Goal: Task Accomplishment & Management: Manage account settings

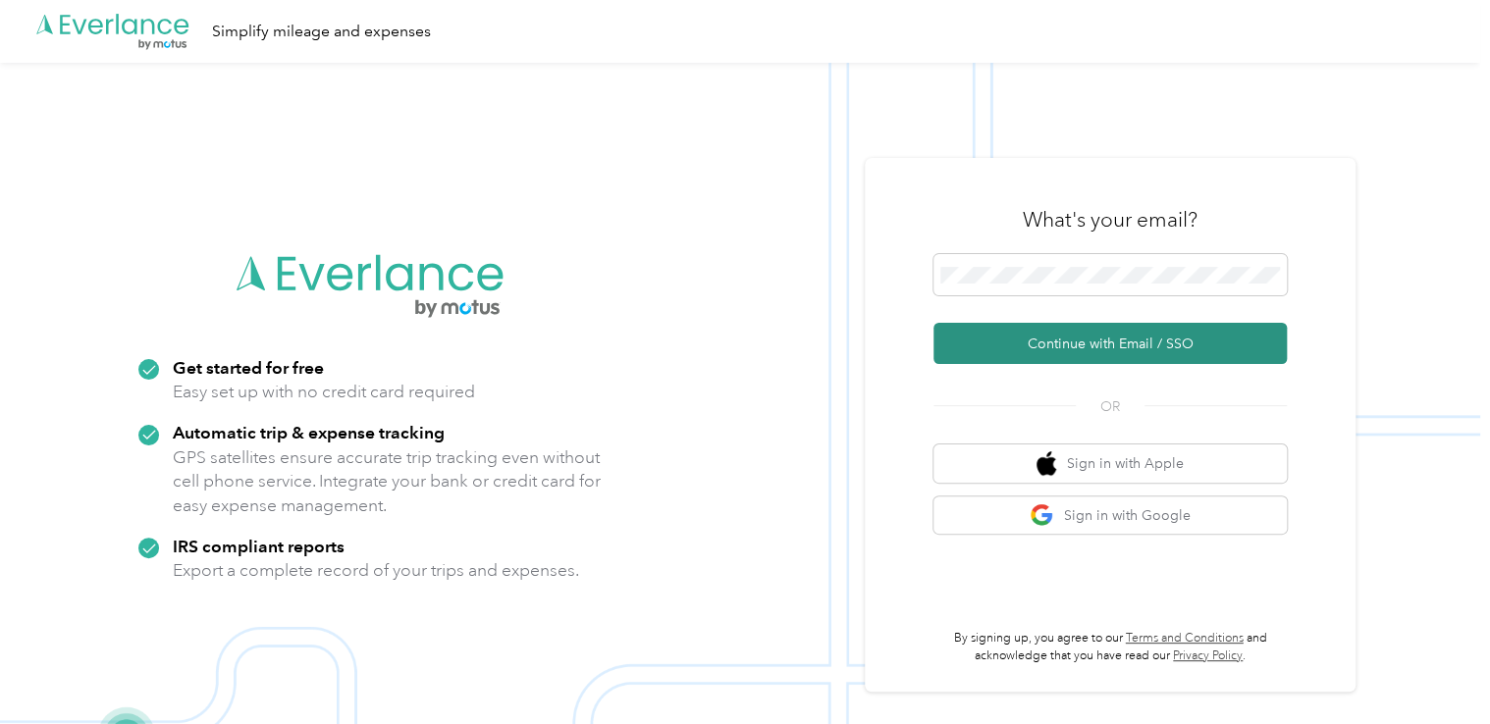
click at [1074, 344] on button "Continue with Email / SSO" at bounding box center [1109, 343] width 353 height 41
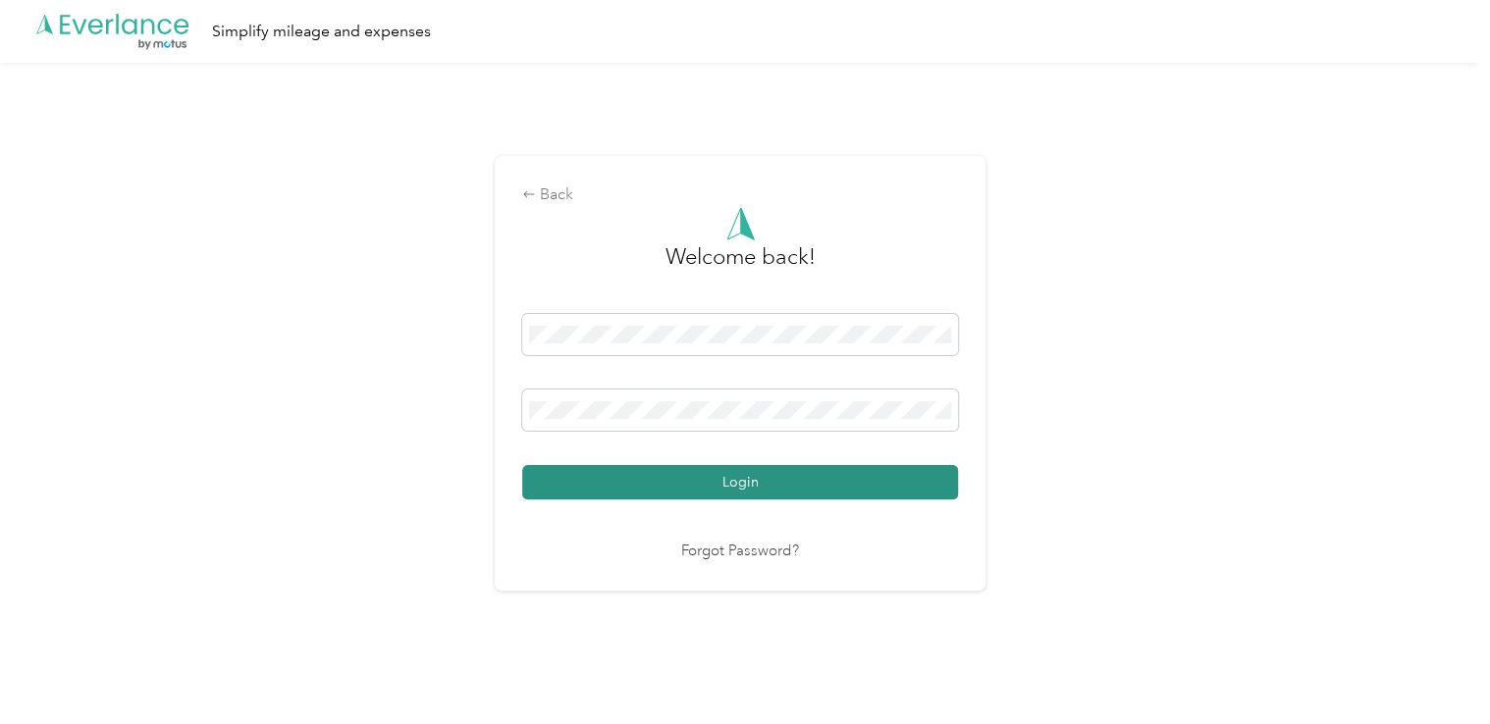
click at [810, 492] on button "Login" at bounding box center [740, 482] width 436 height 34
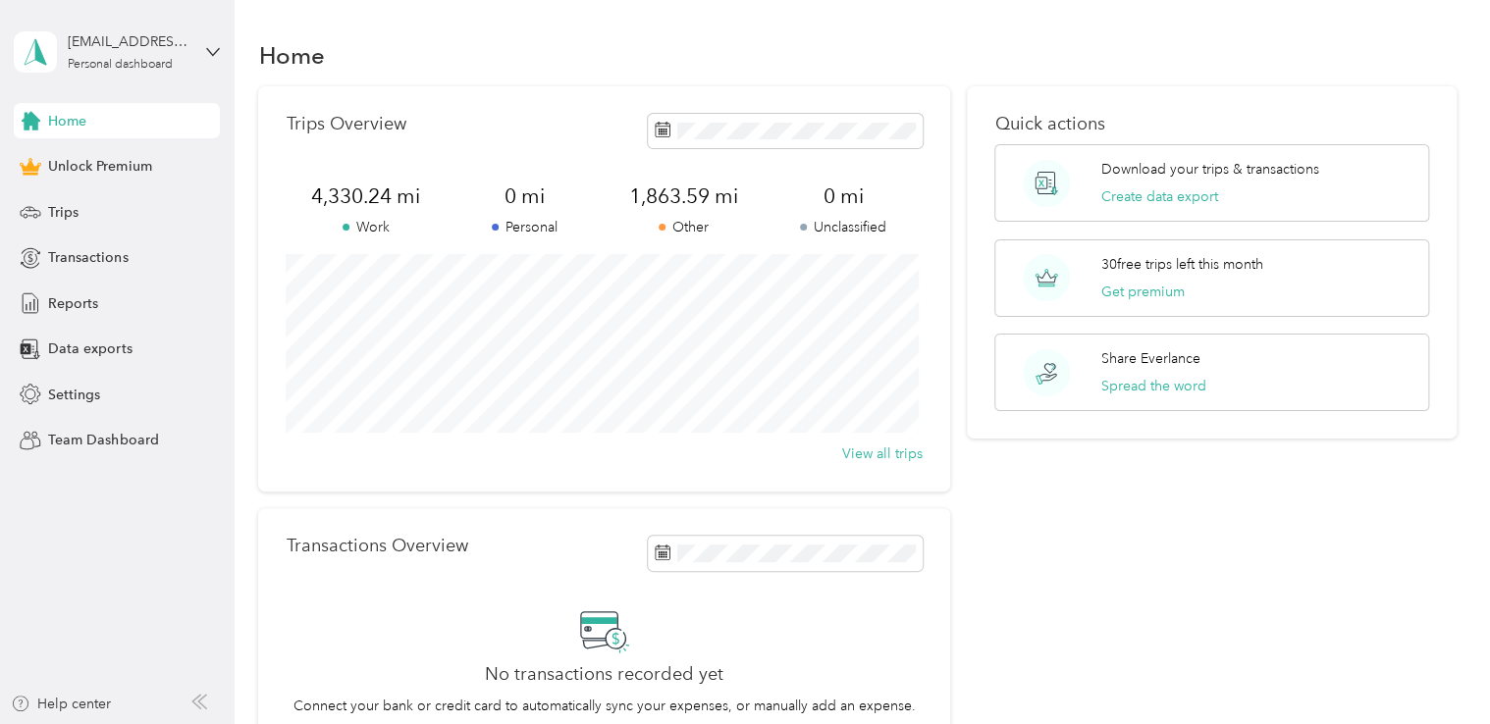
drag, startPoint x: 607, startPoint y: 36, endPoint x: 1281, endPoint y: 44, distance: 673.2
click at [1281, 44] on div "Home" at bounding box center [856, 54] width 1197 height 41
click at [114, 218] on div "Trips" at bounding box center [117, 211] width 206 height 35
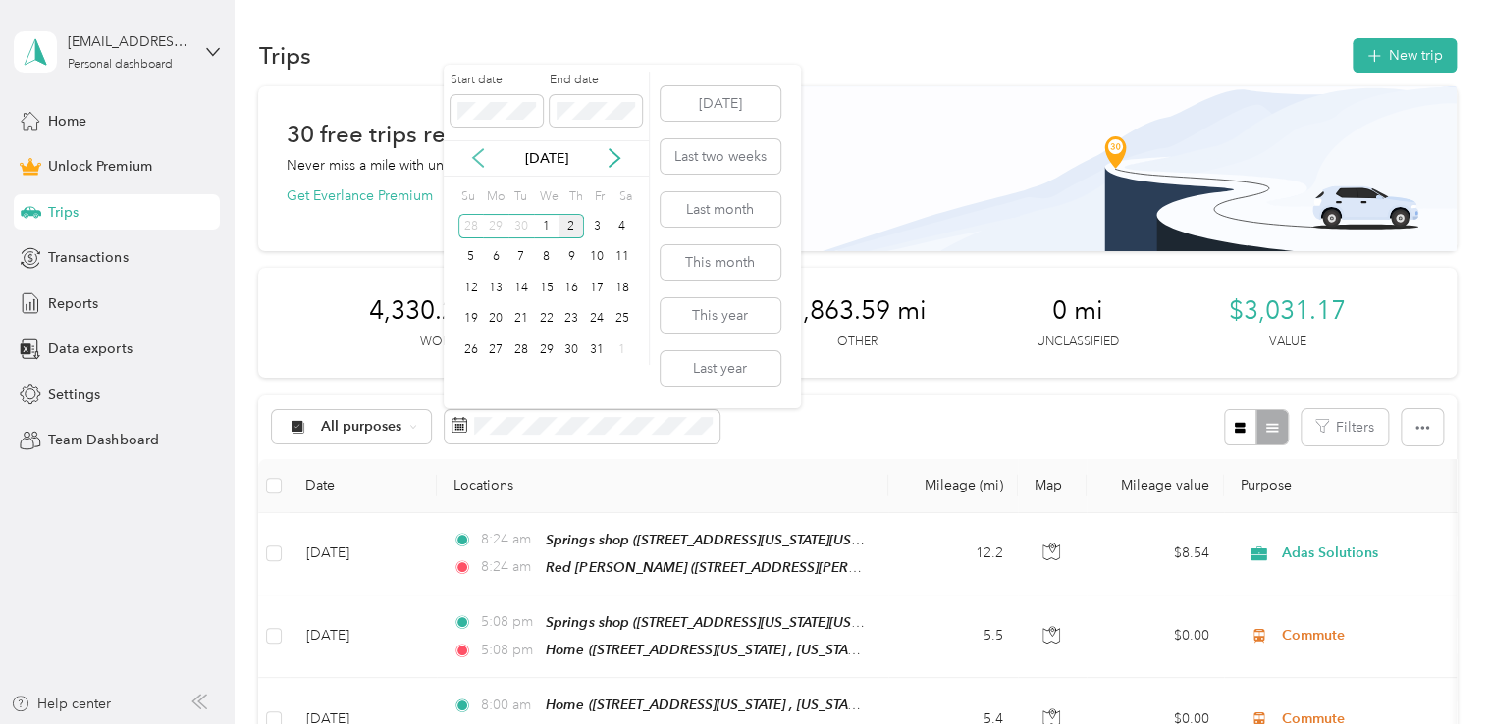
click at [470, 159] on icon at bounding box center [478, 158] width 20 height 20
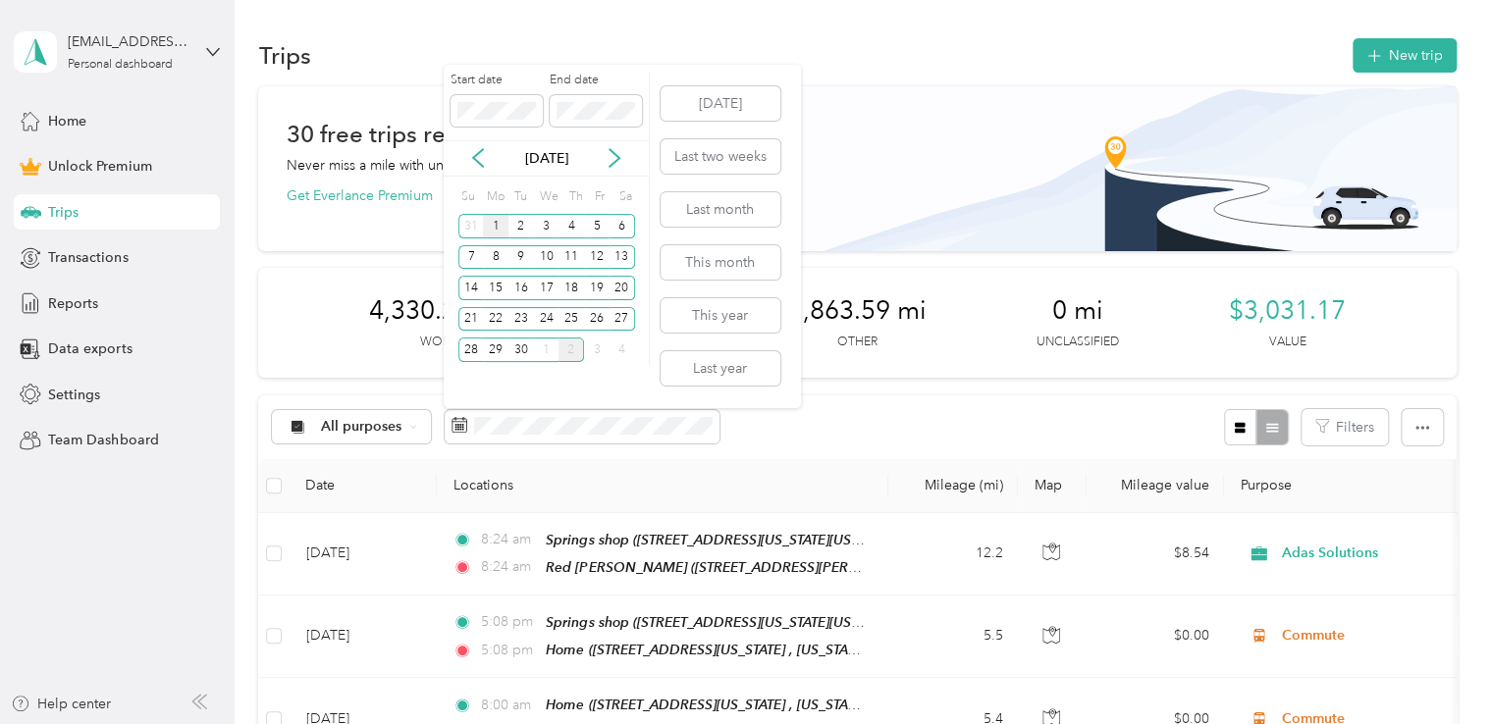
click at [497, 222] on div "1" at bounding box center [496, 226] width 26 height 25
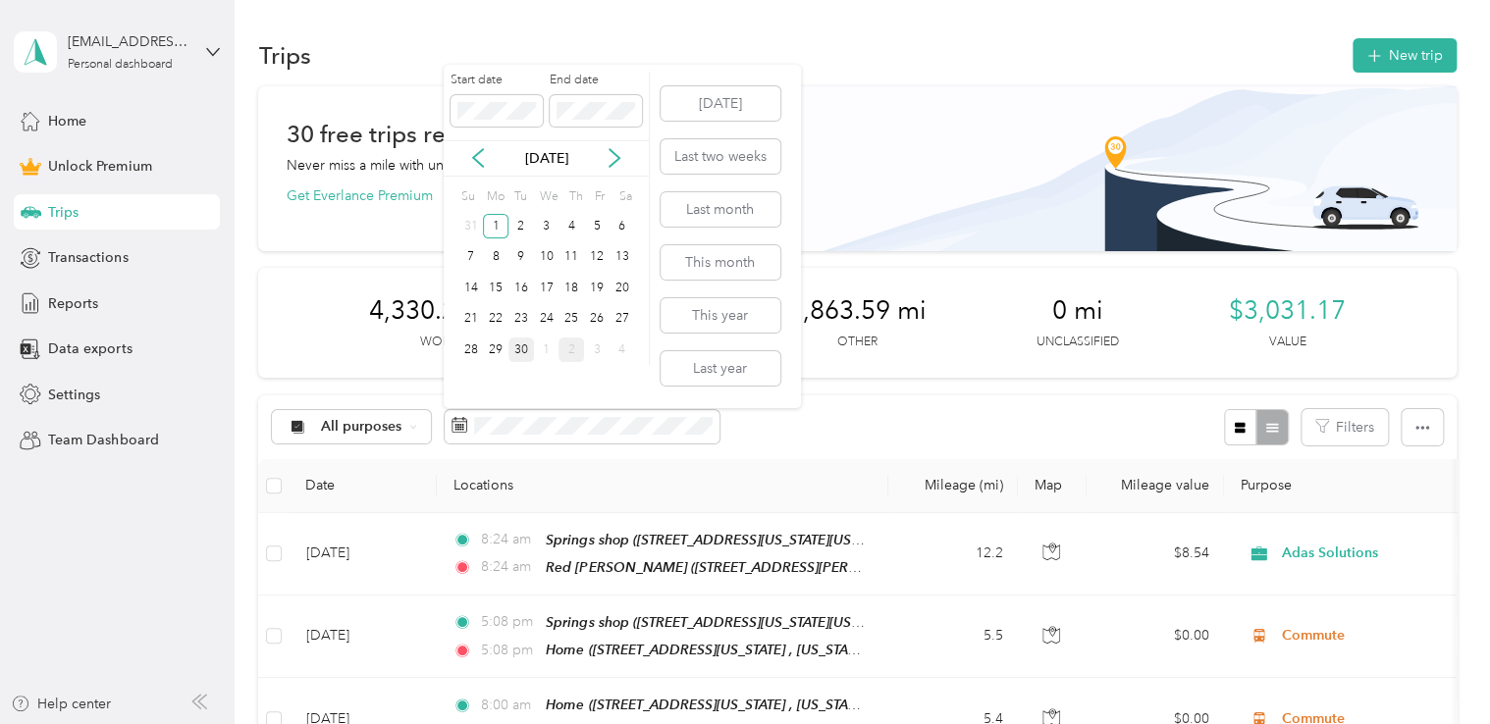
click at [521, 355] on div "30" at bounding box center [521, 350] width 26 height 25
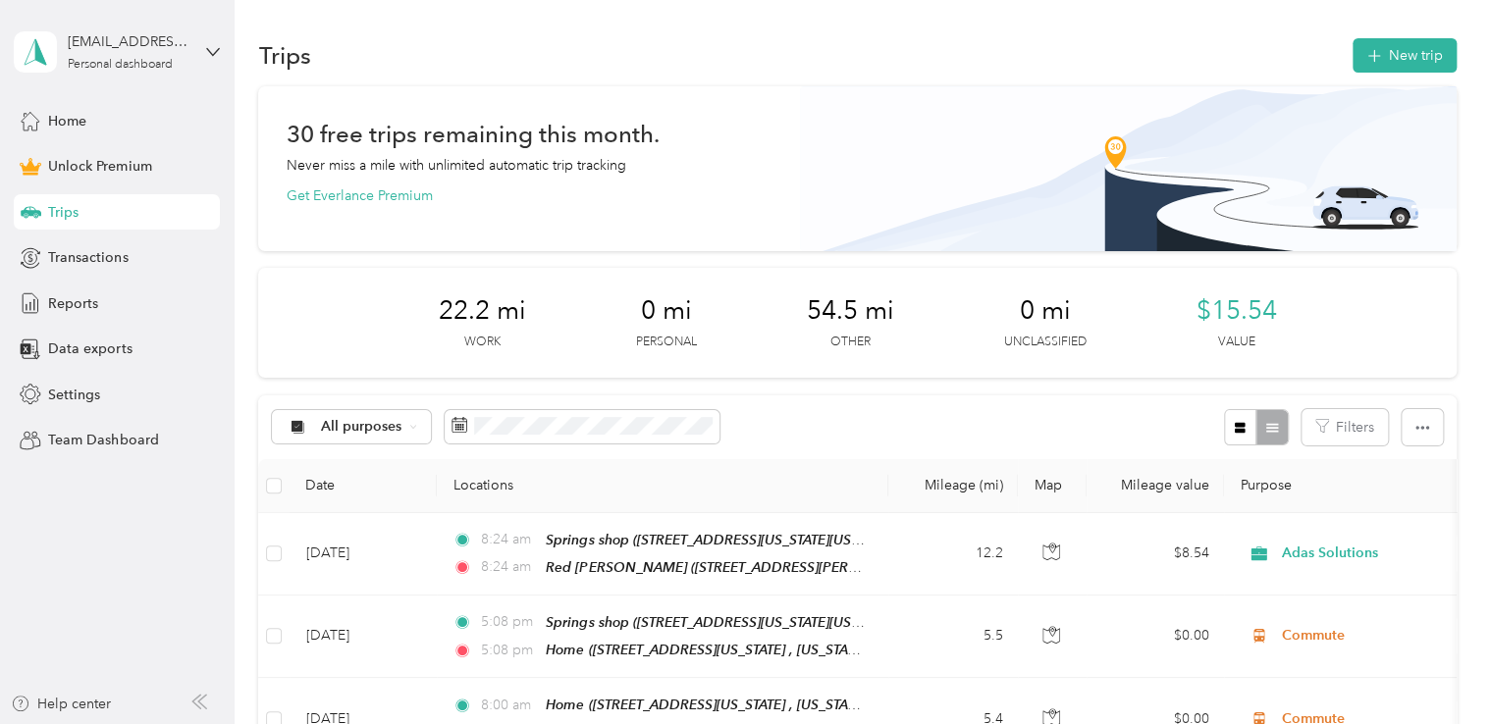
click at [1440, 73] on div "Trips New trip" at bounding box center [856, 54] width 1197 height 41
click at [1439, 69] on button "New trip" at bounding box center [1404, 55] width 104 height 34
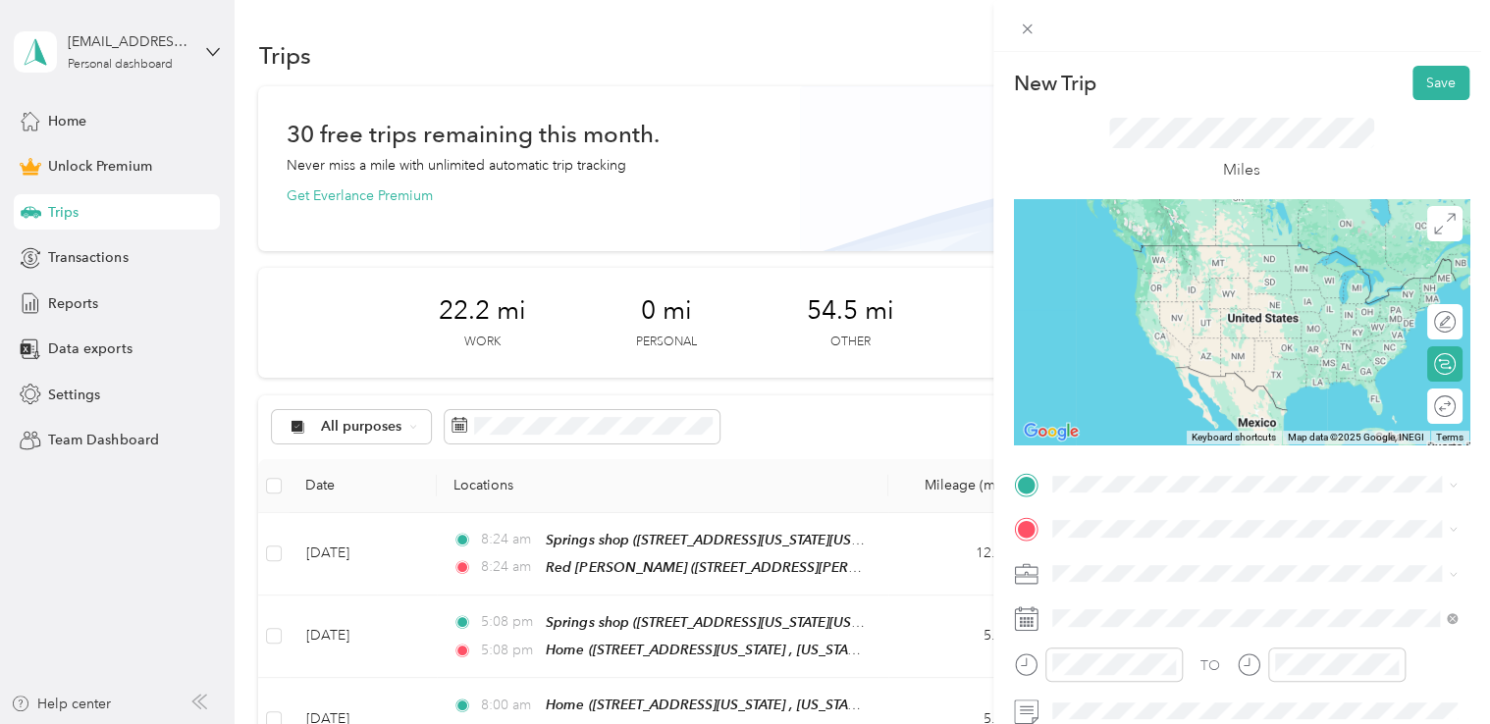
click at [1180, 398] on span "[STREET_ADDRESS][US_STATE], [US_STATE][GEOGRAPHIC_DATA], [GEOGRAPHIC_DATA], [GE…" at bounding box center [1235, 395] width 294 height 58
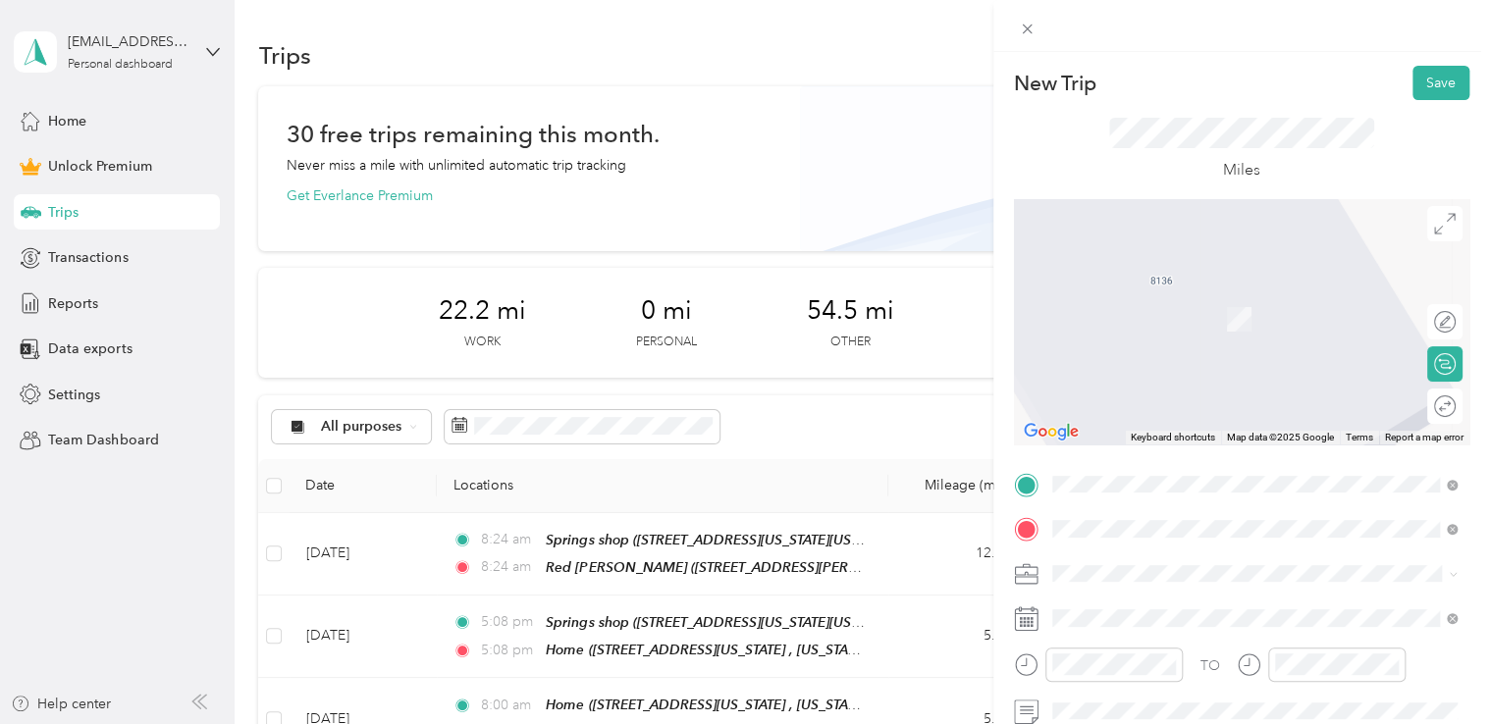
click at [1205, 328] on div "Springs shop [STREET_ADDRESS][US_STATE][US_STATE]" at bounding box center [1222, 308] width 268 height 41
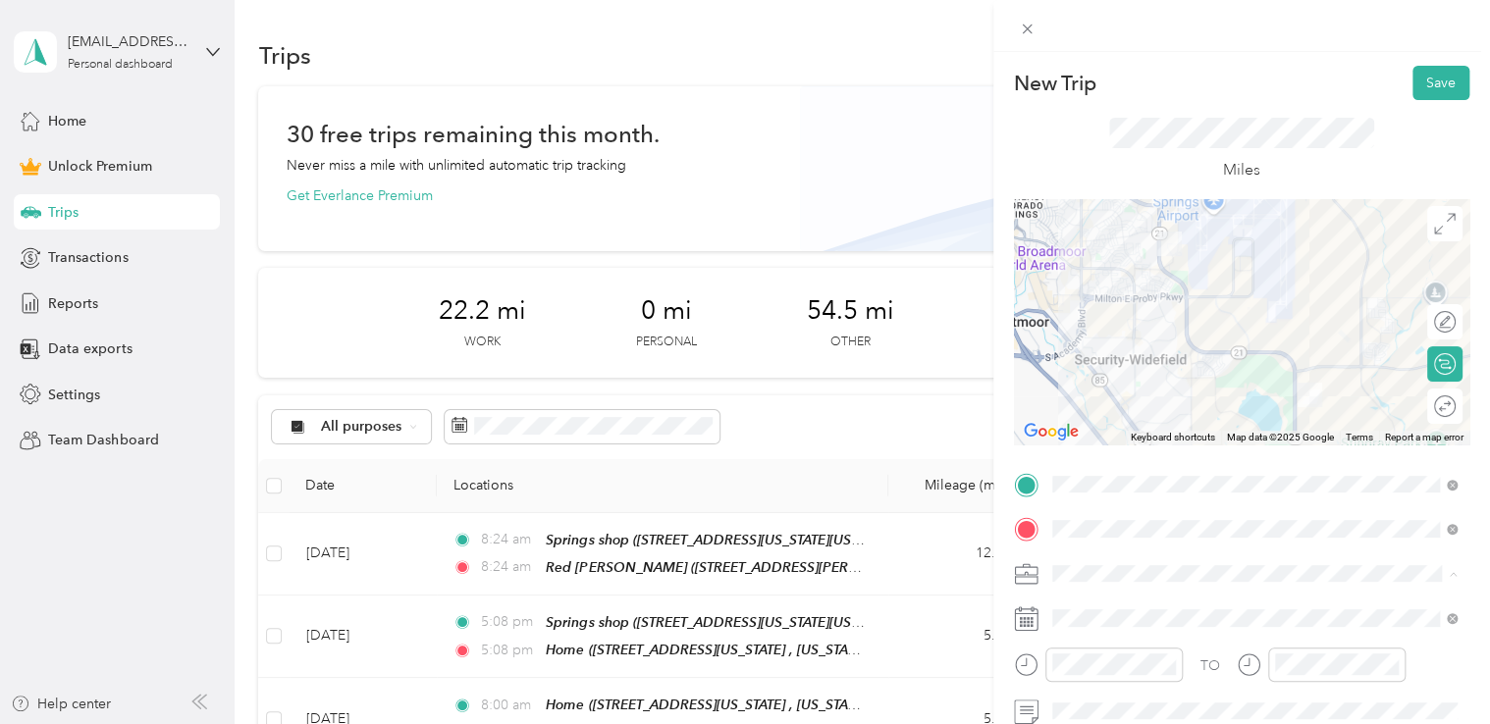
click at [1166, 536] on div "Commute" at bounding box center [1255, 539] width 392 height 21
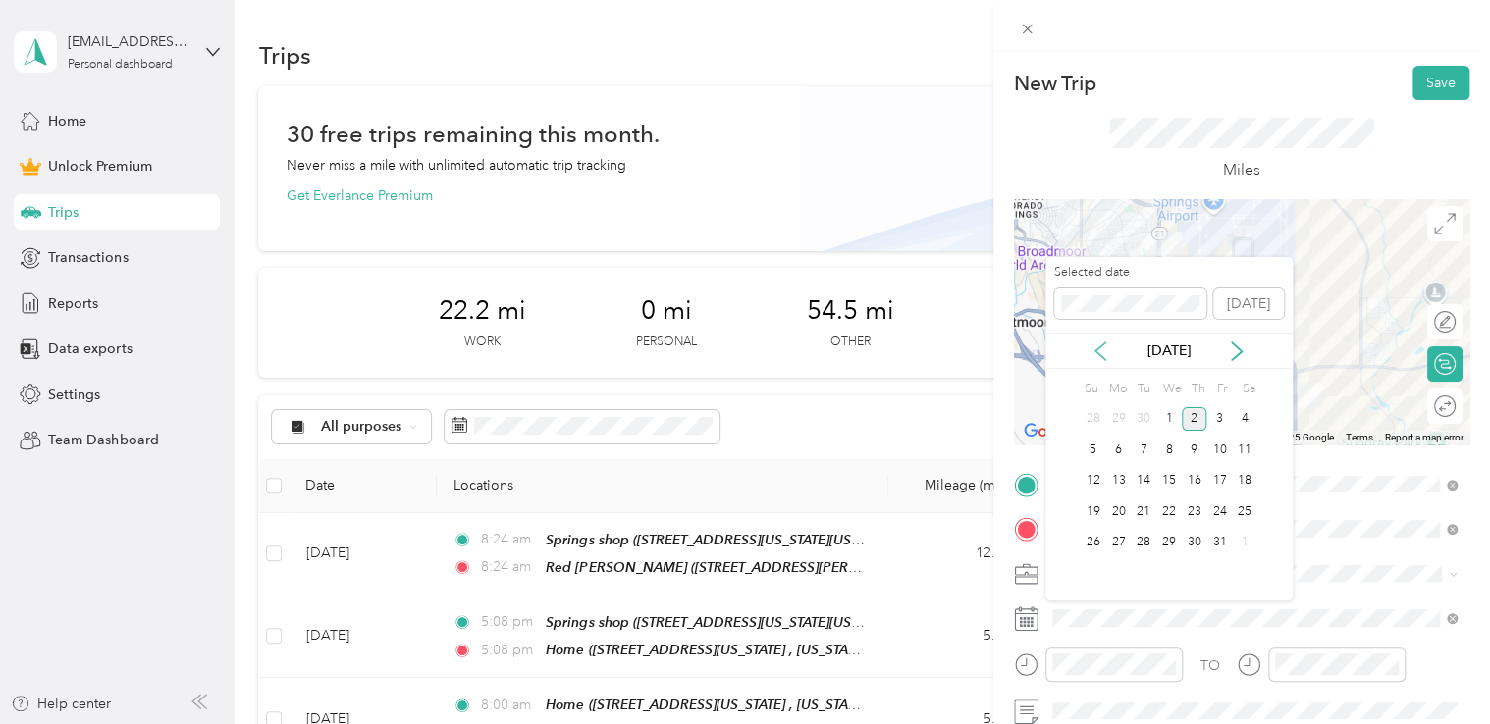
click at [1106, 359] on icon at bounding box center [1100, 351] width 20 height 20
click at [1113, 454] on div "8" at bounding box center [1118, 450] width 26 height 25
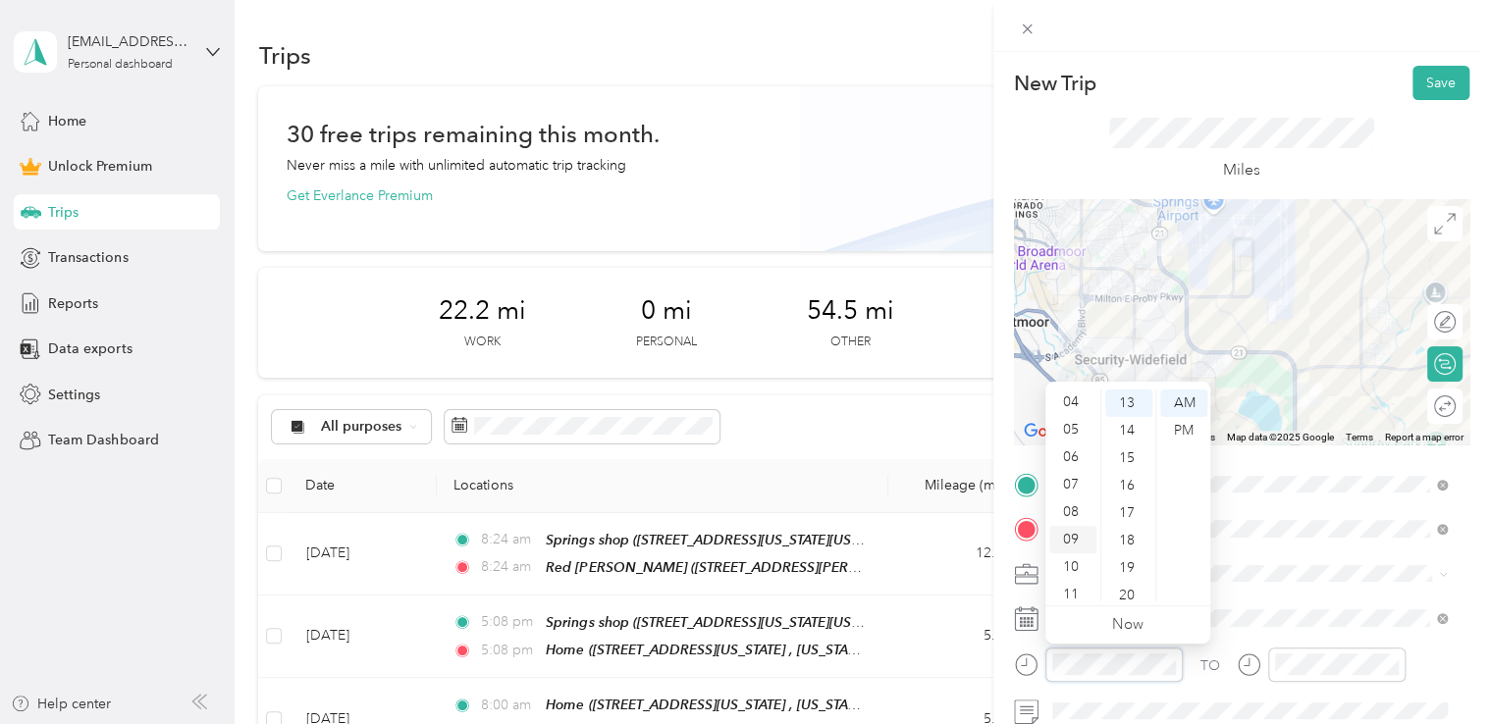
scroll to position [118, 0]
click at [1075, 504] on div "08" at bounding box center [1072, 505] width 47 height 27
click at [1132, 402] on div "00" at bounding box center [1128, 403] width 47 height 27
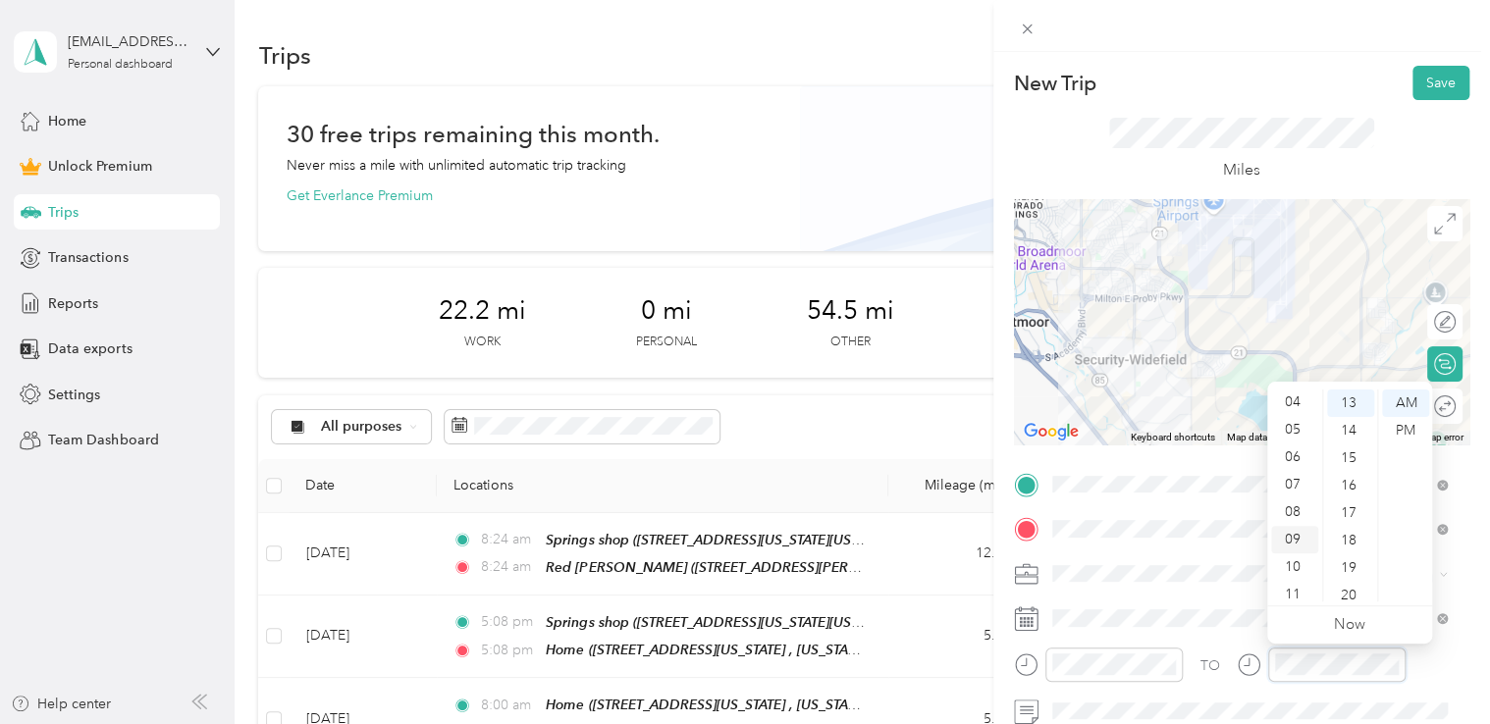
scroll to position [118, 0]
click at [1299, 500] on div "08" at bounding box center [1294, 505] width 47 height 27
click at [1360, 403] on div "00" at bounding box center [1350, 403] width 47 height 27
click at [1300, 32] on div at bounding box center [1241, 26] width 497 height 52
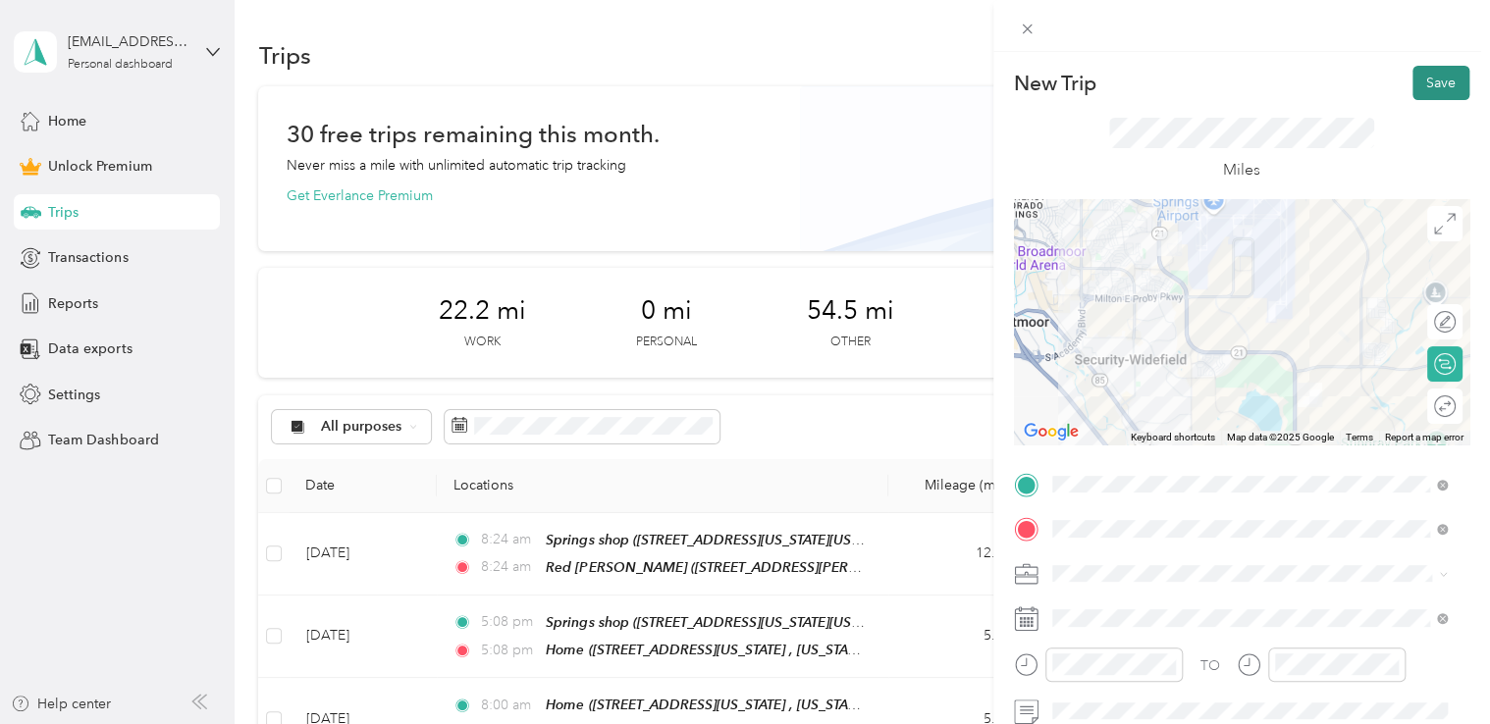
click at [1412, 80] on button "Save" at bounding box center [1440, 83] width 57 height 34
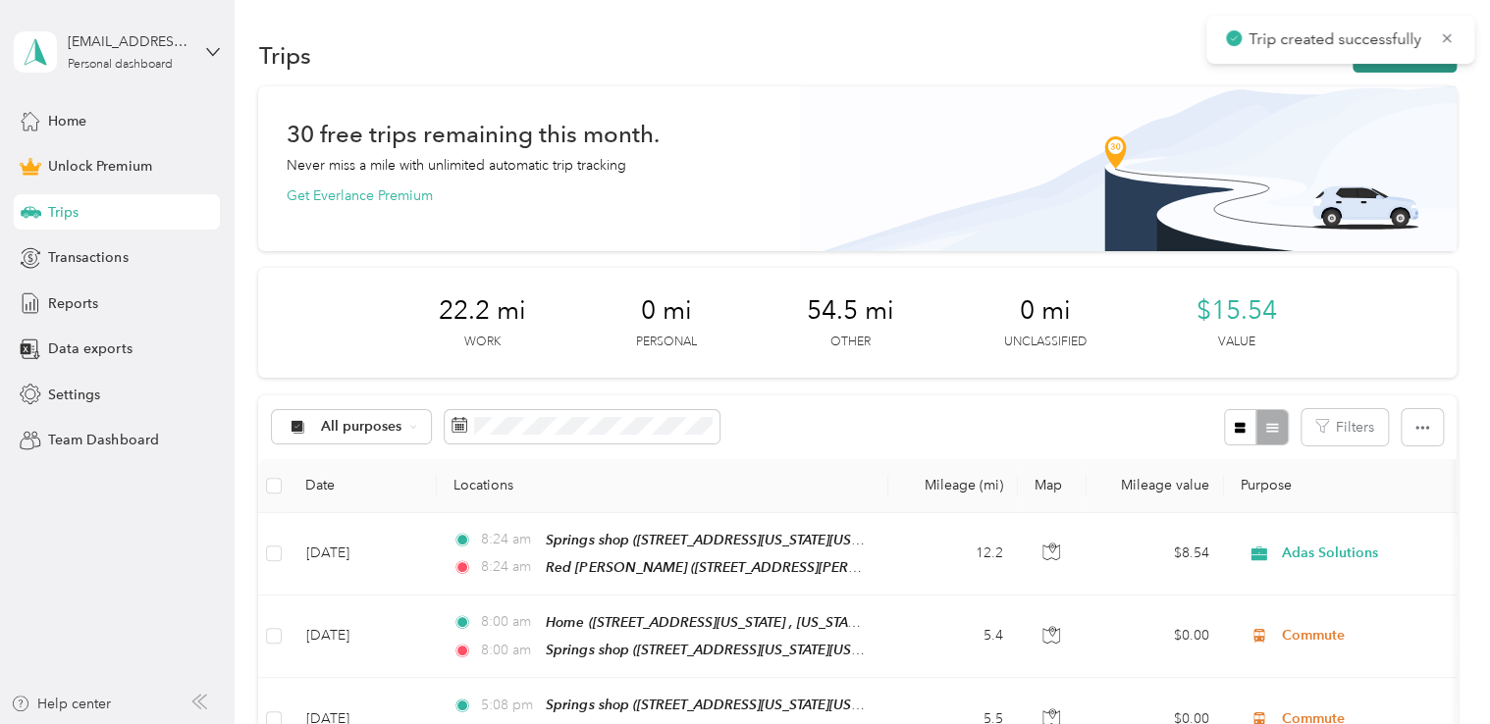
click at [1398, 70] on button "New trip" at bounding box center [1404, 55] width 104 height 34
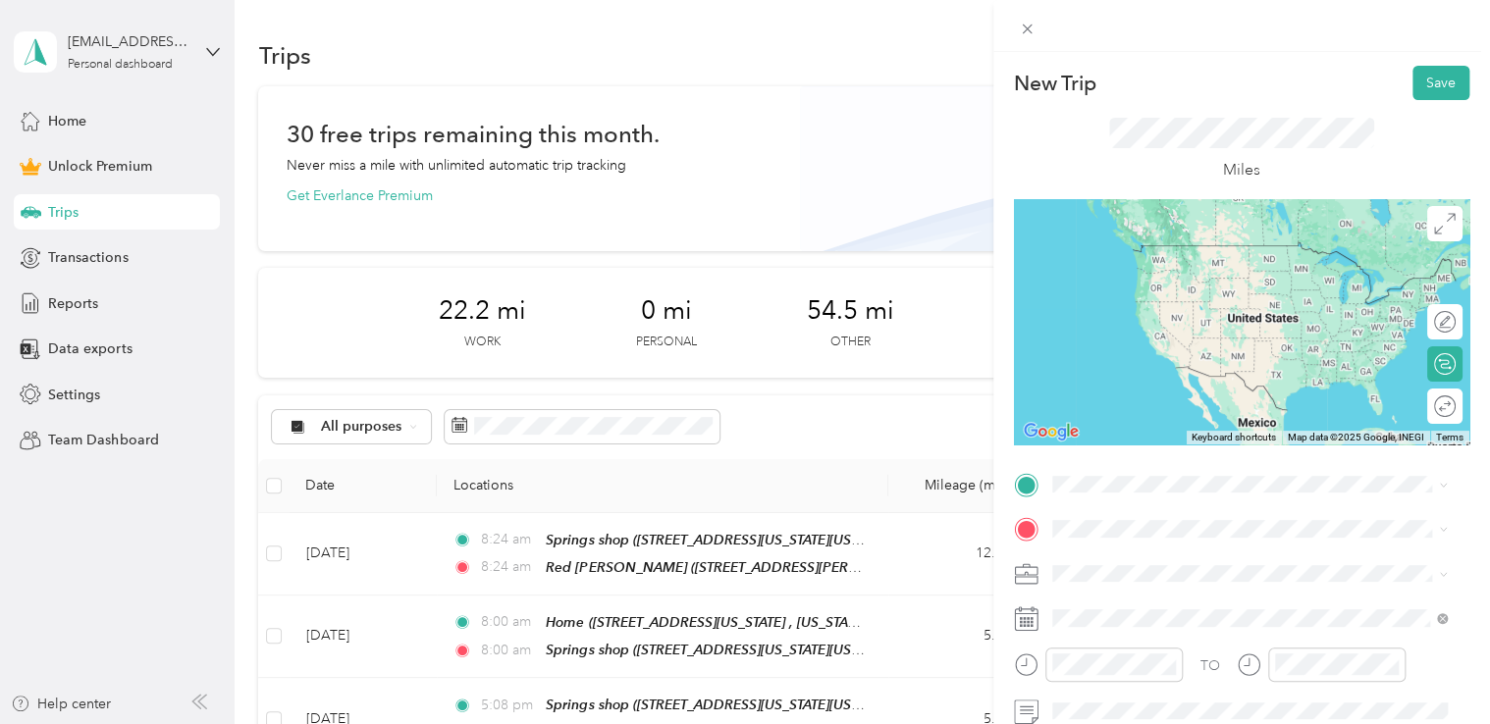
click at [1130, 265] on span "[STREET_ADDRESS][US_STATE][US_STATE]" at bounding box center [1222, 268] width 268 height 17
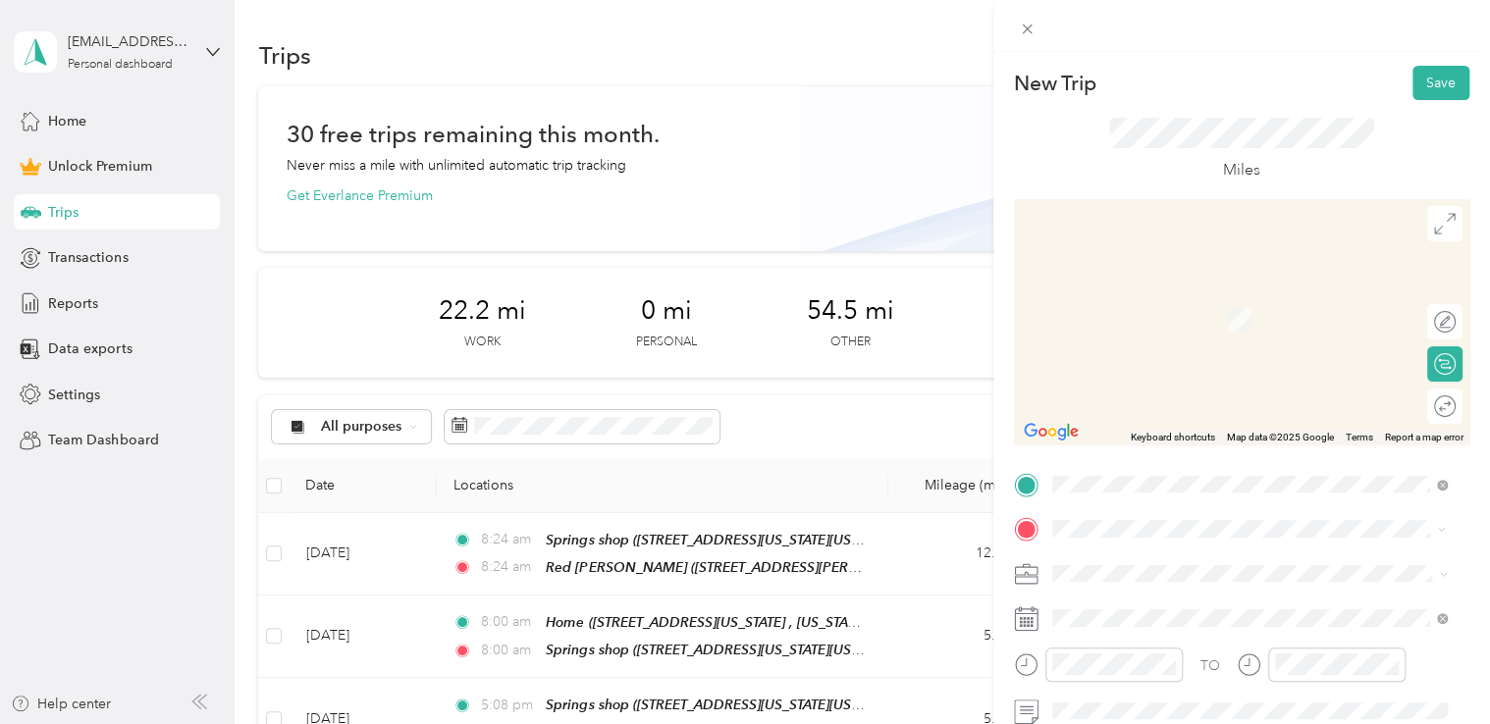
click at [1178, 422] on span "[STREET_ADDRESS][US_STATE], [US_STATE][GEOGRAPHIC_DATA], [GEOGRAPHIC_DATA], [GE…" at bounding box center [1235, 443] width 294 height 58
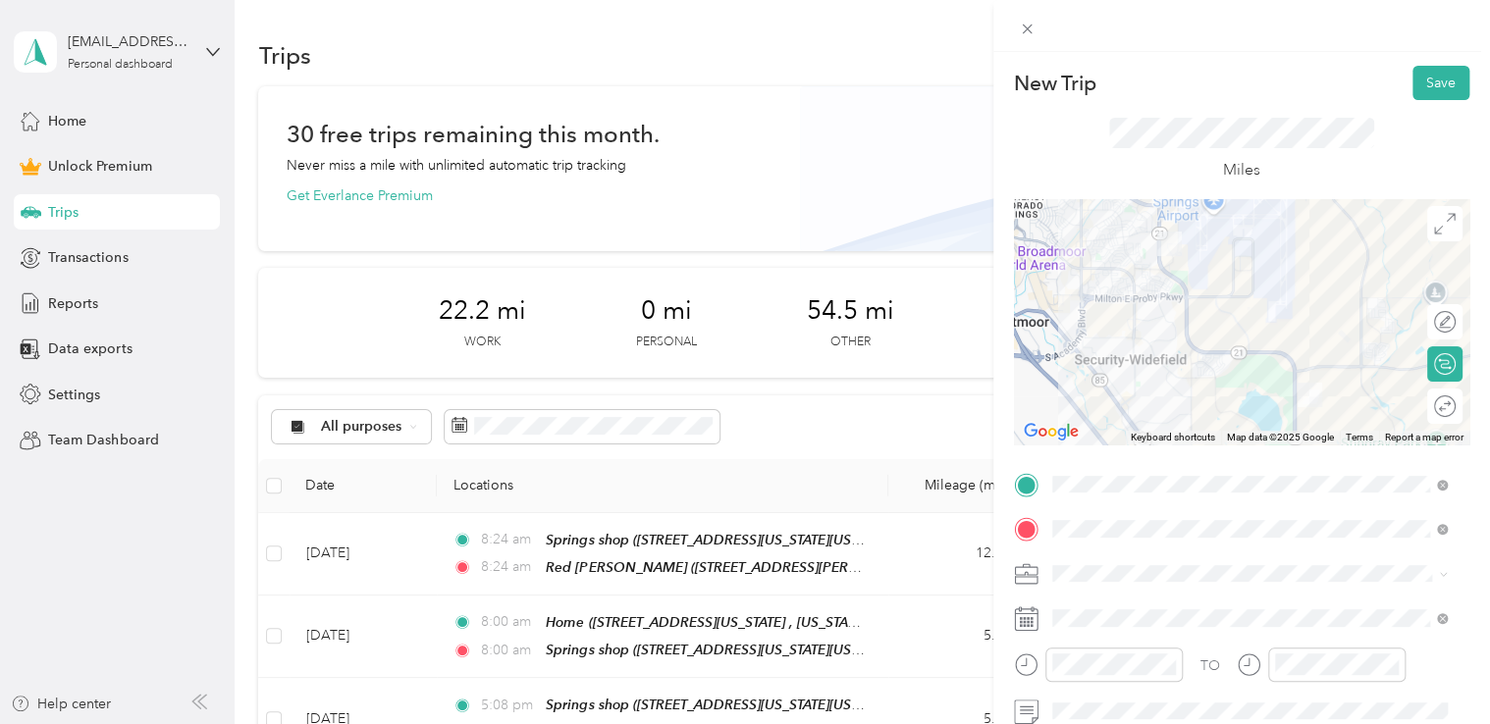
click at [1115, 590] on div "TO Add photo" at bounding box center [1241, 684] width 455 height 430
click at [1118, 532] on span "Commute" at bounding box center [1090, 539] width 62 height 17
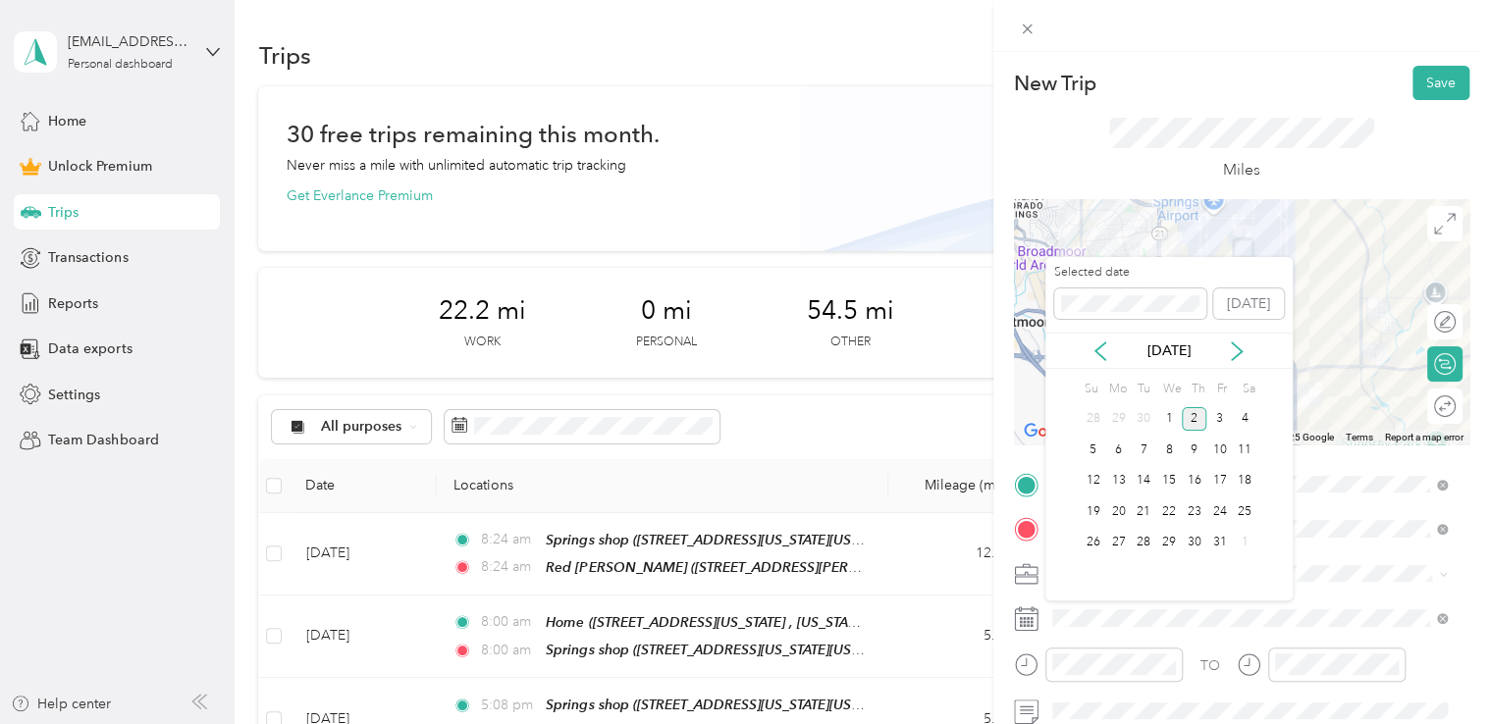
click at [1098, 360] on div "[DATE]" at bounding box center [1168, 350] width 247 height 21
drag, startPoint x: 1101, startPoint y: 351, endPoint x: 1107, endPoint y: 368, distance: 17.7
click at [1101, 352] on icon at bounding box center [1100, 351] width 20 height 20
click at [1126, 445] on div "8" at bounding box center [1118, 450] width 26 height 25
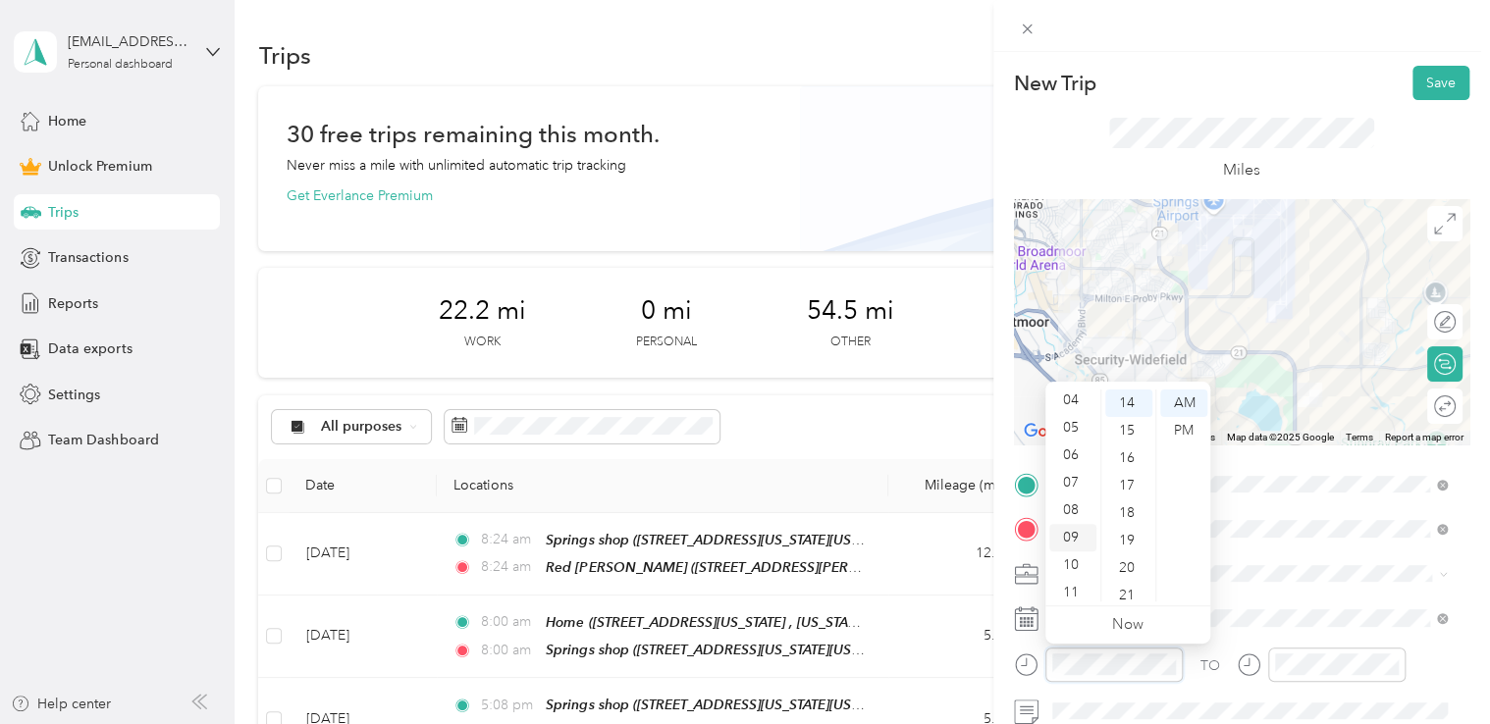
scroll to position [118, 0]
click at [1064, 422] on div "05" at bounding box center [1072, 422] width 47 height 27
click at [1175, 438] on div "PM" at bounding box center [1183, 430] width 47 height 27
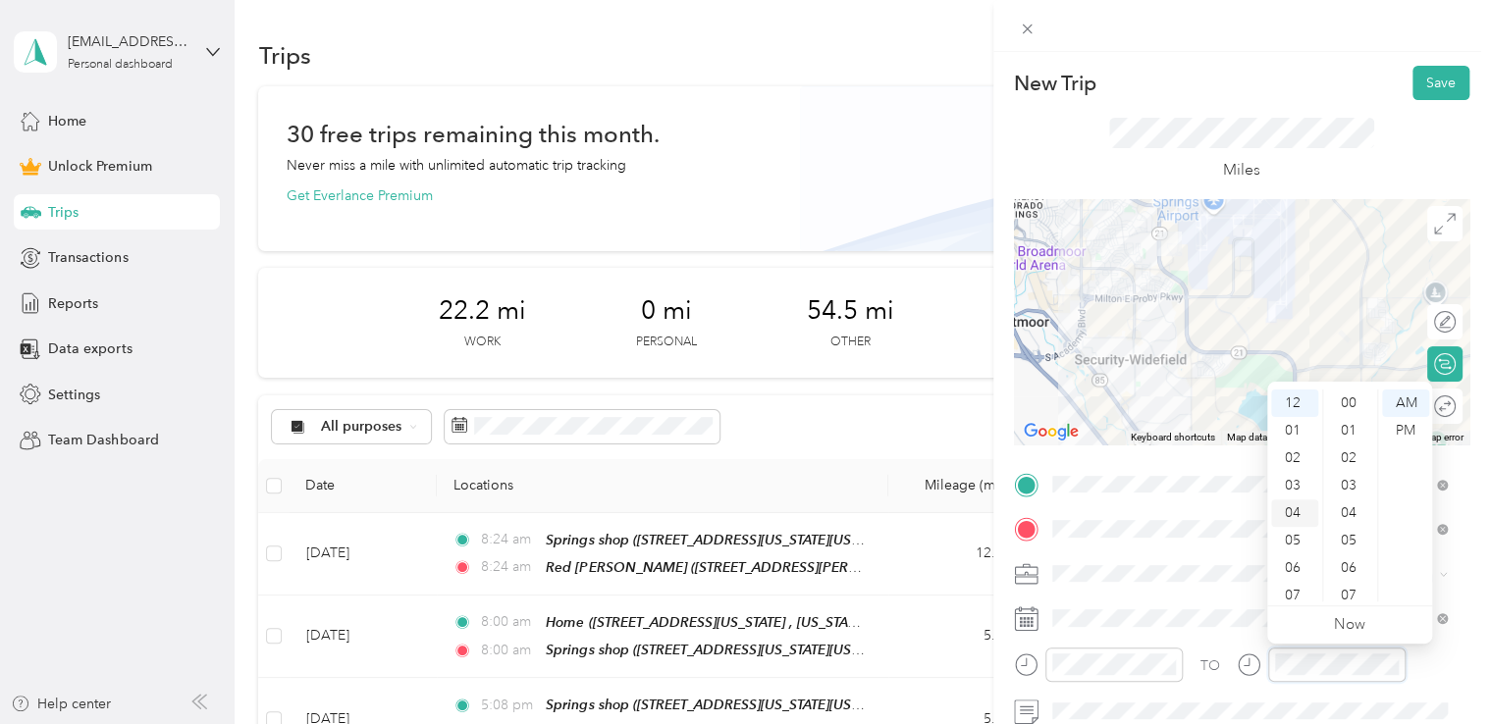
scroll to position [385, 0]
click at [1293, 544] on div "05" at bounding box center [1294, 540] width 47 height 27
click at [1390, 443] on div "PM" at bounding box center [1405, 430] width 47 height 27
click at [1311, 82] on div "New Trip Save" at bounding box center [1241, 83] width 455 height 34
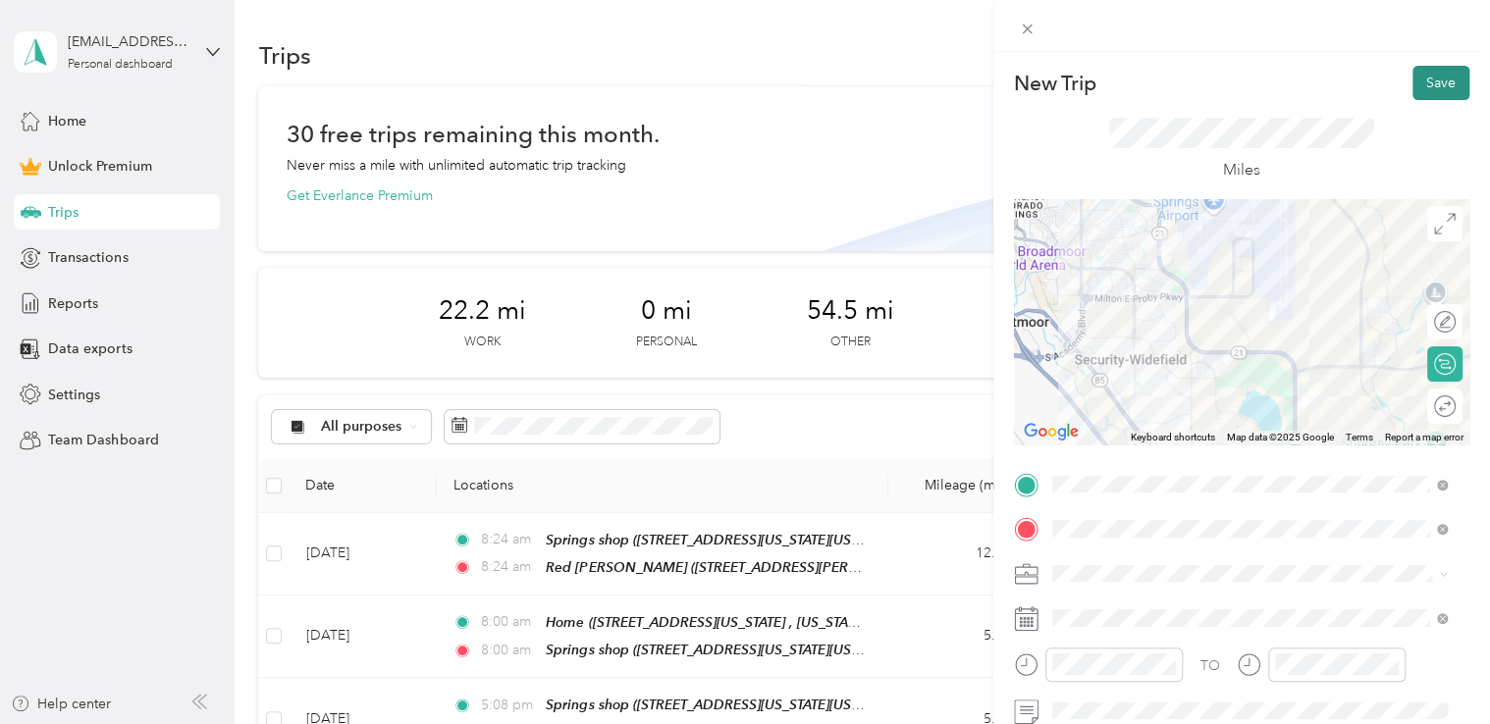
click at [1417, 73] on button "Save" at bounding box center [1440, 83] width 57 height 34
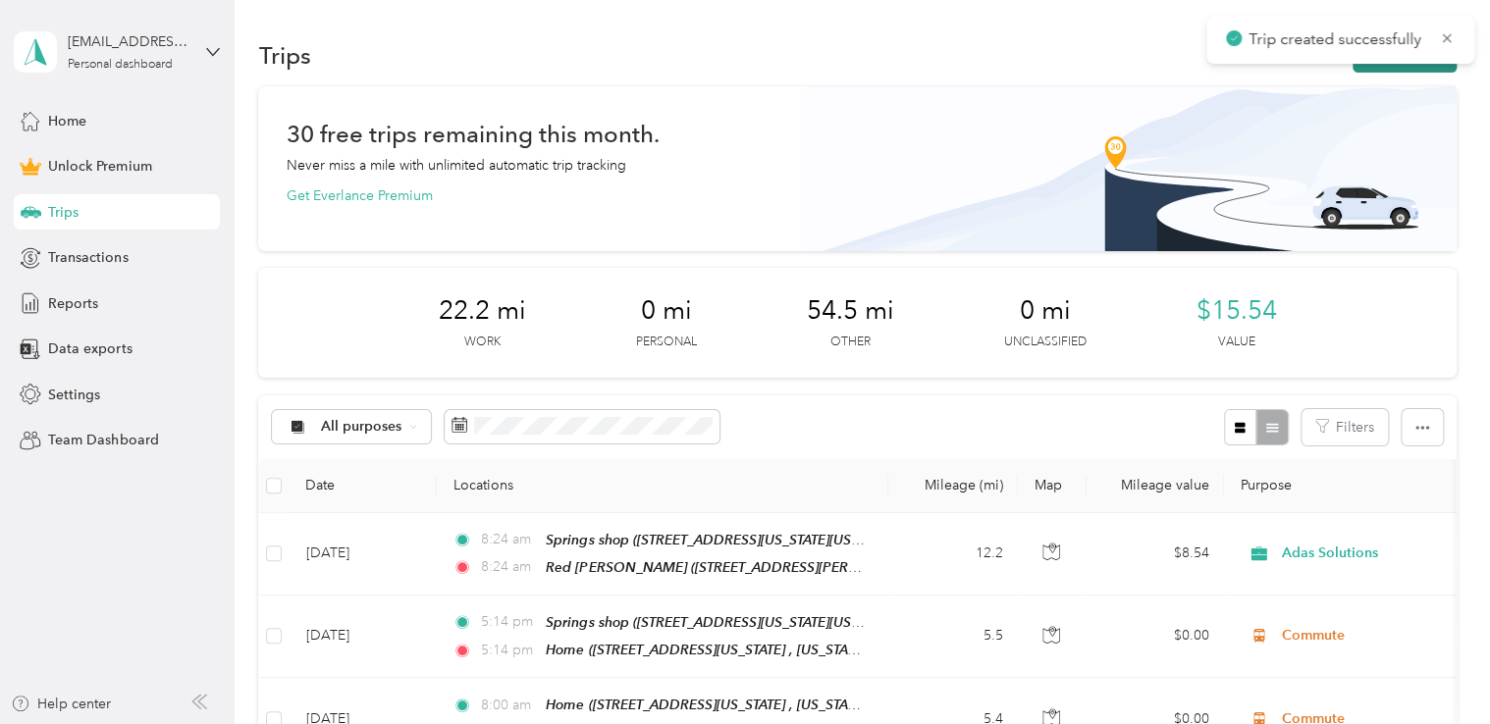
click at [1396, 69] on button "New trip" at bounding box center [1404, 55] width 104 height 34
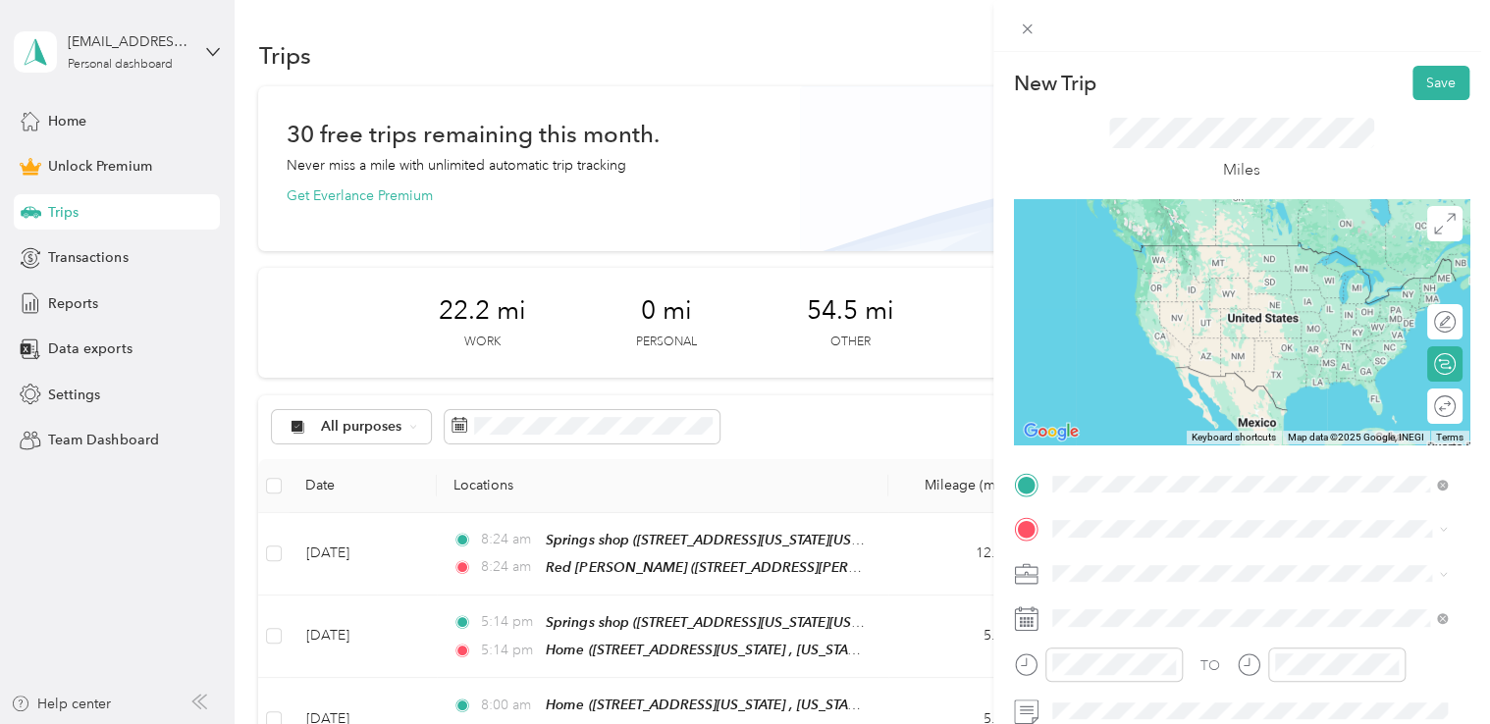
click at [1178, 389] on div "Home [STREET_ADDRESS][US_STATE], [US_STATE][GEOGRAPHIC_DATA], [GEOGRAPHIC_DATA]…" at bounding box center [1263, 387] width 351 height 82
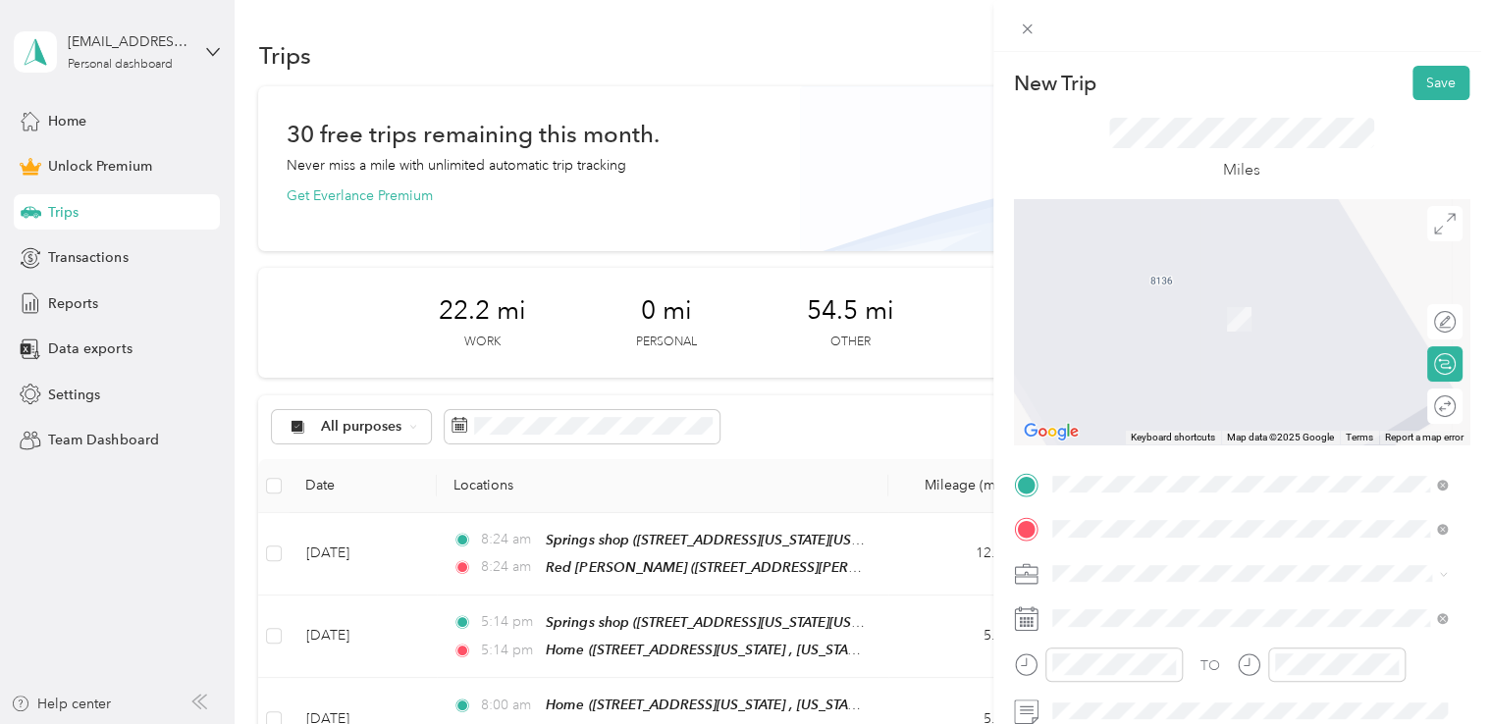
click at [1201, 328] on span "[STREET_ADDRESS][US_STATE][US_STATE]" at bounding box center [1222, 319] width 268 height 17
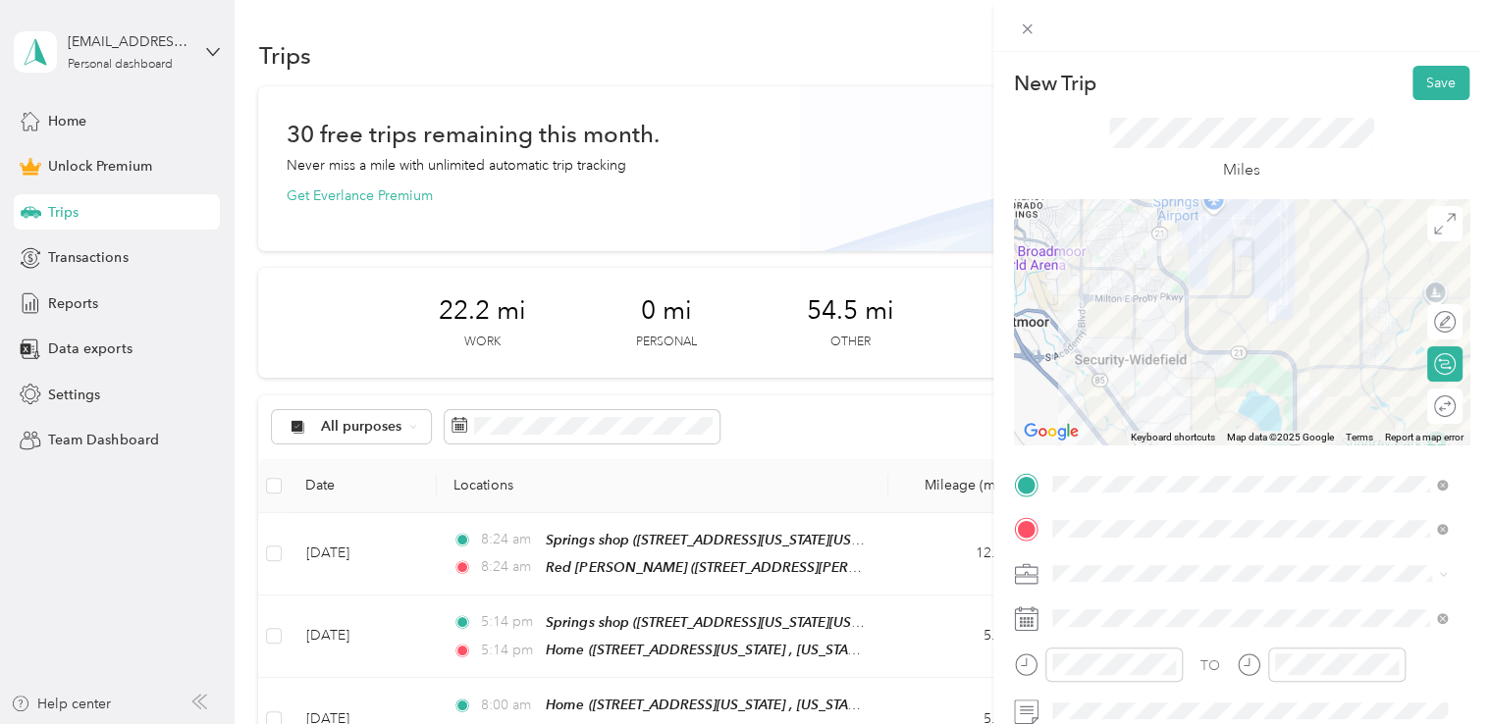
click at [1138, 587] on span at bounding box center [1257, 573] width 424 height 31
click at [1134, 561] on span at bounding box center [1257, 573] width 424 height 31
click at [1119, 540] on div "Commute" at bounding box center [1250, 537] width 382 height 21
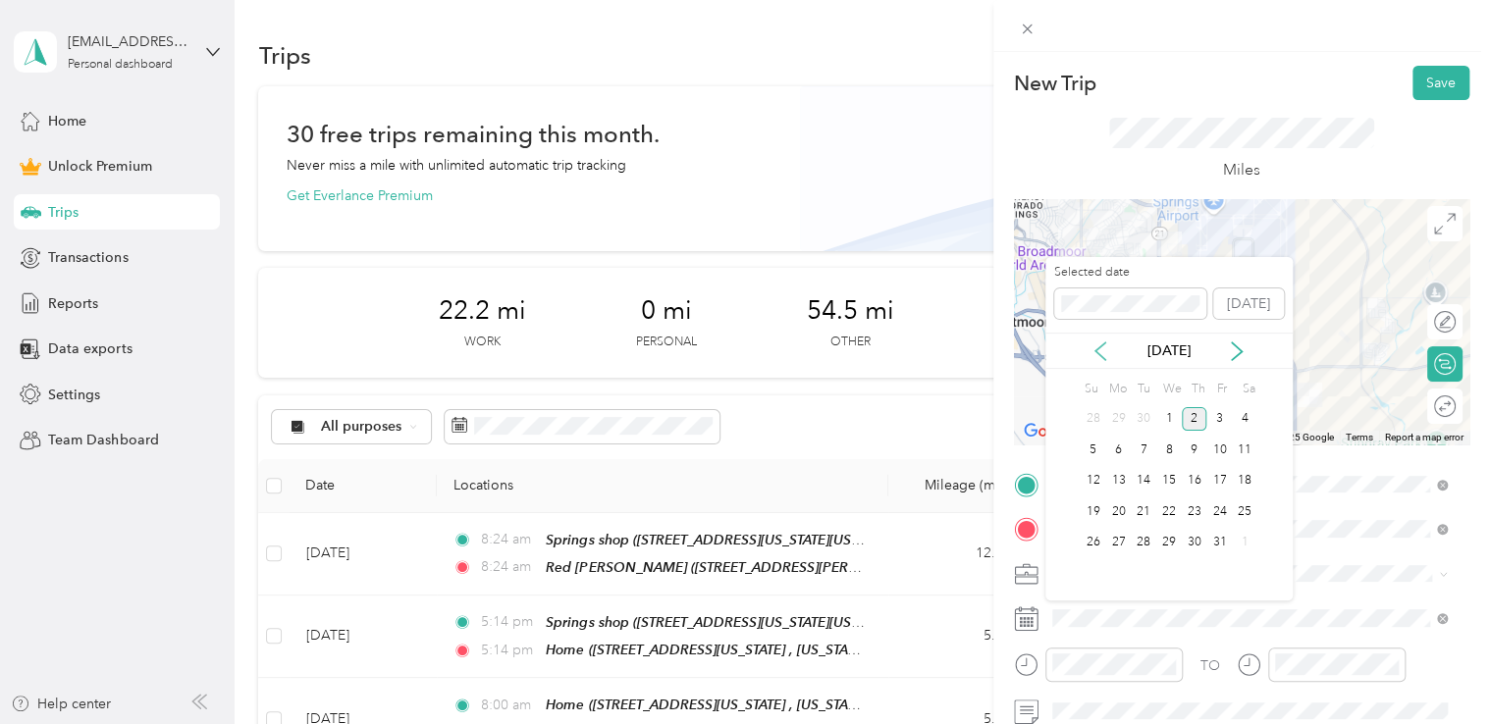
click at [1098, 355] on icon at bounding box center [1100, 351] width 20 height 20
click at [1117, 443] on div "8" at bounding box center [1118, 450] width 26 height 25
click at [1146, 449] on div "9" at bounding box center [1143, 450] width 26 height 25
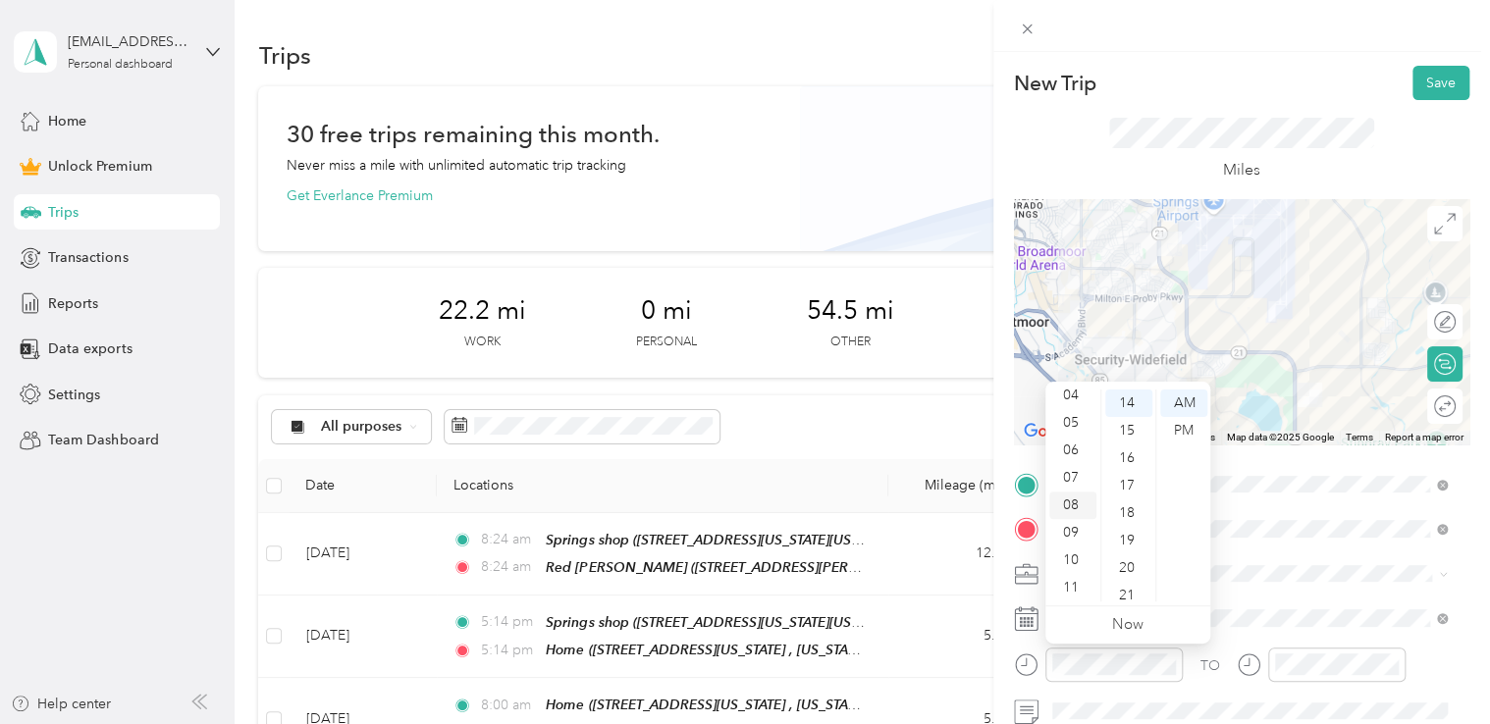
click at [1077, 514] on div "08" at bounding box center [1072, 505] width 47 height 27
click at [1127, 406] on div "00" at bounding box center [1128, 403] width 47 height 27
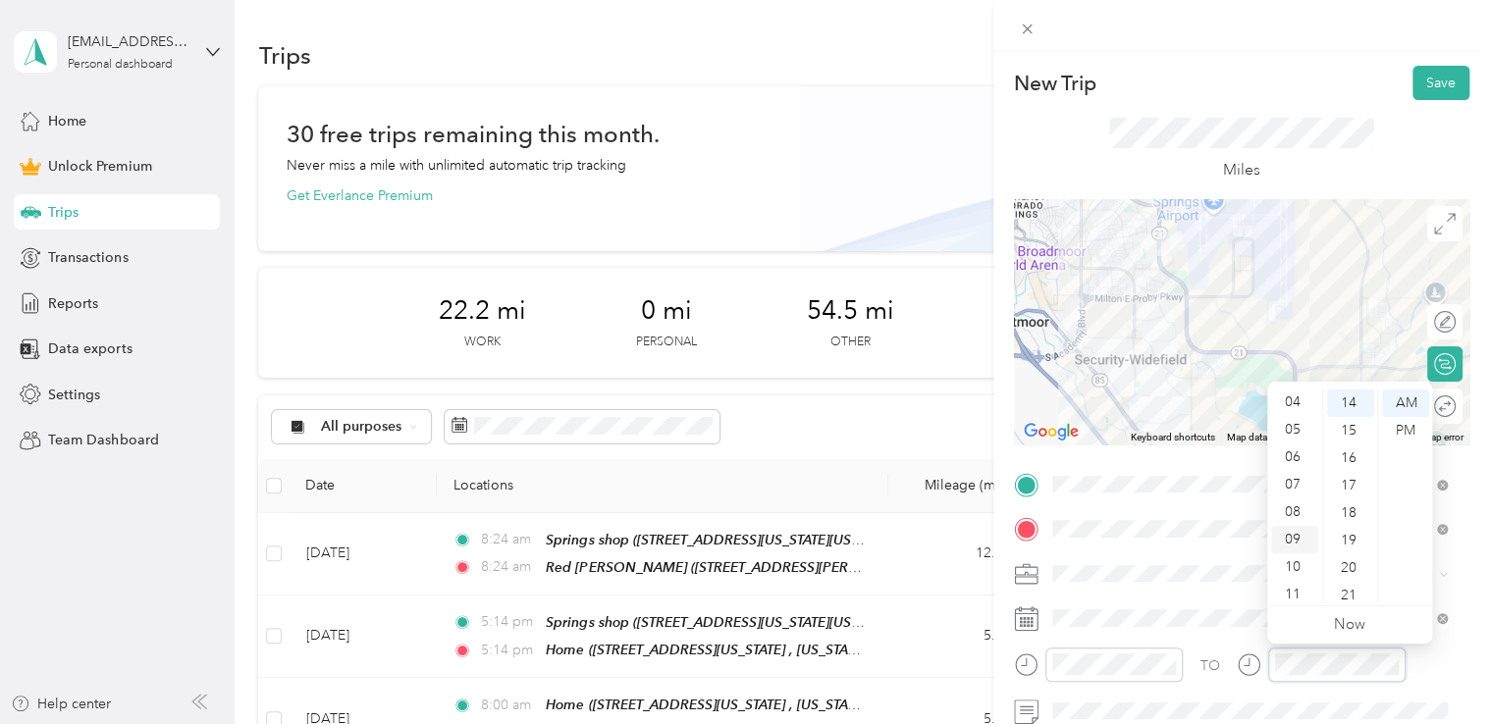
scroll to position [118, 0]
click at [1287, 511] on div "08" at bounding box center [1294, 505] width 47 height 27
click at [1339, 414] on div "00" at bounding box center [1350, 403] width 47 height 27
click at [1312, 88] on div "New Trip Save" at bounding box center [1241, 83] width 455 height 34
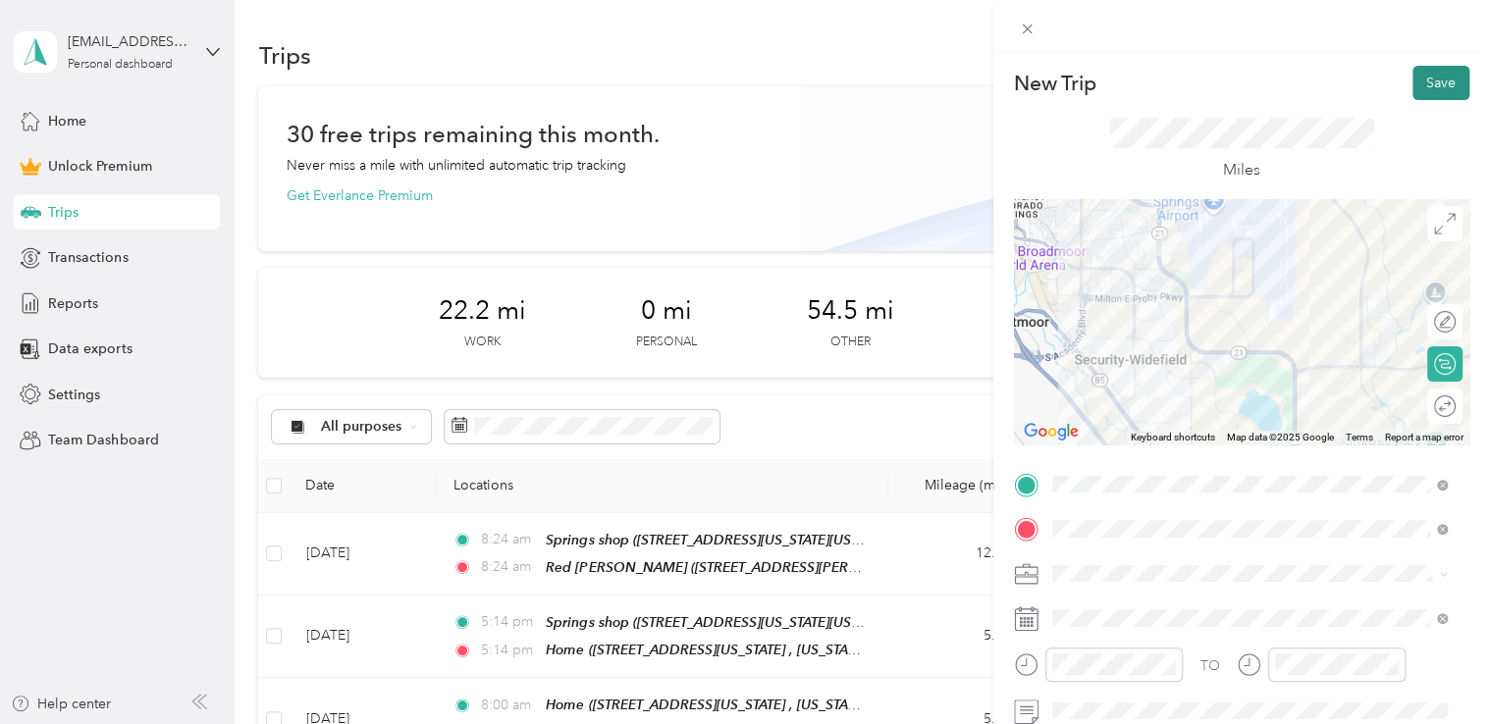
click at [1452, 97] on button "Save" at bounding box center [1440, 83] width 57 height 34
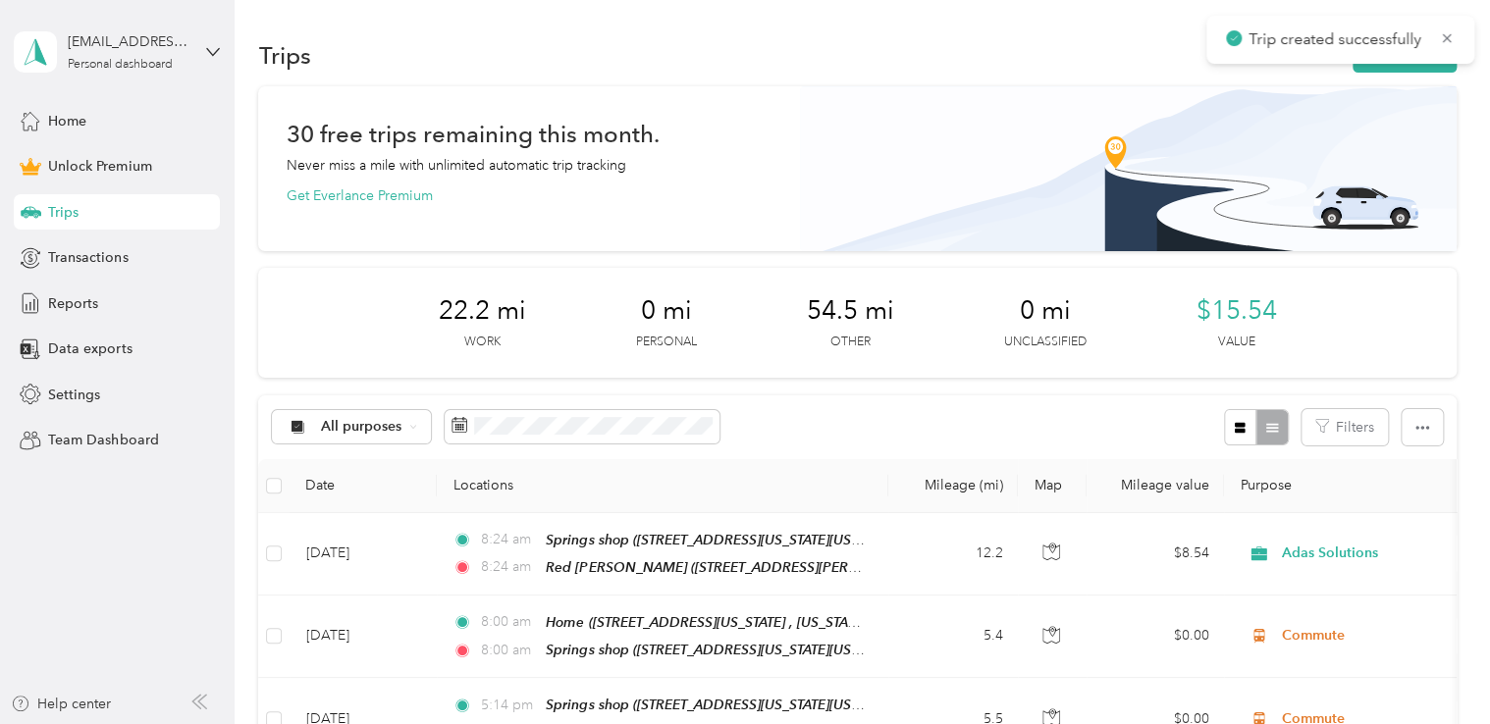
drag, startPoint x: 1383, startPoint y: 76, endPoint x: 1383, endPoint y: 61, distance: 14.7
click at [1383, 61] on div "Trip created successfully" at bounding box center [1340, 40] width 268 height 48
click at [1383, 69] on button "New trip" at bounding box center [1404, 55] width 104 height 34
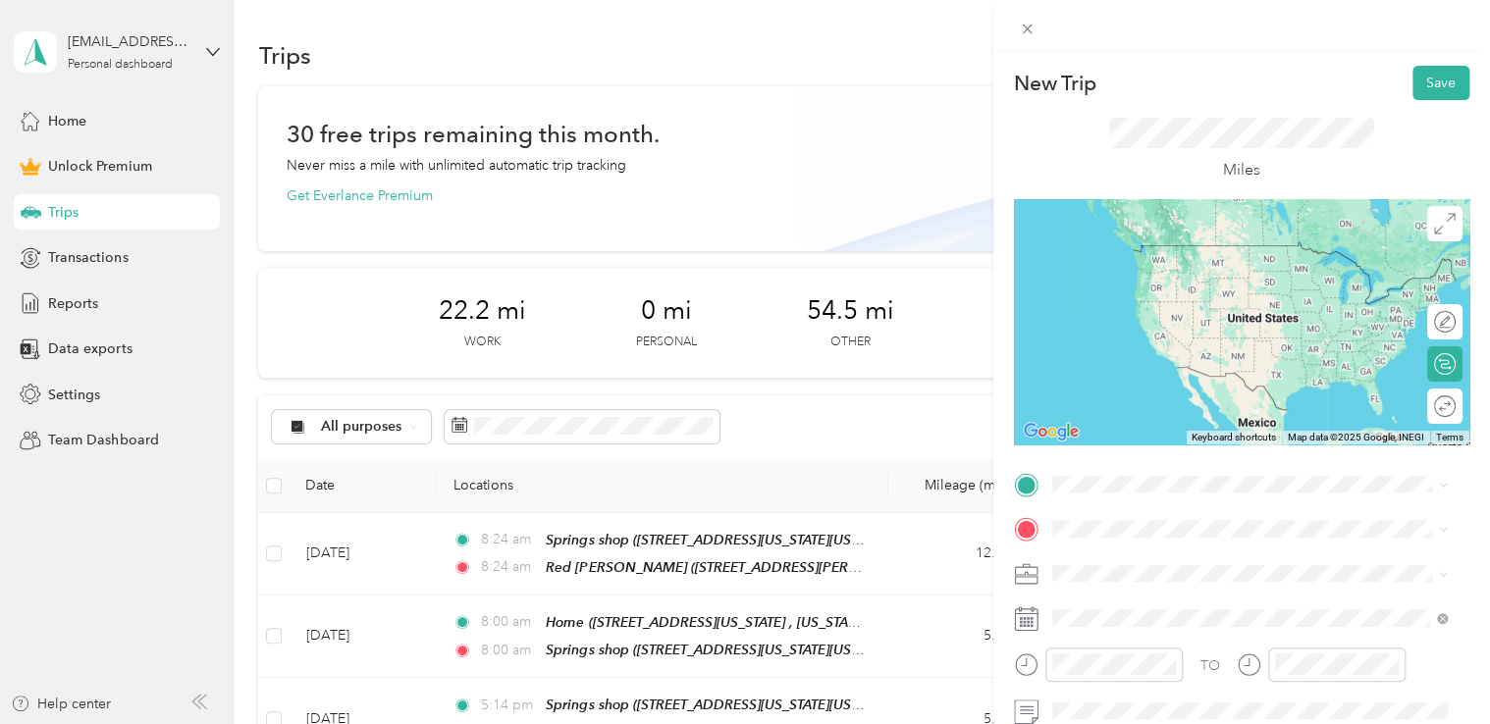
click at [1175, 281] on span "[STREET_ADDRESS][US_STATE][US_STATE]" at bounding box center [1222, 272] width 268 height 17
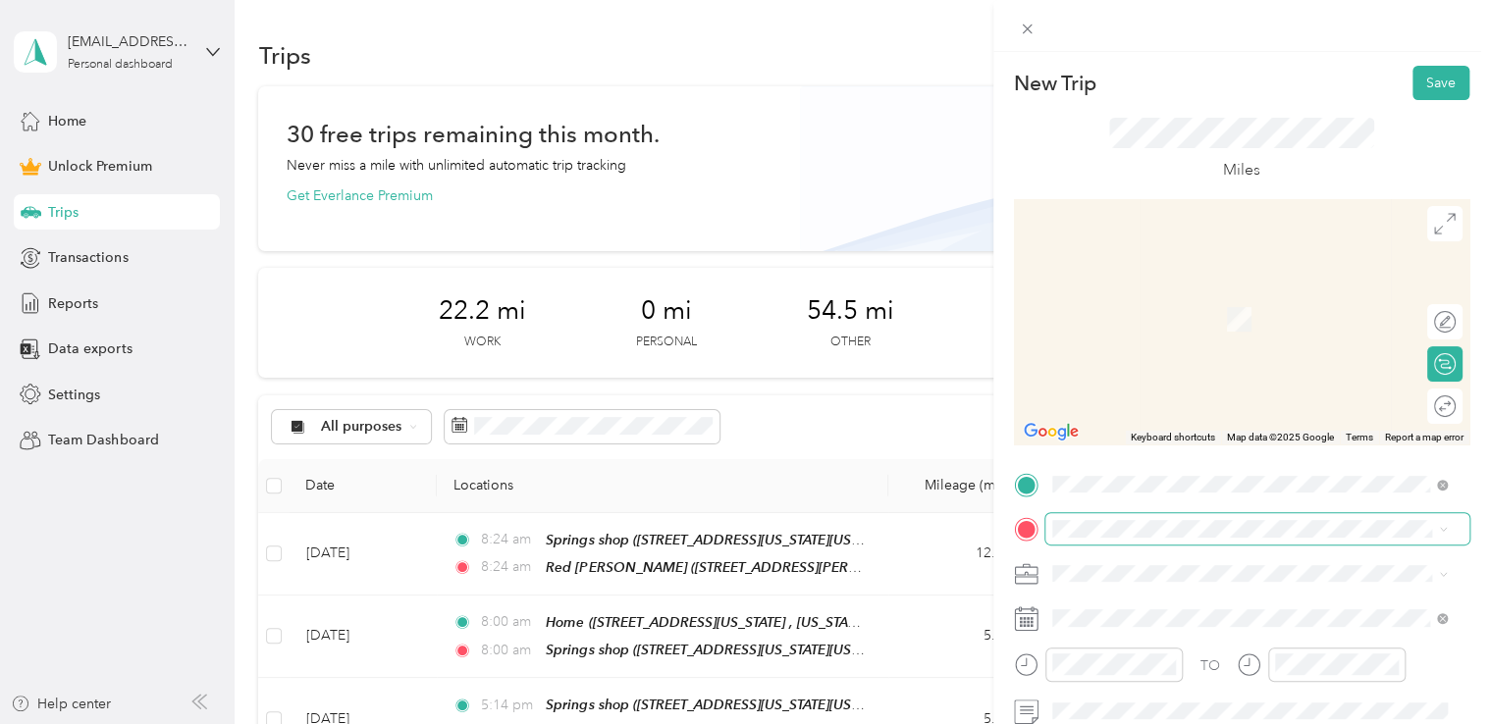
click at [1138, 543] on span at bounding box center [1257, 528] width 424 height 31
click at [1135, 410] on div "Home [STREET_ADDRESS][US_STATE], [US_STATE][GEOGRAPHIC_DATA], [GEOGRAPHIC_DATA]…" at bounding box center [1263, 433] width 351 height 82
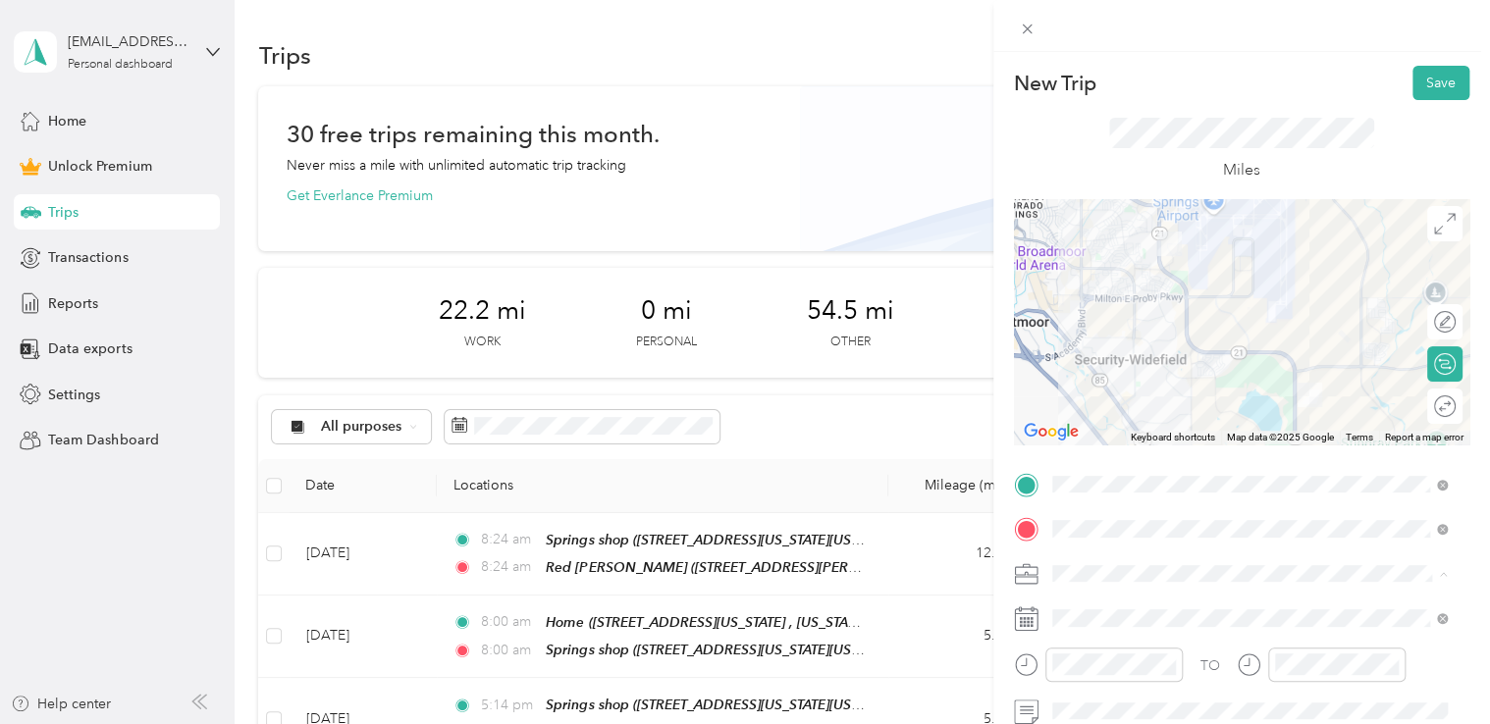
click at [1113, 533] on span "Commute" at bounding box center [1090, 539] width 62 height 17
click at [1132, 632] on span at bounding box center [1257, 617] width 424 height 31
click at [1130, 626] on span at bounding box center [1257, 617] width 424 height 31
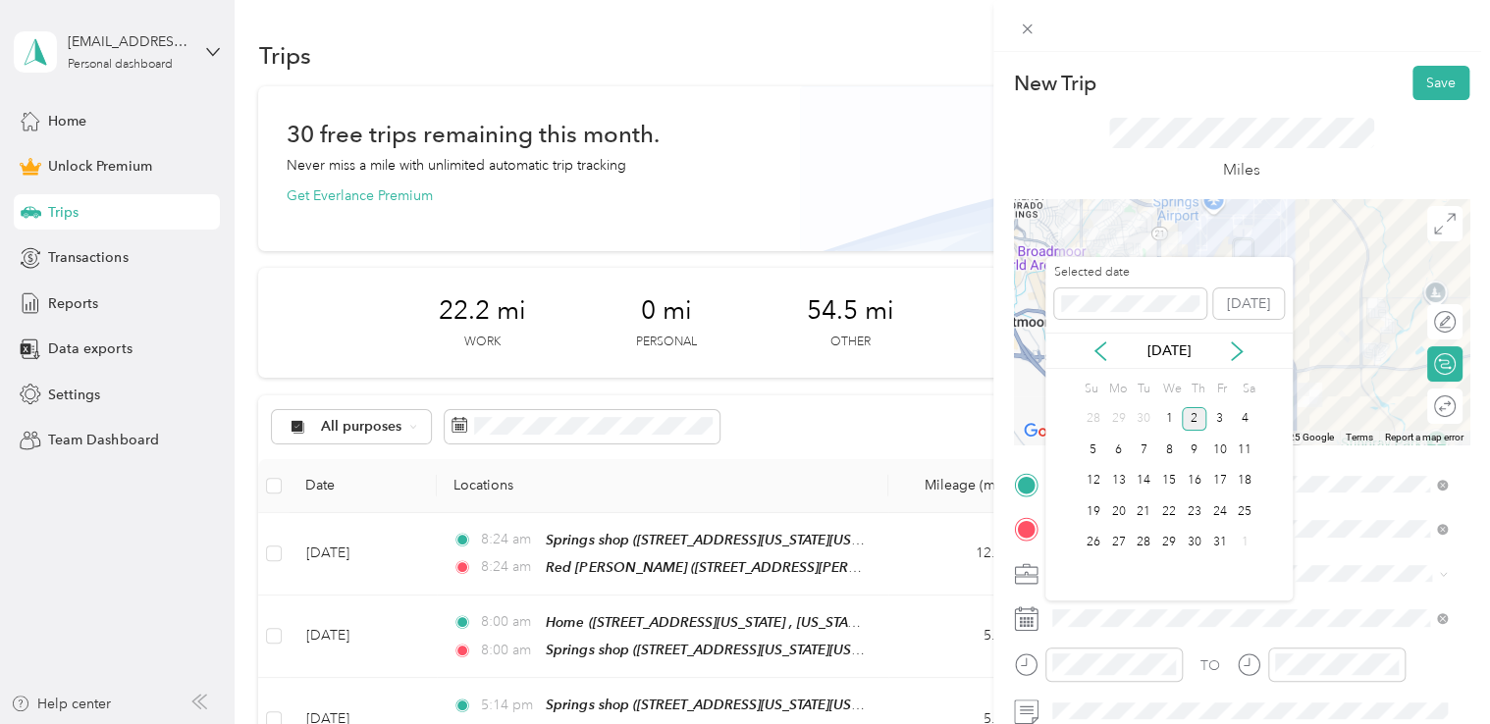
drag, startPoint x: 1101, startPoint y: 349, endPoint x: 1107, endPoint y: 365, distance: 16.8
click at [1100, 351] on icon at bounding box center [1100, 351] width 20 height 20
click at [1145, 447] on div "9" at bounding box center [1143, 450] width 26 height 25
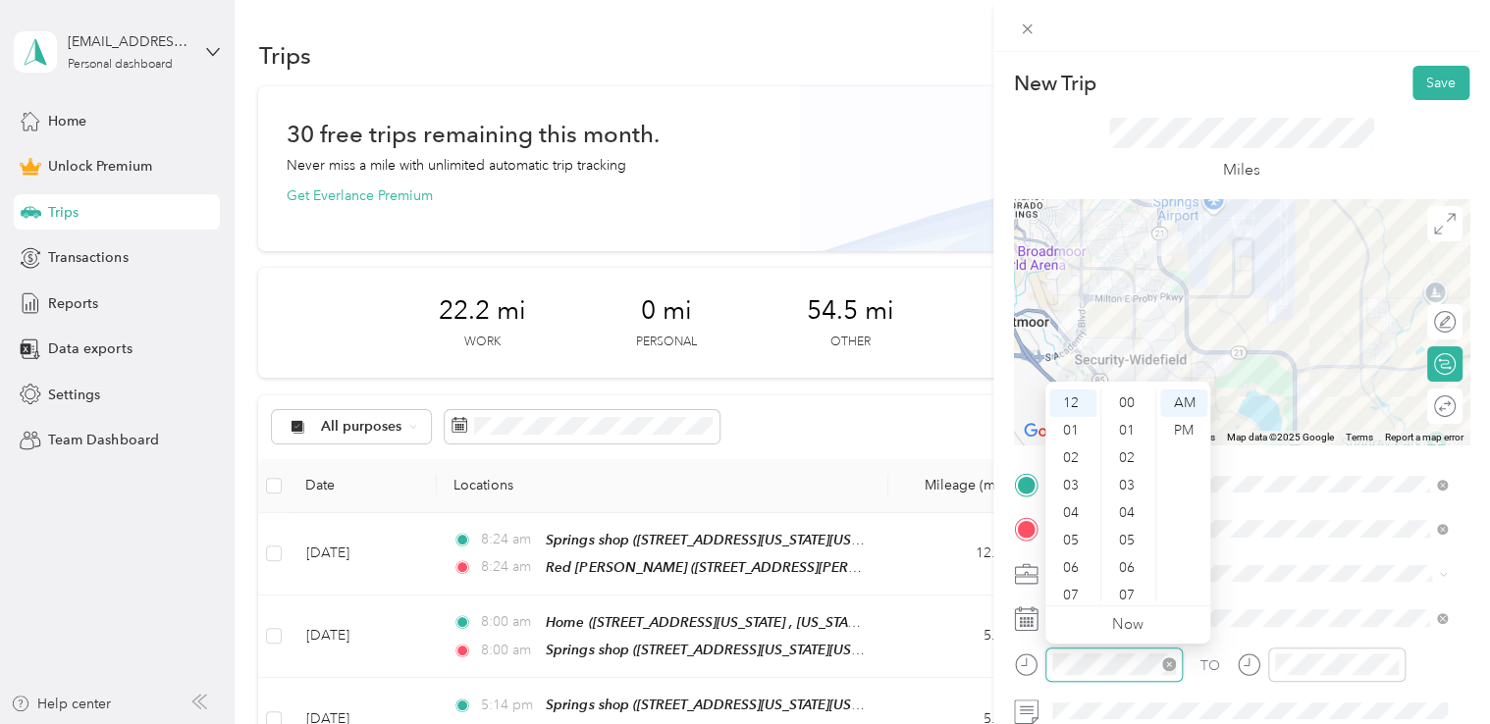
scroll to position [412, 0]
click at [1067, 537] on div "05" at bounding box center [1072, 540] width 47 height 27
drag, startPoint x: 1190, startPoint y: 429, endPoint x: 1189, endPoint y: 442, distance: 12.8
click at [1189, 442] on div "PM" at bounding box center [1183, 430] width 47 height 27
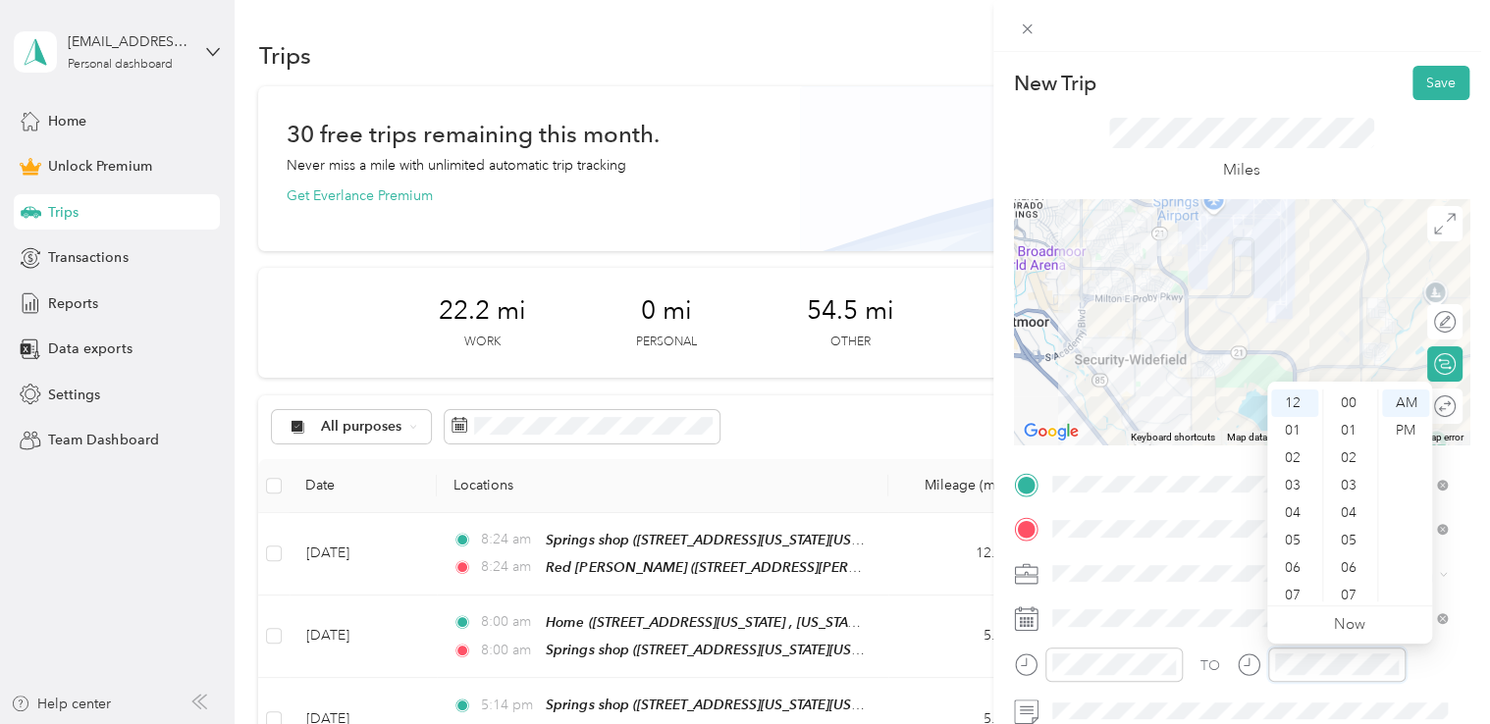
scroll to position [412, 0]
click at [1304, 536] on div "05" at bounding box center [1294, 540] width 47 height 27
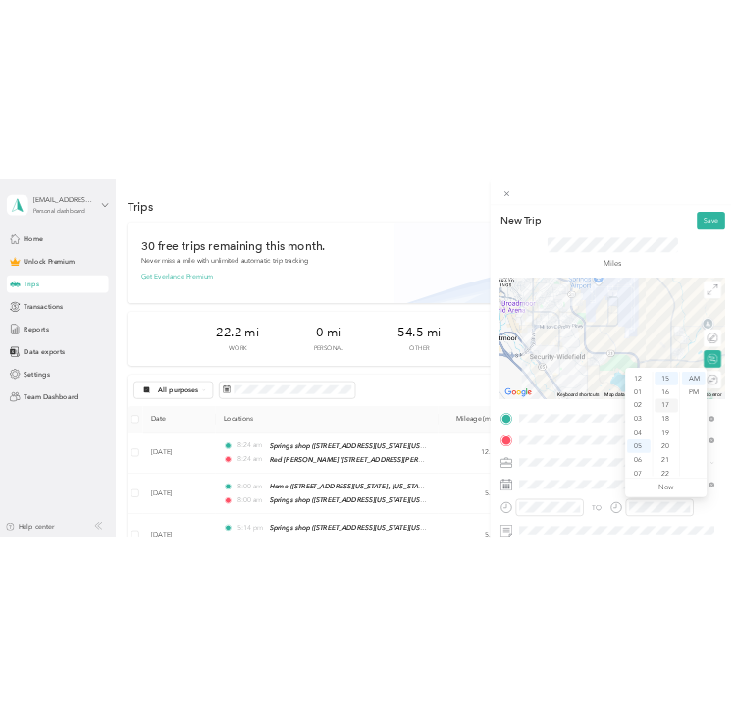
scroll to position [118, 0]
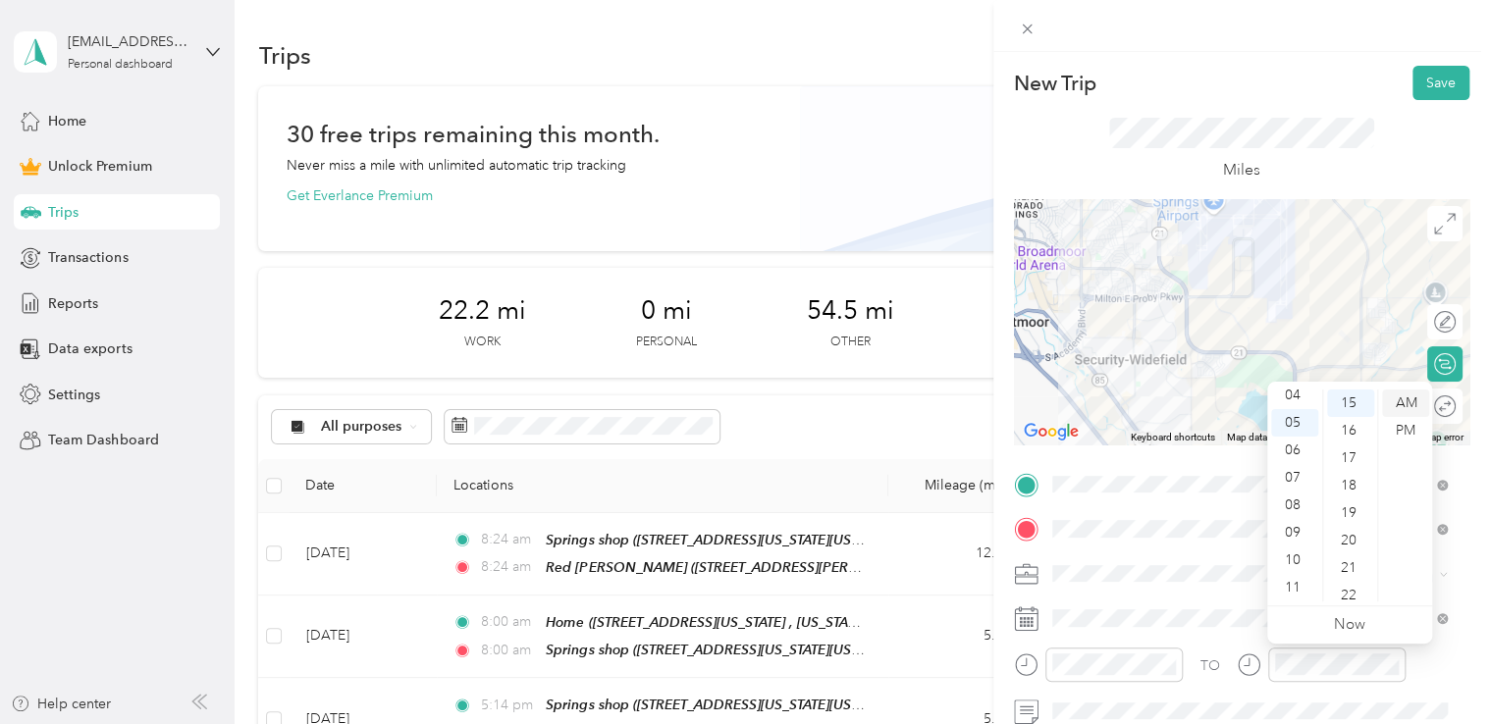
drag, startPoint x: 1408, startPoint y: 441, endPoint x: 1402, endPoint y: 407, distance: 33.9
click at [1408, 442] on div "PM" at bounding box center [1405, 430] width 47 height 27
click at [1290, 83] on div "New Trip Save" at bounding box center [1241, 83] width 455 height 34
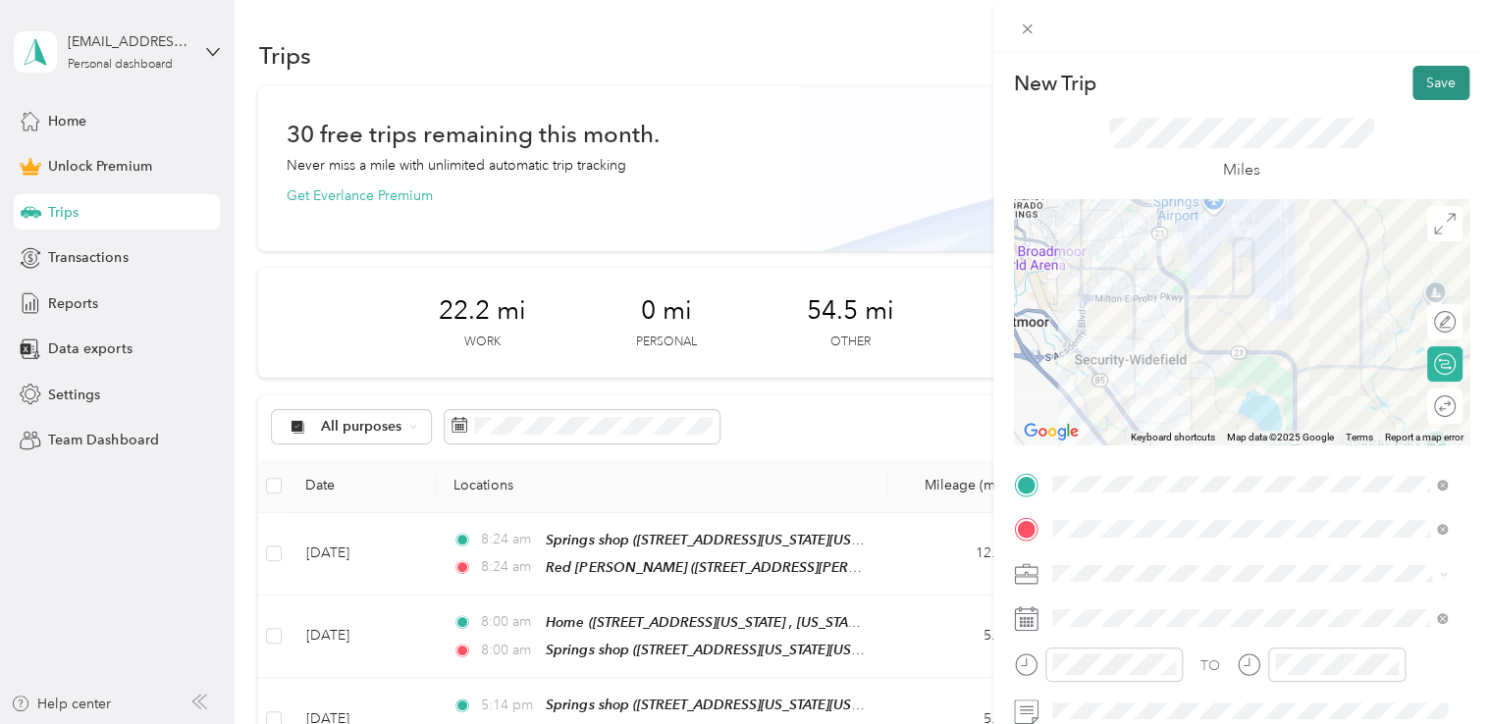
click at [1440, 81] on button "Save" at bounding box center [1440, 83] width 57 height 34
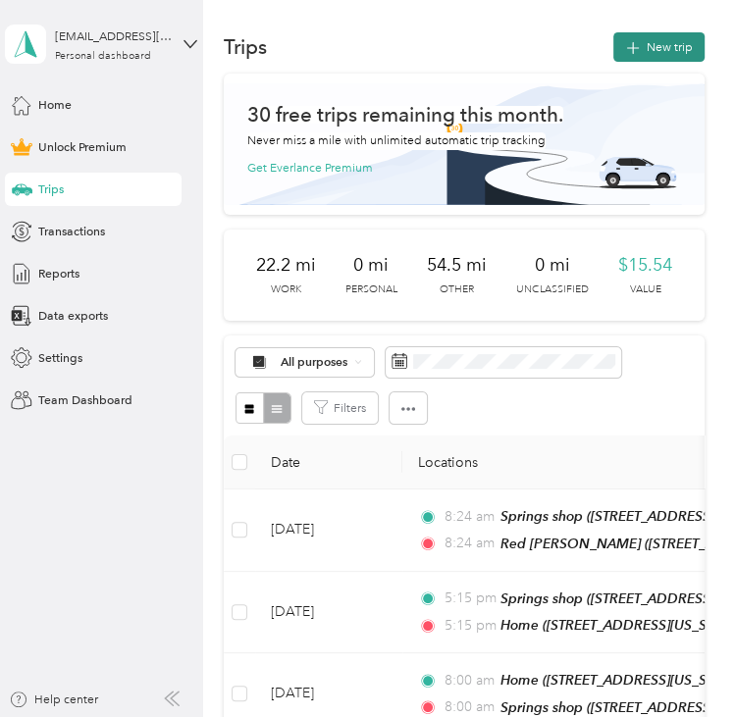
click at [624, 41] on icon "button" at bounding box center [633, 48] width 23 height 23
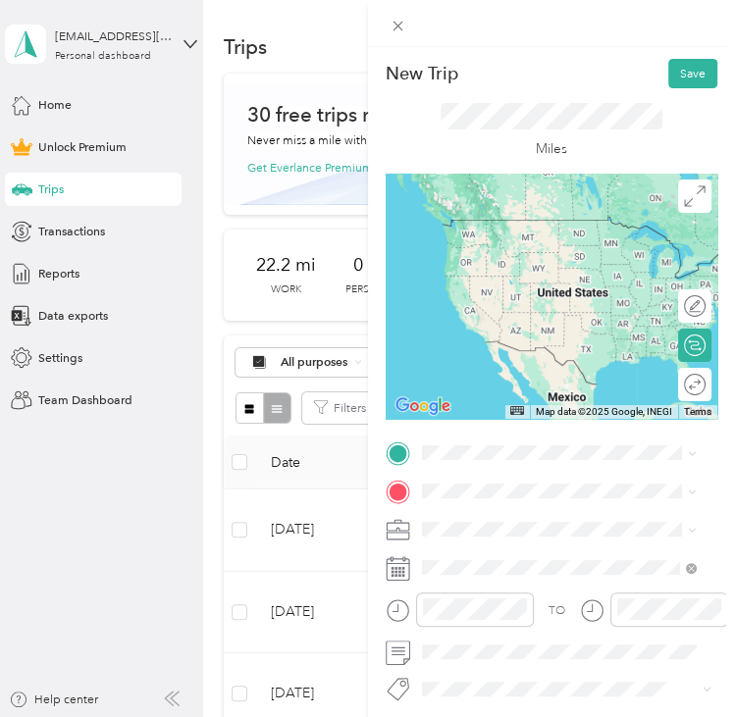
click at [510, 637] on div "Home [STREET_ADDRESS][US_STATE], [US_STATE][GEOGRAPHIC_DATA], [GEOGRAPHIC_DATA]…" at bounding box center [572, 659] width 235 height 88
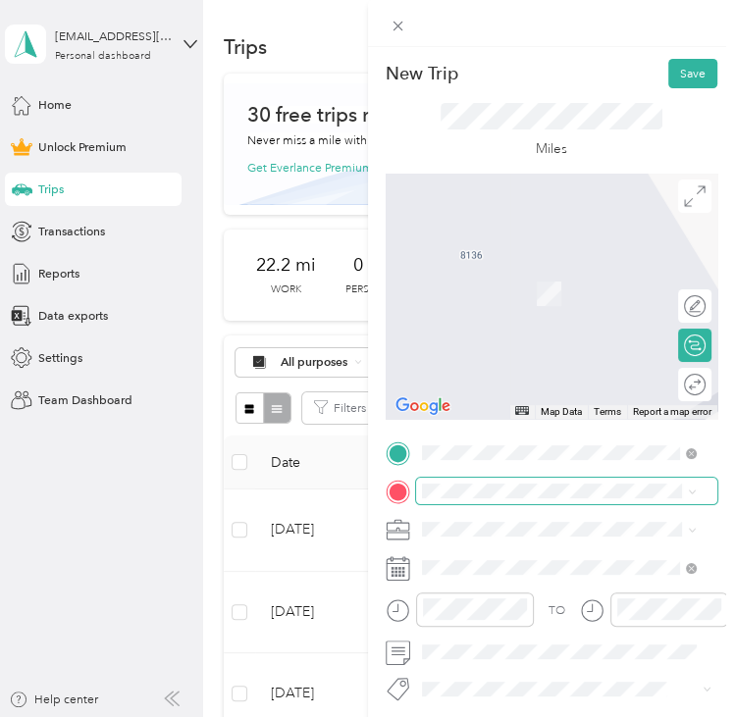
click at [487, 497] on span at bounding box center [567, 491] width 302 height 26
click at [519, 320] on span "[STREET_ADDRESS][US_STATE][US_STATE]" at bounding box center [572, 312] width 234 height 15
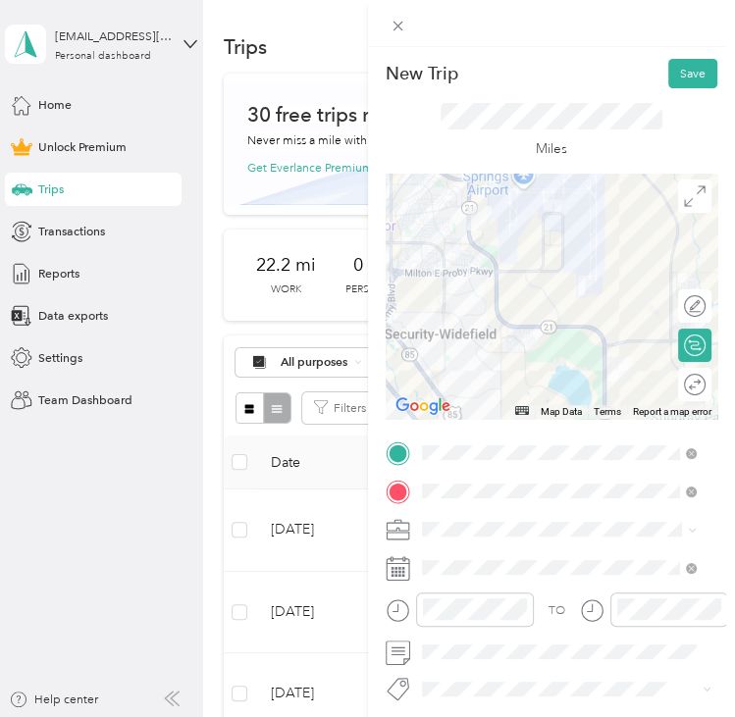
click at [461, 537] on span at bounding box center [567, 529] width 302 height 26
click at [463, 520] on span at bounding box center [567, 529] width 302 height 26
click at [463, 521] on span at bounding box center [567, 529] width 302 height 26
click at [495, 503] on li "Commute" at bounding box center [558, 499] width 287 height 29
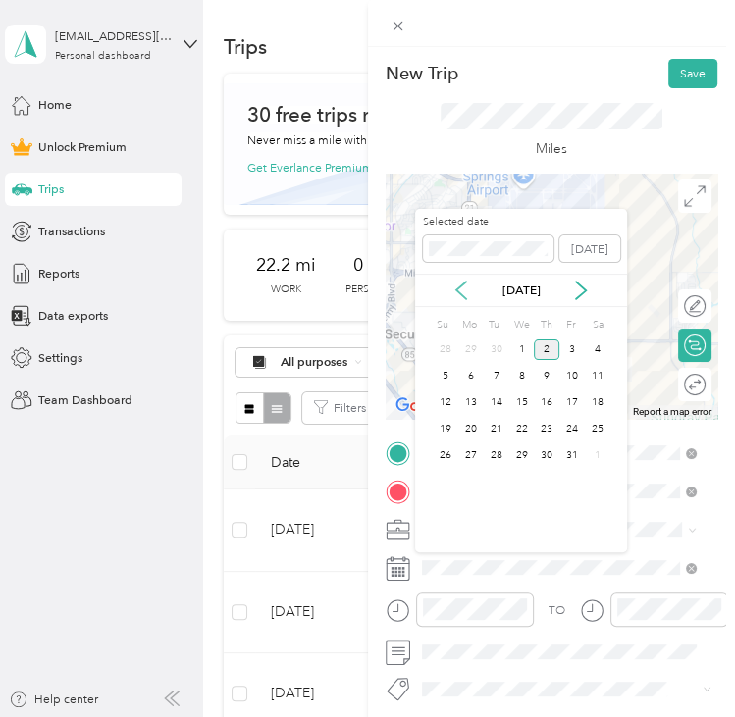
click at [464, 286] on icon at bounding box center [461, 291] width 20 height 20
click at [532, 373] on div "10" at bounding box center [522, 376] width 26 height 21
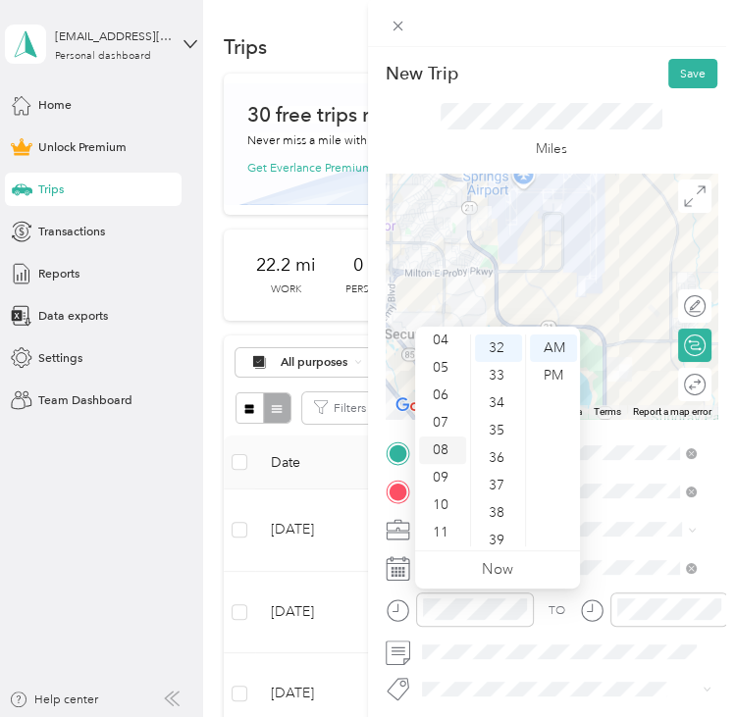
drag, startPoint x: 433, startPoint y: 450, endPoint x: 450, endPoint y: 445, distance: 18.6
click at [435, 450] on div "08" at bounding box center [442, 450] width 47 height 27
click at [485, 356] on div "00" at bounding box center [498, 348] width 47 height 27
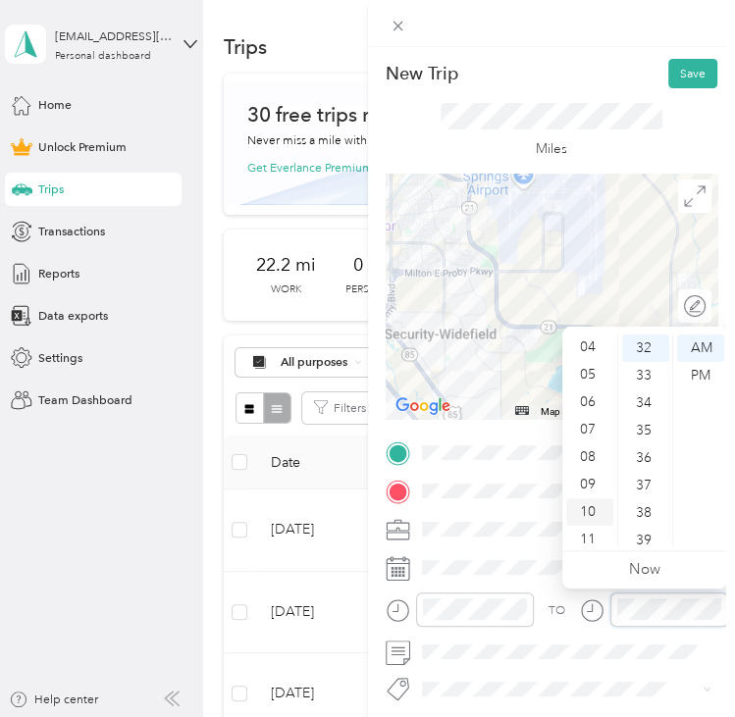
scroll to position [118, 0]
click at [578, 453] on div "08" at bounding box center [589, 450] width 47 height 27
click at [652, 349] on div "00" at bounding box center [645, 348] width 47 height 27
click at [570, 40] on div at bounding box center [552, 23] width 368 height 47
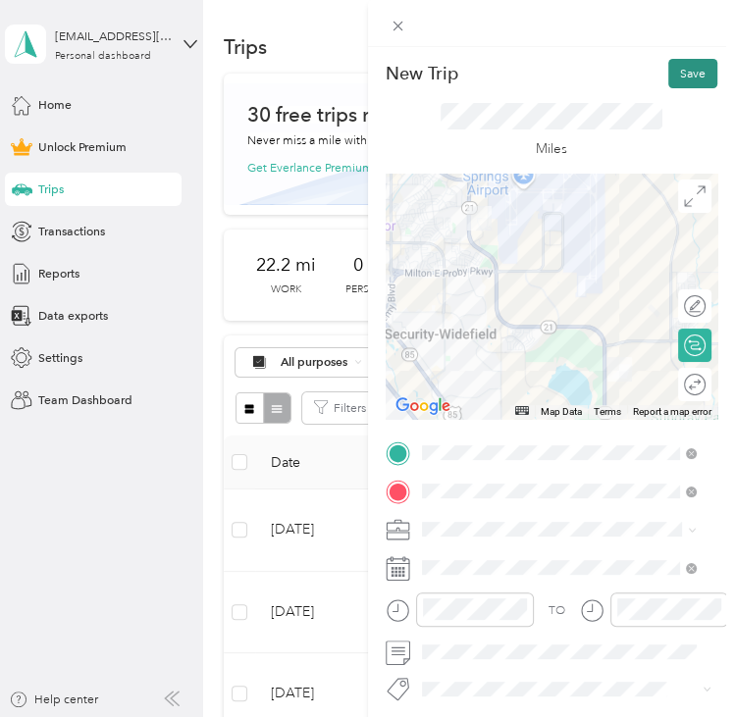
click at [698, 81] on button "Save" at bounding box center [692, 73] width 49 height 29
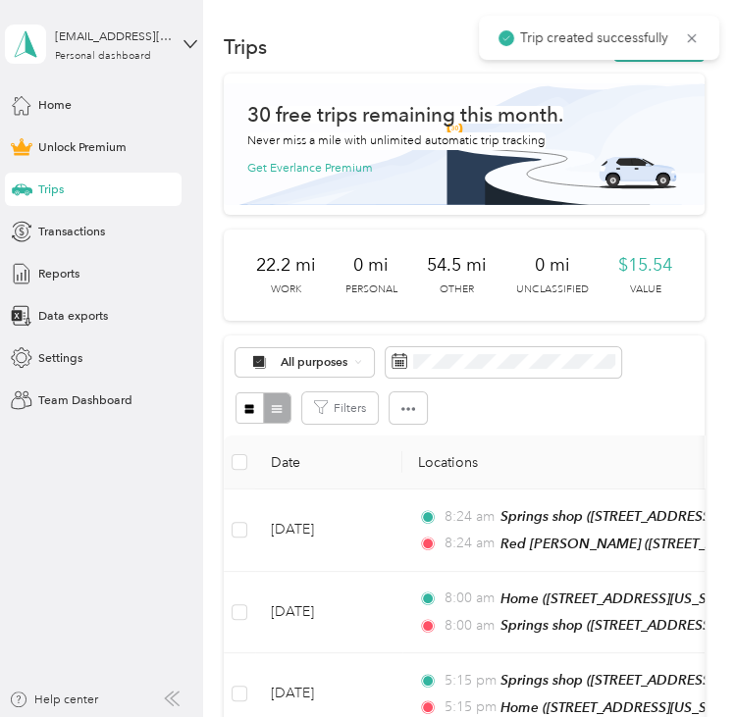
click at [671, 59] on div "Trip created successfully" at bounding box center [599, 38] width 240 height 44
click at [671, 60] on main "Trip created successfully [EMAIL_ADDRESS][DOMAIN_NAME] Personal dashboard Home …" at bounding box center [362, 358] width 725 height 717
click at [671, 60] on button "New trip" at bounding box center [658, 46] width 91 height 29
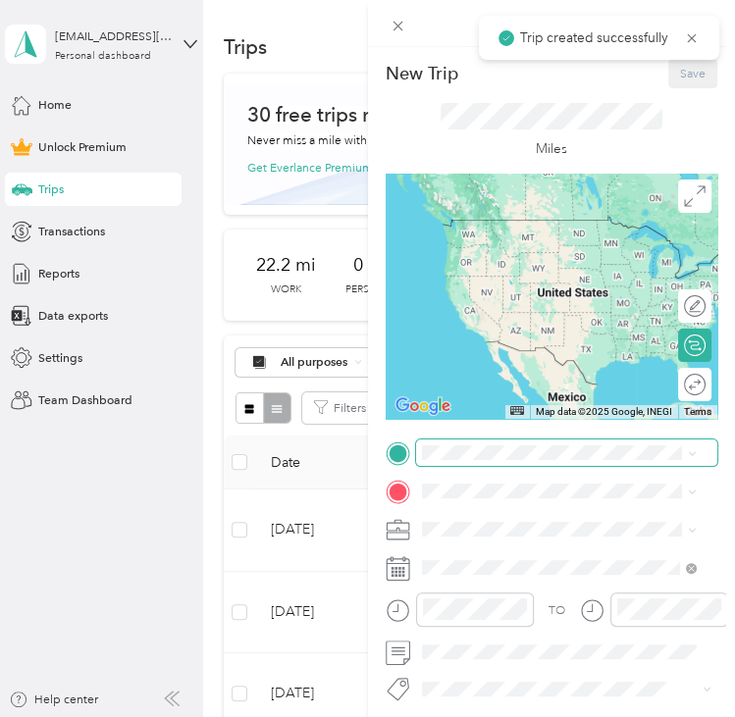
click at [462, 444] on span at bounding box center [567, 453] width 302 height 26
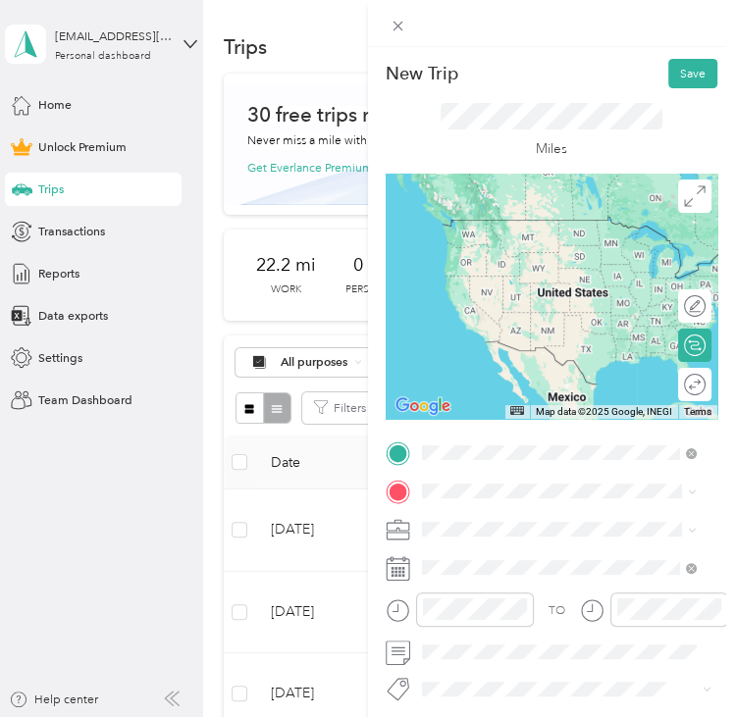
click at [514, 550] on div "Springs shop [STREET_ADDRESS][US_STATE][US_STATE]" at bounding box center [572, 531] width 234 height 35
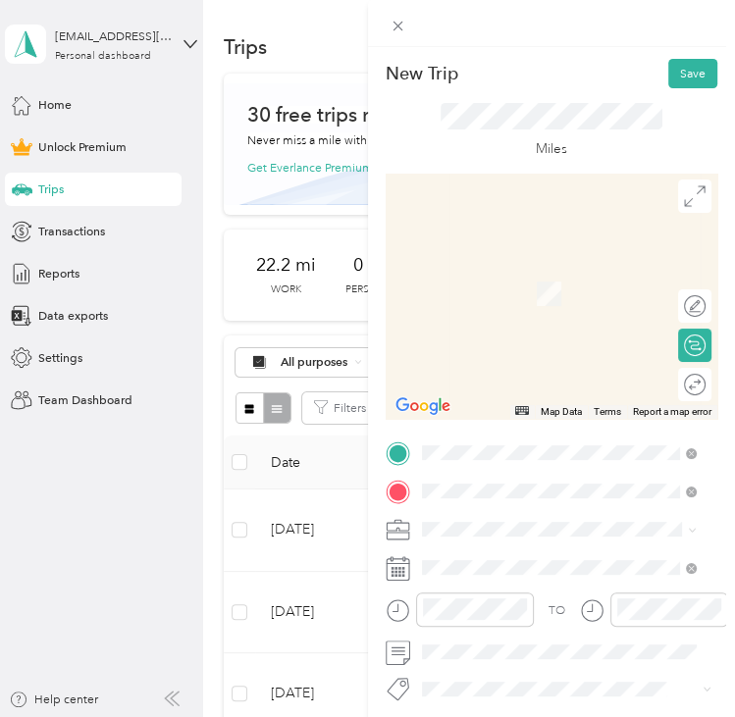
click at [507, 432] on span "[STREET_ADDRESS][US_STATE], [US_STATE][GEOGRAPHIC_DATA], [GEOGRAPHIC_DATA], [GE…" at bounding box center [547, 445] width 185 height 68
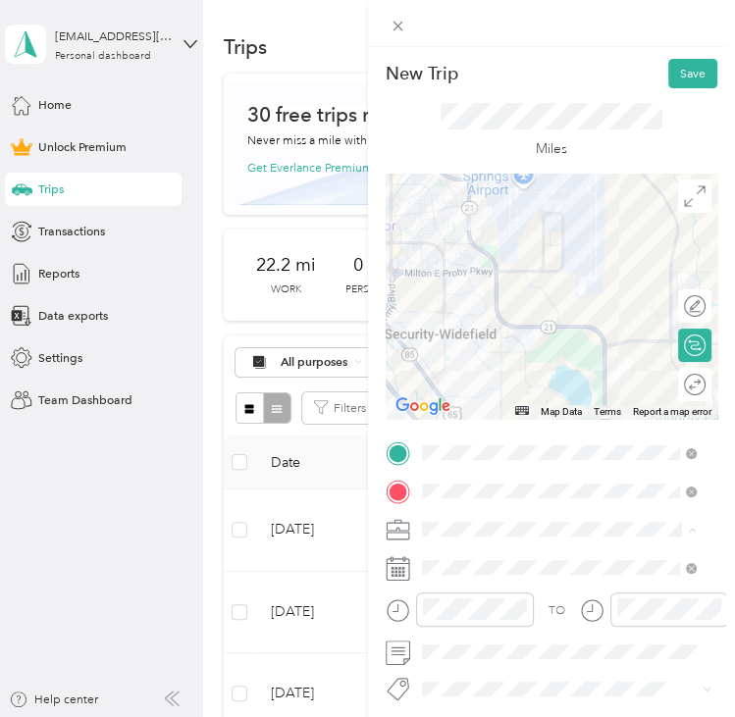
click at [475, 494] on span "Commute" at bounding box center [454, 499] width 55 height 15
click at [469, 559] on span at bounding box center [567, 567] width 302 height 26
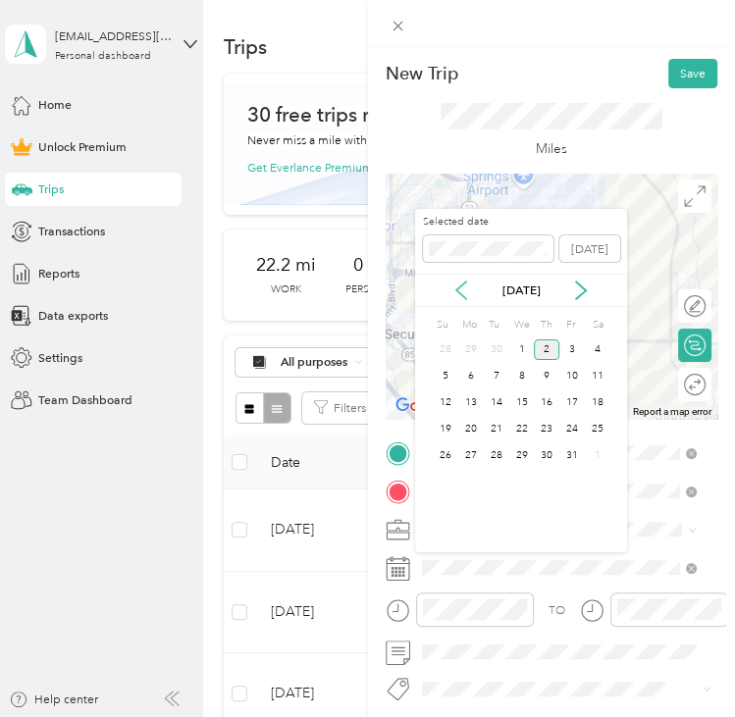
click at [451, 296] on icon at bounding box center [461, 291] width 20 height 20
click at [517, 380] on div "10" at bounding box center [522, 376] width 26 height 21
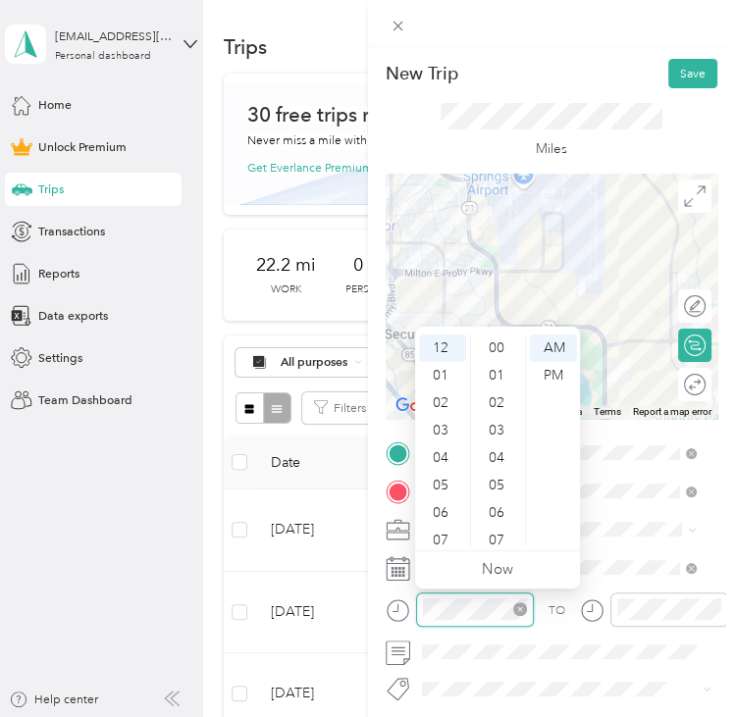
scroll to position [907, 0]
click at [446, 488] on div "05" at bounding box center [442, 485] width 47 height 27
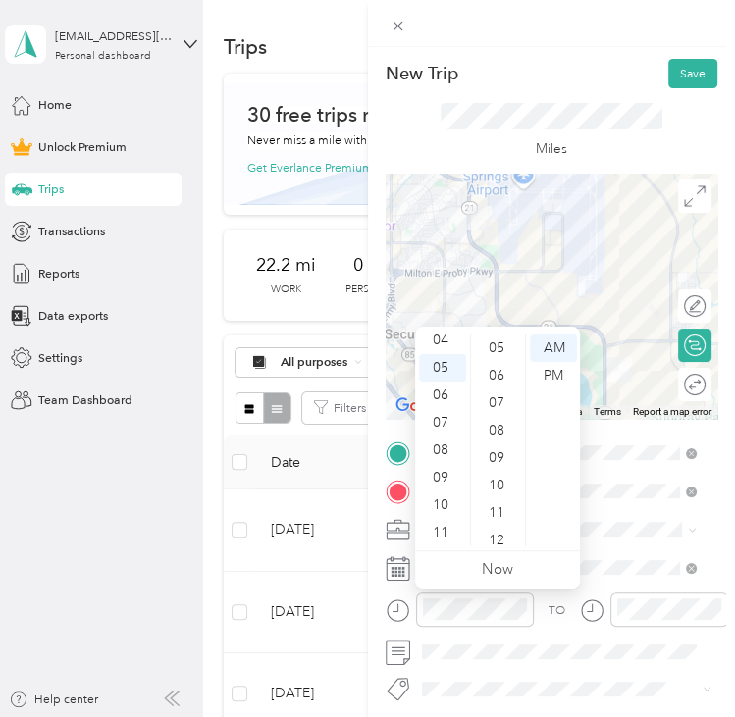
scroll to position [0, 0]
click at [495, 354] on div "00" at bounding box center [498, 348] width 47 height 27
click at [559, 377] on div "PM" at bounding box center [553, 375] width 47 height 27
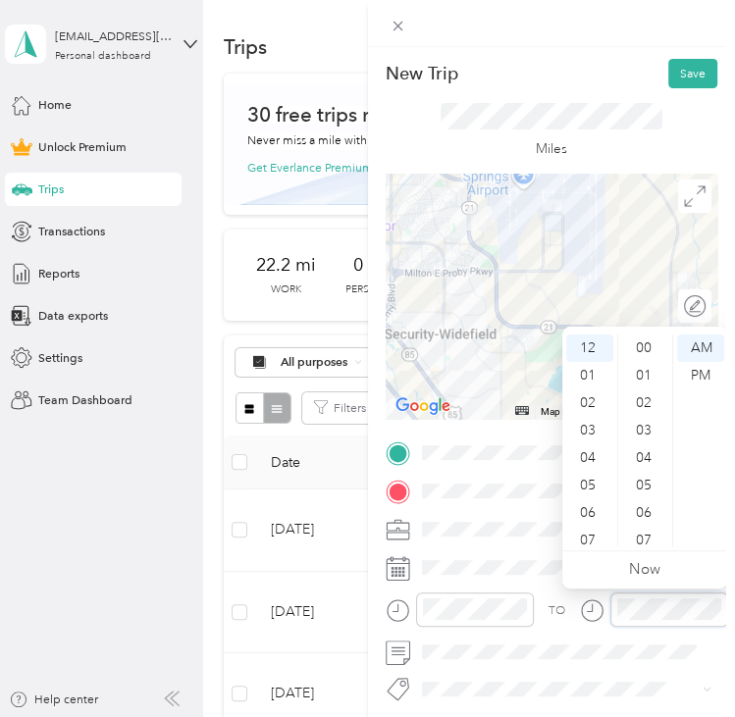
scroll to position [907, 0]
click at [590, 487] on div "05" at bounding box center [589, 485] width 47 height 27
click at [633, 356] on div "00" at bounding box center [645, 348] width 47 height 27
click at [695, 376] on div "PM" at bounding box center [700, 375] width 47 height 27
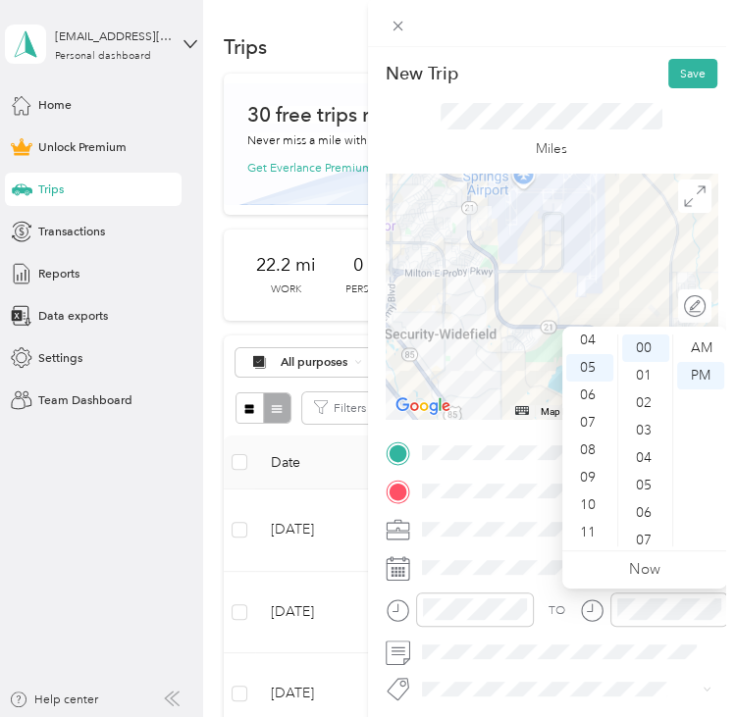
click at [599, 88] on div "Miles" at bounding box center [552, 130] width 333 height 85
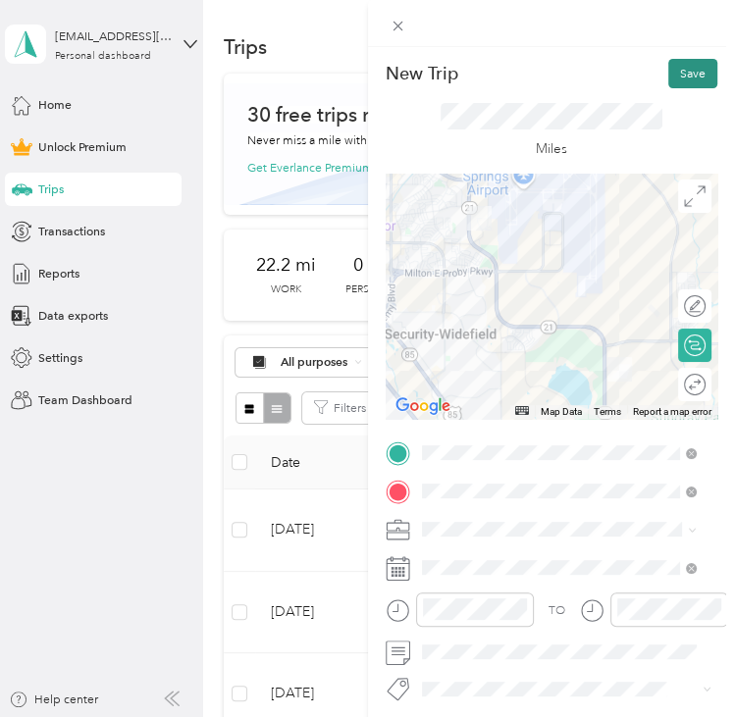
click at [675, 63] on button "Save" at bounding box center [692, 73] width 49 height 29
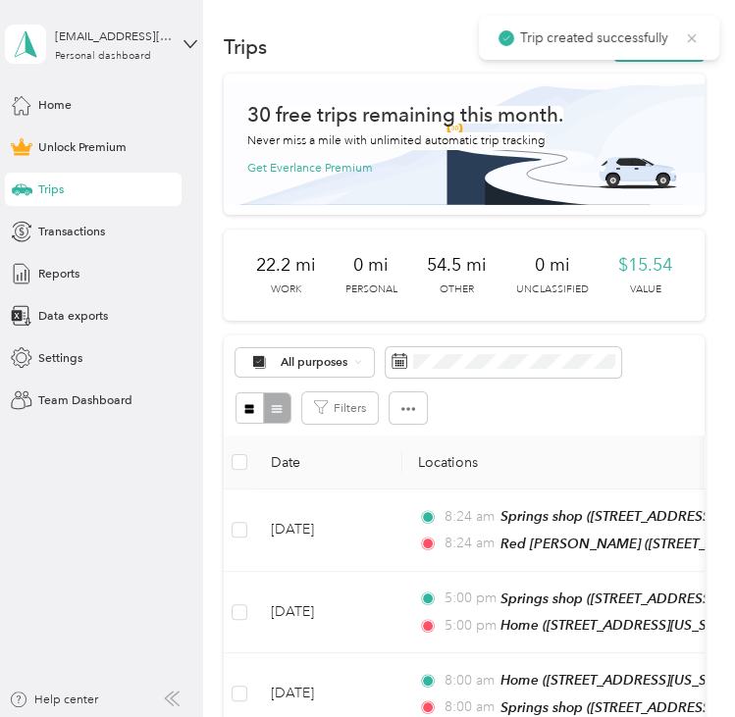
click at [689, 30] on icon at bounding box center [692, 38] width 16 height 18
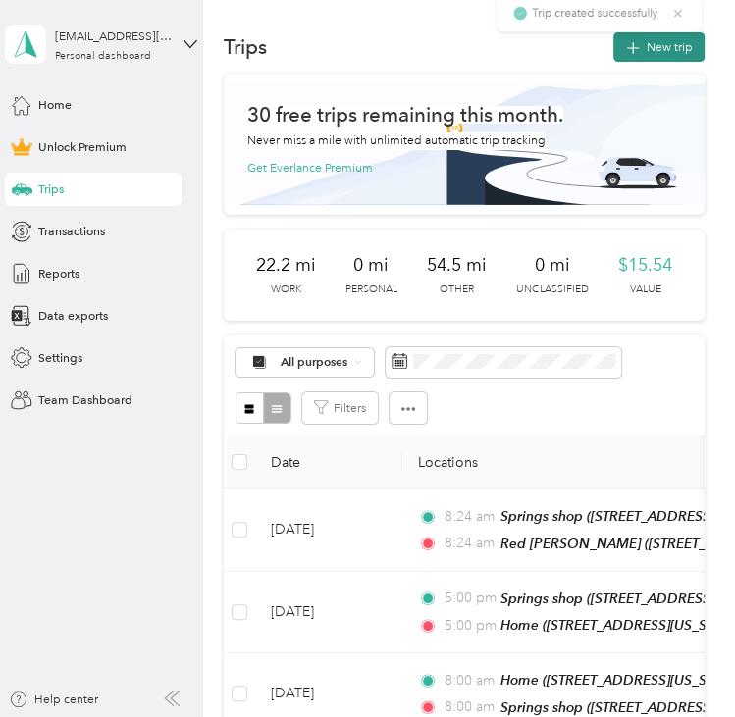
click at [676, 44] on button "New trip" at bounding box center [658, 46] width 91 height 29
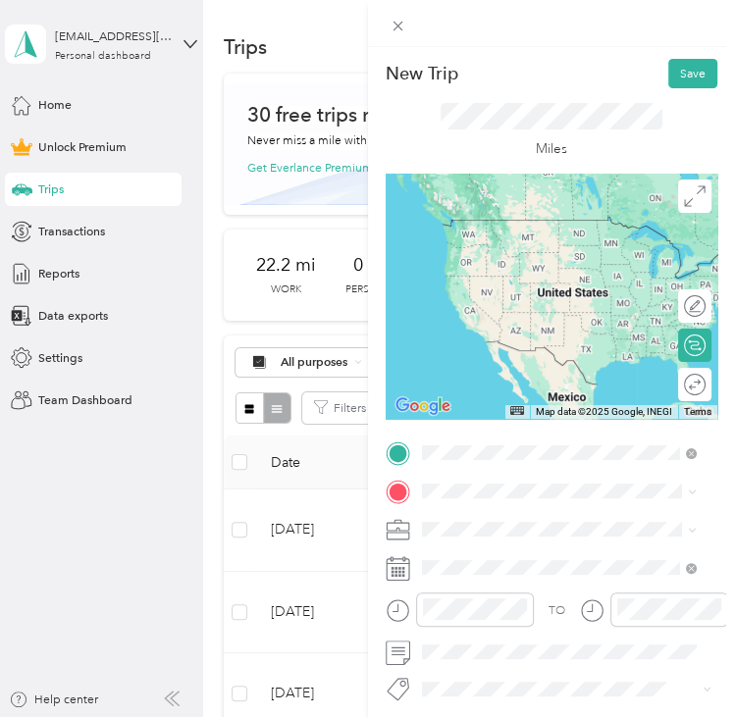
click at [538, 666] on span "[STREET_ADDRESS][US_STATE], [US_STATE][GEOGRAPHIC_DATA], [GEOGRAPHIC_DATA], [GE…" at bounding box center [547, 673] width 185 height 68
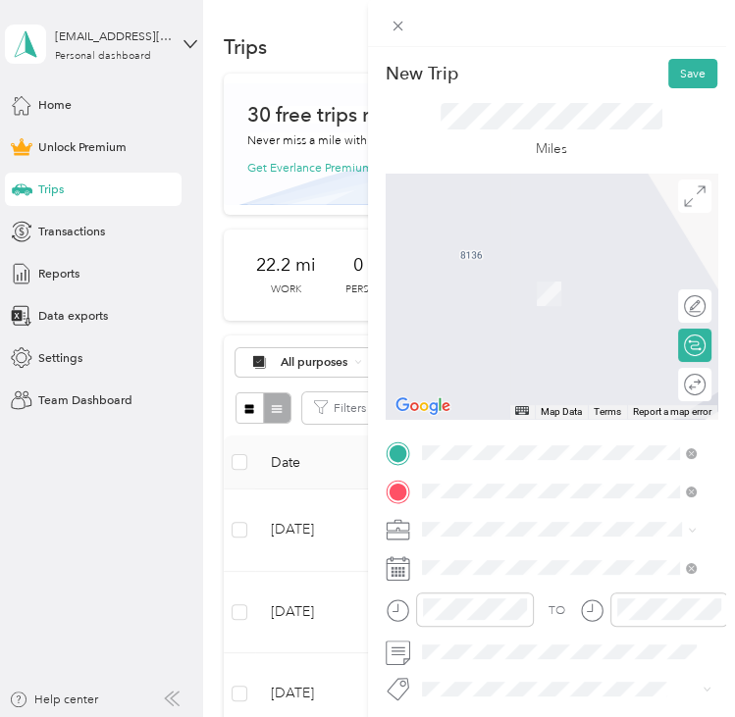
click at [528, 320] on span "[STREET_ADDRESS][US_STATE][US_STATE]" at bounding box center [572, 312] width 234 height 15
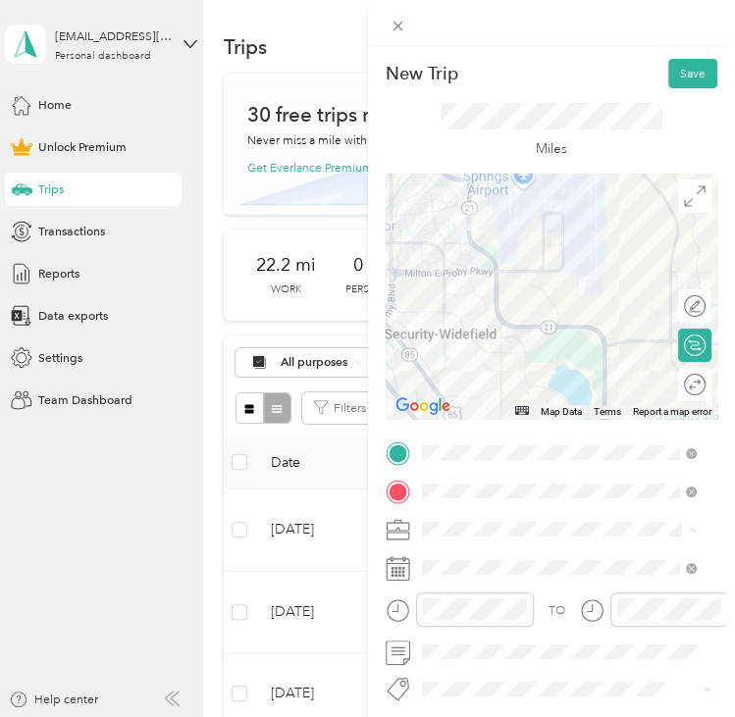
click at [473, 493] on span "Commute" at bounding box center [454, 499] width 55 height 15
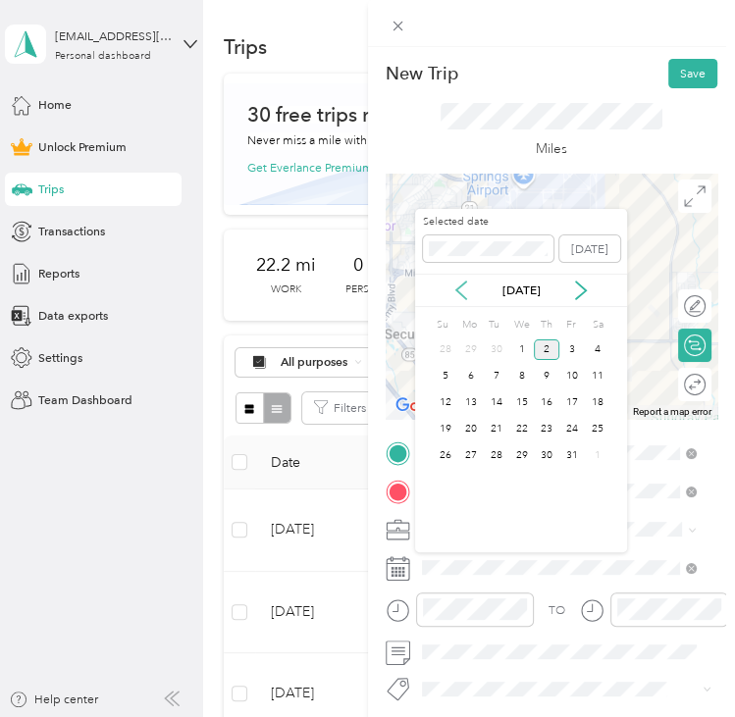
click at [459, 294] on icon at bounding box center [461, 291] width 20 height 20
click at [539, 372] on div "11" at bounding box center [547, 376] width 26 height 21
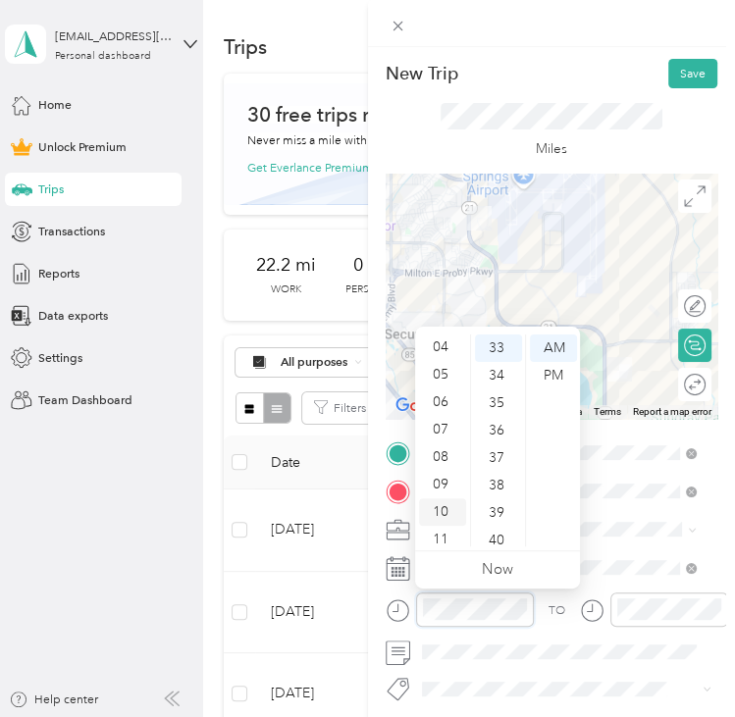
scroll to position [118, 0]
click at [440, 447] on div "08" at bounding box center [442, 450] width 47 height 27
click at [496, 336] on div "00" at bounding box center [498, 348] width 47 height 27
click at [646, 606] on body "[EMAIL_ADDRESS][DOMAIN_NAME] Personal dashboard Home Unlock Premium Trips Trans…" at bounding box center [362, 358] width 725 height 717
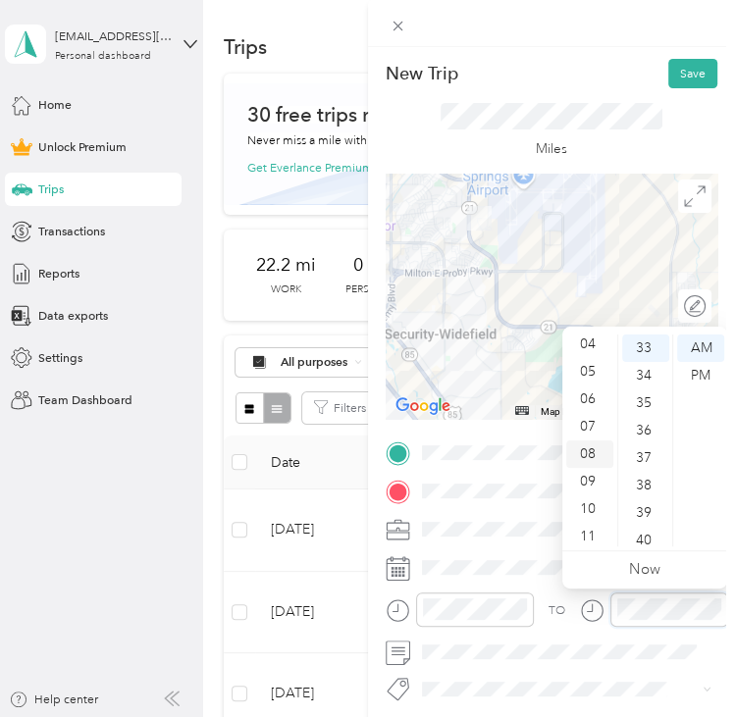
scroll to position [118, 0]
drag, startPoint x: 577, startPoint y: 440, endPoint x: 607, endPoint y: 430, distance: 32.0
click at [578, 440] on div "08" at bounding box center [589, 450] width 47 height 27
click at [648, 352] on div "00" at bounding box center [645, 348] width 47 height 27
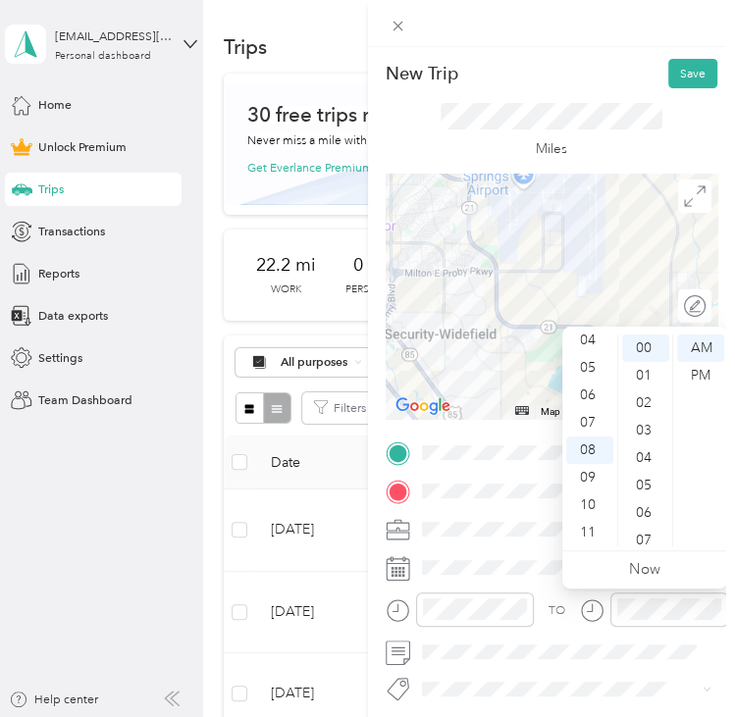
click at [659, 101] on div "Miles" at bounding box center [552, 130] width 333 height 85
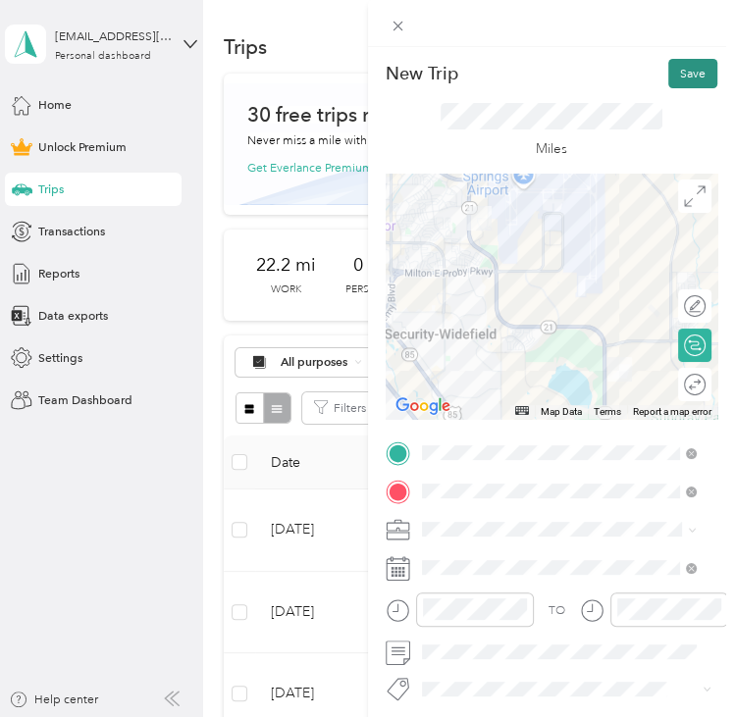
click at [681, 78] on button "Save" at bounding box center [692, 73] width 49 height 29
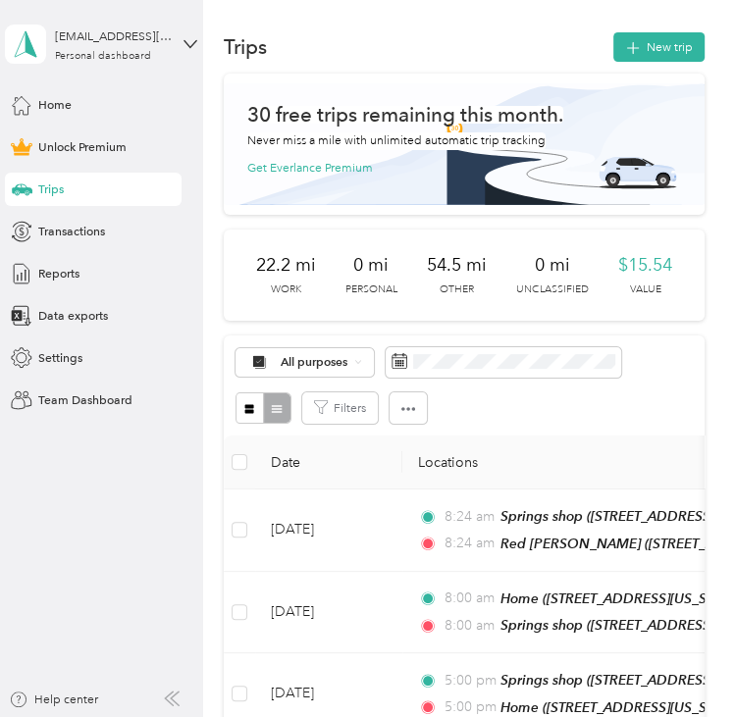
click at [671, 58] on button "New trip" at bounding box center [658, 46] width 91 height 29
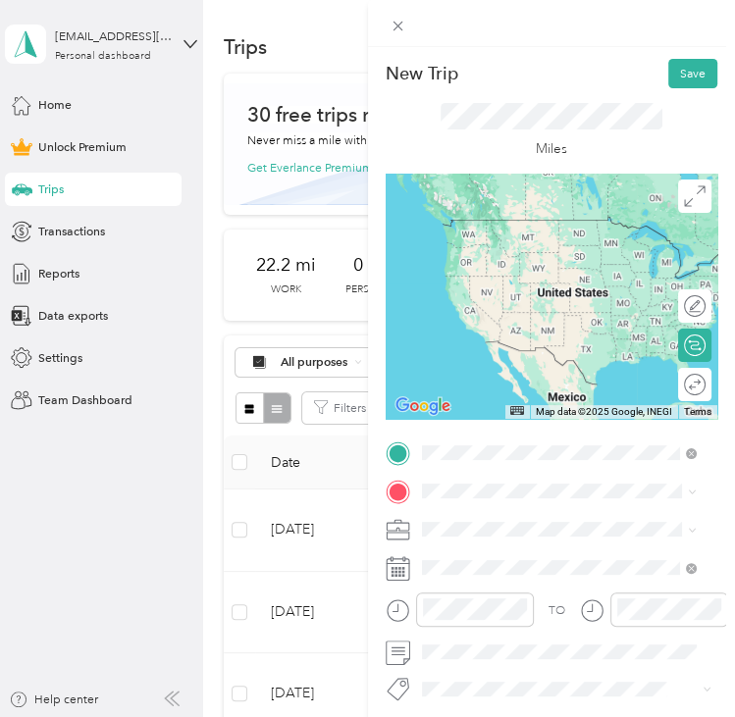
click at [534, 527] on div "Springs shop [STREET_ADDRESS][US_STATE][US_STATE]" at bounding box center [572, 531] width 234 height 35
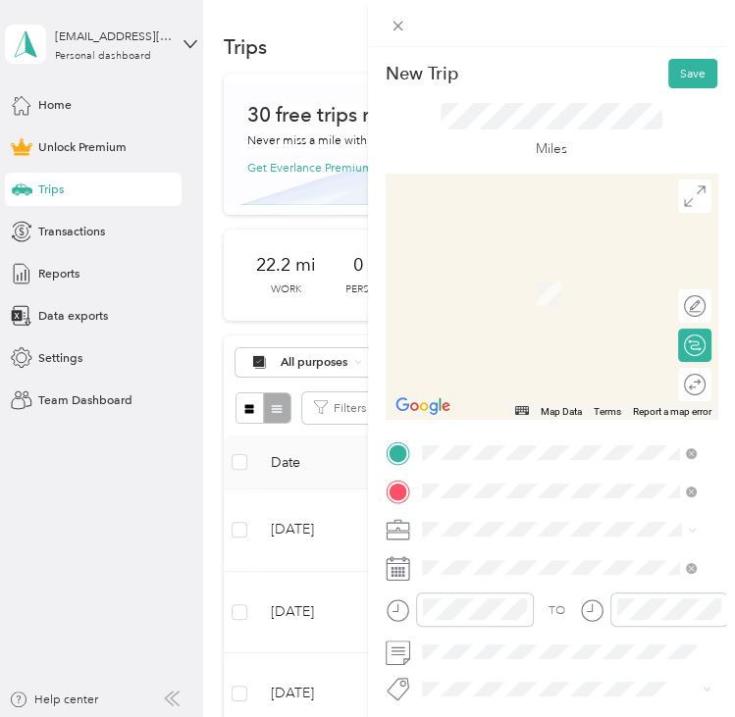
click at [545, 431] on span "[STREET_ADDRESS][US_STATE], [US_STATE][GEOGRAPHIC_DATA], [GEOGRAPHIC_DATA], [GE…" at bounding box center [547, 445] width 185 height 68
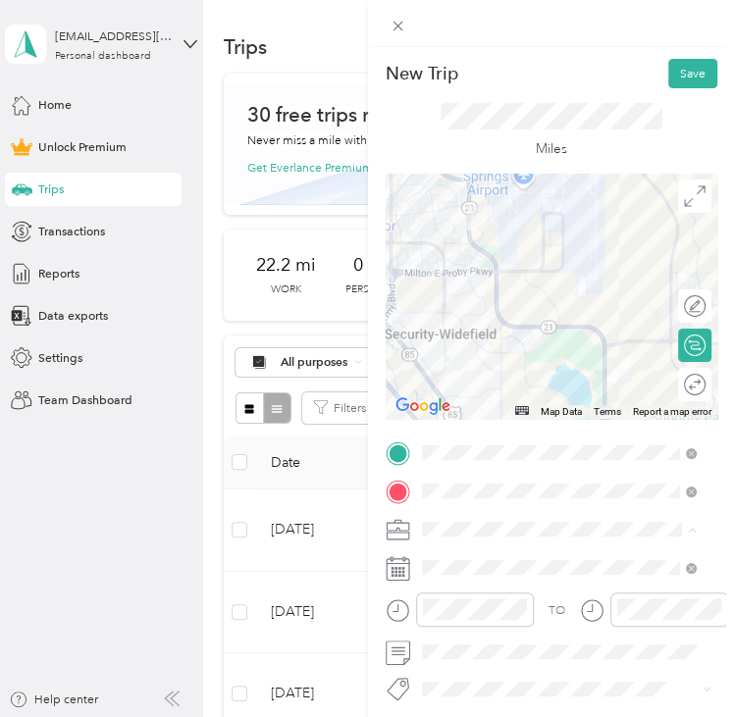
click at [457, 505] on li "Commute" at bounding box center [558, 499] width 287 height 29
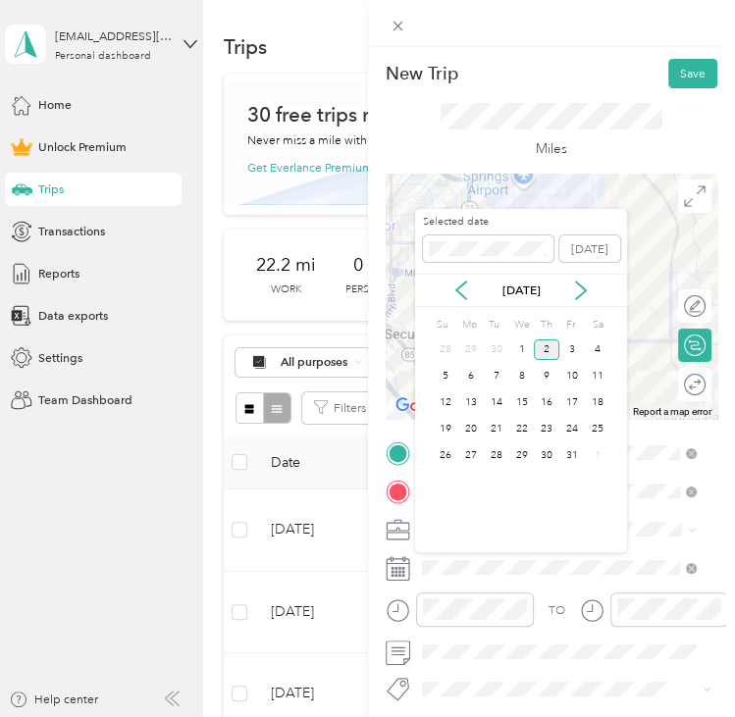
click at [463, 301] on div "[DATE]" at bounding box center [521, 290] width 212 height 33
click at [466, 296] on icon at bounding box center [461, 291] width 20 height 20
click at [539, 376] on div "11" at bounding box center [547, 376] width 26 height 21
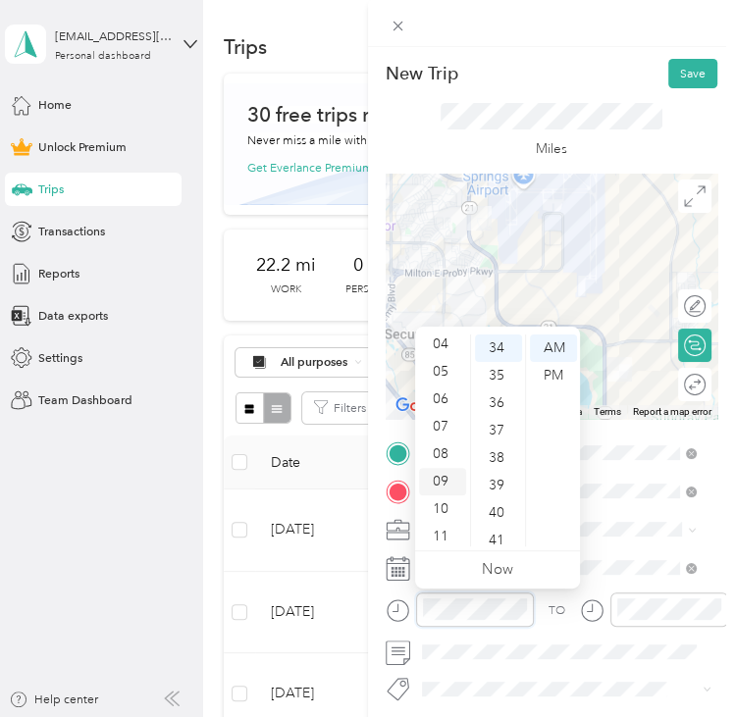
scroll to position [118, 0]
click at [444, 458] on div "08" at bounding box center [442, 450] width 47 height 27
click at [448, 369] on div "05" at bounding box center [442, 367] width 47 height 27
click at [496, 344] on div "00" at bounding box center [498, 348] width 47 height 27
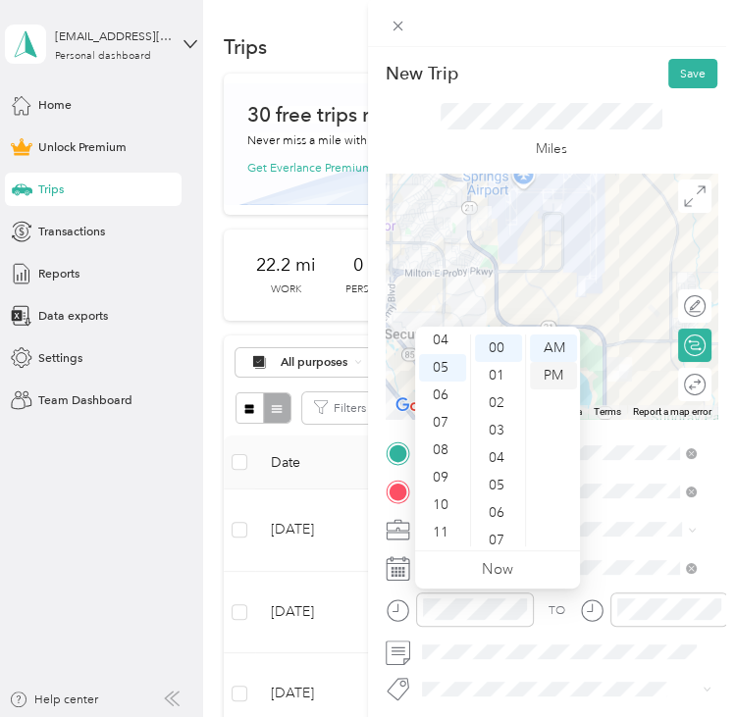
click at [572, 374] on div "PM" at bounding box center [553, 375] width 47 height 27
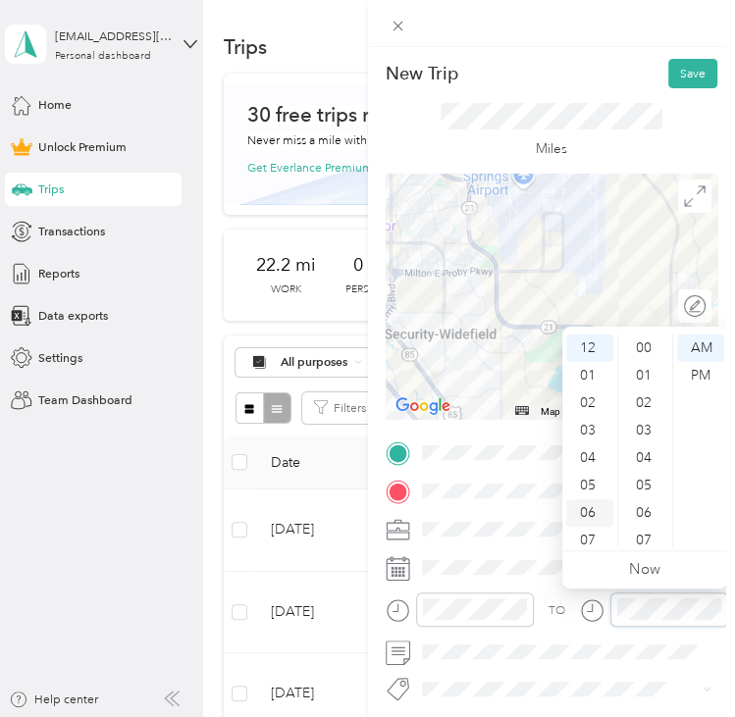
scroll to position [934, 0]
click at [591, 483] on div "05" at bounding box center [589, 485] width 47 height 27
click at [645, 344] on div "00" at bounding box center [645, 348] width 47 height 27
click at [694, 371] on div "PM" at bounding box center [700, 375] width 47 height 27
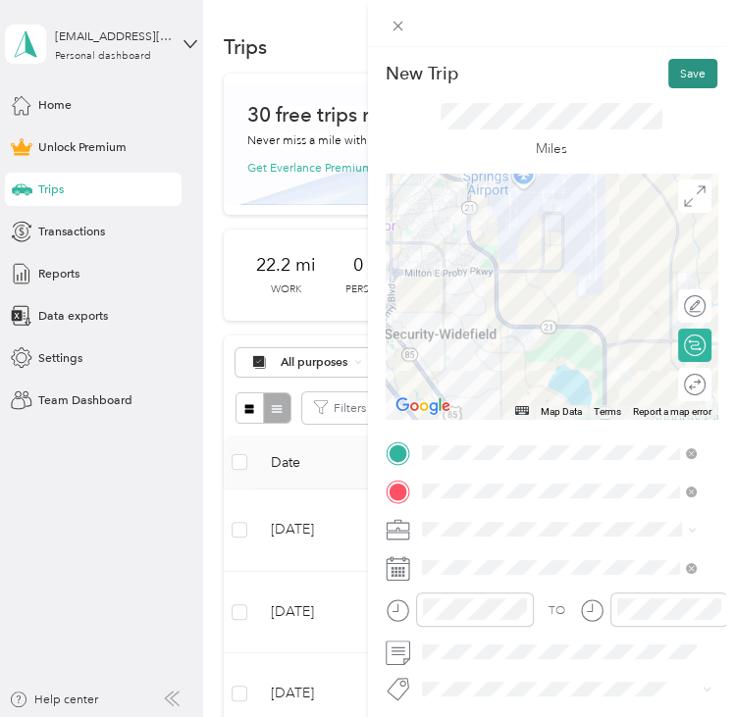
click at [692, 66] on button "Save" at bounding box center [692, 73] width 49 height 29
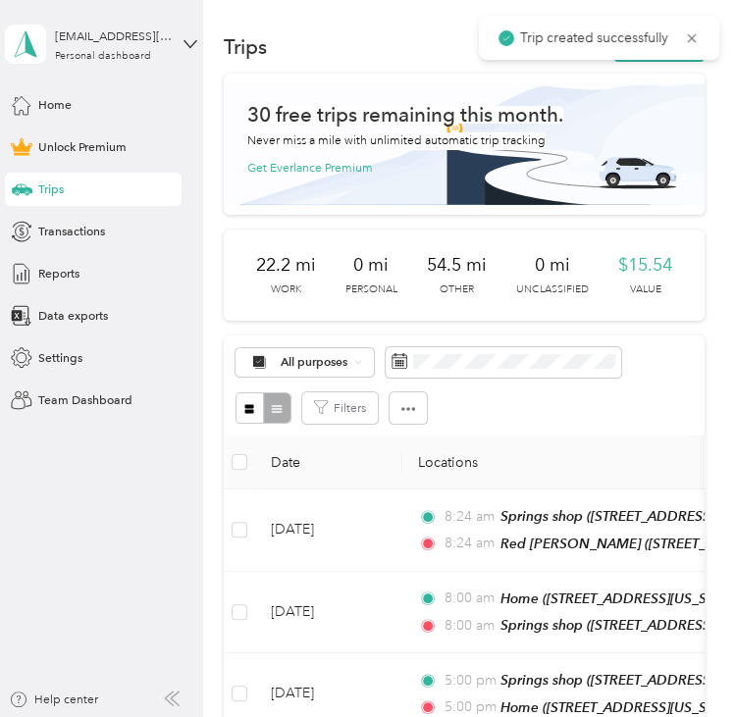
click at [679, 78] on img at bounding box center [464, 144] width 481 height 141
click at [661, 61] on button "New trip" at bounding box center [658, 46] width 91 height 29
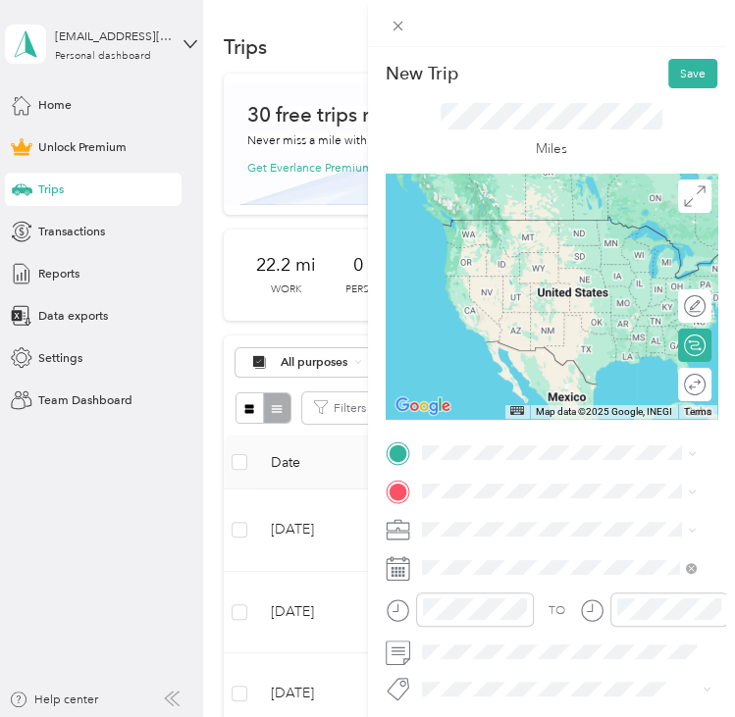
click at [557, 663] on span "[STREET_ADDRESS][US_STATE], [US_STATE][GEOGRAPHIC_DATA], [GEOGRAPHIC_DATA], [GE…" at bounding box center [547, 672] width 185 height 68
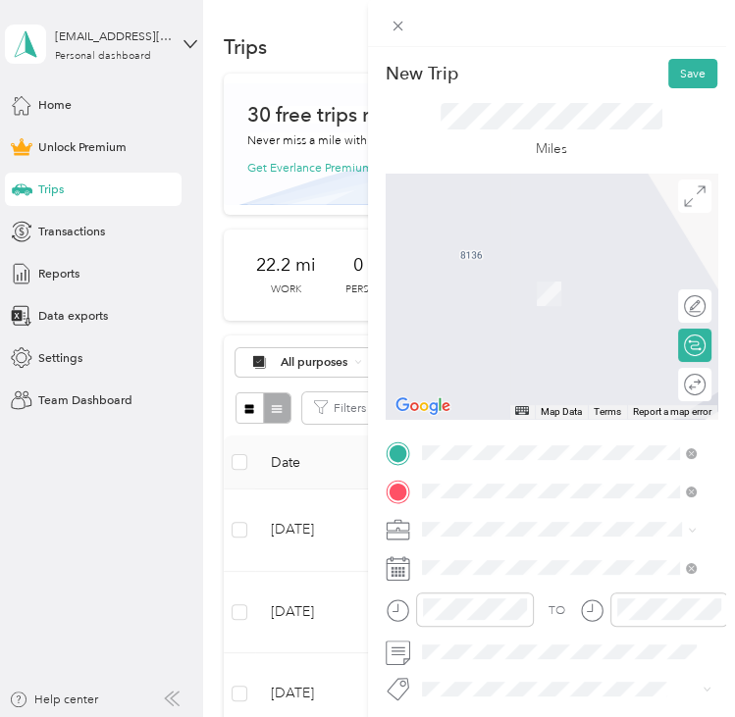
click at [552, 322] on div "Springs shop [STREET_ADDRESS][US_STATE][US_STATE]" at bounding box center [572, 304] width 234 height 35
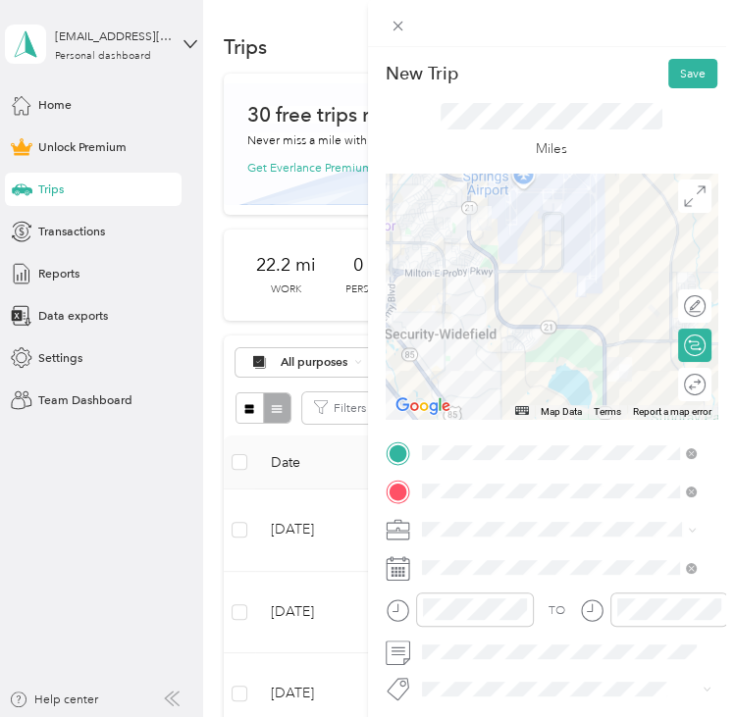
click at [471, 544] on div "TO Add photo" at bounding box center [552, 628] width 333 height 376
click at [462, 717] on div "New Trip Save This trip cannot be edited because it is either under review, app…" at bounding box center [362, 717] width 725 height 0
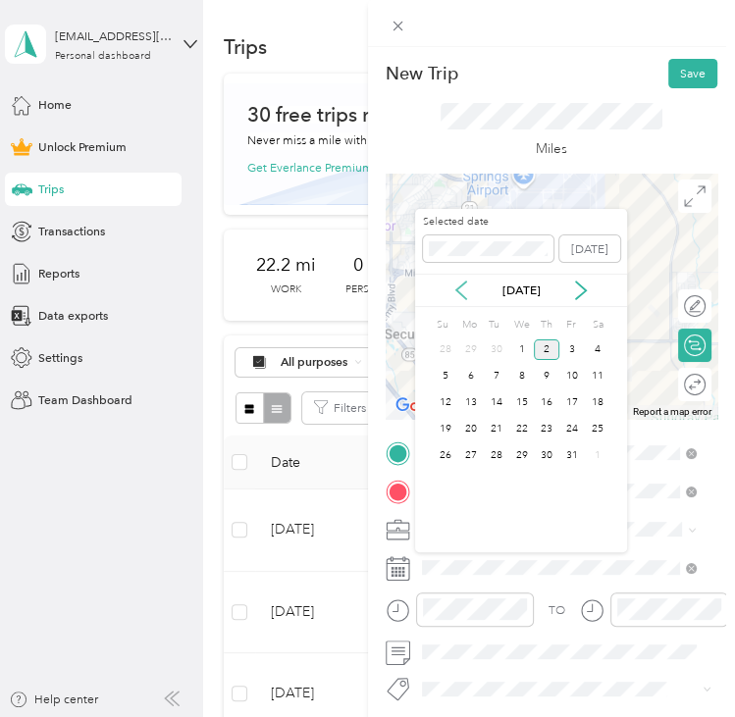
click at [453, 286] on icon at bounding box center [461, 291] width 20 height 20
click at [546, 378] on div "11" at bounding box center [547, 376] width 26 height 21
click at [565, 373] on div "12" at bounding box center [572, 376] width 26 height 21
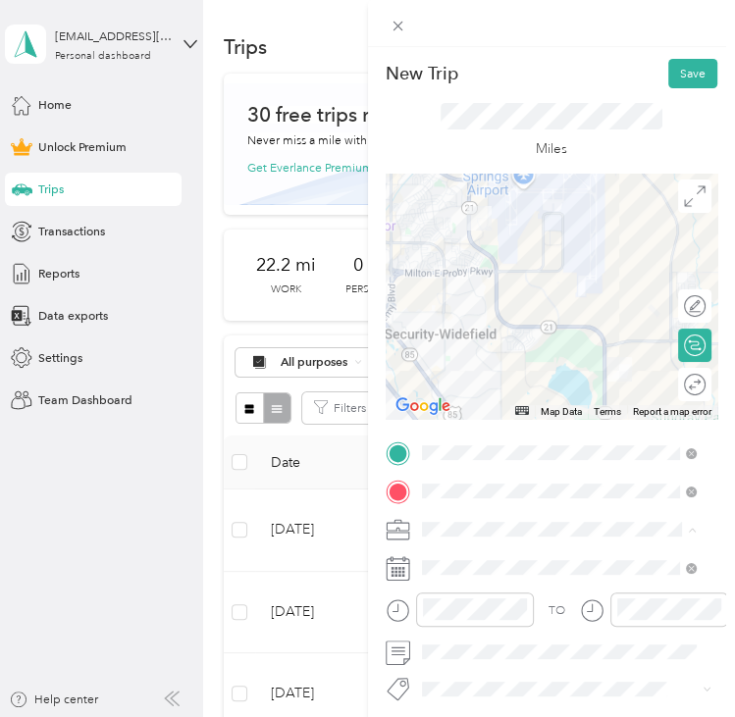
click at [491, 493] on div "Commute" at bounding box center [558, 500] width 263 height 18
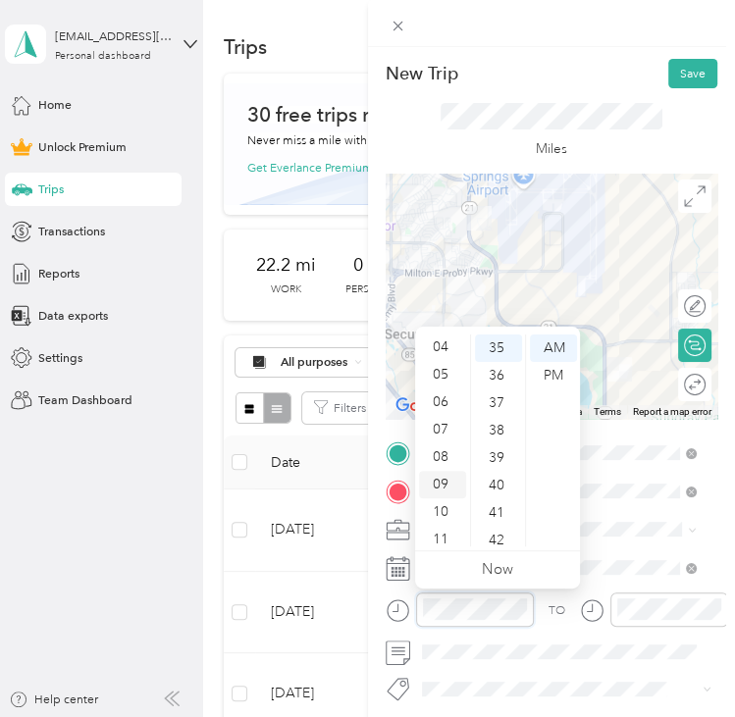
scroll to position [118, 0]
click at [446, 446] on div "08" at bounding box center [442, 450] width 47 height 27
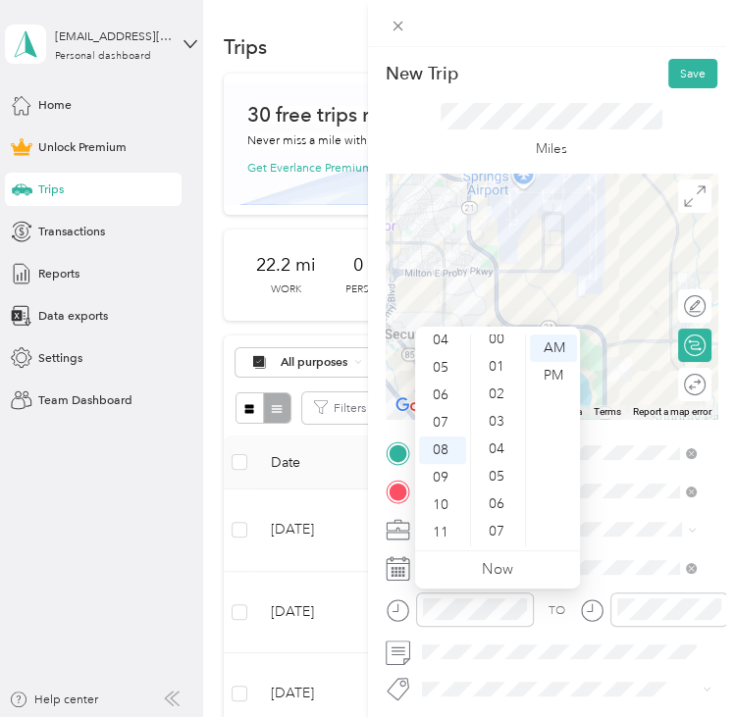
scroll to position [0, 0]
click at [491, 339] on div "00" at bounding box center [498, 348] width 47 height 27
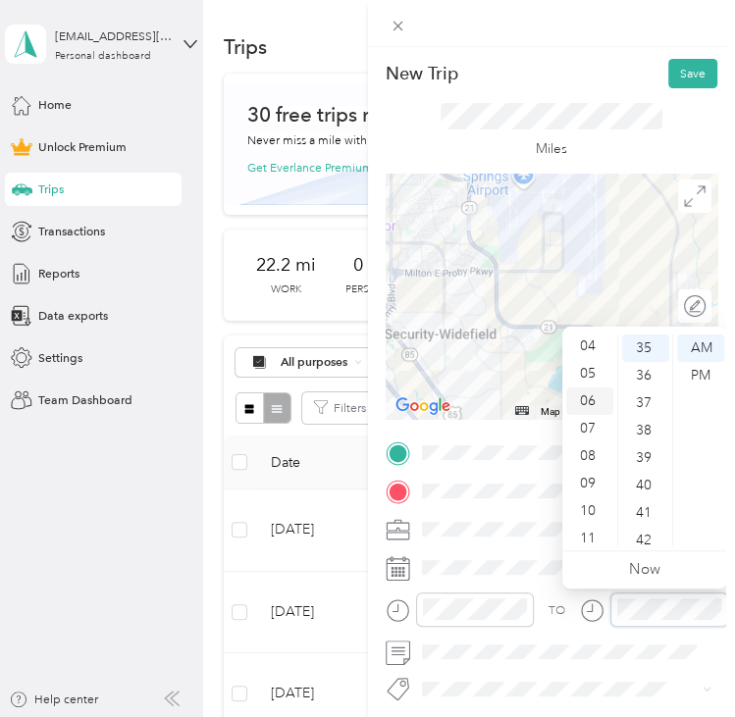
scroll to position [118, 0]
click at [581, 446] on div "08" at bounding box center [589, 450] width 47 height 27
click at [644, 352] on div "00" at bounding box center [645, 348] width 47 height 27
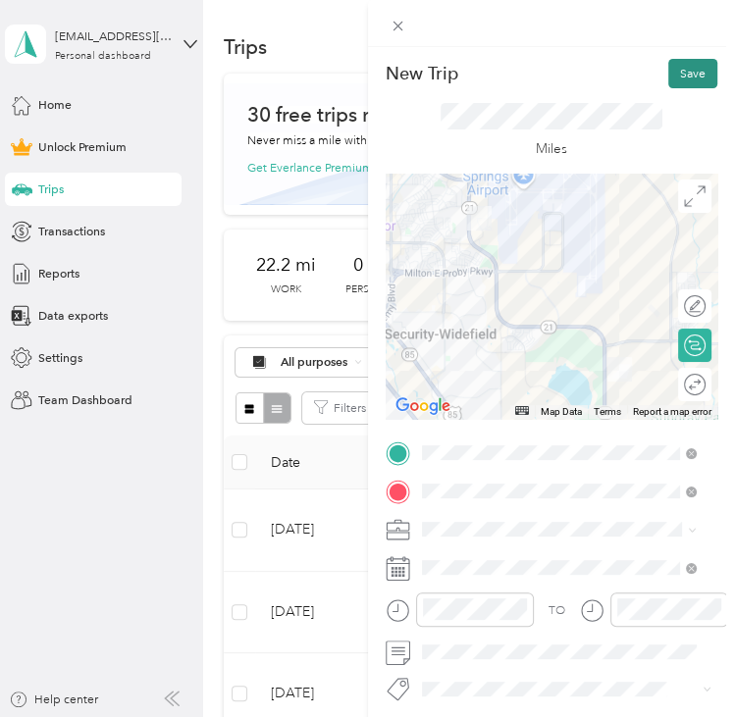
click at [698, 79] on button "Save" at bounding box center [692, 73] width 49 height 29
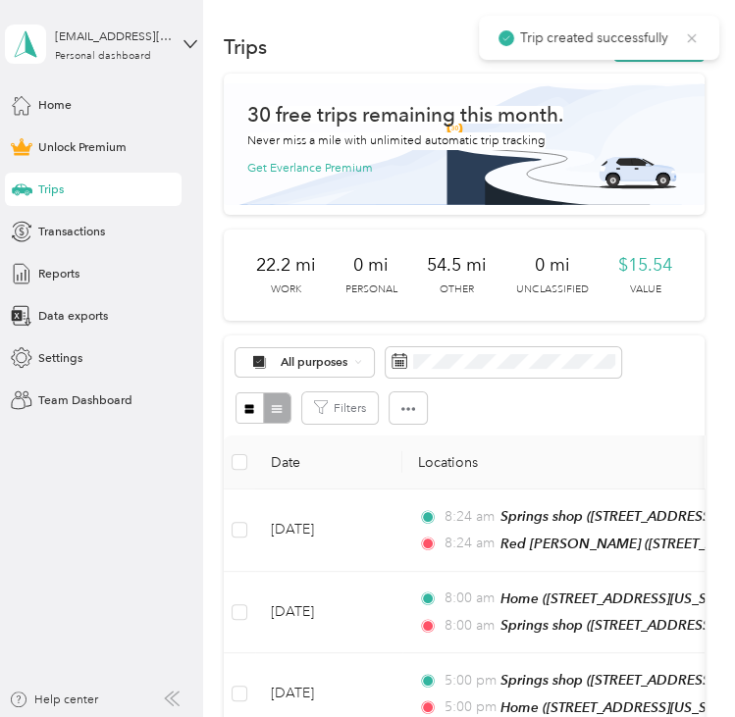
click at [696, 37] on icon at bounding box center [692, 38] width 16 height 18
click at [673, 51] on button "New trip" at bounding box center [658, 46] width 91 height 29
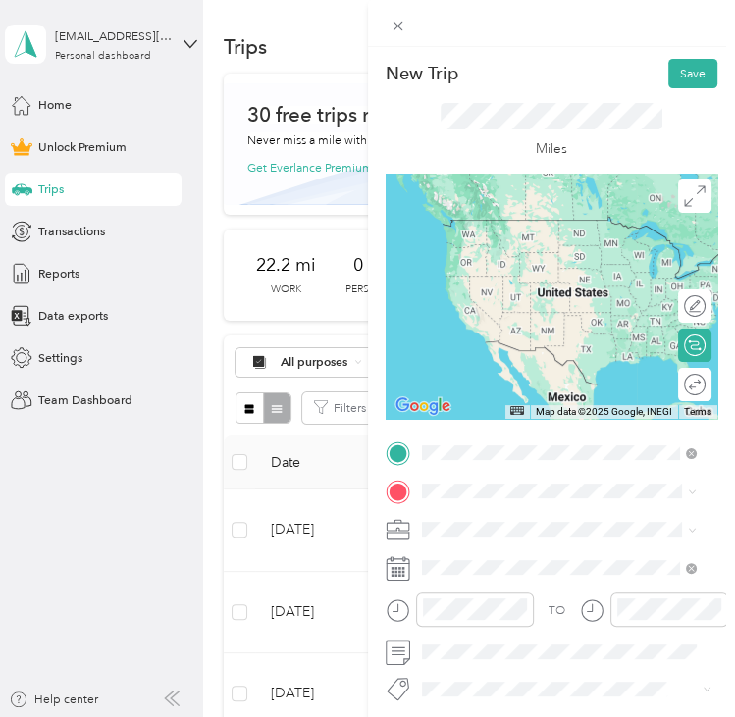
click at [492, 528] on div "Springs shop [STREET_ADDRESS][US_STATE][US_STATE]" at bounding box center [572, 531] width 234 height 35
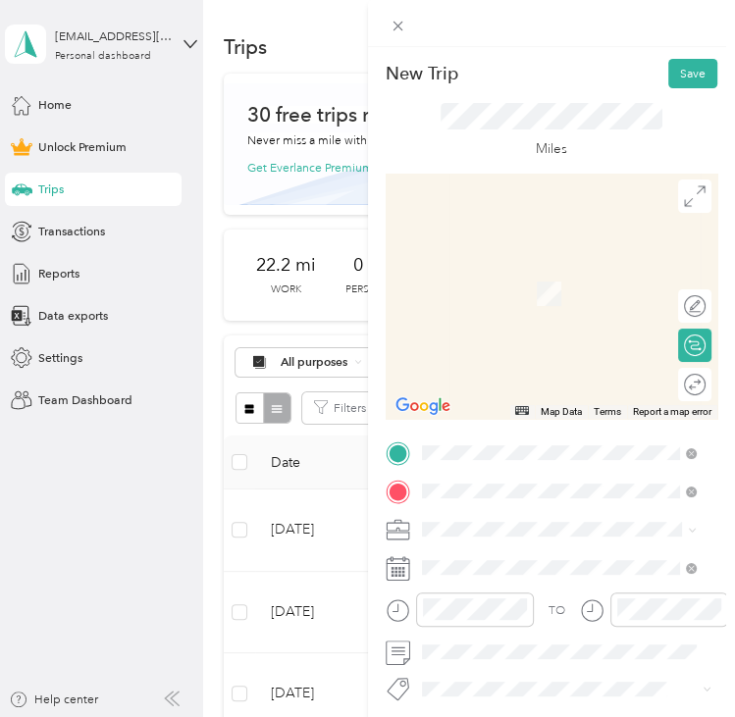
click at [491, 337] on div "Bills [PERSON_NAME]'s Custom Paint & Body, [STREET_ADDRESS][GEOGRAPHIC_DATA][US…" at bounding box center [572, 331] width 235 height 88
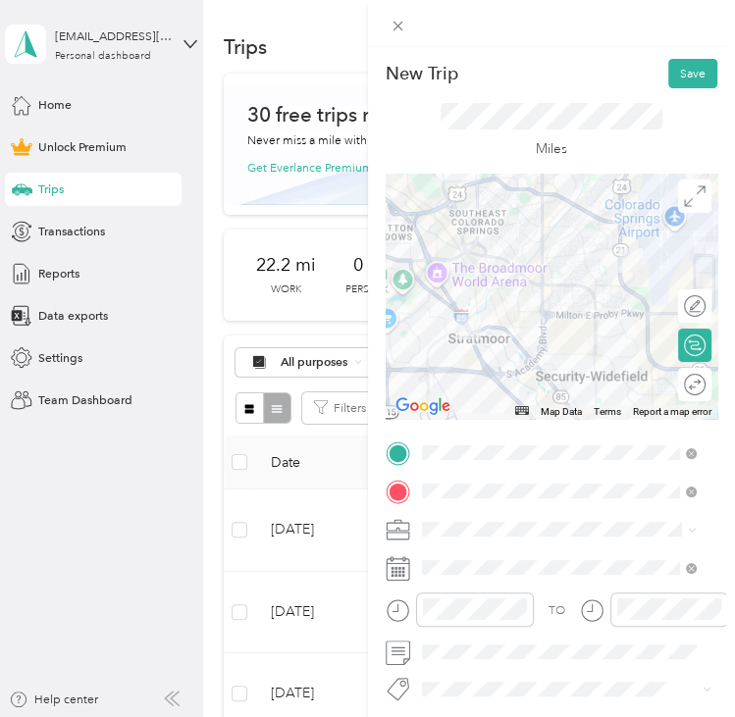
click at [514, 442] on div "Home [STREET_ADDRESS][US_STATE], [US_STATE][GEOGRAPHIC_DATA], [GEOGRAPHIC_DATA]…" at bounding box center [572, 437] width 235 height 88
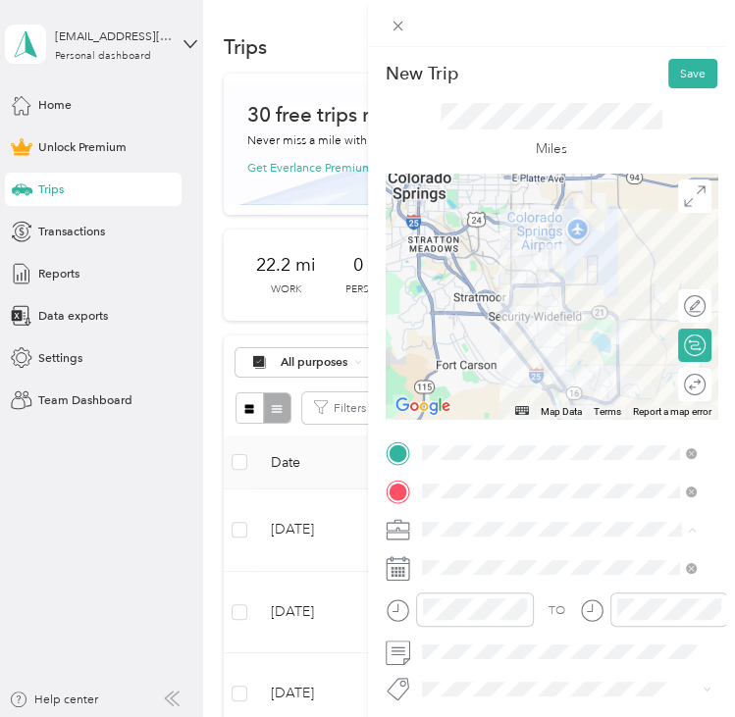
click at [465, 504] on li "Commute" at bounding box center [558, 499] width 287 height 29
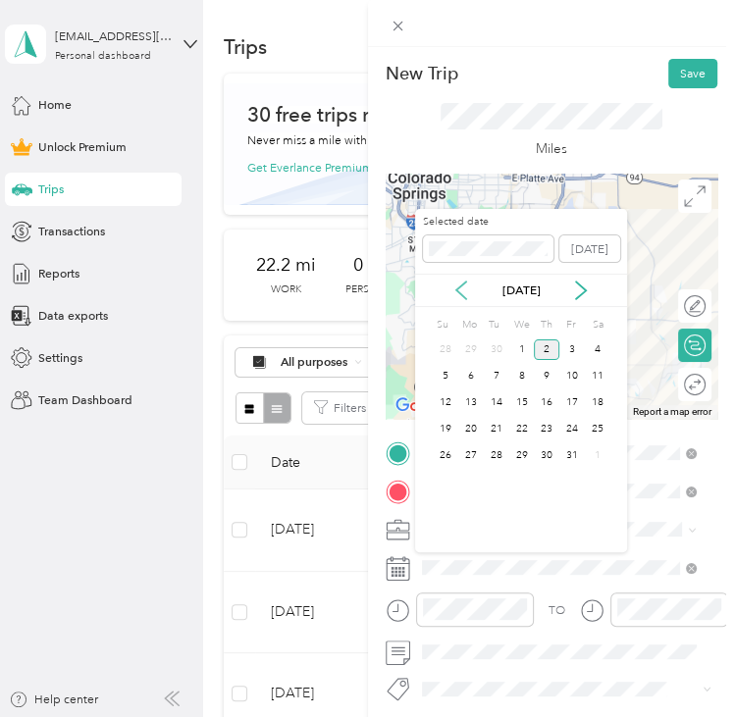
click at [455, 297] on icon at bounding box center [461, 291] width 20 height 20
click at [573, 377] on div "12" at bounding box center [572, 376] width 26 height 21
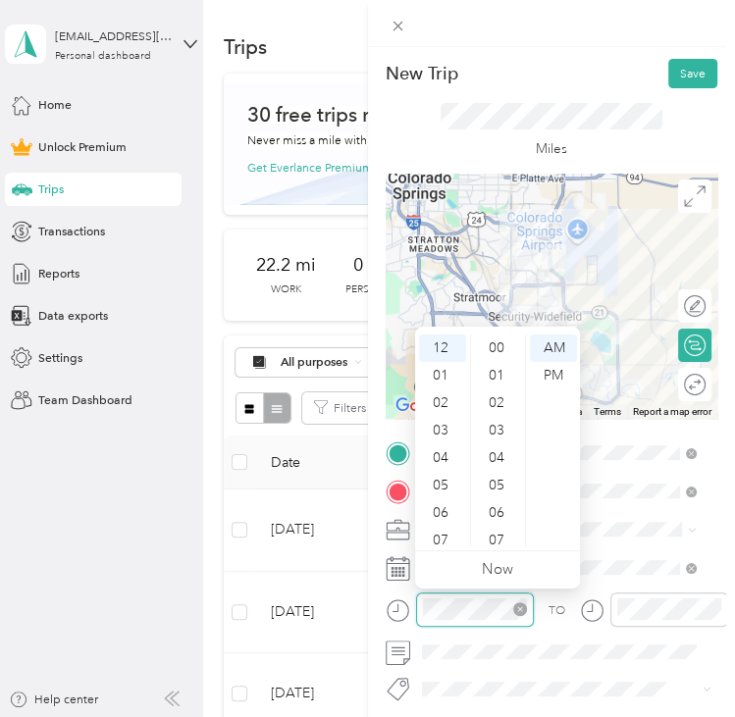
scroll to position [962, 0]
click at [459, 479] on div "05" at bounding box center [442, 485] width 47 height 27
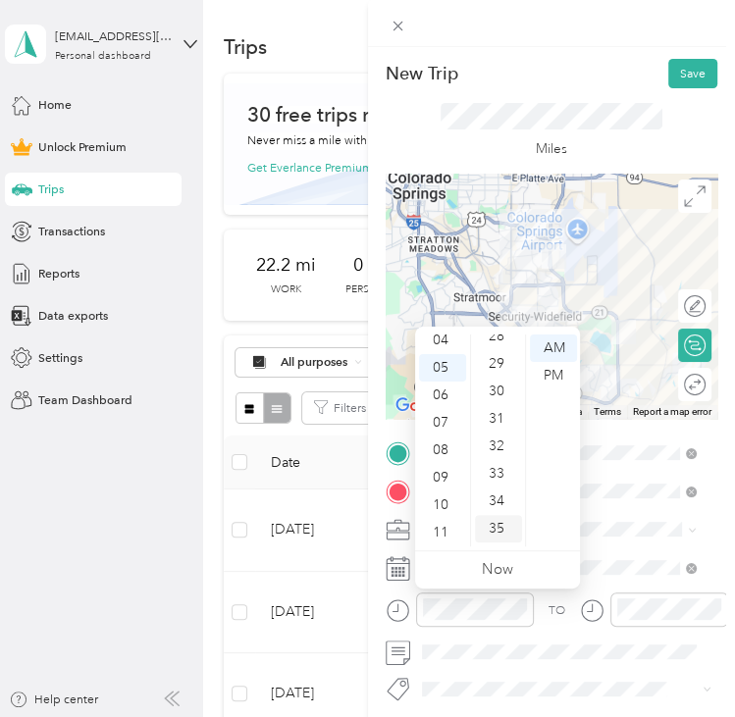
scroll to position [0, 0]
click at [490, 346] on div "00" at bounding box center [498, 348] width 47 height 27
click at [549, 372] on div "PM" at bounding box center [553, 375] width 47 height 27
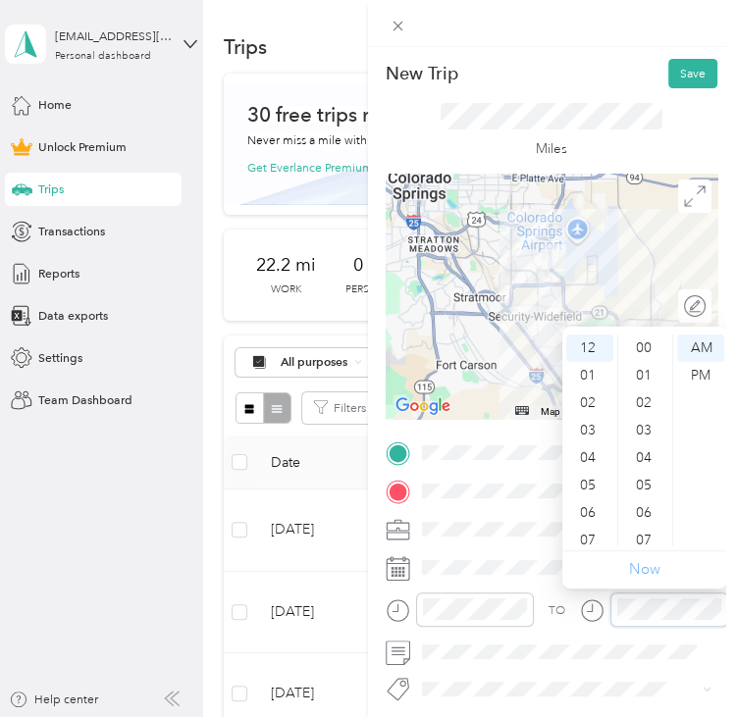
scroll to position [962, 0]
click at [589, 485] on div "05" at bounding box center [589, 485] width 47 height 27
click at [635, 355] on div "00" at bounding box center [645, 348] width 47 height 27
click at [701, 374] on div "PM" at bounding box center [700, 375] width 47 height 27
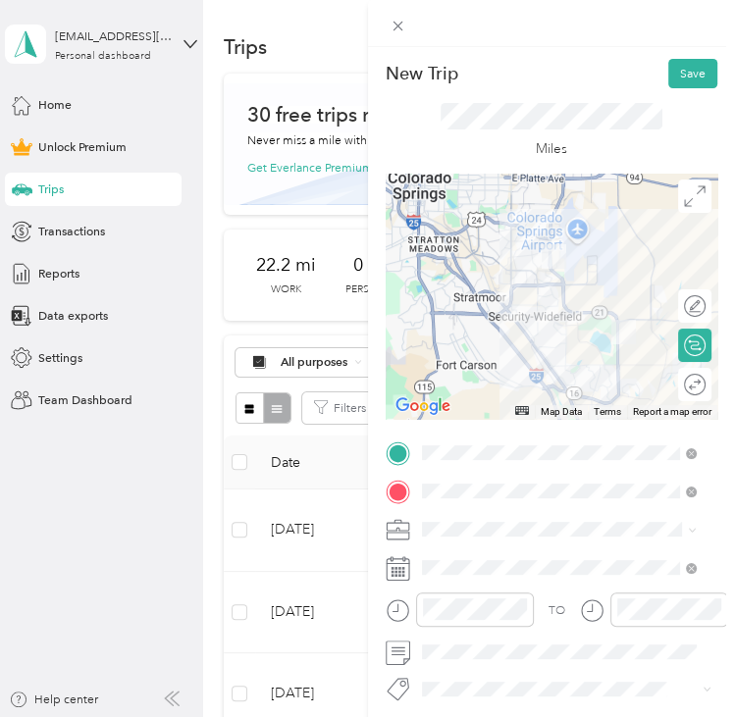
drag, startPoint x: 594, startPoint y: 75, endPoint x: 616, endPoint y: 78, distance: 22.8
click at [595, 75] on div "New Trip Save" at bounding box center [552, 73] width 333 height 29
click at [675, 81] on button "Save" at bounding box center [692, 73] width 49 height 29
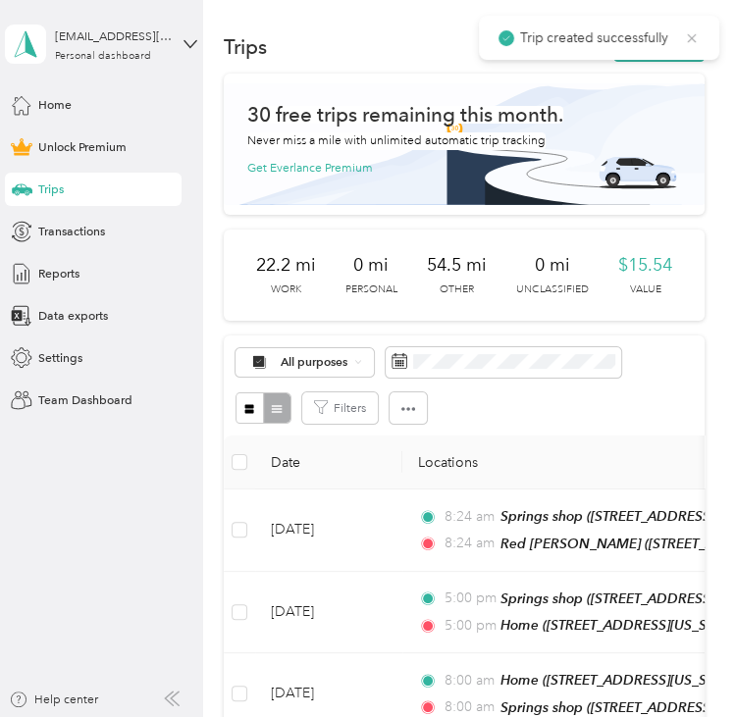
click at [692, 37] on icon at bounding box center [692, 38] width 16 height 18
click at [687, 39] on button "New trip" at bounding box center [658, 46] width 91 height 29
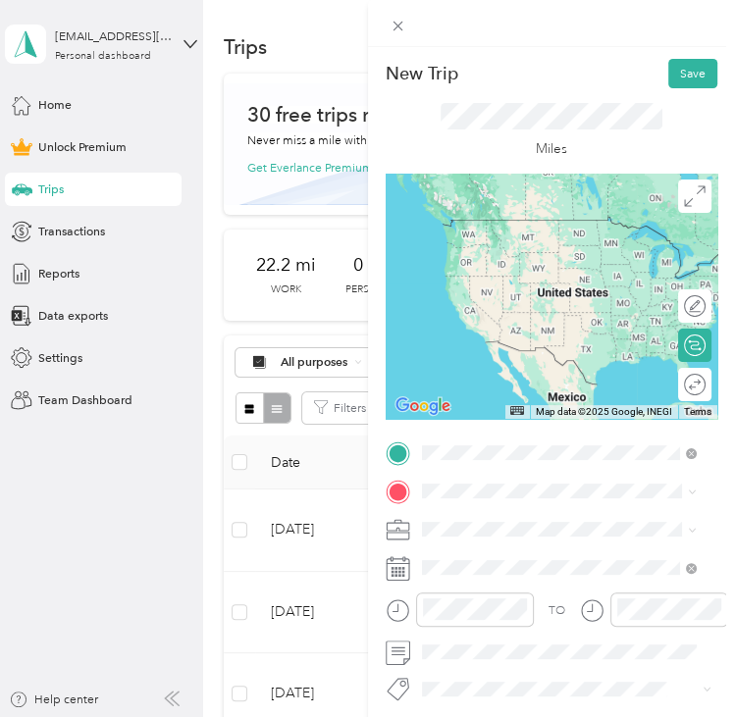
click at [533, 641] on span "[STREET_ADDRESS][US_STATE], [US_STATE][GEOGRAPHIC_DATA], [GEOGRAPHIC_DATA], [GE…" at bounding box center [547, 673] width 185 height 68
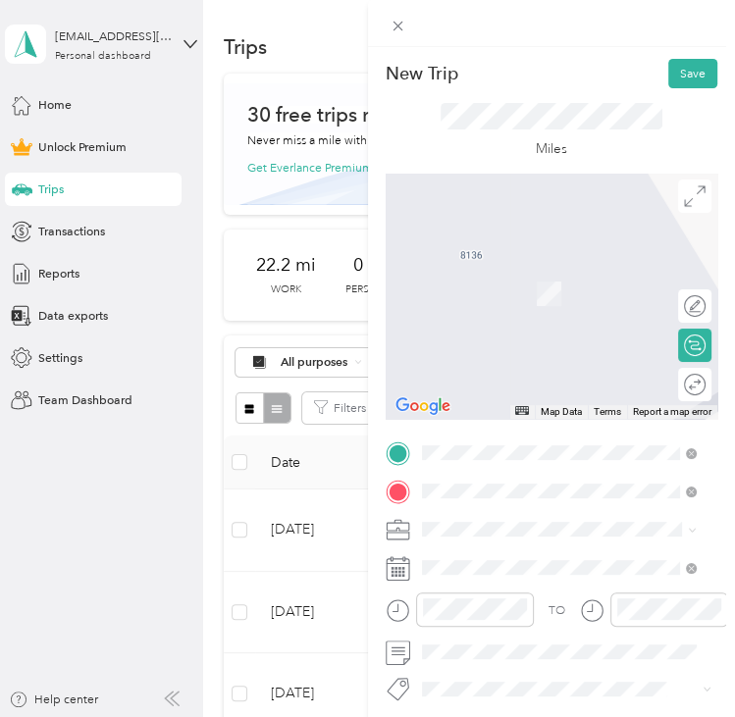
click at [545, 320] on span "[STREET_ADDRESS][US_STATE][US_STATE]" at bounding box center [572, 312] width 234 height 15
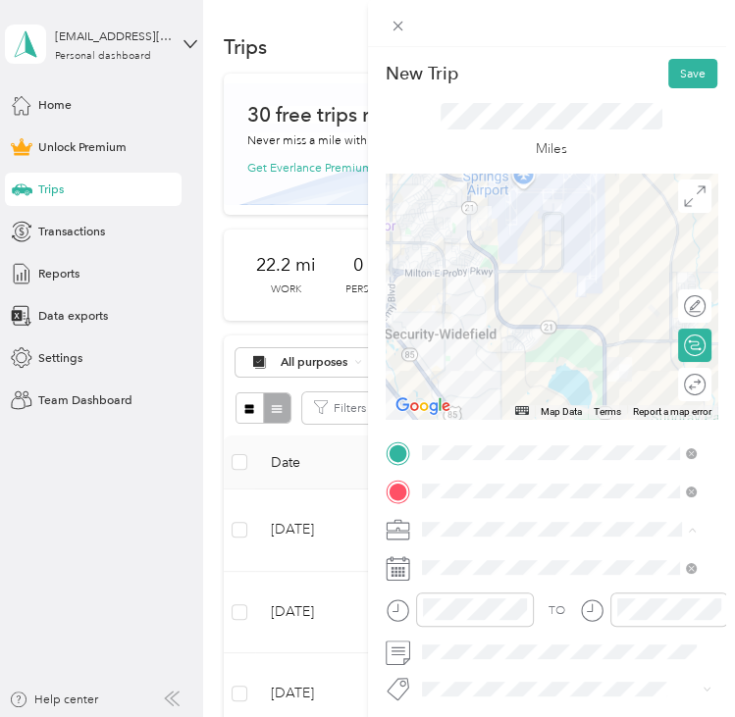
click at [483, 717] on div "New Trip Save This trip cannot be edited because it is either under review, app…" at bounding box center [362, 717] width 725 height 0
click at [475, 542] on div "TO Add photo" at bounding box center [552, 628] width 333 height 376
click at [466, 497] on span "Commute" at bounding box center [454, 499] width 55 height 15
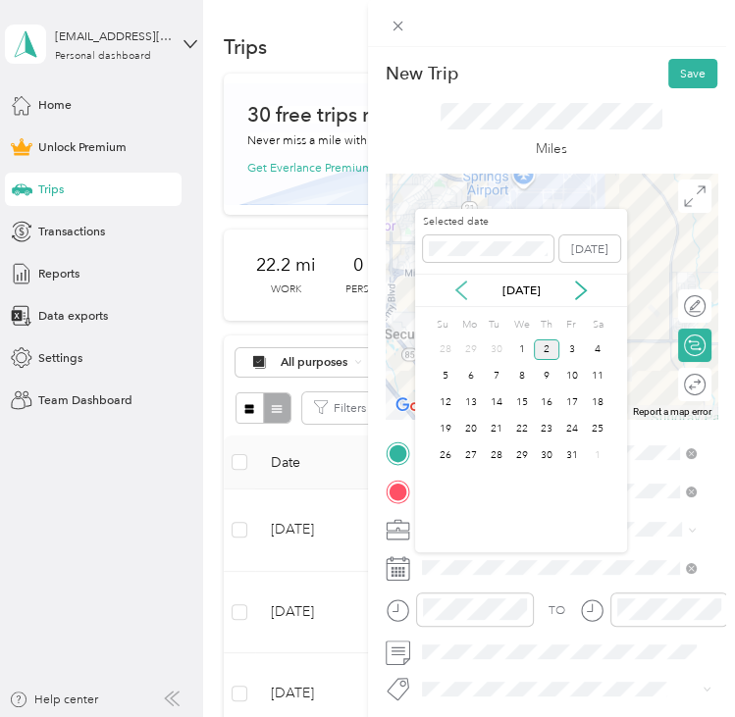
click at [451, 293] on icon at bounding box center [461, 291] width 20 height 20
click at [467, 405] on div "15" at bounding box center [471, 403] width 26 height 21
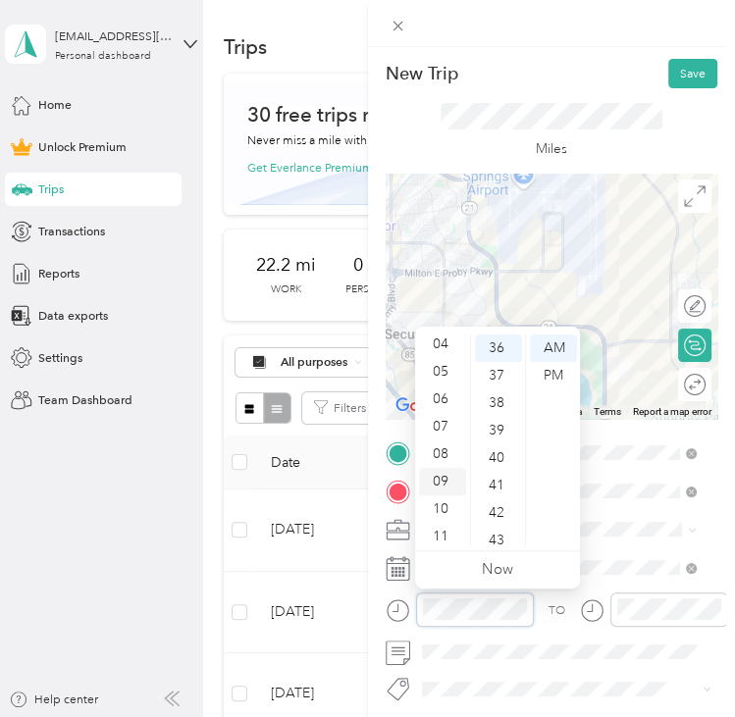
scroll to position [118, 0]
click at [444, 444] on div "08" at bounding box center [442, 450] width 47 height 27
click at [510, 340] on div "00" at bounding box center [498, 340] width 47 height 27
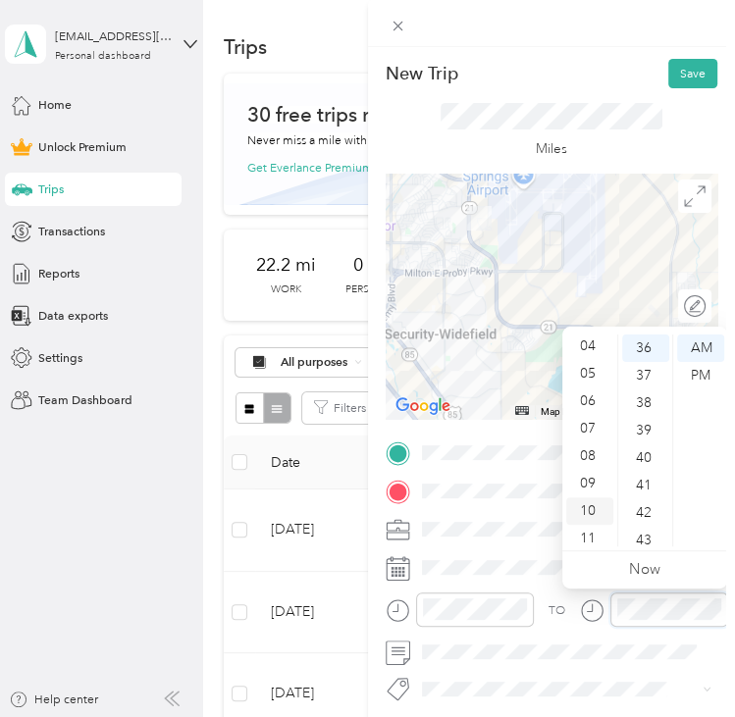
scroll to position [118, 0]
click at [582, 443] on div "08" at bounding box center [589, 450] width 47 height 27
click at [641, 347] on div "00" at bounding box center [645, 348] width 47 height 27
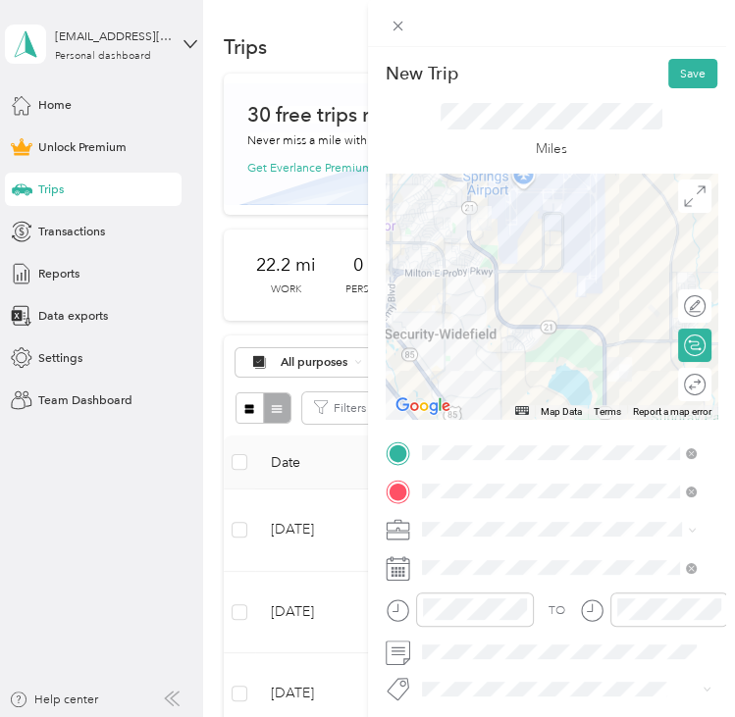
click at [604, 75] on div "New Trip Save" at bounding box center [552, 73] width 333 height 29
click at [673, 78] on button "Save" at bounding box center [692, 73] width 49 height 29
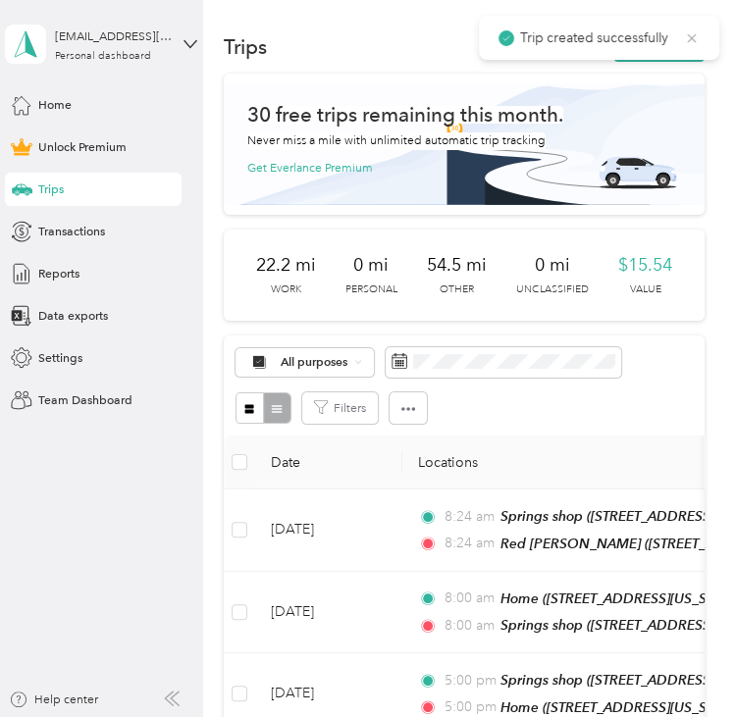
click at [696, 34] on icon at bounding box center [692, 38] width 16 height 18
click at [658, 38] on button "New trip" at bounding box center [658, 46] width 91 height 29
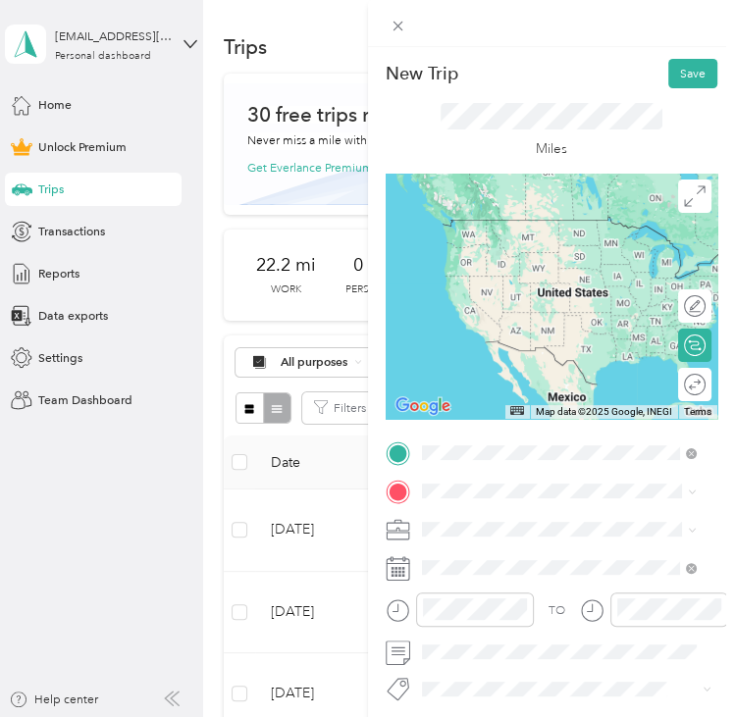
click at [507, 549] on div "Springs shop [STREET_ADDRESS][US_STATE][US_STATE]" at bounding box center [572, 531] width 234 height 35
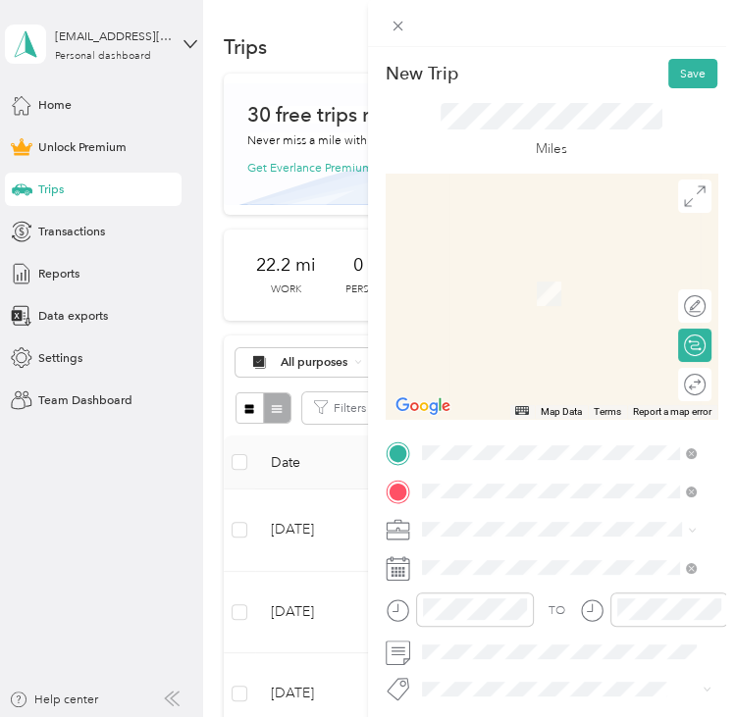
click at [539, 435] on div "Home [STREET_ADDRESS][US_STATE], [US_STATE][GEOGRAPHIC_DATA], [GEOGRAPHIC_DATA]…" at bounding box center [572, 437] width 235 height 88
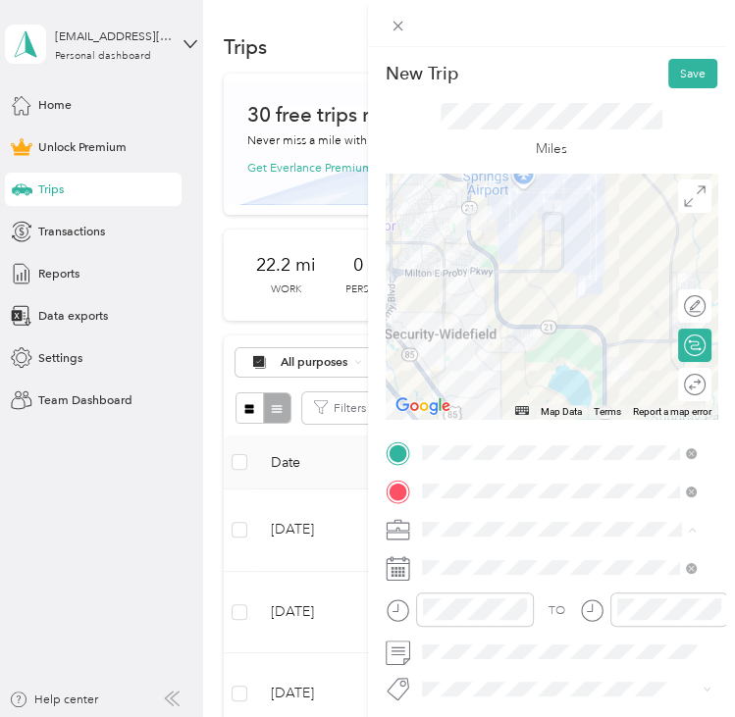
click at [453, 497] on div "Commute" at bounding box center [558, 500] width 263 height 18
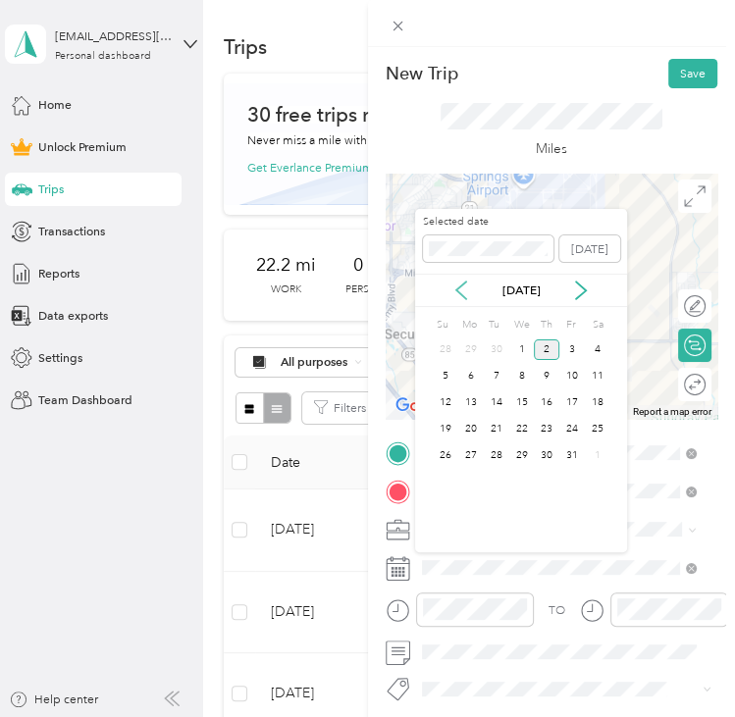
click at [461, 285] on icon at bounding box center [461, 291] width 10 height 18
click at [475, 405] on div "15" at bounding box center [471, 403] width 26 height 21
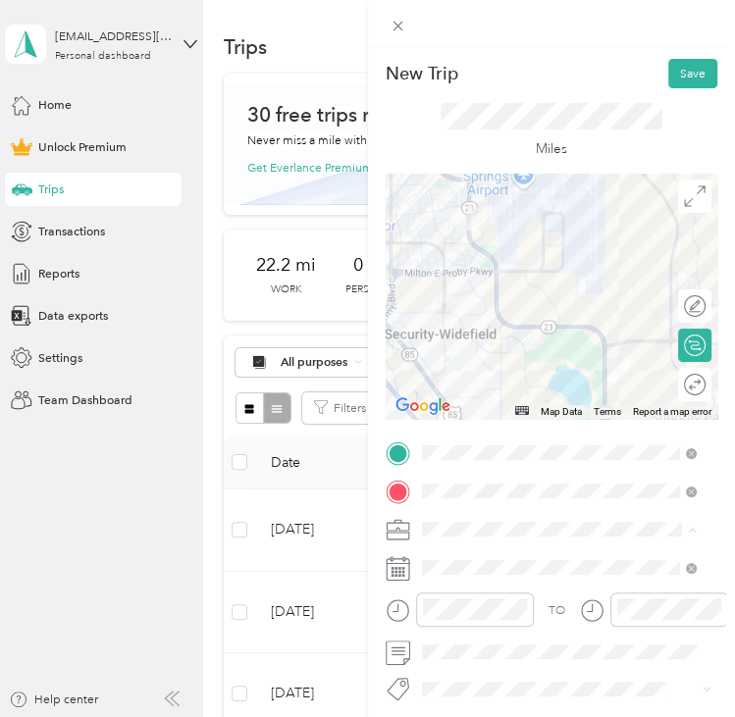
click at [474, 501] on li "Commute" at bounding box center [558, 499] width 287 height 29
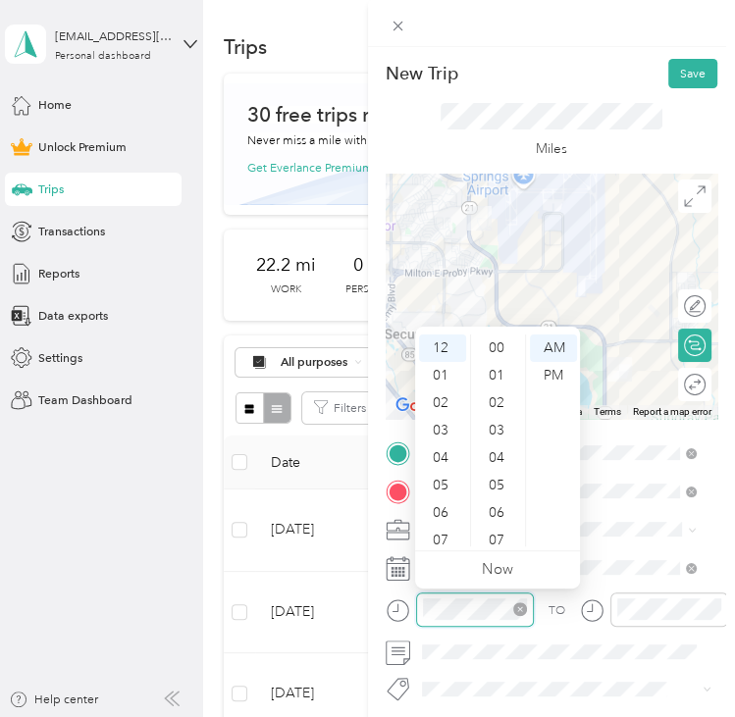
scroll to position [989, 0]
click at [432, 482] on div "05" at bounding box center [442, 485] width 47 height 27
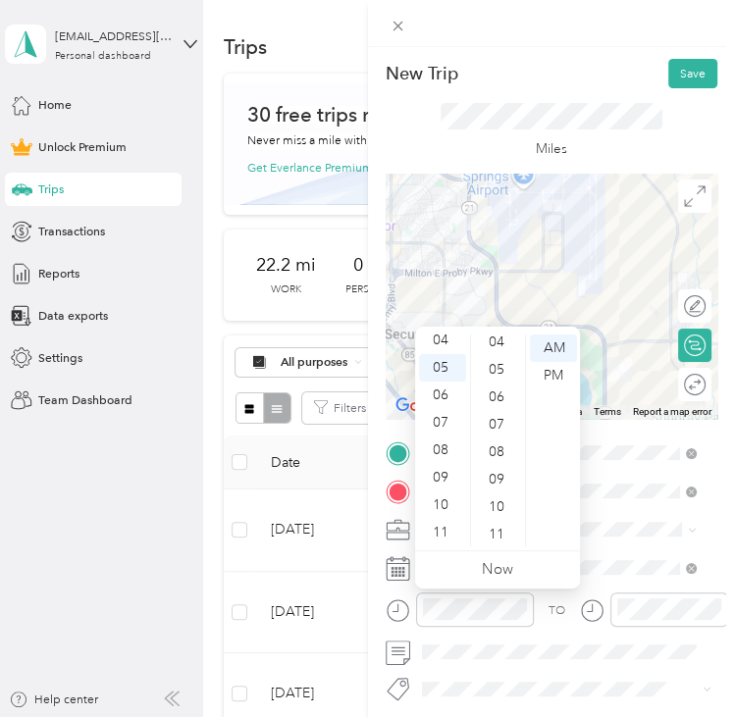
scroll to position [8, 0]
click at [504, 333] on div "12 01 02 03 04 05 06 07 08 09 10 11 00 01 02 03 04 05 06 07 08 09 10 11 12 13 1…" at bounding box center [497, 441] width 165 height 220
click at [498, 335] on div "00" at bounding box center [498, 340] width 47 height 27
click at [556, 384] on div "PM" at bounding box center [553, 375] width 47 height 27
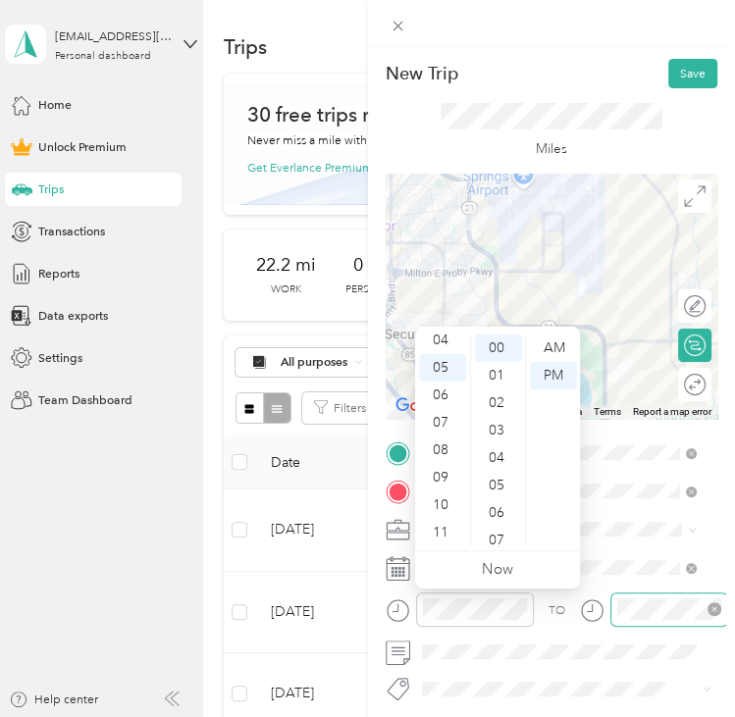
click at [646, 597] on div at bounding box center [669, 610] width 118 height 34
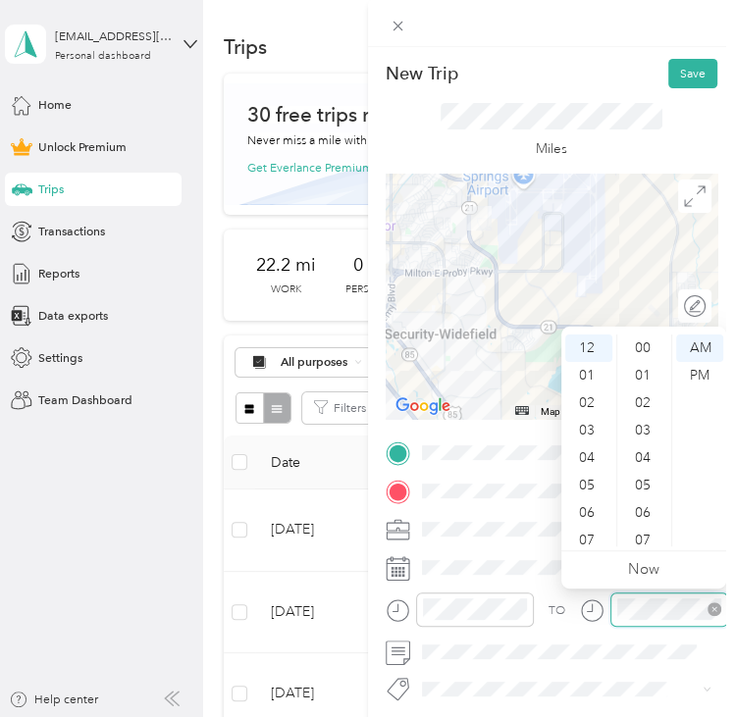
scroll to position [989, 0]
click at [598, 478] on div "05" at bounding box center [588, 485] width 47 height 27
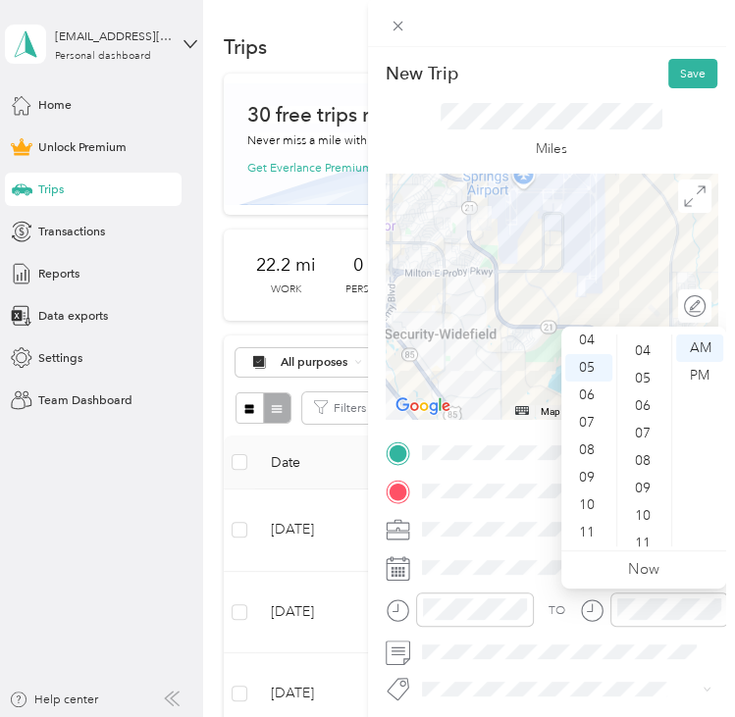
scroll to position [8, 0]
click at [646, 329] on div "12 01 02 03 04 05 06 07 08 09 10 11 00 01 02 03 04 05 06 07 08 09 10 11 12 13 1…" at bounding box center [643, 439] width 165 height 224
click at [650, 340] on div "00" at bounding box center [644, 340] width 47 height 27
click at [691, 374] on div "PM" at bounding box center [699, 375] width 47 height 27
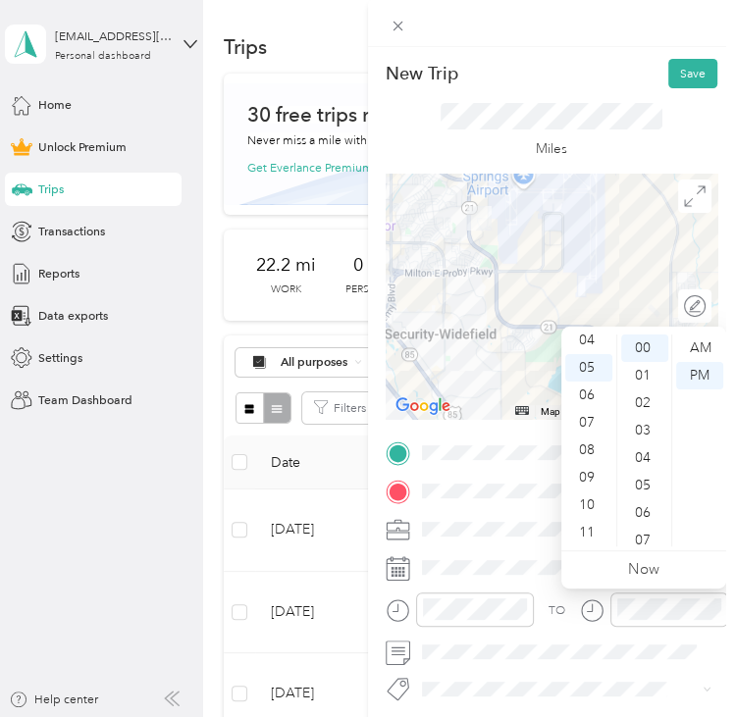
click at [594, 99] on div "Miles" at bounding box center [552, 130] width 333 height 85
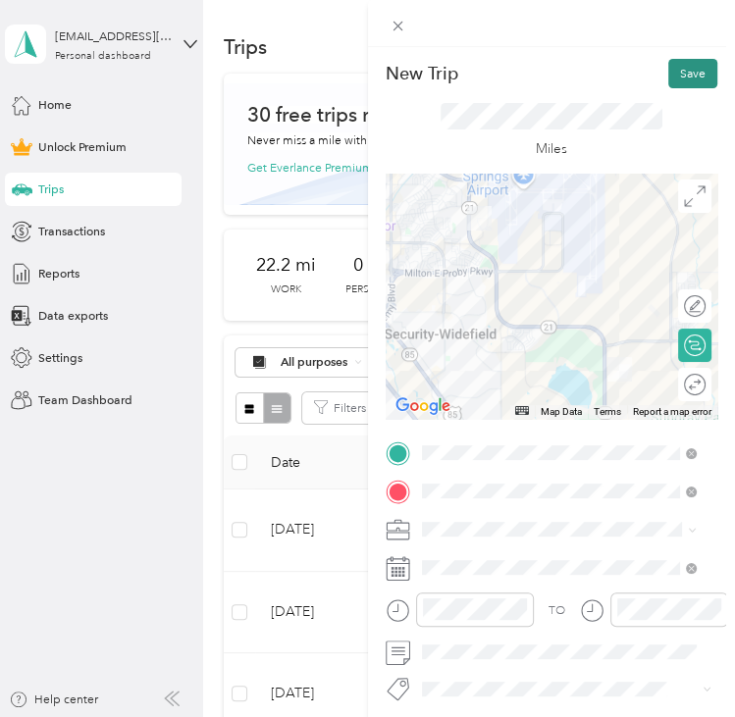
click at [679, 69] on button "Save" at bounding box center [692, 73] width 49 height 29
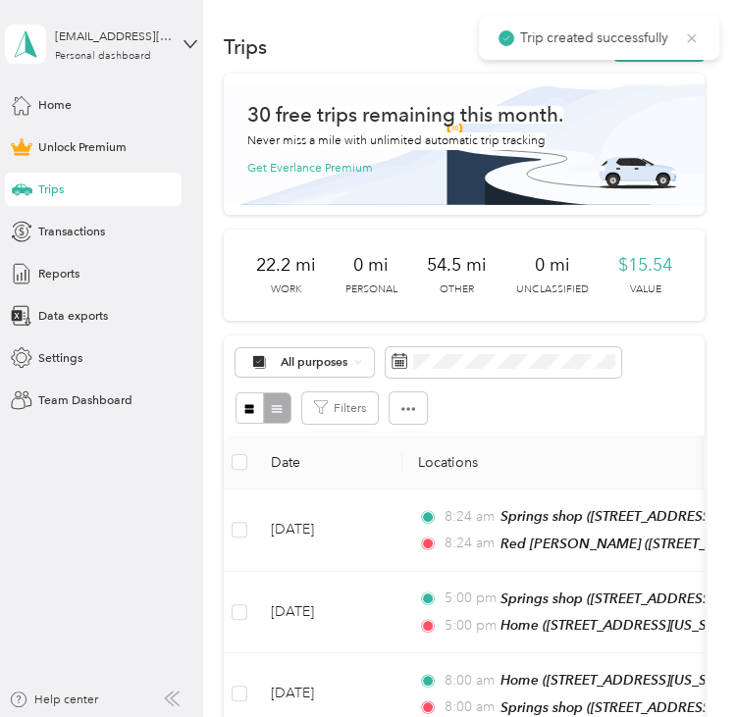
click at [695, 34] on icon at bounding box center [692, 37] width 9 height 9
click at [671, 47] on button "New trip" at bounding box center [658, 46] width 91 height 29
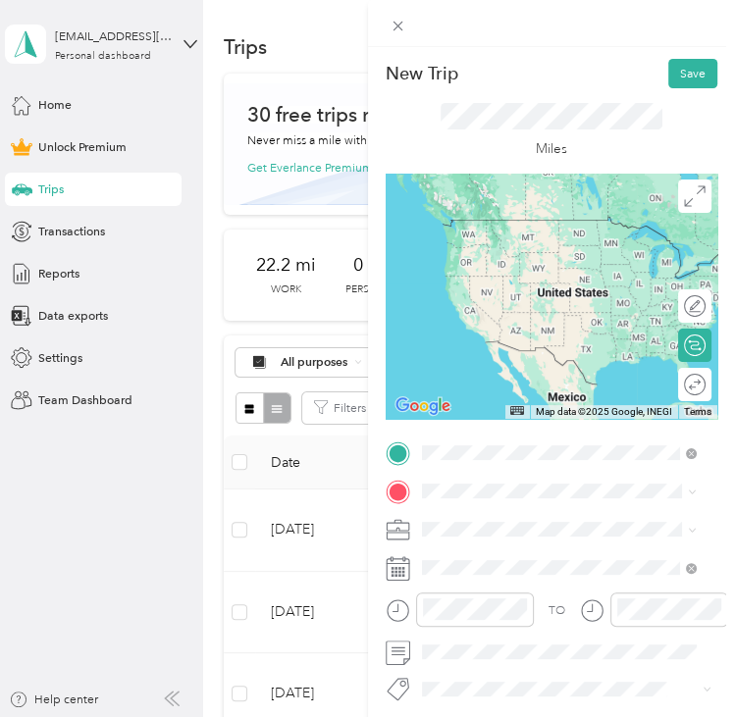
click at [518, 654] on div "Home [STREET_ADDRESS][US_STATE], [US_STATE][GEOGRAPHIC_DATA], [GEOGRAPHIC_DATA]…" at bounding box center [572, 664] width 235 height 88
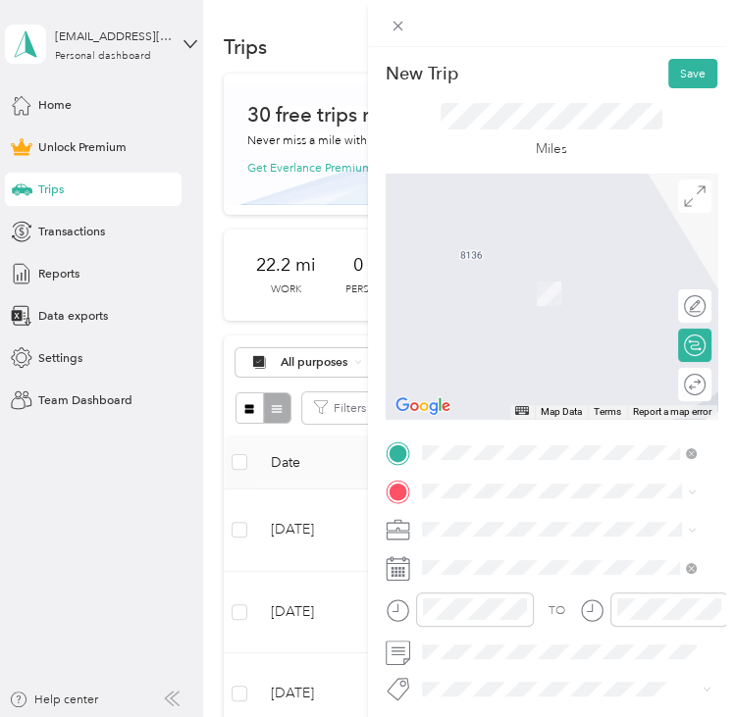
click at [564, 320] on div "Springs shop [STREET_ADDRESS][US_STATE][US_STATE]" at bounding box center [572, 302] width 234 height 35
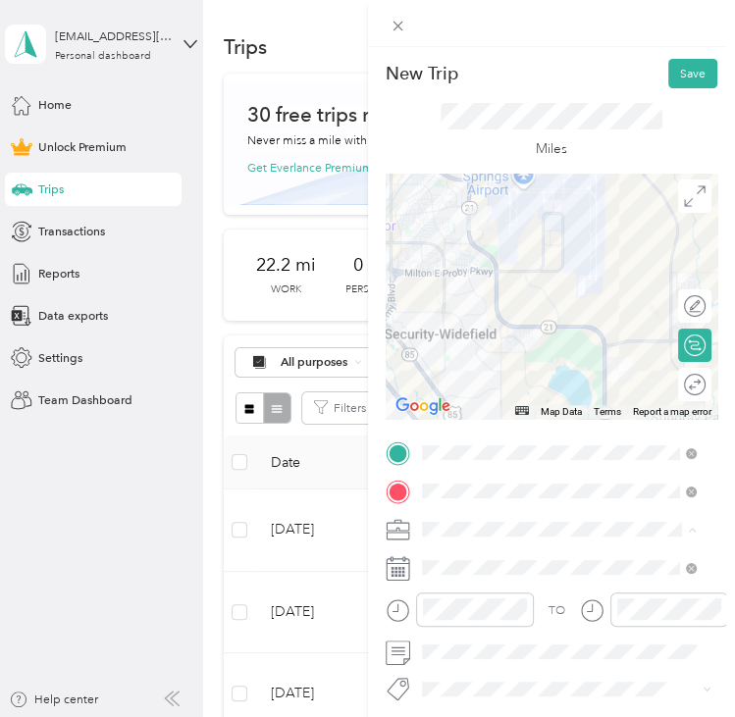
click at [467, 494] on span "Commute" at bounding box center [454, 499] width 55 height 15
click at [459, 575] on span at bounding box center [567, 567] width 302 height 26
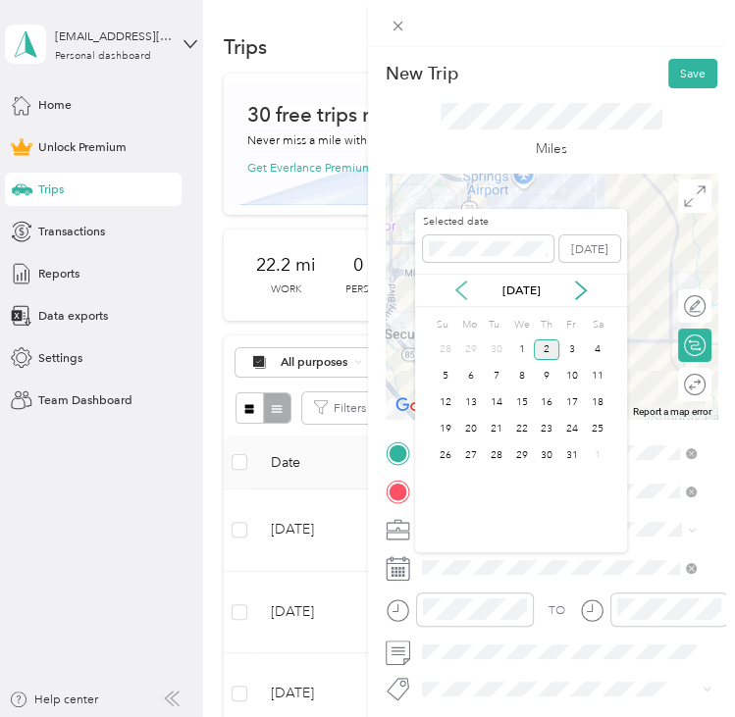
click at [469, 292] on icon at bounding box center [461, 291] width 20 height 20
click at [489, 405] on div "16" at bounding box center [497, 403] width 26 height 21
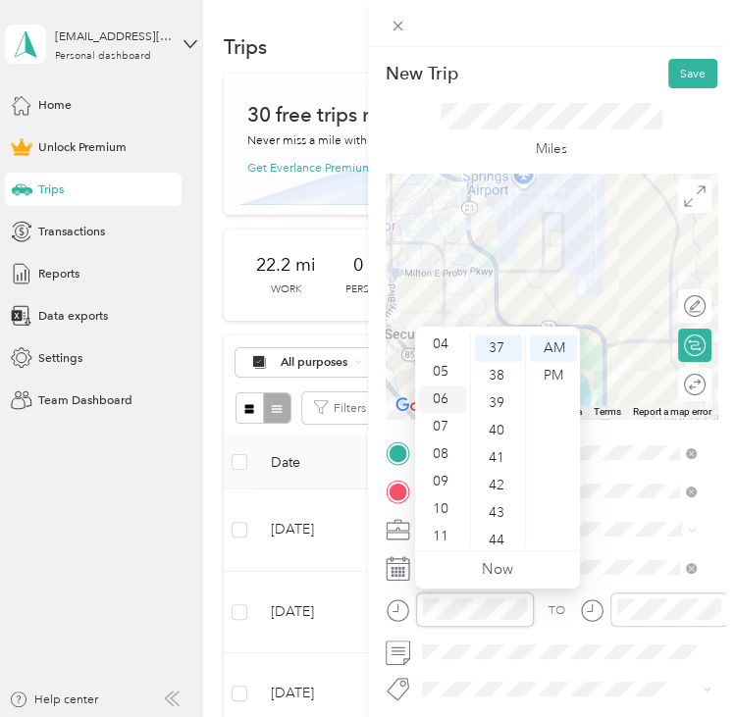
scroll to position [118, 0]
drag, startPoint x: 439, startPoint y: 453, endPoint x: 462, endPoint y: 431, distance: 32.6
click at [439, 452] on div "08" at bounding box center [442, 450] width 47 height 27
click at [495, 332] on div "12 01 02 03 04 05 06 07 08 09 10 11 00 01 02 03 04 05 06 07 08 09 10 11 12 13 1…" at bounding box center [497, 441] width 165 height 220
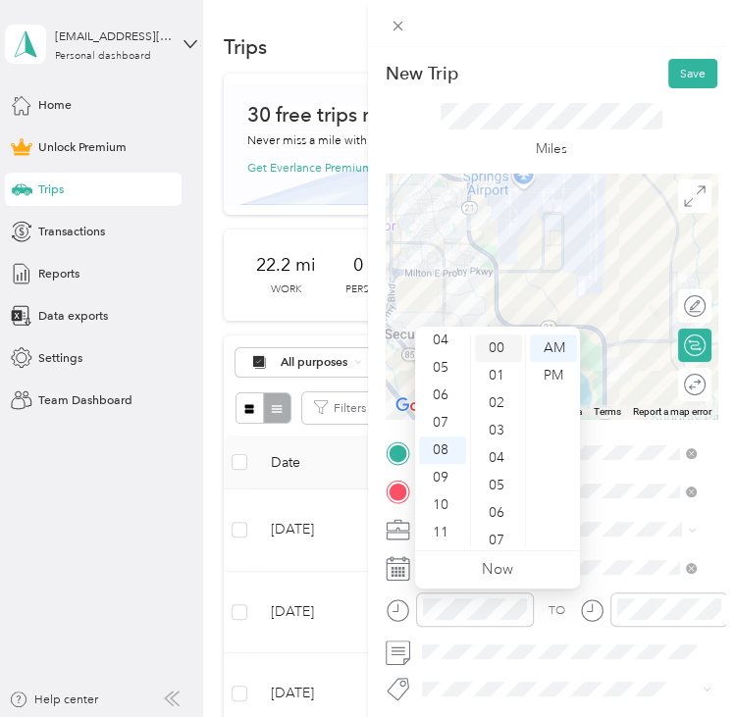
click at [500, 345] on div "00" at bounding box center [498, 348] width 47 height 27
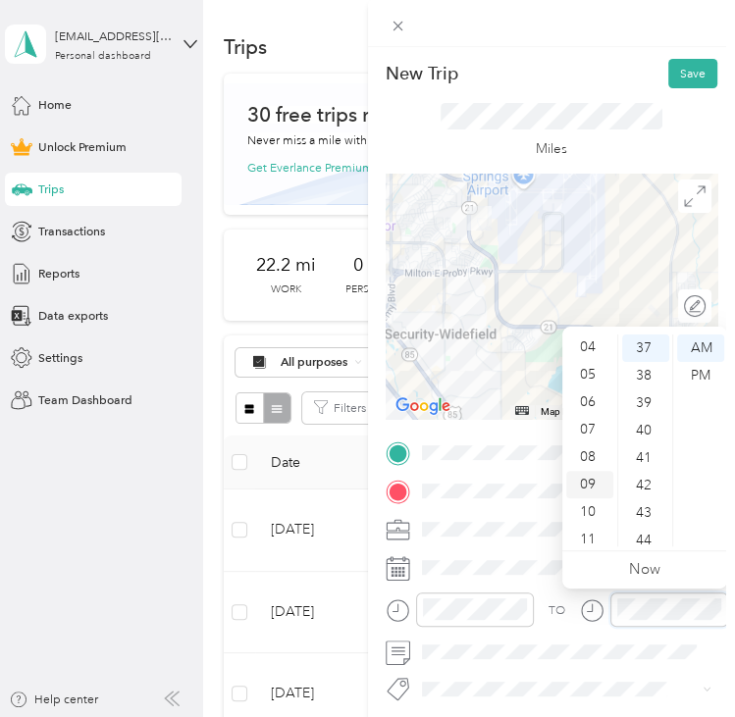
scroll to position [118, 0]
click at [591, 450] on div "08" at bounding box center [589, 450] width 47 height 27
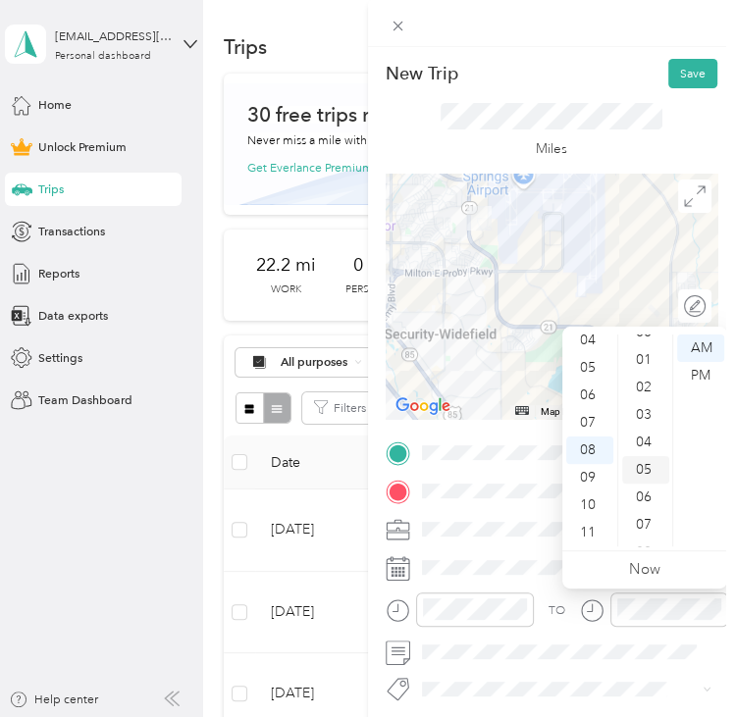
scroll to position [0, 0]
click at [644, 350] on div "00" at bounding box center [645, 348] width 47 height 27
click at [631, 34] on div at bounding box center [552, 23] width 368 height 47
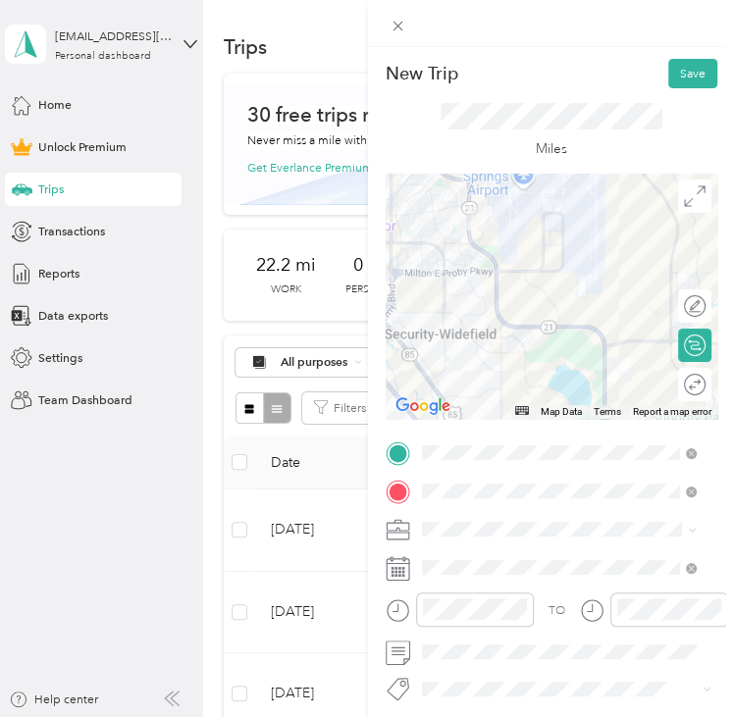
click at [692, 90] on div "Miles" at bounding box center [552, 130] width 333 height 85
click at [683, 77] on button "Save" at bounding box center [692, 73] width 49 height 29
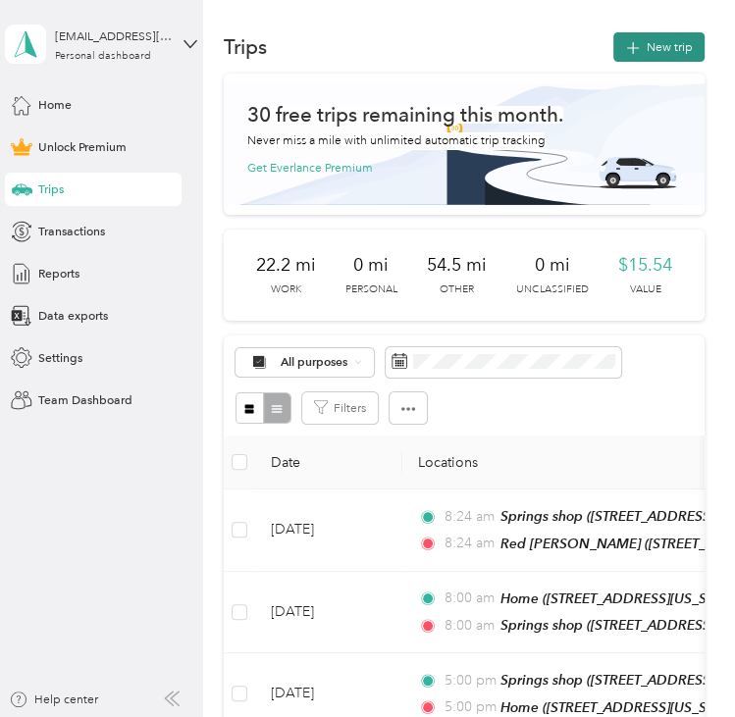
click at [660, 58] on button "New trip" at bounding box center [658, 46] width 91 height 29
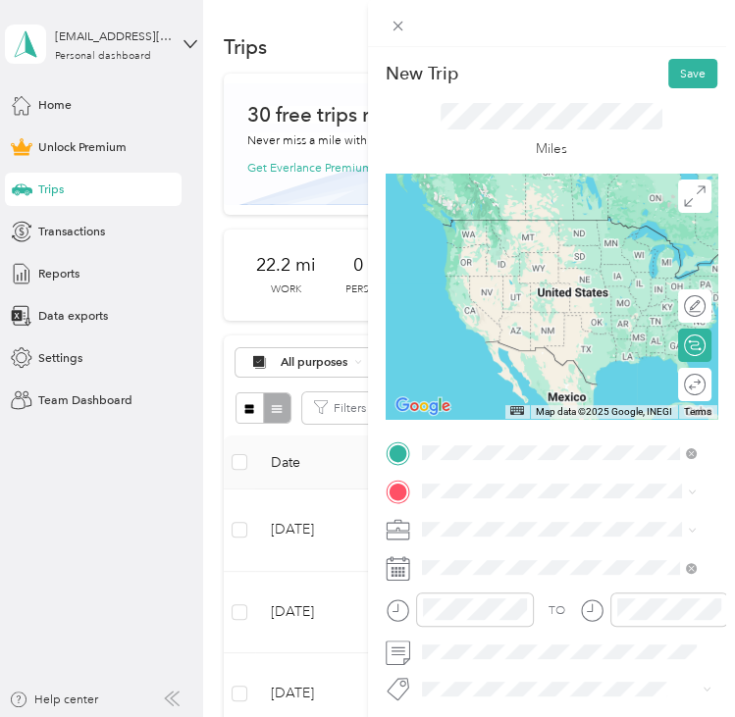
click at [506, 543] on span "[STREET_ADDRESS][US_STATE][US_STATE]" at bounding box center [572, 540] width 234 height 15
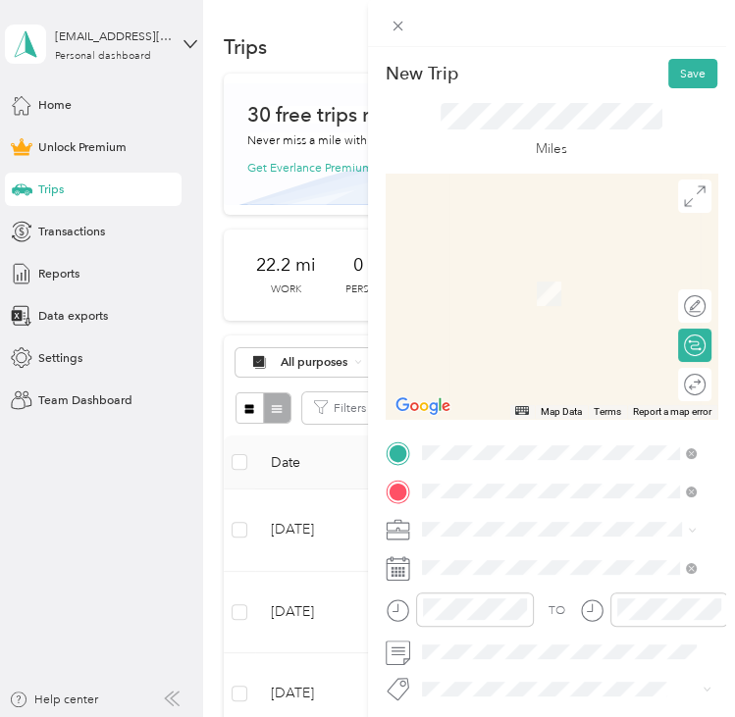
click at [513, 426] on span "[STREET_ADDRESS][US_STATE], [US_STATE][GEOGRAPHIC_DATA], [GEOGRAPHIC_DATA], [GE…" at bounding box center [547, 445] width 185 height 68
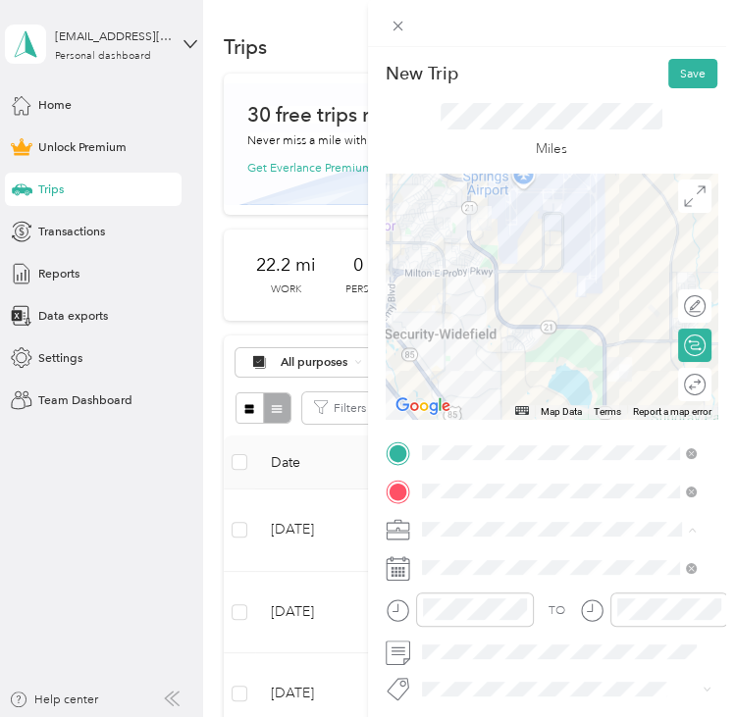
click at [451, 502] on li "Commute" at bounding box center [558, 499] width 287 height 29
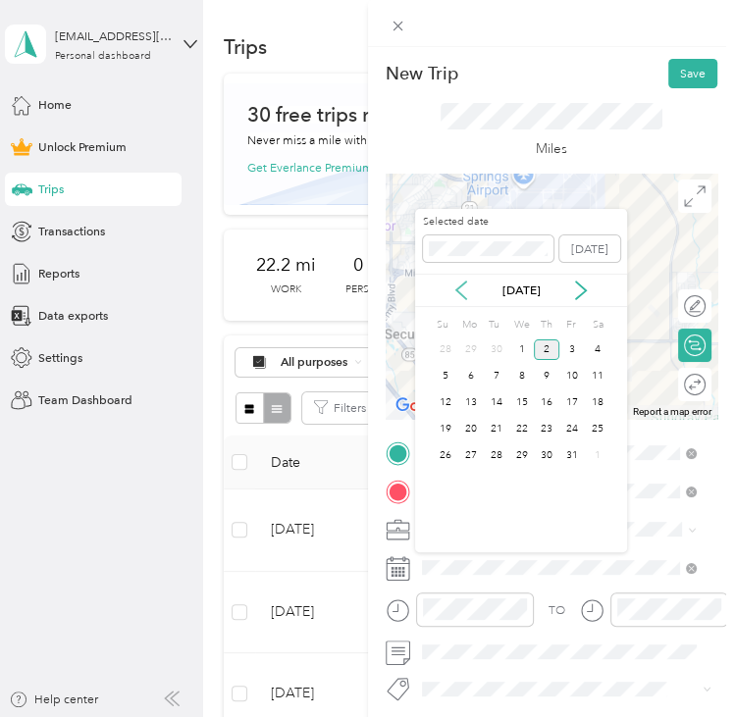
click at [461, 294] on icon at bounding box center [461, 291] width 10 height 18
click at [500, 397] on div "16" at bounding box center [497, 403] width 26 height 21
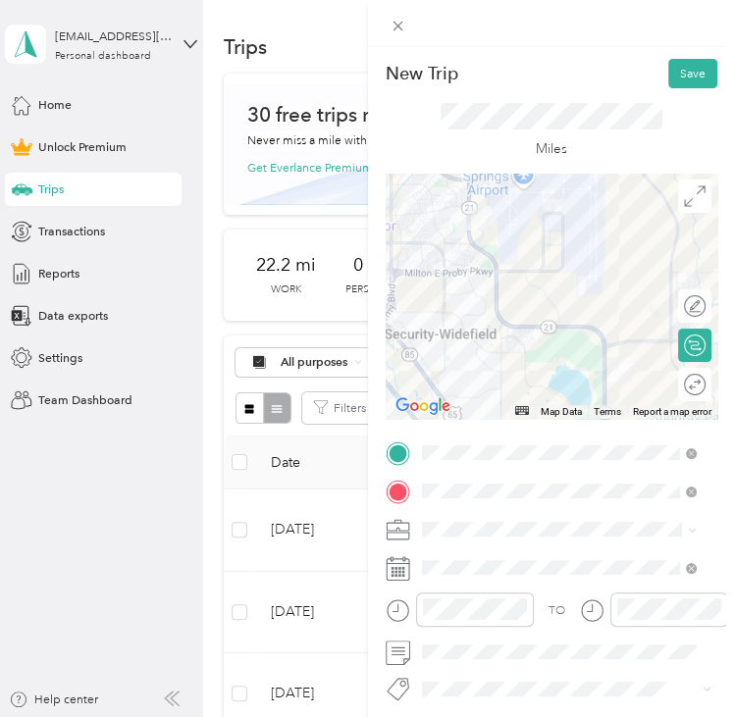
click at [476, 627] on div at bounding box center [460, 616] width 148 height 46
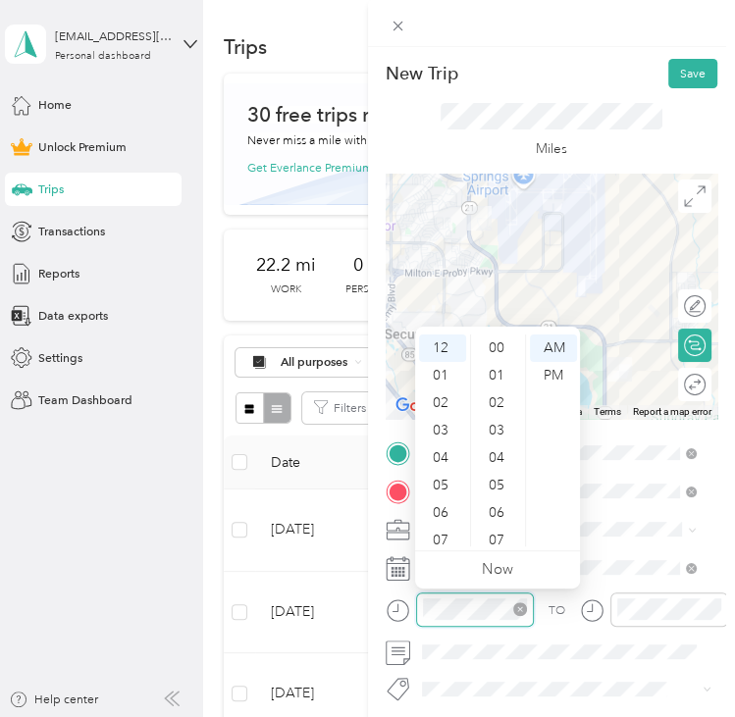
scroll to position [1017, 0]
click at [450, 480] on div "05" at bounding box center [442, 485] width 47 height 27
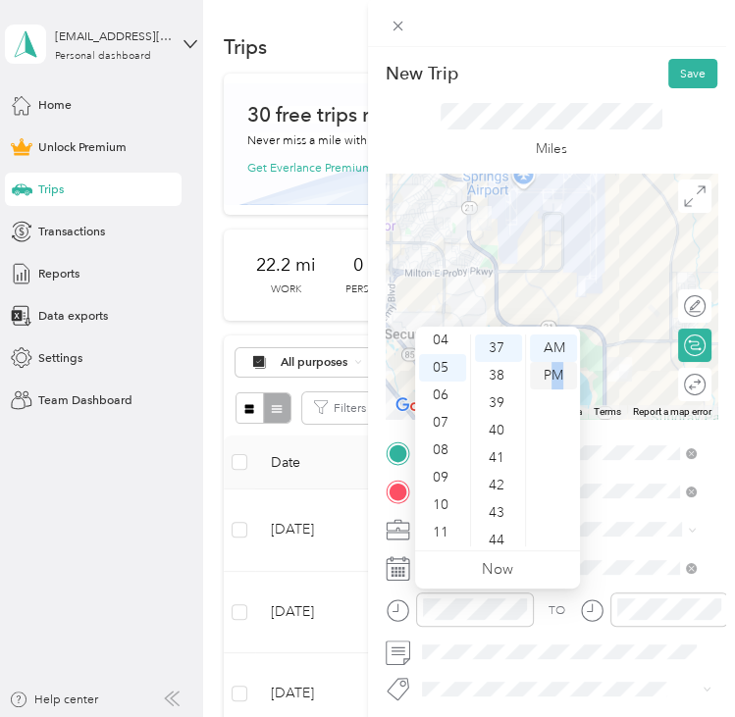
click at [560, 369] on div "PM" at bounding box center [553, 375] width 47 height 27
click at [648, 597] on div at bounding box center [669, 610] width 118 height 34
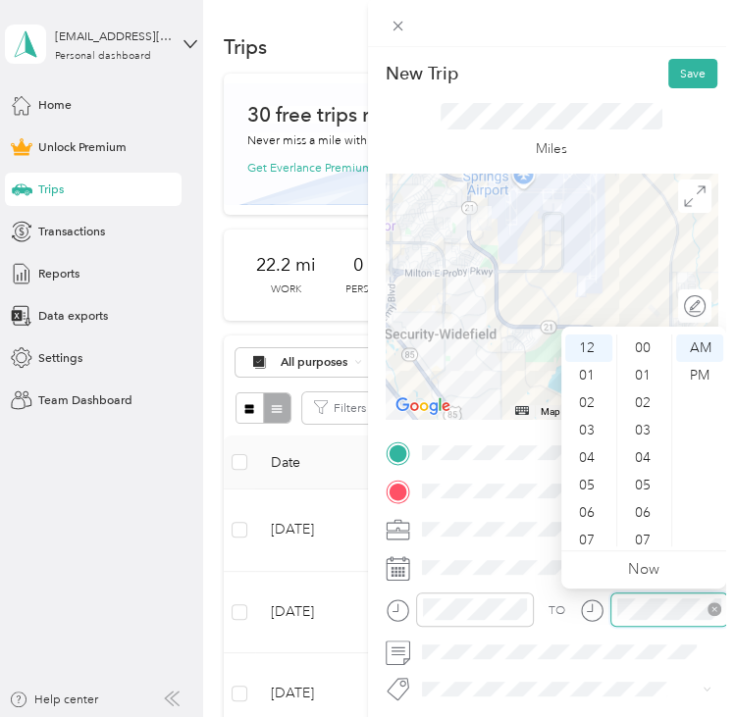
scroll to position [1017, 0]
click at [578, 477] on div "05" at bounding box center [588, 485] width 47 height 27
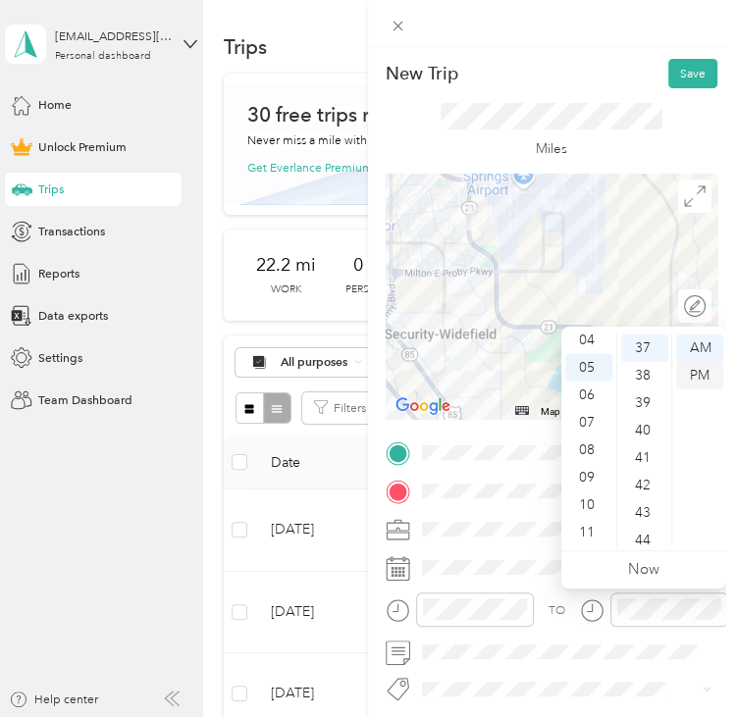
click at [702, 376] on div "PM" at bounding box center [699, 375] width 47 height 27
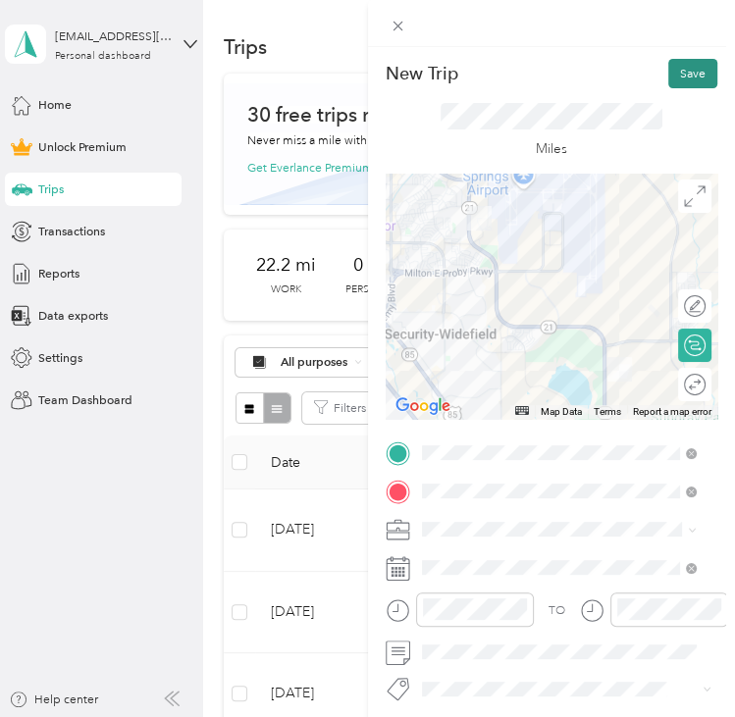
click at [689, 62] on button "Save" at bounding box center [692, 73] width 49 height 29
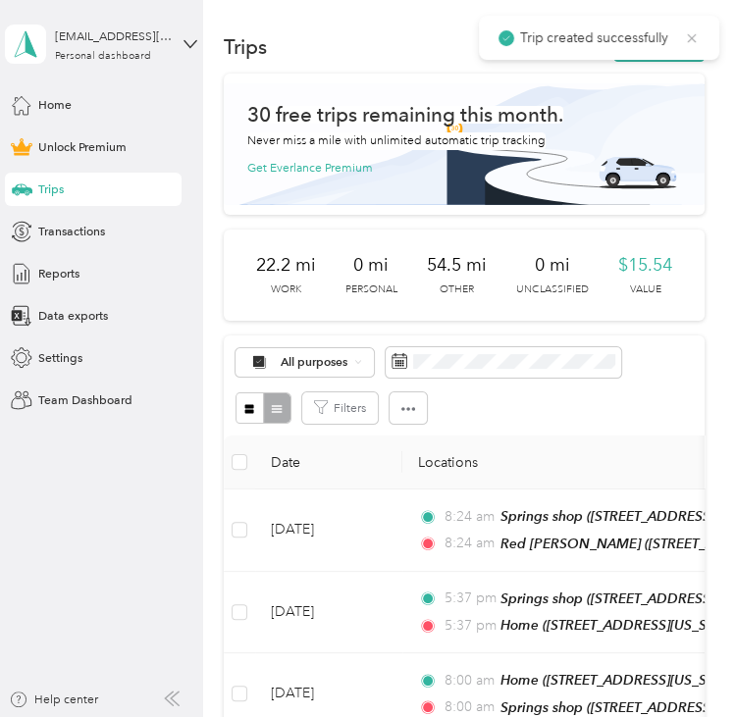
click at [694, 34] on icon at bounding box center [692, 38] width 16 height 18
click at [647, 48] on button "New trip" at bounding box center [658, 46] width 91 height 29
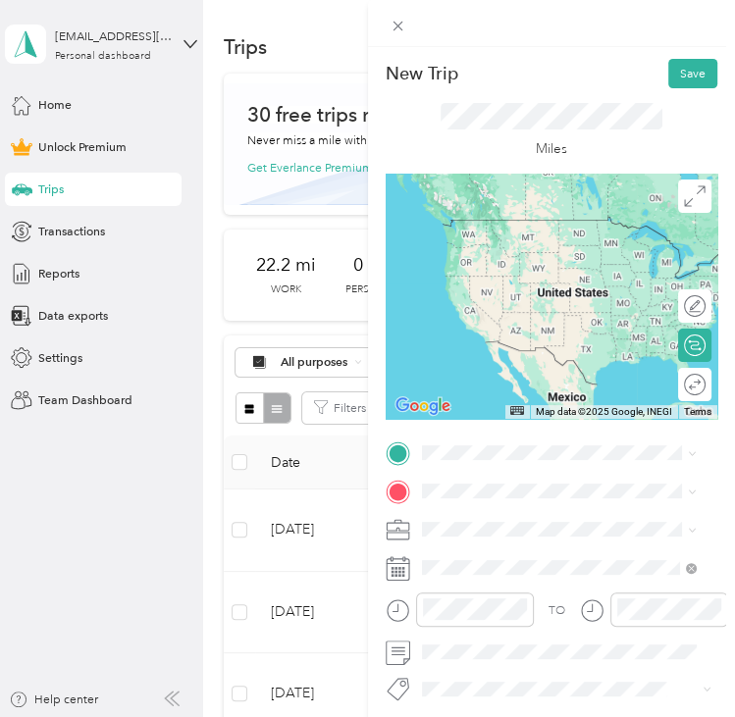
click at [507, 530] on div "Springs shop [STREET_ADDRESS][US_STATE][US_STATE]" at bounding box center [572, 528] width 234 height 35
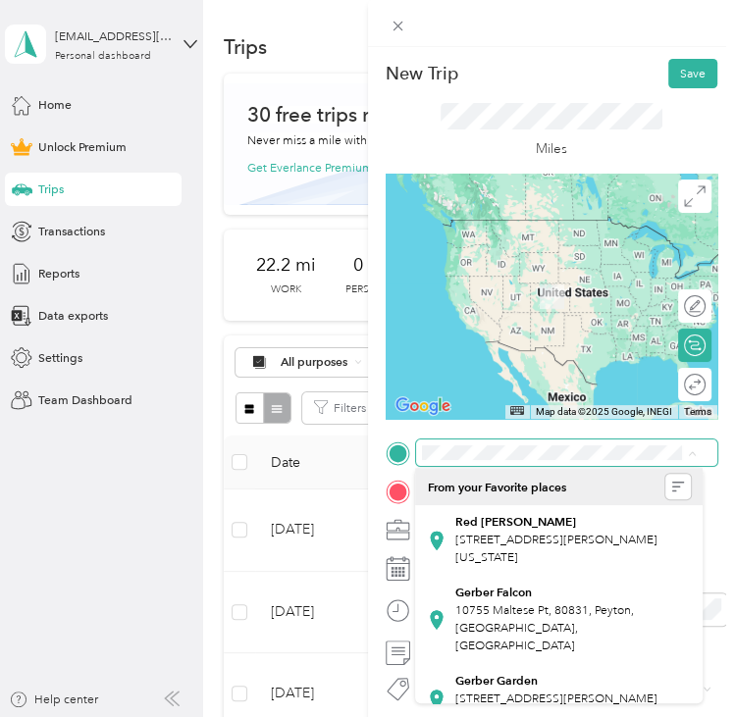
click at [505, 461] on span at bounding box center [567, 453] width 302 height 26
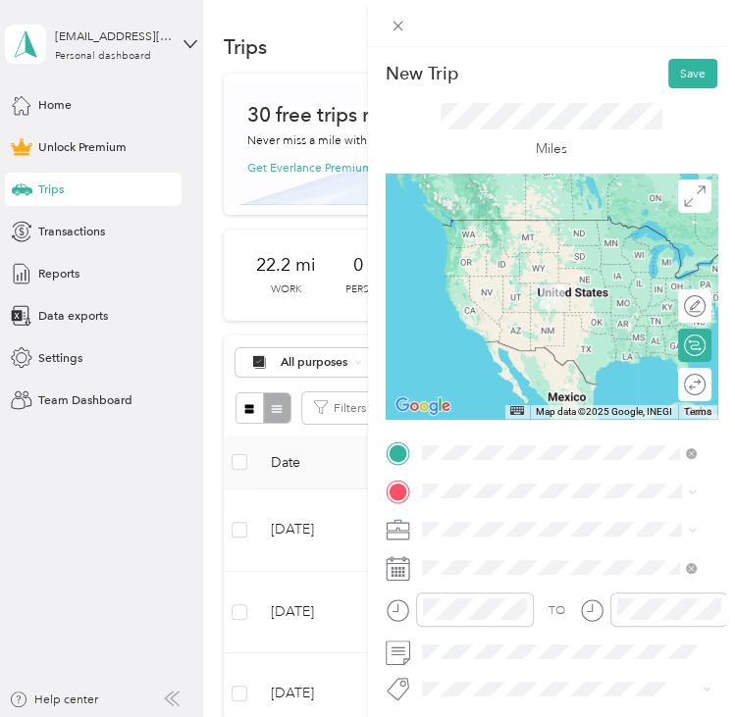
click at [550, 664] on span "[STREET_ADDRESS][US_STATE], [US_STATE][GEOGRAPHIC_DATA], [GEOGRAPHIC_DATA], [GE…" at bounding box center [547, 673] width 185 height 68
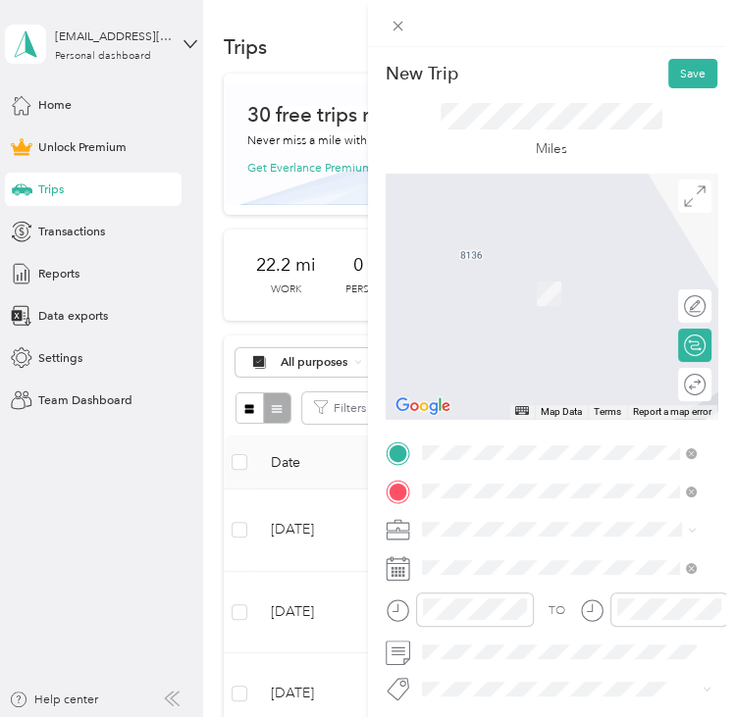
click at [514, 313] on span "[STREET_ADDRESS][US_STATE][US_STATE]" at bounding box center [572, 312] width 234 height 15
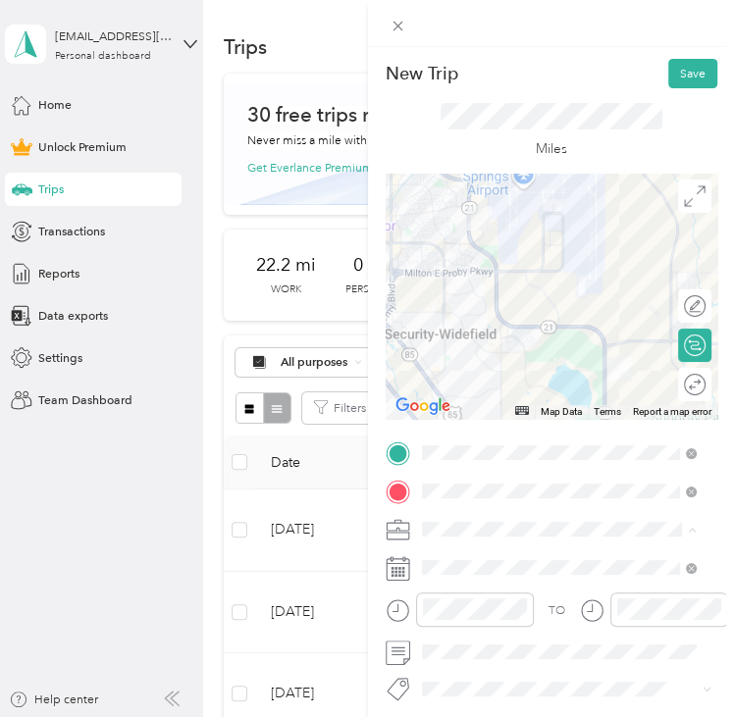
click at [458, 497] on span "Commute" at bounding box center [454, 499] width 55 height 15
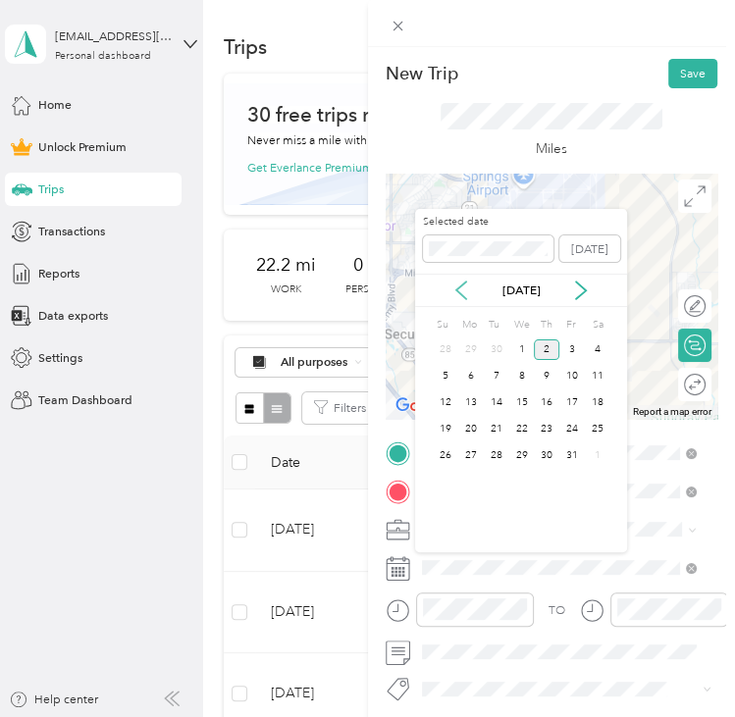
click at [466, 298] on icon at bounding box center [461, 291] width 10 height 18
click at [528, 395] on div "17" at bounding box center [522, 403] width 26 height 21
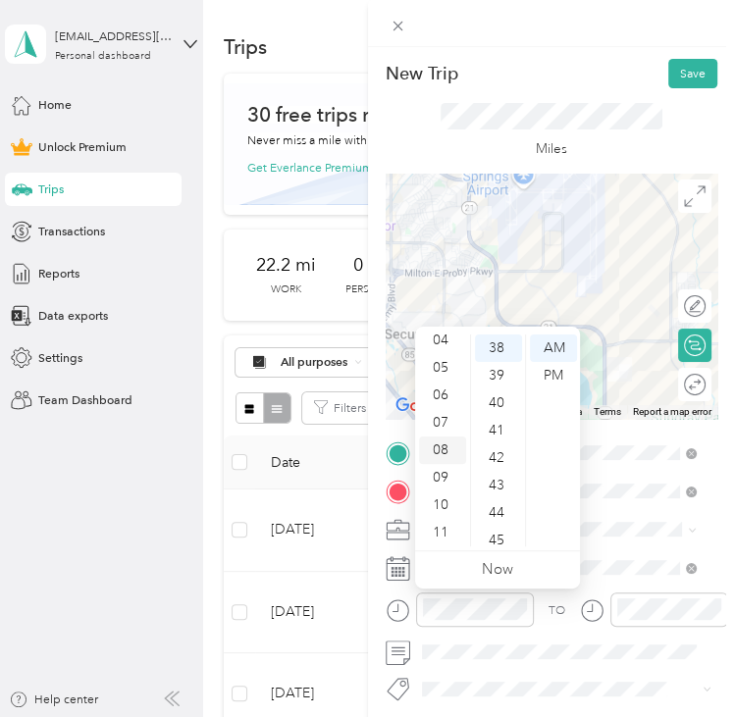
click at [436, 445] on div "08" at bounding box center [442, 450] width 47 height 27
click at [498, 348] on div "00" at bounding box center [498, 348] width 47 height 27
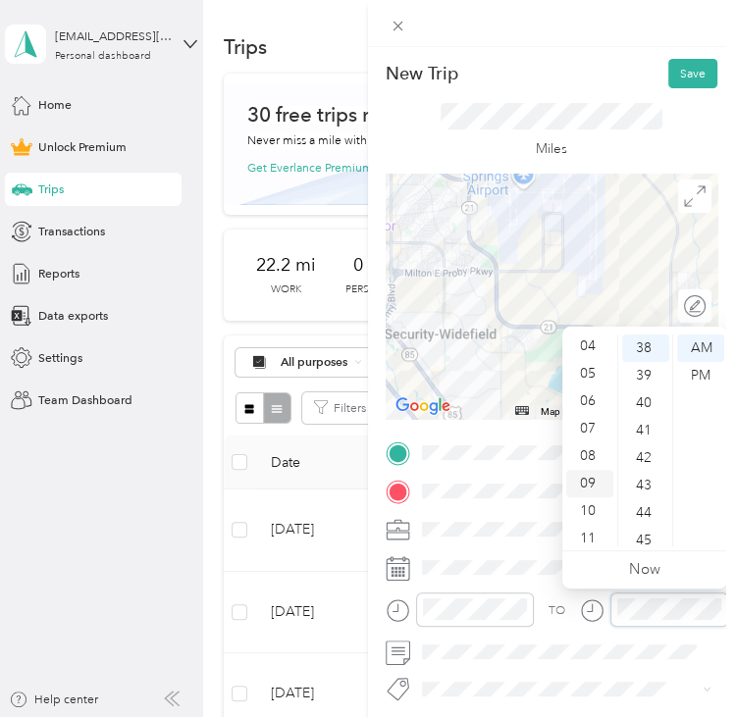
scroll to position [118, 0]
click at [588, 447] on div "08" at bounding box center [589, 450] width 47 height 27
click at [645, 351] on div "00" at bounding box center [645, 348] width 47 height 27
click at [619, 64] on div "New Trip Save" at bounding box center [552, 73] width 333 height 29
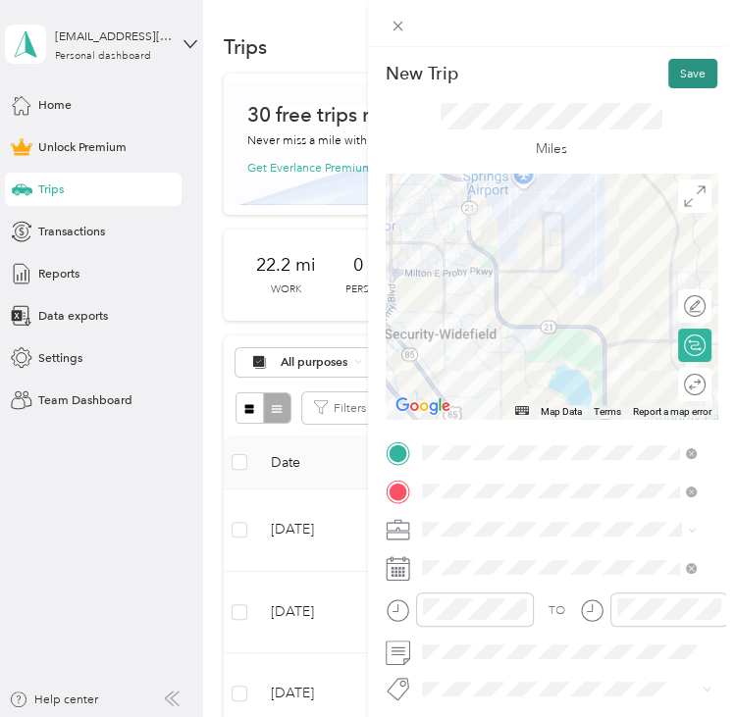
click at [674, 77] on button "Save" at bounding box center [692, 73] width 49 height 29
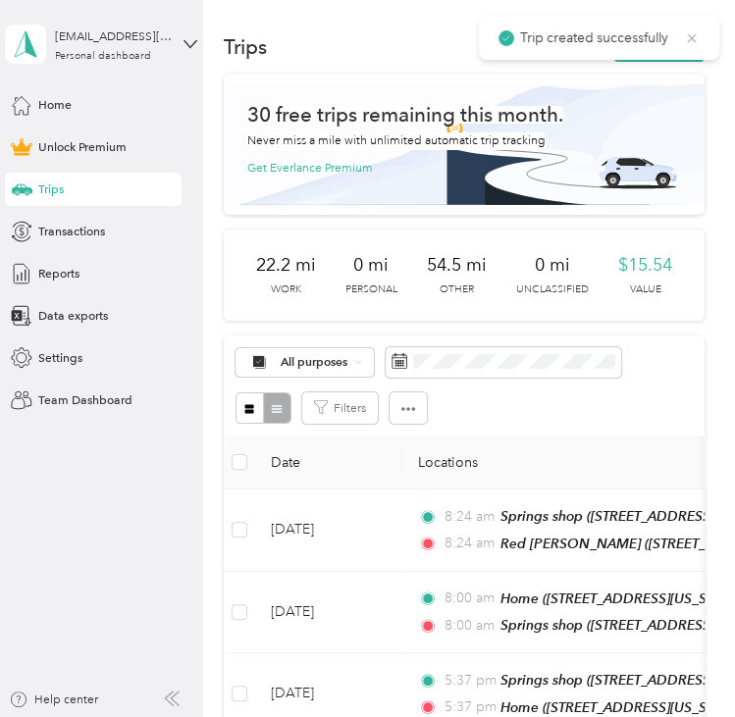
click at [695, 32] on icon at bounding box center [692, 38] width 16 height 18
click at [668, 58] on button "New trip" at bounding box center [658, 46] width 91 height 29
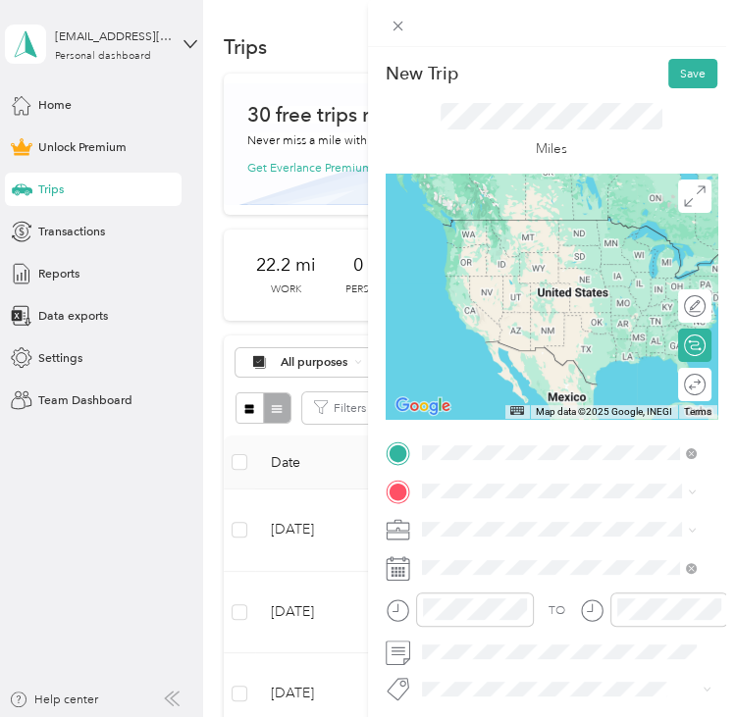
click at [514, 528] on div "Springs shop [STREET_ADDRESS][US_STATE][US_STATE]" at bounding box center [572, 531] width 234 height 35
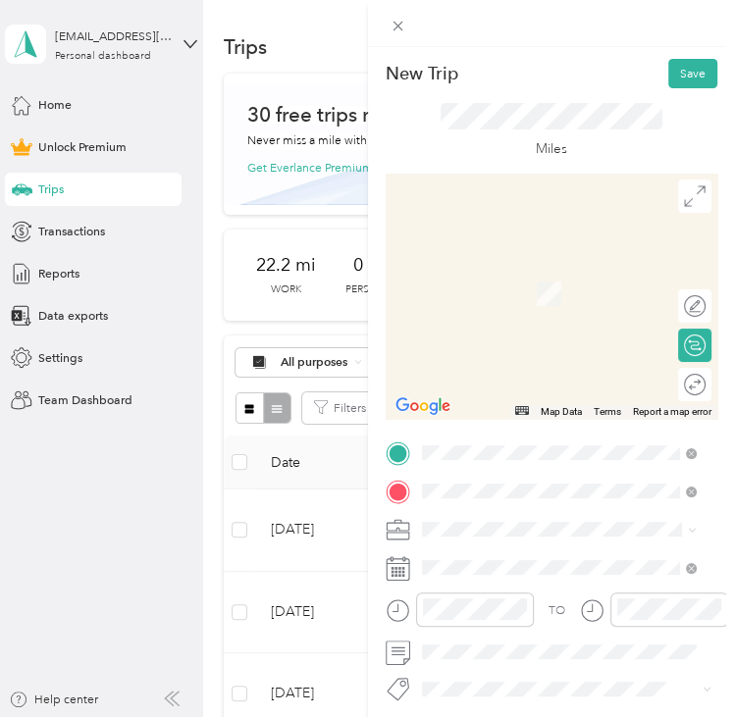
click at [511, 407] on div "Home [STREET_ADDRESS][US_STATE], [US_STATE][GEOGRAPHIC_DATA], [GEOGRAPHIC_DATA]…" at bounding box center [572, 437] width 235 height 88
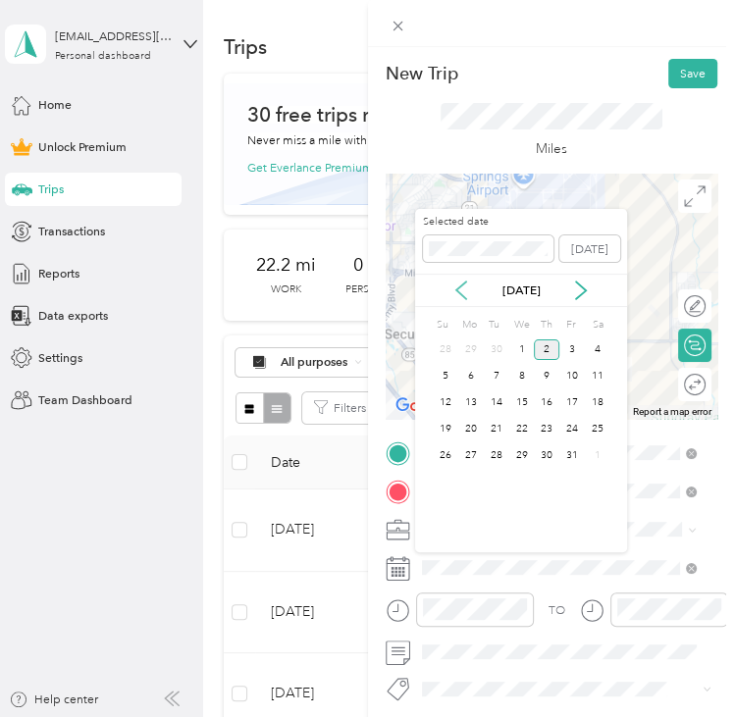
click at [463, 289] on icon at bounding box center [461, 291] width 20 height 20
click at [525, 408] on div "17" at bounding box center [522, 403] width 26 height 21
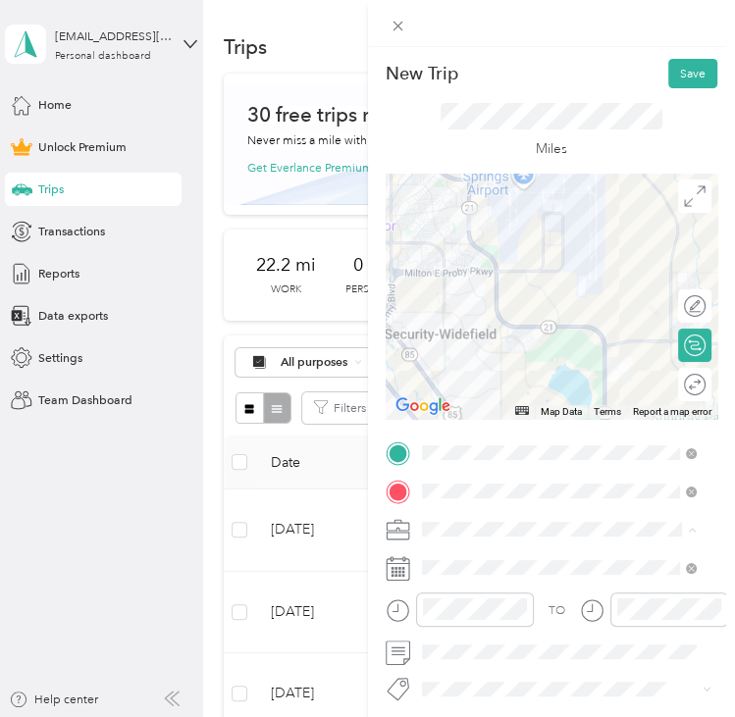
click at [467, 506] on li "Commute" at bounding box center [558, 499] width 287 height 29
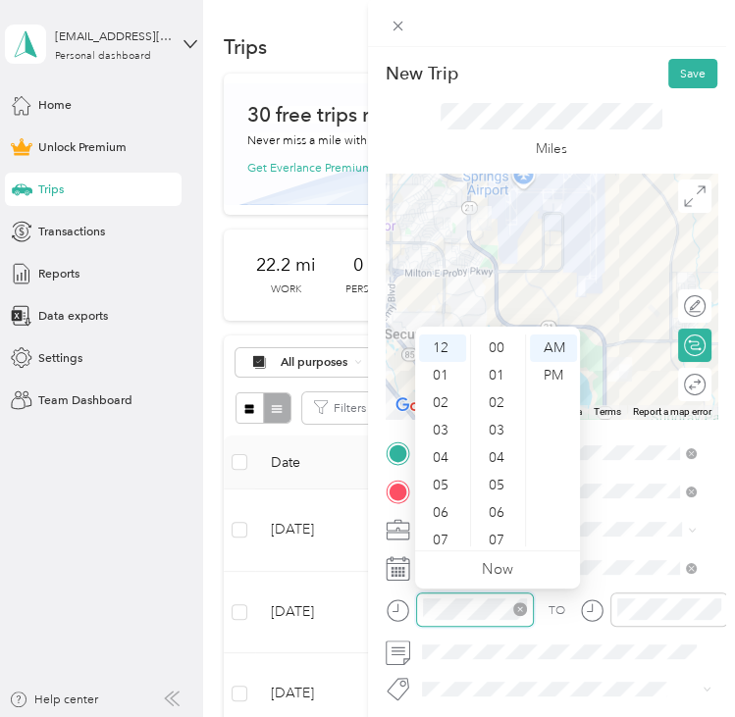
scroll to position [1044, 0]
click at [433, 482] on div "05" at bounding box center [442, 485] width 47 height 27
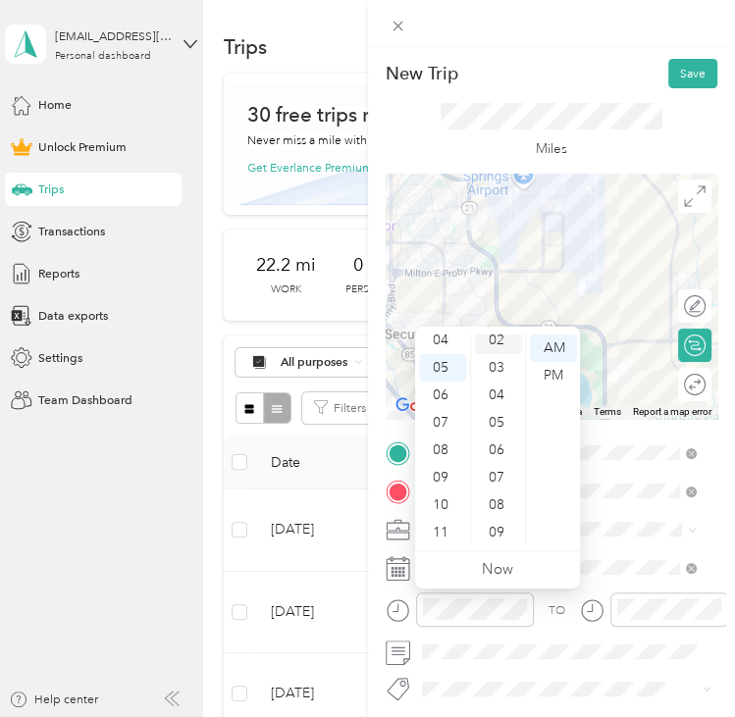
click at [497, 342] on div "02" at bounding box center [498, 340] width 47 height 27
drag, startPoint x: 544, startPoint y: 376, endPoint x: 555, endPoint y: 380, distance: 12.4
click at [545, 376] on div "PM" at bounding box center [553, 375] width 47 height 27
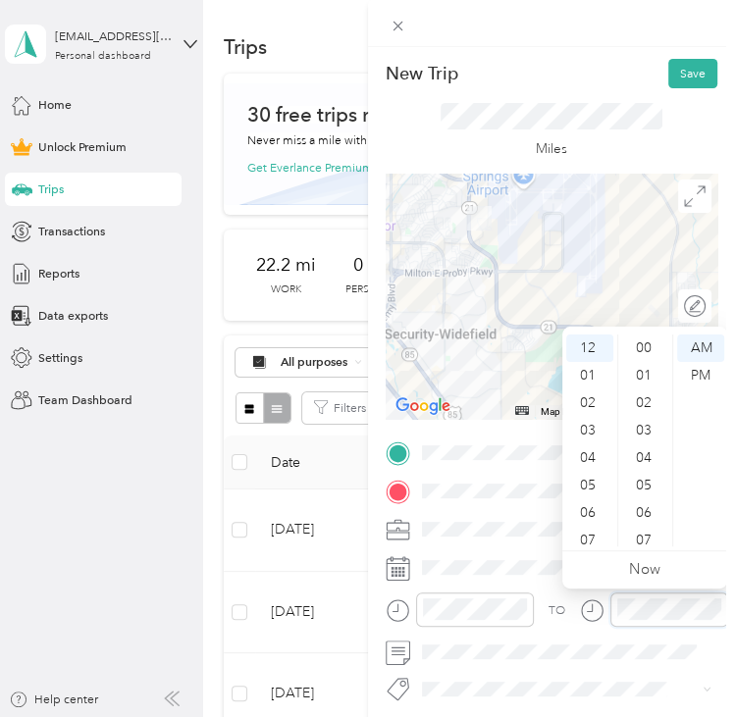
scroll to position [1044, 0]
click at [589, 486] on div "05" at bounding box center [589, 485] width 47 height 27
click at [649, 393] on div "02" at bounding box center [645, 403] width 47 height 27
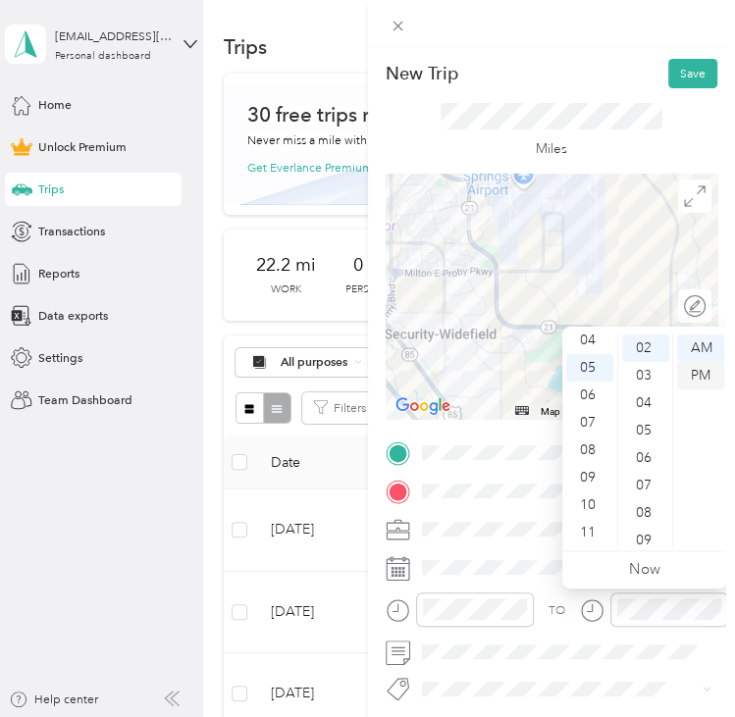
click at [707, 368] on div "PM" at bounding box center [700, 375] width 47 height 27
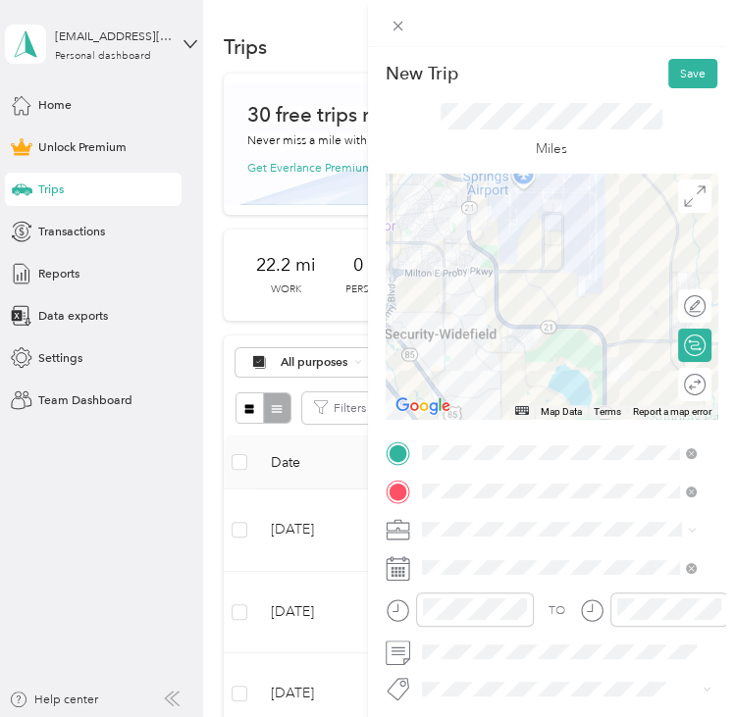
click at [590, 65] on div "New Trip Save" at bounding box center [552, 73] width 333 height 29
click at [677, 81] on button "Save" at bounding box center [692, 73] width 49 height 29
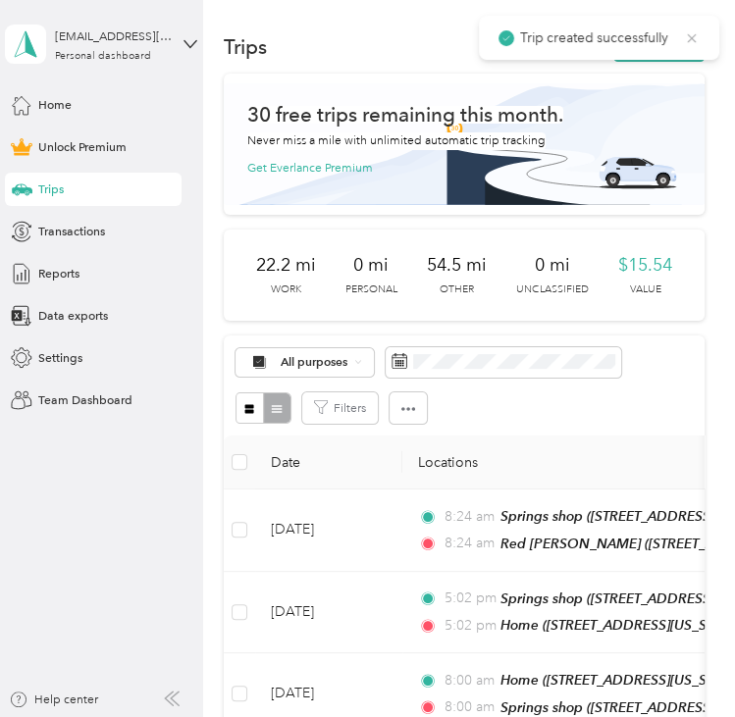
click at [688, 41] on icon at bounding box center [692, 37] width 9 height 9
click at [685, 40] on button "New trip" at bounding box center [658, 46] width 91 height 29
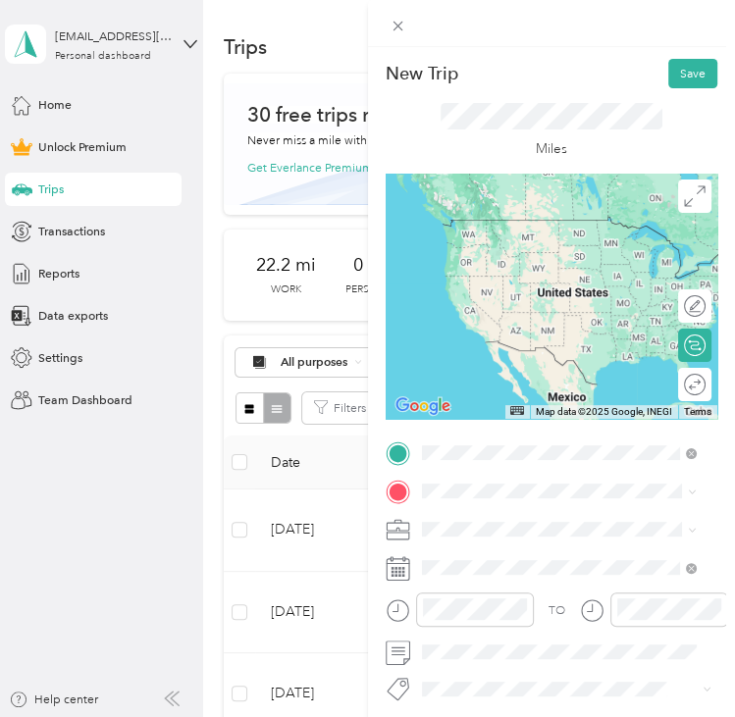
click at [518, 661] on span "[STREET_ADDRESS][US_STATE], [US_STATE][GEOGRAPHIC_DATA], [GEOGRAPHIC_DATA], [GE…" at bounding box center [547, 673] width 185 height 68
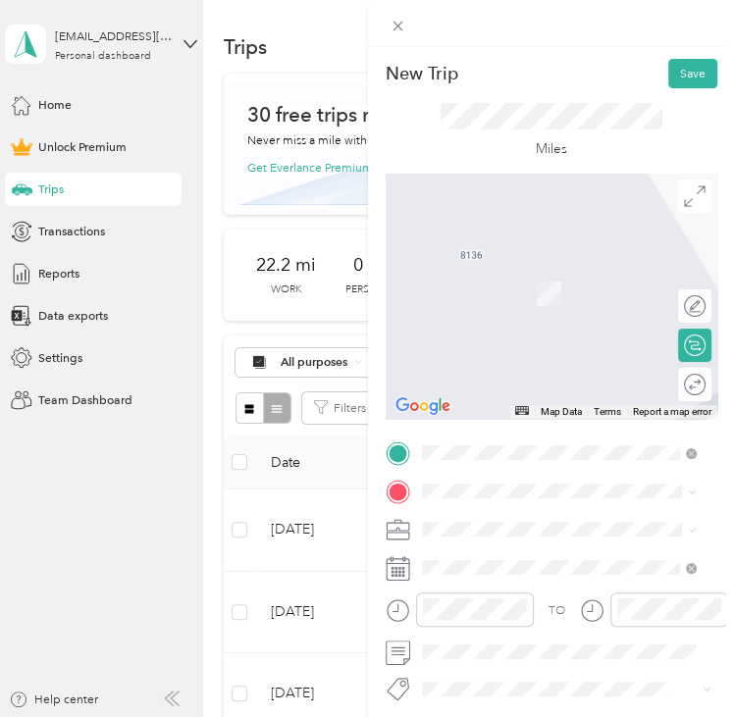
click at [558, 320] on span "[STREET_ADDRESS][US_STATE][US_STATE]" at bounding box center [572, 312] width 234 height 15
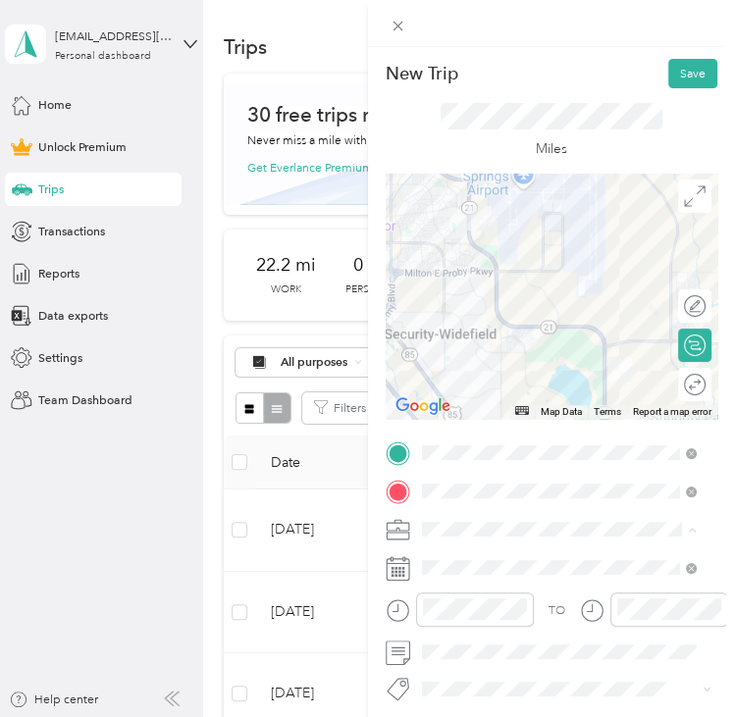
click at [473, 499] on span "Commute" at bounding box center [454, 499] width 55 height 15
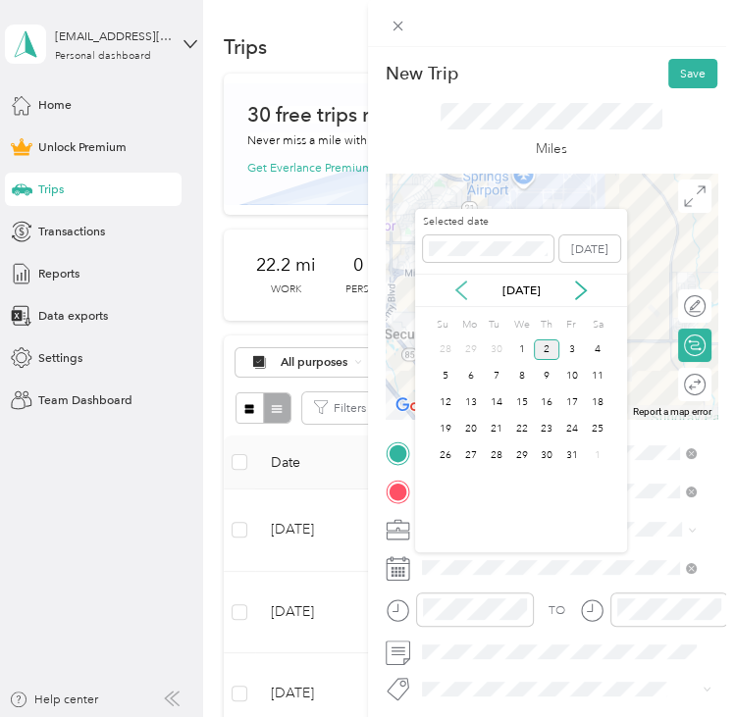
click at [461, 293] on icon at bounding box center [461, 291] width 10 height 18
click at [546, 400] on div "18" at bounding box center [547, 403] width 26 height 21
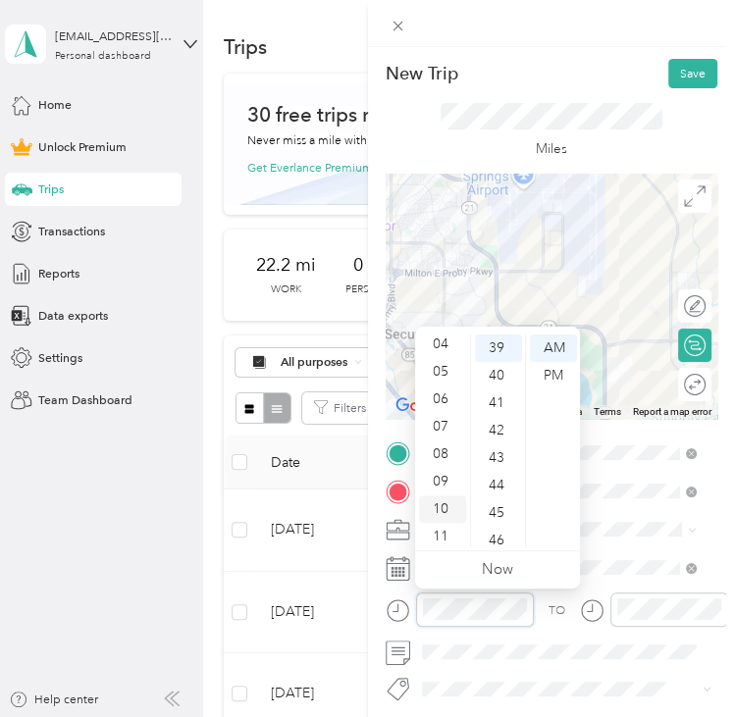
scroll to position [118, 0]
click at [449, 452] on div "08" at bounding box center [442, 450] width 47 height 27
click at [502, 346] on div "00" at bounding box center [498, 348] width 47 height 27
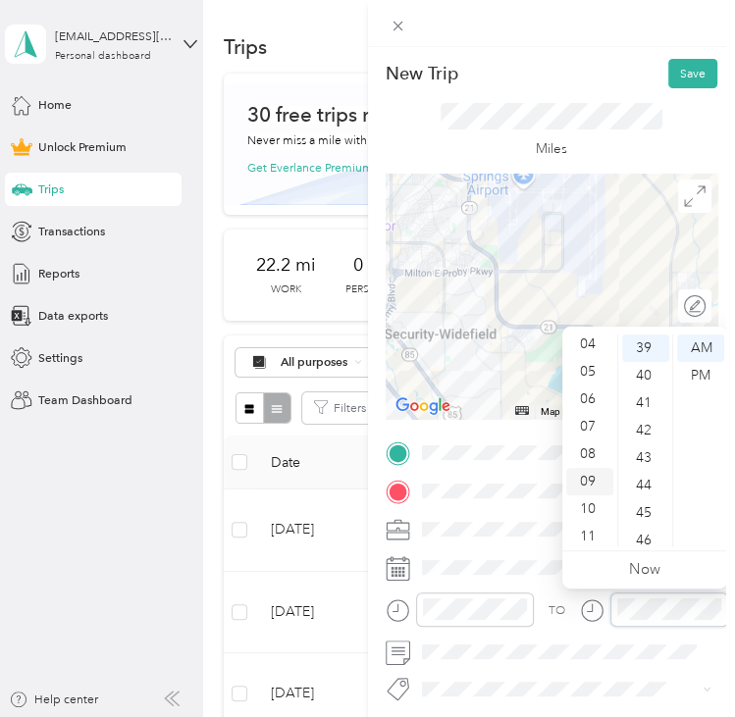
scroll to position [118, 0]
click at [596, 445] on div "08" at bounding box center [589, 450] width 47 height 27
click at [646, 345] on div "00" at bounding box center [645, 348] width 47 height 27
click at [671, 67] on button "Save" at bounding box center [692, 73] width 49 height 29
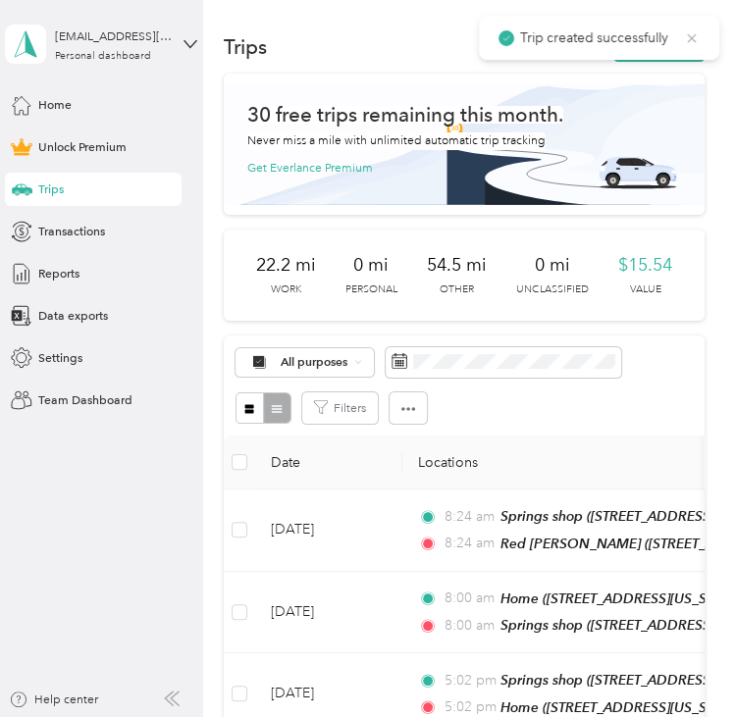
click at [689, 31] on icon at bounding box center [692, 38] width 16 height 18
click at [636, 53] on button "New trip" at bounding box center [658, 46] width 91 height 29
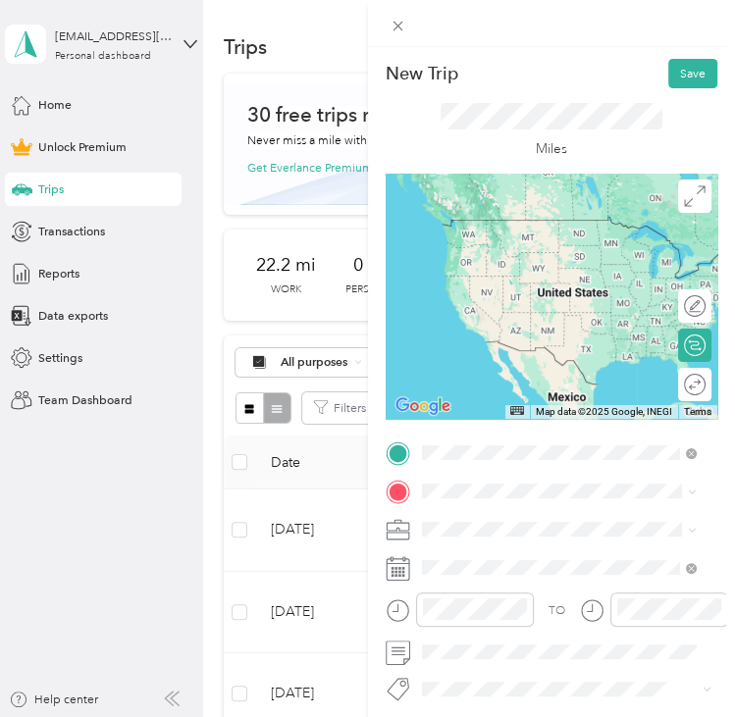
click at [490, 522] on strong "Springs shop" at bounding box center [490, 521] width 71 height 15
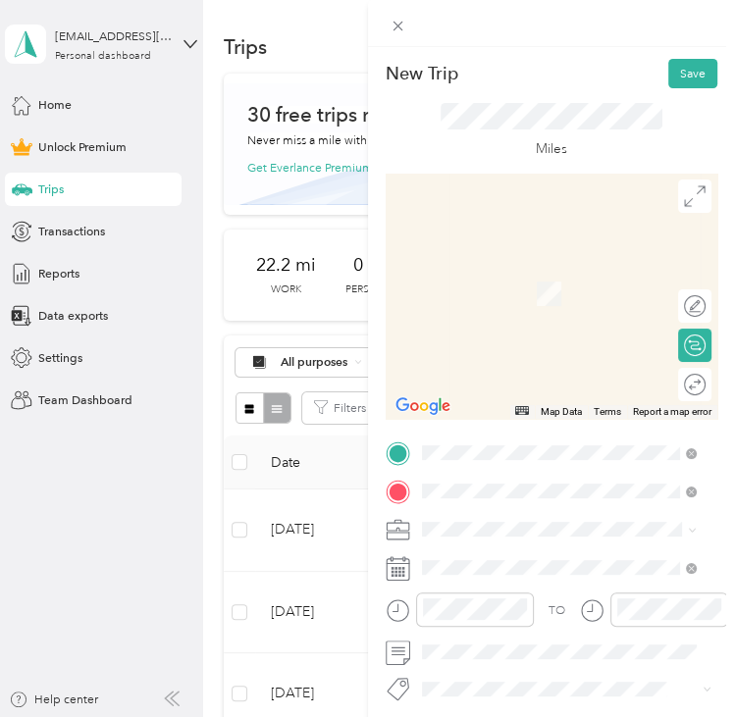
click at [532, 400] on div "Home" at bounding box center [572, 400] width 235 height 15
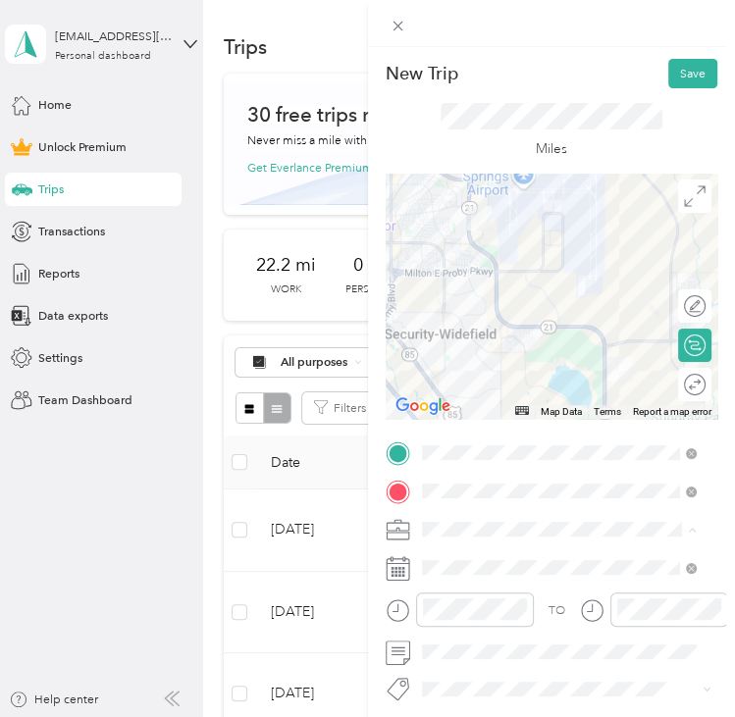
click at [461, 500] on span "Commute" at bounding box center [454, 499] width 55 height 15
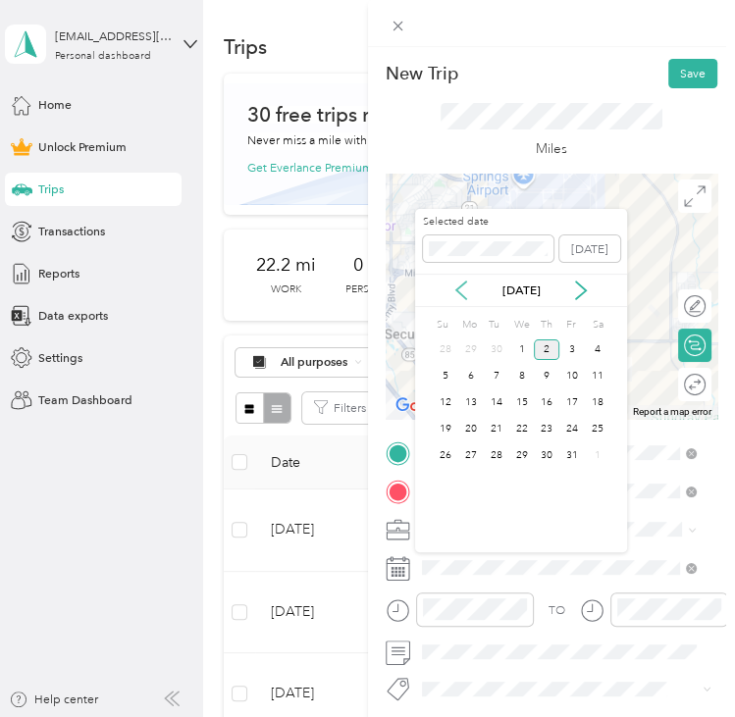
click at [463, 287] on icon at bounding box center [461, 291] width 20 height 20
click at [548, 407] on div "18" at bounding box center [547, 403] width 26 height 21
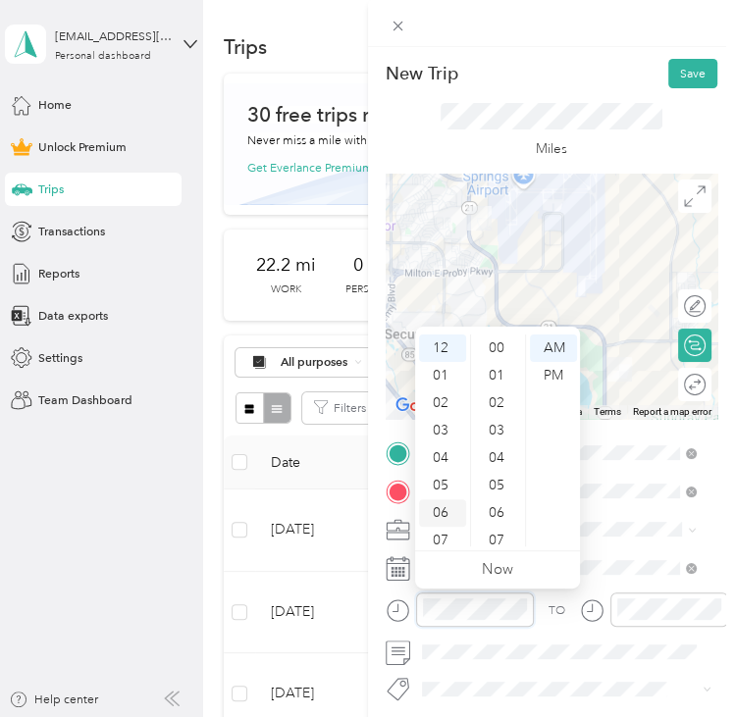
scroll to position [1072, 0]
click at [448, 483] on div "05" at bounding box center [442, 485] width 47 height 27
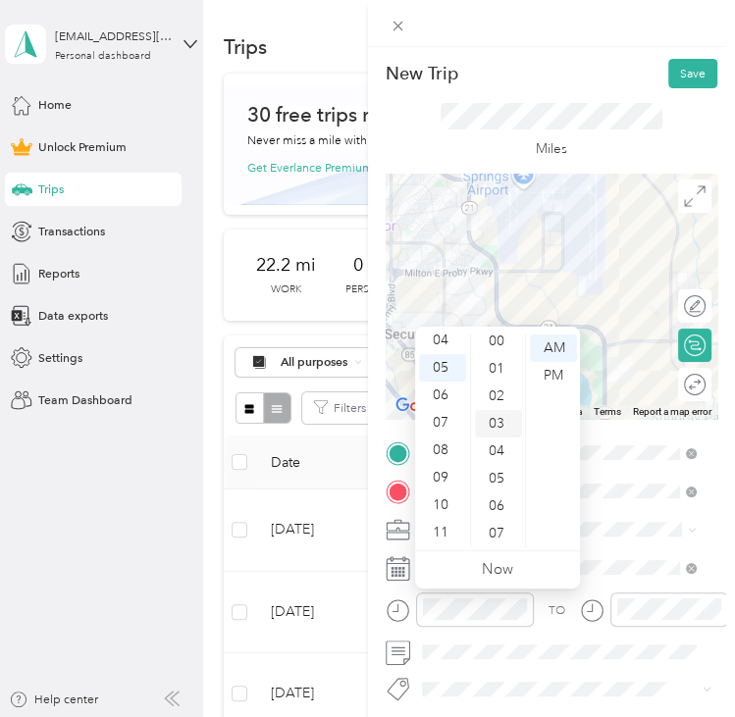
scroll to position [0, 0]
click at [493, 352] on div "00" at bounding box center [498, 348] width 47 height 27
click at [547, 384] on div "PM" at bounding box center [553, 375] width 47 height 27
click at [657, 607] on body "[EMAIL_ADDRESS][DOMAIN_NAME] Personal dashboard Home Unlock Premium Trips Trans…" at bounding box center [362, 358] width 725 height 717
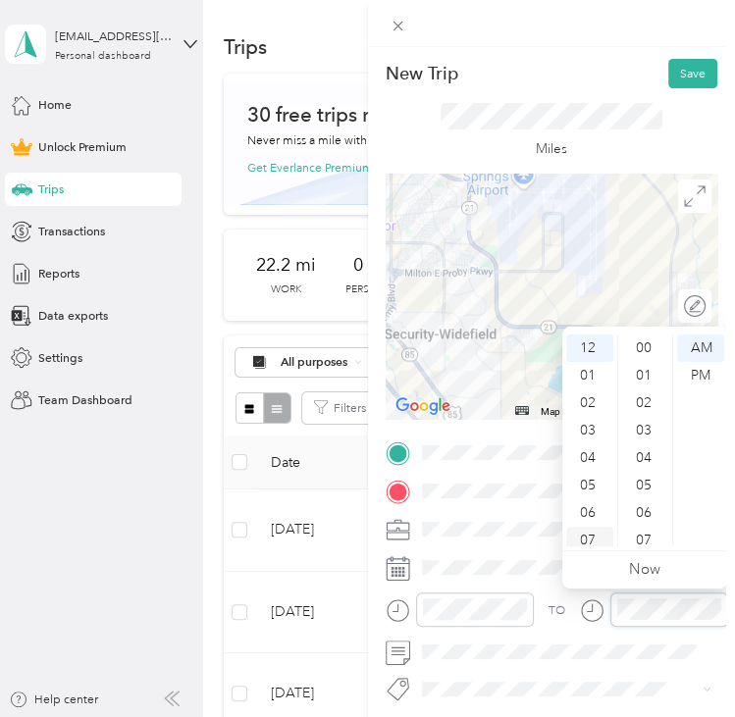
scroll to position [1072, 0]
drag, startPoint x: 585, startPoint y: 497, endPoint x: 585, endPoint y: 480, distance: 17.7
click at [585, 496] on div "05" at bounding box center [589, 485] width 47 height 27
click at [640, 350] on div "00" at bounding box center [645, 348] width 47 height 27
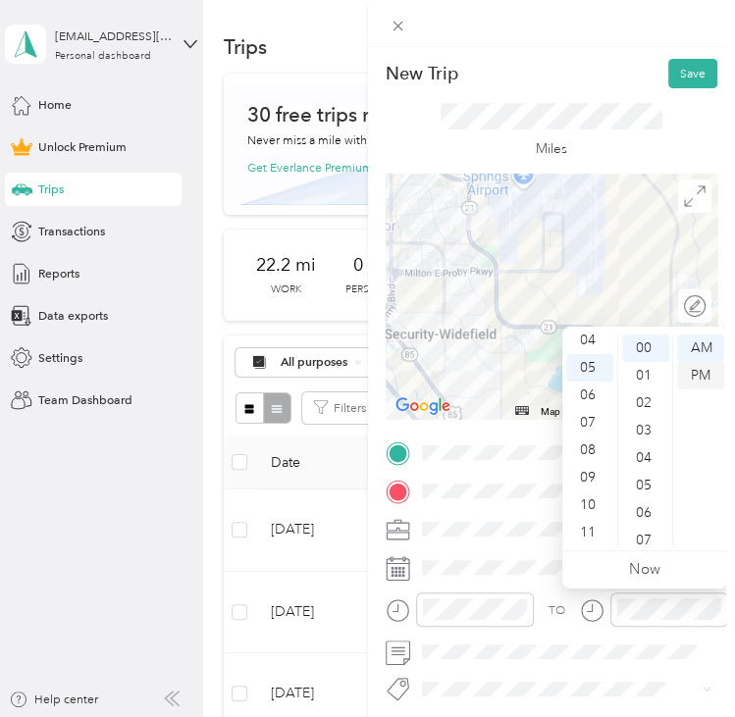
click at [703, 376] on div "PM" at bounding box center [700, 375] width 47 height 27
click at [612, 72] on div "New Trip Save" at bounding box center [552, 73] width 333 height 29
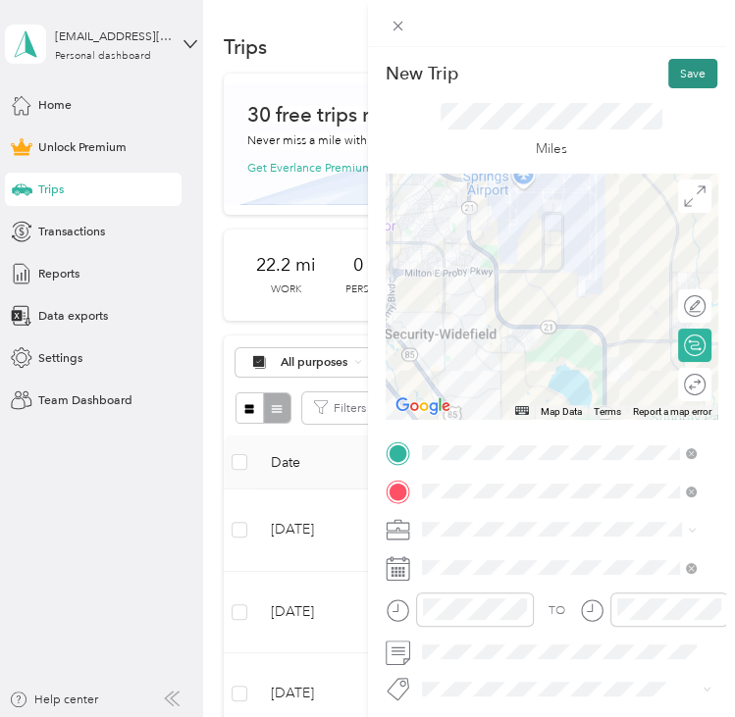
click at [675, 73] on button "Save" at bounding box center [692, 73] width 49 height 29
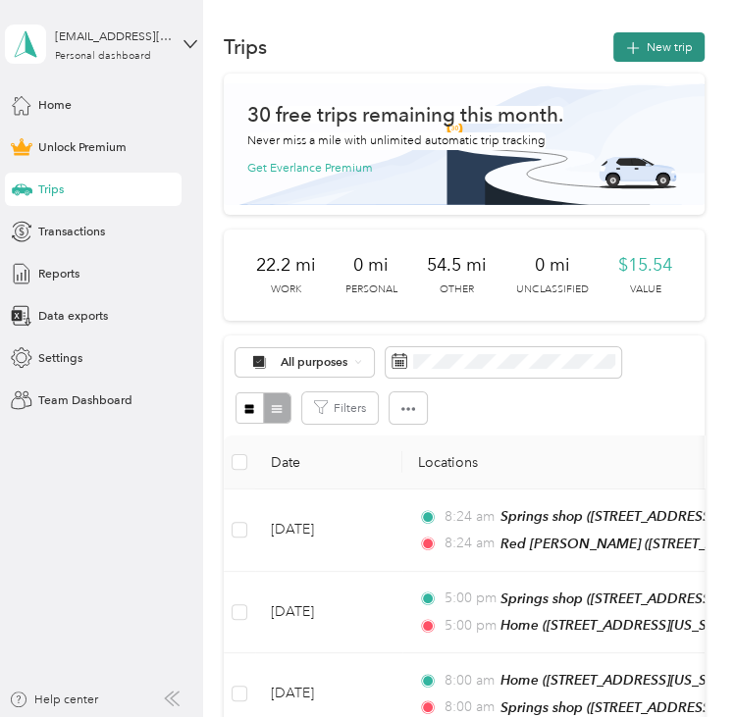
click at [655, 42] on button "New trip" at bounding box center [658, 46] width 91 height 29
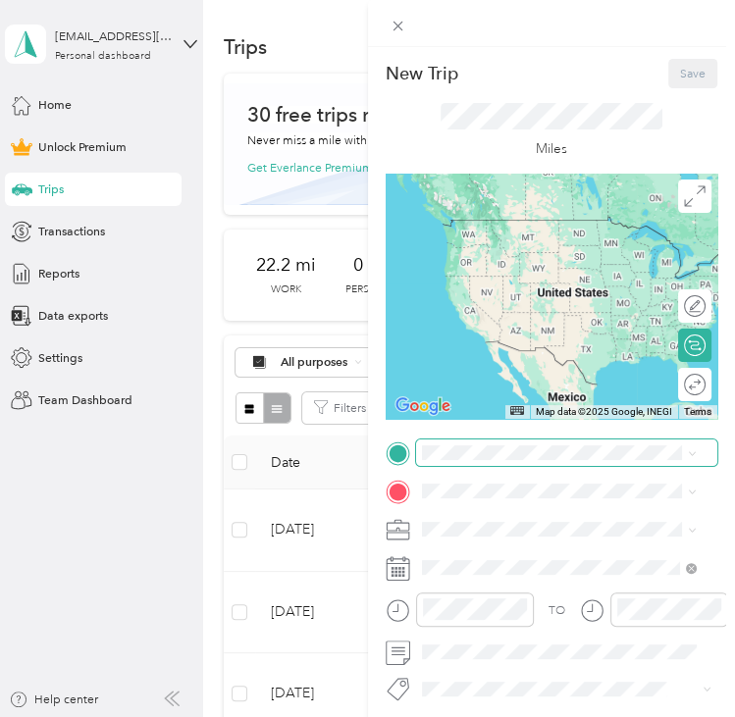
click at [542, 444] on span at bounding box center [567, 453] width 302 height 26
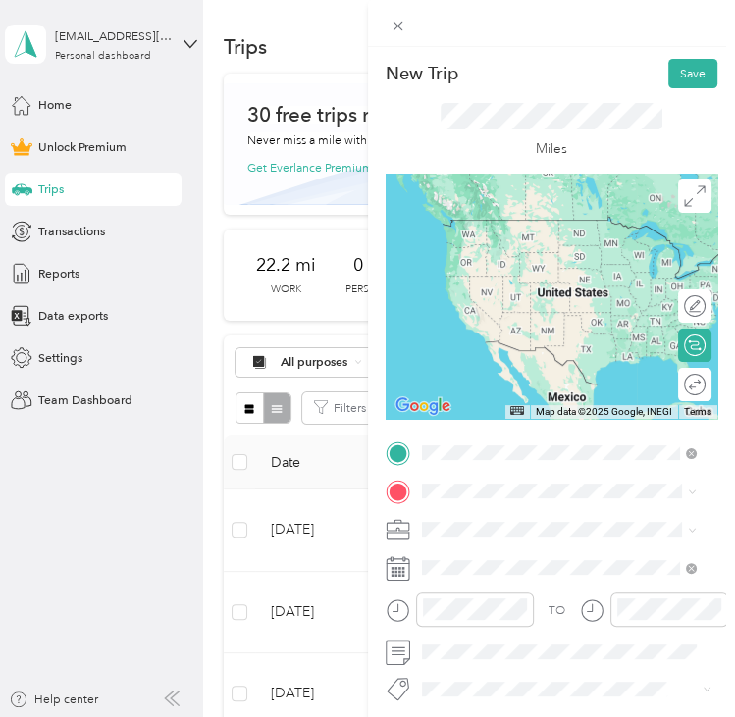
click at [511, 651] on div "Home [STREET_ADDRESS][US_STATE], [US_STATE][GEOGRAPHIC_DATA], [GEOGRAPHIC_DATA]…" at bounding box center [572, 664] width 235 height 88
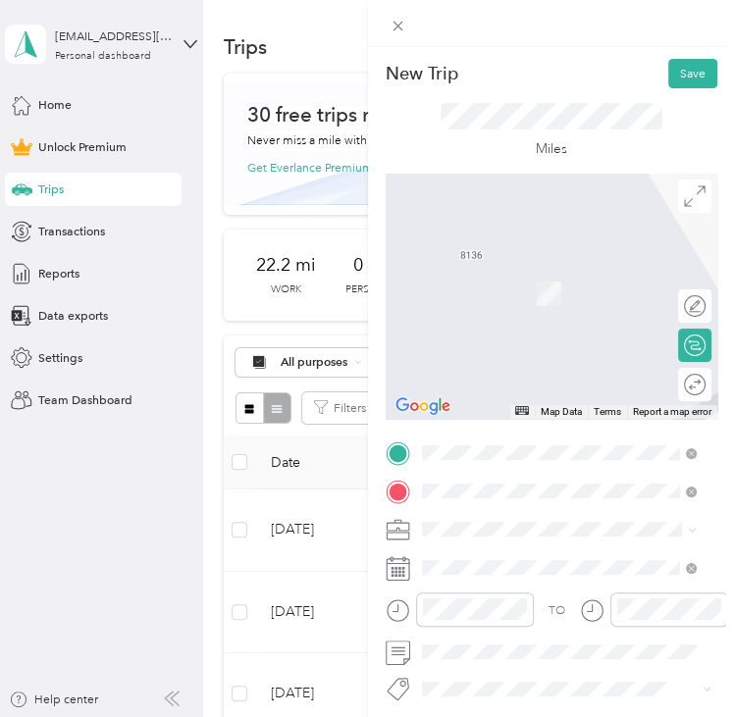
click at [534, 320] on span "[STREET_ADDRESS][US_STATE][US_STATE]" at bounding box center [572, 312] width 234 height 15
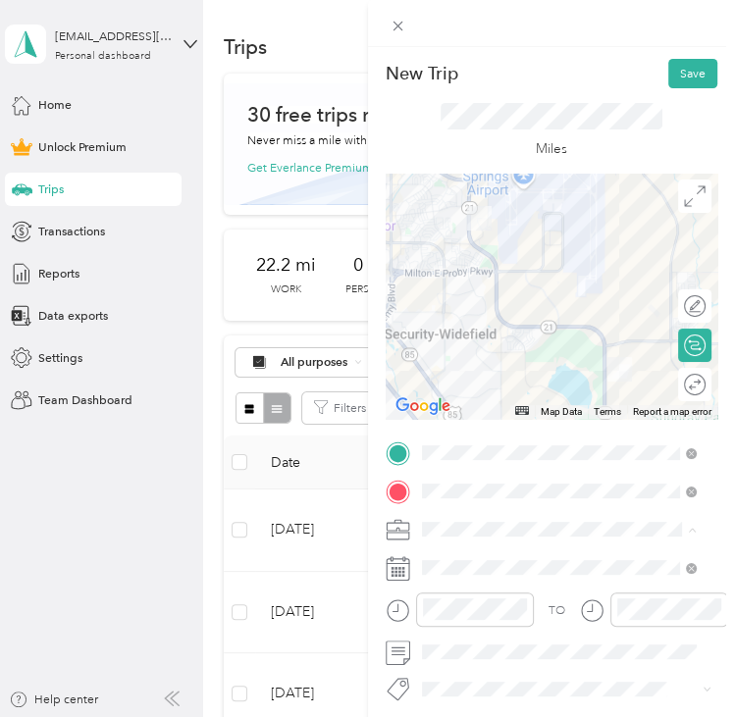
click at [469, 499] on span "Commute" at bounding box center [454, 499] width 55 height 15
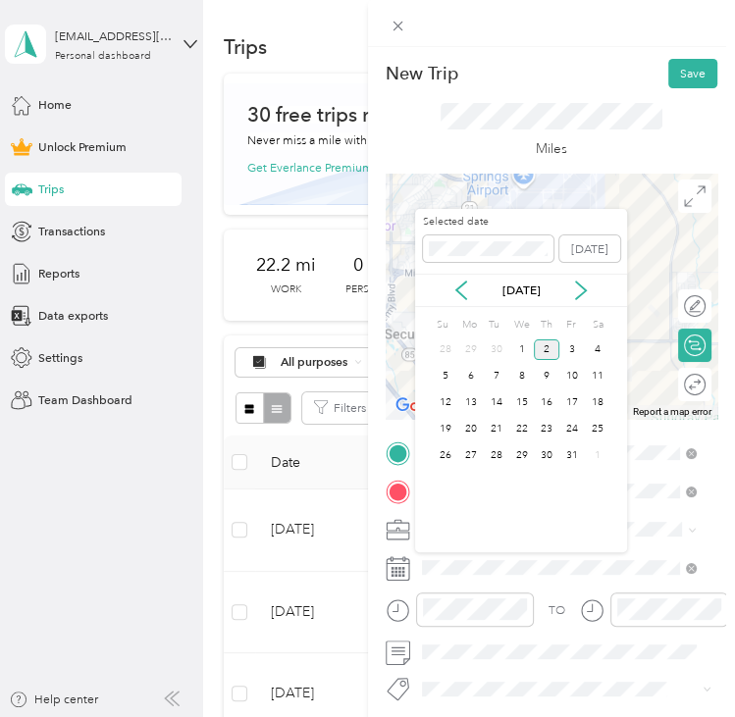
click at [461, 300] on div "[DATE]" at bounding box center [521, 290] width 212 height 33
click at [467, 293] on icon at bounding box center [461, 291] width 20 height 20
click at [565, 388] on div "12" at bounding box center [572, 376] width 26 height 26
click at [572, 402] on div "19" at bounding box center [572, 403] width 26 height 21
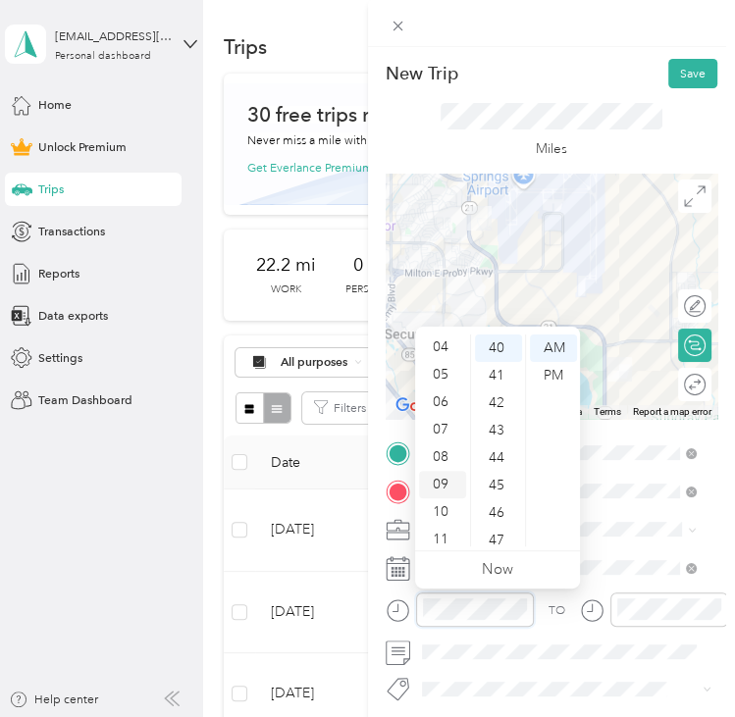
scroll to position [118, 0]
click at [445, 435] on div "07" at bounding box center [442, 422] width 47 height 27
click at [451, 452] on div "08" at bounding box center [442, 450] width 47 height 27
click at [490, 351] on div "00" at bounding box center [498, 348] width 47 height 27
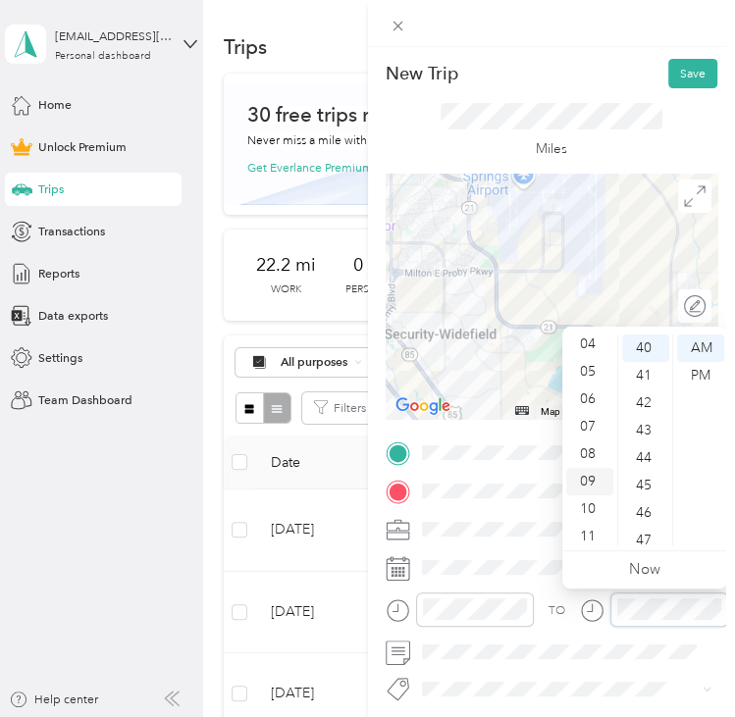
scroll to position [118, 0]
click at [583, 452] on div "08" at bounding box center [589, 450] width 47 height 27
click at [649, 349] on div "00" at bounding box center [645, 348] width 47 height 27
click at [616, 89] on div "Miles" at bounding box center [552, 130] width 333 height 85
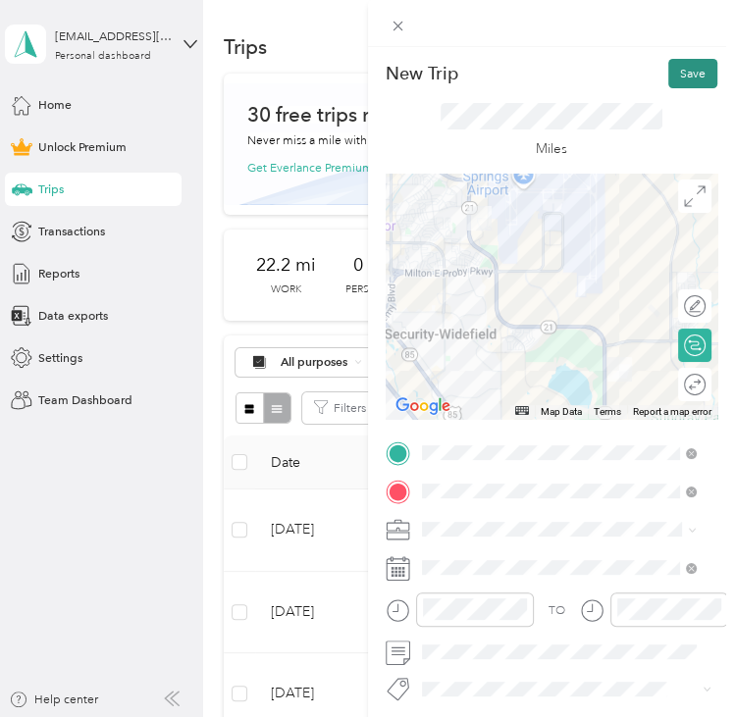
click at [678, 74] on button "Save" at bounding box center [692, 73] width 49 height 29
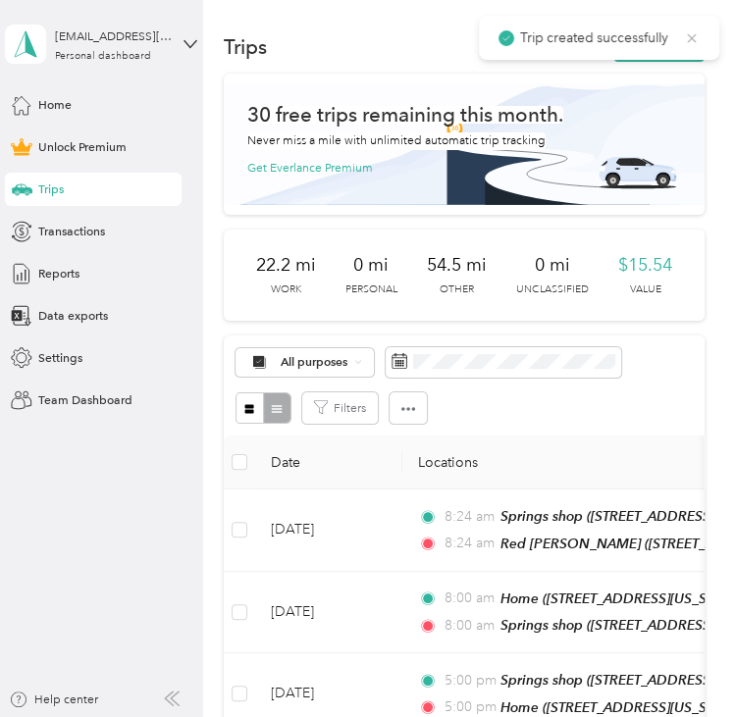
click at [690, 37] on icon at bounding box center [692, 38] width 16 height 18
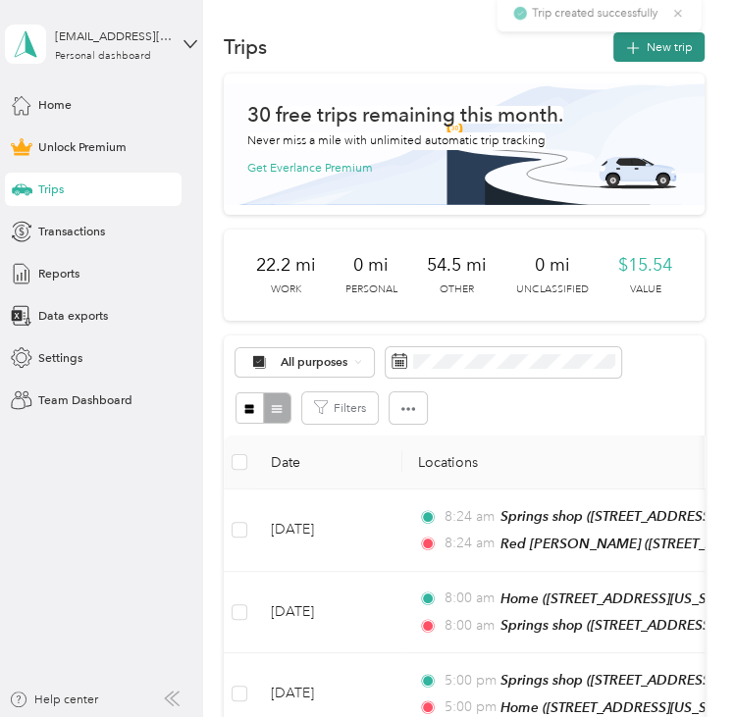
click at [654, 48] on button "New trip" at bounding box center [658, 46] width 91 height 29
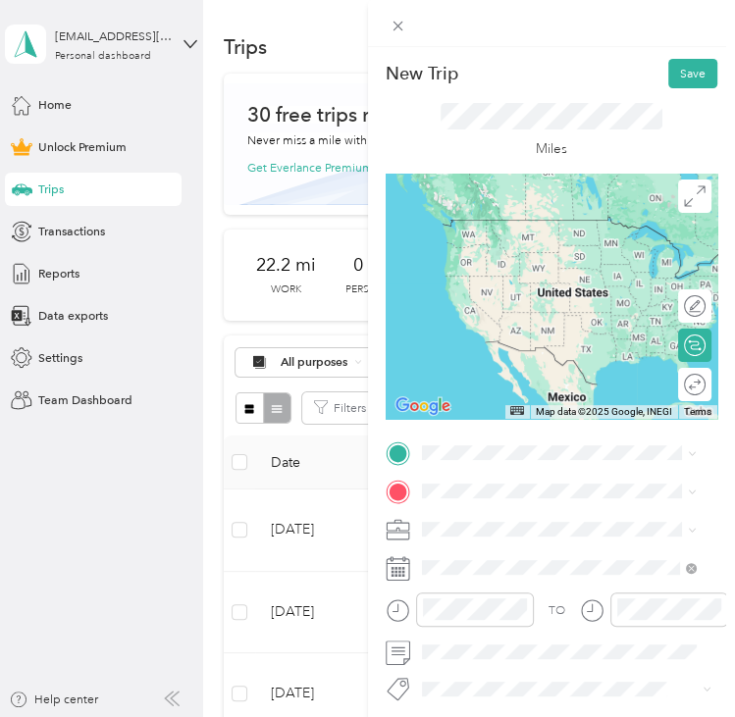
click at [522, 548] on span "[STREET_ADDRESS][US_STATE][US_STATE]" at bounding box center [572, 540] width 234 height 15
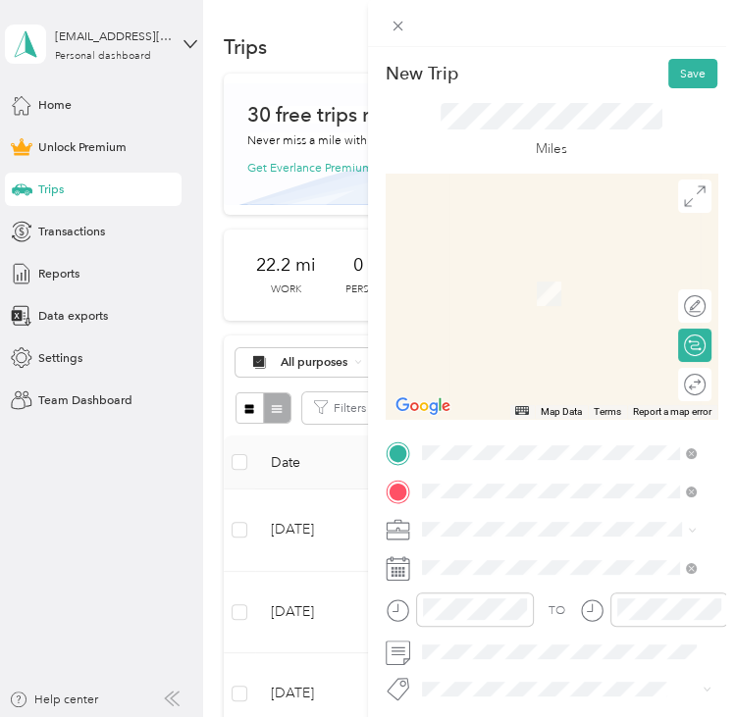
click at [503, 413] on span "[STREET_ADDRESS][US_STATE], [US_STATE][GEOGRAPHIC_DATA], [GEOGRAPHIC_DATA], [GE…" at bounding box center [547, 445] width 185 height 68
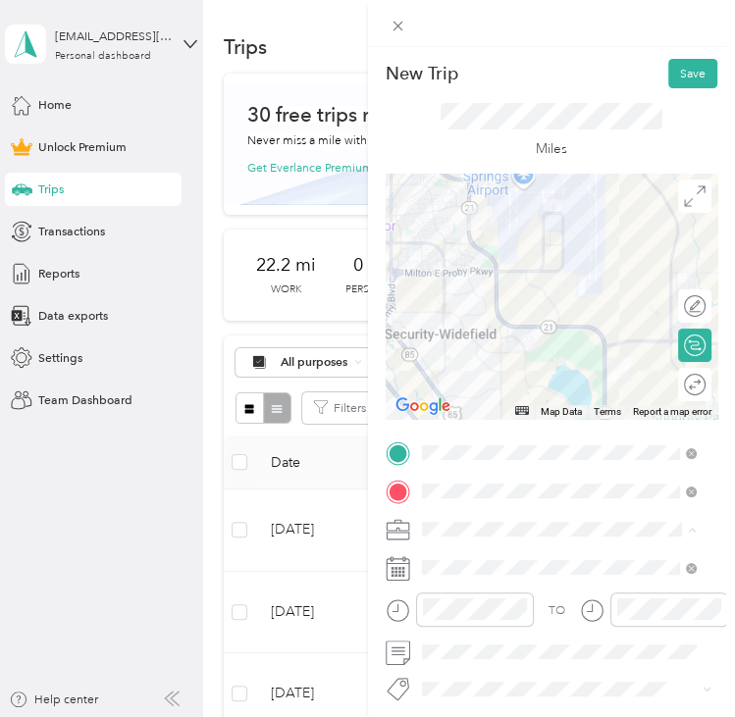
click at [469, 501] on div "Commute" at bounding box center [558, 500] width 263 height 18
click at [470, 556] on span at bounding box center [567, 567] width 302 height 26
click at [469, 576] on span at bounding box center [567, 567] width 302 height 26
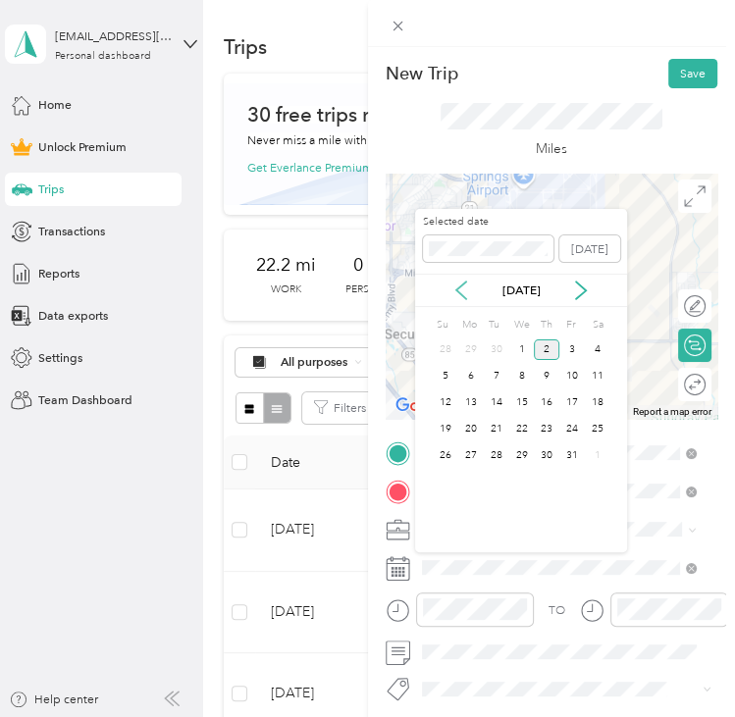
click at [463, 281] on div "[DATE]" at bounding box center [521, 290] width 212 height 33
click at [471, 299] on div "[DATE]" at bounding box center [521, 291] width 212 height 20
click at [467, 282] on icon at bounding box center [461, 291] width 20 height 20
click at [566, 406] on div "19" at bounding box center [572, 403] width 26 height 21
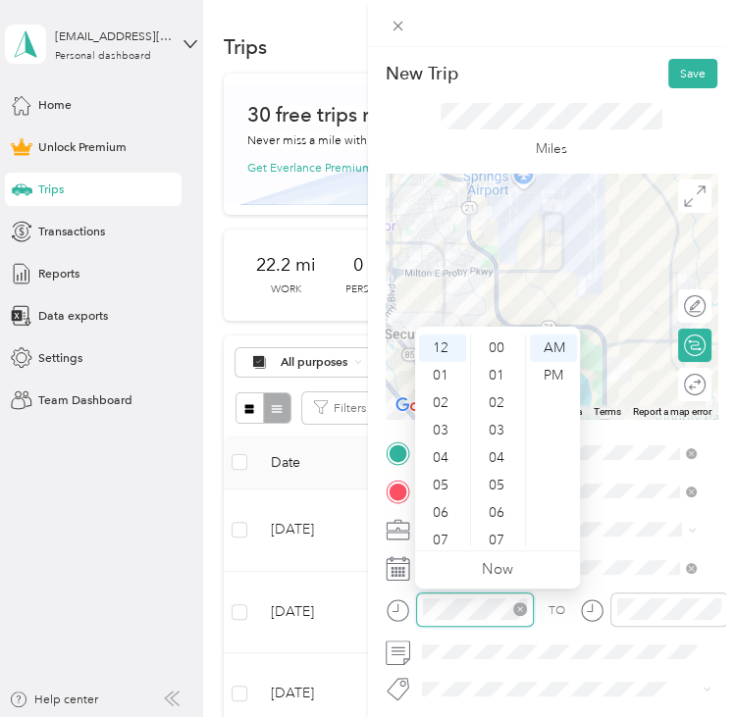
scroll to position [1099, 0]
click at [445, 482] on div "05" at bounding box center [442, 485] width 47 height 27
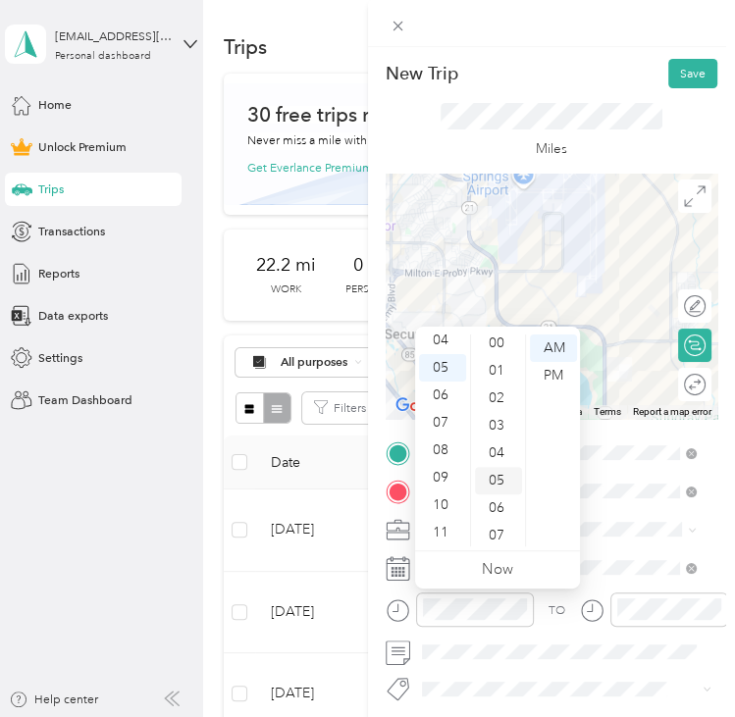
scroll to position [0, 0]
click at [492, 351] on div "00" at bounding box center [498, 348] width 47 height 27
click at [562, 375] on div "PM" at bounding box center [553, 375] width 47 height 27
click at [640, 587] on div "TO Add photo" at bounding box center [552, 628] width 333 height 376
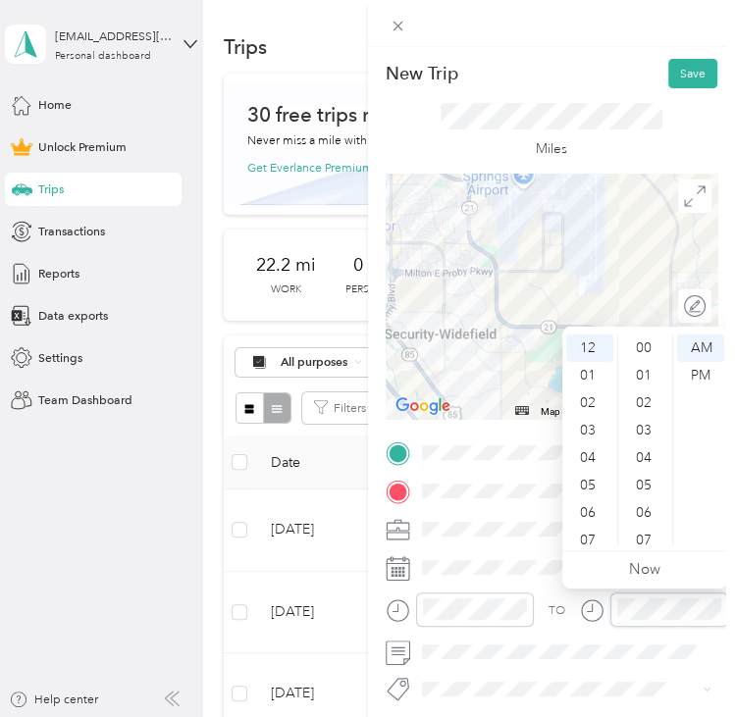
scroll to position [1099, 0]
click at [577, 487] on div "05" at bounding box center [589, 485] width 47 height 27
click at [633, 348] on div "00" at bounding box center [645, 348] width 47 height 27
click at [712, 385] on div "PM" at bounding box center [700, 375] width 47 height 27
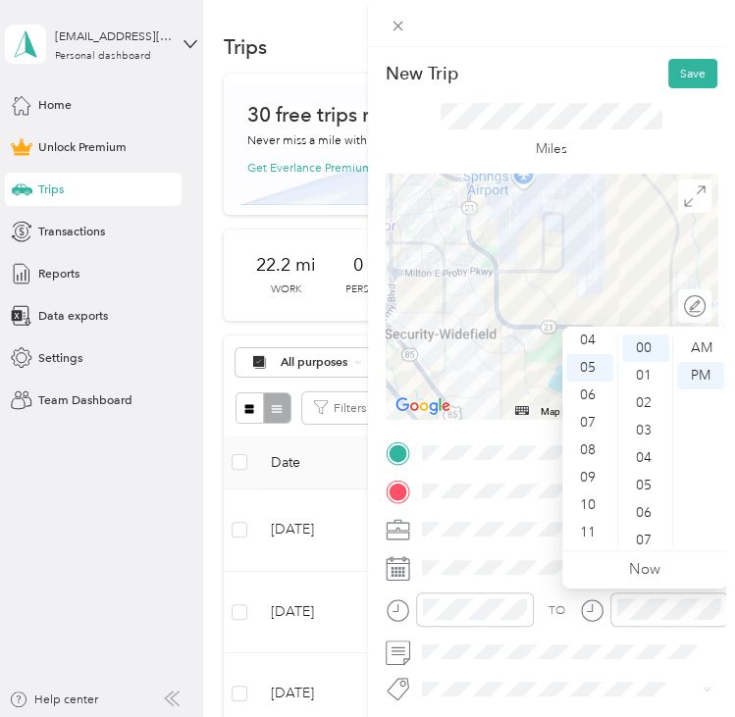
drag, startPoint x: 576, startPoint y: 79, endPoint x: 603, endPoint y: 82, distance: 27.8
click at [583, 79] on div "New Trip Save" at bounding box center [552, 73] width 333 height 29
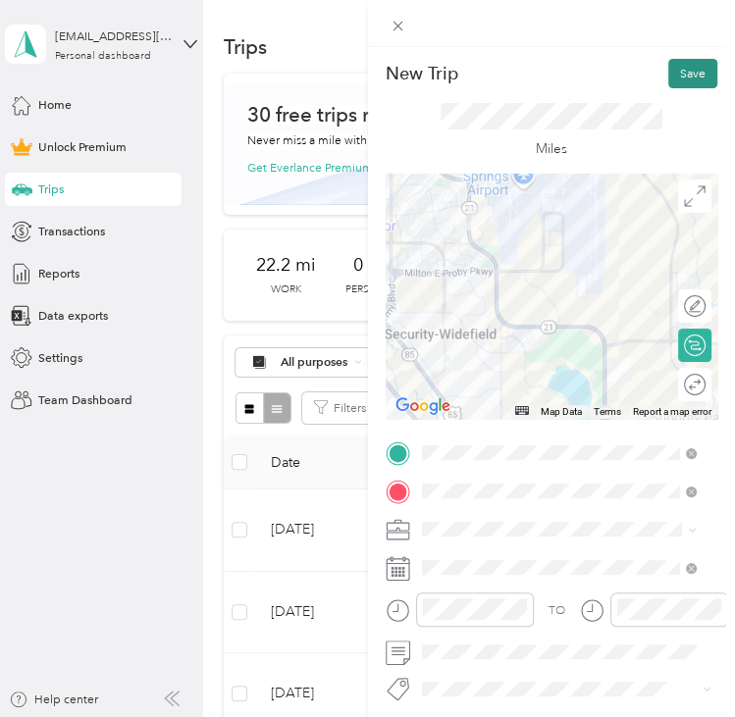
click at [671, 74] on button "Save" at bounding box center [692, 73] width 49 height 29
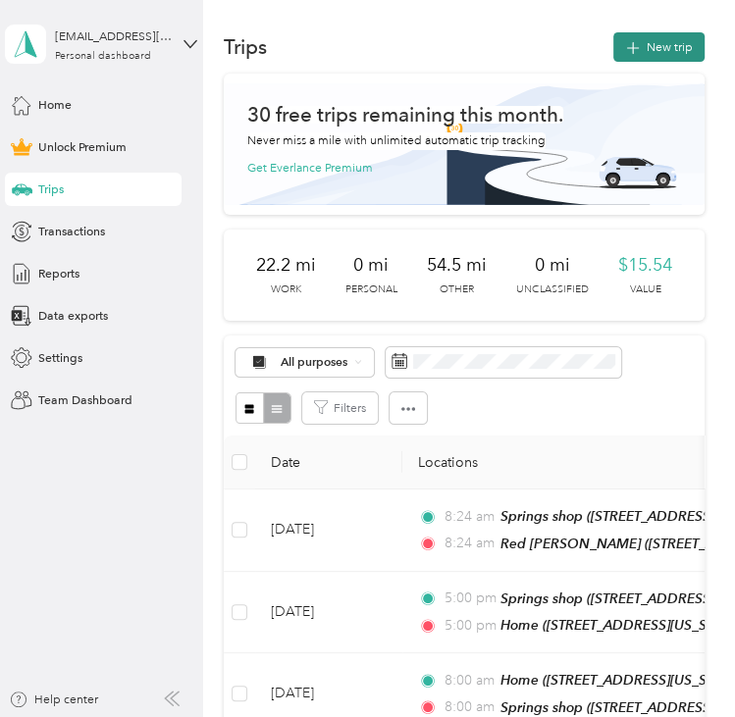
click at [650, 49] on button "New trip" at bounding box center [658, 46] width 91 height 29
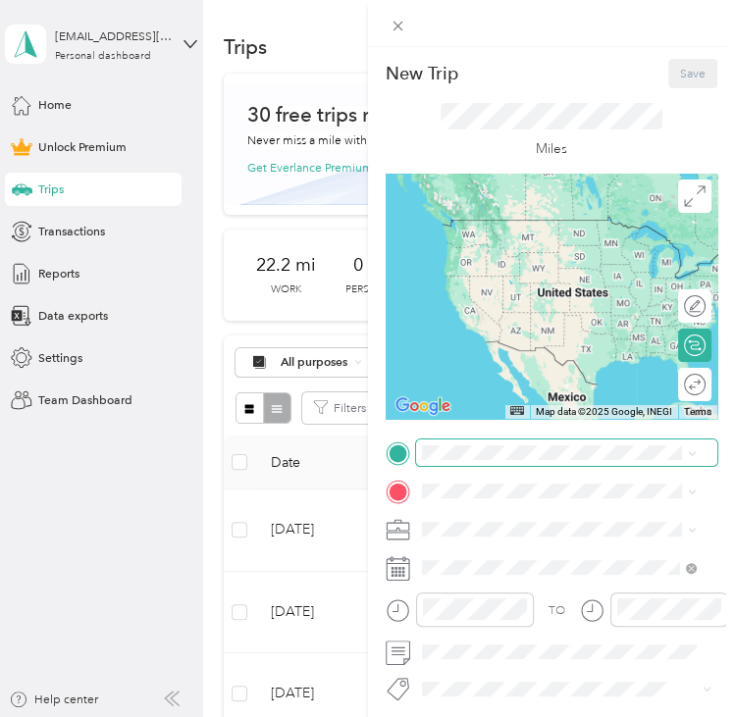
click at [491, 460] on span at bounding box center [567, 453] width 302 height 26
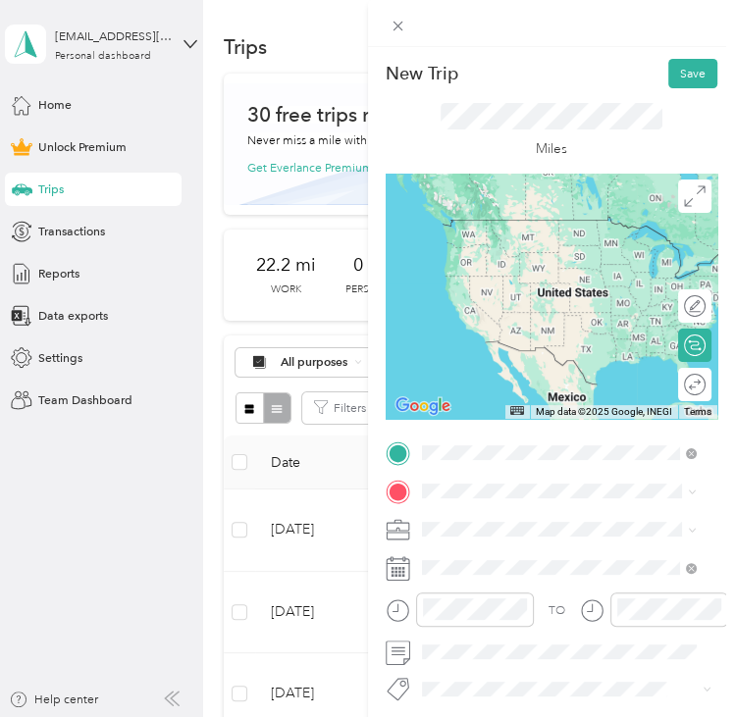
click at [541, 633] on div "Home [STREET_ADDRESS][US_STATE], [US_STATE][GEOGRAPHIC_DATA], [GEOGRAPHIC_DATA]…" at bounding box center [572, 664] width 235 height 88
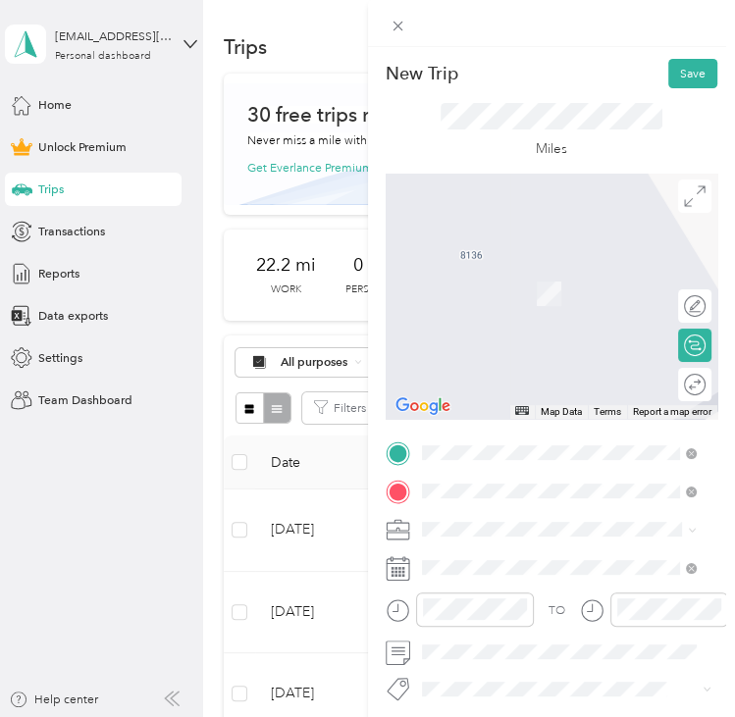
click at [552, 322] on div "Springs shop [STREET_ADDRESS][US_STATE][US_STATE]" at bounding box center [572, 304] width 234 height 35
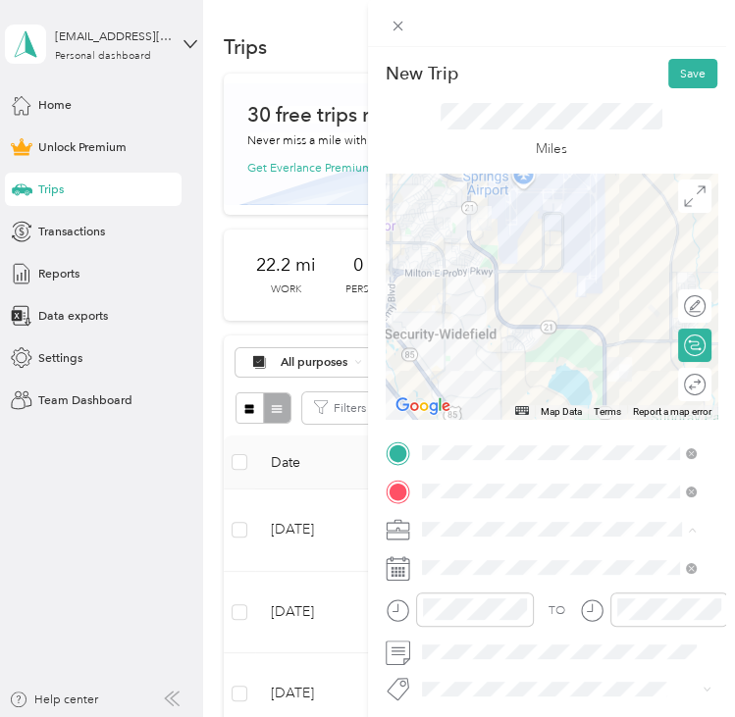
click at [469, 503] on div "Commute" at bounding box center [558, 500] width 263 height 18
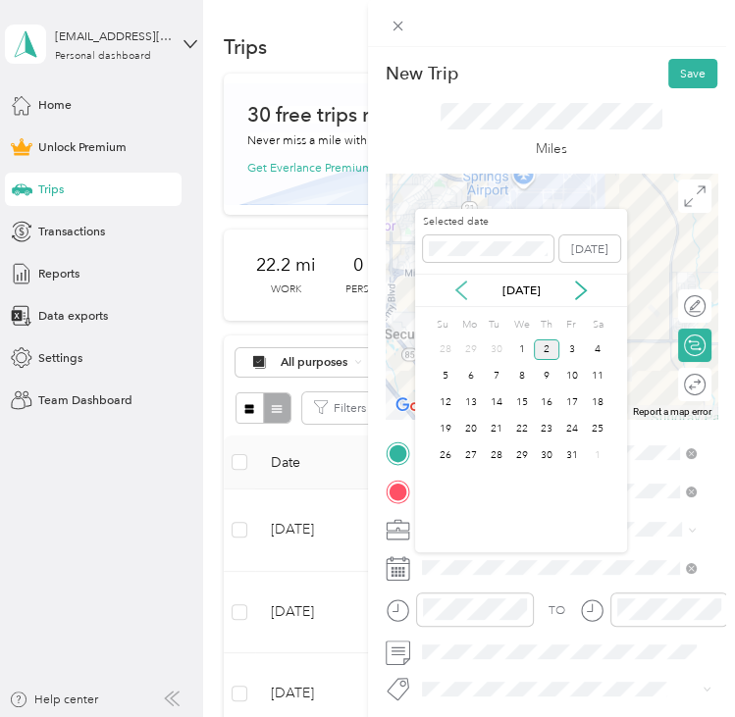
click at [466, 297] on icon at bounding box center [461, 291] width 10 height 18
click at [470, 430] on div "22" at bounding box center [471, 429] width 26 height 21
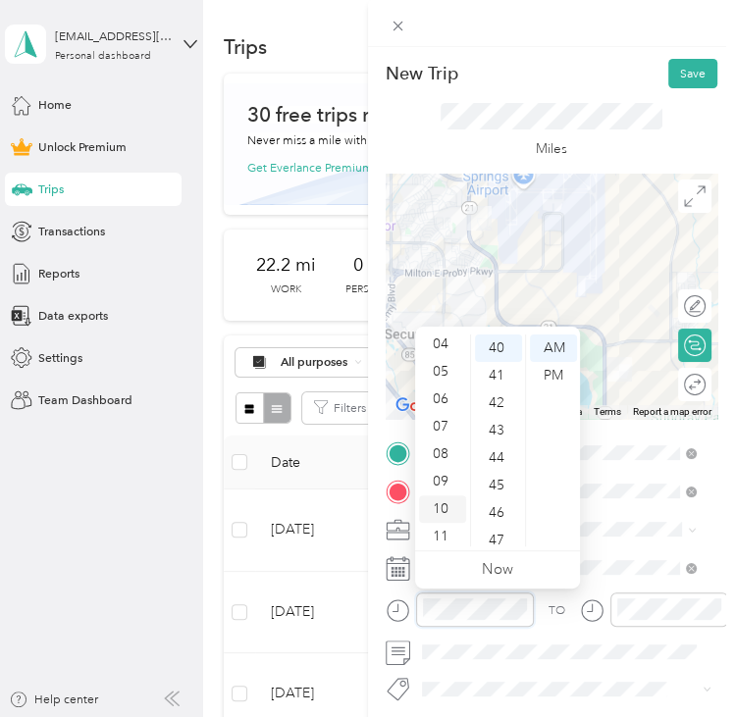
scroll to position [118, 0]
click at [443, 454] on div "08" at bounding box center [442, 450] width 47 height 27
click at [495, 340] on div "00" at bounding box center [498, 348] width 47 height 27
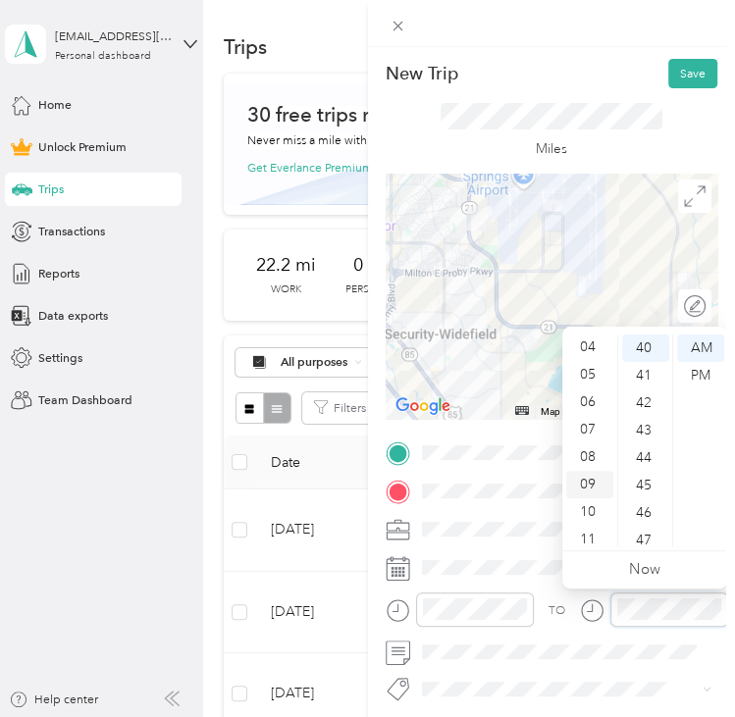
scroll to position [118, 0]
click at [585, 450] on div "08" at bounding box center [589, 450] width 47 height 27
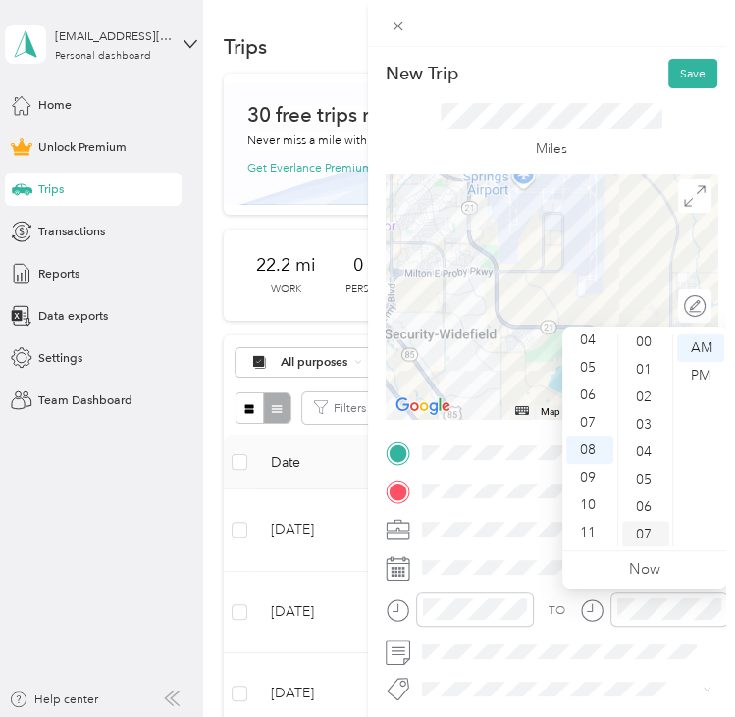
scroll to position [0, 0]
click at [637, 349] on div "00" at bounding box center [645, 348] width 47 height 27
click at [618, 130] on div "Miles" at bounding box center [552, 131] width 222 height 56
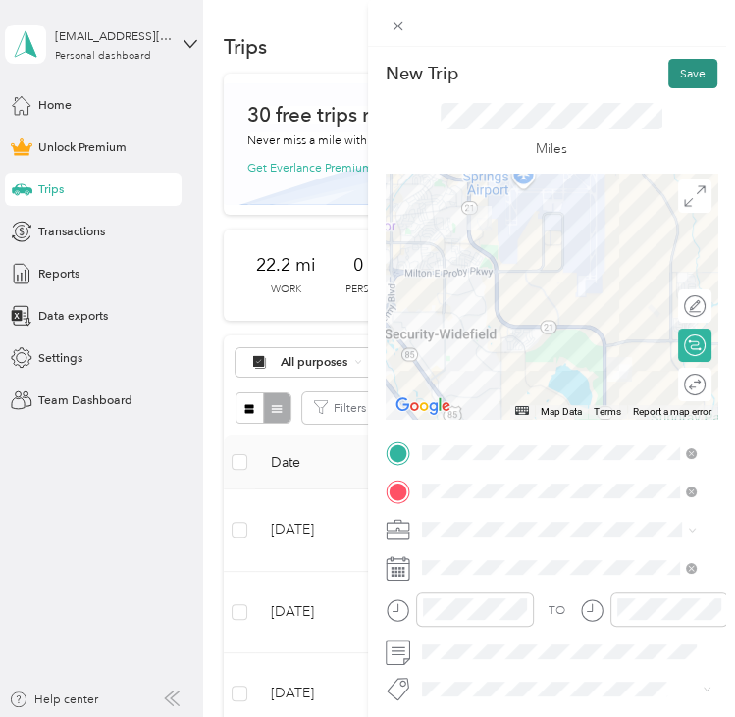
click at [668, 74] on button "Save" at bounding box center [692, 73] width 49 height 29
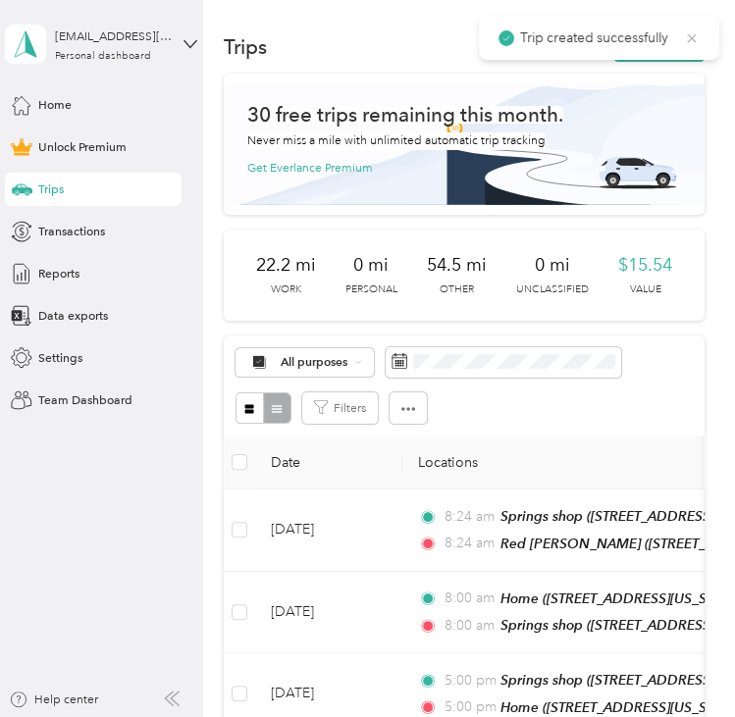
click at [699, 39] on icon at bounding box center [692, 38] width 16 height 18
click at [677, 44] on button "New trip" at bounding box center [658, 46] width 91 height 29
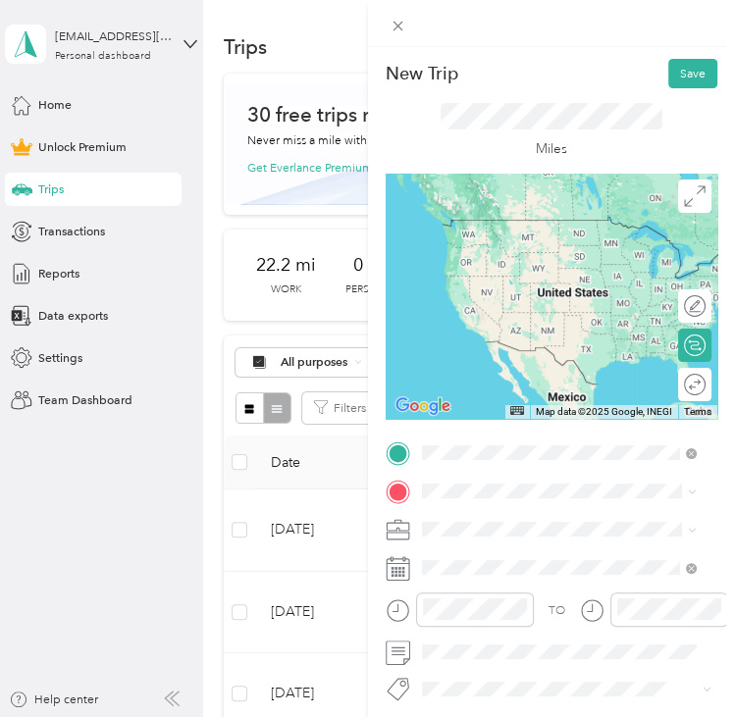
click at [559, 548] on span "[STREET_ADDRESS][US_STATE][US_STATE]" at bounding box center [572, 540] width 234 height 15
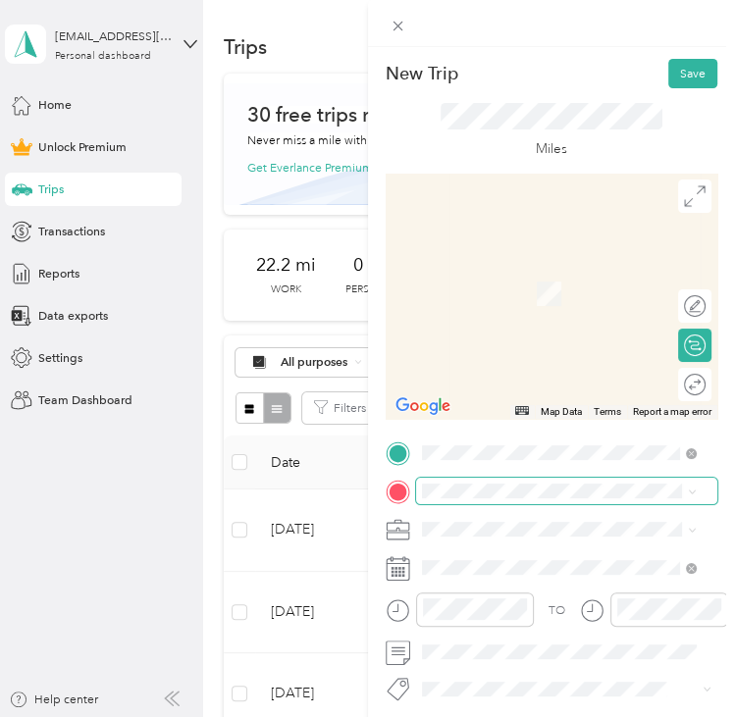
click at [509, 500] on span at bounding box center [567, 491] width 302 height 26
click at [530, 410] on div "Home [STREET_ADDRESS][US_STATE], [US_STATE][GEOGRAPHIC_DATA], [GEOGRAPHIC_DATA]…" at bounding box center [572, 437] width 235 height 88
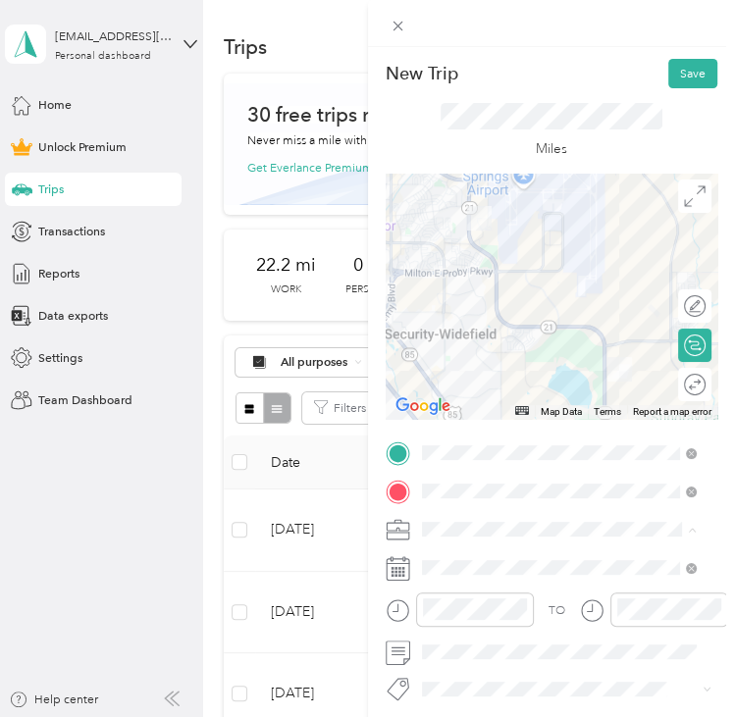
click at [461, 493] on span "Commute" at bounding box center [454, 499] width 55 height 15
click at [463, 560] on span at bounding box center [567, 567] width 302 height 26
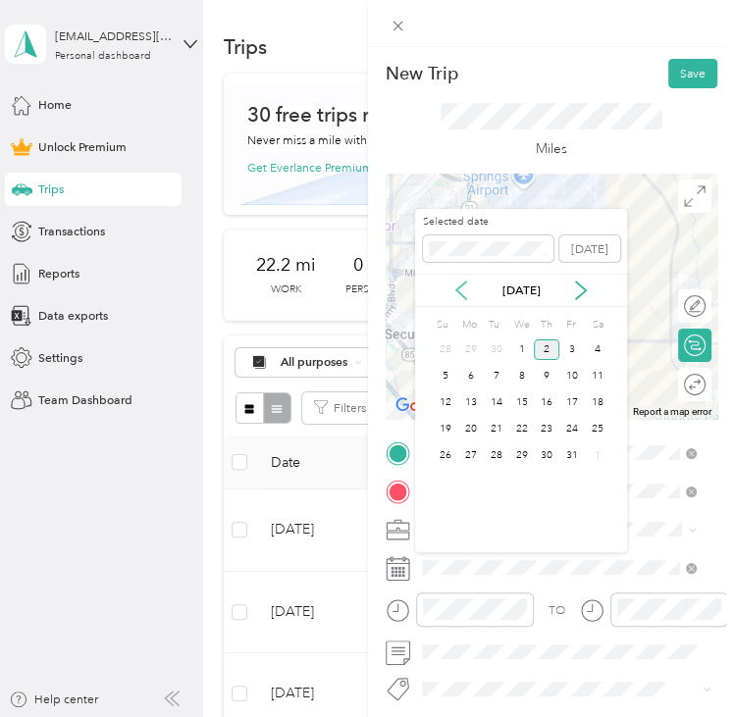
click at [458, 293] on icon at bounding box center [461, 291] width 20 height 20
click at [465, 425] on div "22" at bounding box center [471, 429] width 26 height 21
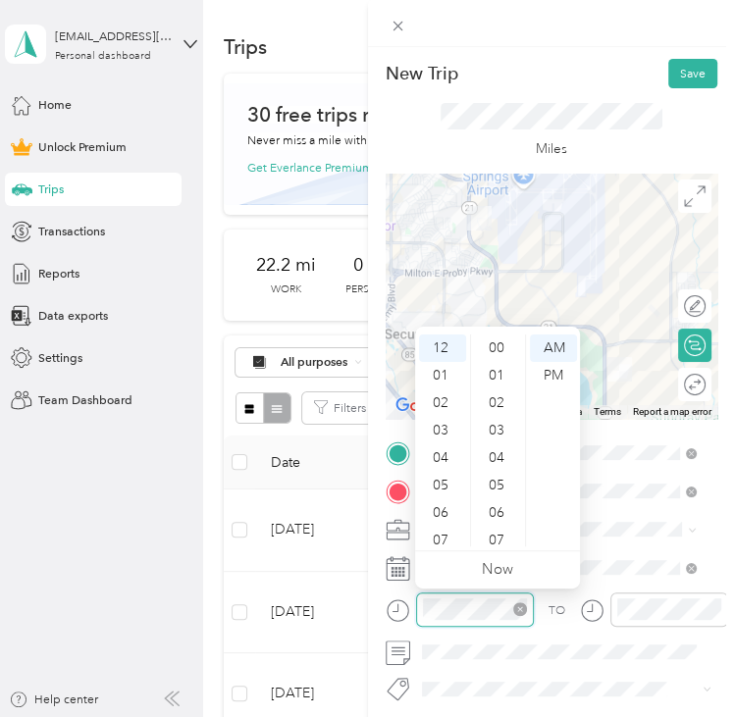
scroll to position [1126, 0]
click at [444, 493] on div "05" at bounding box center [442, 485] width 47 height 27
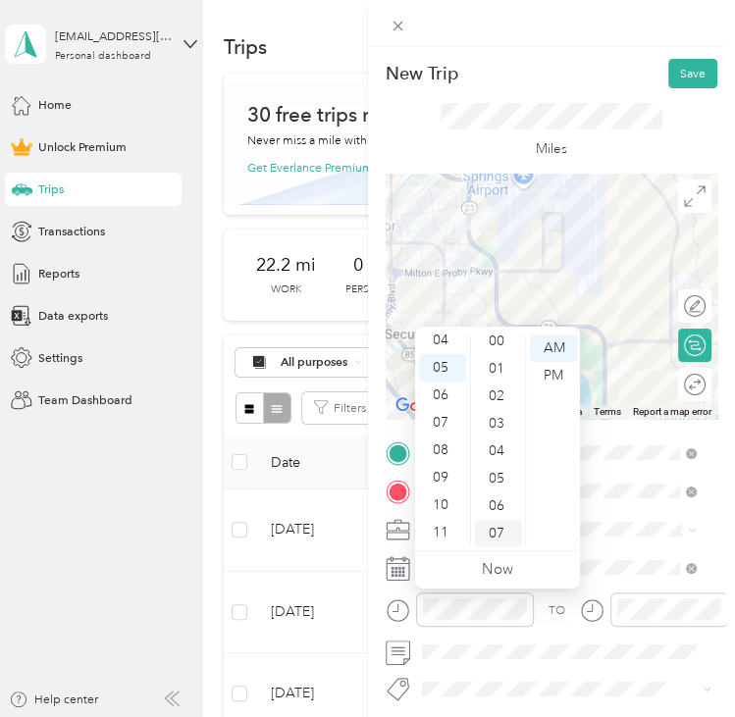
scroll to position [0, 0]
click at [500, 350] on div "00" at bounding box center [498, 348] width 47 height 27
click at [547, 383] on div "PM" at bounding box center [553, 375] width 47 height 27
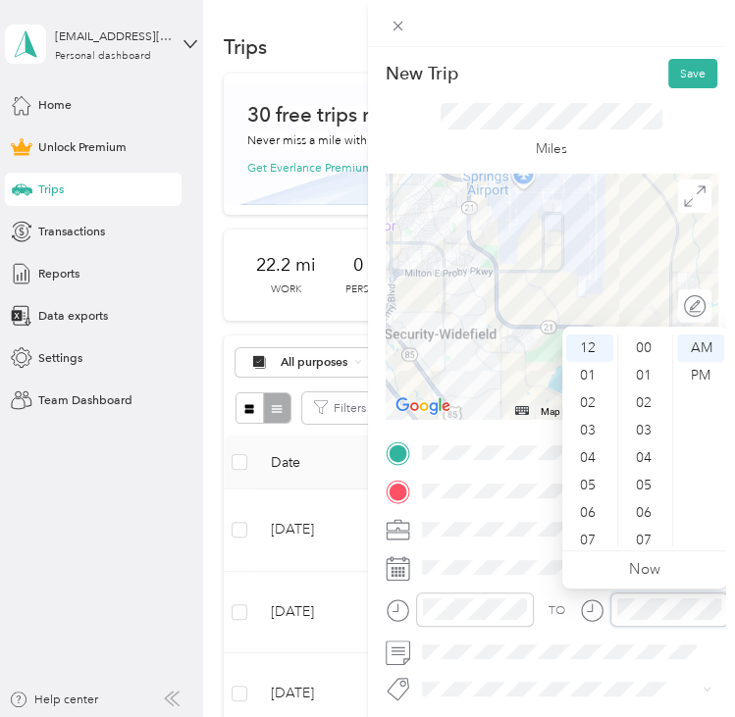
scroll to position [1126, 0]
click at [599, 478] on div "05" at bounding box center [589, 485] width 47 height 27
click at [641, 346] on div "00" at bounding box center [645, 348] width 47 height 27
click at [703, 377] on div "PM" at bounding box center [700, 375] width 47 height 27
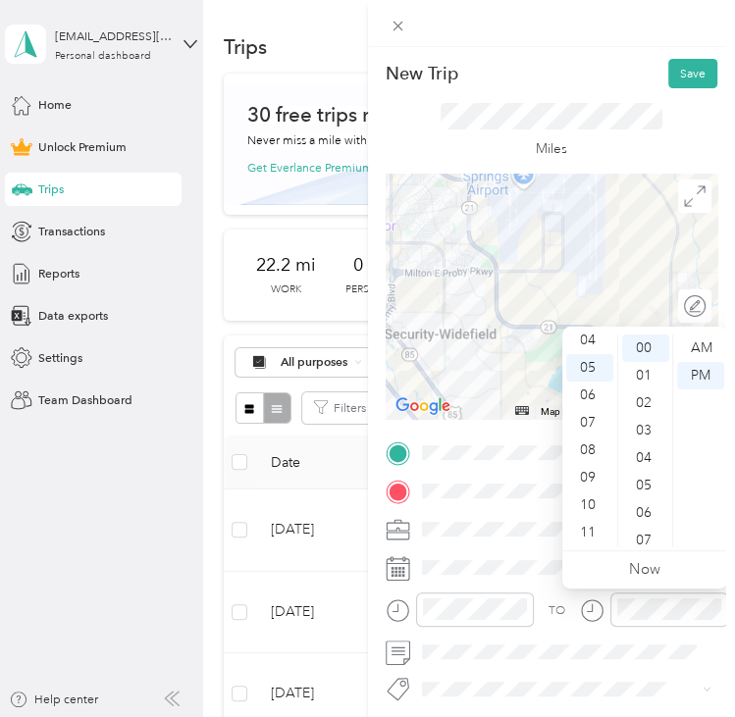
click at [620, 76] on div "New Trip Save" at bounding box center [552, 73] width 333 height 29
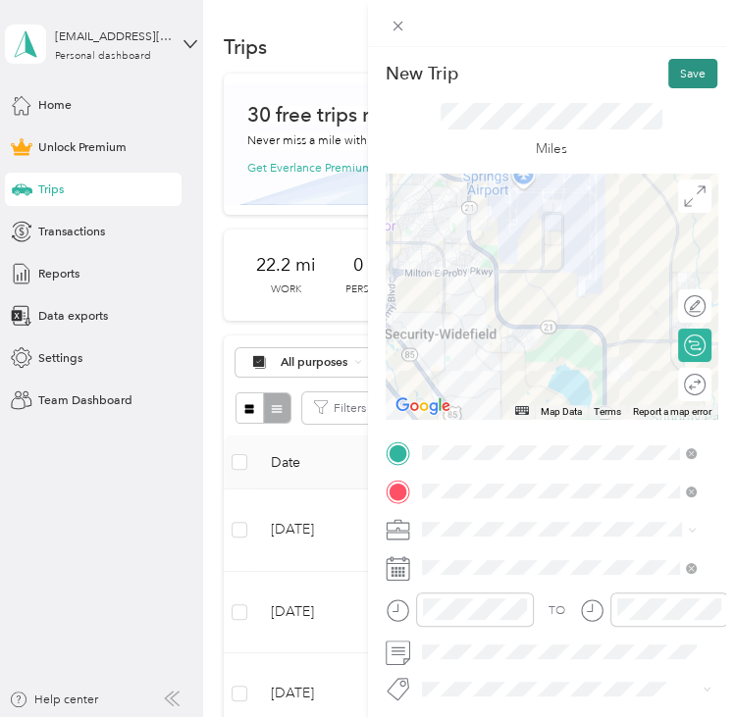
click at [671, 66] on button "Save" at bounding box center [692, 73] width 49 height 29
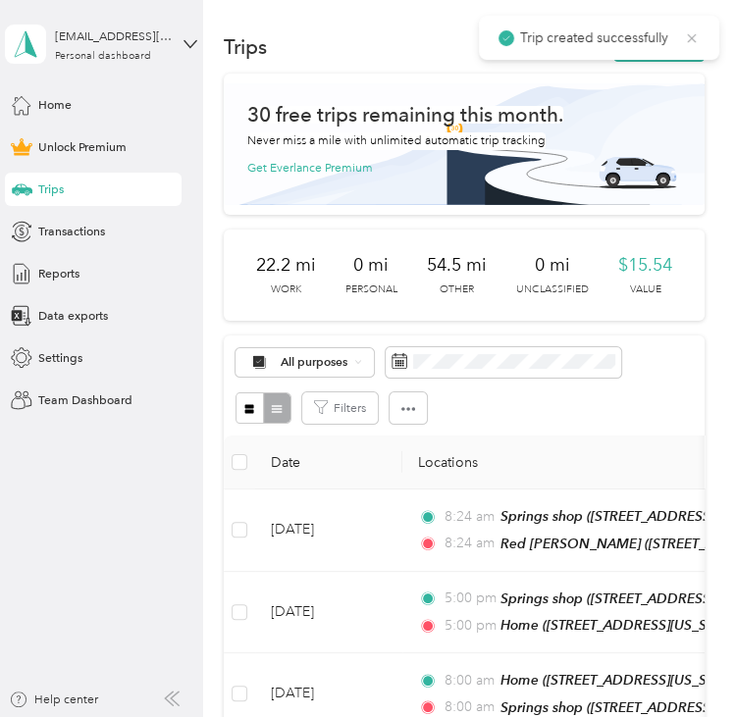
click at [695, 41] on icon at bounding box center [692, 37] width 9 height 9
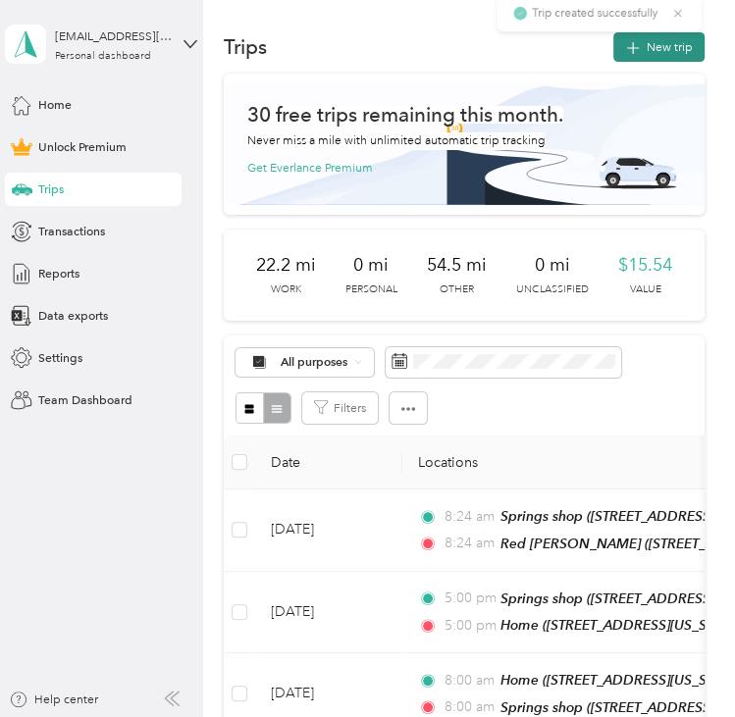
click at [659, 42] on button "New trip" at bounding box center [658, 46] width 91 height 29
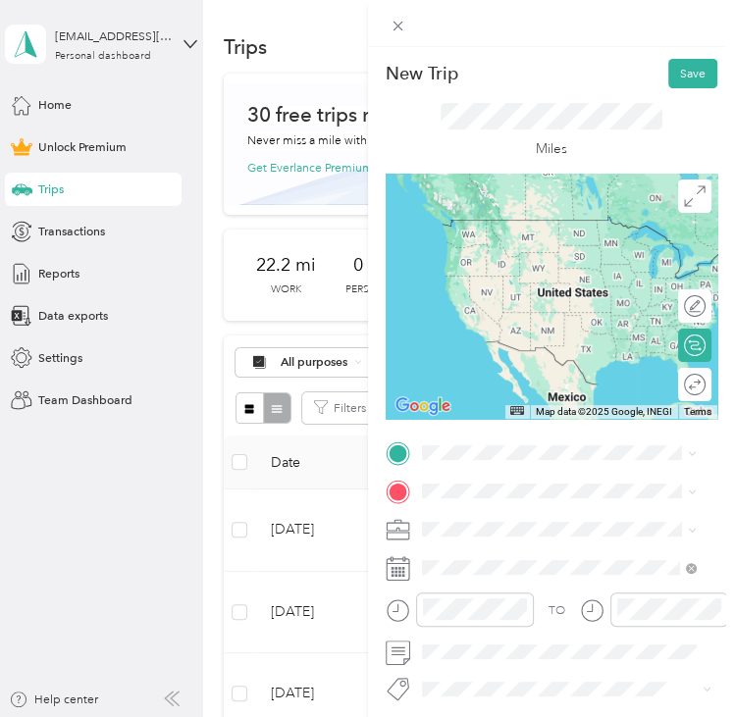
click at [505, 530] on div "Bills [PERSON_NAME]'s Custom Paint & Body, [STREET_ADDRESS][GEOGRAPHIC_DATA][US…" at bounding box center [572, 556] width 235 height 88
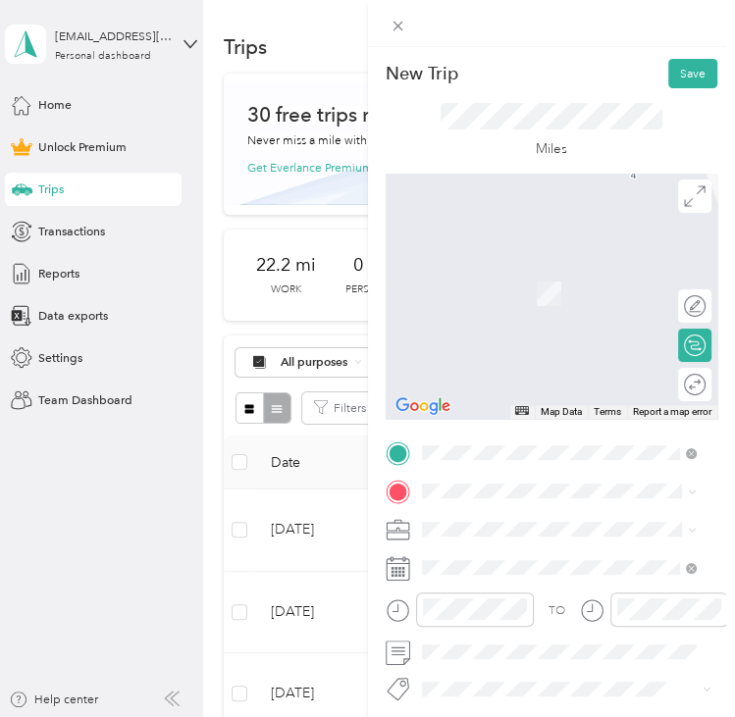
click at [497, 654] on div "Home [STREET_ADDRESS][US_STATE], [US_STATE][GEOGRAPHIC_DATA], [GEOGRAPHIC_DATA]…" at bounding box center [572, 664] width 235 height 88
click at [545, 320] on span "[STREET_ADDRESS][US_STATE][US_STATE]" at bounding box center [572, 312] width 234 height 15
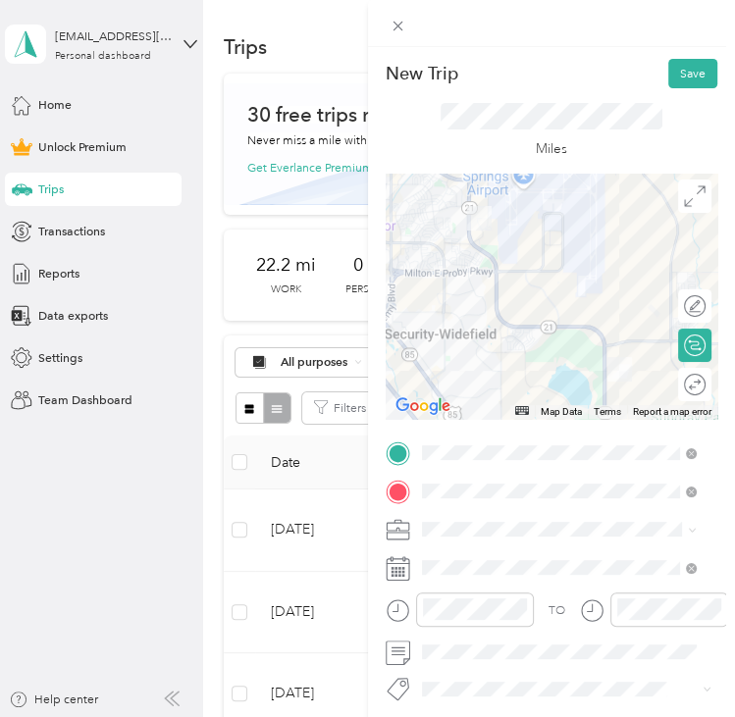
click at [463, 717] on div "New Trip Save This trip cannot be edited because it is either under review, app…" at bounding box center [362, 717] width 725 height 0
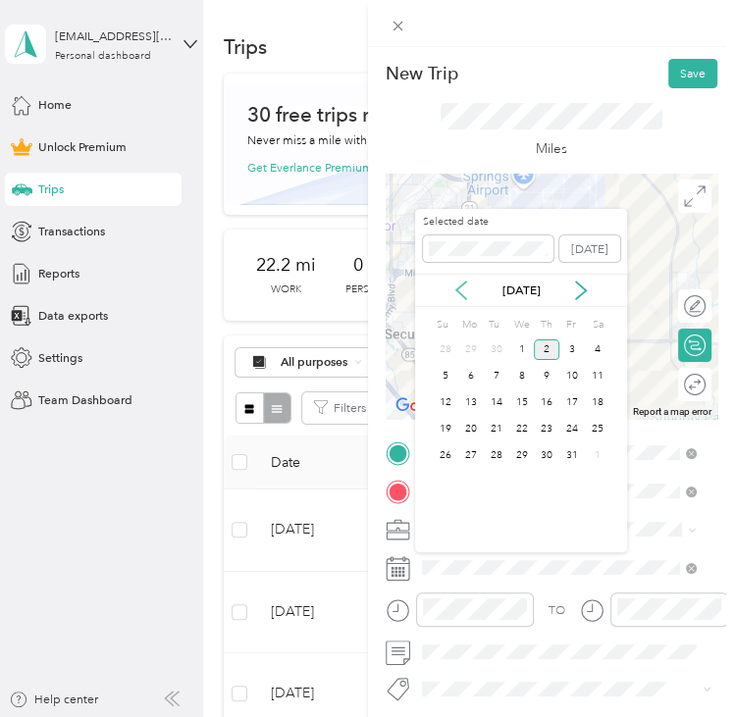
click at [470, 293] on icon at bounding box center [461, 291] width 20 height 20
click at [501, 431] on div "23" at bounding box center [497, 429] width 26 height 21
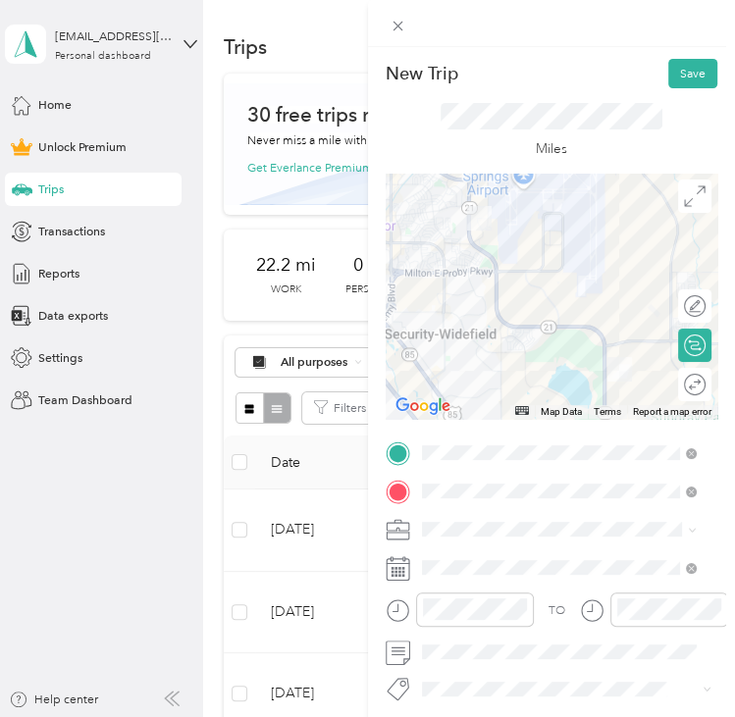
click at [486, 504] on li "Commute" at bounding box center [558, 497] width 287 height 29
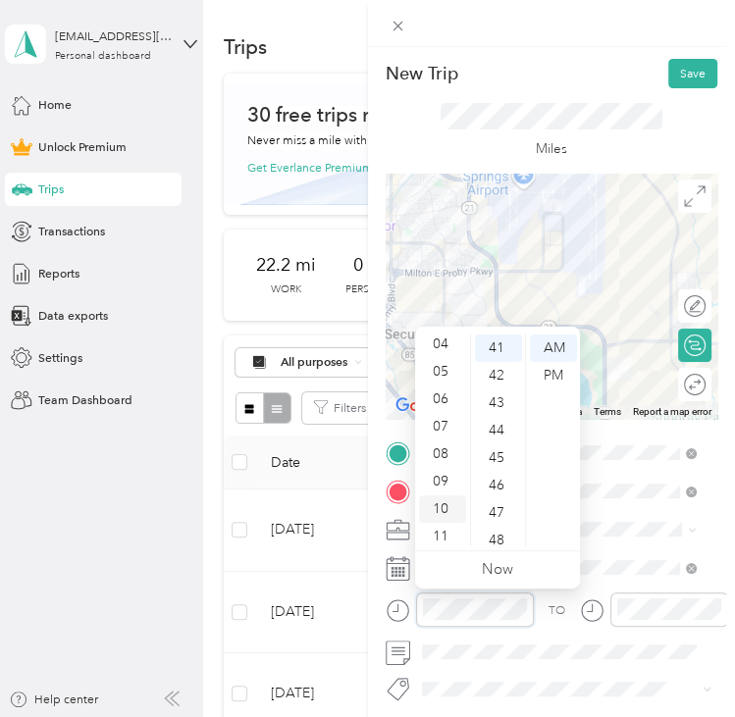
scroll to position [118, 0]
click at [441, 448] on div "08" at bounding box center [442, 450] width 47 height 27
click at [498, 348] on div "00" at bounding box center [498, 348] width 47 height 27
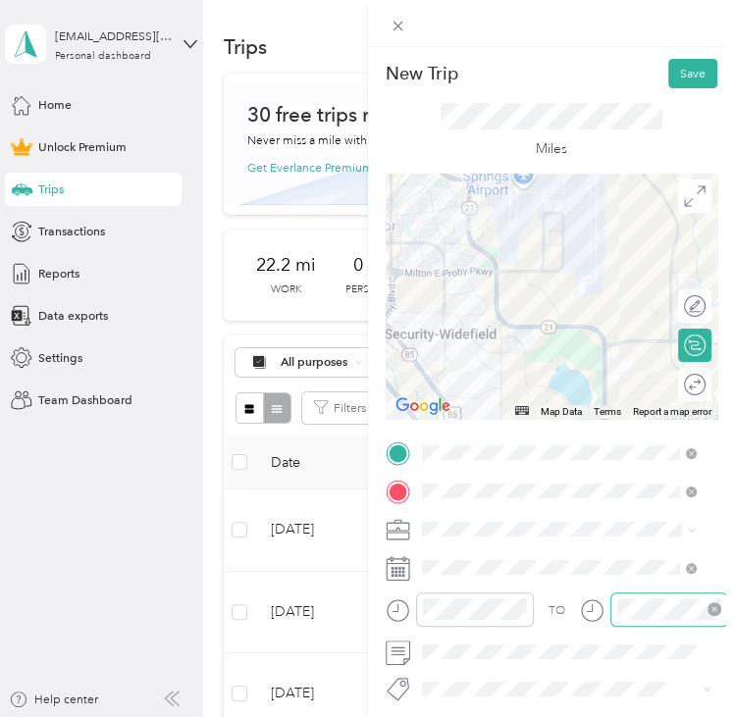
click at [650, 598] on div at bounding box center [669, 610] width 118 height 34
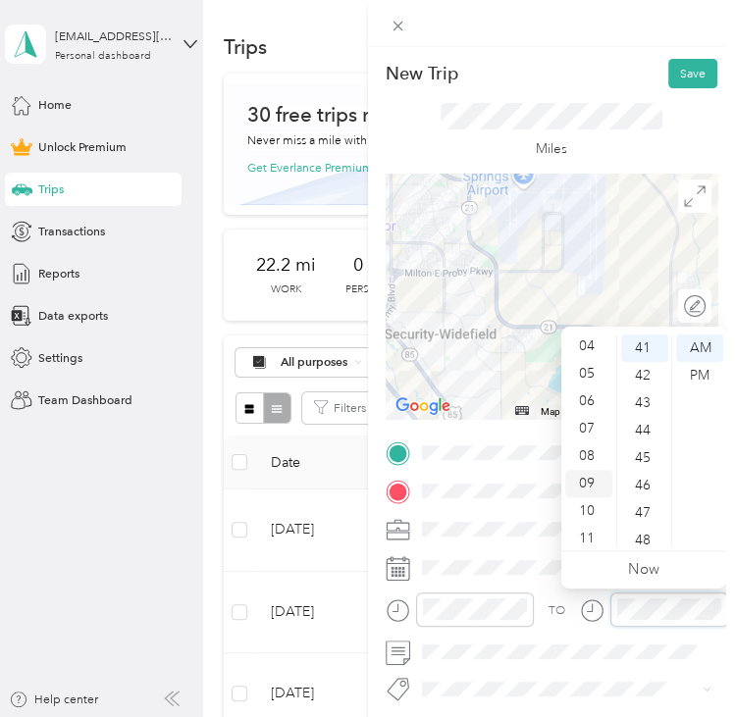
scroll to position [118, 0]
click at [602, 448] on div "08" at bounding box center [588, 450] width 47 height 27
click at [648, 348] on div "00" at bounding box center [644, 348] width 47 height 27
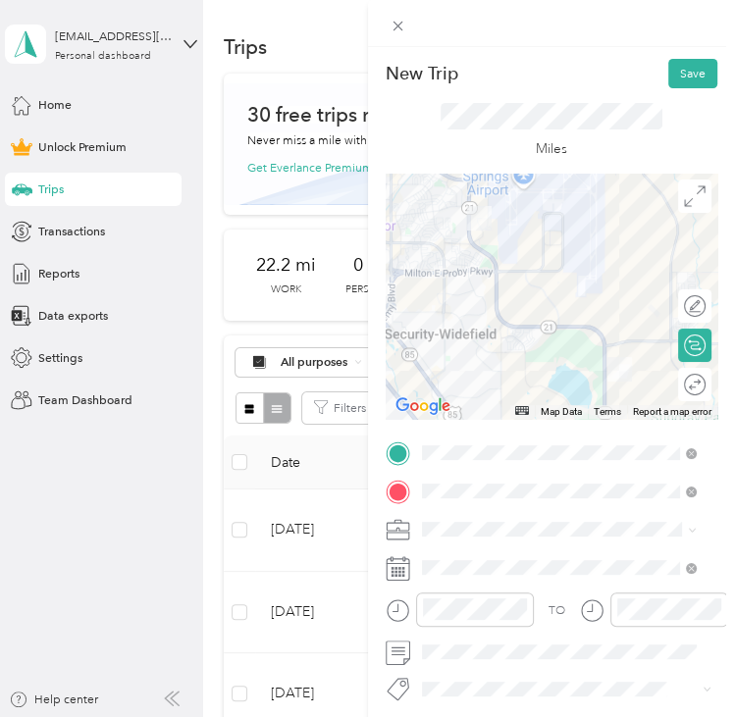
click at [641, 48] on div "New Trip Save This trip cannot be edited because it is either under review, app…" at bounding box center [552, 405] width 368 height 717
click at [686, 66] on button "Save" at bounding box center [692, 73] width 49 height 29
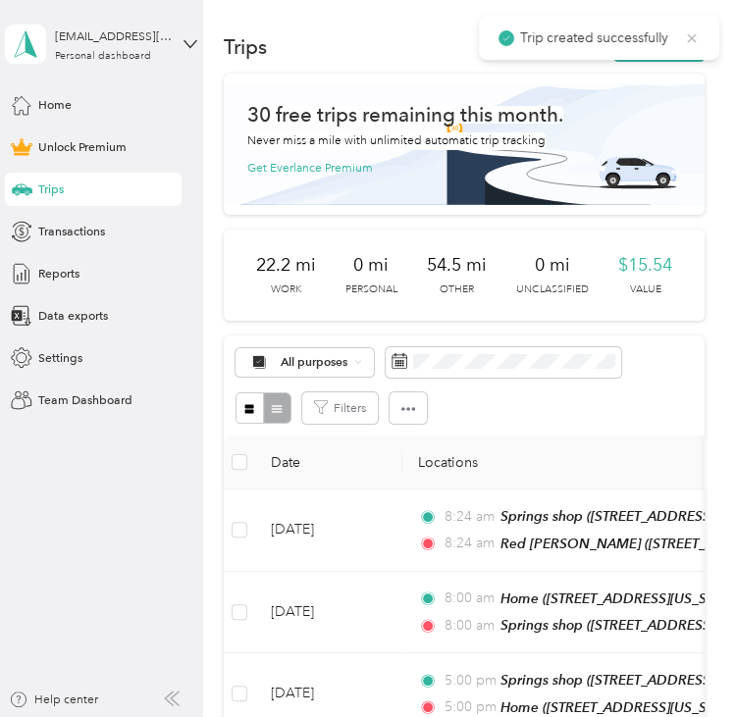
click at [696, 33] on icon at bounding box center [692, 38] width 16 height 18
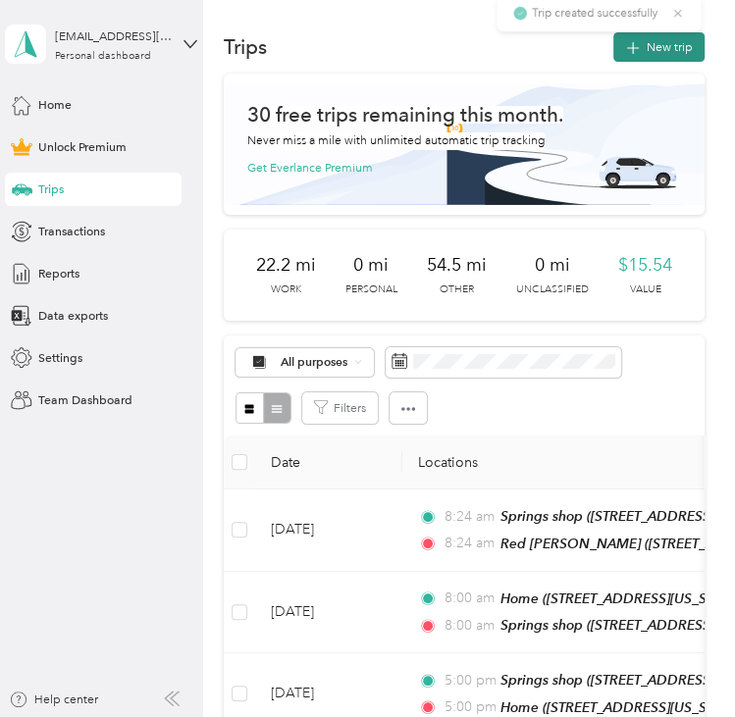
click at [684, 39] on button "New trip" at bounding box center [658, 46] width 91 height 29
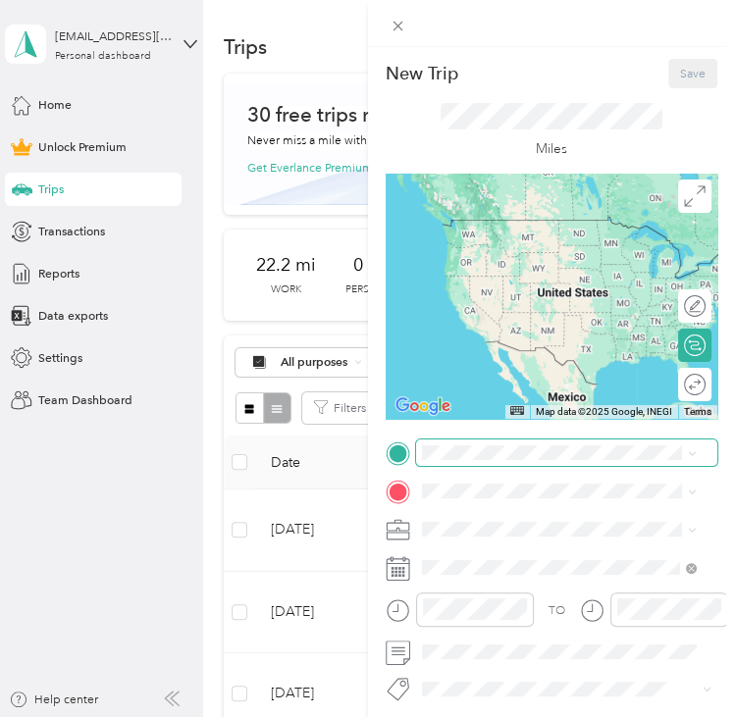
click at [463, 460] on span at bounding box center [567, 453] width 302 height 26
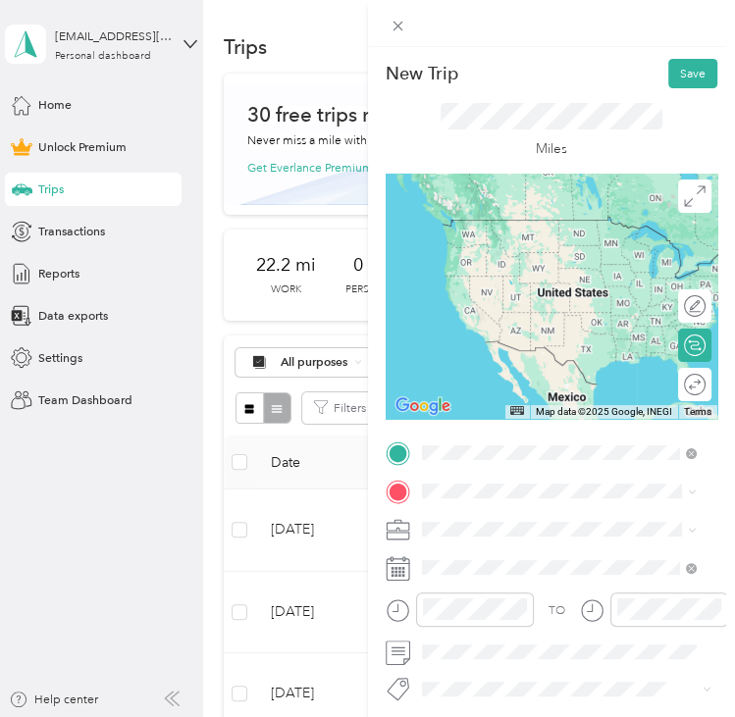
click at [513, 536] on span "[STREET_ADDRESS][US_STATE][US_STATE]" at bounding box center [572, 540] width 234 height 15
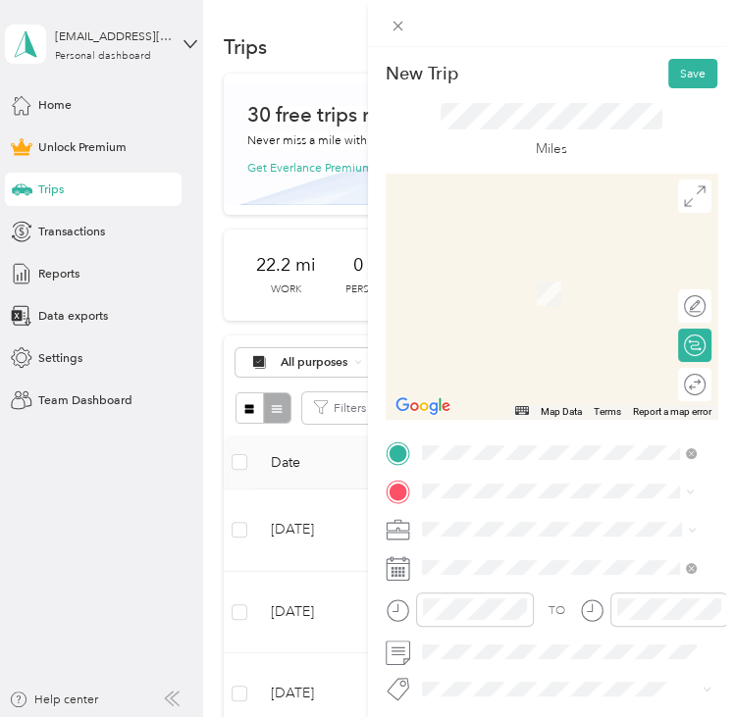
click at [493, 441] on span "[STREET_ADDRESS][US_STATE], [US_STATE][GEOGRAPHIC_DATA], [GEOGRAPHIC_DATA], [GE…" at bounding box center [547, 445] width 185 height 68
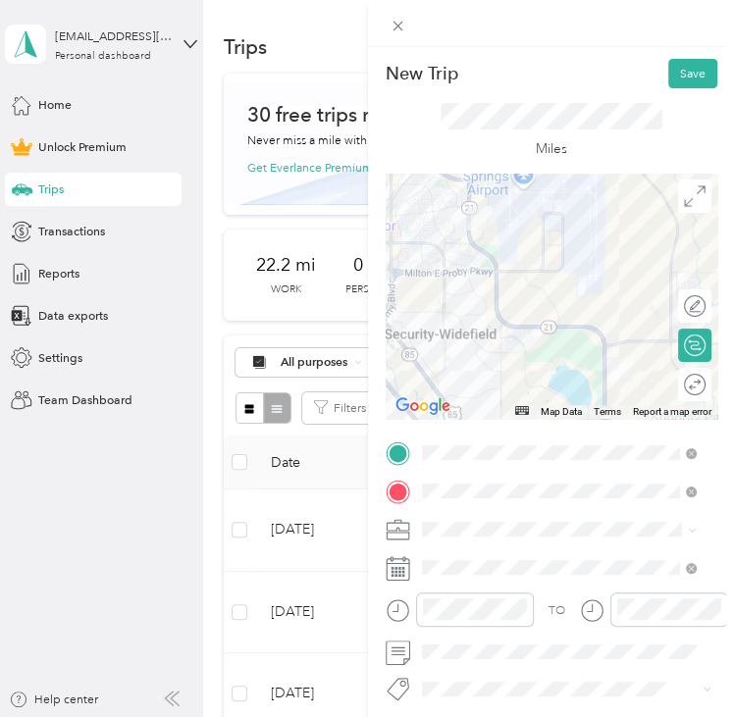
click at [465, 501] on div "Commute" at bounding box center [558, 498] width 263 height 18
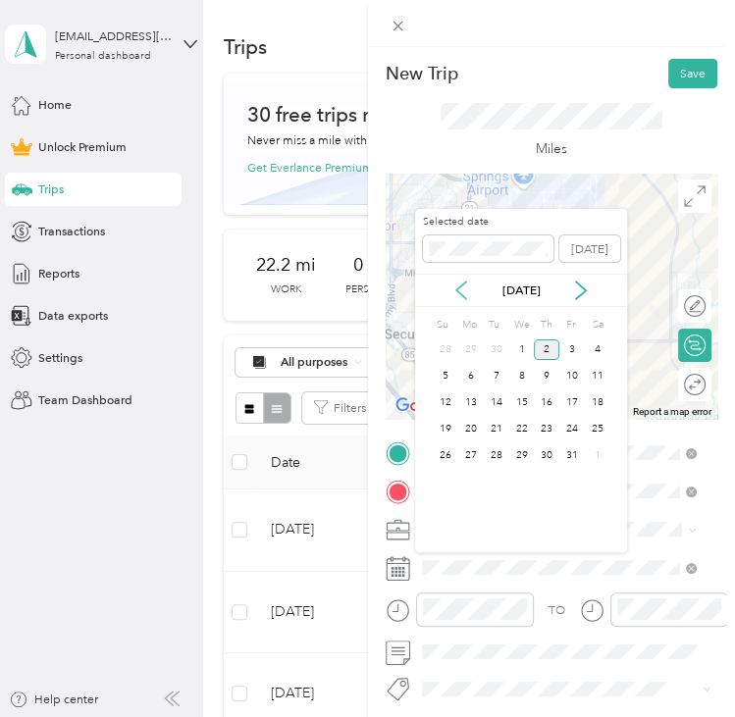
click at [464, 294] on icon at bounding box center [461, 291] width 20 height 20
click at [498, 429] on div "23" at bounding box center [497, 429] width 26 height 21
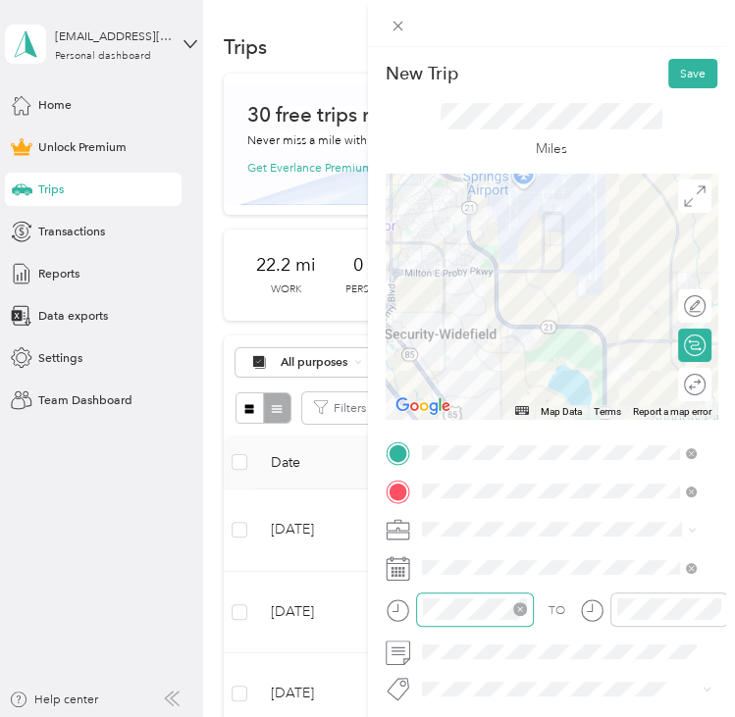
click at [495, 621] on div at bounding box center [475, 610] width 118 height 34
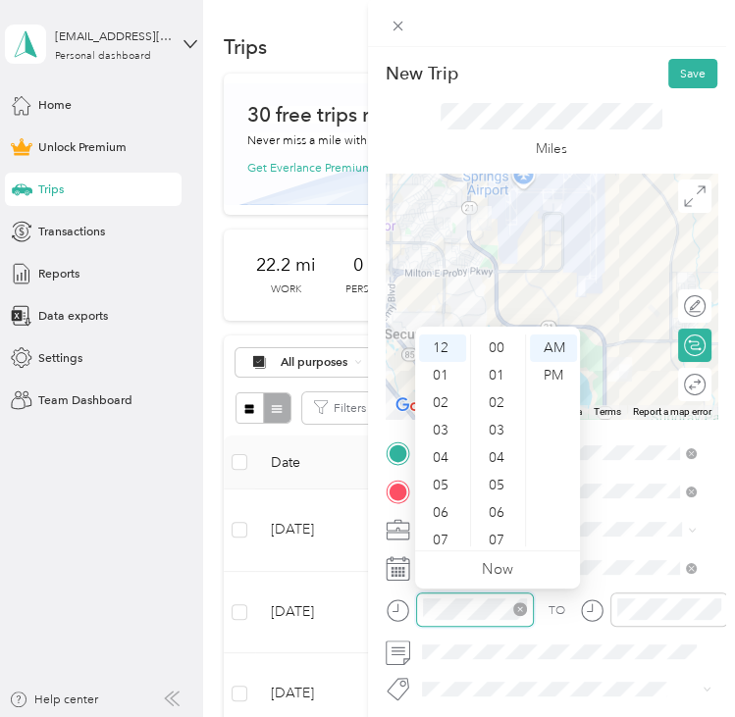
click at [495, 619] on div at bounding box center [475, 610] width 118 height 34
click at [436, 490] on div "05" at bounding box center [442, 485] width 47 height 27
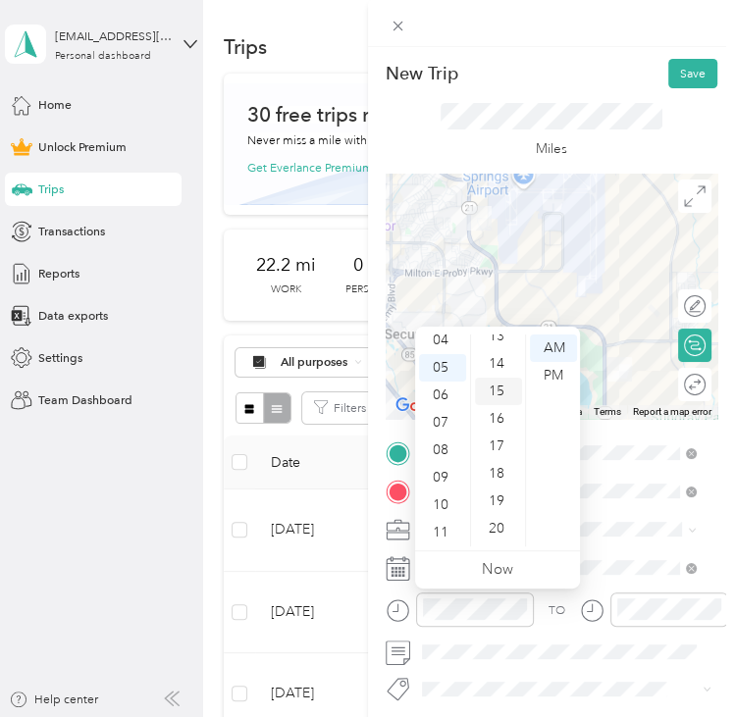
click at [497, 388] on div "15" at bounding box center [498, 391] width 47 height 27
click at [557, 376] on div "PM" at bounding box center [553, 375] width 47 height 27
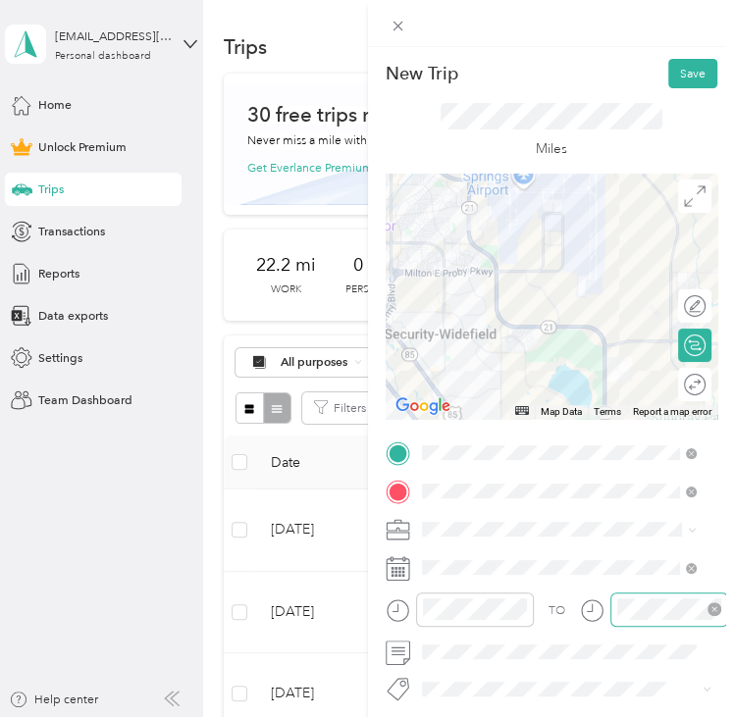
click at [640, 597] on div at bounding box center [669, 610] width 118 height 34
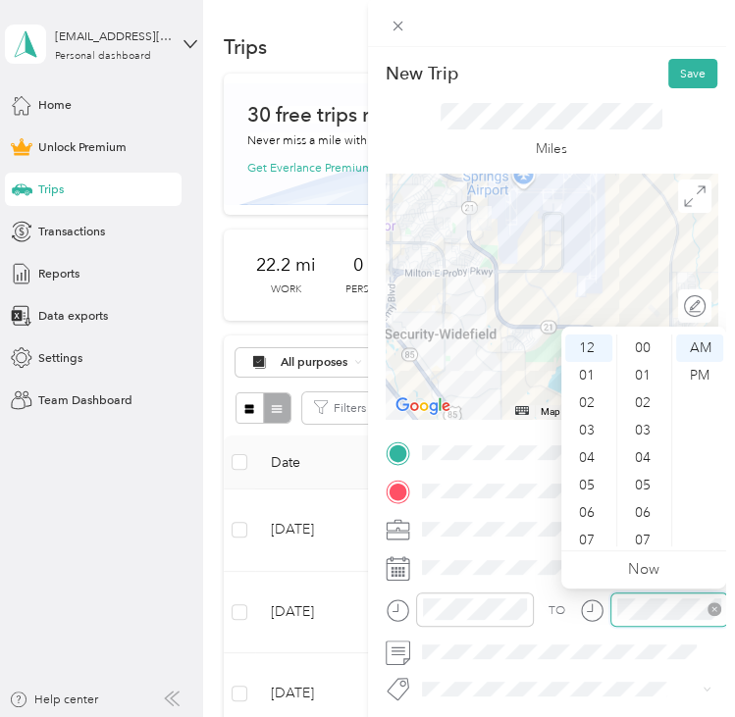
scroll to position [1154, 0]
click at [594, 474] on div "05" at bounding box center [588, 485] width 47 height 27
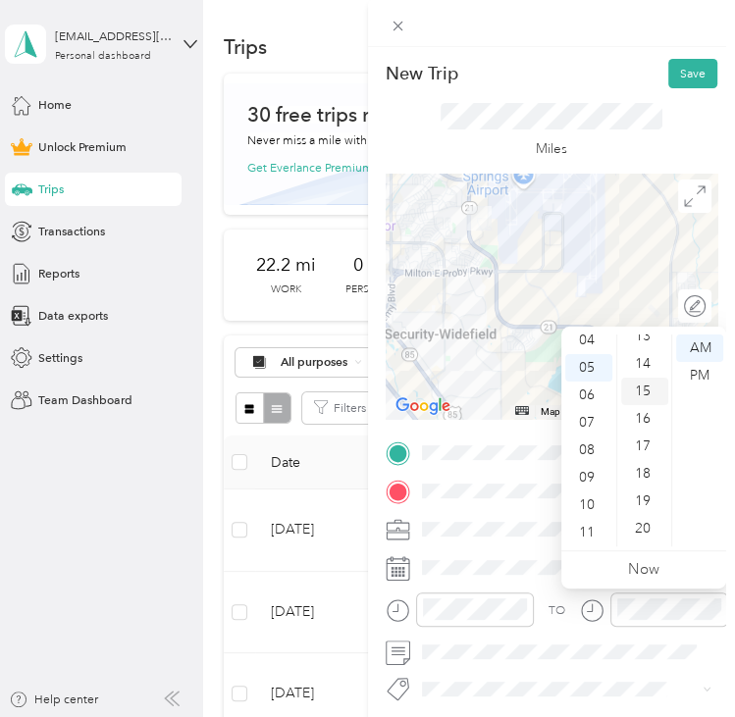
drag, startPoint x: 640, startPoint y: 396, endPoint x: 653, endPoint y: 393, distance: 13.3
click at [640, 396] on div "15" at bounding box center [644, 391] width 47 height 27
click at [703, 374] on div "PM" at bounding box center [699, 375] width 47 height 27
drag, startPoint x: 614, startPoint y: 36, endPoint x: 625, endPoint y: 61, distance: 26.8
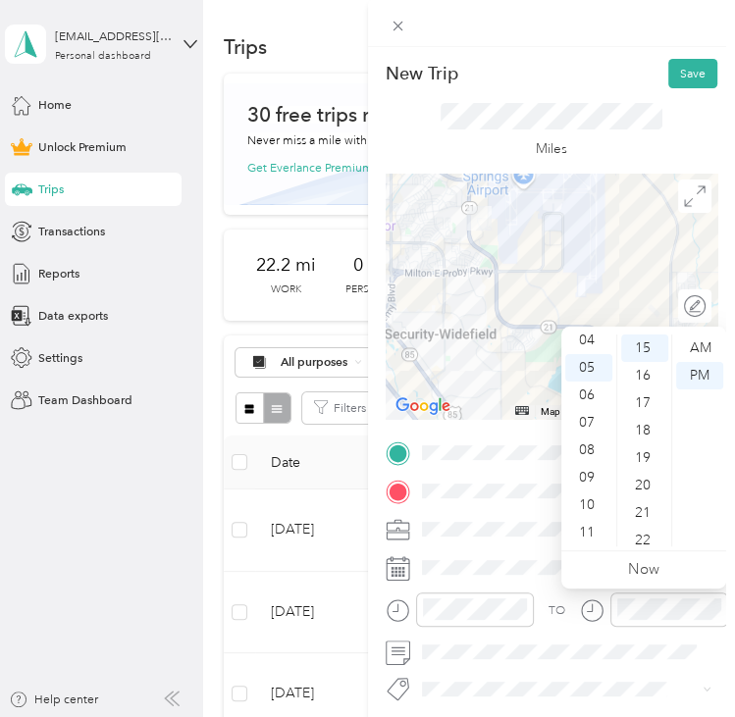
click at [615, 38] on div at bounding box center [552, 23] width 368 height 47
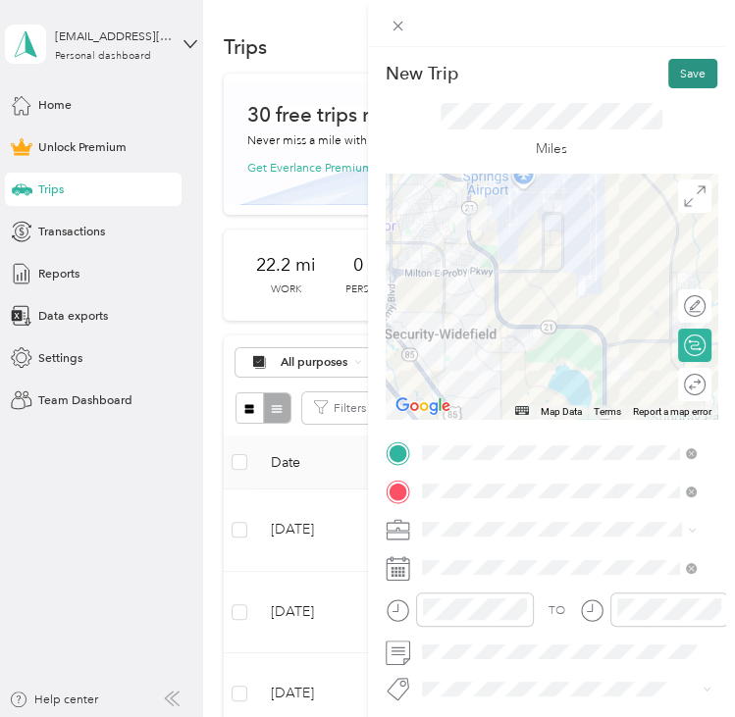
click at [678, 85] on button "Save" at bounding box center [692, 73] width 49 height 29
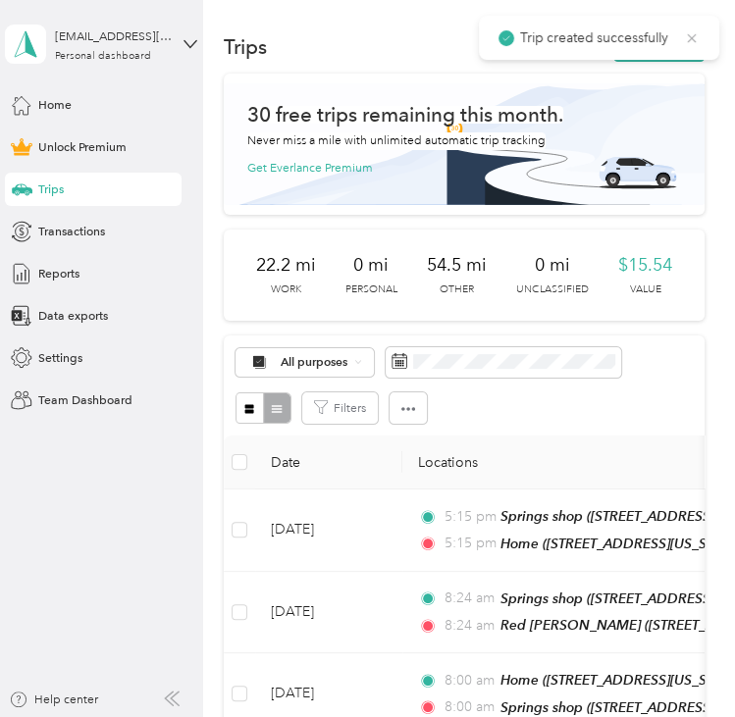
click at [695, 42] on icon at bounding box center [692, 37] width 9 height 9
click at [686, 58] on button "New trip" at bounding box center [658, 46] width 91 height 29
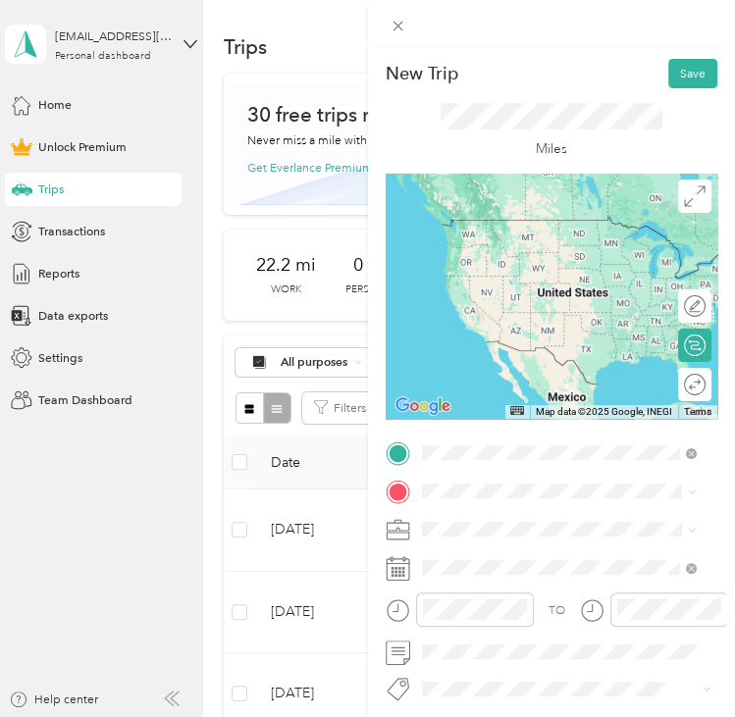
click at [515, 665] on div "Home [STREET_ADDRESS][US_STATE], [US_STATE][GEOGRAPHIC_DATA], [GEOGRAPHIC_DATA]…" at bounding box center [572, 664] width 235 height 88
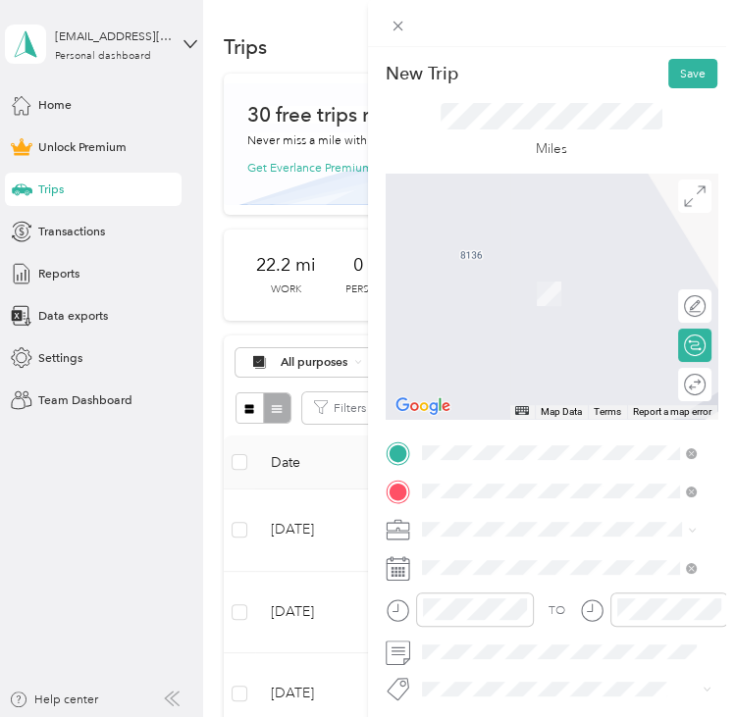
click at [574, 322] on div "Springs shop [STREET_ADDRESS][US_STATE][US_STATE]" at bounding box center [572, 304] width 234 height 35
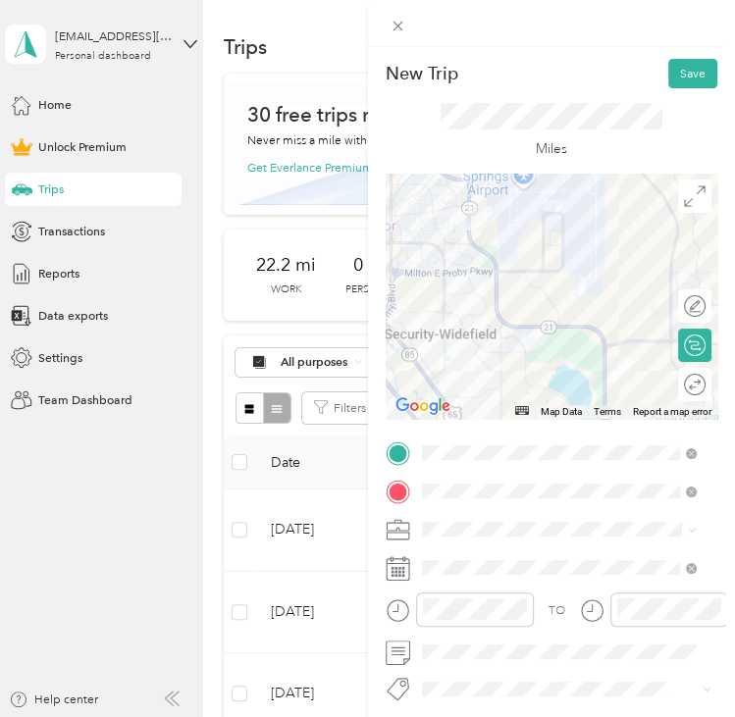
click at [487, 521] on span at bounding box center [567, 529] width 302 height 26
click at [451, 504] on li "Commute" at bounding box center [558, 493] width 287 height 29
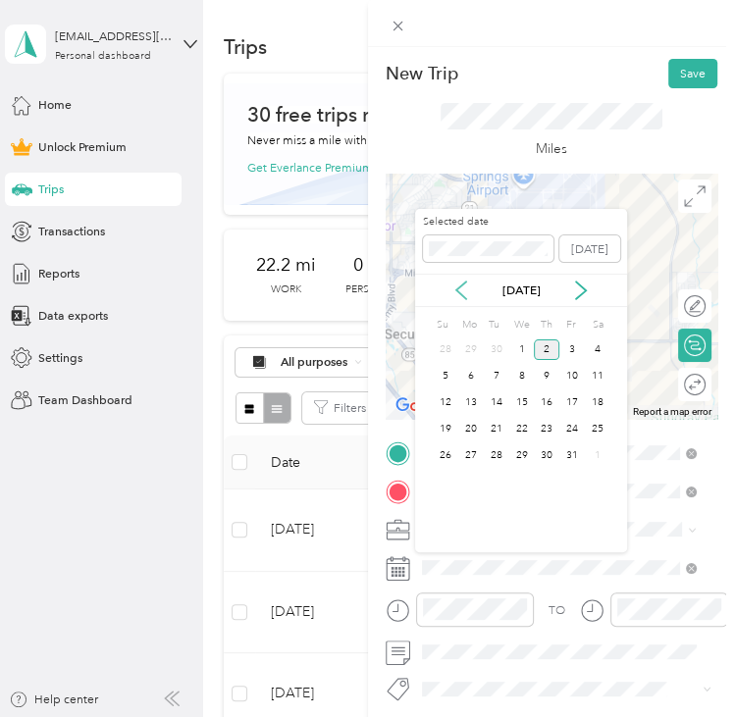
click at [456, 296] on icon at bounding box center [461, 291] width 20 height 20
click at [522, 429] on div "24" at bounding box center [522, 429] width 26 height 21
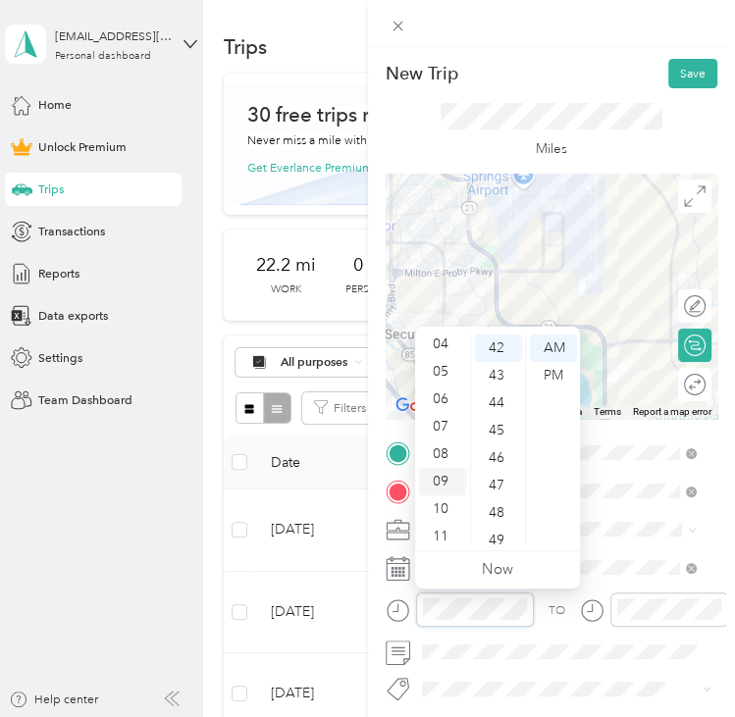
scroll to position [118, 0]
click at [453, 446] on div "08" at bounding box center [442, 450] width 47 height 27
click at [497, 340] on div "00" at bounding box center [498, 348] width 47 height 27
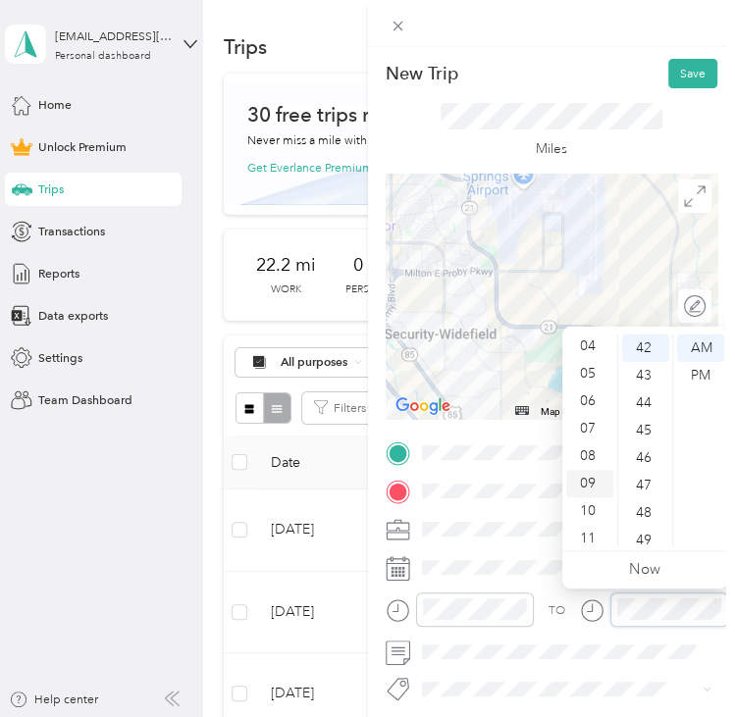
scroll to position [118, 0]
click at [595, 446] on div "08" at bounding box center [589, 450] width 47 height 27
click at [645, 345] on div "00" at bounding box center [645, 348] width 47 height 27
click at [606, 81] on div "New Trip Save" at bounding box center [552, 73] width 333 height 29
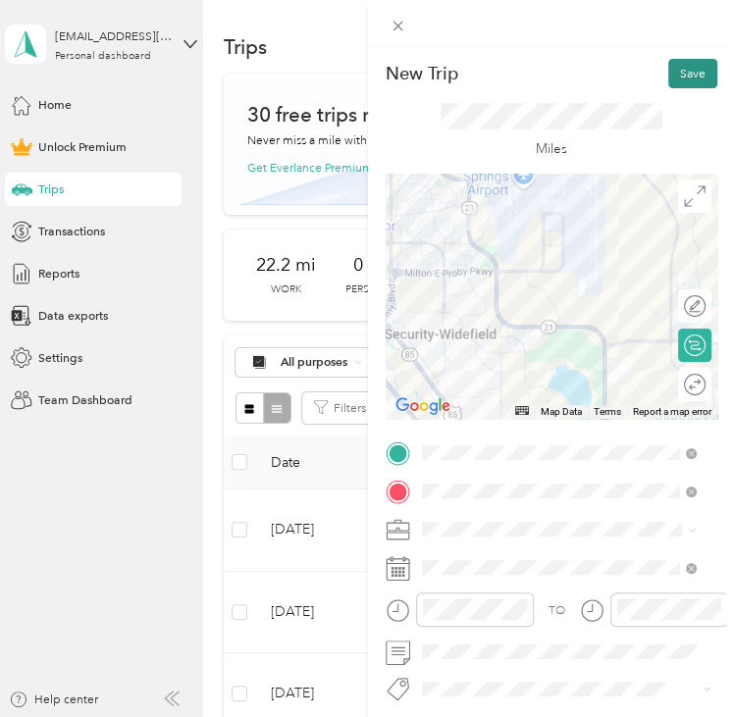
click at [687, 69] on button "Save" at bounding box center [692, 73] width 49 height 29
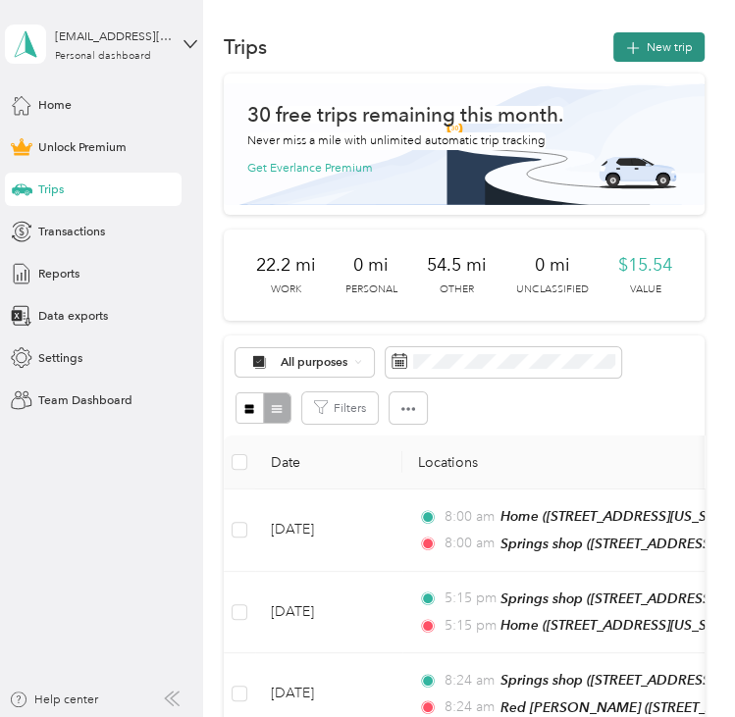
click at [653, 59] on button "New trip" at bounding box center [658, 46] width 91 height 29
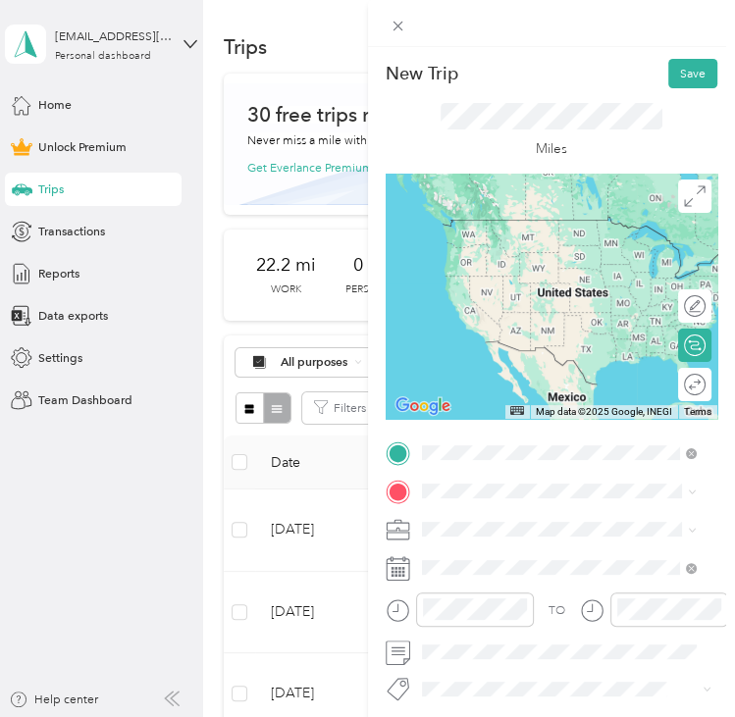
click at [546, 525] on div "Springs shop [STREET_ADDRESS][US_STATE][US_STATE]" at bounding box center [572, 531] width 234 height 35
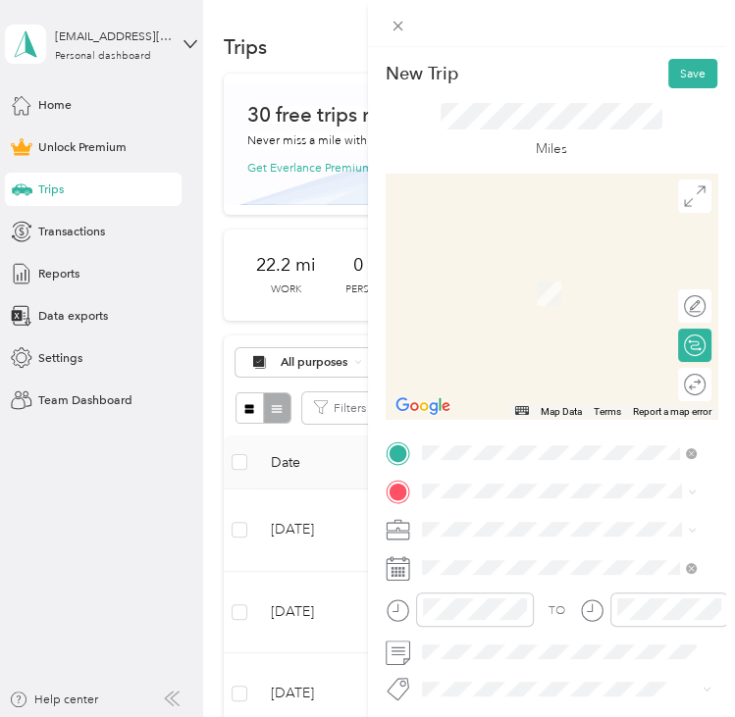
click at [519, 509] on div "TO Add photo" at bounding box center [552, 628] width 333 height 376
click at [516, 406] on div "Home [STREET_ADDRESS][US_STATE], [US_STATE][GEOGRAPHIC_DATA], [GEOGRAPHIC_DATA]…" at bounding box center [572, 437] width 235 height 88
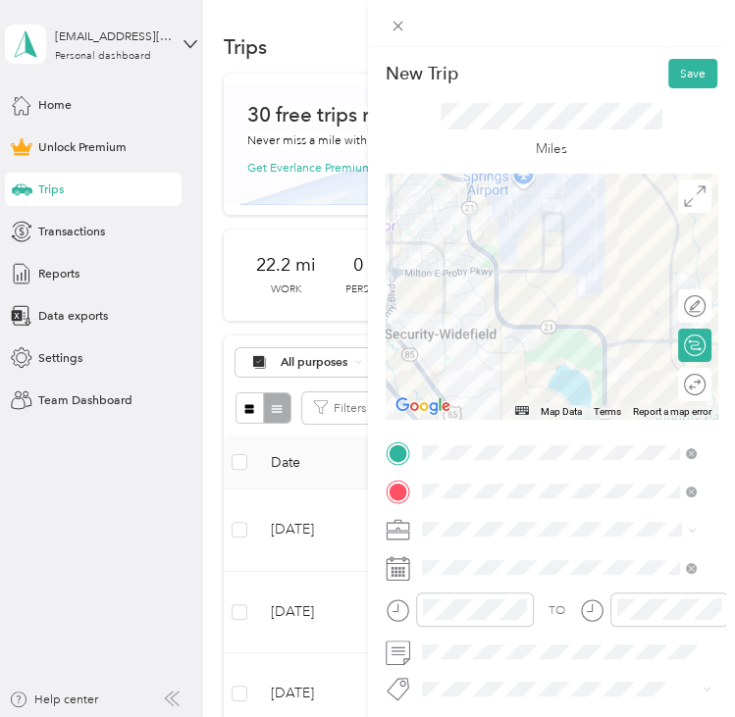
click at [467, 497] on span "Commute" at bounding box center [454, 498] width 55 height 15
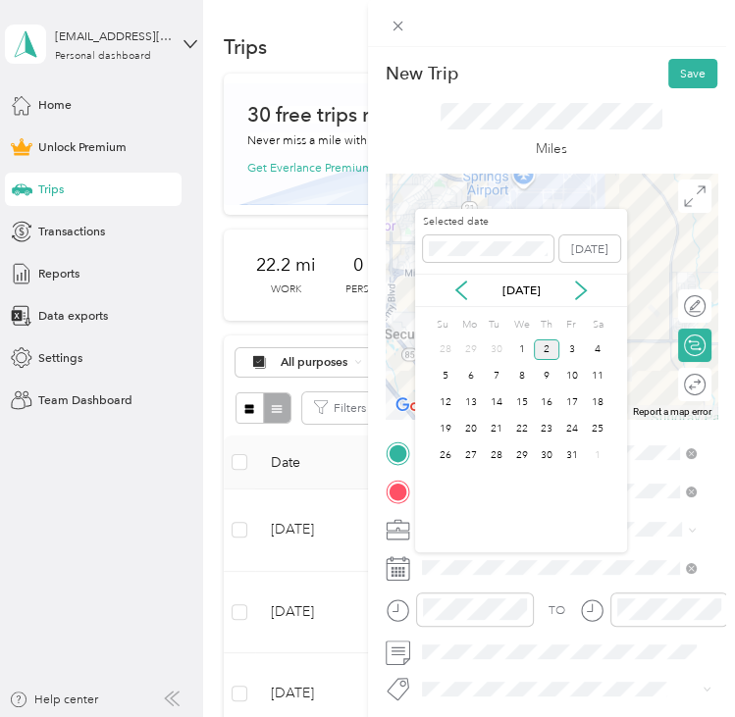
click at [466, 278] on div "[DATE]" at bounding box center [521, 290] width 212 height 33
click at [473, 289] on div "[DATE]" at bounding box center [521, 291] width 212 height 20
click at [463, 289] on icon at bounding box center [461, 291] width 20 height 20
click at [519, 430] on div "24" at bounding box center [522, 429] width 26 height 21
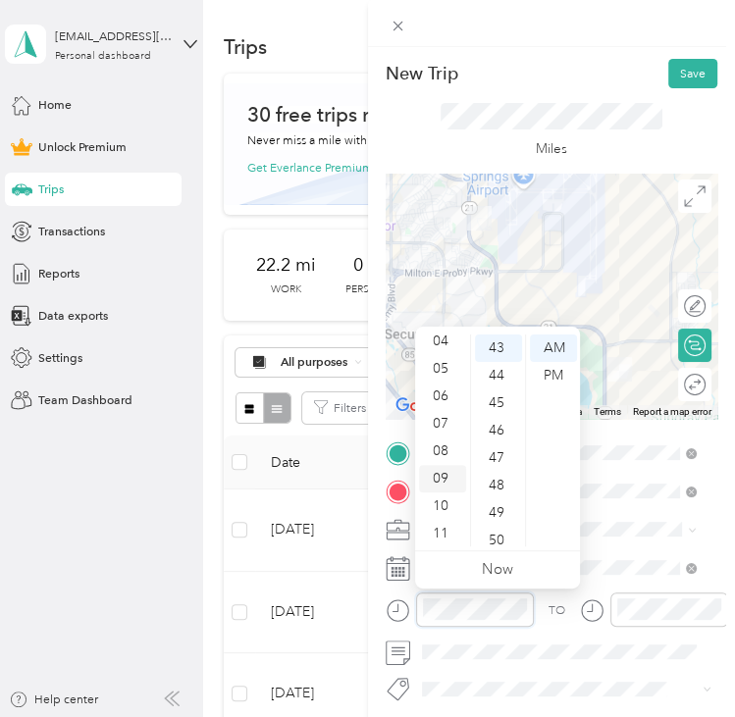
scroll to position [118, 0]
click at [439, 437] on div "08" at bounding box center [442, 450] width 47 height 27
click at [507, 350] on div "00" at bounding box center [498, 348] width 47 height 27
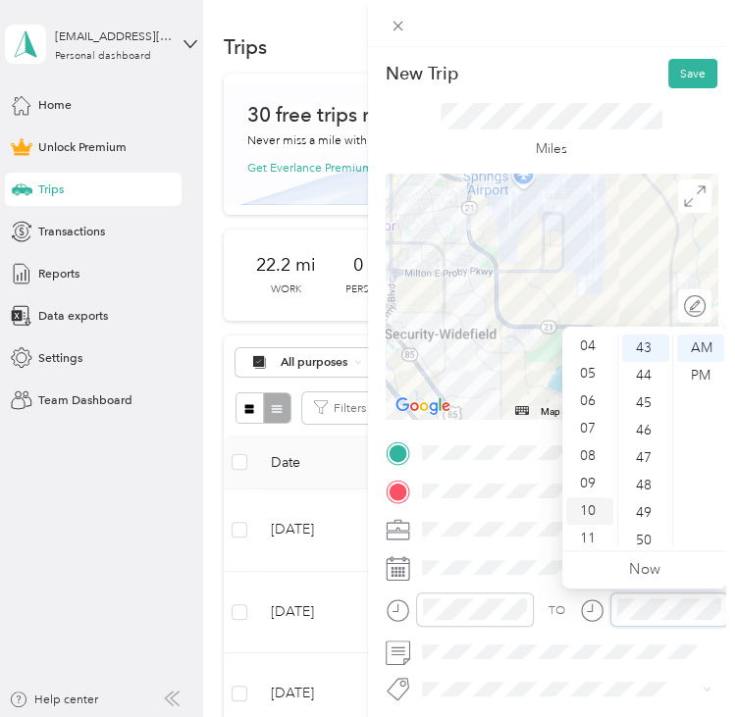
scroll to position [118, 0]
click at [581, 446] on div "08" at bounding box center [589, 450] width 47 height 27
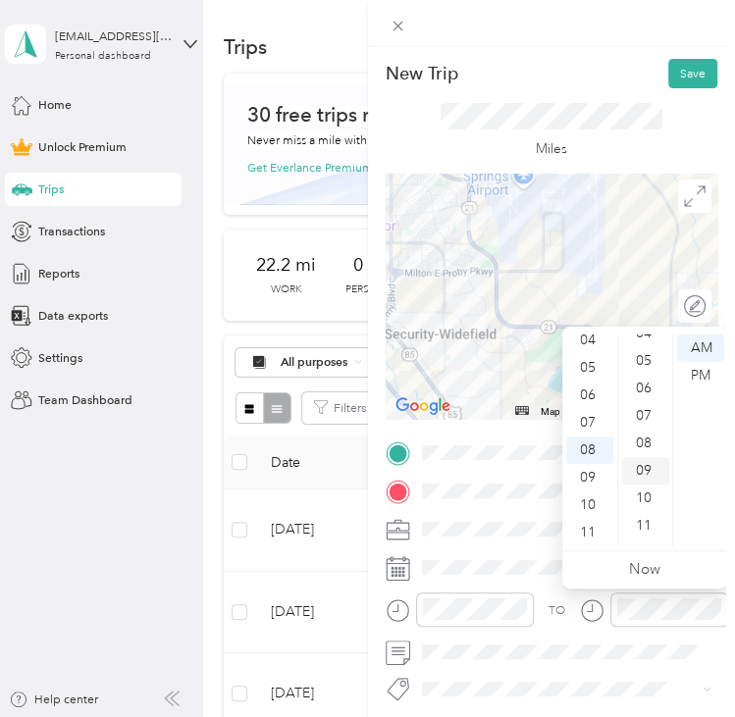
scroll to position [0, 0]
click at [658, 344] on div "00" at bounding box center [645, 348] width 47 height 27
drag, startPoint x: 565, startPoint y: 42, endPoint x: 580, endPoint y: 66, distance: 27.8
click at [569, 47] on div "New Trip Save This trip cannot be edited because it is either under review, app…" at bounding box center [552, 382] width 368 height 764
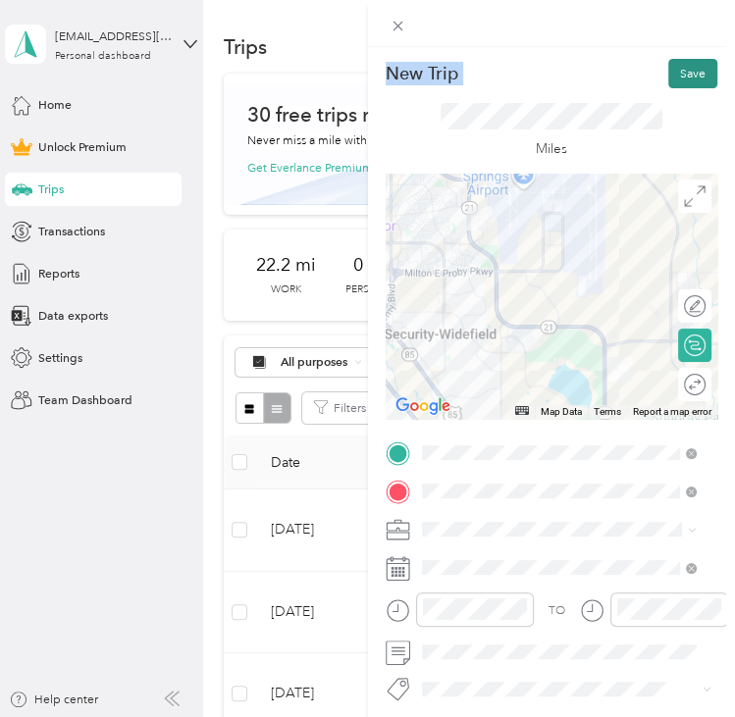
click at [680, 77] on button "Save" at bounding box center [692, 73] width 49 height 29
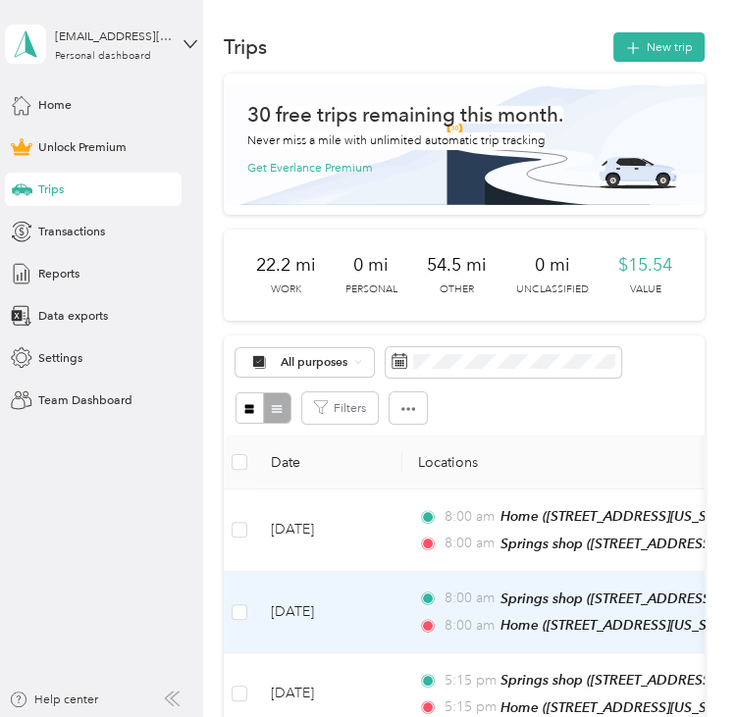
click at [385, 609] on td "[DATE]" at bounding box center [328, 613] width 147 height 82
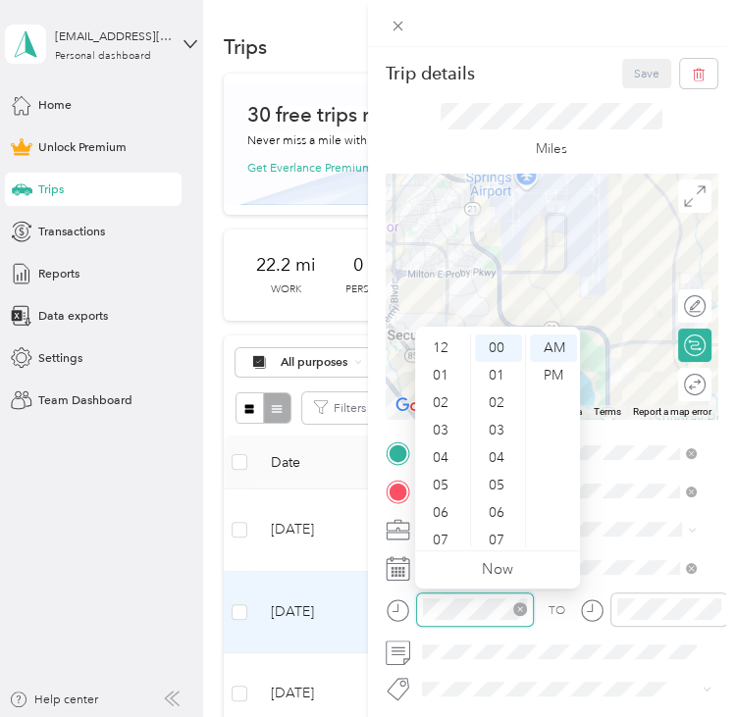
scroll to position [118, 0]
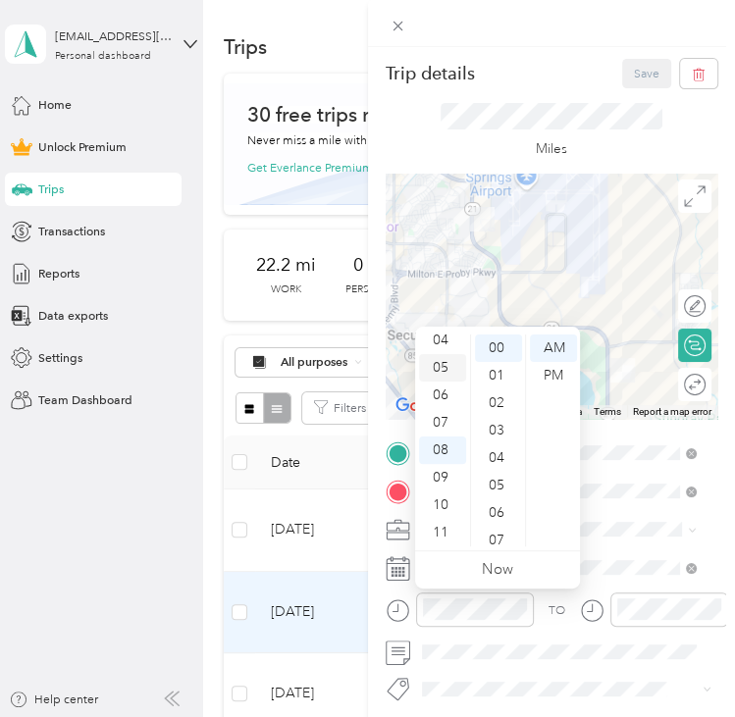
click at [453, 371] on div "05" at bounding box center [442, 367] width 47 height 27
click at [556, 369] on div "PM" at bounding box center [553, 375] width 47 height 27
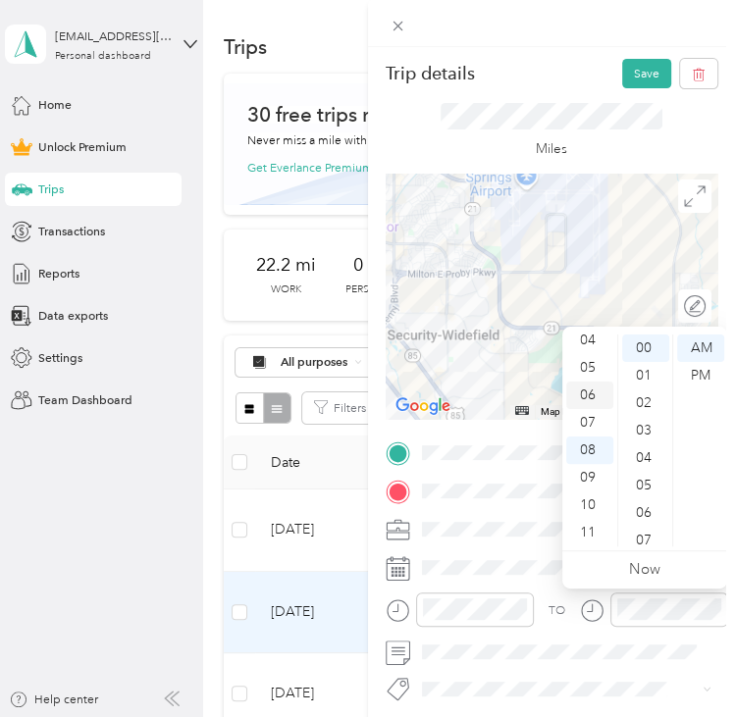
click at [581, 382] on div "06" at bounding box center [589, 395] width 47 height 27
click at [589, 376] on div "05" at bounding box center [589, 367] width 47 height 27
click at [714, 369] on div "PM" at bounding box center [700, 375] width 47 height 27
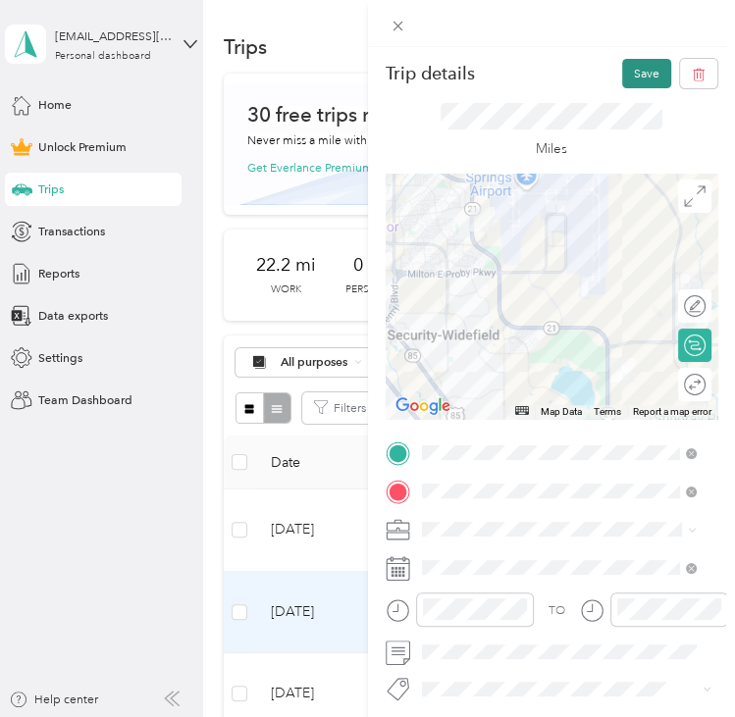
click at [628, 72] on button "Save" at bounding box center [646, 73] width 49 height 29
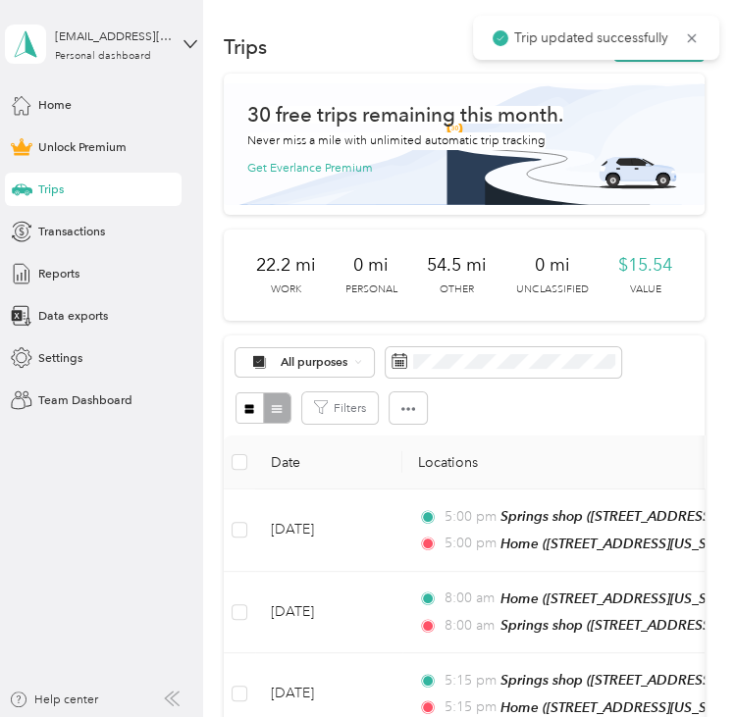
click at [683, 30] on span "Trip updated successfully" at bounding box center [596, 37] width 207 height 21
click at [692, 30] on icon at bounding box center [692, 38] width 16 height 18
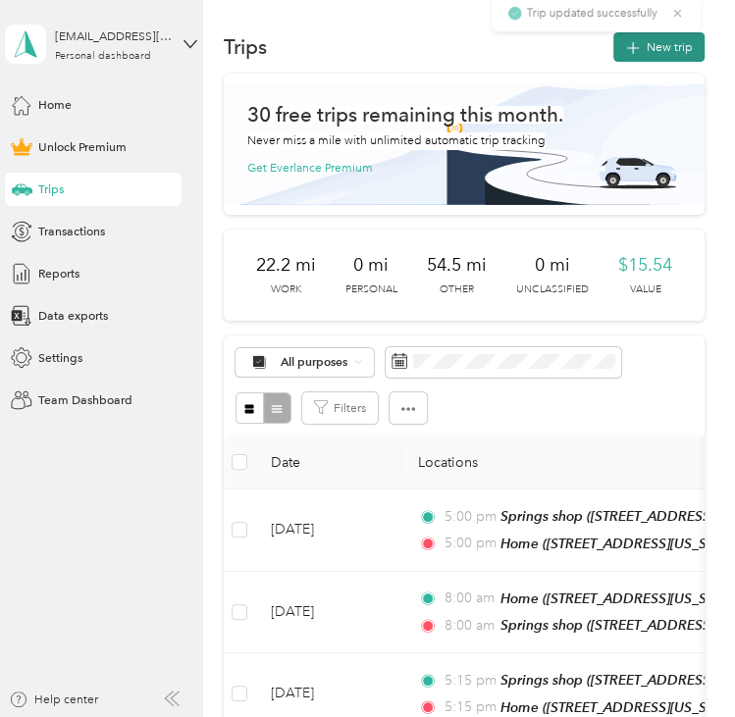
click at [643, 50] on button "New trip" at bounding box center [658, 46] width 91 height 29
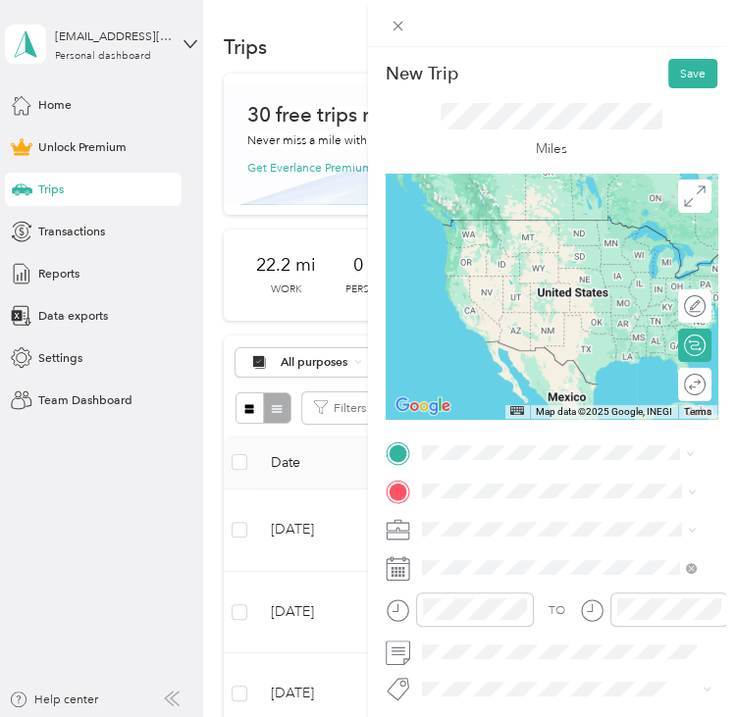
click at [519, 643] on div "Home [STREET_ADDRESS][US_STATE], [US_STATE][GEOGRAPHIC_DATA], [GEOGRAPHIC_DATA]…" at bounding box center [572, 664] width 235 height 88
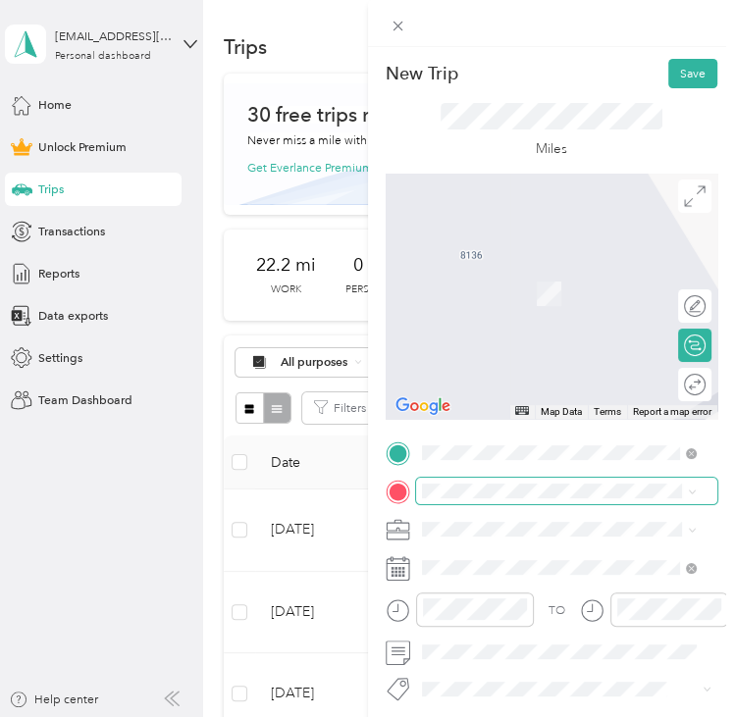
click at [483, 498] on span at bounding box center [567, 491] width 302 height 26
click at [569, 319] on span "[STREET_ADDRESS][US_STATE][US_STATE]" at bounding box center [572, 312] width 234 height 15
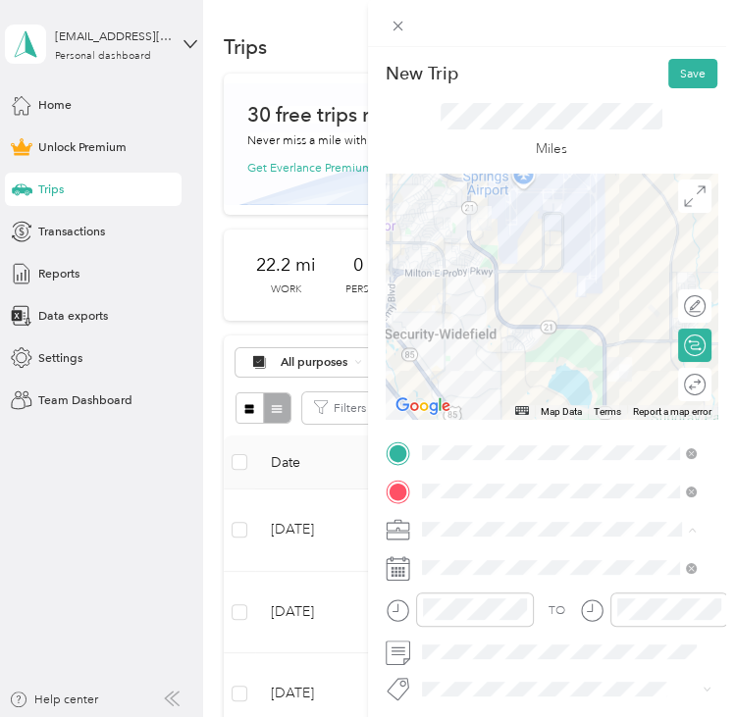
click at [450, 498] on li "Commute" at bounding box center [558, 499] width 287 height 29
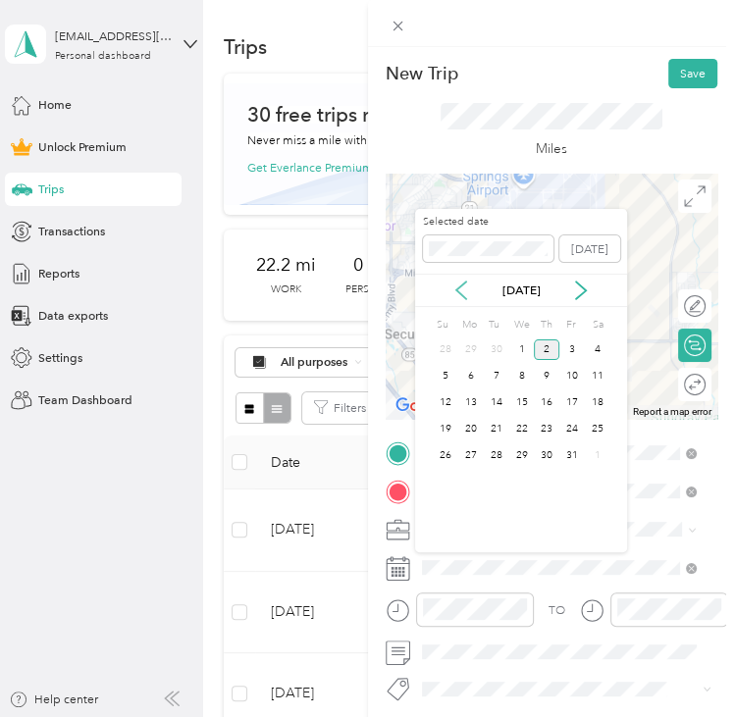
click at [459, 296] on icon at bounding box center [461, 291] width 20 height 20
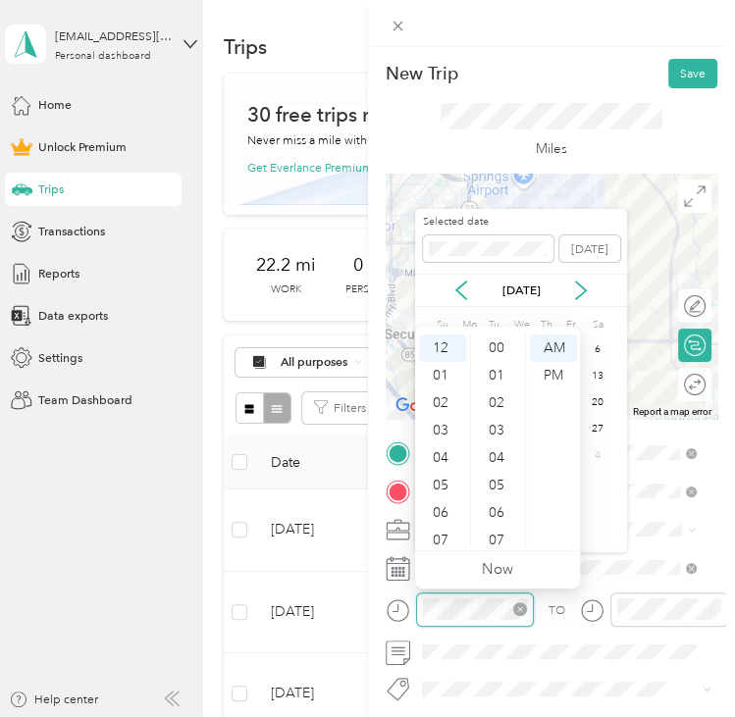
scroll to position [1181, 0]
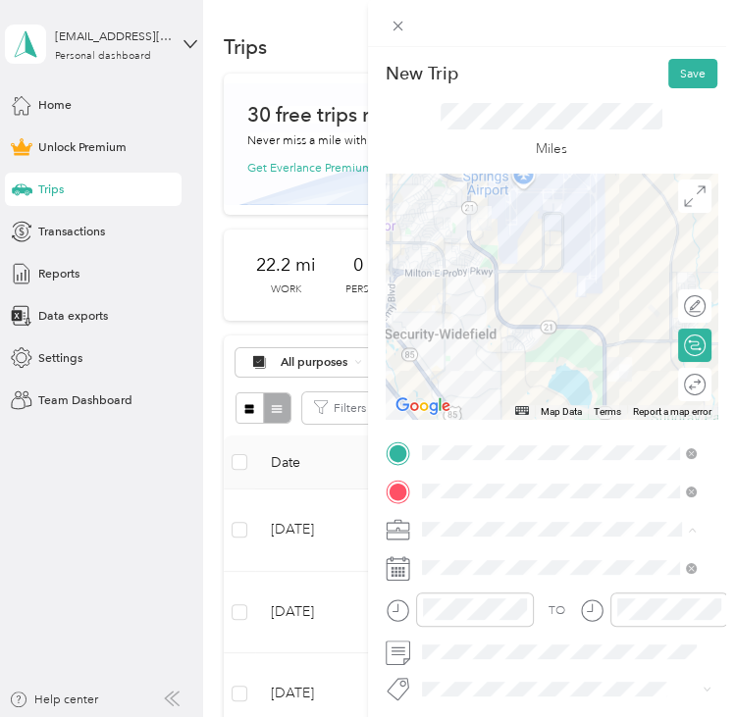
click at [376, 634] on form "New Trip Save This trip cannot be edited because it is either under review, app…" at bounding box center [552, 437] width 368 height 757
click at [479, 576] on span at bounding box center [567, 567] width 302 height 26
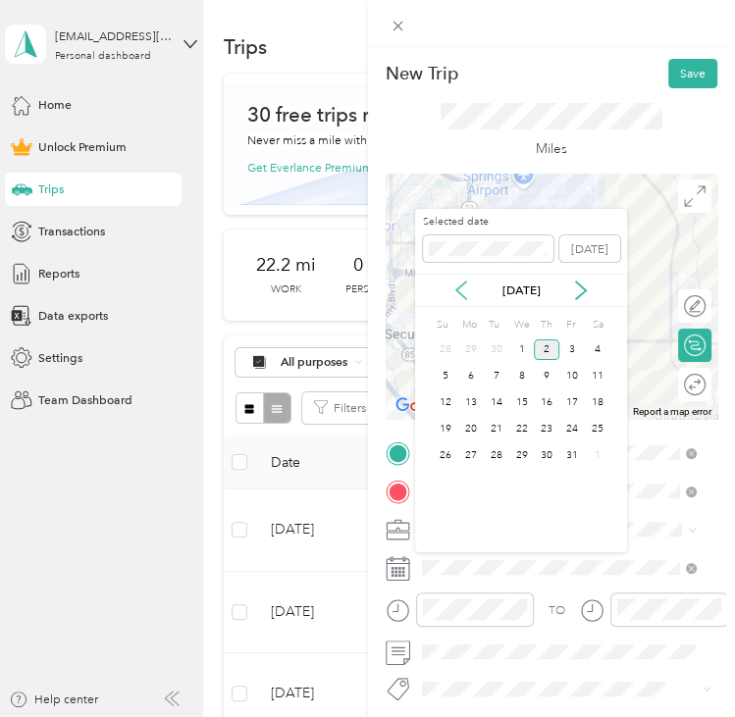
click at [461, 296] on icon at bounding box center [461, 291] width 20 height 20
click at [544, 425] on div "25" at bounding box center [547, 429] width 26 height 21
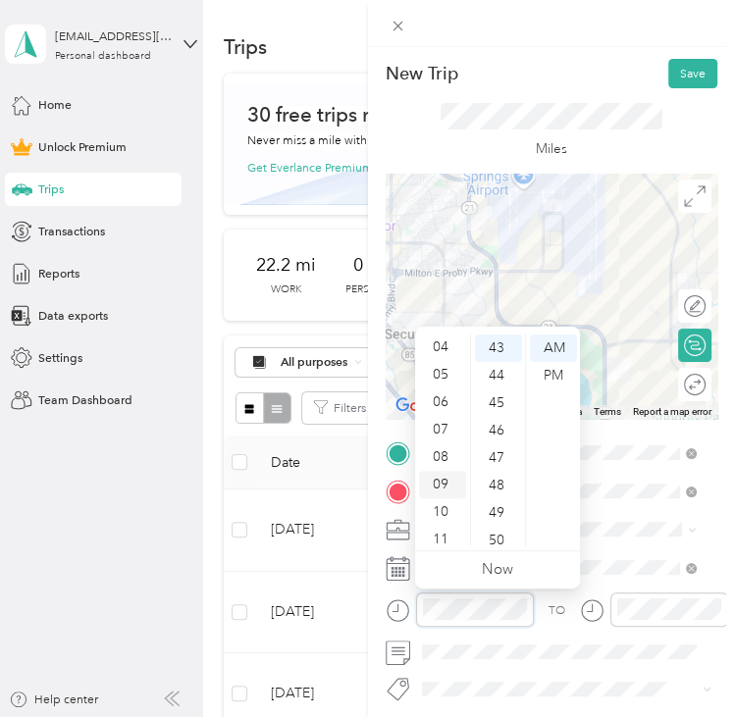
scroll to position [118, 0]
click at [429, 444] on div "08" at bounding box center [442, 450] width 47 height 27
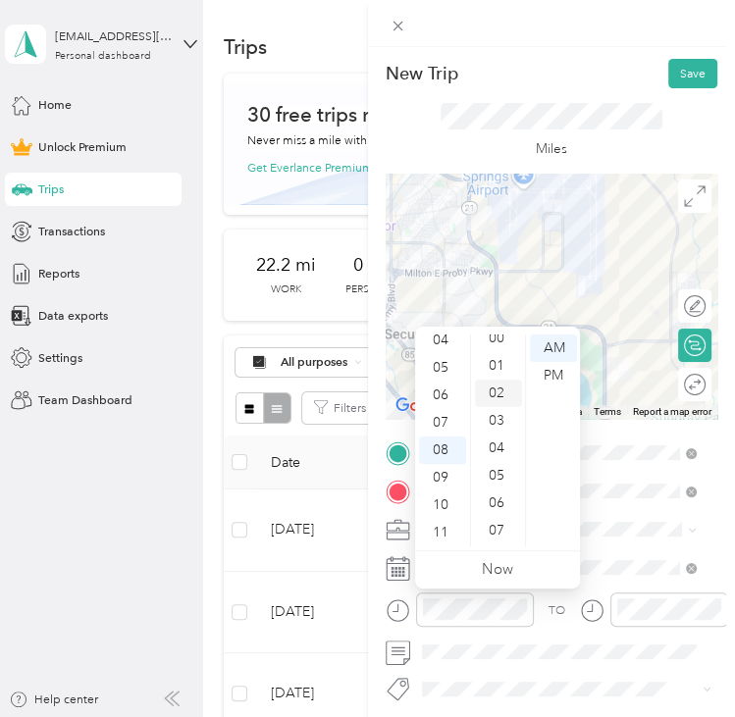
scroll to position [0, 0]
click at [499, 355] on div "00" at bounding box center [498, 348] width 47 height 27
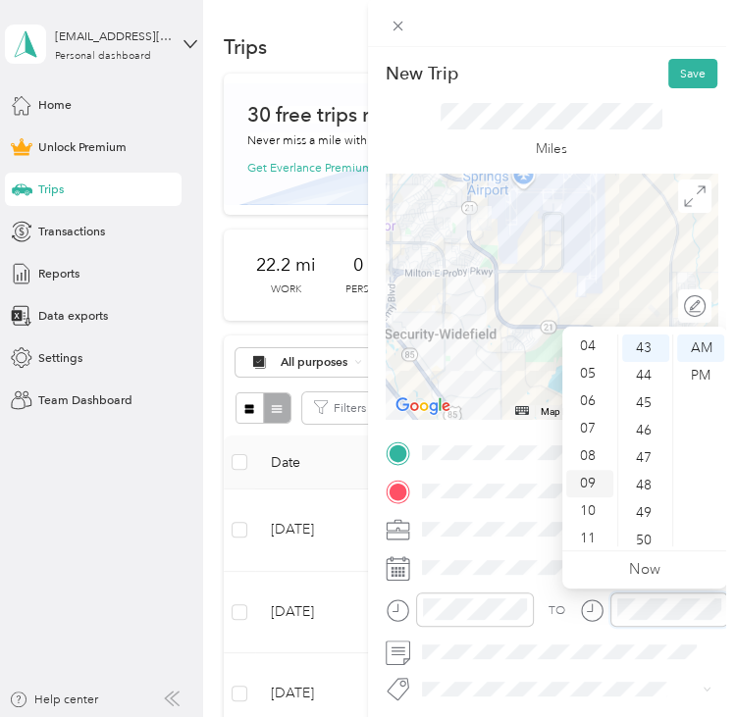
scroll to position [118, 0]
click at [599, 450] on div "08" at bounding box center [589, 450] width 47 height 27
click at [637, 345] on div "00" at bounding box center [645, 348] width 47 height 27
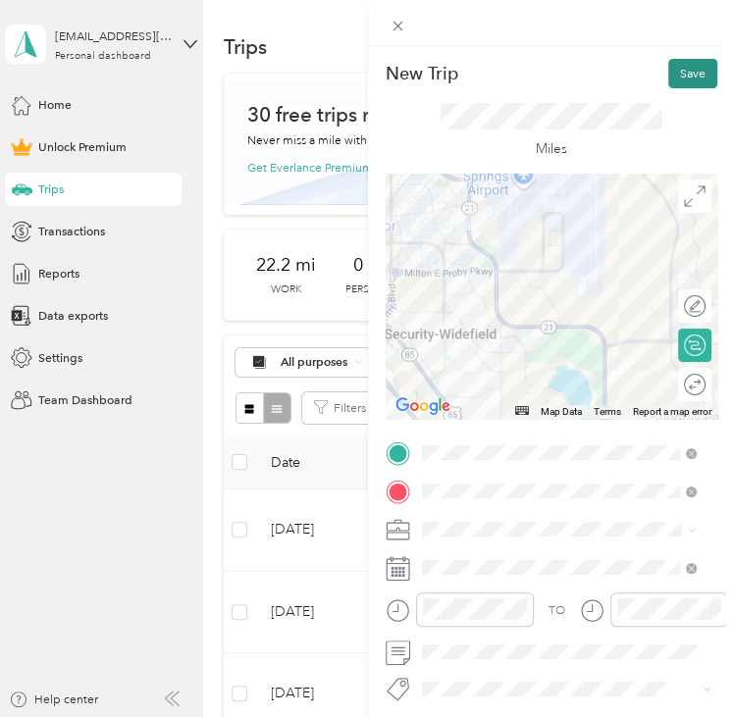
click at [684, 79] on button "Save" at bounding box center [692, 73] width 49 height 29
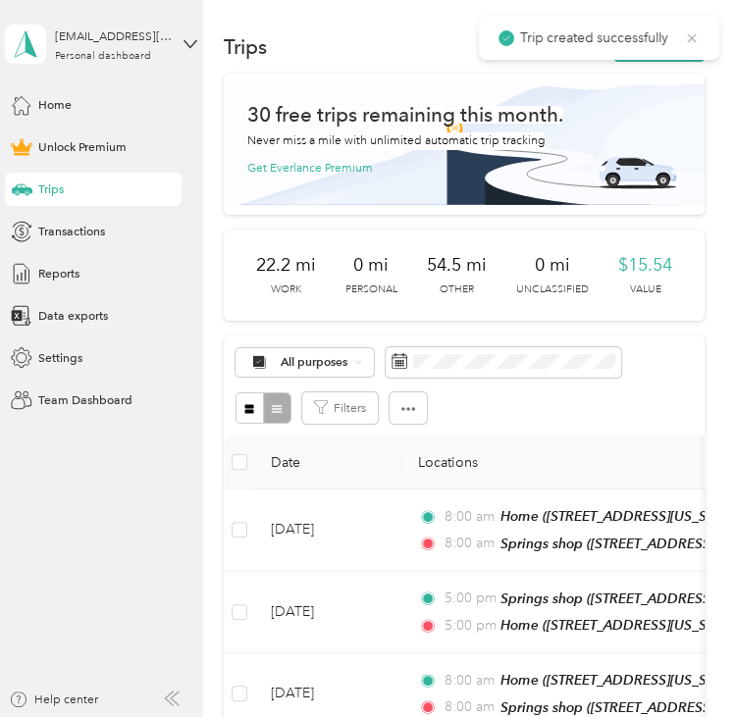
click at [695, 35] on icon at bounding box center [692, 38] width 16 height 18
click at [669, 42] on button "New trip" at bounding box center [658, 46] width 91 height 29
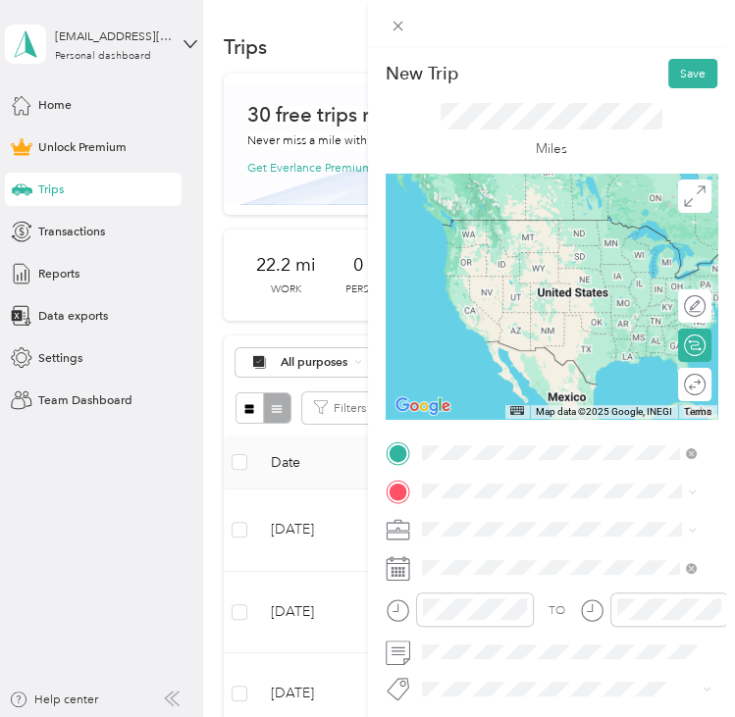
click at [500, 520] on div "Springs shop [STREET_ADDRESS][US_STATE][US_STATE]" at bounding box center [572, 531] width 234 height 35
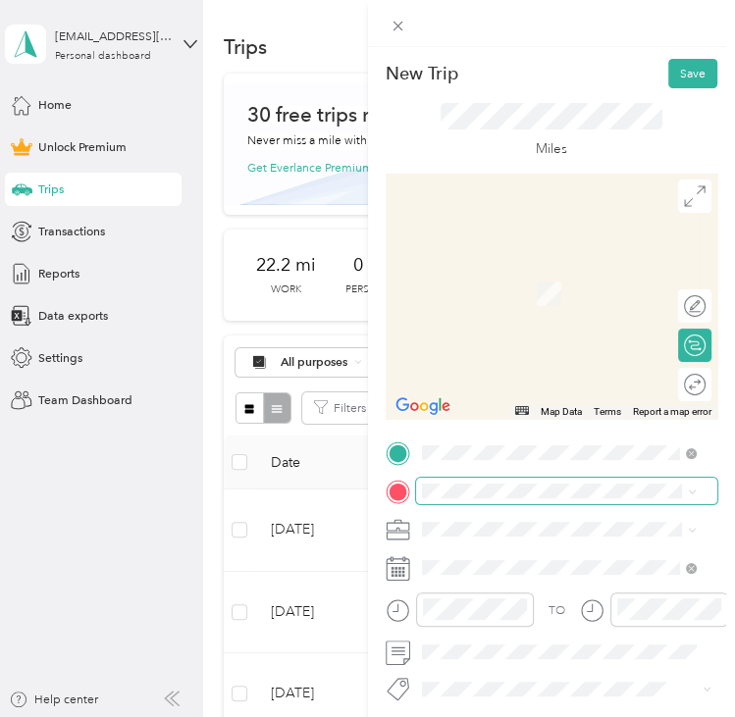
click at [493, 499] on span at bounding box center [567, 491] width 302 height 26
click at [538, 435] on span "[STREET_ADDRESS][US_STATE], [US_STATE][GEOGRAPHIC_DATA], [GEOGRAPHIC_DATA], [GE…" at bounding box center [547, 445] width 185 height 68
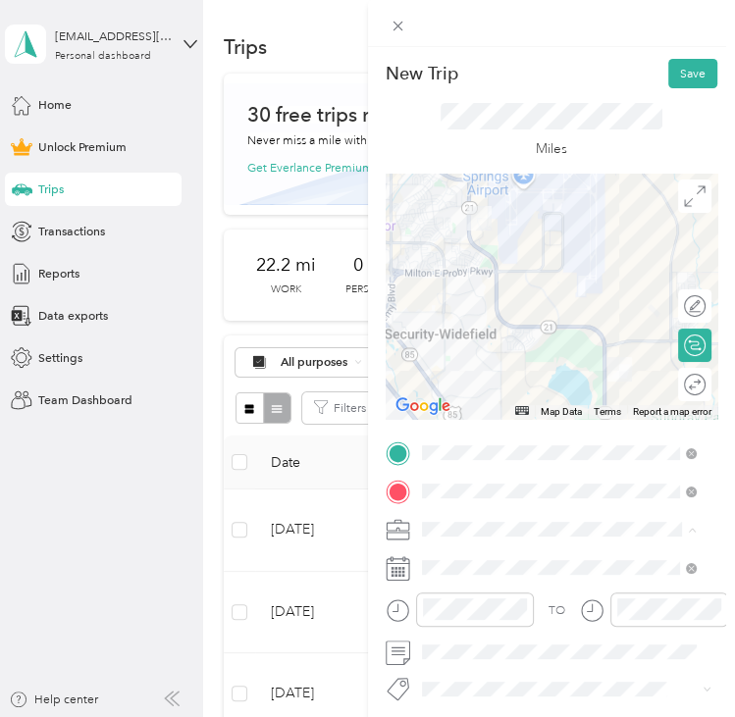
click at [467, 493] on span "Commute" at bounding box center [454, 499] width 55 height 15
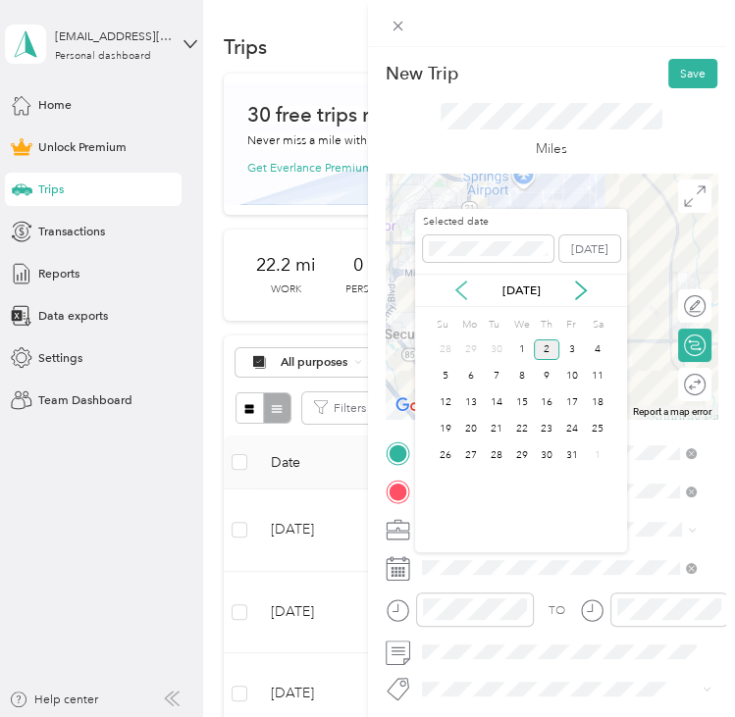
click at [456, 282] on div "[DATE]" at bounding box center [521, 290] width 212 height 33
click at [465, 299] on icon at bounding box center [461, 291] width 20 height 20
click at [548, 435] on div "25" at bounding box center [547, 429] width 26 height 21
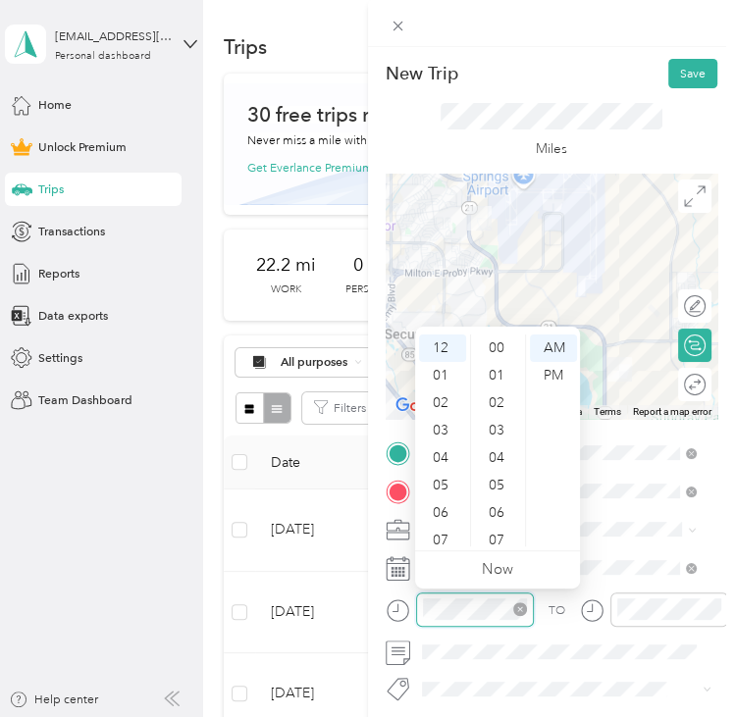
scroll to position [1209, 0]
click at [434, 477] on div "05" at bounding box center [442, 485] width 47 height 27
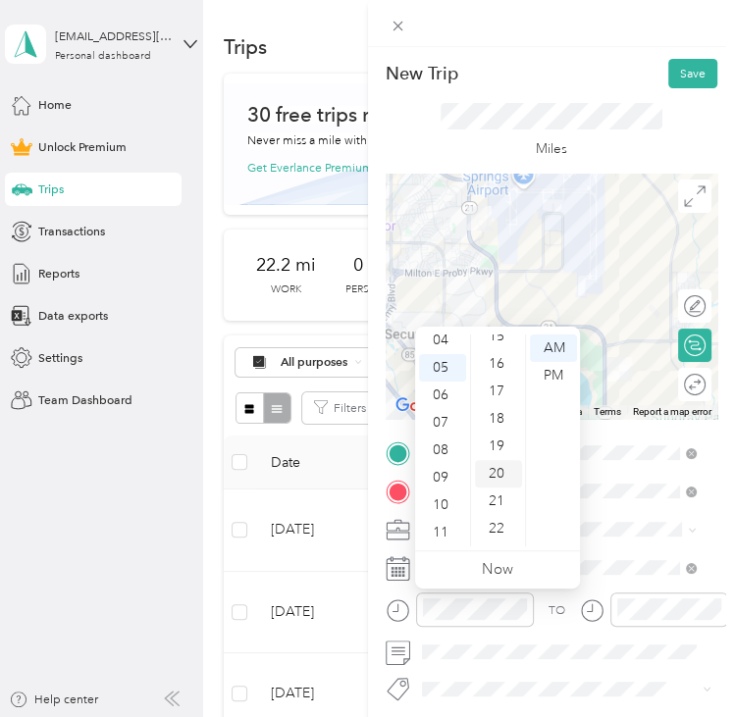
click at [506, 439] on div "19" at bounding box center [498, 446] width 47 height 27
click at [567, 372] on div "PM" at bounding box center [553, 375] width 47 height 27
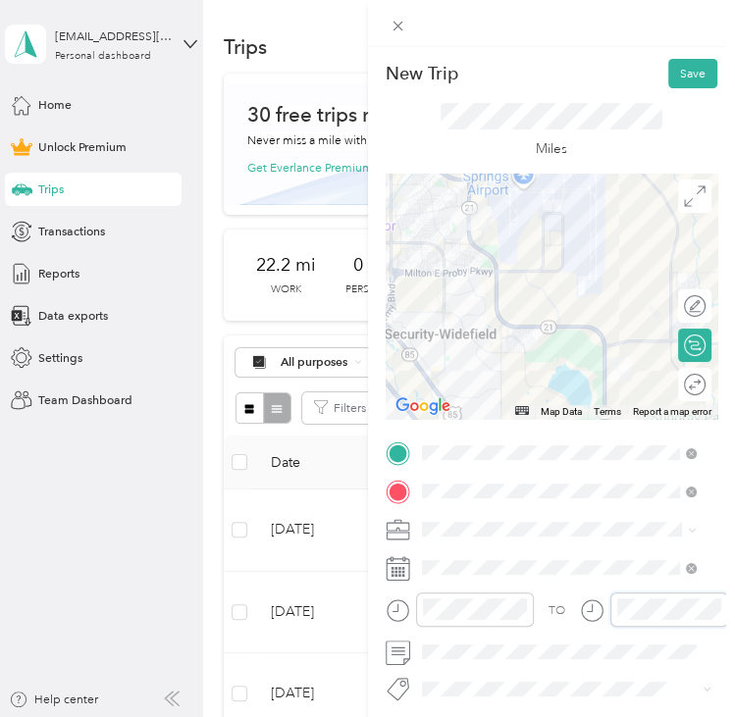
scroll to position [1209, 0]
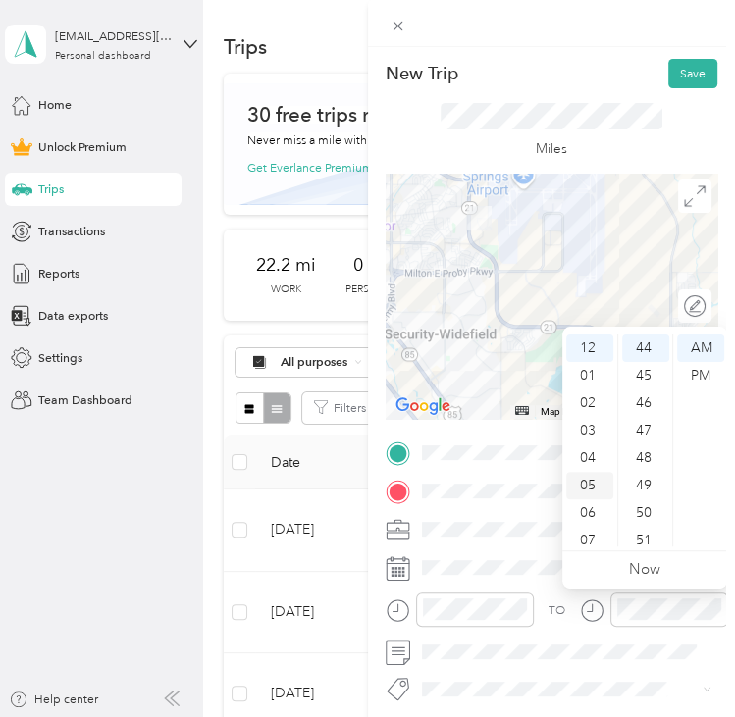
click at [593, 484] on div "05" at bounding box center [589, 485] width 47 height 27
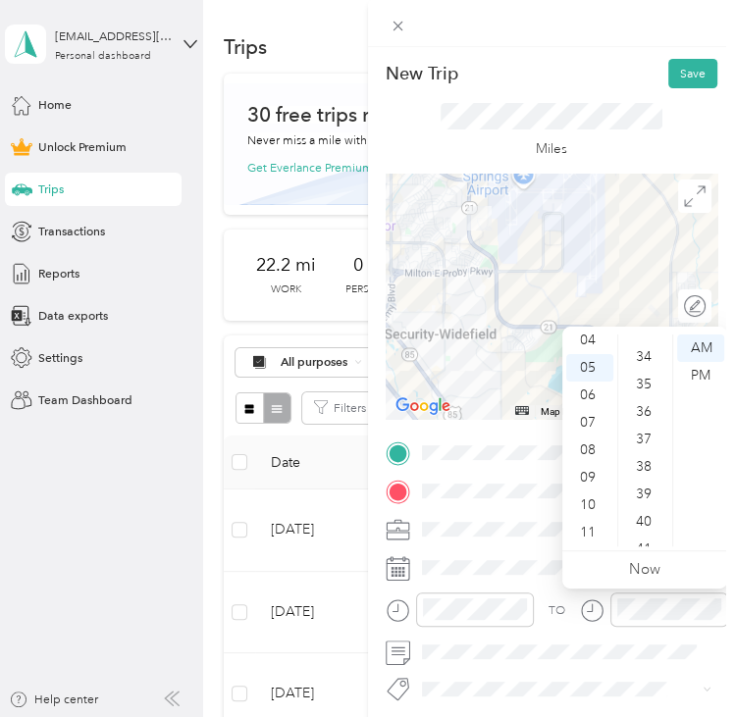
scroll to position [228, 0]
click at [641, 436] on div "19" at bounding box center [645, 446] width 47 height 27
click at [717, 373] on div "PM" at bounding box center [700, 375] width 47 height 27
click at [587, 75] on div "New Trip Save" at bounding box center [552, 73] width 333 height 29
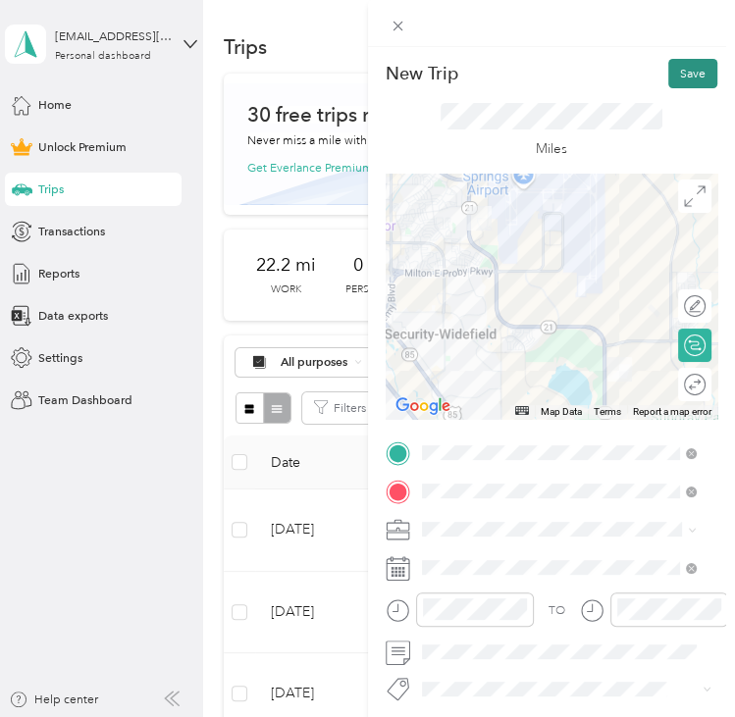
click at [698, 71] on button "Save" at bounding box center [692, 73] width 49 height 29
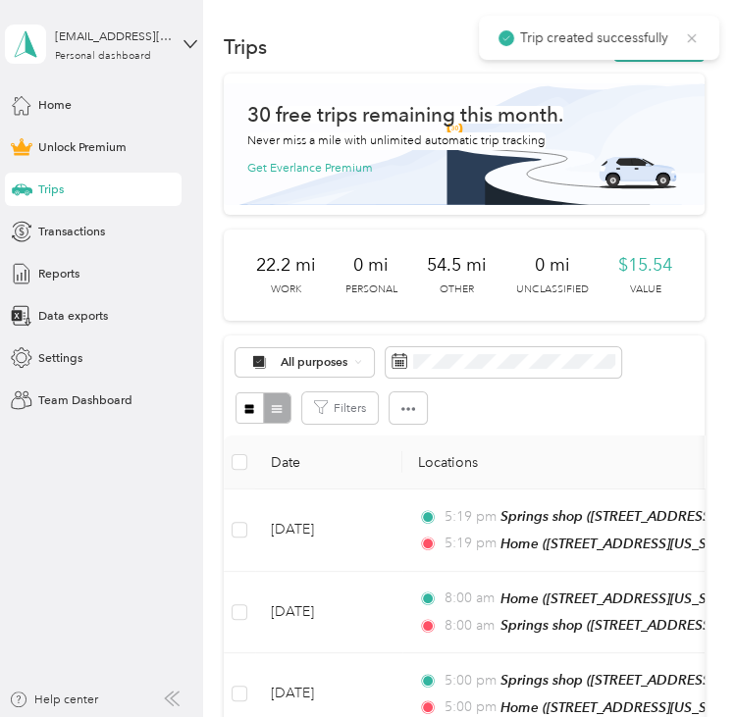
click at [694, 30] on icon at bounding box center [692, 38] width 16 height 18
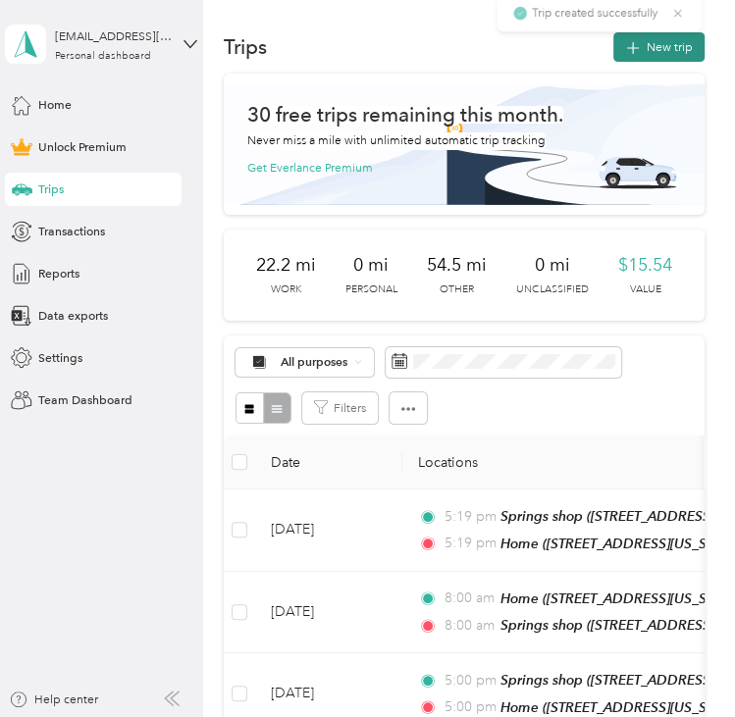
click at [670, 37] on button "New trip" at bounding box center [658, 46] width 91 height 29
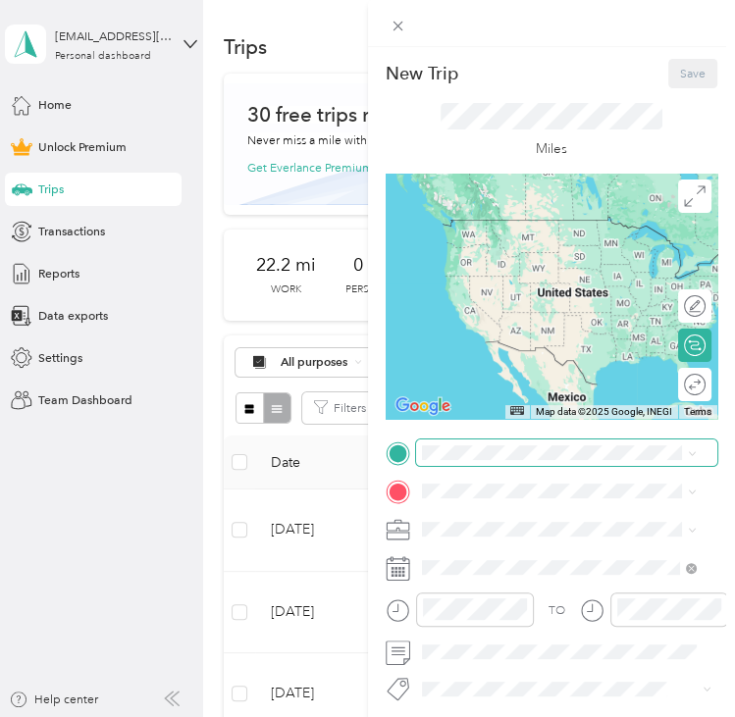
click at [492, 460] on span at bounding box center [567, 453] width 302 height 26
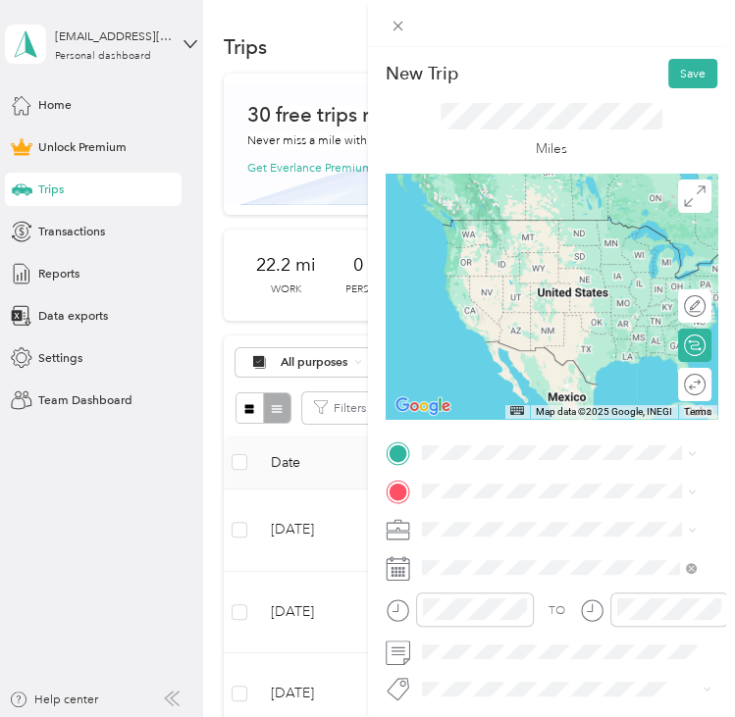
click at [495, 662] on span "[STREET_ADDRESS][US_STATE], [US_STATE][GEOGRAPHIC_DATA], [GEOGRAPHIC_DATA], [GE…" at bounding box center [547, 671] width 185 height 68
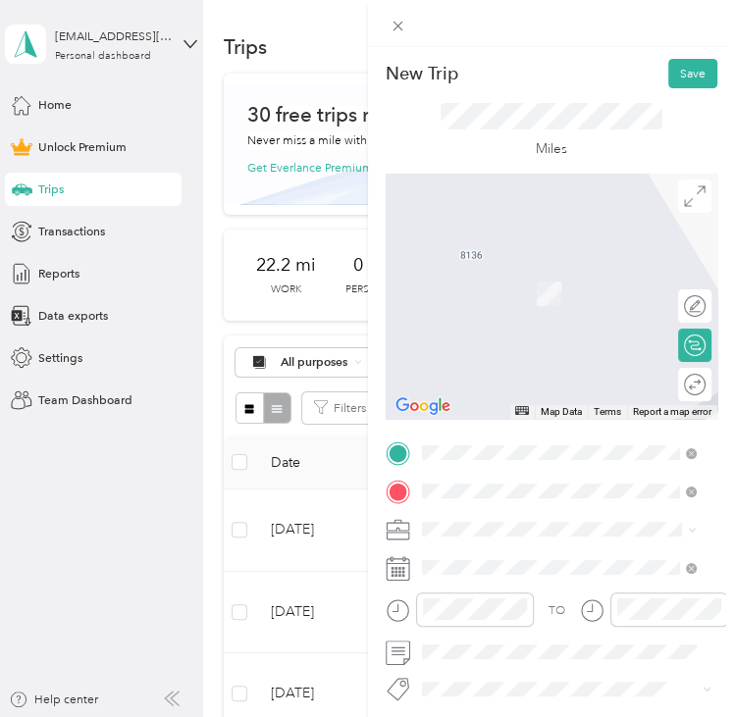
click at [544, 320] on span "[STREET_ADDRESS][US_STATE][US_STATE]" at bounding box center [572, 312] width 234 height 15
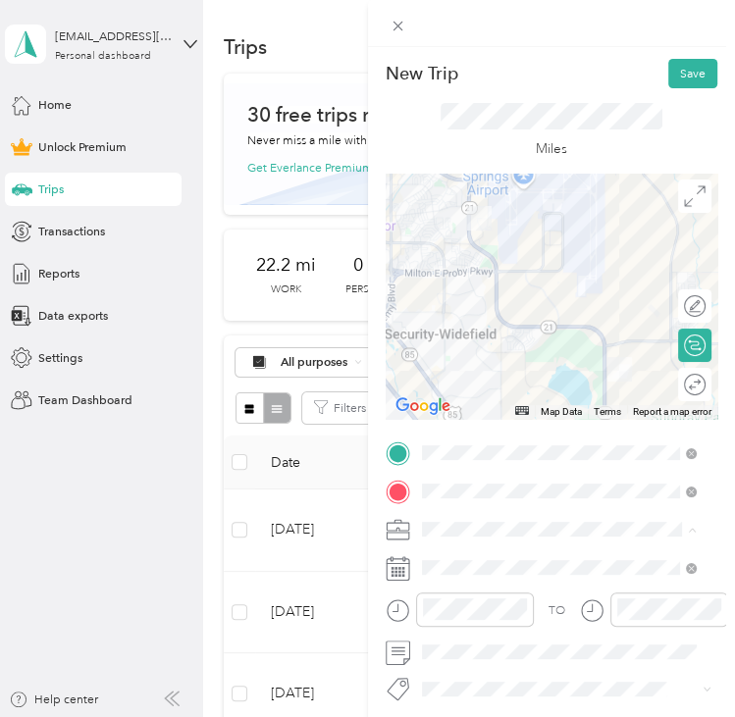
click at [454, 502] on li "Commute" at bounding box center [558, 499] width 287 height 29
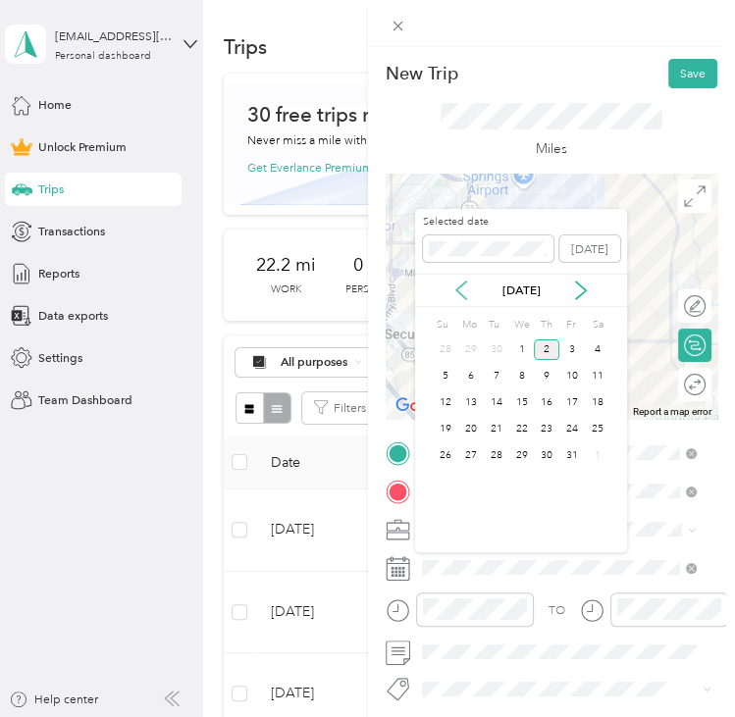
click at [459, 286] on icon at bounding box center [461, 291] width 20 height 20
click at [461, 293] on icon at bounding box center [461, 291] width 10 height 18
click at [583, 291] on icon at bounding box center [581, 291] width 20 height 20
click at [571, 433] on div "26" at bounding box center [572, 429] width 26 height 21
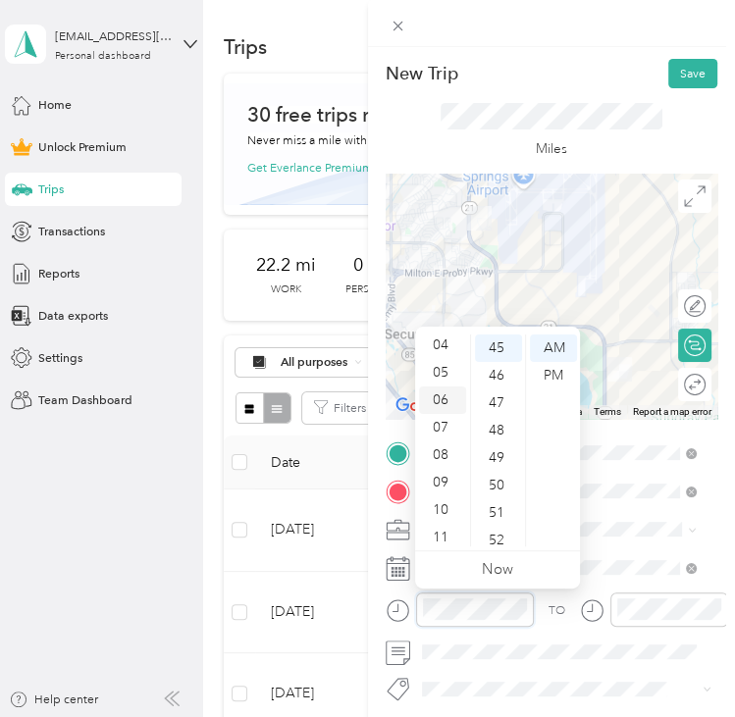
scroll to position [118, 0]
click at [432, 456] on div "08" at bounding box center [442, 450] width 47 height 27
click at [491, 345] on div "00" at bounding box center [498, 348] width 47 height 27
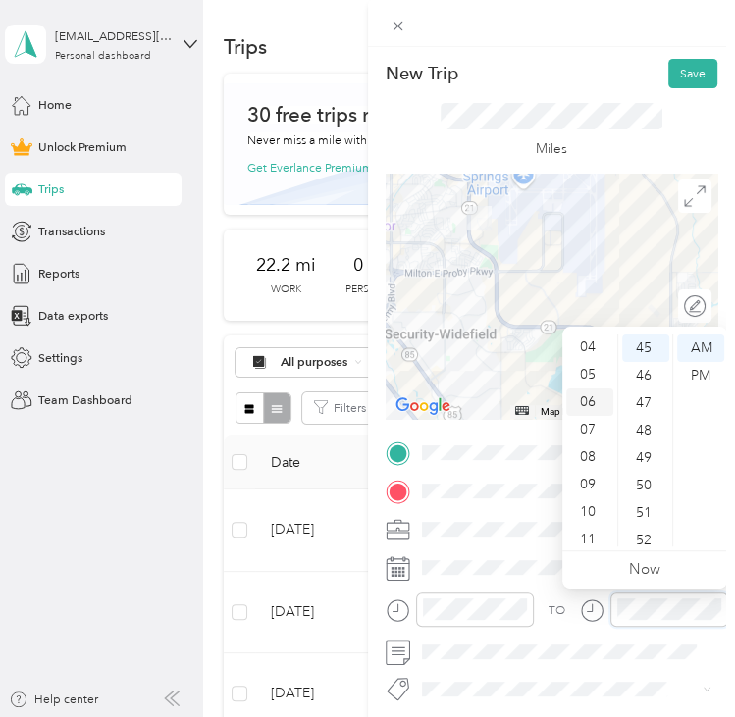
scroll to position [118, 0]
click at [592, 448] on div "08" at bounding box center [589, 450] width 47 height 27
click at [639, 344] on div "00" at bounding box center [645, 348] width 47 height 27
click at [559, 47] on div "New Trip Save This trip cannot be edited because it is either under review, app…" at bounding box center [552, 405] width 368 height 717
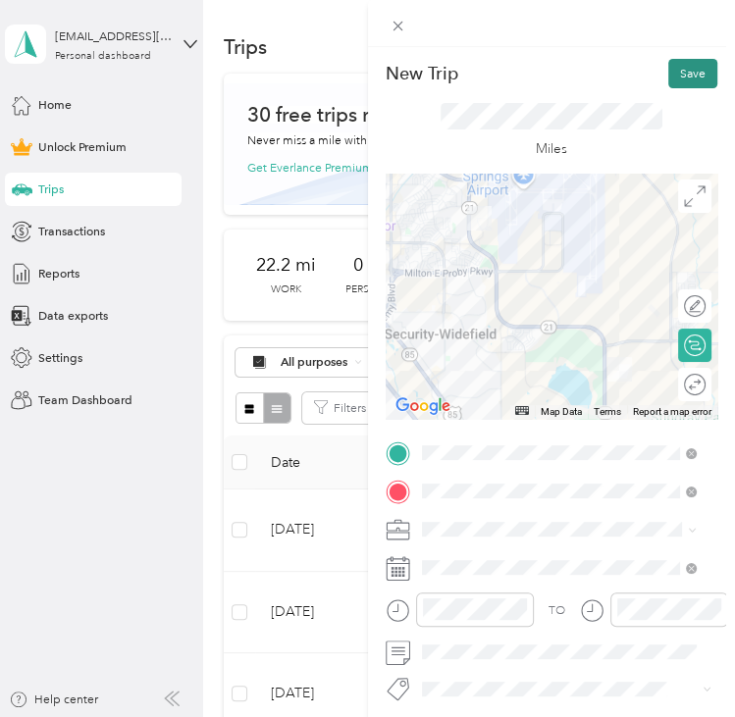
click at [668, 79] on button "Save" at bounding box center [692, 73] width 49 height 29
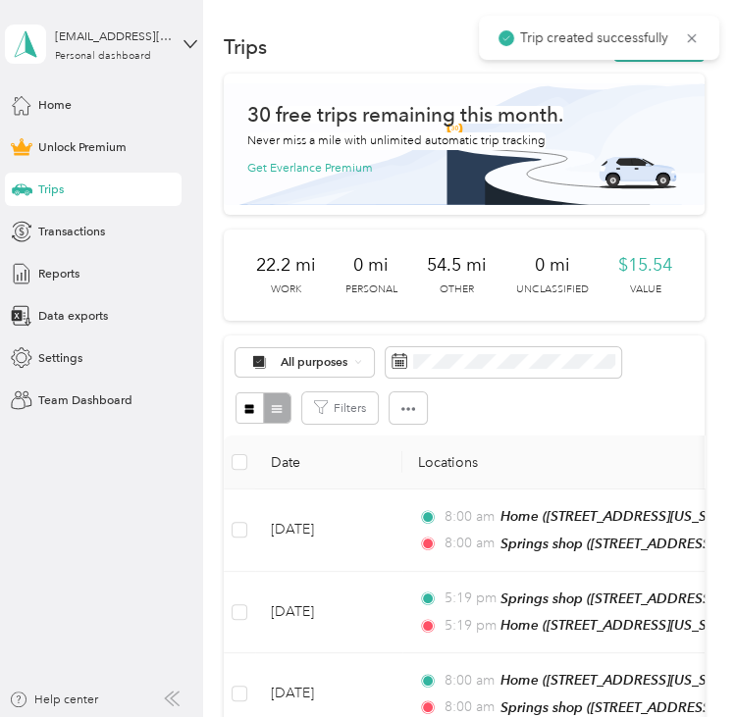
click at [695, 26] on div "Trip created successfully" at bounding box center [599, 38] width 240 height 44
click at [695, 32] on icon at bounding box center [692, 38] width 16 height 18
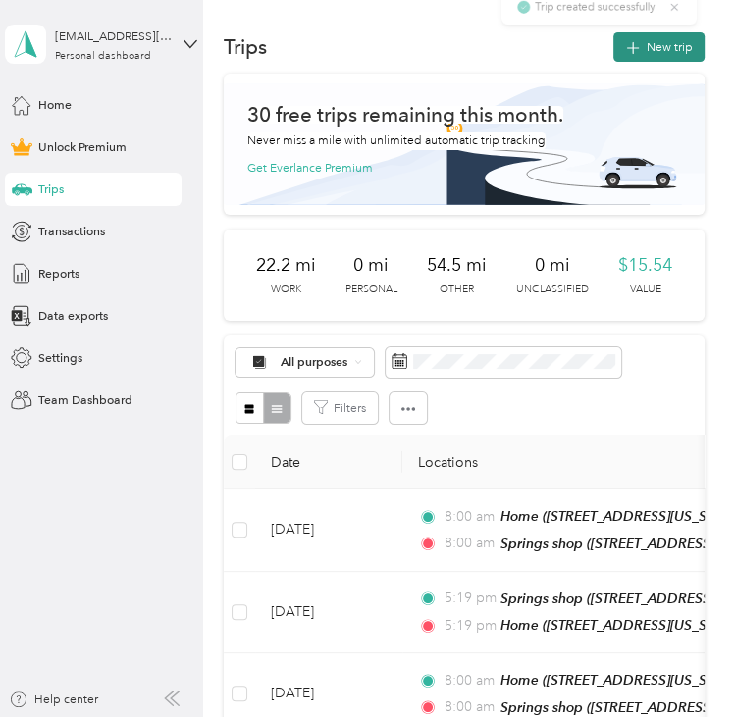
click at [688, 34] on button "New trip" at bounding box center [658, 46] width 91 height 29
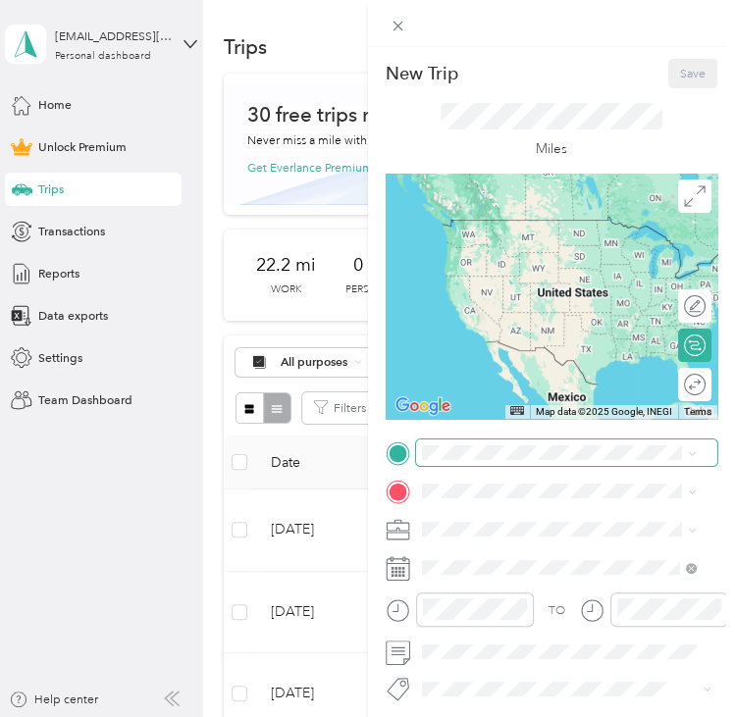
click at [469, 443] on span at bounding box center [567, 453] width 302 height 26
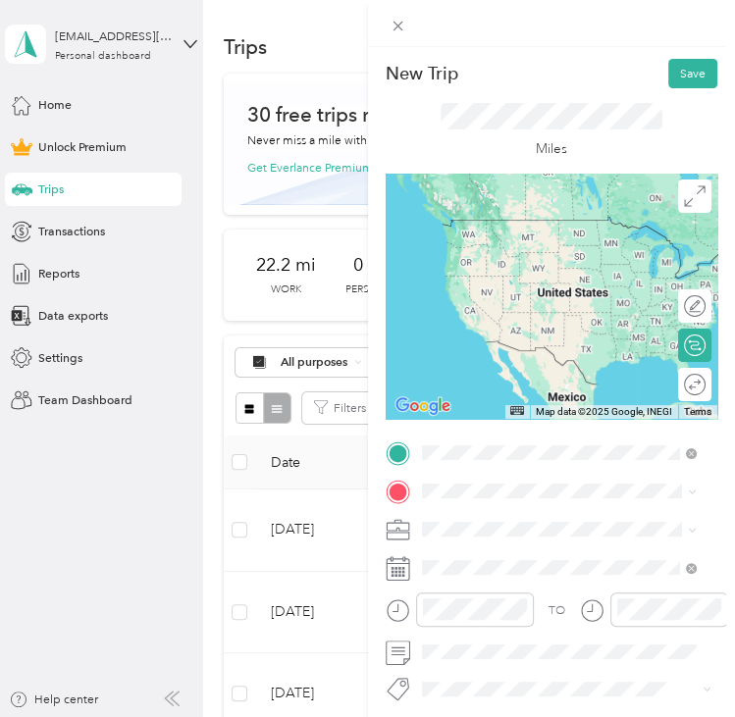
click at [550, 548] on span "[STREET_ADDRESS][US_STATE][US_STATE]" at bounding box center [572, 540] width 234 height 15
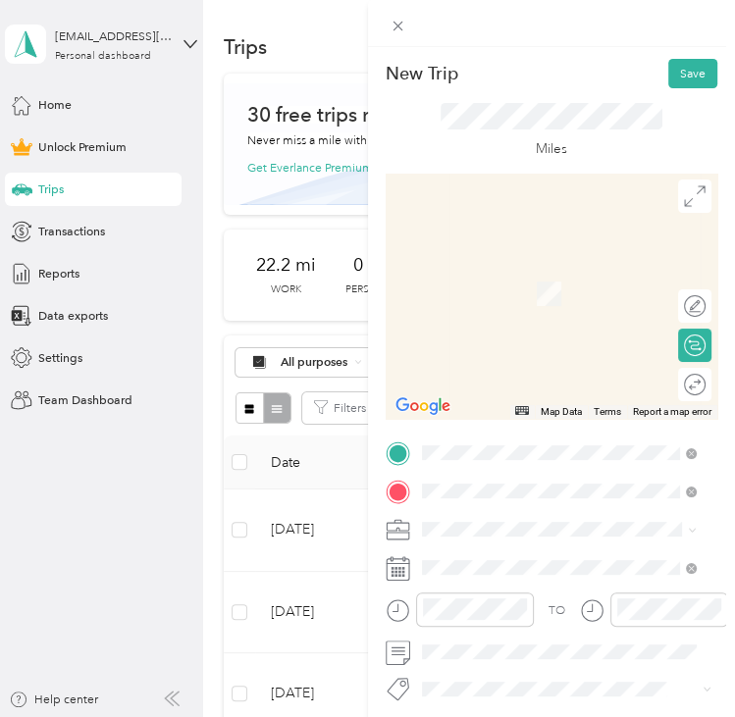
click at [519, 423] on span "[STREET_ADDRESS][US_STATE], [US_STATE][GEOGRAPHIC_DATA], [GEOGRAPHIC_DATA], [GE…" at bounding box center [547, 445] width 185 height 68
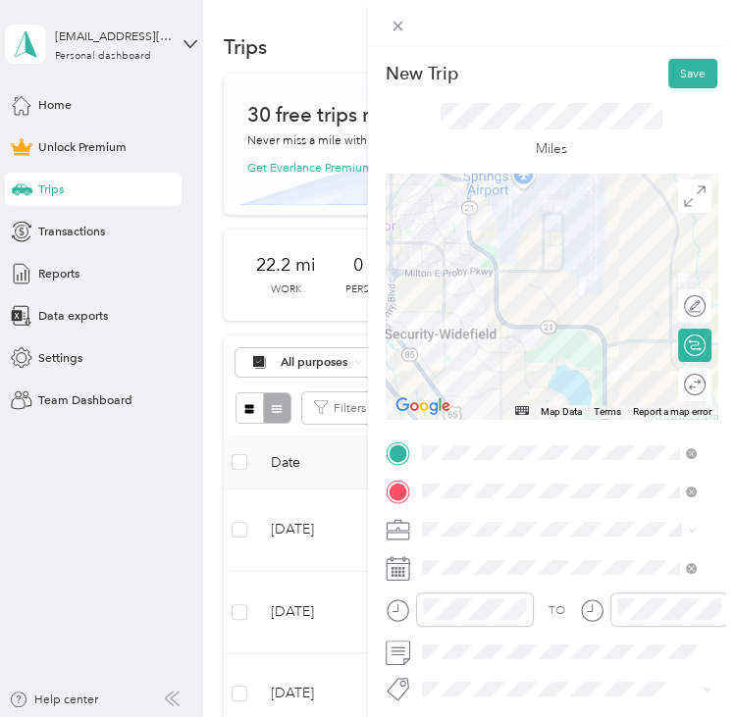
click at [472, 539] on span at bounding box center [567, 529] width 302 height 26
click at [464, 493] on li "Commute" at bounding box center [558, 499] width 287 height 29
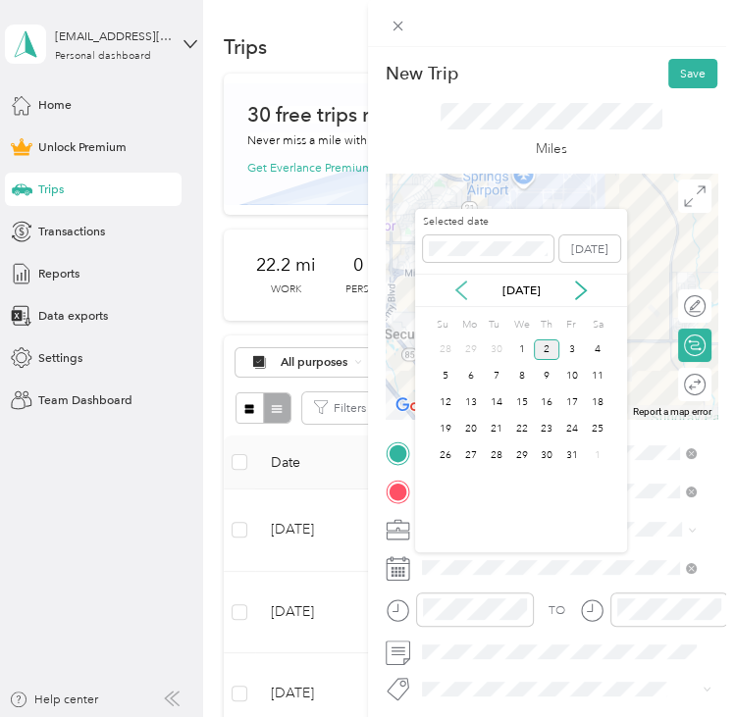
click at [459, 299] on icon at bounding box center [461, 291] width 20 height 20
click at [562, 435] on div "26" at bounding box center [572, 429] width 26 height 21
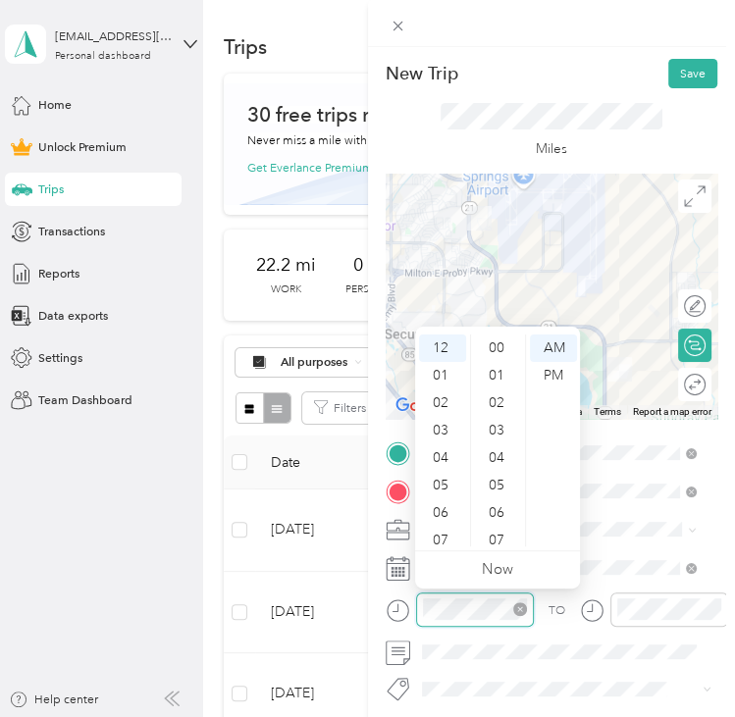
scroll to position [1236, 0]
click at [446, 490] on div "05" at bounding box center [442, 485] width 47 height 27
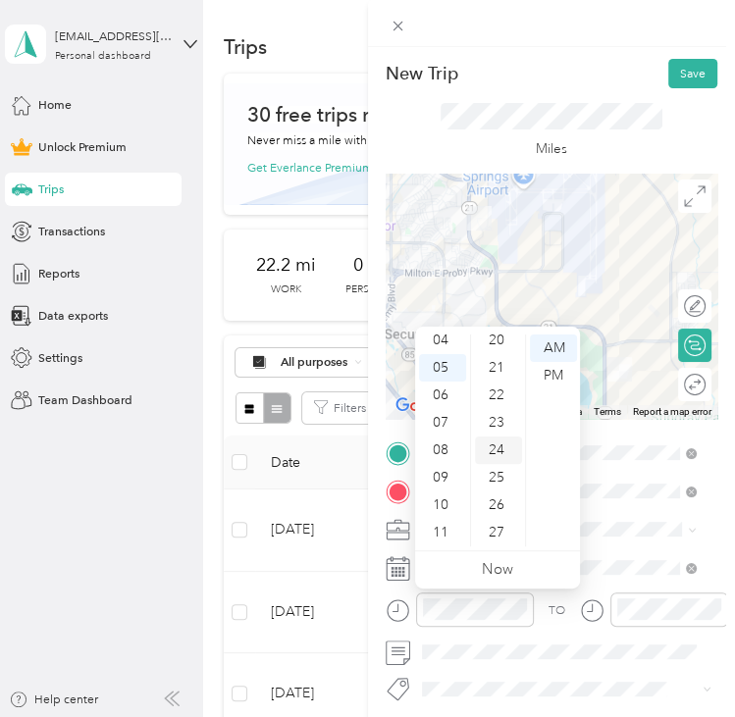
scroll to position [451, 0]
click at [508, 451] on div "20" at bounding box center [498, 446] width 47 height 27
click at [546, 373] on div "PM" at bounding box center [553, 375] width 47 height 27
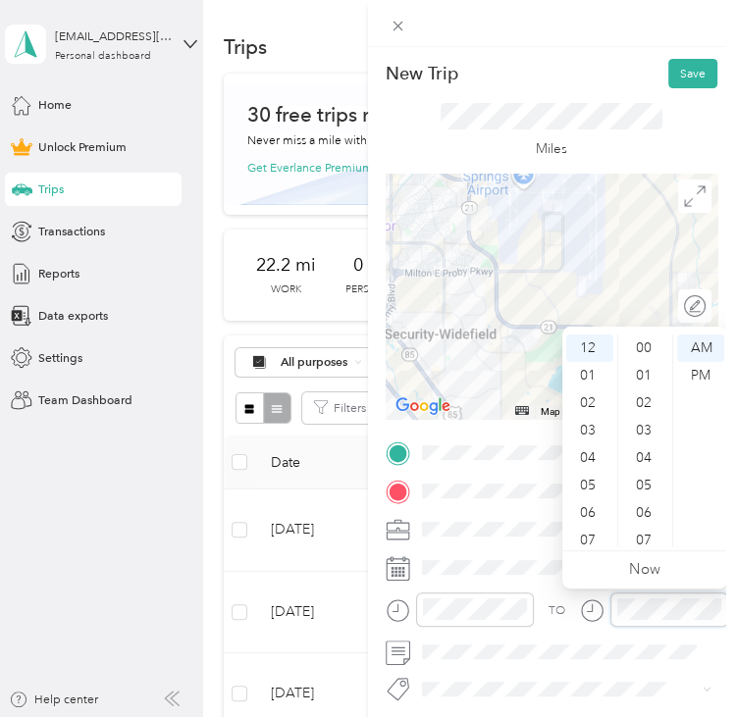
scroll to position [1236, 0]
click at [593, 482] on div "05" at bounding box center [589, 485] width 47 height 27
click at [655, 447] on div "20" at bounding box center [645, 446] width 47 height 27
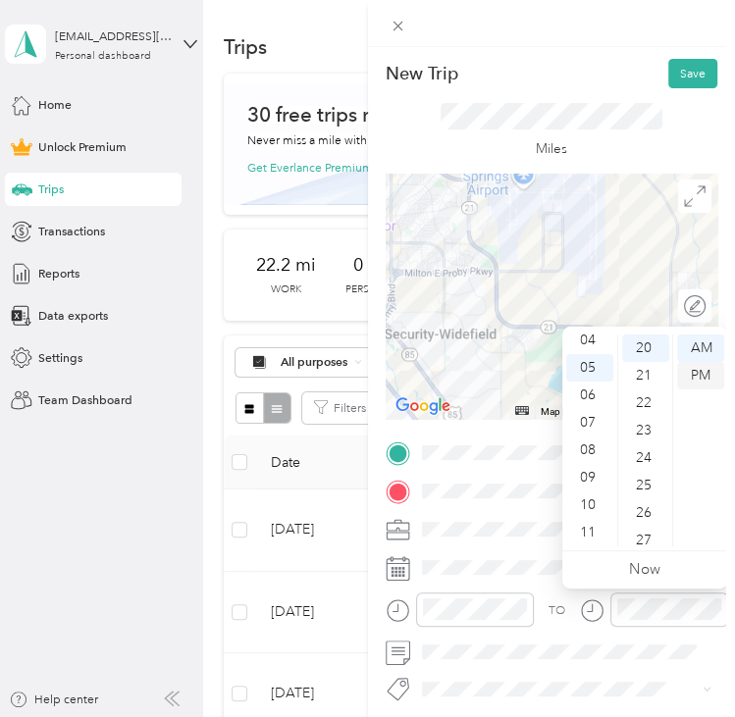
click at [704, 376] on div "PM" at bounding box center [700, 375] width 47 height 27
click at [589, 79] on div "New Trip Save" at bounding box center [552, 73] width 333 height 29
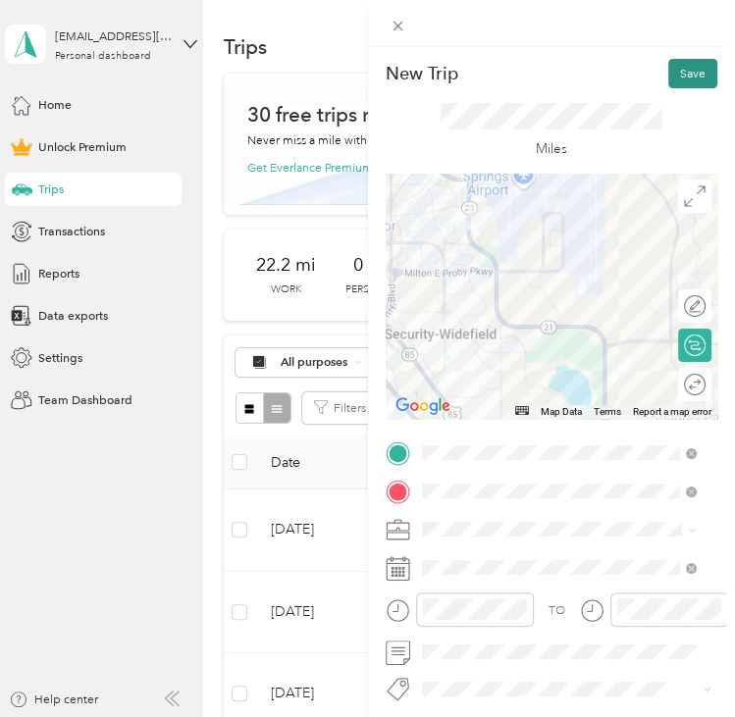
click at [682, 75] on button "Save" at bounding box center [692, 73] width 49 height 29
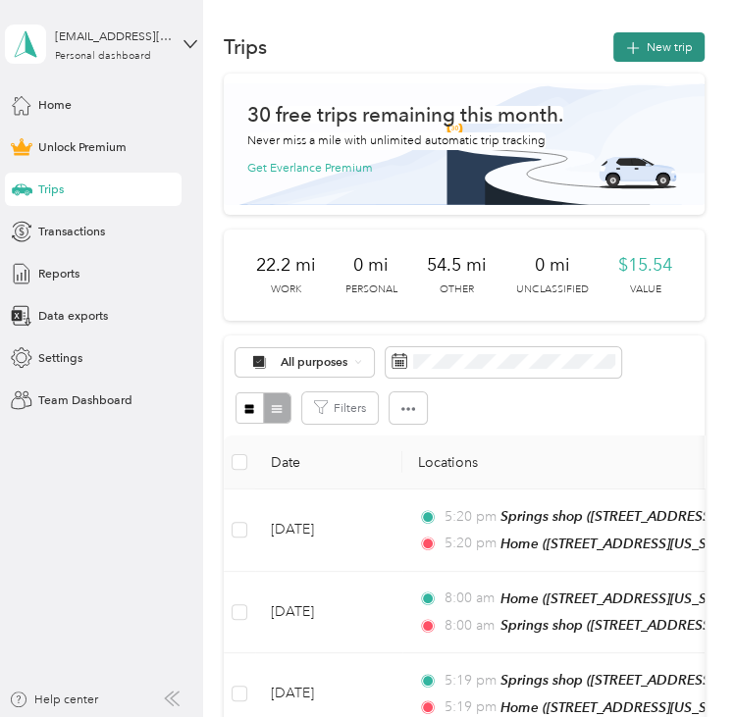
click at [677, 54] on button "New trip" at bounding box center [658, 46] width 91 height 29
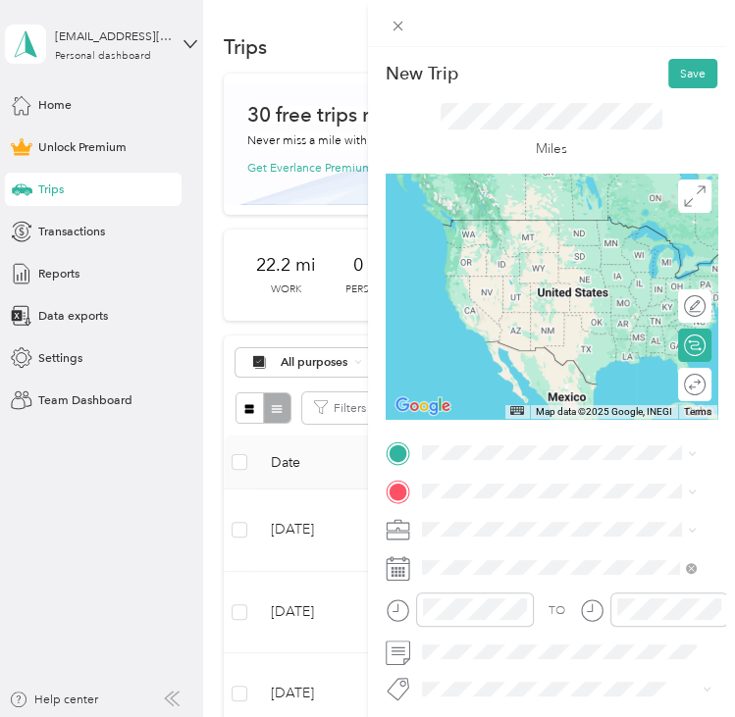
click at [531, 654] on span "[STREET_ADDRESS][US_STATE], [US_STATE][GEOGRAPHIC_DATA], [GEOGRAPHIC_DATA], [GE…" at bounding box center [547, 671] width 185 height 68
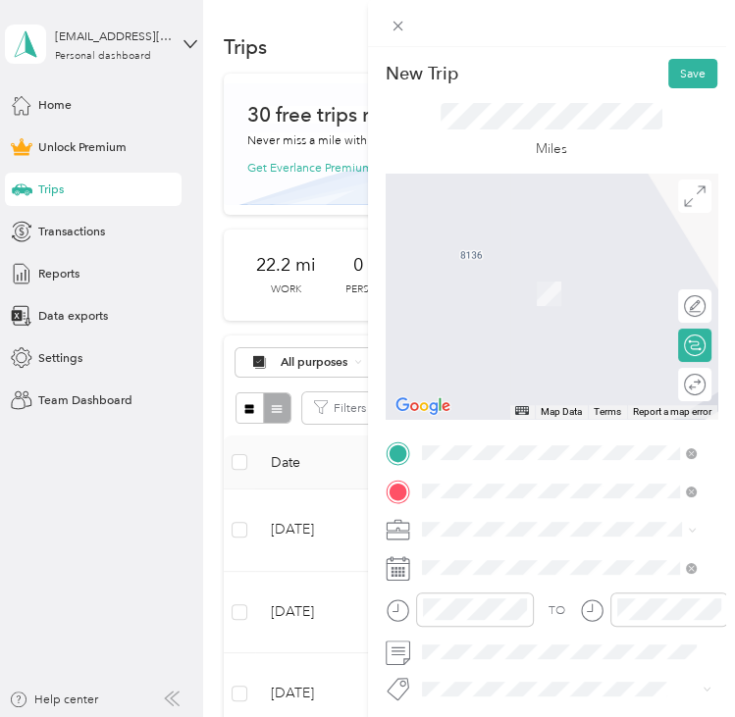
click at [530, 320] on span "[STREET_ADDRESS][US_STATE][US_STATE]" at bounding box center [572, 312] width 234 height 15
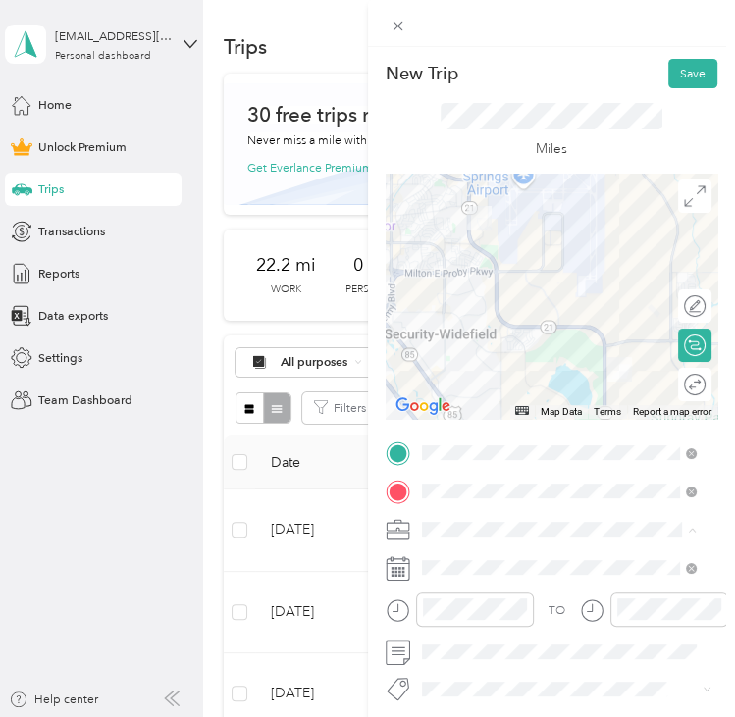
click at [467, 496] on span "Commute" at bounding box center [454, 499] width 55 height 15
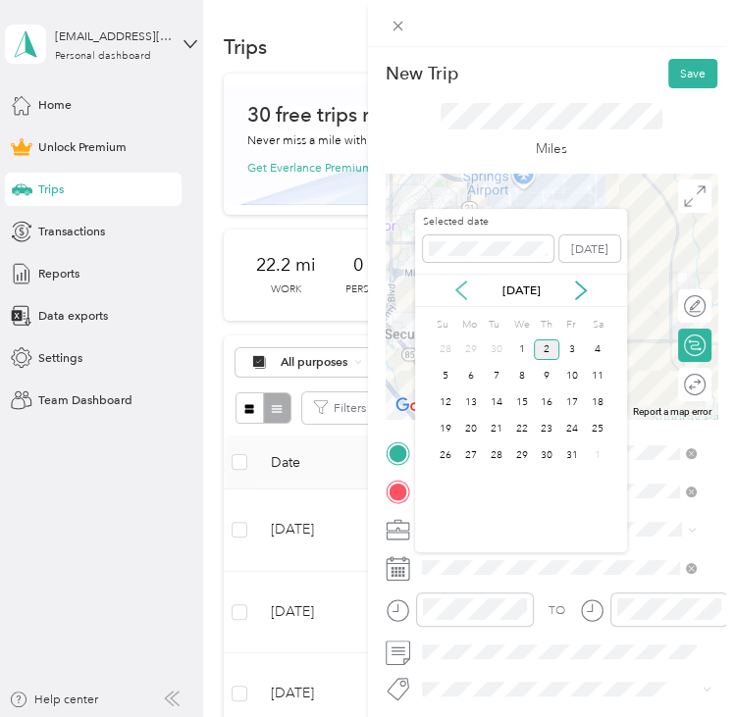
click at [459, 294] on icon at bounding box center [461, 291] width 20 height 20
click at [475, 450] on div "29" at bounding box center [471, 455] width 26 height 21
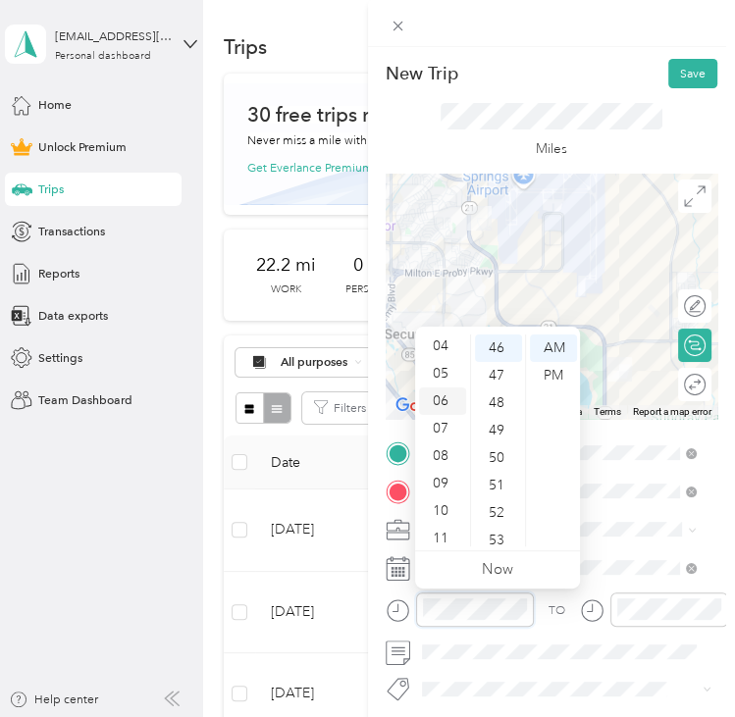
scroll to position [118, 0]
click at [445, 441] on div "08" at bounding box center [442, 450] width 47 height 27
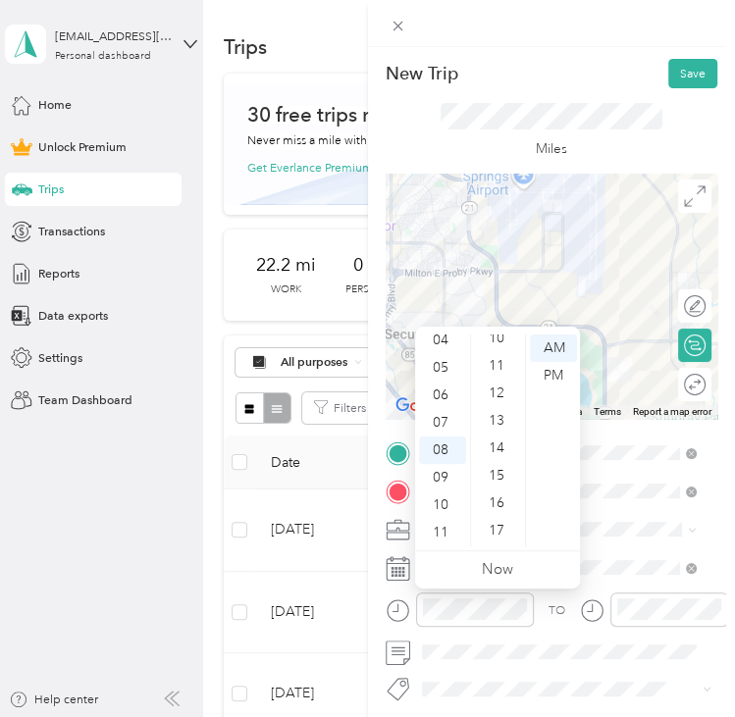
scroll to position [0, 0]
click at [502, 338] on div "00" at bounding box center [498, 348] width 47 height 27
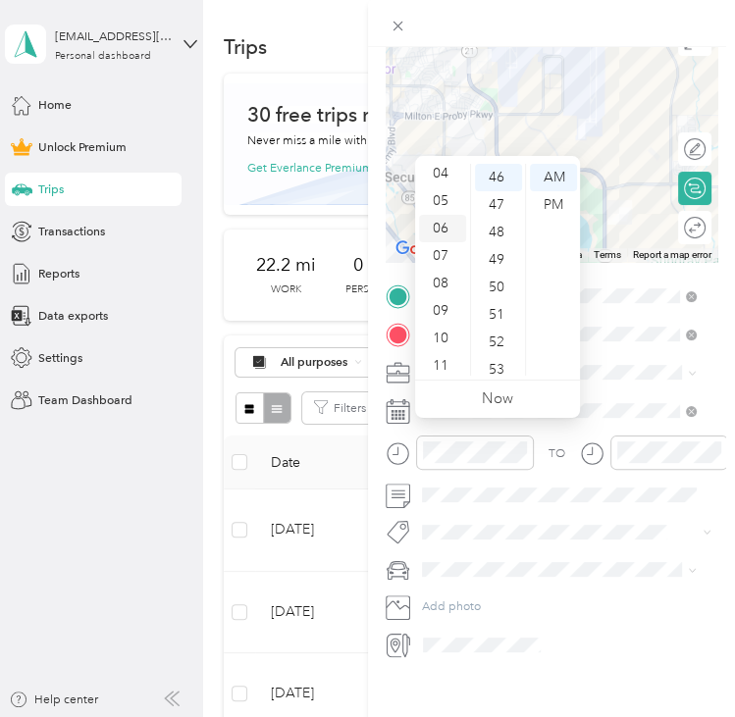
scroll to position [118, 0]
click at [439, 267] on div "08" at bounding box center [442, 279] width 47 height 27
click at [500, 172] on div "00" at bounding box center [498, 177] width 47 height 27
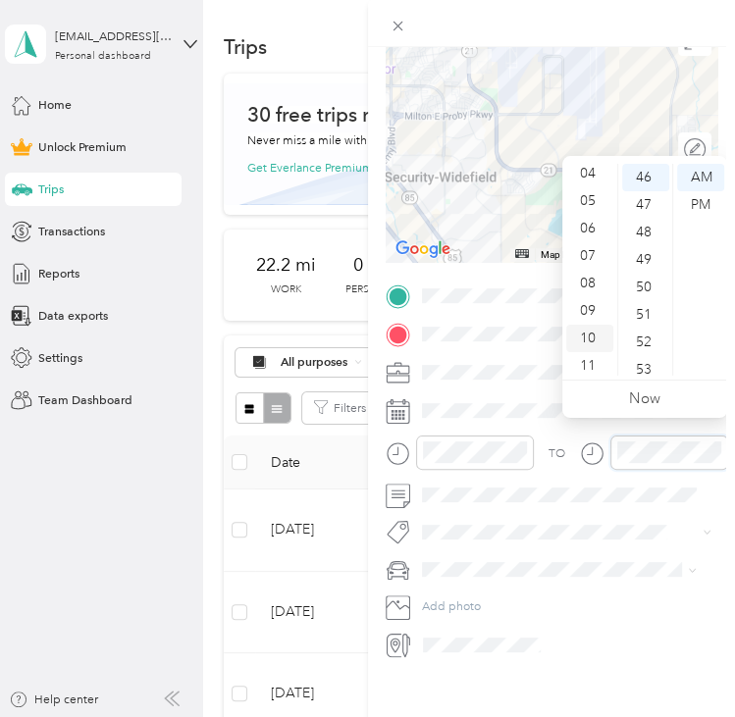
scroll to position [118, 0]
click at [585, 278] on div "08" at bounding box center [589, 279] width 47 height 27
click at [643, 180] on div "00" at bounding box center [645, 177] width 47 height 27
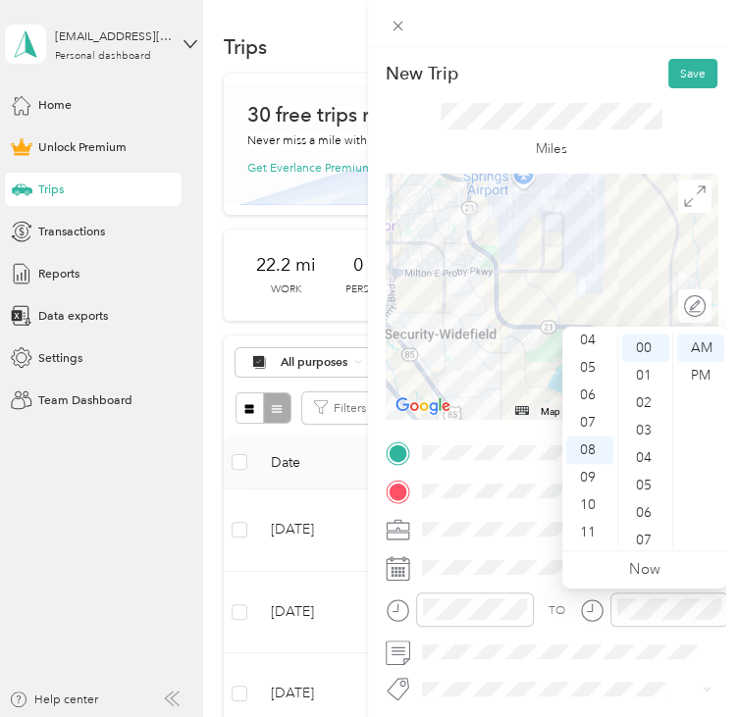
click at [593, 71] on div "New Trip Save" at bounding box center [552, 73] width 333 height 29
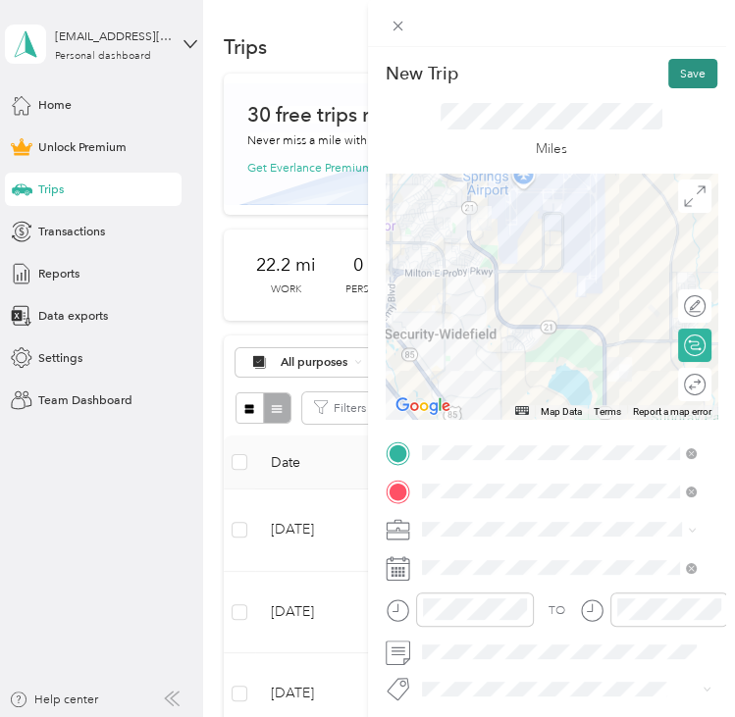
click at [683, 79] on button "Save" at bounding box center [692, 73] width 49 height 29
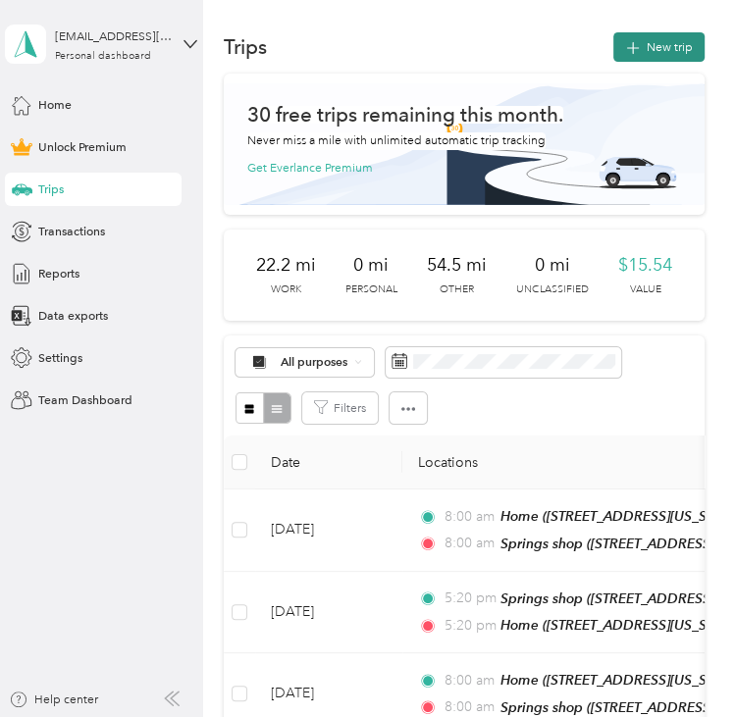
click at [661, 44] on button "New trip" at bounding box center [658, 46] width 91 height 29
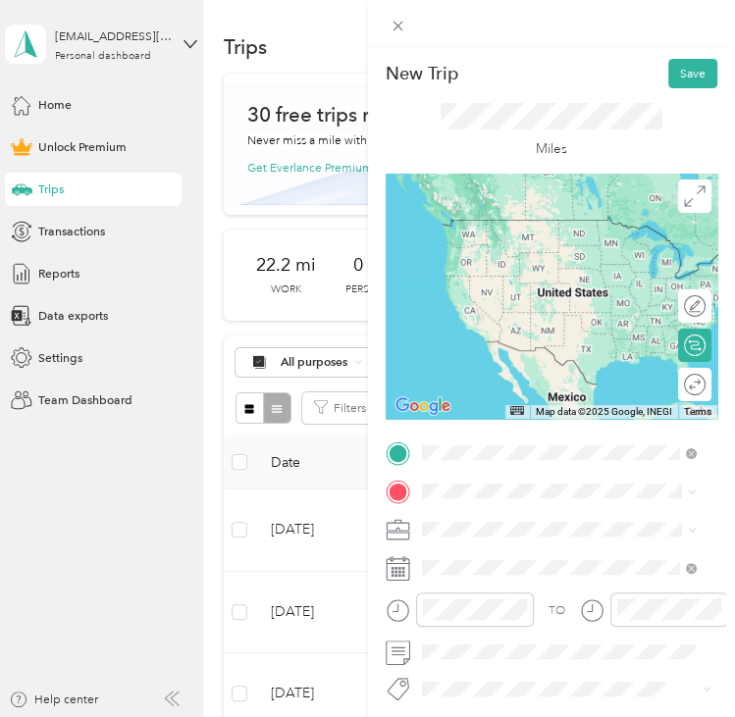
click at [495, 546] on span "[STREET_ADDRESS][US_STATE][US_STATE]" at bounding box center [572, 540] width 234 height 15
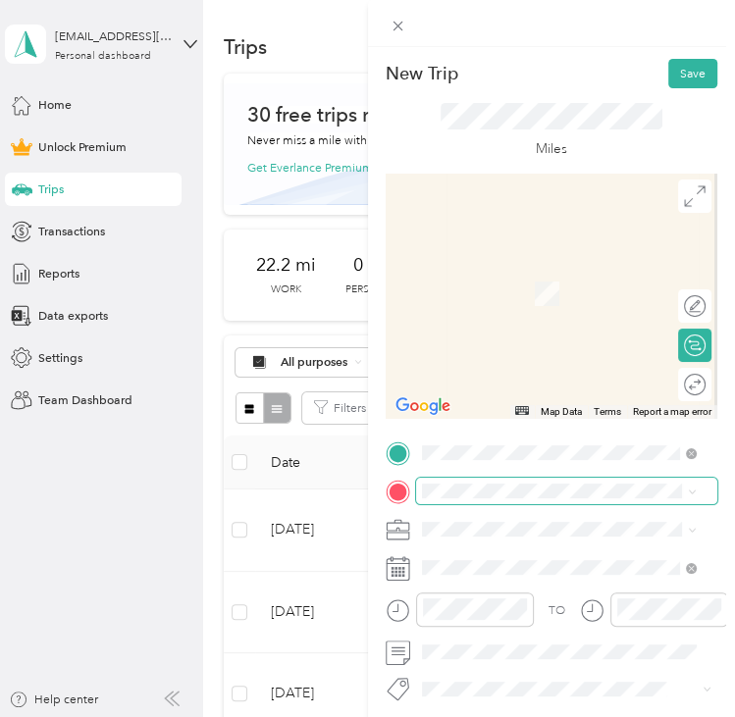
click at [476, 482] on span at bounding box center [567, 491] width 302 height 26
click at [536, 414] on span "[STREET_ADDRESS][US_STATE], [US_STATE][GEOGRAPHIC_DATA], [GEOGRAPHIC_DATA], [GE…" at bounding box center [547, 445] width 185 height 68
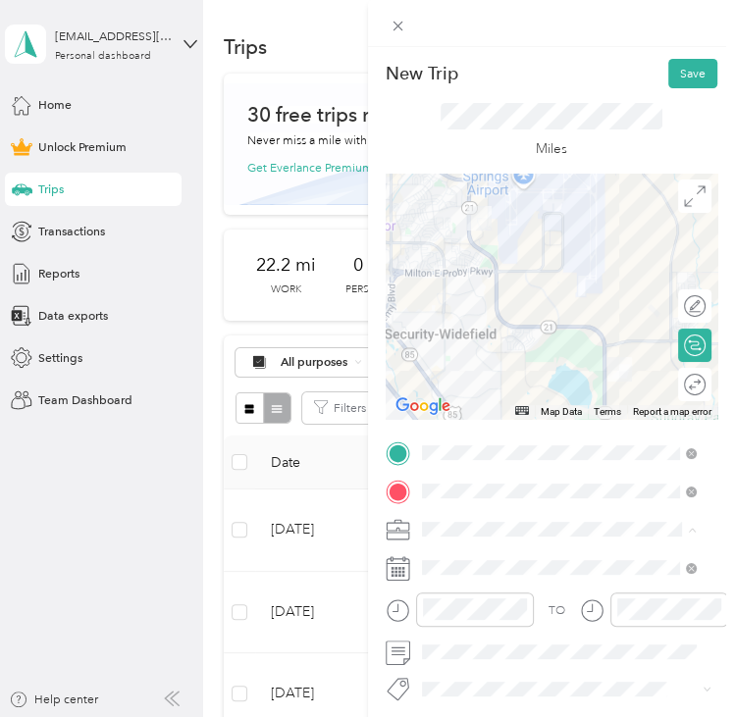
click at [461, 501] on li "Commute" at bounding box center [558, 499] width 287 height 29
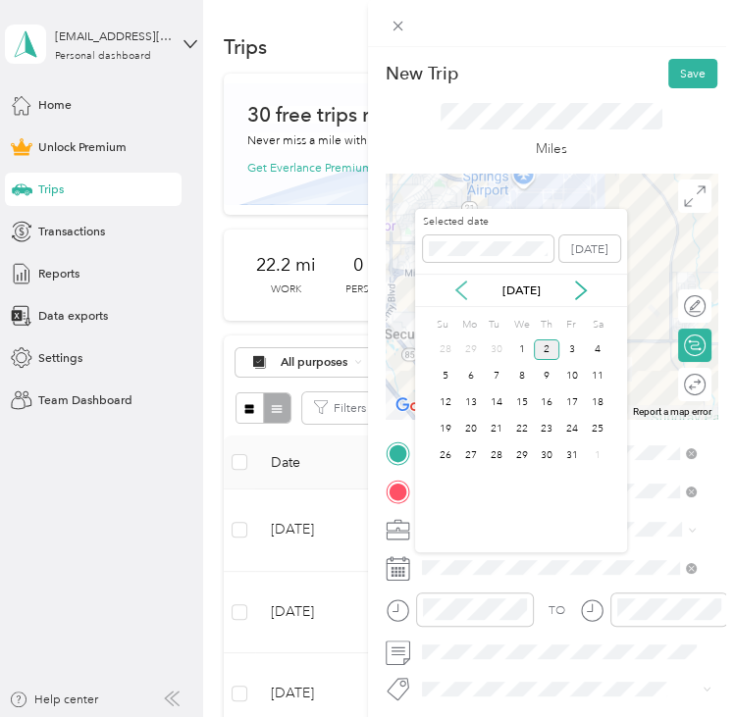
click at [461, 286] on icon at bounding box center [461, 291] width 10 height 18
click at [463, 454] on div "29" at bounding box center [471, 455] width 26 height 21
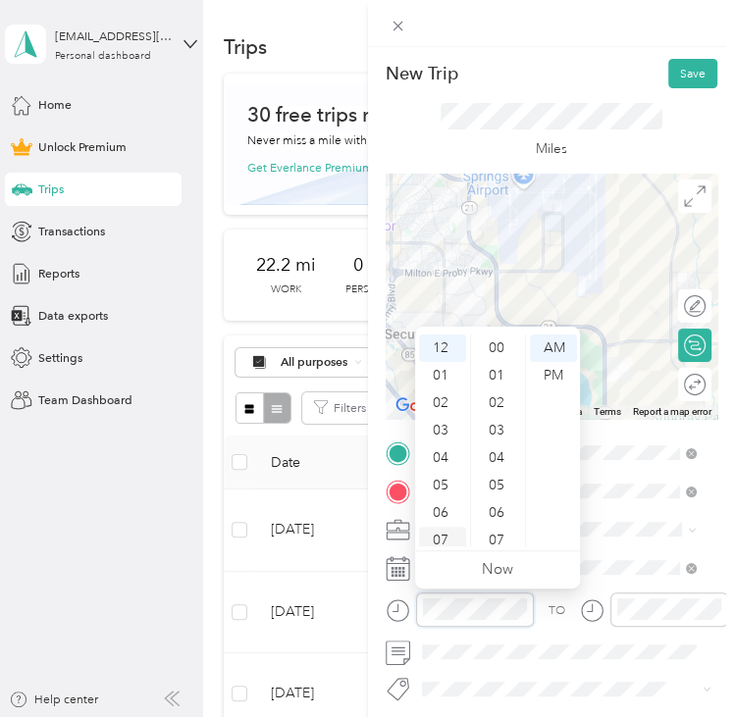
scroll to position [1291, 0]
click at [446, 482] on div "05" at bounding box center [442, 485] width 47 height 27
drag, startPoint x: 498, startPoint y: 509, endPoint x: 506, endPoint y: 501, distance: 11.1
click at [499, 509] on div "10" at bounding box center [498, 509] width 47 height 27
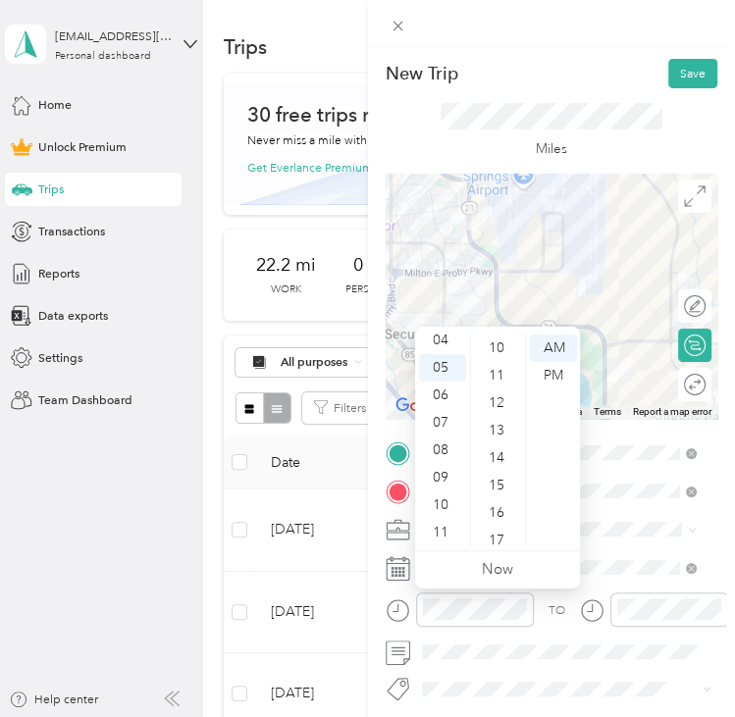
scroll to position [275, 0]
click at [567, 384] on div "PM" at bounding box center [553, 375] width 47 height 27
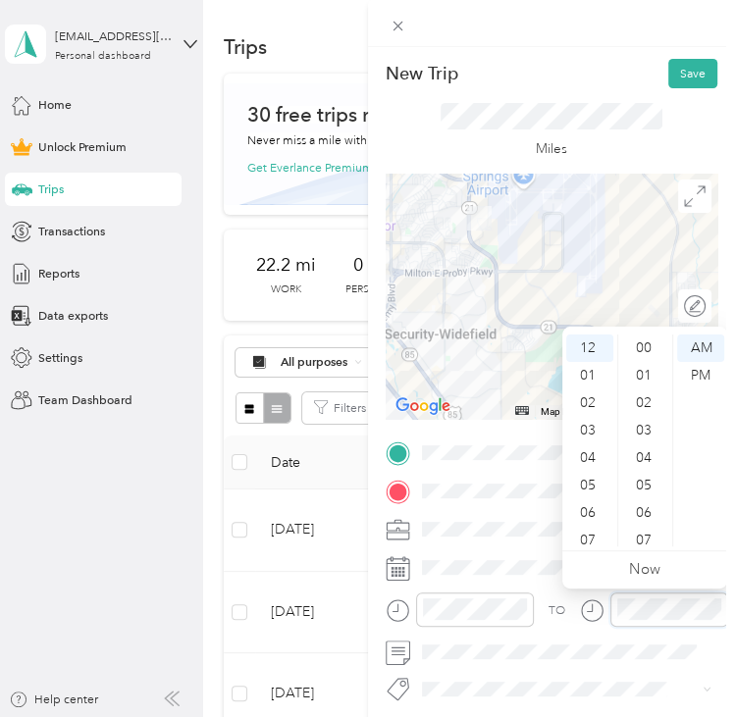
scroll to position [1291, 0]
click at [590, 479] on div "05" at bounding box center [589, 485] width 47 height 27
click at [642, 435] on div "10" at bounding box center [645, 426] width 47 height 27
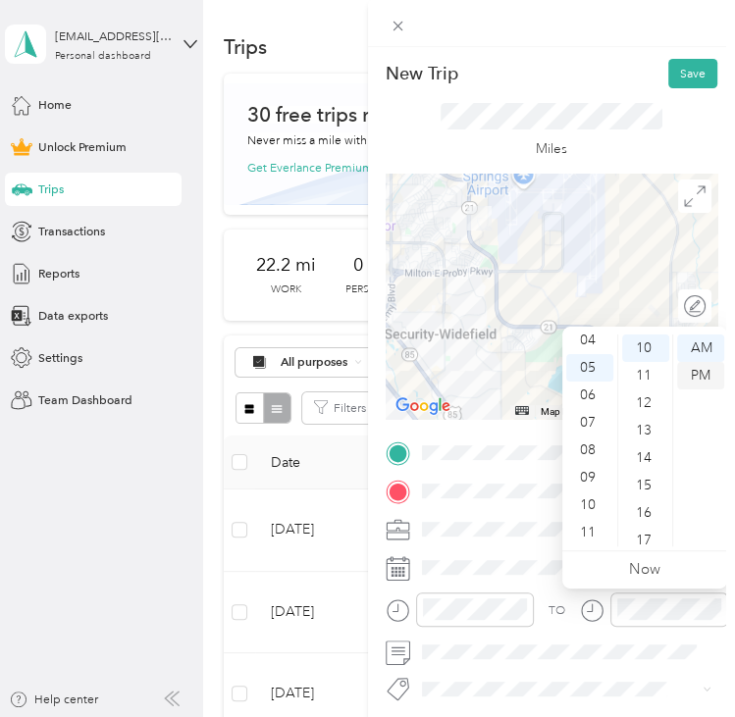
click at [701, 386] on div "PM" at bounding box center [700, 375] width 47 height 27
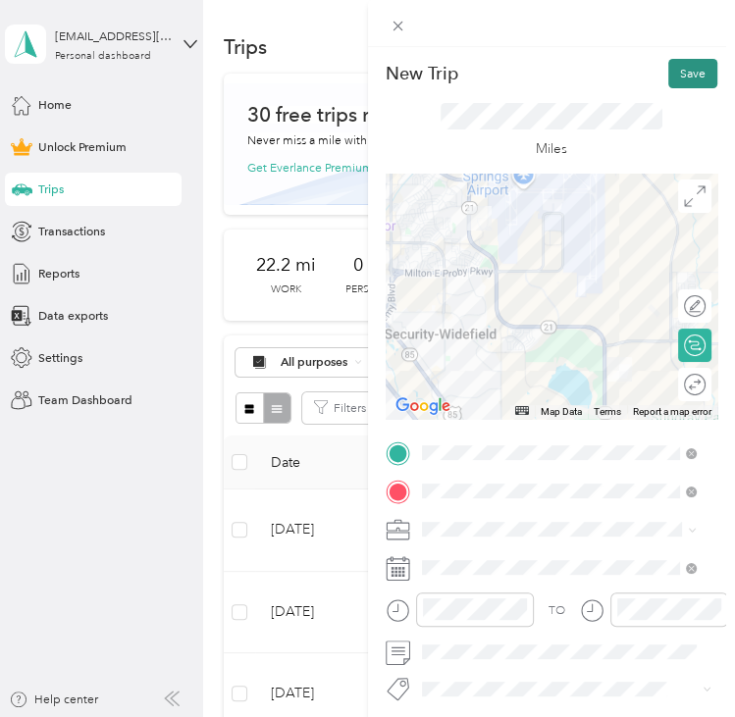
click at [668, 82] on button "Save" at bounding box center [692, 73] width 49 height 29
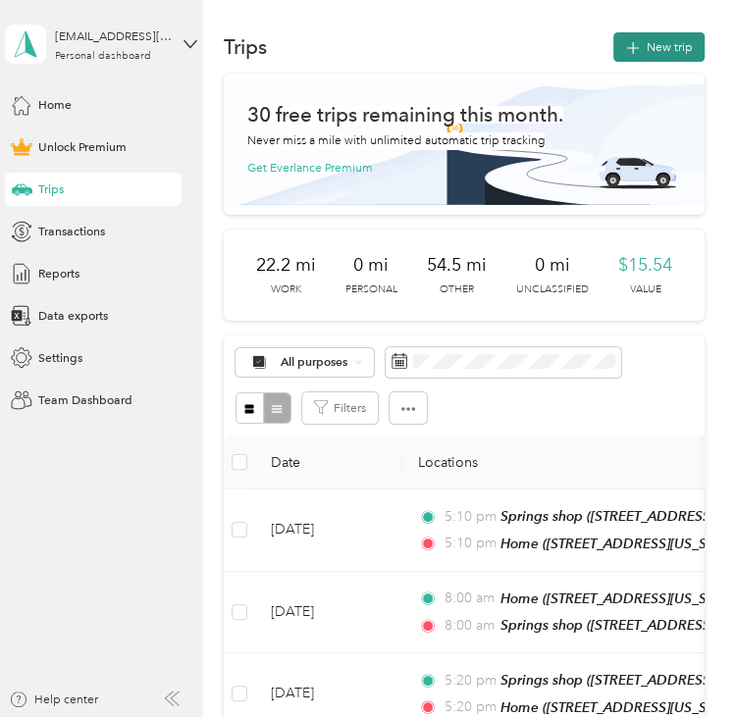
click at [658, 33] on button "New trip" at bounding box center [658, 46] width 91 height 29
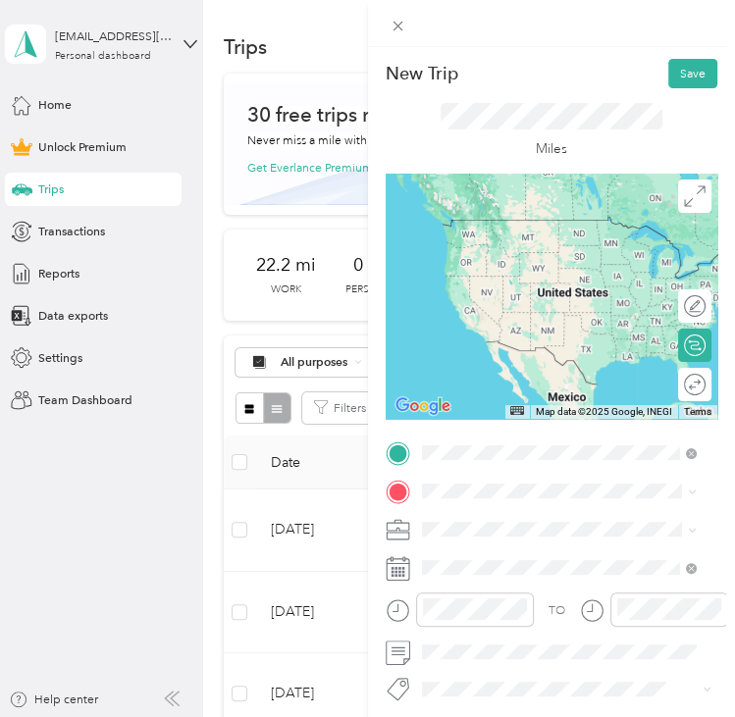
click at [526, 635] on div "Home [STREET_ADDRESS][US_STATE], [US_STATE][GEOGRAPHIC_DATA], [GEOGRAPHIC_DATA]…" at bounding box center [572, 664] width 235 height 88
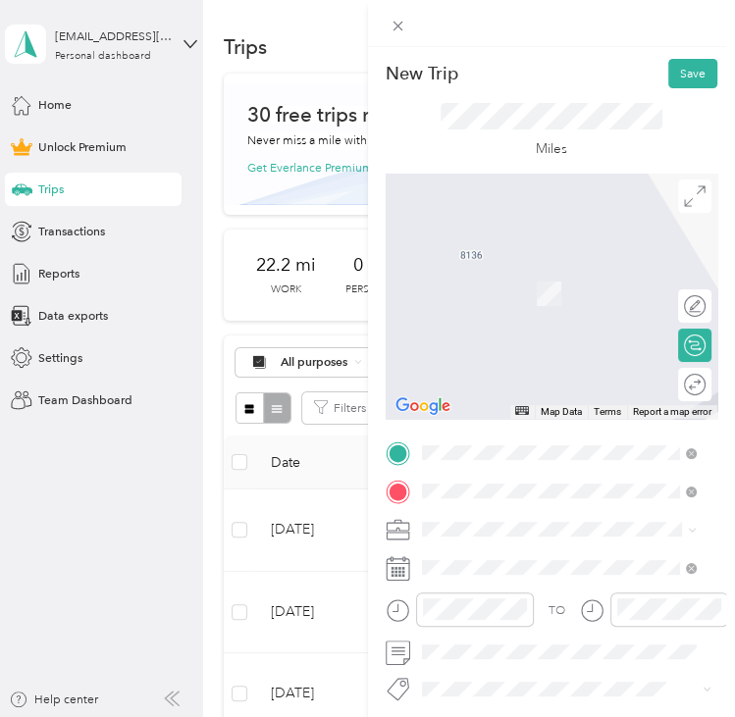
click at [496, 320] on span "[STREET_ADDRESS][US_STATE][US_STATE]" at bounding box center [572, 312] width 234 height 15
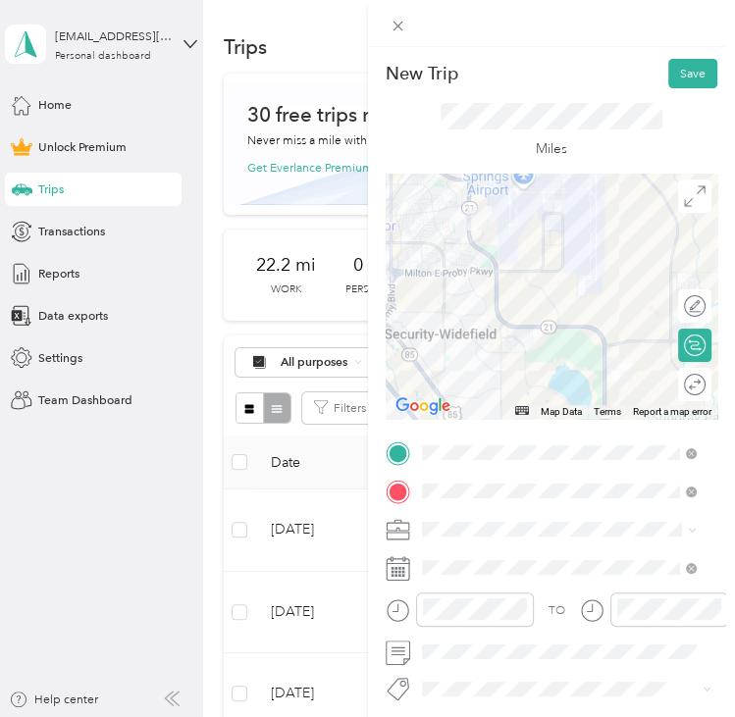
click at [447, 537] on span at bounding box center [567, 529] width 302 height 26
click at [480, 500] on li "Commute" at bounding box center [558, 498] width 287 height 29
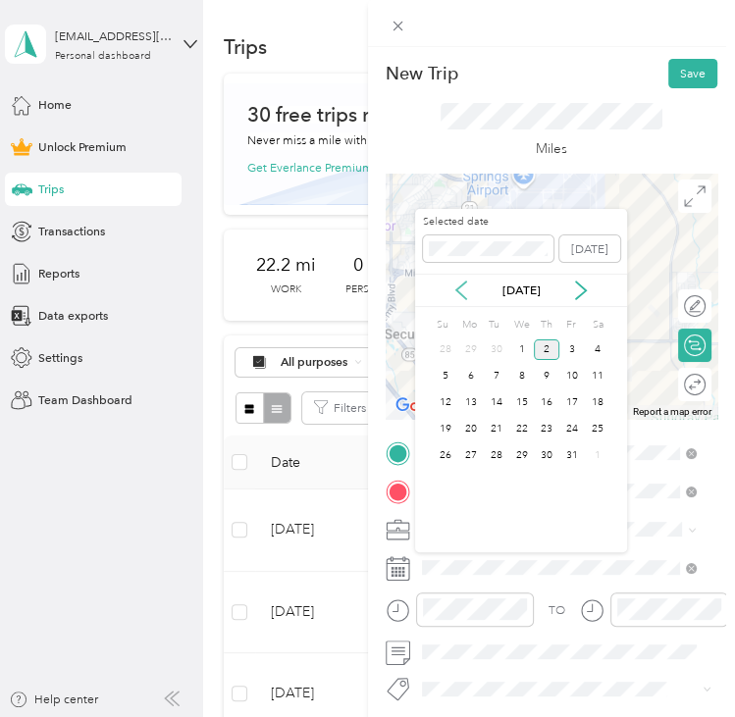
click at [463, 293] on icon at bounding box center [461, 291] width 20 height 20
click at [495, 452] on div "30" at bounding box center [497, 455] width 26 height 21
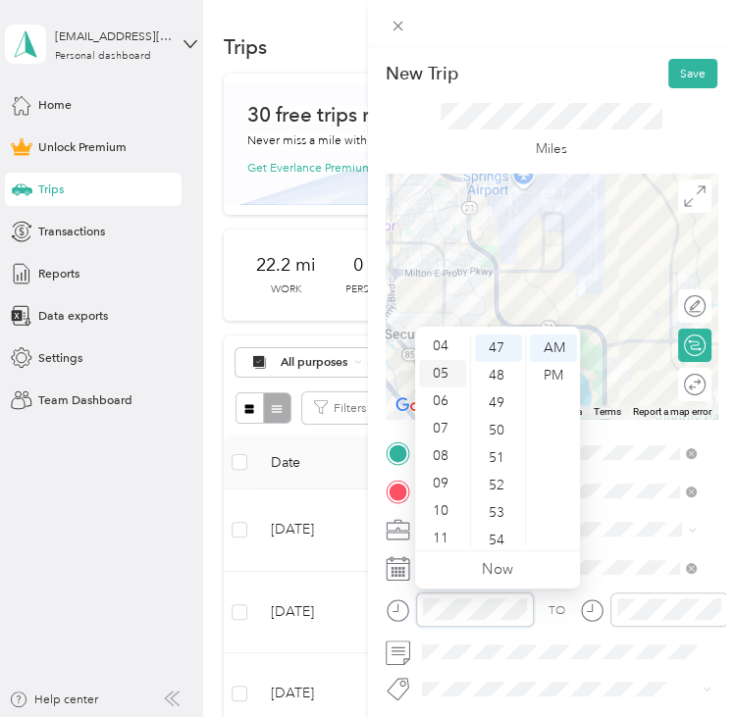
scroll to position [118, 0]
click at [434, 473] on div "09" at bounding box center [442, 477] width 47 height 27
click at [484, 341] on div "00" at bounding box center [498, 348] width 47 height 27
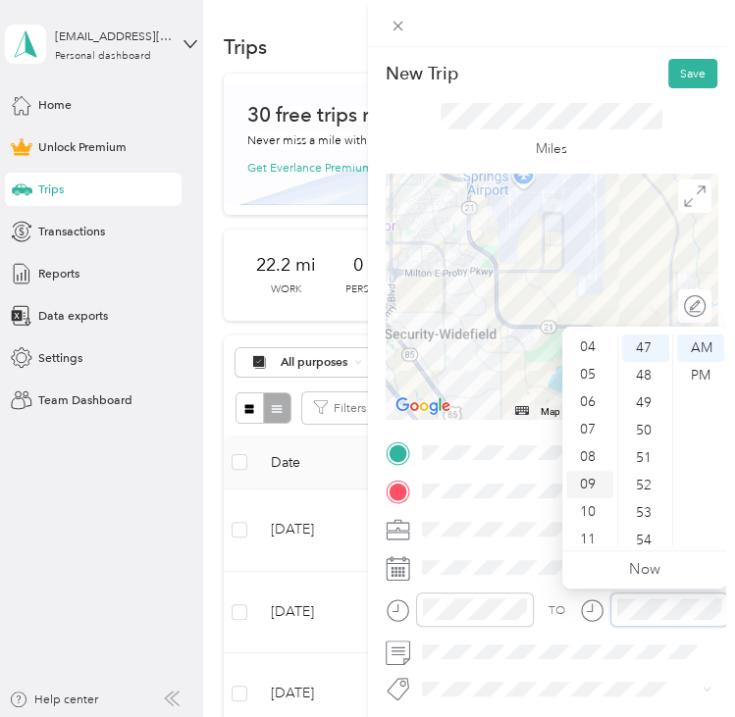
scroll to position [118, 0]
click at [581, 472] on div "09" at bounding box center [589, 477] width 47 height 27
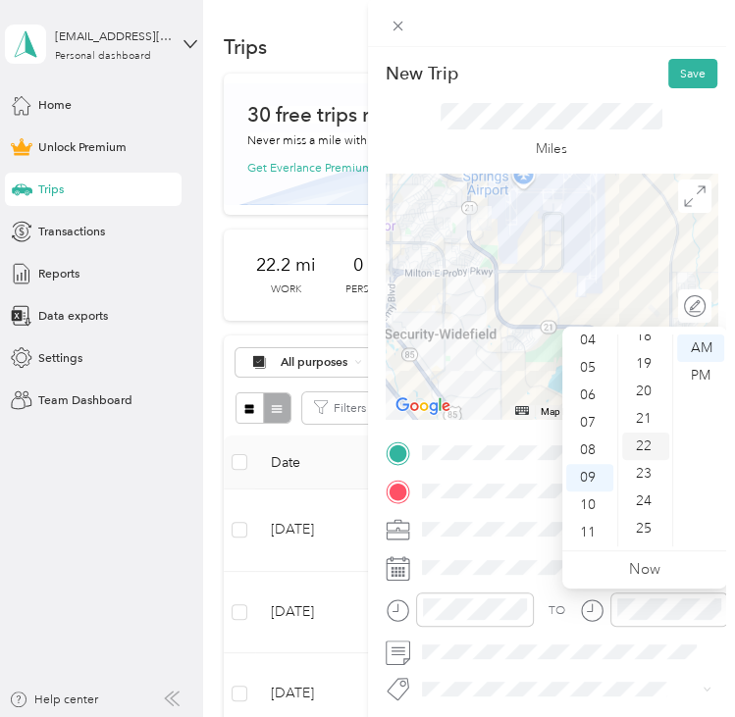
scroll to position [0, 0]
click at [628, 343] on div "00" at bounding box center [645, 348] width 47 height 27
click at [591, 94] on div "Miles" at bounding box center [552, 130] width 333 height 85
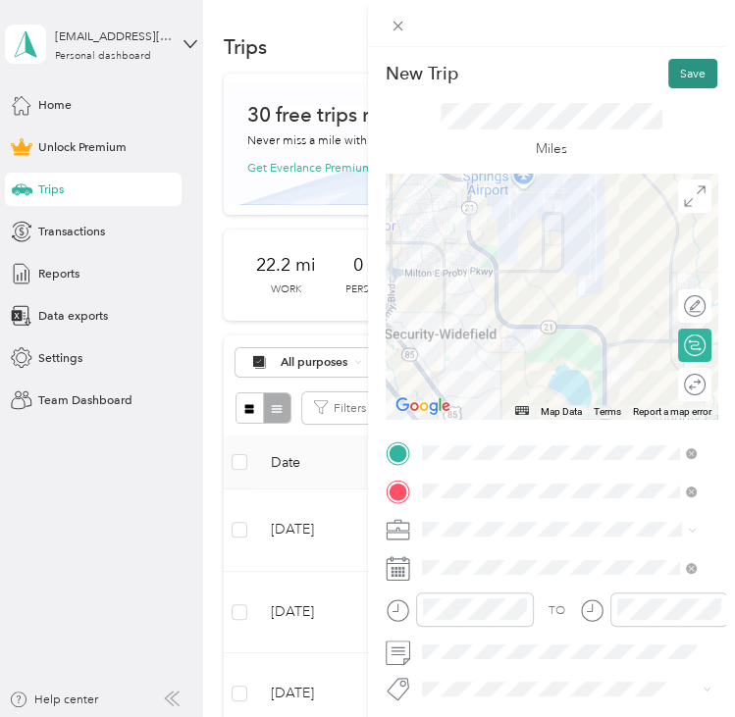
click at [668, 81] on button "Save" at bounding box center [692, 73] width 49 height 29
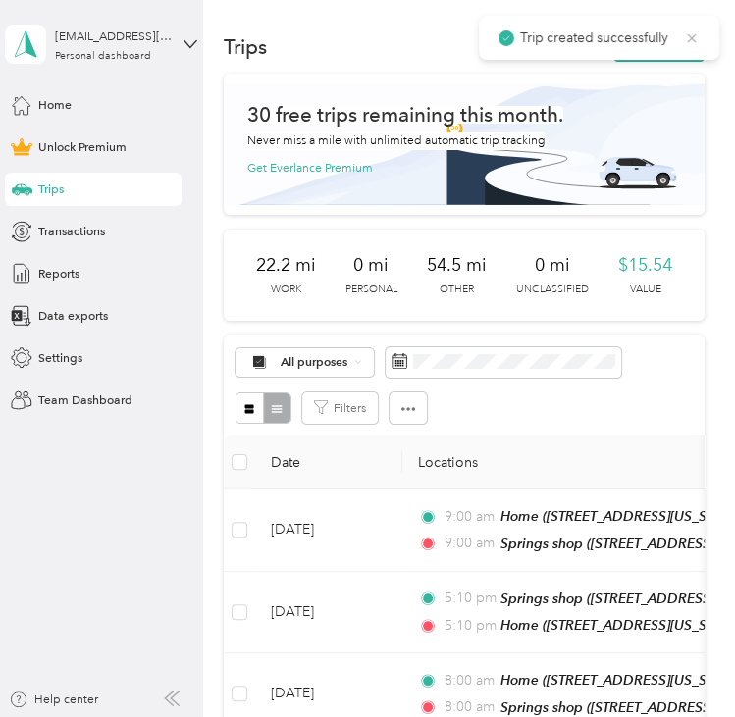
click at [691, 35] on icon at bounding box center [692, 38] width 16 height 18
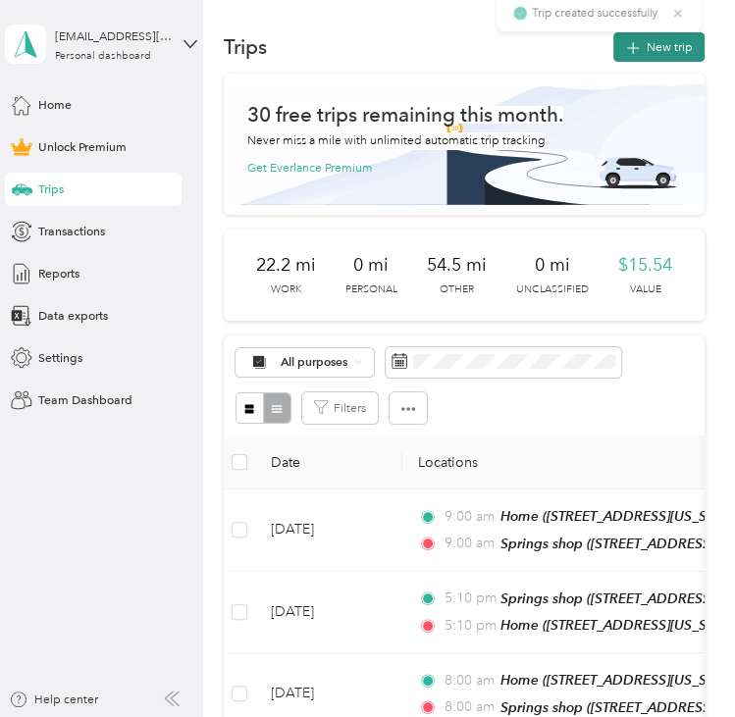
click at [643, 61] on button "New trip" at bounding box center [658, 46] width 91 height 29
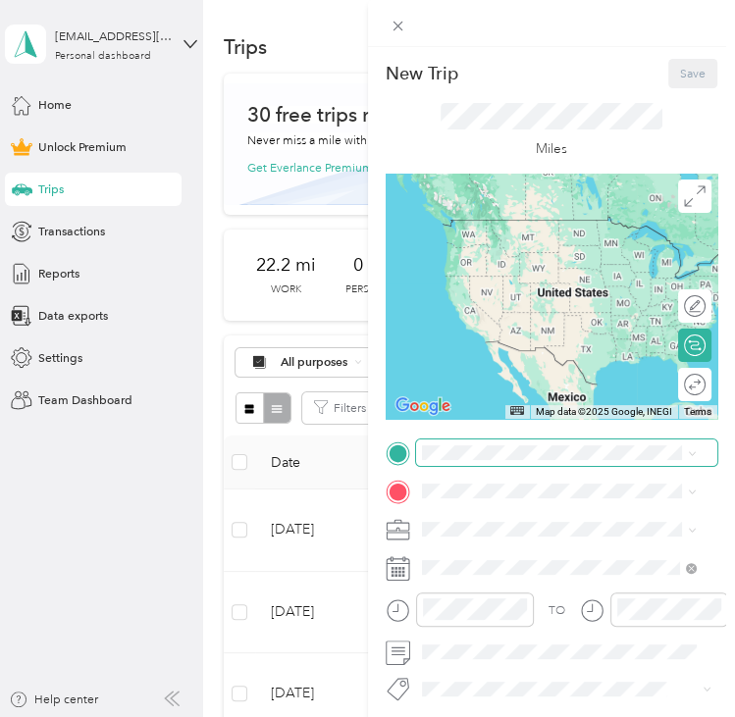
click at [452, 463] on span at bounding box center [567, 453] width 302 height 26
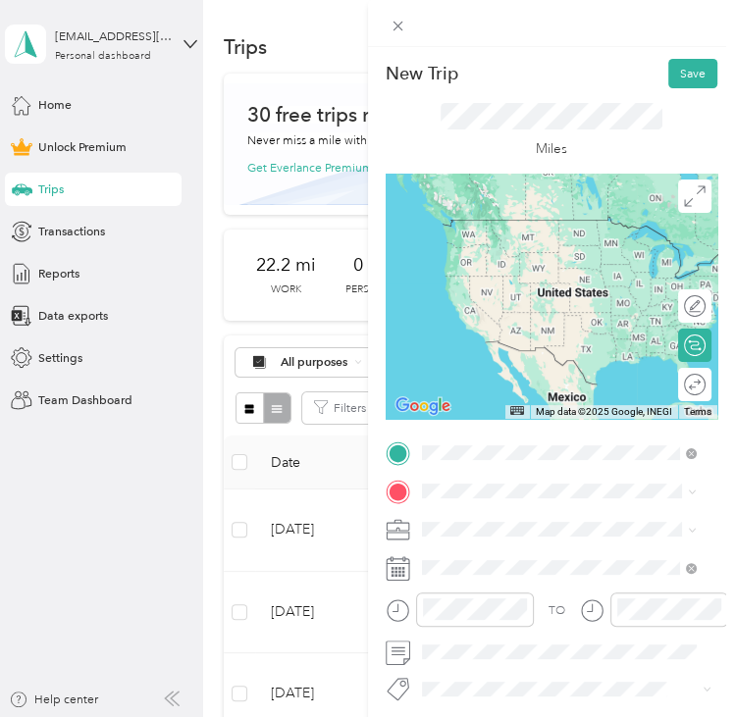
click at [507, 537] on span "[STREET_ADDRESS][US_STATE][US_STATE]" at bounding box center [572, 540] width 234 height 15
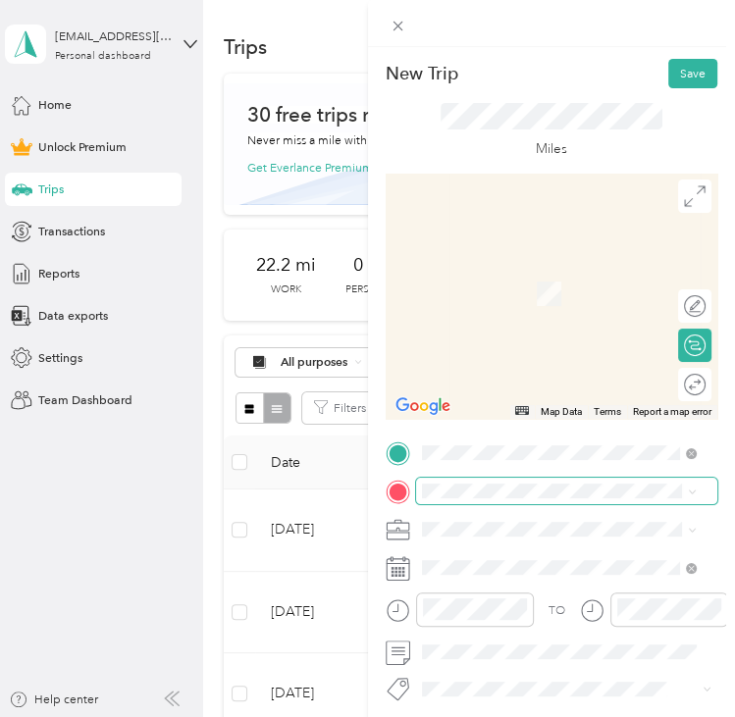
click at [483, 482] on span at bounding box center [567, 491] width 302 height 26
click at [522, 423] on span "[STREET_ADDRESS][US_STATE], [US_STATE][GEOGRAPHIC_DATA], [GEOGRAPHIC_DATA], [GE…" at bounding box center [547, 439] width 185 height 68
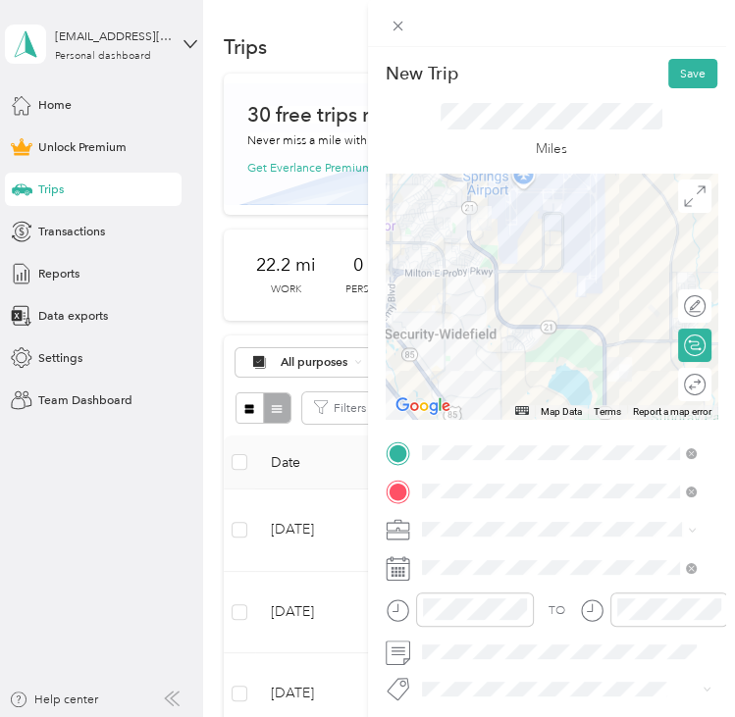
click at [444, 539] on span at bounding box center [567, 529] width 302 height 26
click at [450, 500] on div "Commute" at bounding box center [558, 500] width 263 height 18
click at [454, 559] on span at bounding box center [567, 567] width 302 height 26
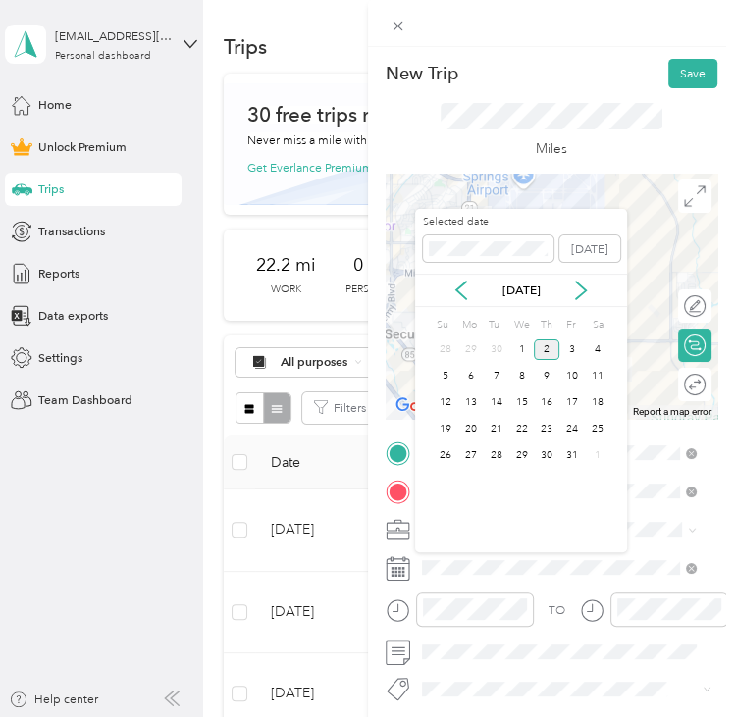
click at [461, 303] on div "[DATE]" at bounding box center [521, 290] width 212 height 33
click at [463, 296] on icon at bounding box center [461, 291] width 10 height 18
click at [498, 460] on div "30" at bounding box center [497, 455] width 26 height 21
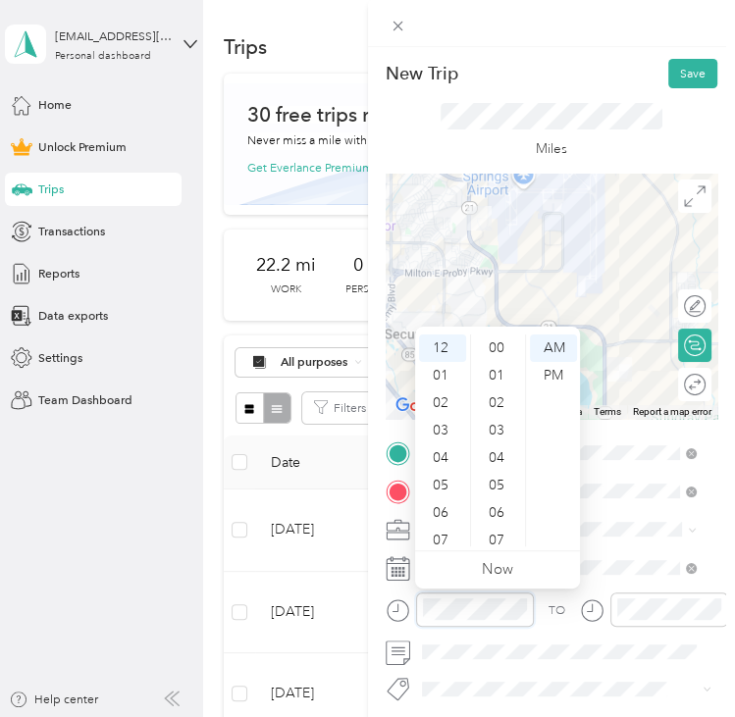
scroll to position [1319, 0]
click at [444, 494] on div "05" at bounding box center [442, 485] width 47 height 27
click at [541, 384] on div "PM" at bounding box center [553, 375] width 47 height 27
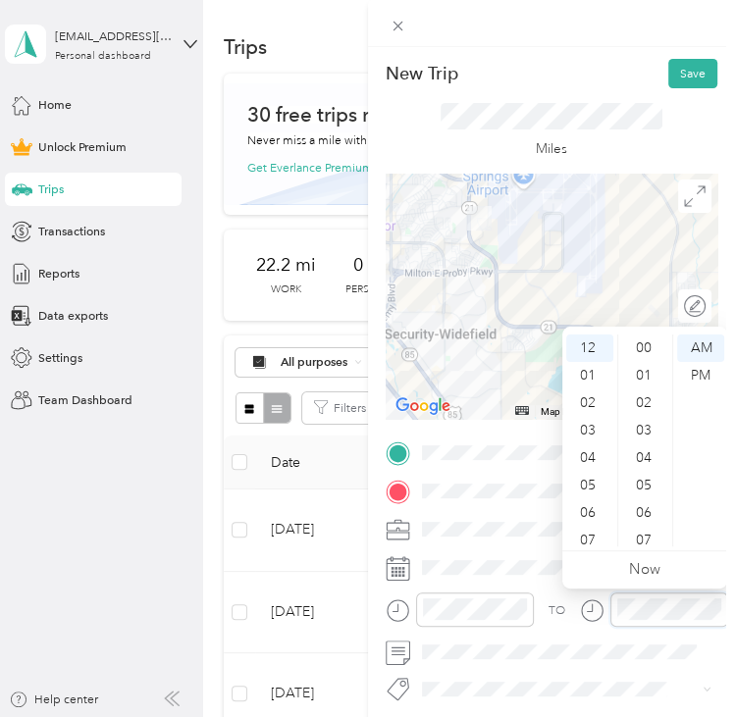
scroll to position [1319, 0]
click at [584, 488] on div "05" at bounding box center [589, 485] width 47 height 27
click at [711, 372] on div "PM" at bounding box center [700, 375] width 47 height 27
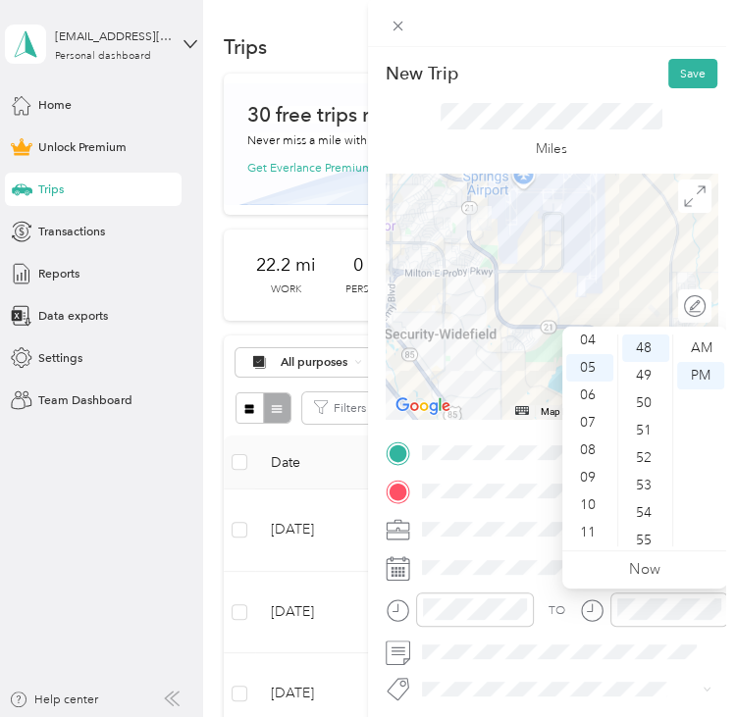
click at [586, 92] on div "Miles" at bounding box center [552, 130] width 333 height 85
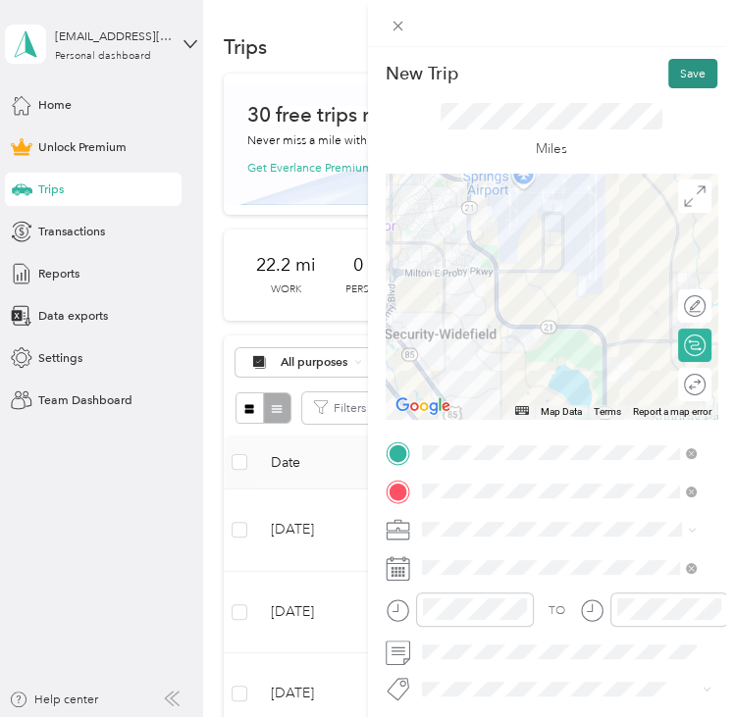
click at [683, 76] on button "Save" at bounding box center [692, 73] width 49 height 29
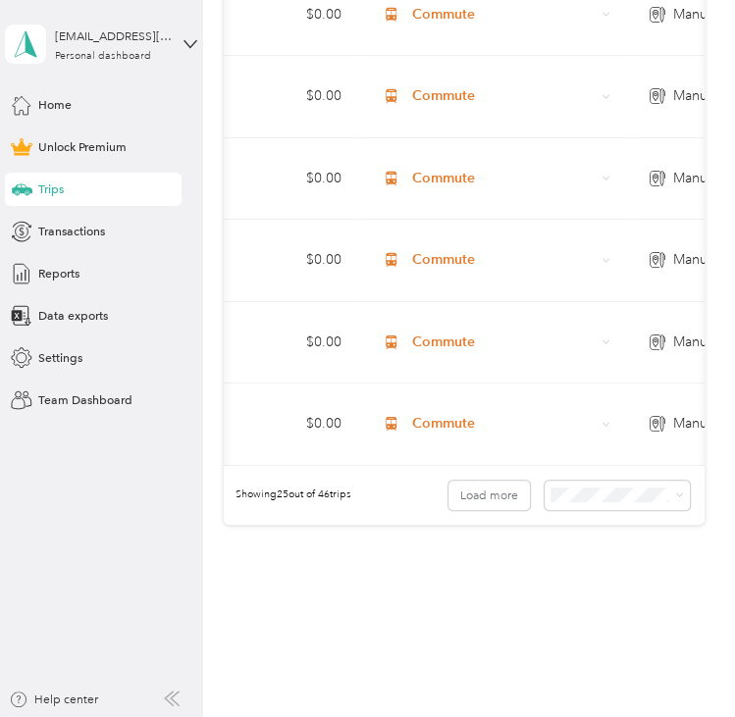
scroll to position [0, 835]
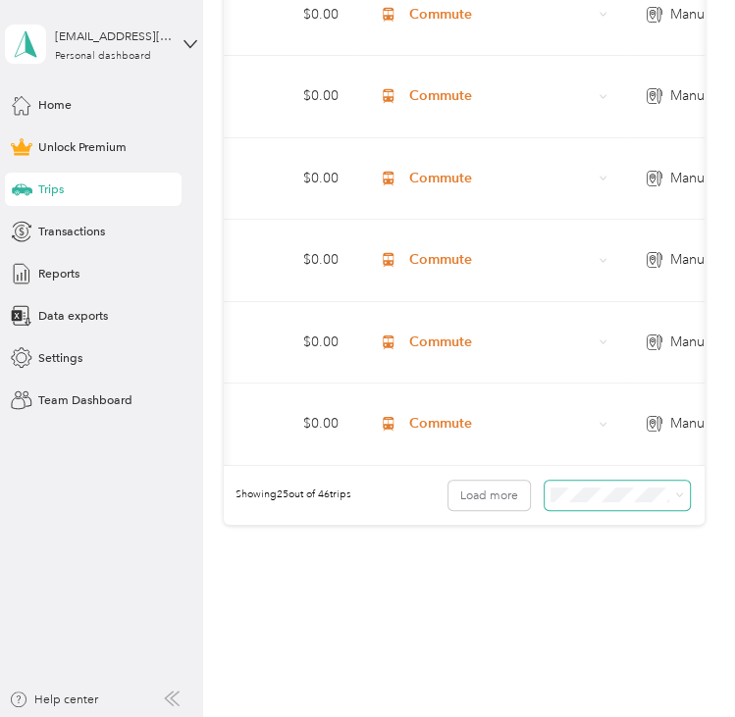
click at [545, 481] on span at bounding box center [617, 495] width 145 height 29
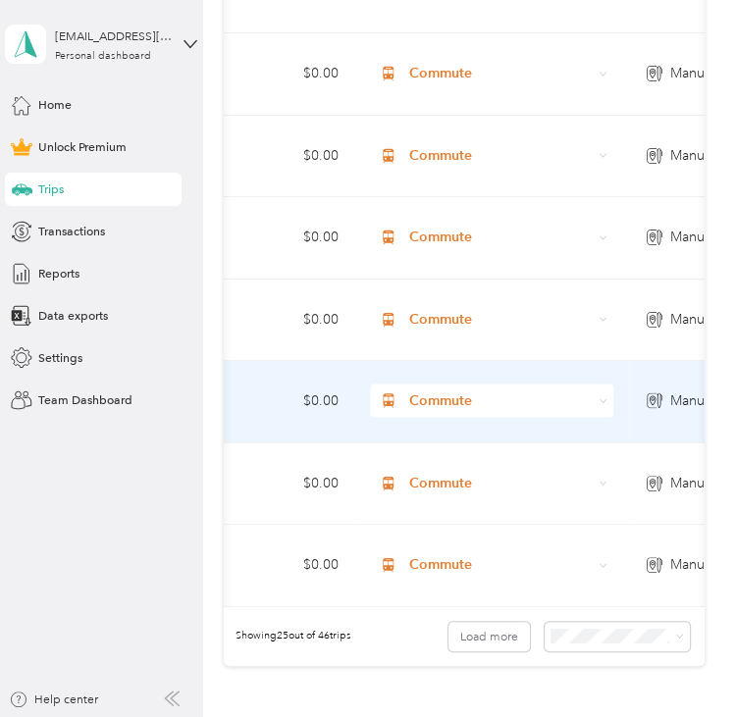
scroll to position [2072, 0]
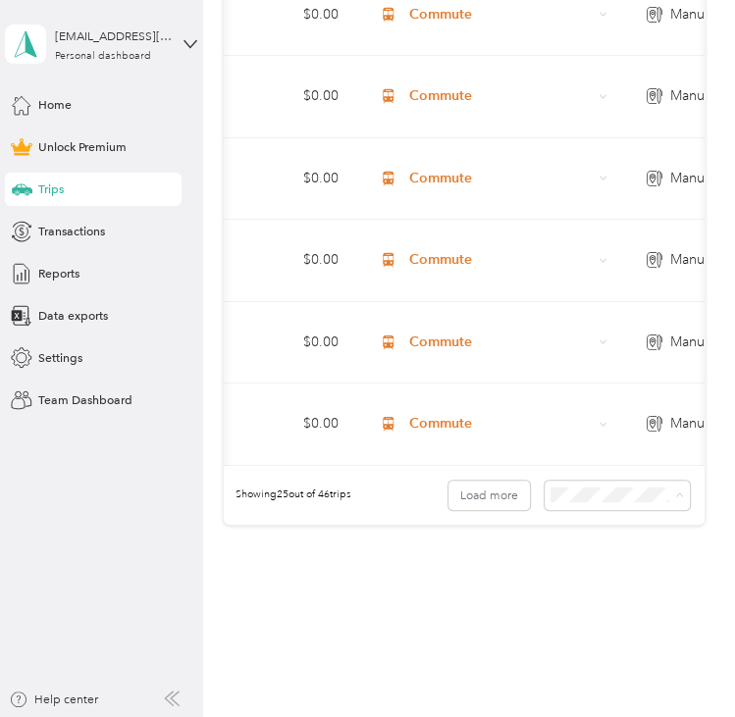
click at [624, 550] on li "100 per load" at bounding box center [612, 545] width 145 height 29
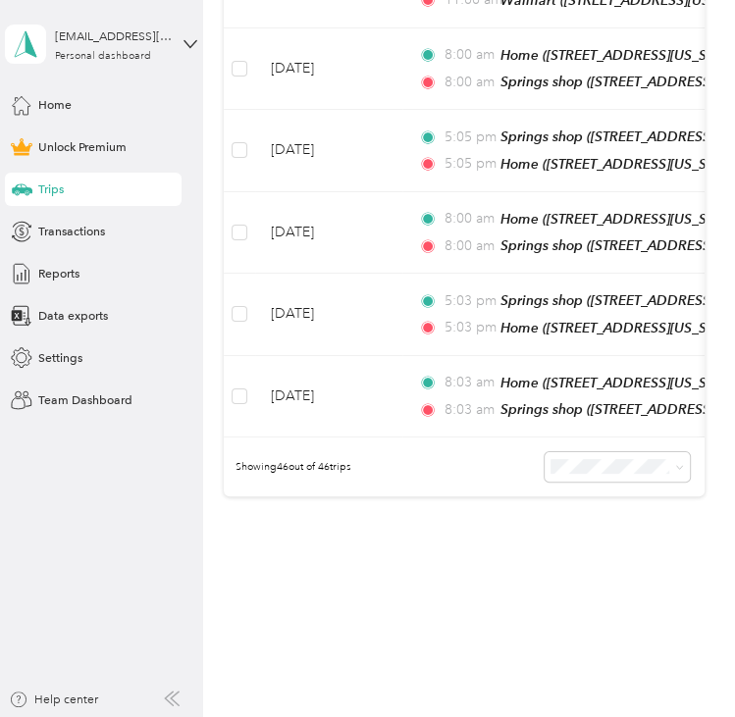
click at [153, 517] on aside "[EMAIL_ADDRESS][DOMAIN_NAME] Personal dashboard Home Unlock Premium Trips Trans…" at bounding box center [101, 358] width 203 height 717
drag, startPoint x: 111, startPoint y: 512, endPoint x: 38, endPoint y: 530, distance: 74.7
click at [38, 530] on aside "[EMAIL_ADDRESS][DOMAIN_NAME] Personal dashboard Home Unlock Premium Trips Trans…" at bounding box center [101, 358] width 203 height 717
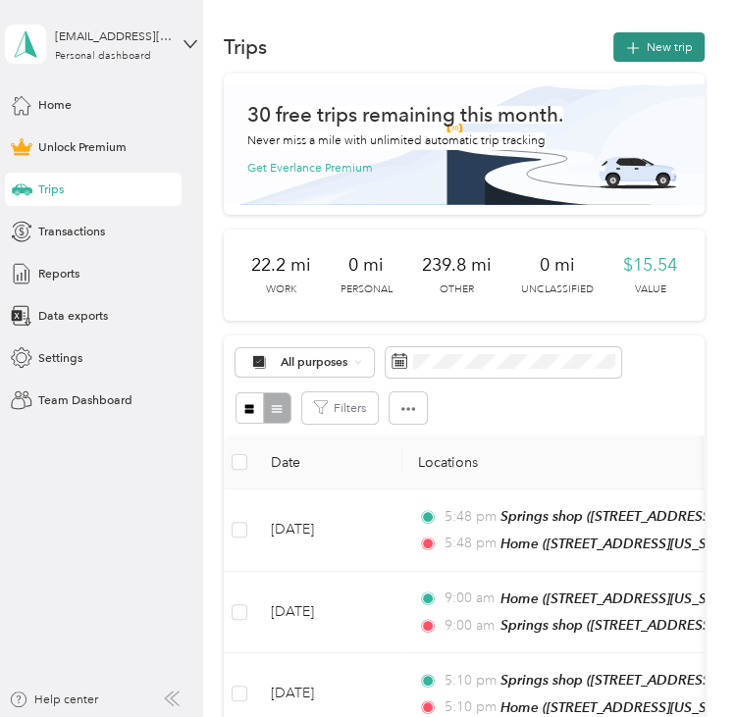
click at [666, 56] on button "New trip" at bounding box center [658, 46] width 91 height 29
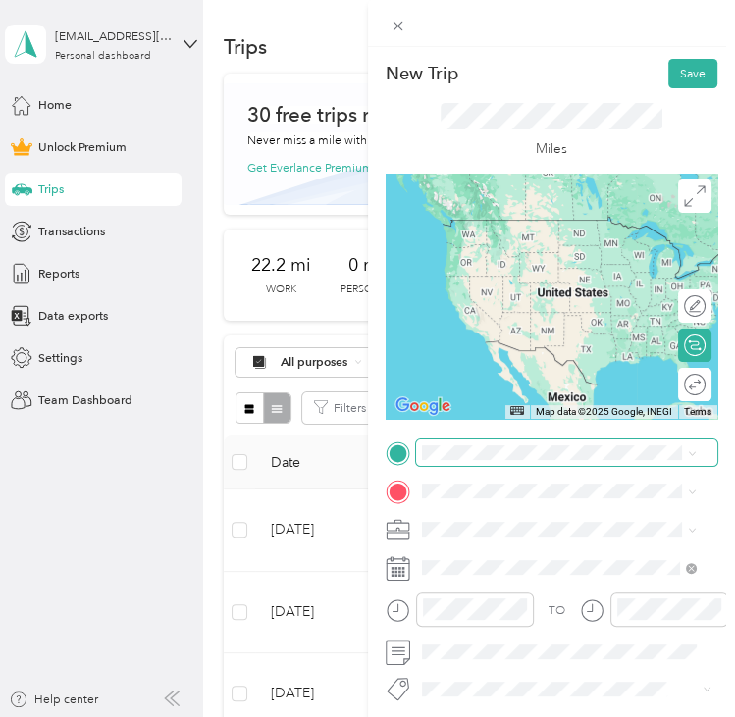
click at [509, 460] on li "From your Favorite places" at bounding box center [558, 476] width 287 height 37
click at [511, 523] on div "Springs shop [STREET_ADDRESS][US_STATE][US_STATE]" at bounding box center [572, 531] width 234 height 35
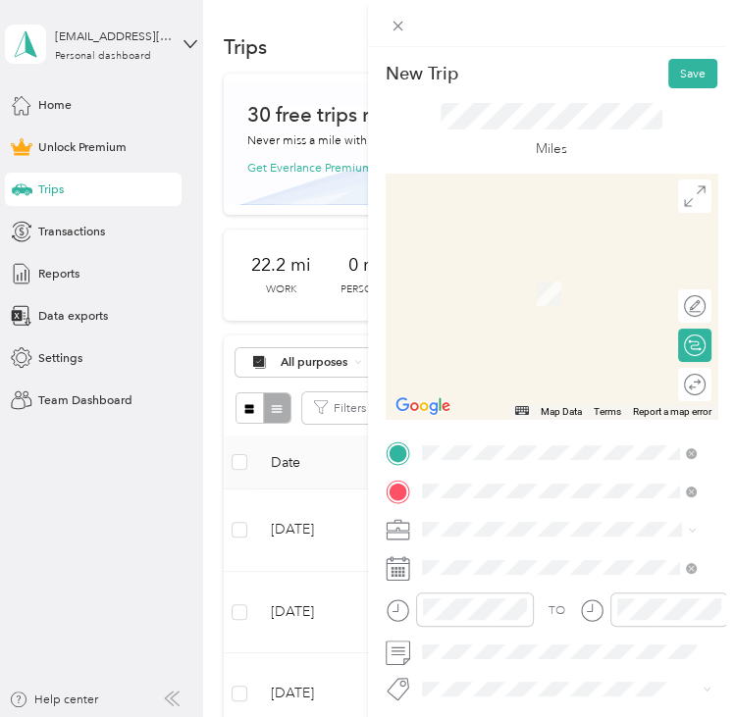
click at [546, 340] on div "Maaco [STREET_ADDRESS][US_STATE][US_STATE][US_STATE]" at bounding box center [572, 313] width 235 height 53
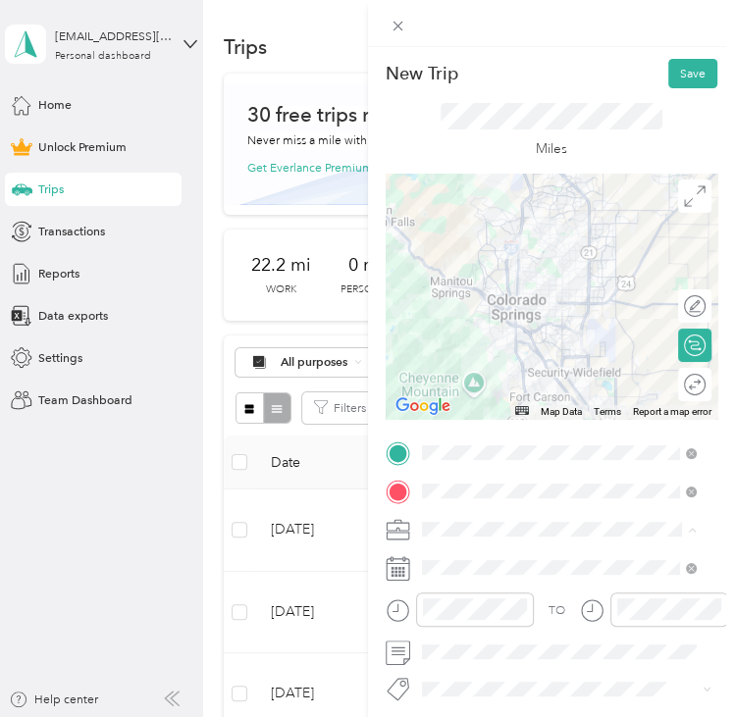
click at [470, 717] on div "New Trip Save This trip cannot be edited because it is either under review, app…" at bounding box center [362, 717] width 725 height 0
click at [518, 353] on li "Adas Solutions" at bounding box center [558, 352] width 287 height 29
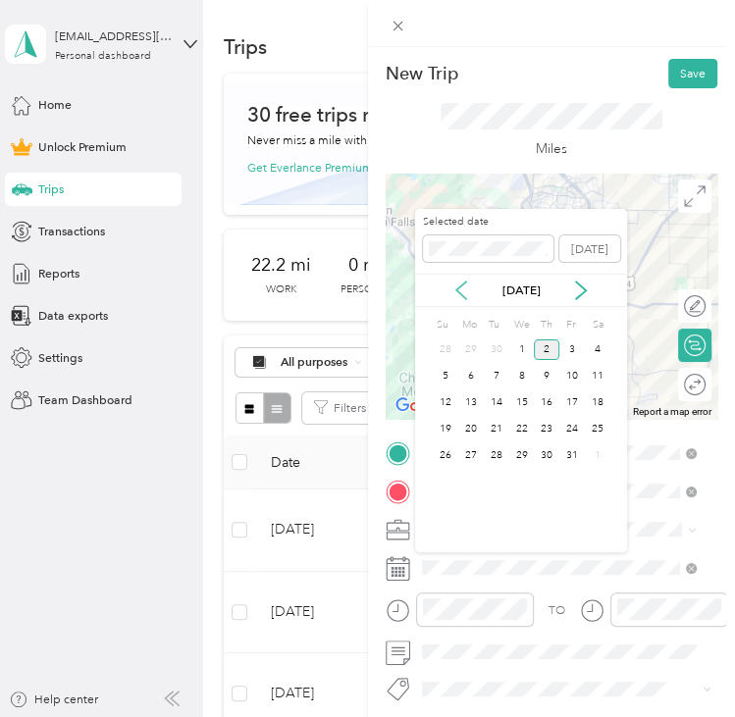
click at [463, 289] on icon at bounding box center [461, 291] width 20 height 20
click at [493, 344] on div "2" at bounding box center [497, 350] width 26 height 21
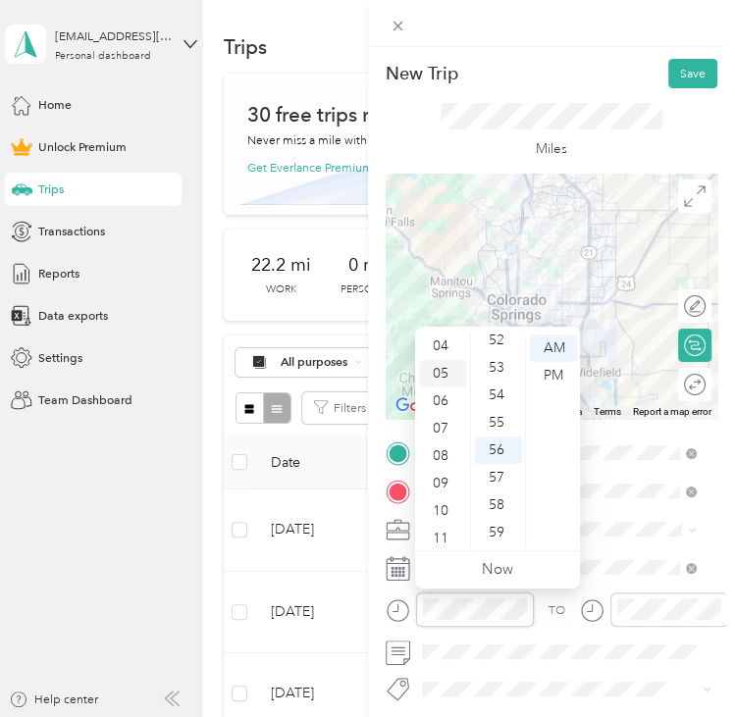
scroll to position [118, 0]
click at [453, 466] on div "09" at bounding box center [442, 477] width 47 height 27
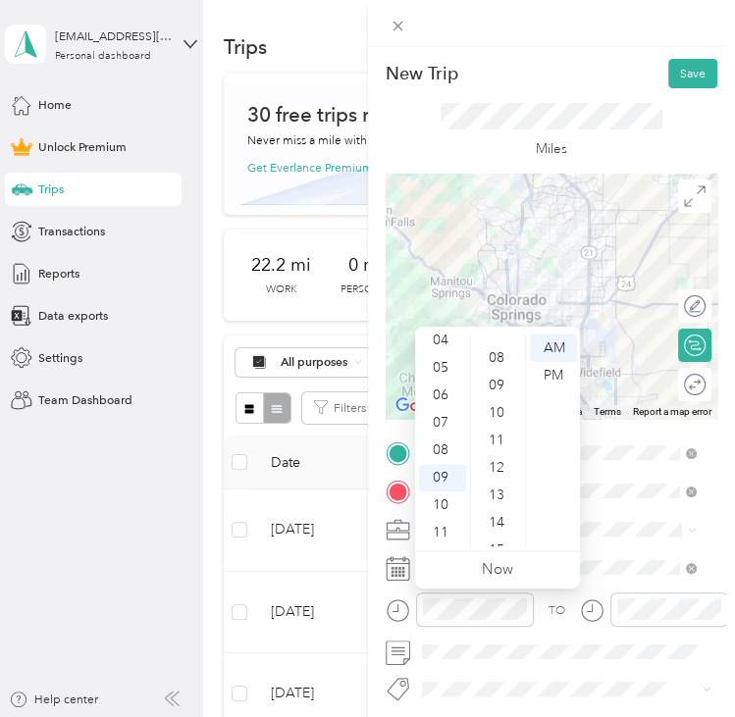
scroll to position [0, 0]
click at [499, 378] on div "01" at bounding box center [498, 375] width 47 height 27
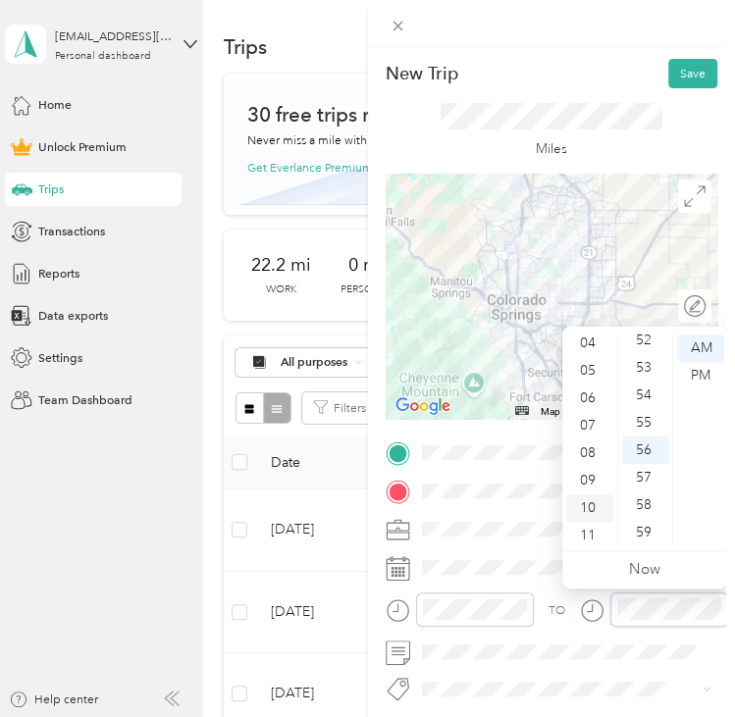
scroll to position [118, 0]
click at [586, 482] on div "09" at bounding box center [589, 477] width 47 height 27
click at [651, 374] on div "01" at bounding box center [645, 375] width 47 height 27
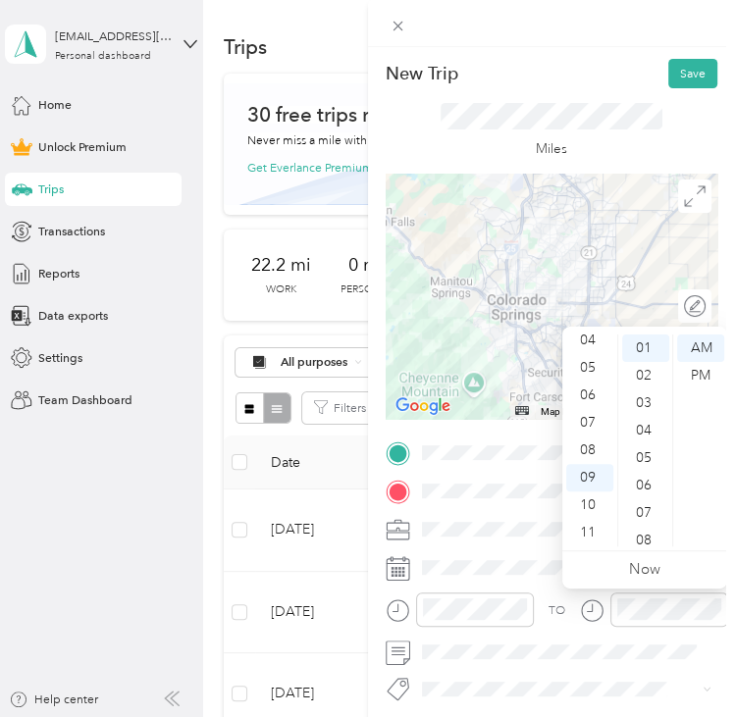
click at [623, 80] on div "New Trip Save" at bounding box center [552, 73] width 333 height 29
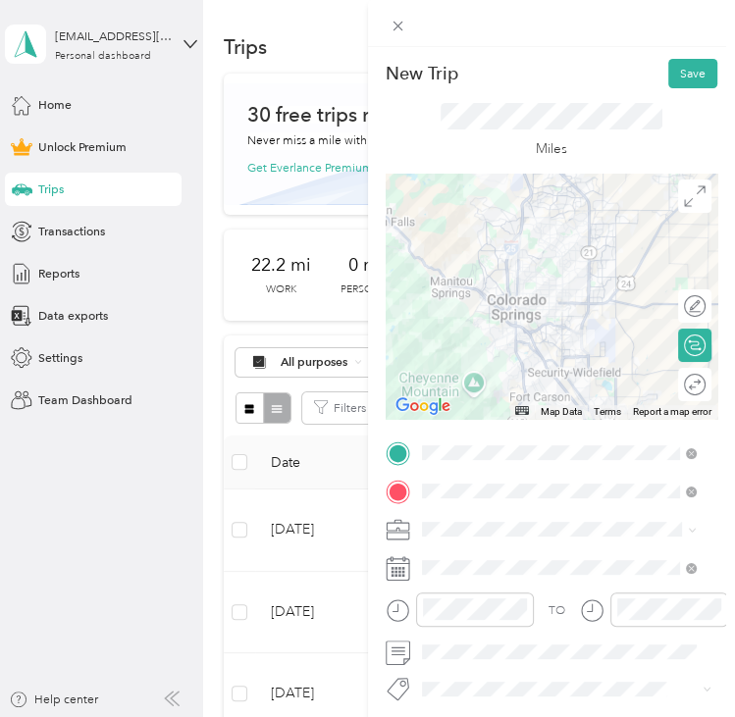
click at [580, 273] on div at bounding box center [552, 296] width 333 height 245
click at [499, 266] on div at bounding box center [552, 296] width 333 height 245
click at [497, 274] on div at bounding box center [552, 296] width 333 height 245
click at [561, 263] on div at bounding box center [552, 296] width 333 height 245
click at [502, 296] on div at bounding box center [552, 296] width 333 height 245
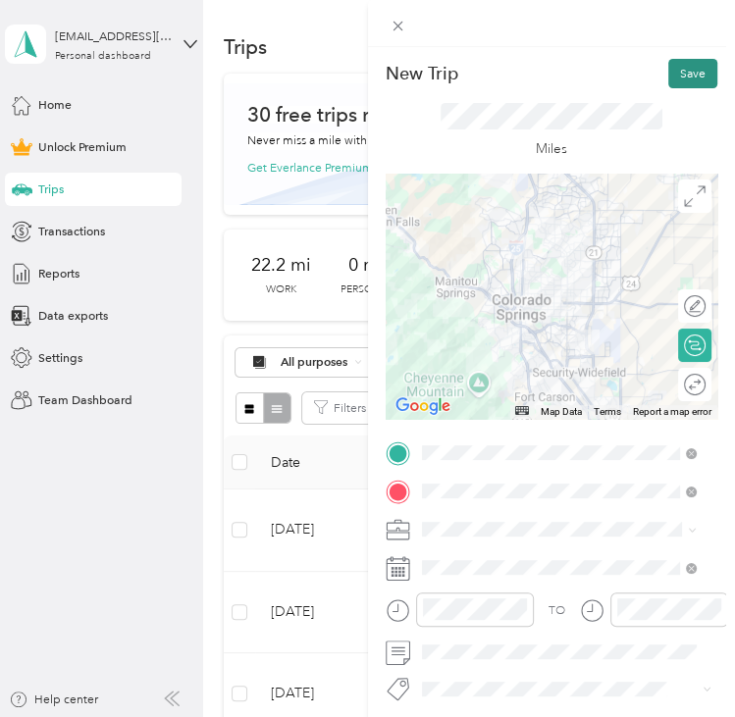
click at [668, 70] on button "Save" at bounding box center [692, 73] width 49 height 29
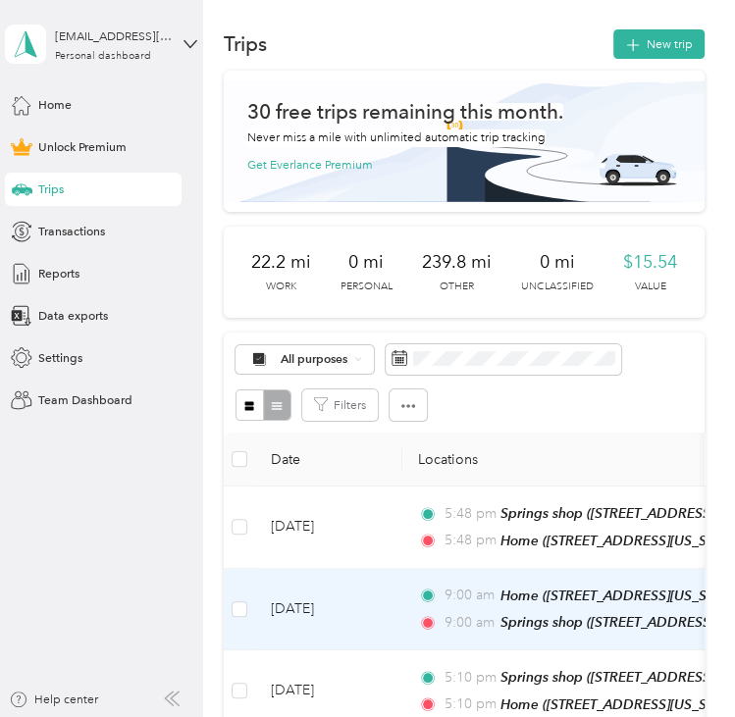
scroll to position [0, 0]
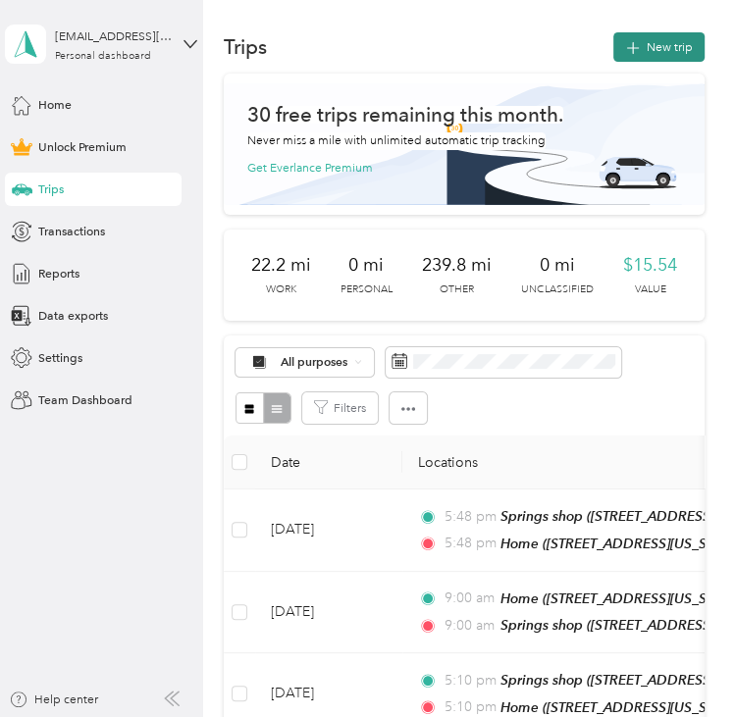
click at [656, 43] on button "New trip" at bounding box center [658, 46] width 91 height 29
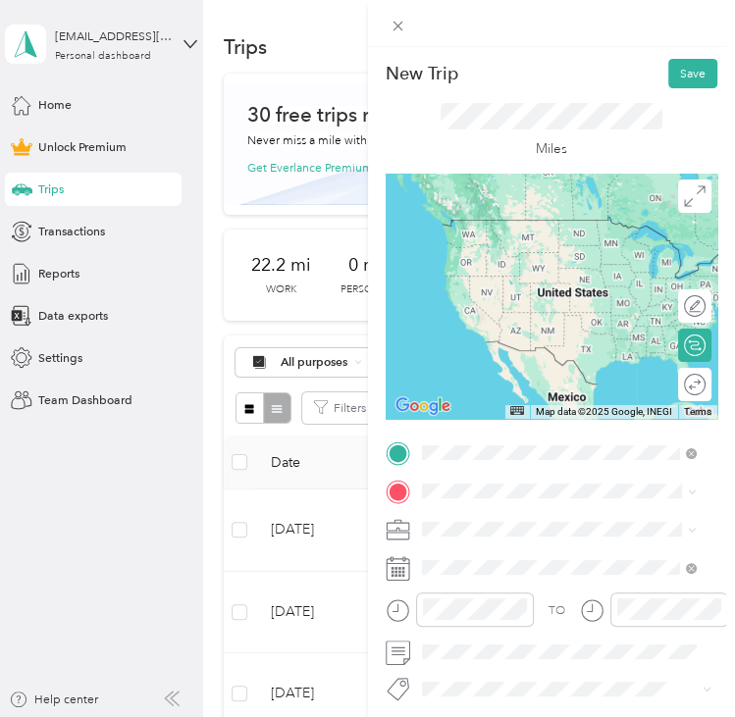
click at [545, 529] on div "Maaco [STREET_ADDRESS][US_STATE][US_STATE][US_STATE]" at bounding box center [572, 540] width 235 height 53
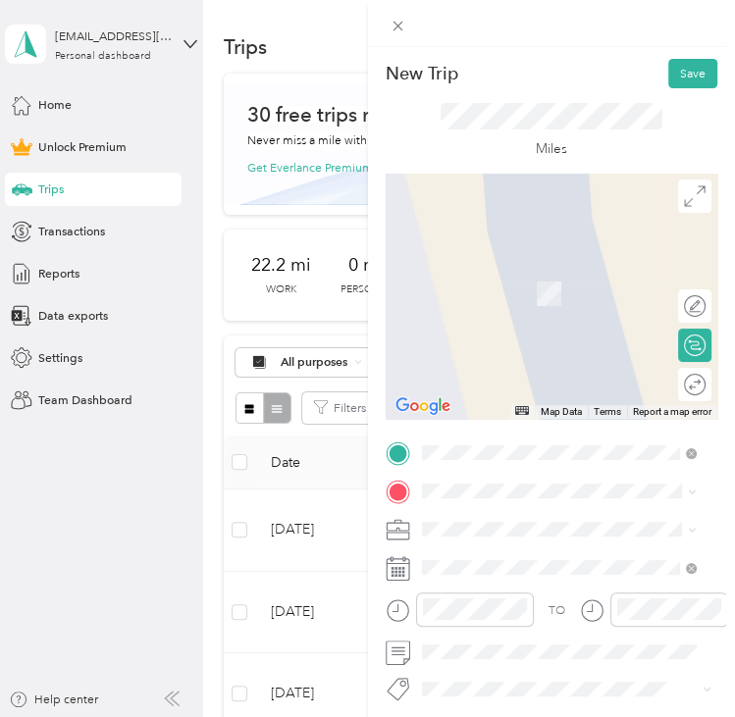
click at [550, 320] on span "[STREET_ADDRESS][US_STATE][US_STATE]" at bounding box center [572, 312] width 234 height 15
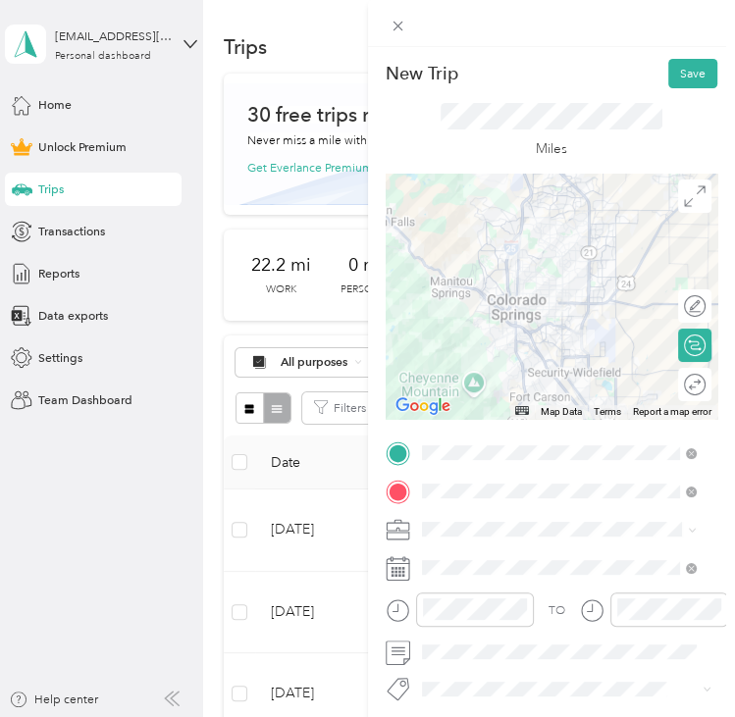
click at [503, 537] on span at bounding box center [567, 529] width 302 height 26
click at [464, 348] on span "Adas Solutions" at bounding box center [466, 346] width 79 height 15
click at [490, 561] on span at bounding box center [567, 567] width 302 height 26
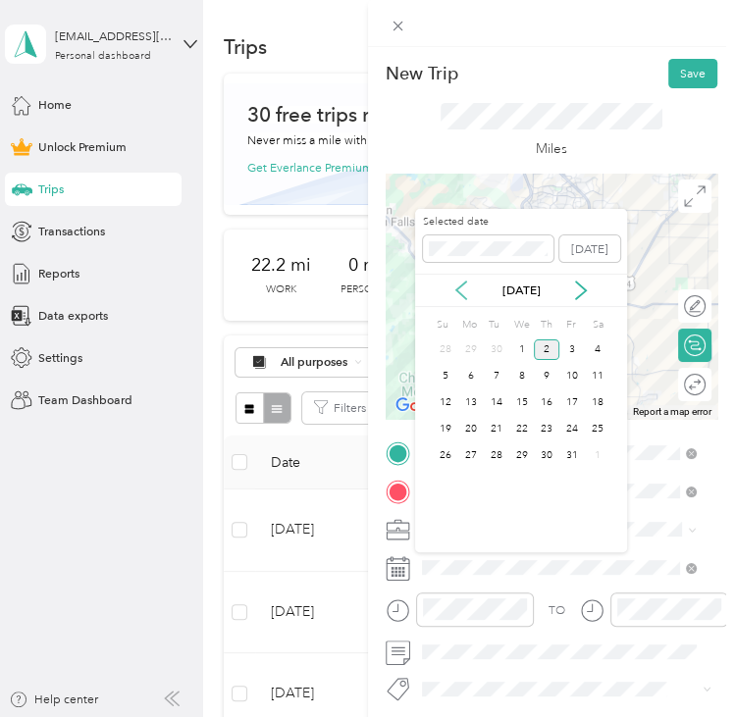
click at [469, 288] on icon at bounding box center [461, 291] width 20 height 20
click at [498, 341] on div "2" at bounding box center [497, 350] width 26 height 21
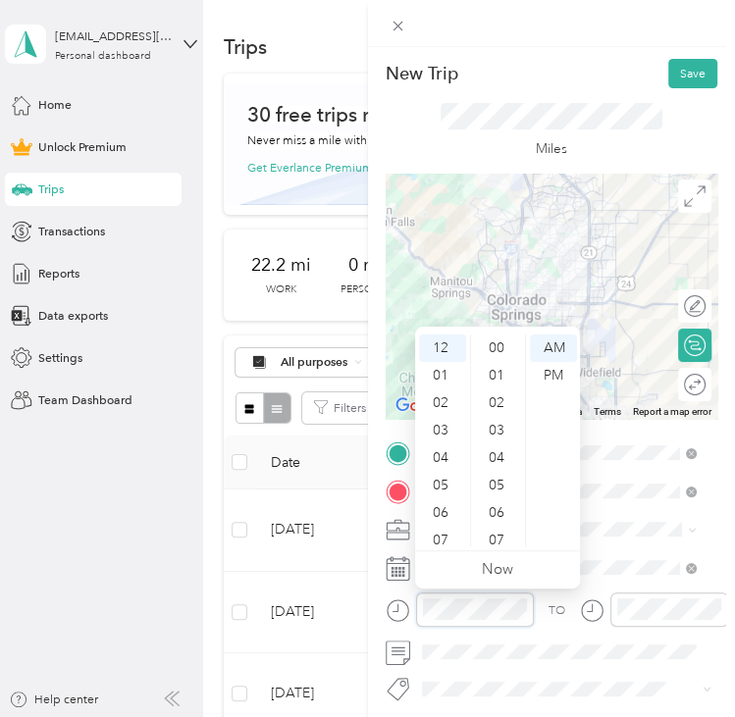
scroll to position [1437, 0]
click at [557, 368] on div "PM" at bounding box center [553, 375] width 47 height 27
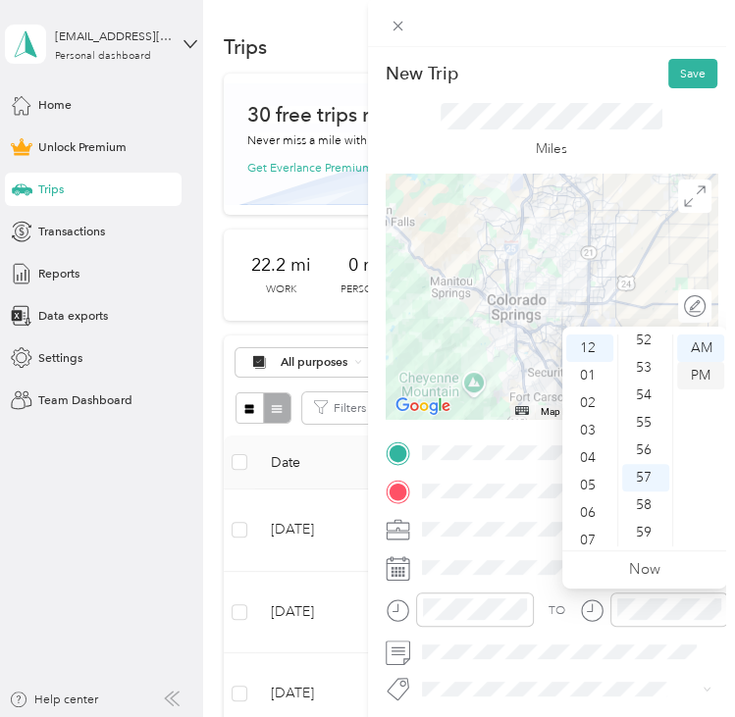
click at [712, 368] on div "PM" at bounding box center [700, 375] width 47 height 27
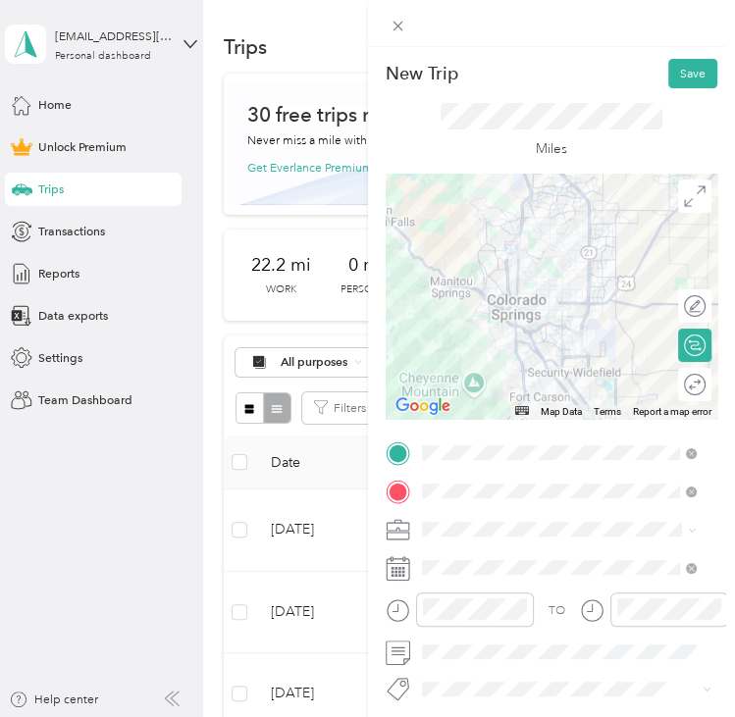
drag, startPoint x: 592, startPoint y: 81, endPoint x: 601, endPoint y: 87, distance: 10.6
click at [591, 83] on div "New Trip Save" at bounding box center [552, 73] width 333 height 29
click at [687, 61] on button "Save" at bounding box center [692, 73] width 49 height 29
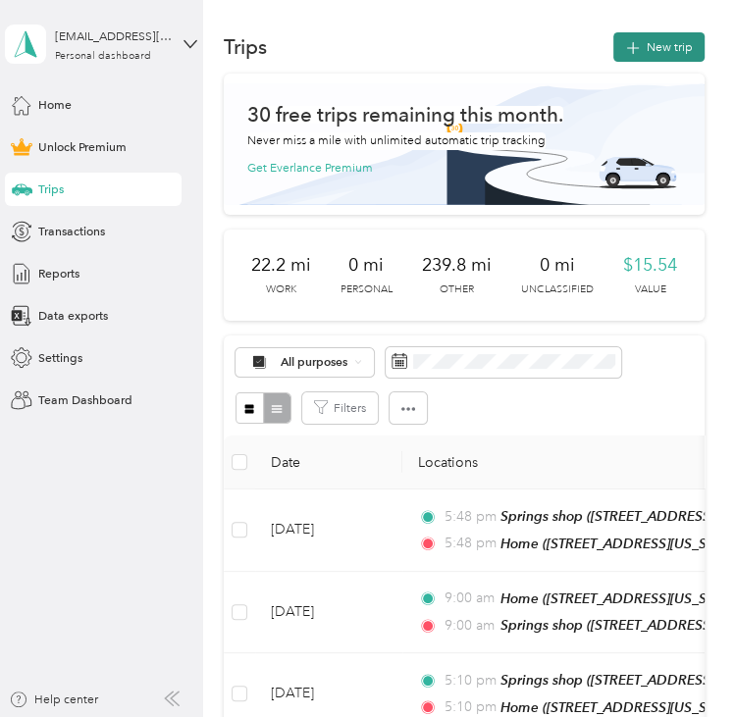
click at [620, 61] on button "New trip" at bounding box center [658, 46] width 91 height 29
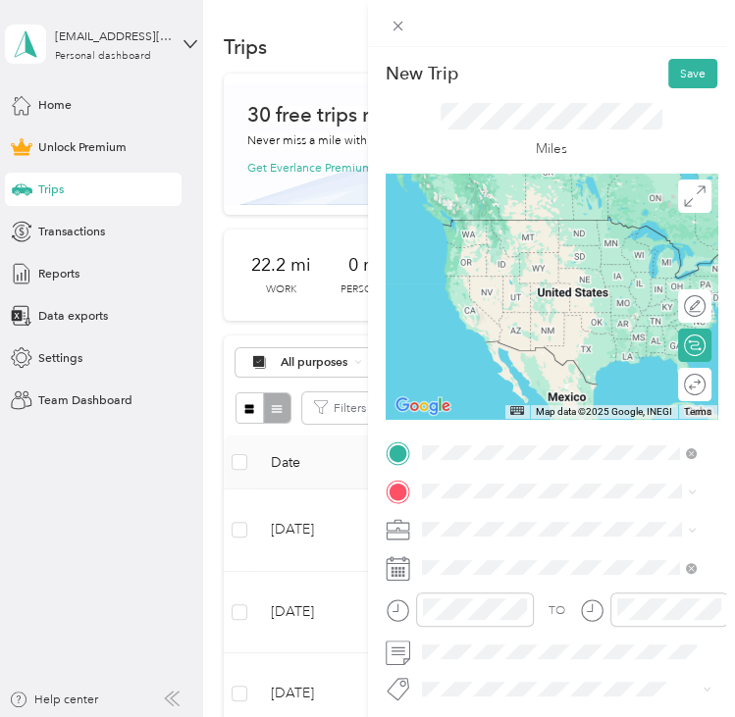
click at [516, 548] on span "[STREET_ADDRESS][US_STATE][US_STATE]" at bounding box center [572, 540] width 234 height 15
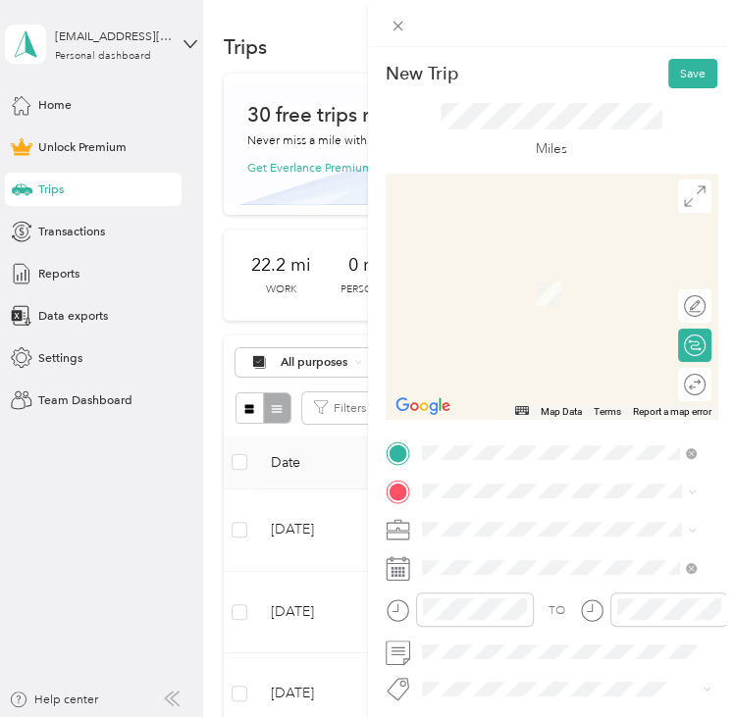
click at [464, 474] on div "TO Add photo" at bounding box center [552, 628] width 333 height 376
click at [463, 489] on span at bounding box center [567, 491] width 302 height 26
click at [556, 333] on div "Status Symbol [STREET_ADDRESS][US_STATE][US_STATE][US_STATE]" at bounding box center [572, 308] width 235 height 53
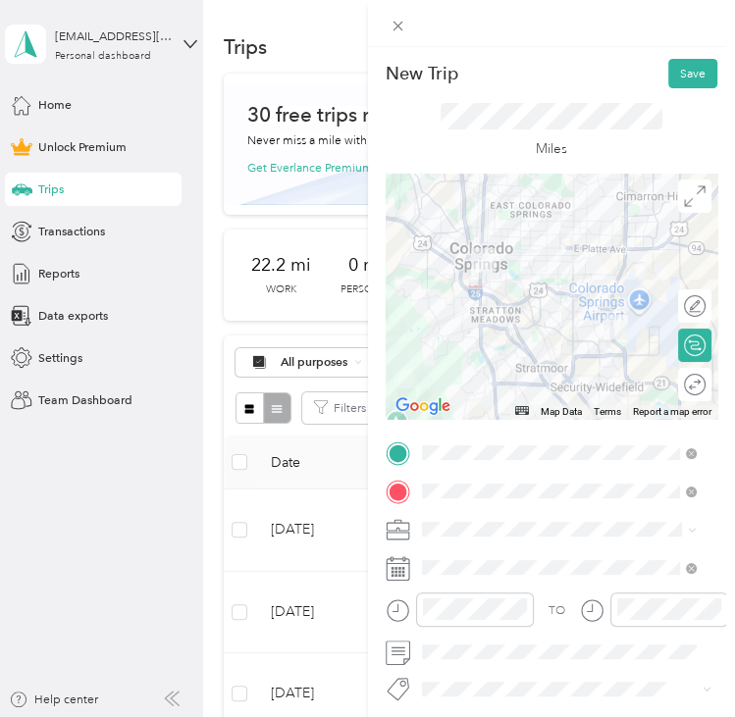
click at [526, 320] on div at bounding box center [552, 296] width 333 height 245
click at [522, 290] on div at bounding box center [552, 296] width 333 height 245
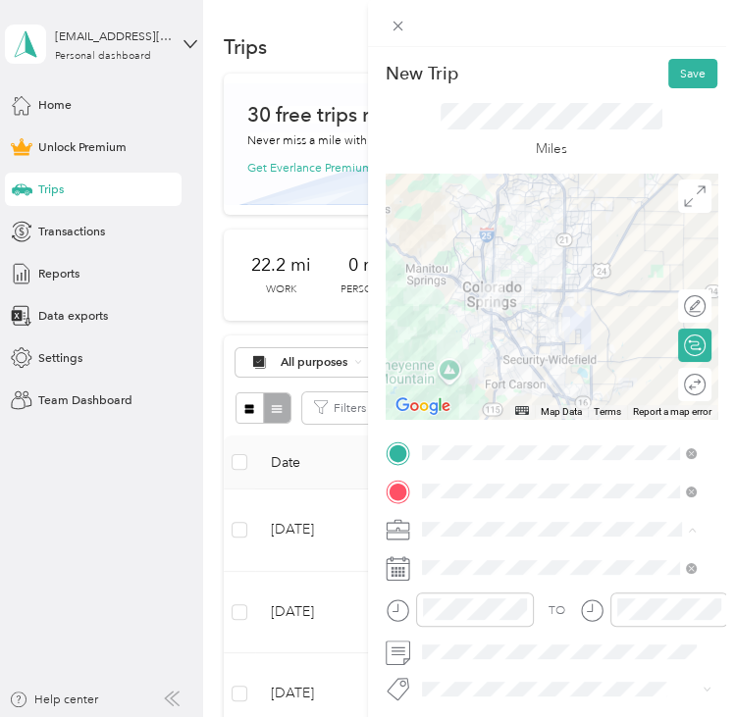
click at [447, 502] on div "Commute" at bounding box center [558, 500] width 263 height 18
click at [502, 361] on ol "Work Personal Adas Solutions Other Charity Medical Moving Commute" at bounding box center [558, 397] width 287 height 236
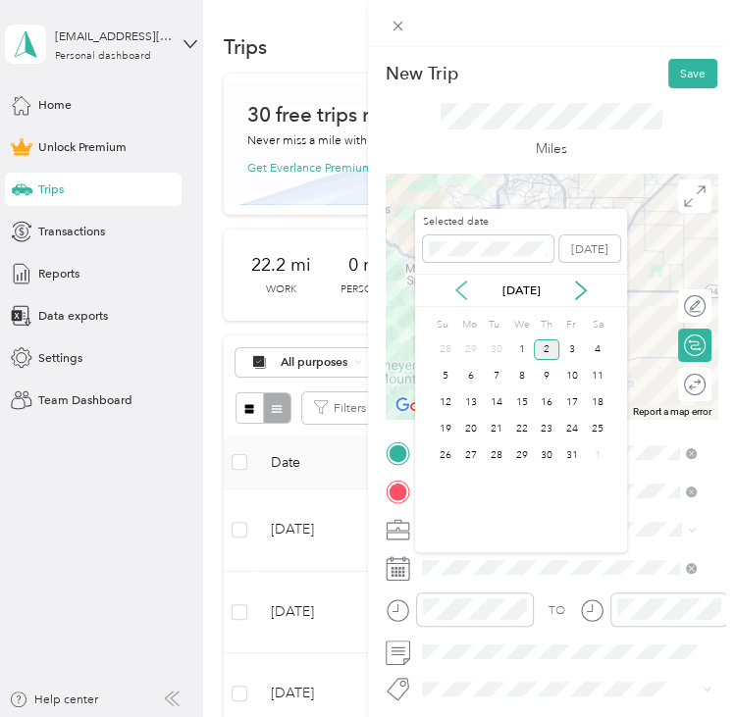
click at [464, 297] on icon at bounding box center [461, 291] width 10 height 18
click at [472, 348] on div "1" at bounding box center [471, 350] width 26 height 21
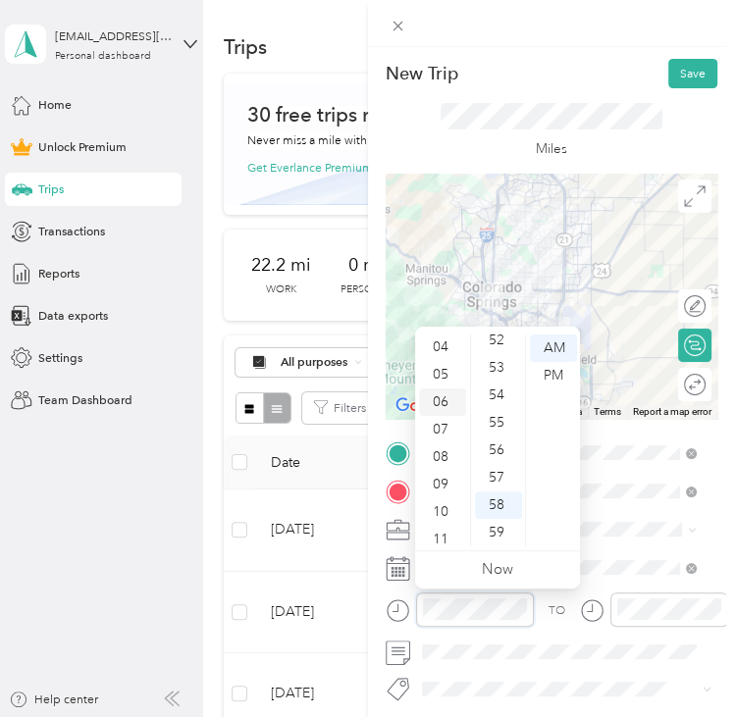
scroll to position [118, 0]
click at [450, 474] on div "09" at bounding box center [442, 477] width 47 height 27
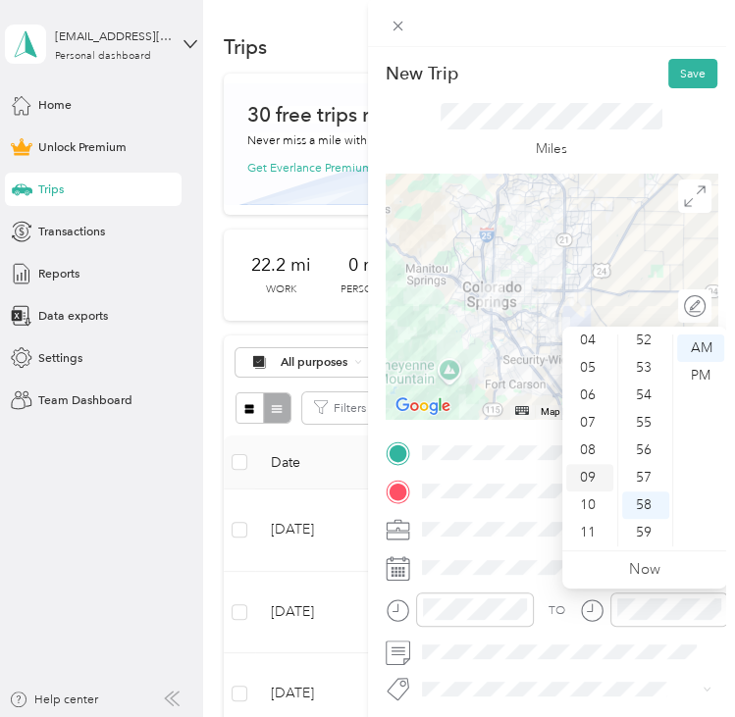
click at [588, 477] on div "09" at bounding box center [589, 477] width 47 height 27
drag, startPoint x: 610, startPoint y: 79, endPoint x: 620, endPoint y: 81, distance: 10.2
click at [610, 79] on div "New Trip Save" at bounding box center [552, 73] width 333 height 29
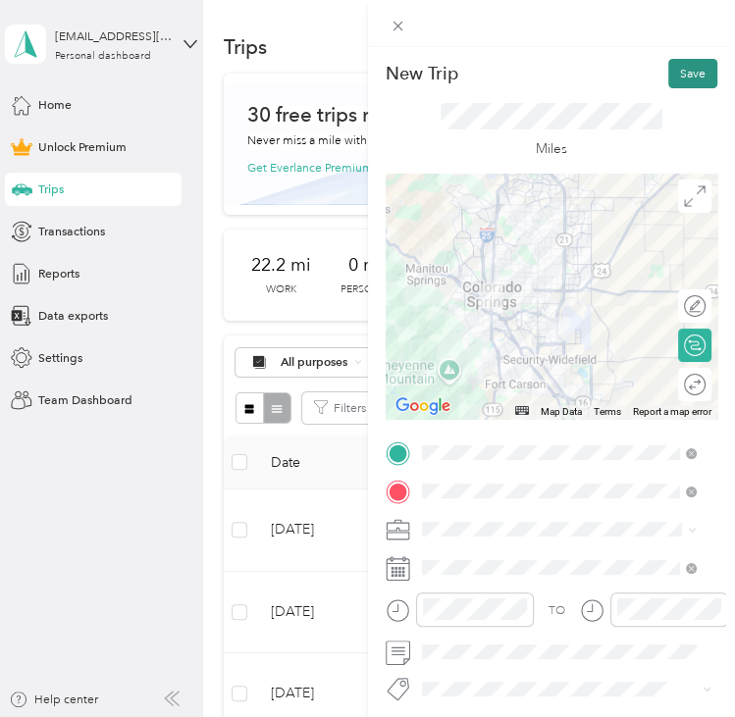
click at [675, 66] on button "Save" at bounding box center [692, 73] width 49 height 29
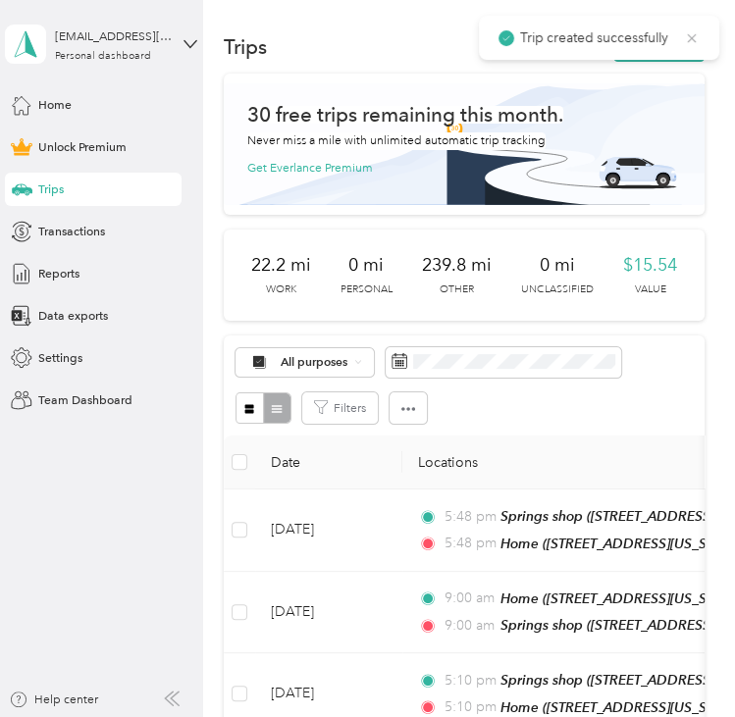
click at [695, 36] on icon at bounding box center [692, 38] width 16 height 18
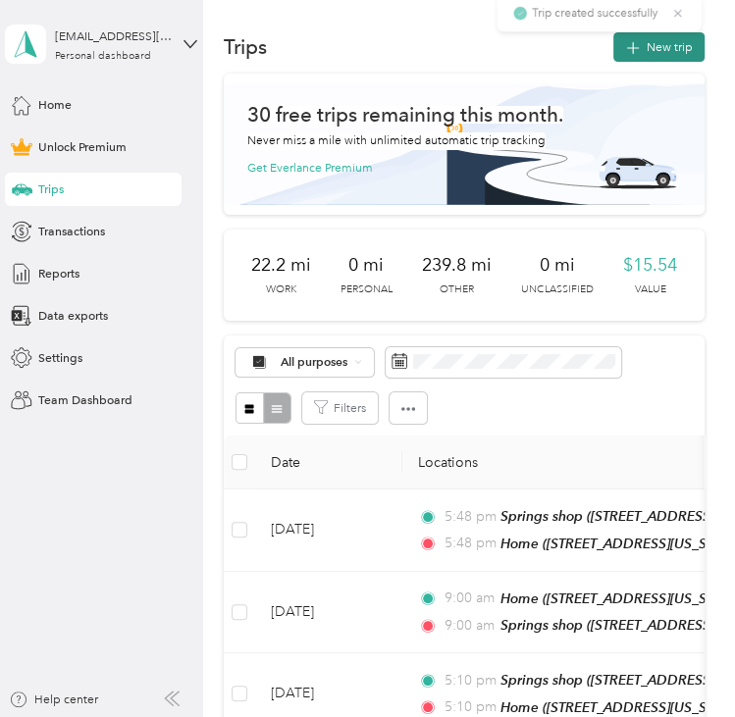
click at [688, 40] on button "New trip" at bounding box center [658, 46] width 91 height 29
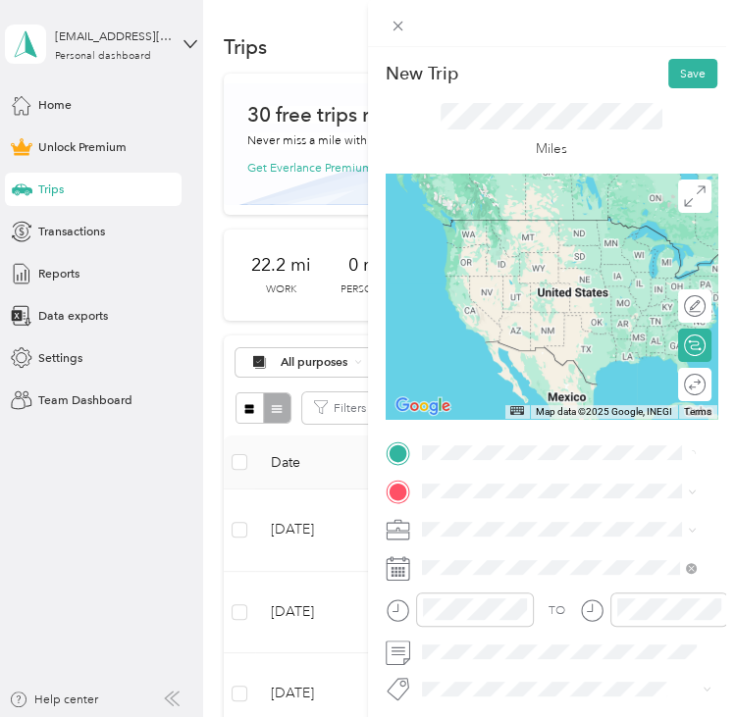
click at [543, 553] on div "No results found Check your spelling or try another address" at bounding box center [558, 517] width 287 height 98
click at [514, 551] on span "[STREET_ADDRESS][US_STATE][US_STATE][US_STATE]" at bounding box center [572, 549] width 234 height 32
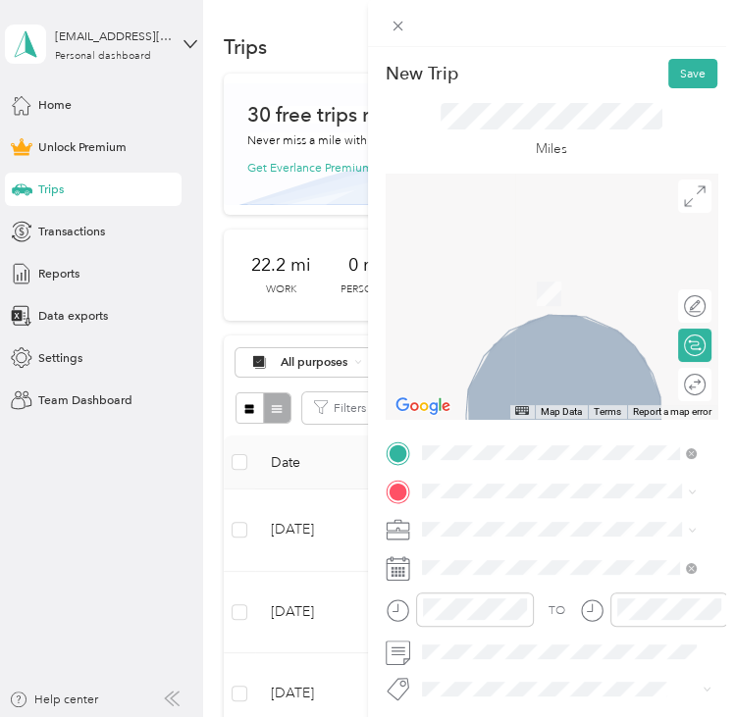
click at [512, 315] on span "[STREET_ADDRESS][US_STATE][US_STATE]" at bounding box center [572, 307] width 234 height 15
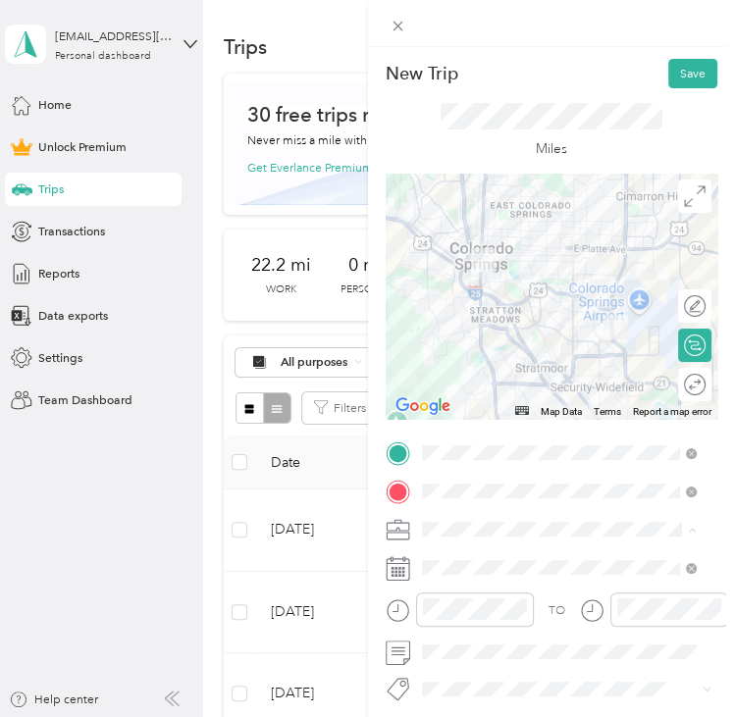
click at [523, 341] on li "Adas Solutions" at bounding box center [558, 352] width 287 height 29
click at [496, 307] on div at bounding box center [552, 296] width 333 height 245
click at [562, 271] on div at bounding box center [552, 296] width 333 height 245
click at [563, 273] on div at bounding box center [552, 296] width 333 height 245
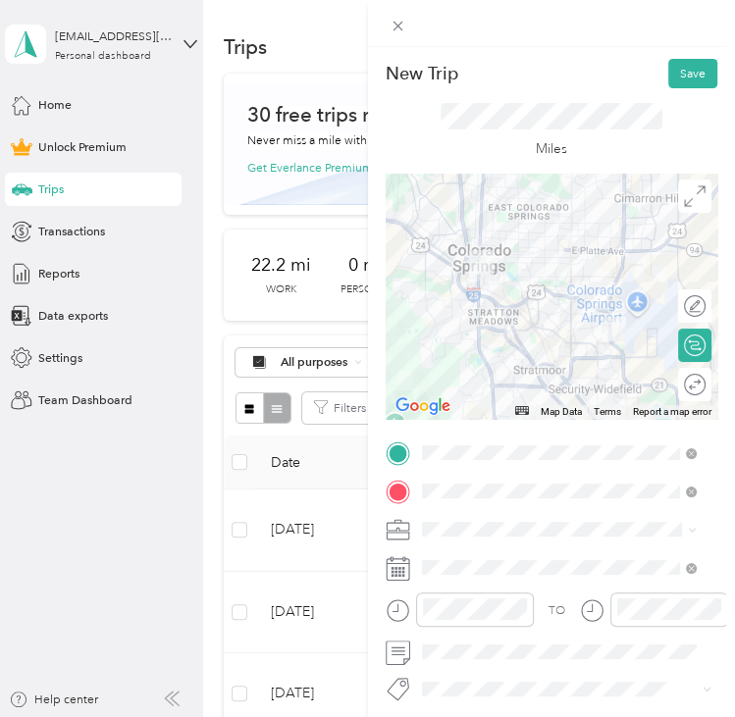
click at [508, 306] on div at bounding box center [552, 296] width 333 height 245
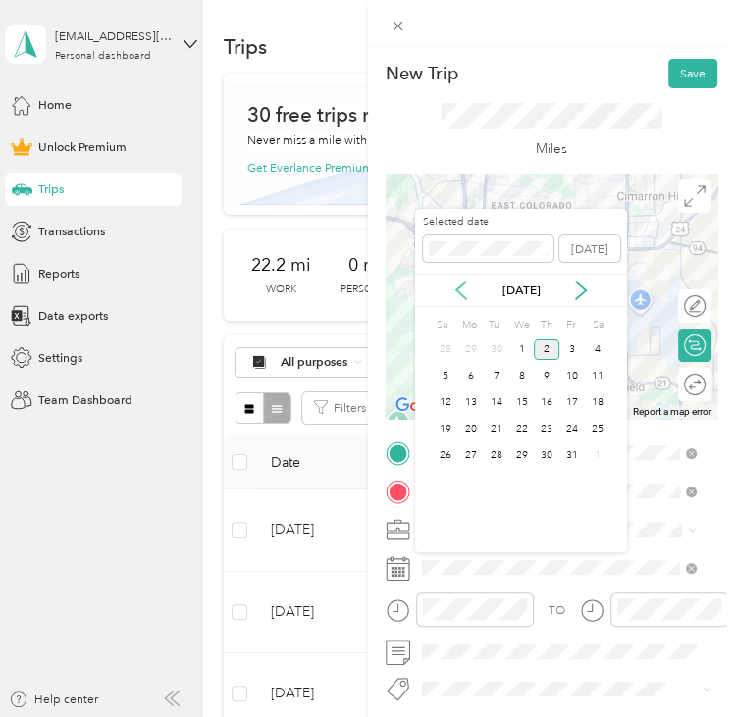
click at [459, 290] on icon at bounding box center [461, 291] width 20 height 20
click at [463, 347] on div "1" at bounding box center [471, 350] width 26 height 21
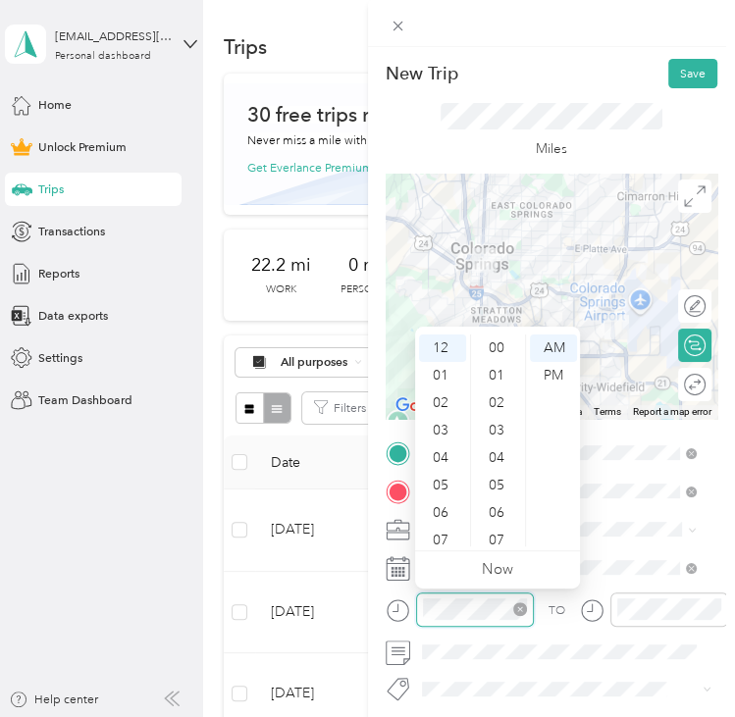
scroll to position [1437, 0]
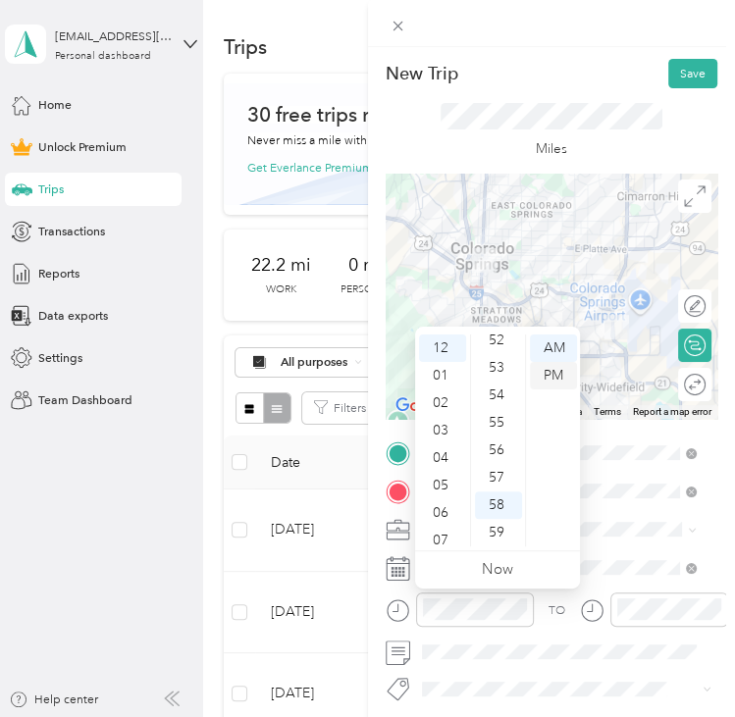
click at [550, 372] on div "PM" at bounding box center [553, 375] width 47 height 27
click at [640, 607] on body "[EMAIL_ADDRESS][DOMAIN_NAME] Personal dashboard Home Unlock Premium Trips Trans…" at bounding box center [362, 358] width 725 height 717
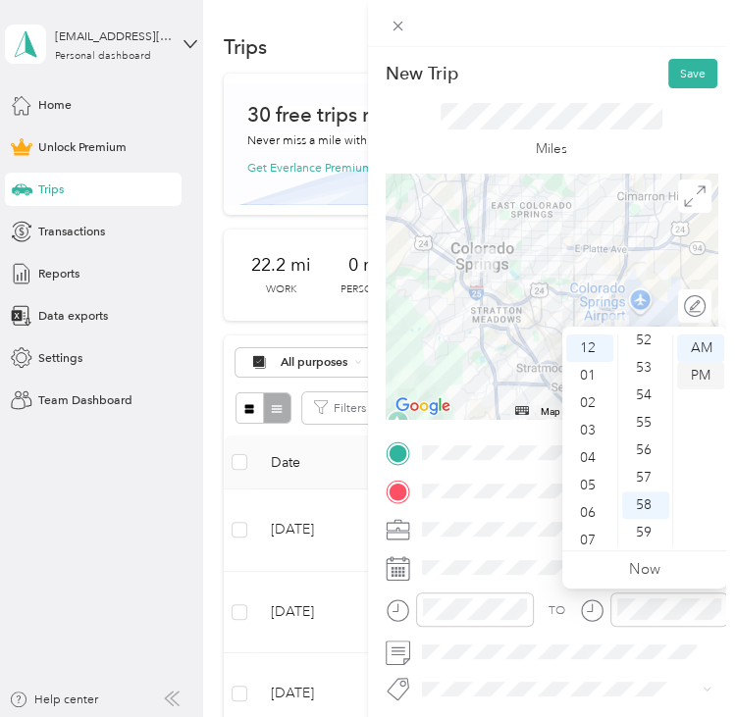
click at [689, 380] on div "PM" at bounding box center [700, 375] width 47 height 27
click at [604, 76] on div "New Trip Save" at bounding box center [552, 73] width 333 height 29
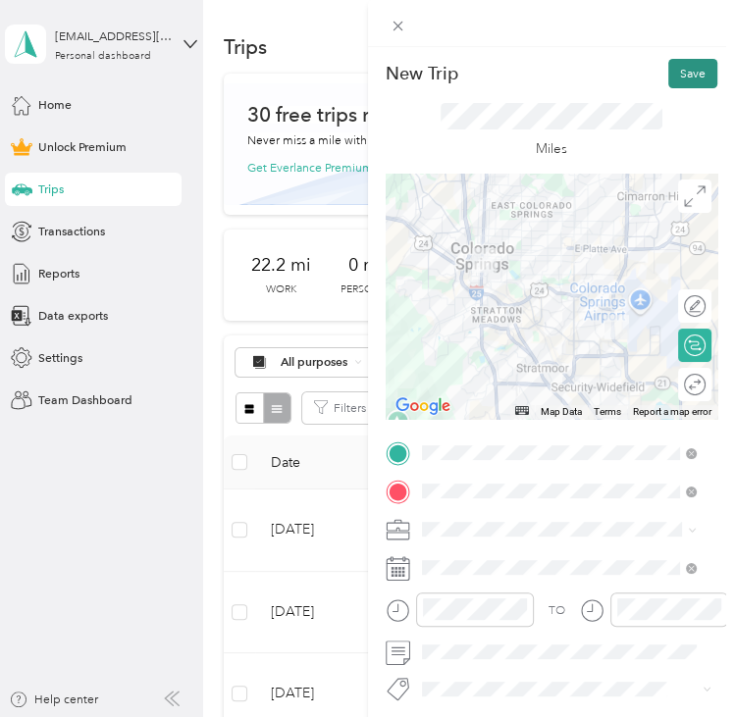
click at [668, 81] on button "Save" at bounding box center [692, 73] width 49 height 29
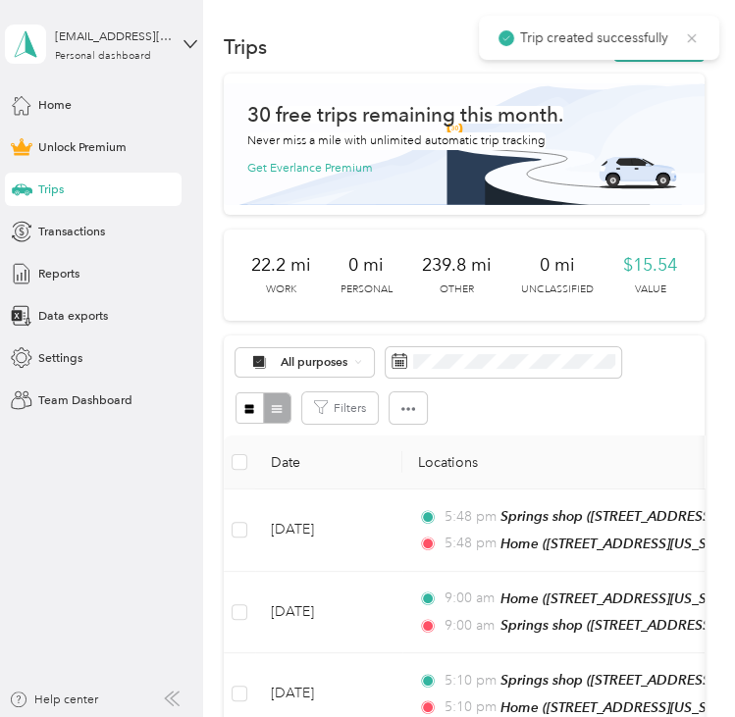
click at [692, 35] on icon at bounding box center [692, 38] width 16 height 18
click at [657, 52] on button "New trip" at bounding box center [658, 46] width 91 height 29
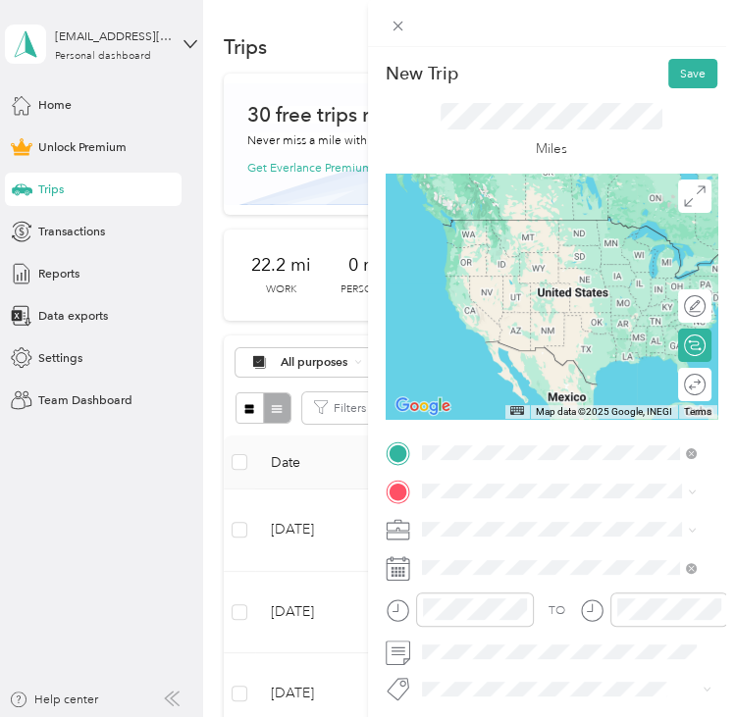
click at [502, 526] on div "Springs shop [STREET_ADDRESS][US_STATE][US_STATE]" at bounding box center [572, 531] width 234 height 35
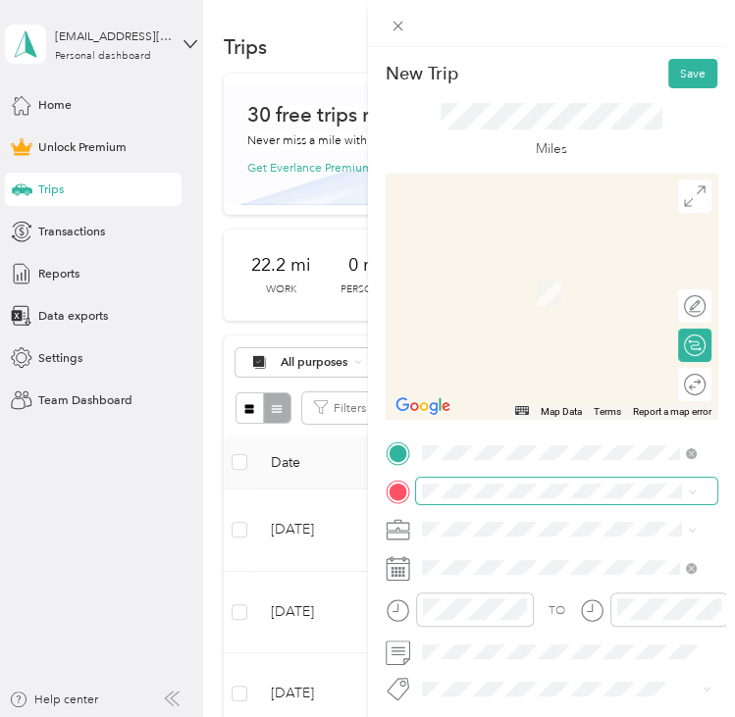
click at [440, 486] on span at bounding box center [567, 491] width 302 height 26
click at [474, 497] on span at bounding box center [567, 491] width 302 height 26
click at [475, 293] on span "[STREET_ADDRESS][US_STATE][US_STATE]" at bounding box center [572, 286] width 234 height 15
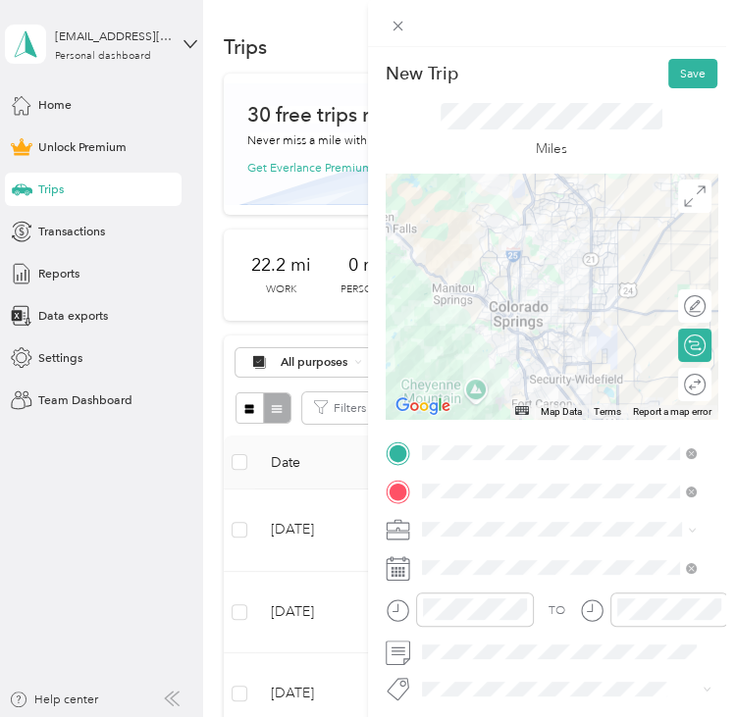
click at [514, 313] on div at bounding box center [552, 296] width 333 height 245
click at [546, 385] on div at bounding box center [552, 296] width 333 height 245
click at [545, 385] on div at bounding box center [552, 296] width 333 height 245
click at [541, 372] on div at bounding box center [552, 296] width 333 height 245
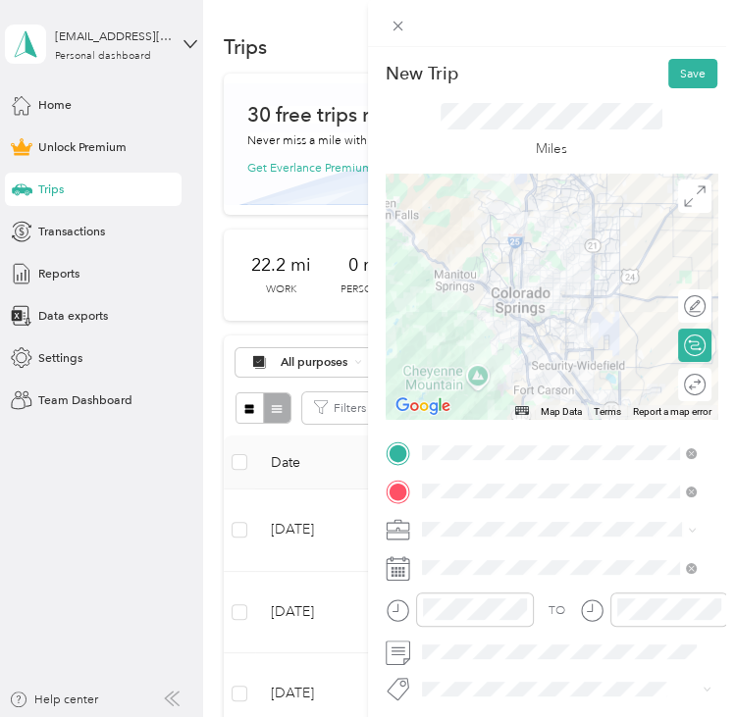
click at [517, 517] on span at bounding box center [567, 529] width 302 height 26
click at [453, 356] on li "Adas Solutions" at bounding box center [558, 346] width 287 height 29
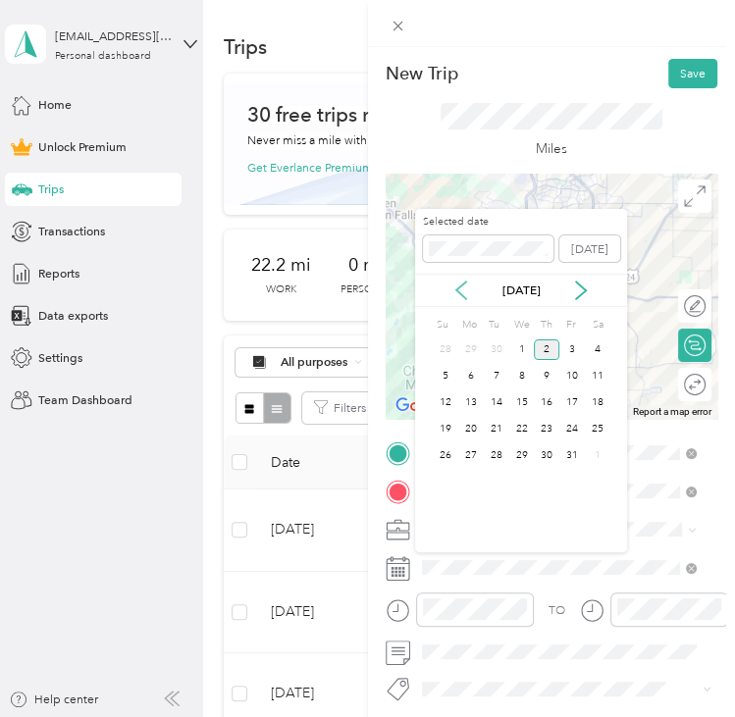
click at [462, 294] on icon at bounding box center [461, 291] width 10 height 18
click at [510, 350] on div "3" at bounding box center [522, 350] width 26 height 21
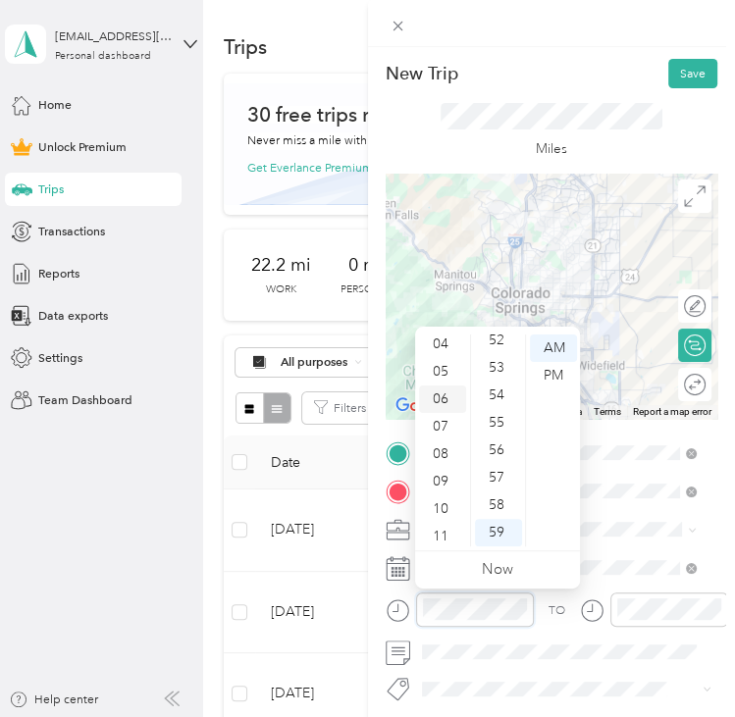
scroll to position [118, 0]
click at [443, 451] on div "08" at bounding box center [442, 450] width 47 height 27
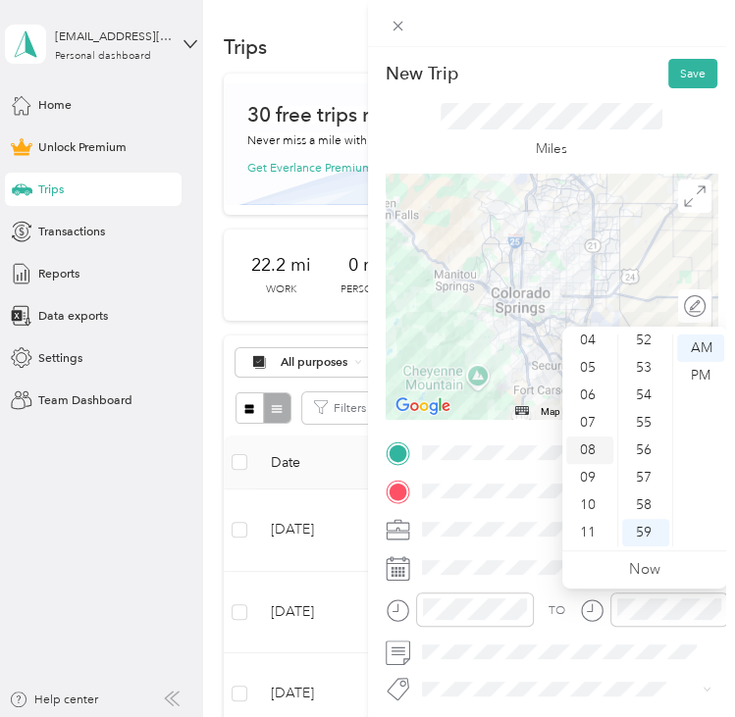
click at [594, 441] on div "08" at bounding box center [589, 450] width 47 height 27
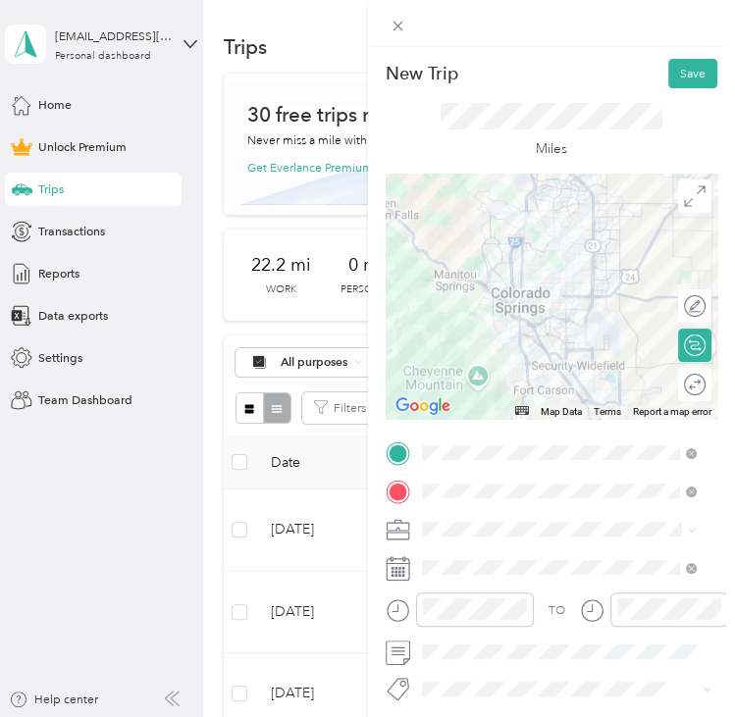
click at [601, 82] on div "New Trip Save" at bounding box center [552, 73] width 333 height 29
click at [669, 79] on button "Save" at bounding box center [692, 73] width 49 height 29
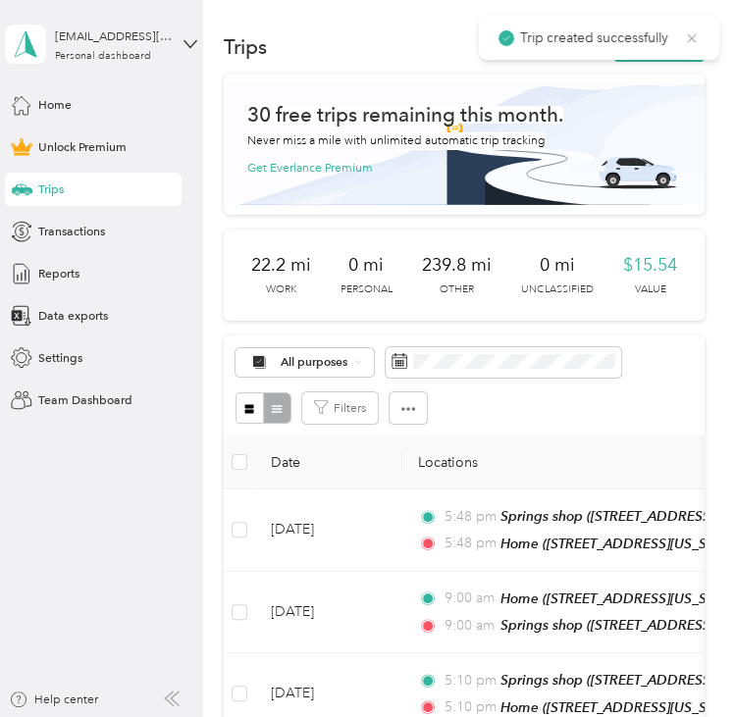
click at [692, 33] on icon at bounding box center [692, 38] width 16 height 18
click at [652, 42] on button "New trip" at bounding box center [658, 46] width 91 height 29
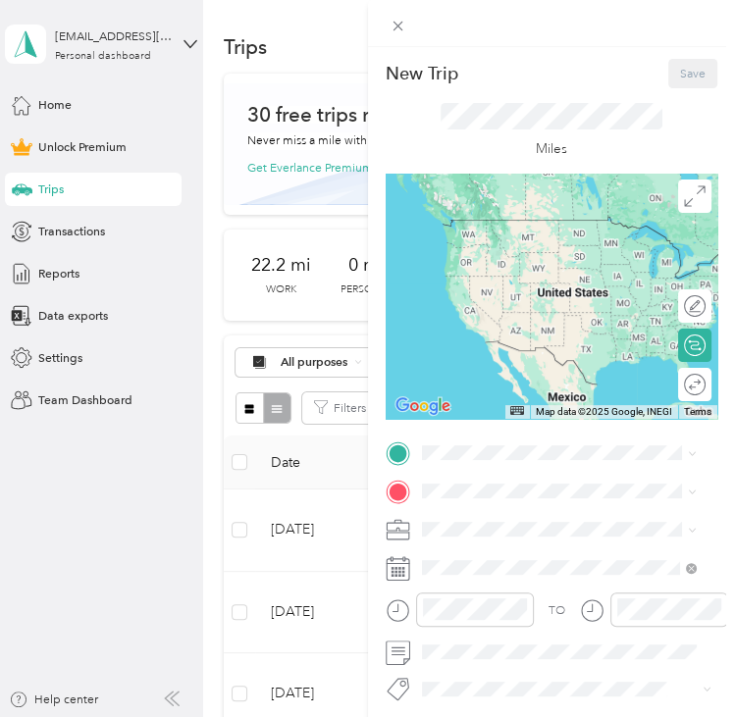
drag, startPoint x: 515, startPoint y: 461, endPoint x: 383, endPoint y: 482, distance: 134.1
click at [383, 482] on form "New Trip Save This trip cannot be edited because it is either under review, app…" at bounding box center [552, 437] width 368 height 757
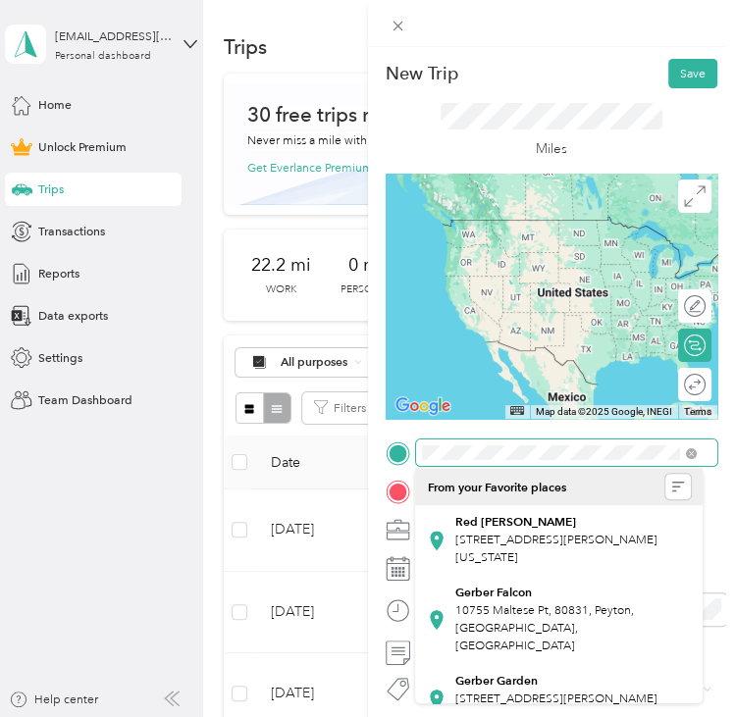
scroll to position [0, 21]
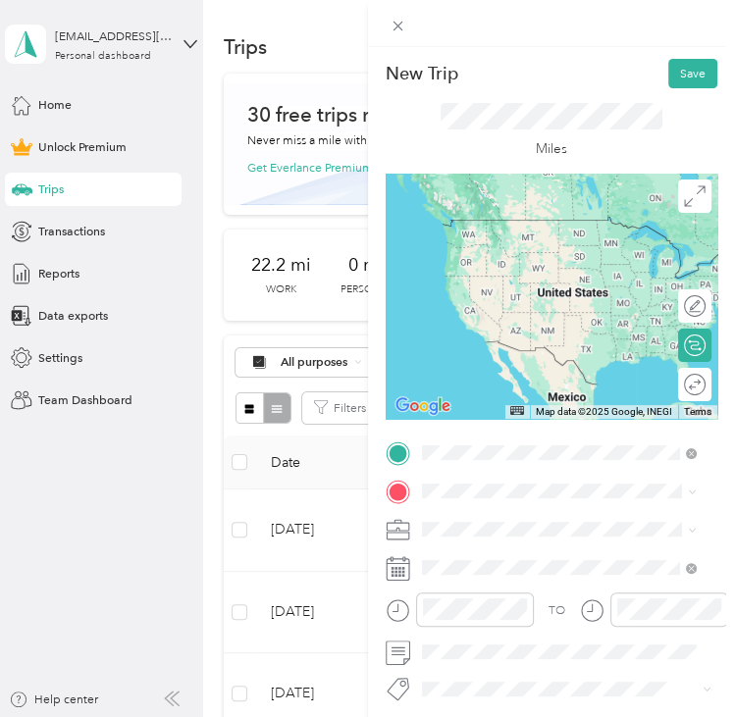
click at [503, 521] on span "[STREET_ADDRESS][US_STATE][US_STATE]" at bounding box center [572, 513] width 234 height 15
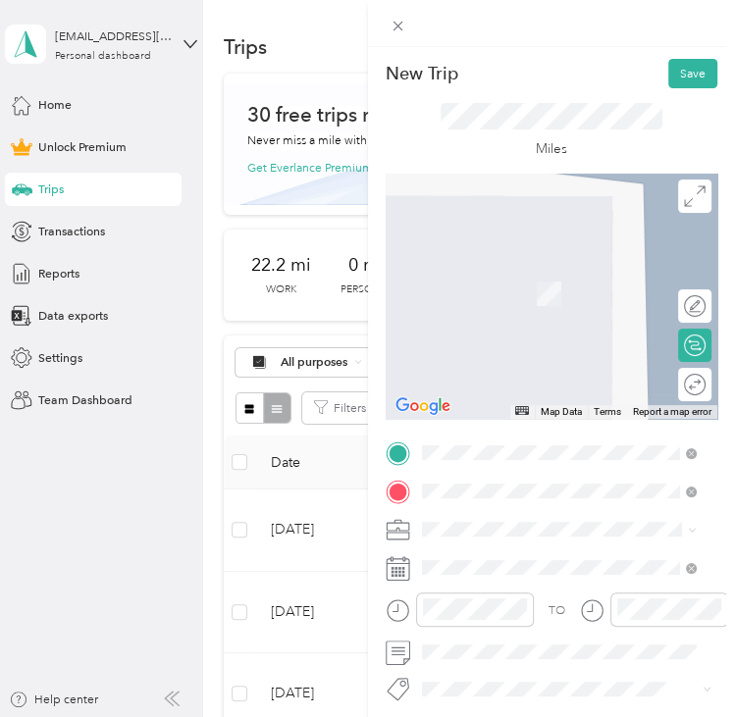
click at [530, 296] on span "[STREET_ADDRESS][US_STATE][US_STATE]" at bounding box center [572, 289] width 234 height 15
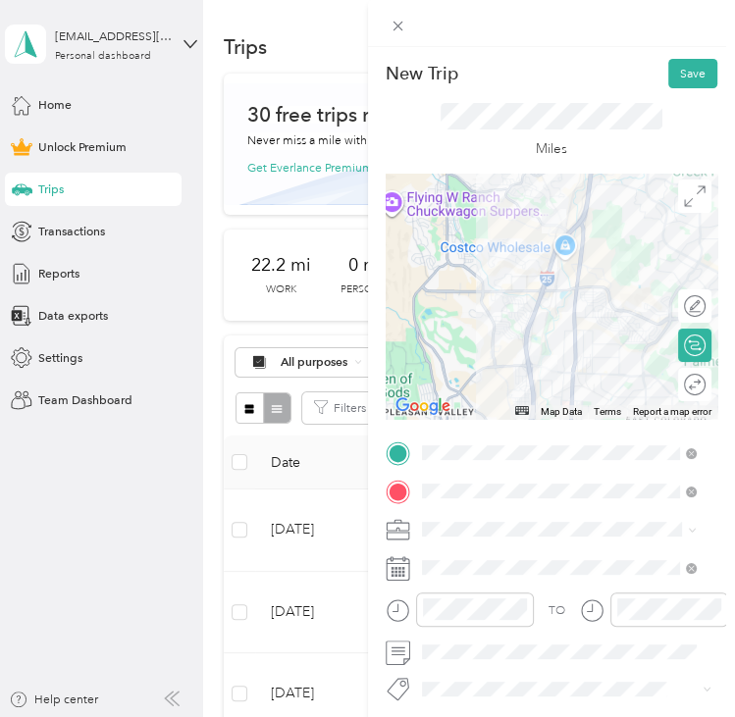
click at [567, 278] on div at bounding box center [552, 296] width 333 height 245
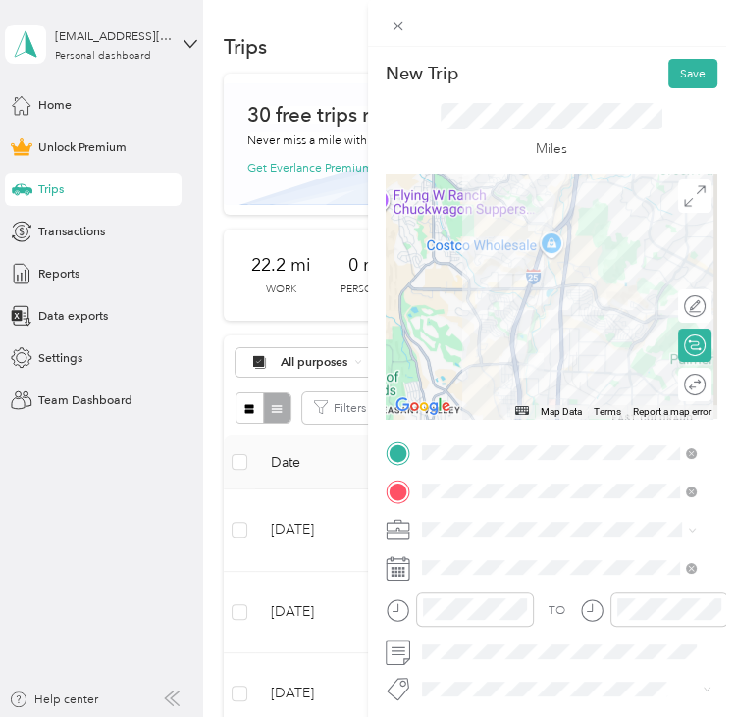
click at [533, 293] on div at bounding box center [552, 296] width 333 height 245
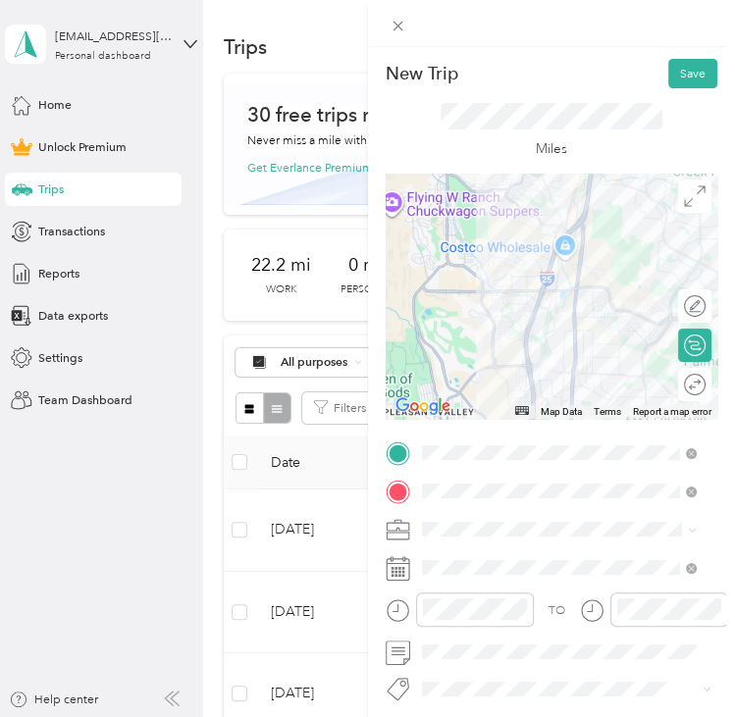
click at [570, 224] on div at bounding box center [552, 296] width 333 height 245
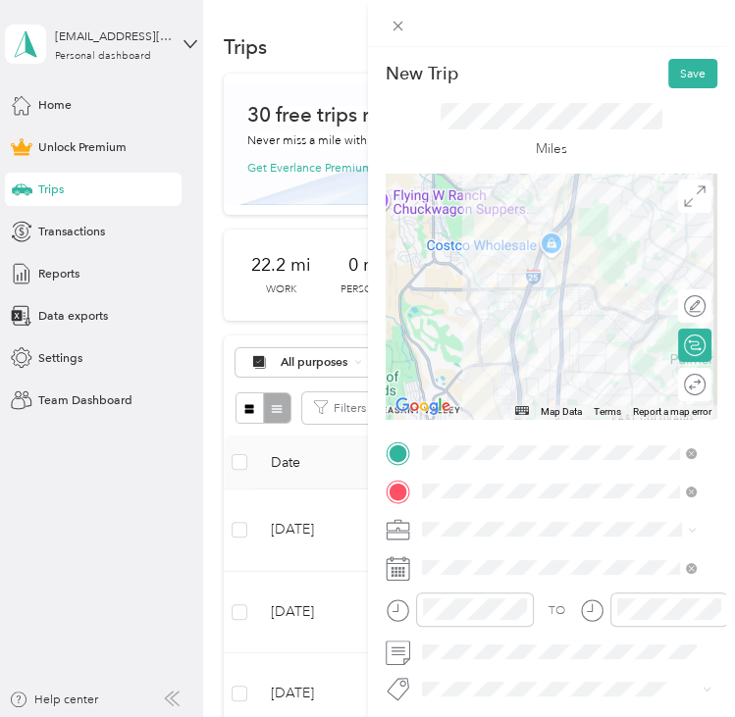
click at [515, 296] on div at bounding box center [552, 296] width 333 height 245
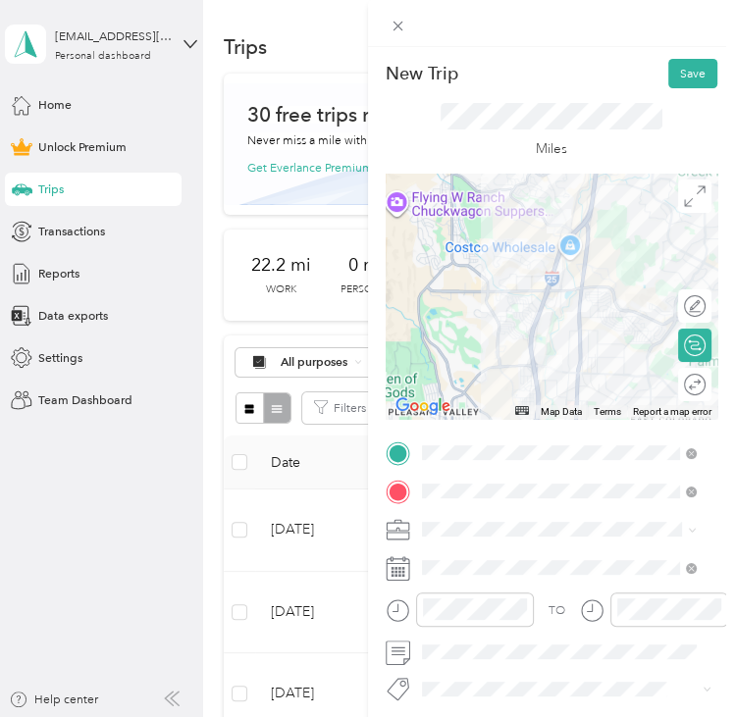
click at [574, 303] on div at bounding box center [552, 296] width 333 height 245
click at [569, 304] on div at bounding box center [552, 296] width 333 height 245
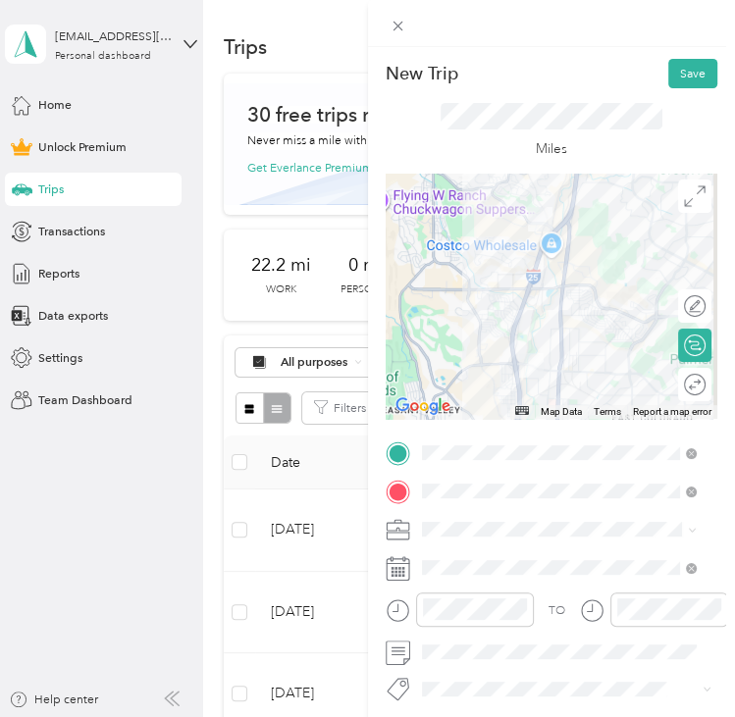
click at [426, 516] on span at bounding box center [567, 529] width 302 height 26
click at [436, 520] on span at bounding box center [567, 529] width 302 height 26
click at [521, 353] on div "Adas Solutions" at bounding box center [558, 352] width 263 height 18
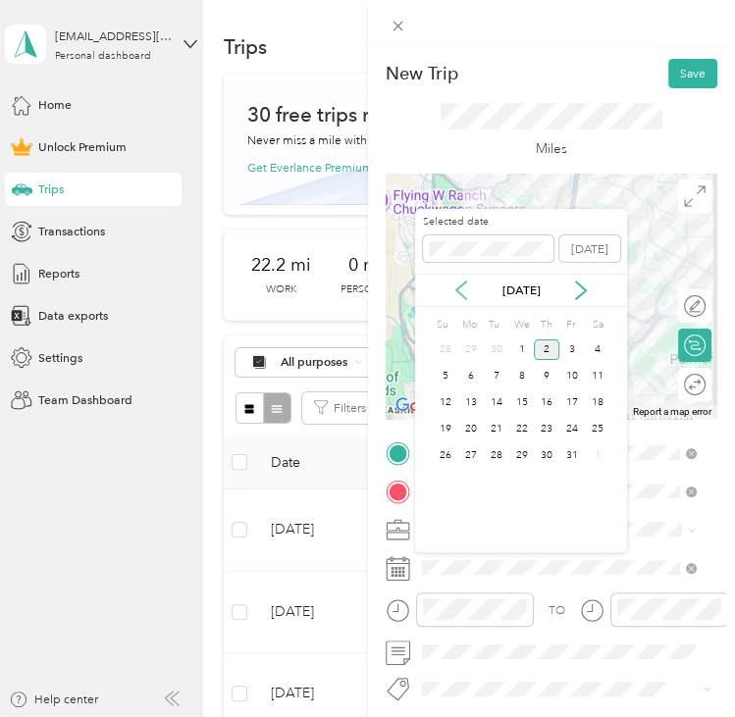
click at [459, 293] on icon at bounding box center [461, 291] width 20 height 20
click at [526, 347] on div "3" at bounding box center [522, 350] width 26 height 21
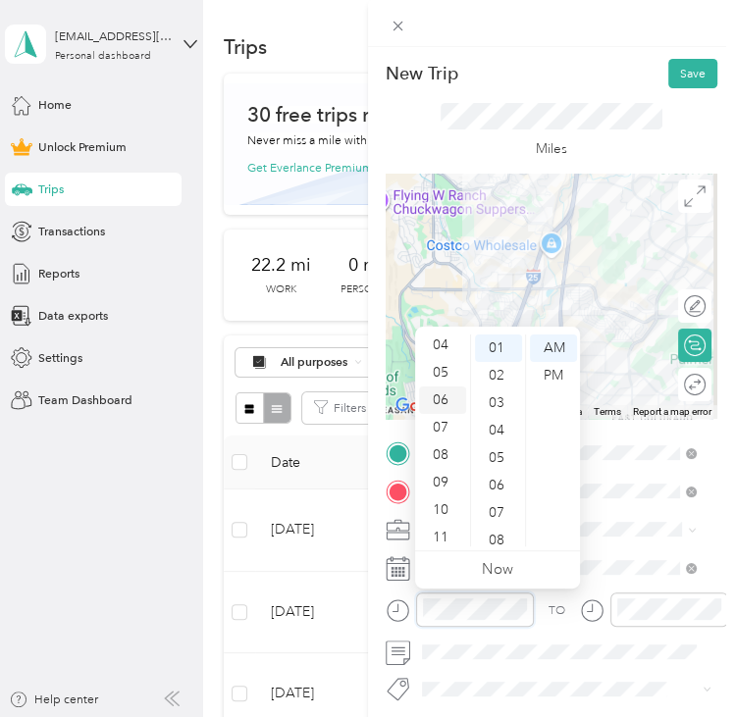
scroll to position [118, 0]
click at [438, 504] on div "10" at bounding box center [442, 505] width 47 height 27
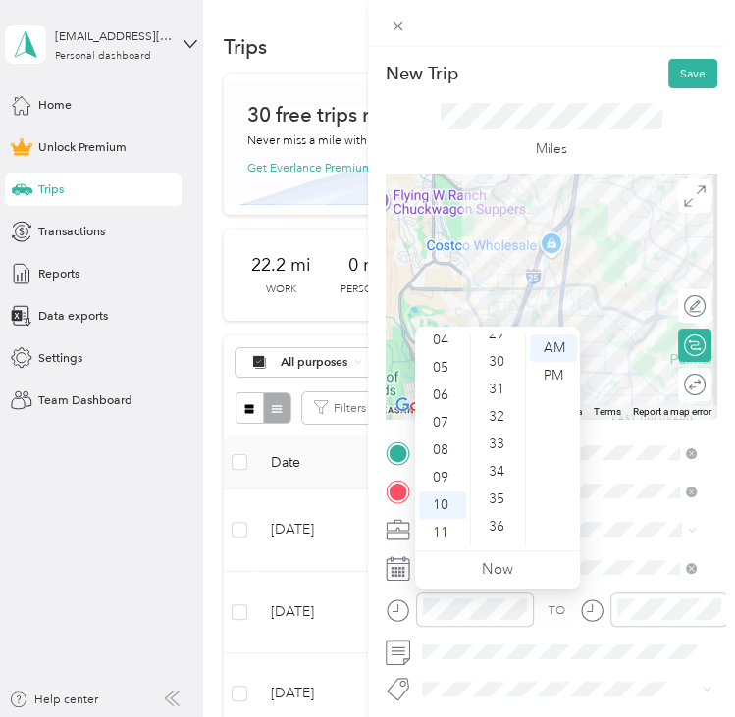
scroll to position [812, 0]
click at [497, 358] on div "30" at bounding box center [498, 359] width 47 height 27
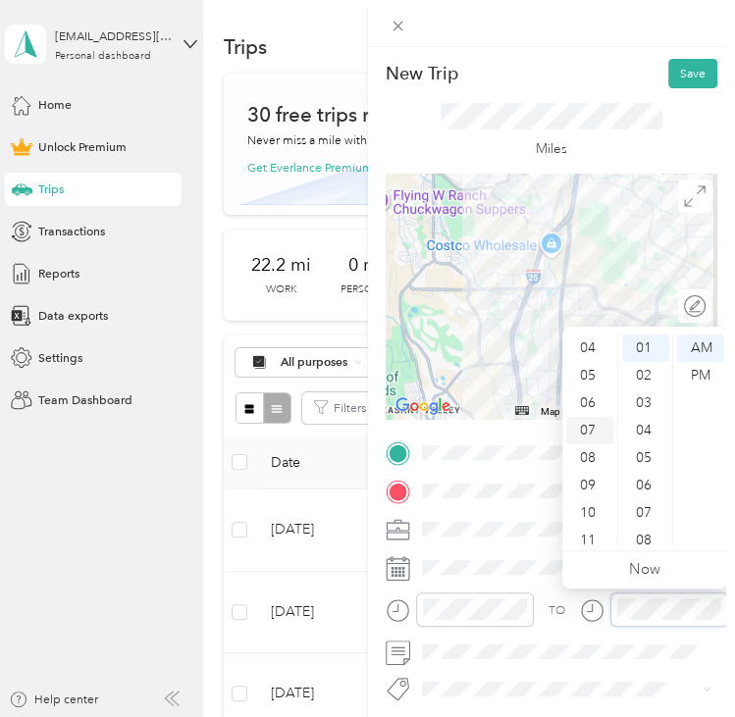
scroll to position [118, 0]
click at [593, 493] on div "10" at bounding box center [589, 505] width 47 height 27
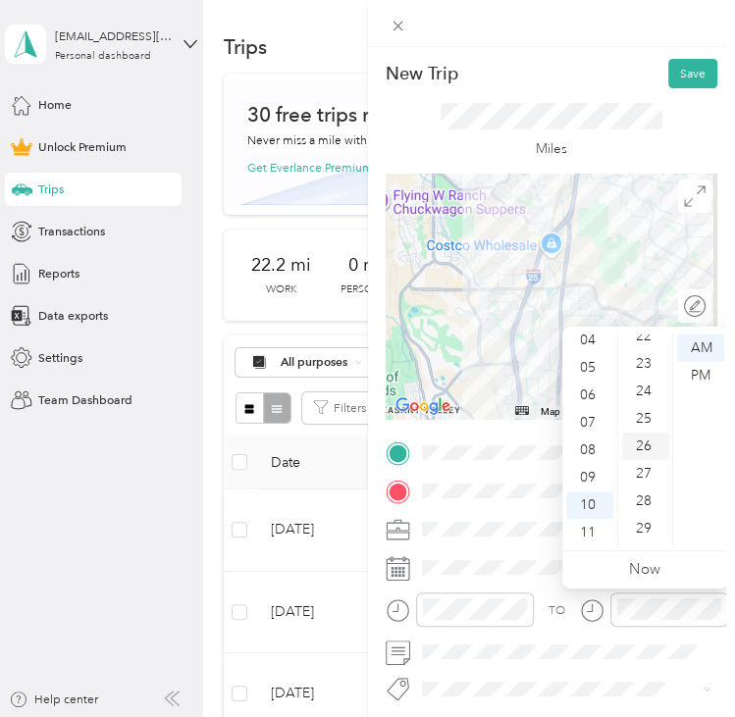
scroll to position [812, 0]
click at [652, 356] on div "30" at bounding box center [645, 359] width 47 height 27
click at [616, 82] on div "New Trip Save" at bounding box center [552, 73] width 333 height 29
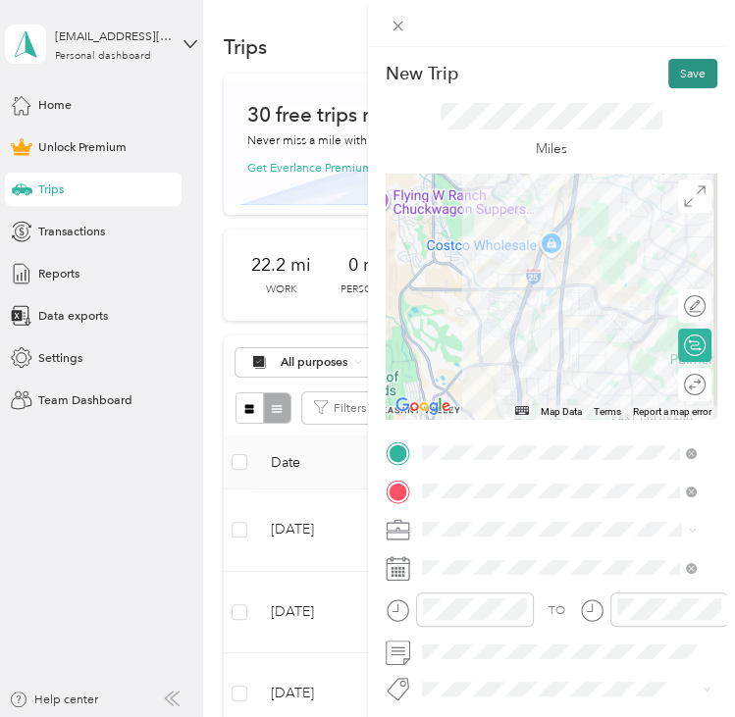
click at [691, 67] on button "Save" at bounding box center [692, 73] width 49 height 29
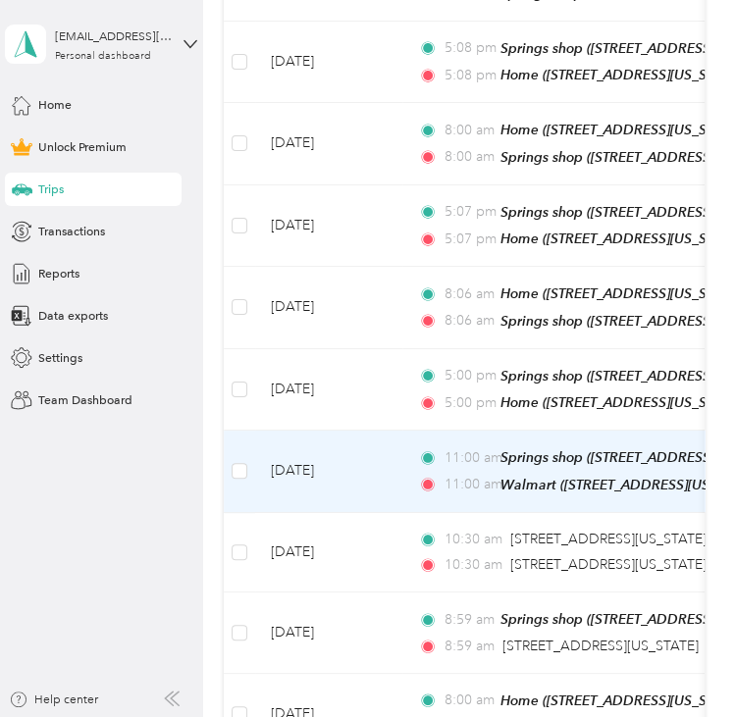
scroll to position [3533, 0]
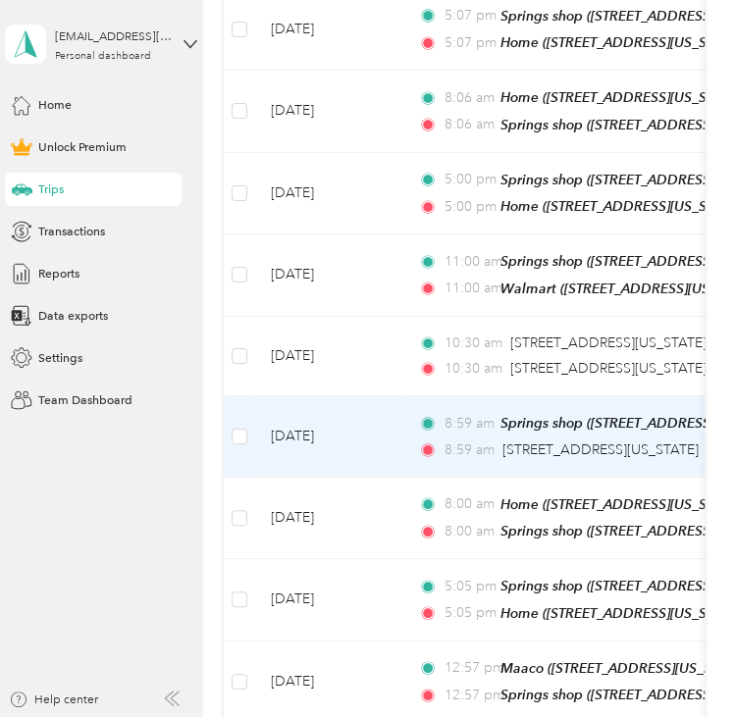
click at [373, 432] on td "[DATE]" at bounding box center [328, 436] width 147 height 81
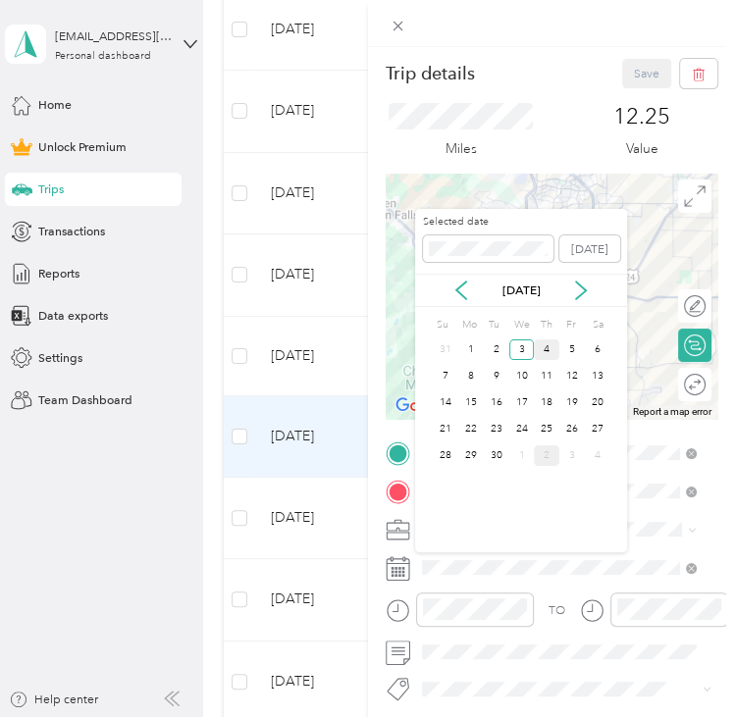
click at [542, 350] on div "4" at bounding box center [547, 350] width 26 height 21
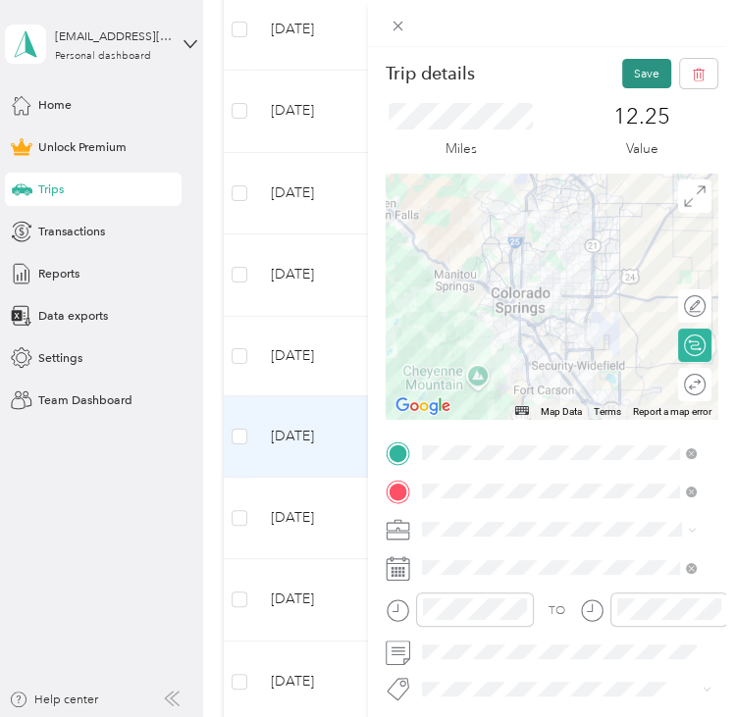
click at [624, 77] on button "Save" at bounding box center [646, 73] width 49 height 29
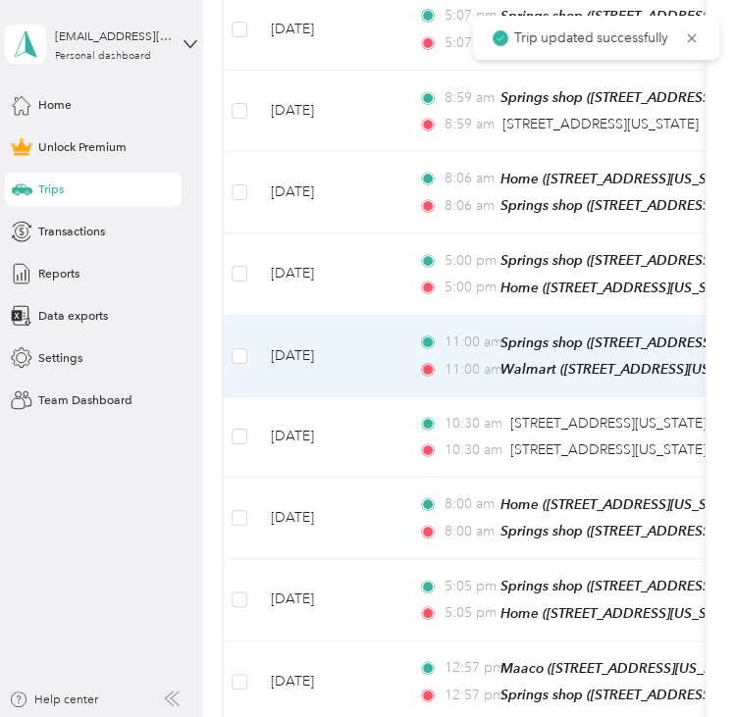
click at [367, 355] on td "[DATE]" at bounding box center [328, 357] width 147 height 82
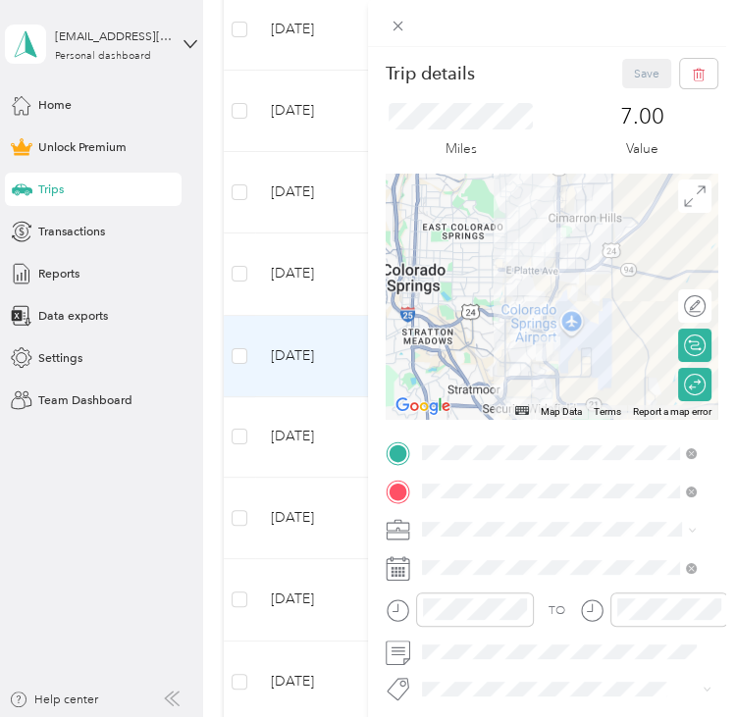
click at [310, 438] on div "Trip details Save This trip cannot be edited because it is either under review,…" at bounding box center [367, 358] width 735 height 717
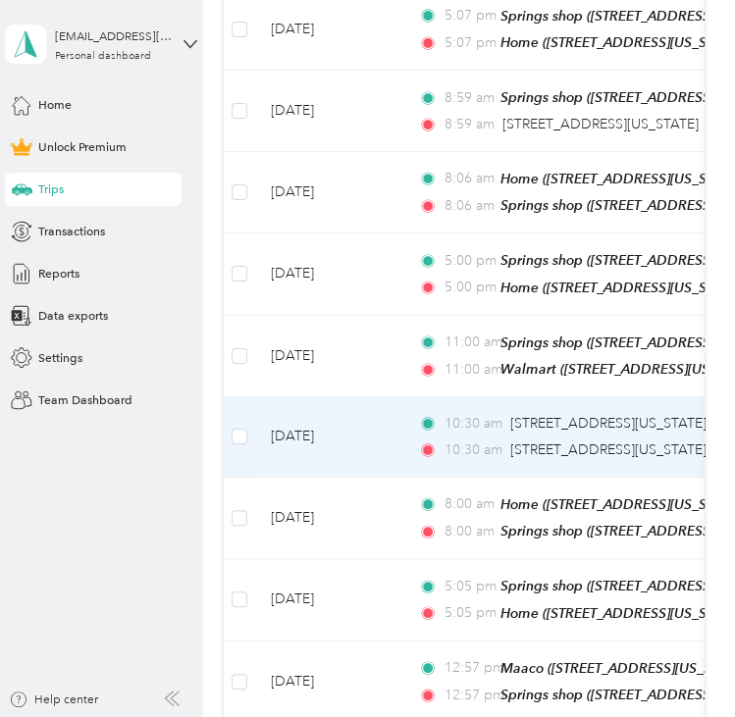
click at [378, 426] on td "[DATE]" at bounding box center [328, 437] width 147 height 80
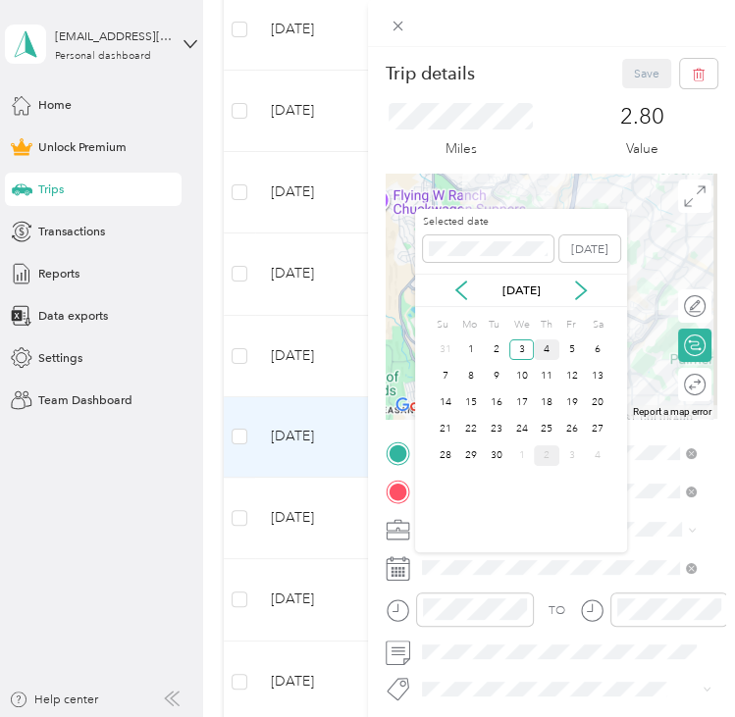
click at [551, 351] on div "4" at bounding box center [547, 350] width 26 height 21
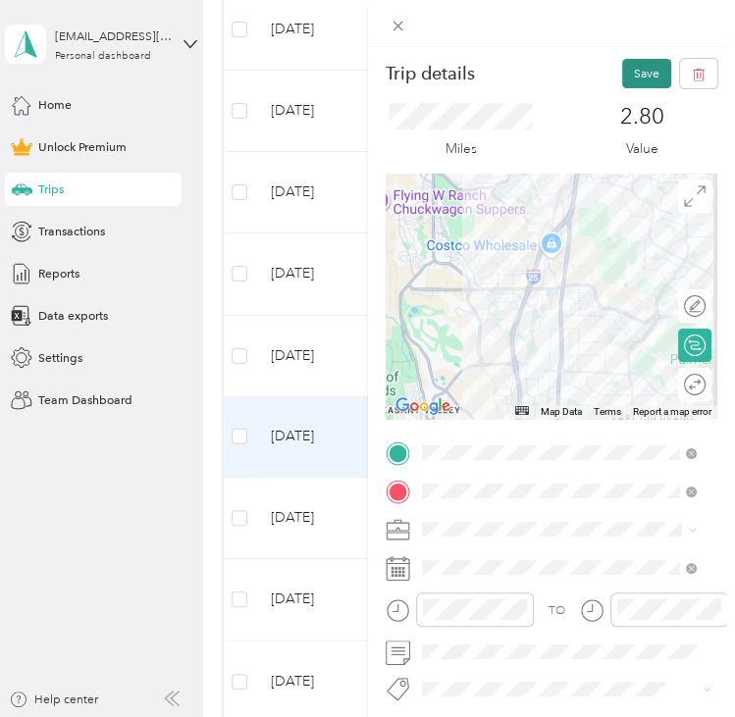
click at [636, 72] on button "Save" at bounding box center [646, 73] width 49 height 29
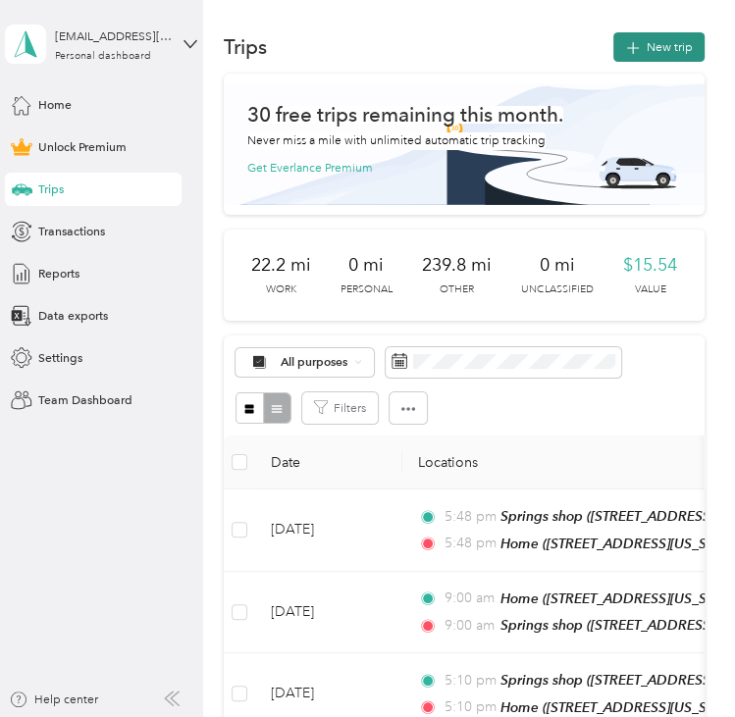
click at [658, 41] on button "New trip" at bounding box center [658, 46] width 91 height 29
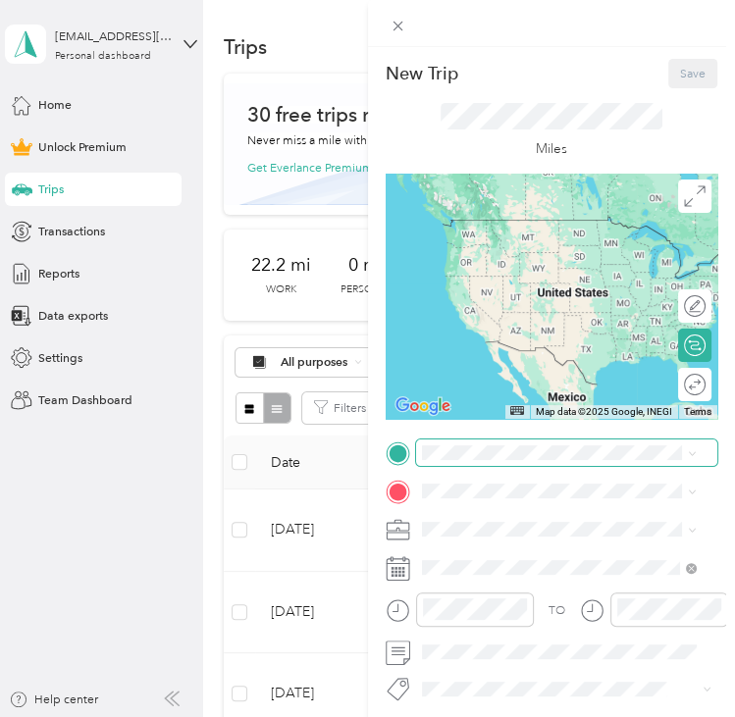
click at [449, 462] on span at bounding box center [567, 453] width 302 height 26
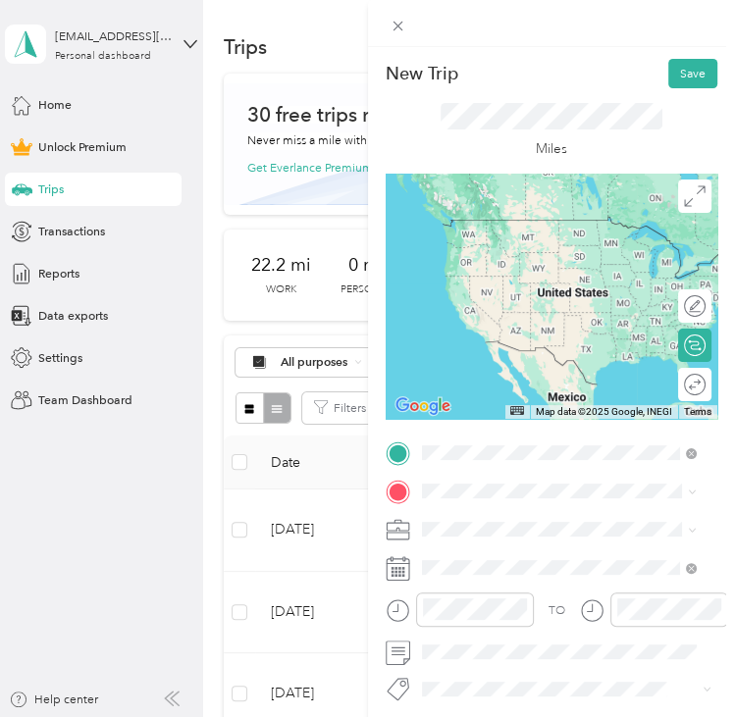
click at [550, 521] on span "[STREET_ADDRESS][US_STATE][US_STATE]" at bounding box center [572, 513] width 234 height 15
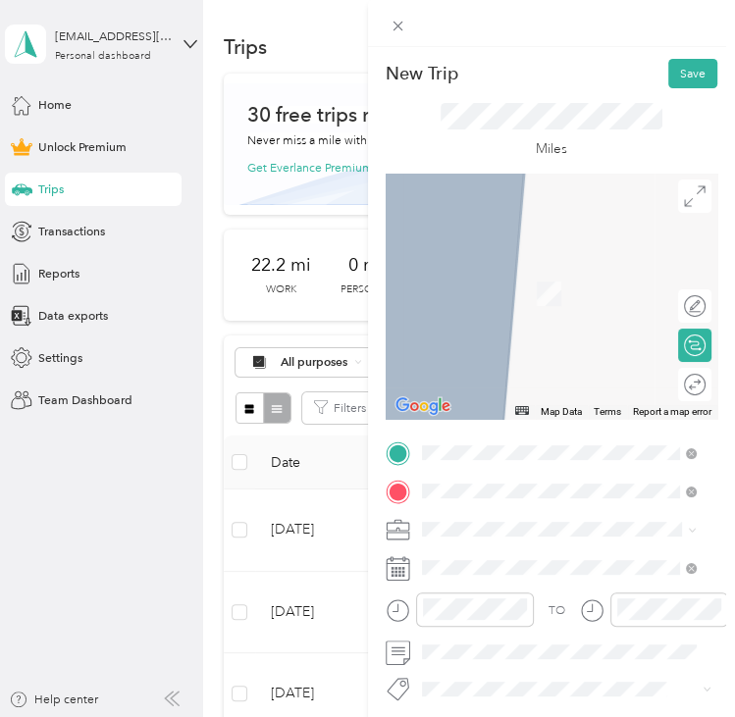
click at [572, 318] on div "Springs shop [STREET_ADDRESS][US_STATE][US_STATE]" at bounding box center [572, 304] width 234 height 35
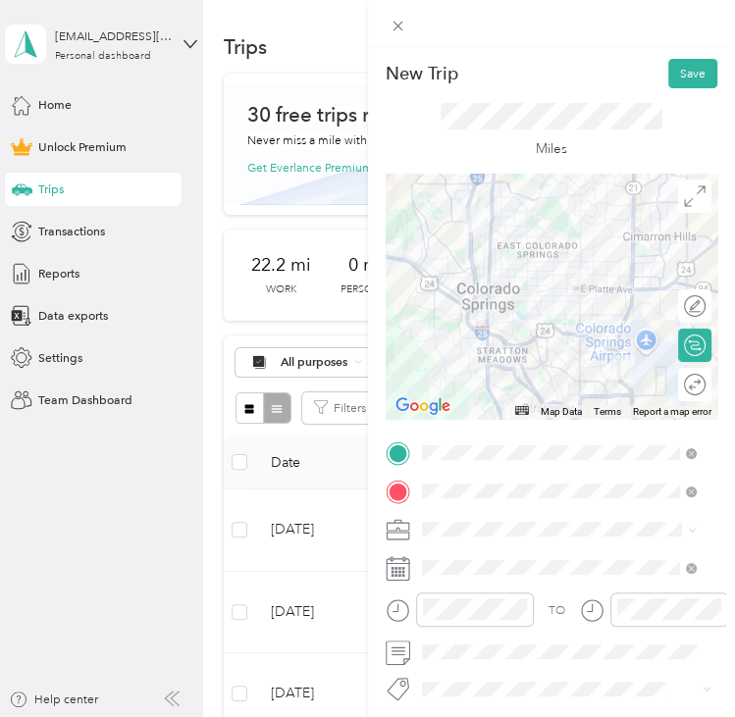
click at [514, 369] on div at bounding box center [552, 296] width 333 height 245
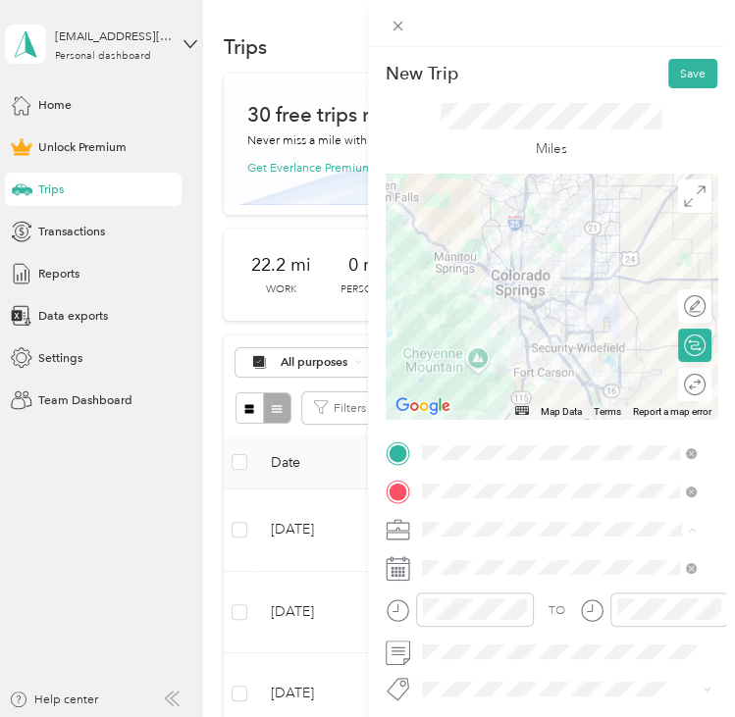
click at [480, 346] on span "Adas Solutions" at bounding box center [466, 351] width 79 height 15
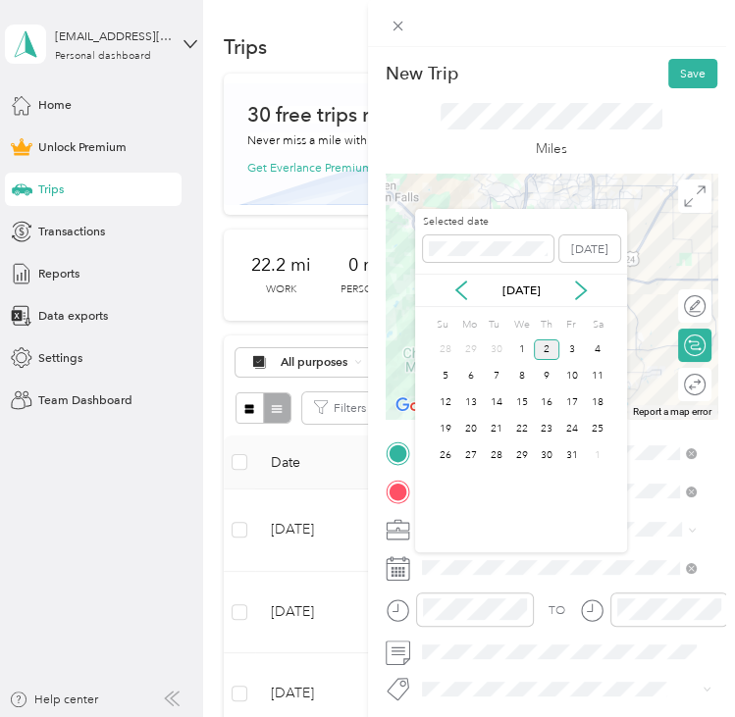
click at [442, 301] on div "[DATE]" at bounding box center [521, 290] width 212 height 33
click at [444, 297] on div "[DATE]" at bounding box center [521, 291] width 212 height 20
click at [457, 287] on icon at bounding box center [461, 291] width 20 height 20
click at [542, 348] on div "4" at bounding box center [547, 350] width 26 height 21
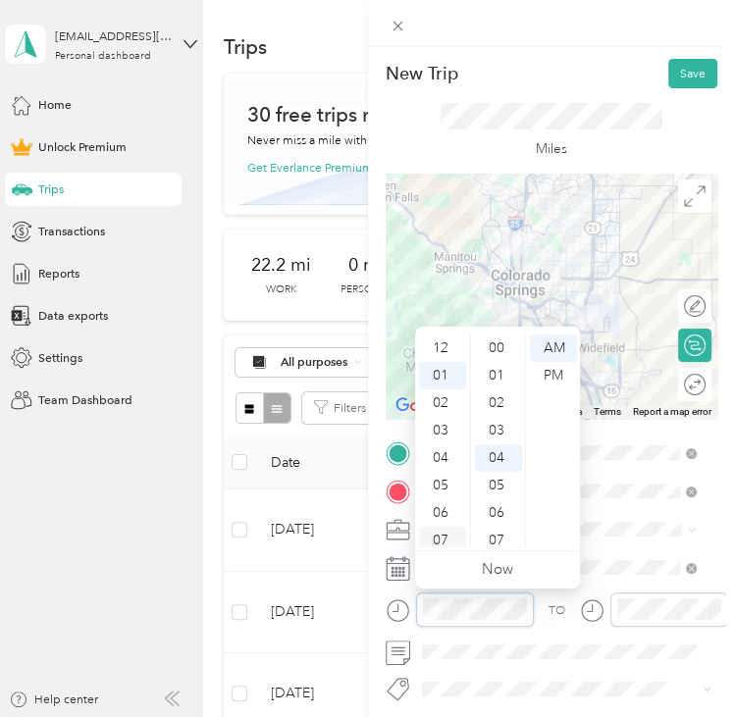
scroll to position [110, 0]
click at [436, 393] on div "03" at bounding box center [442, 403] width 47 height 27
click at [547, 373] on div "PM" at bounding box center [553, 375] width 47 height 27
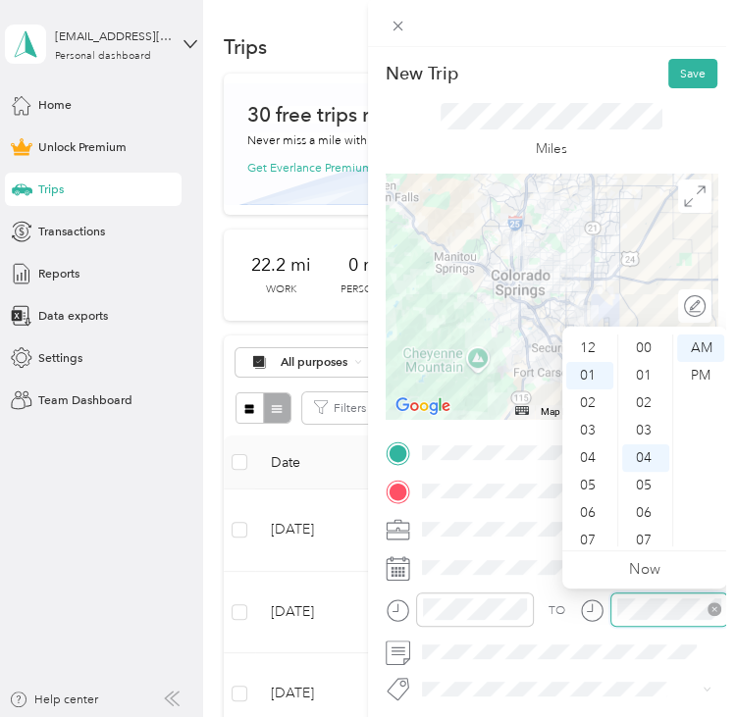
scroll to position [110, 0]
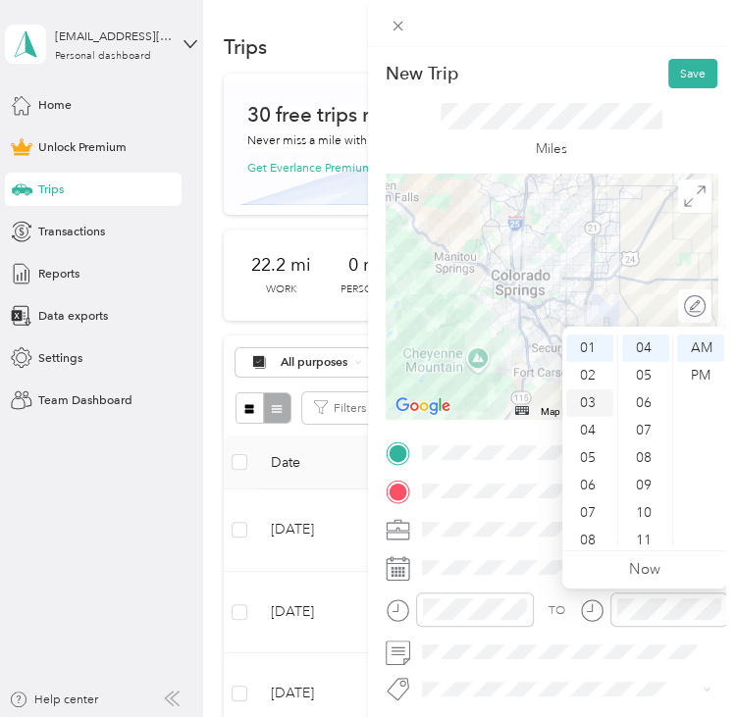
click at [589, 395] on div "03" at bounding box center [589, 403] width 47 height 27
click at [707, 380] on div "PM" at bounding box center [700, 375] width 47 height 27
click at [594, 368] on div "01" at bounding box center [589, 375] width 47 height 27
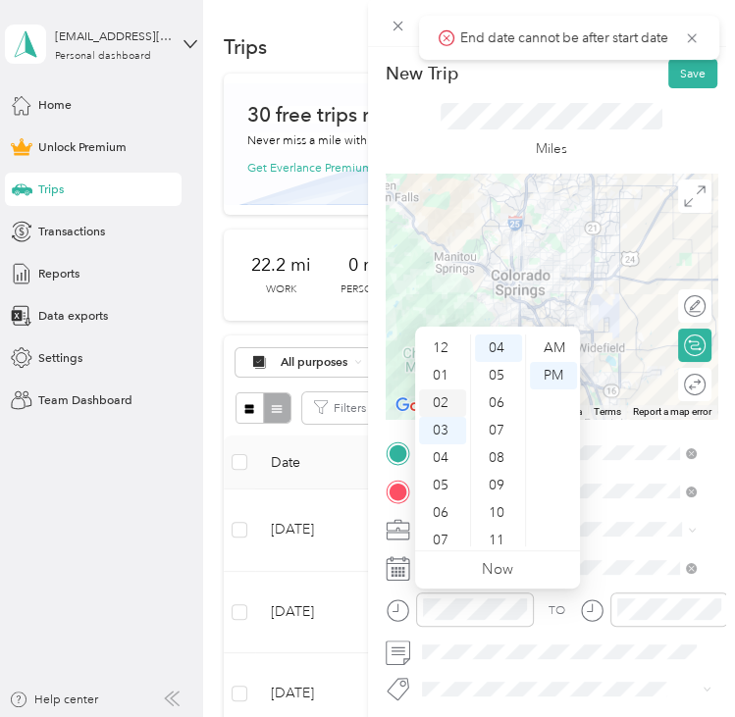
click at [446, 403] on div "02" at bounding box center [442, 403] width 47 height 27
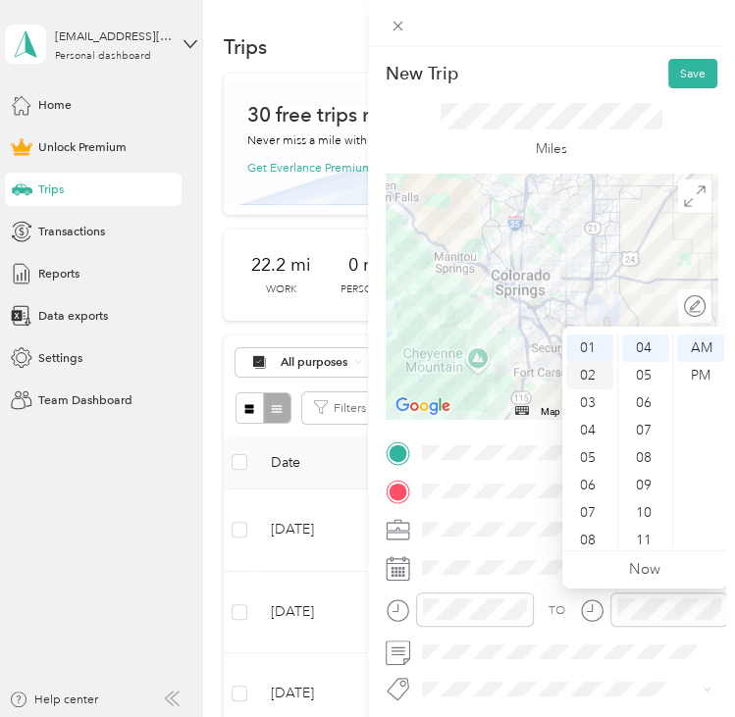
click at [585, 367] on div "02" at bounding box center [589, 375] width 47 height 27
click at [689, 368] on div "PM" at bounding box center [700, 375] width 47 height 27
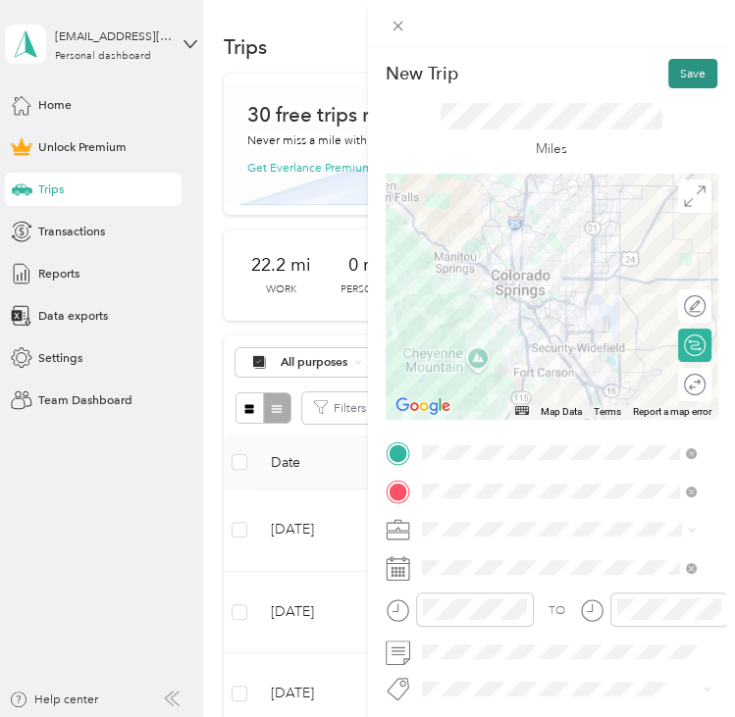
click at [675, 67] on button "Save" at bounding box center [692, 73] width 49 height 29
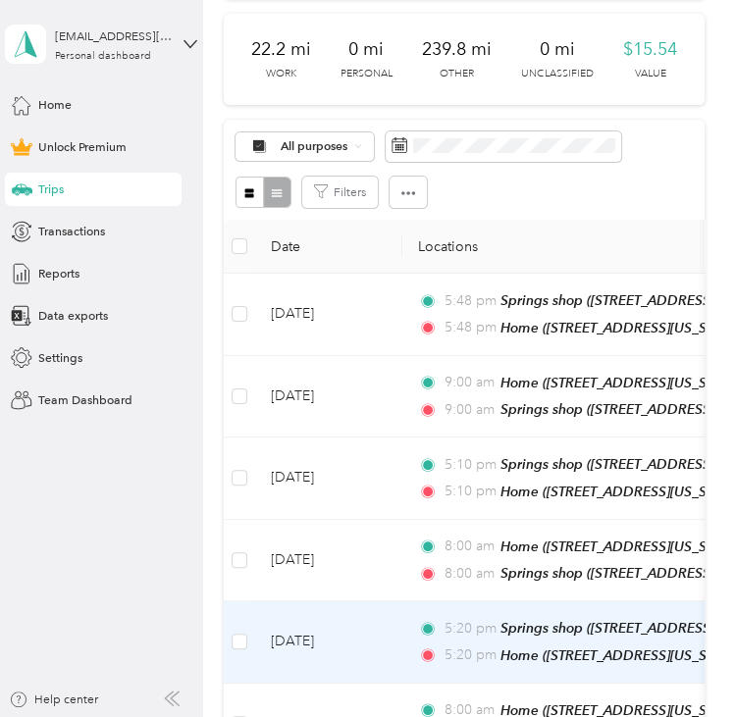
scroll to position [0, 0]
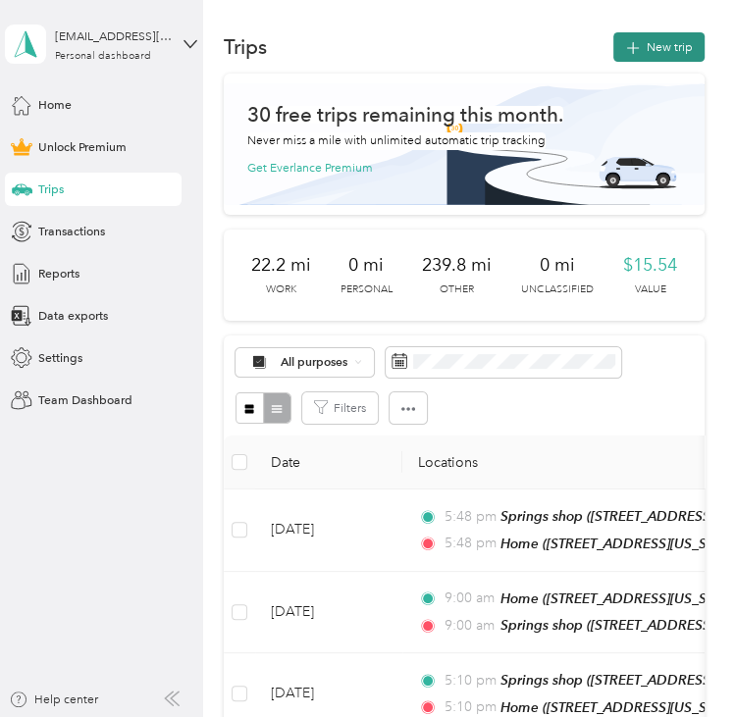
click at [654, 46] on button "New trip" at bounding box center [658, 46] width 91 height 29
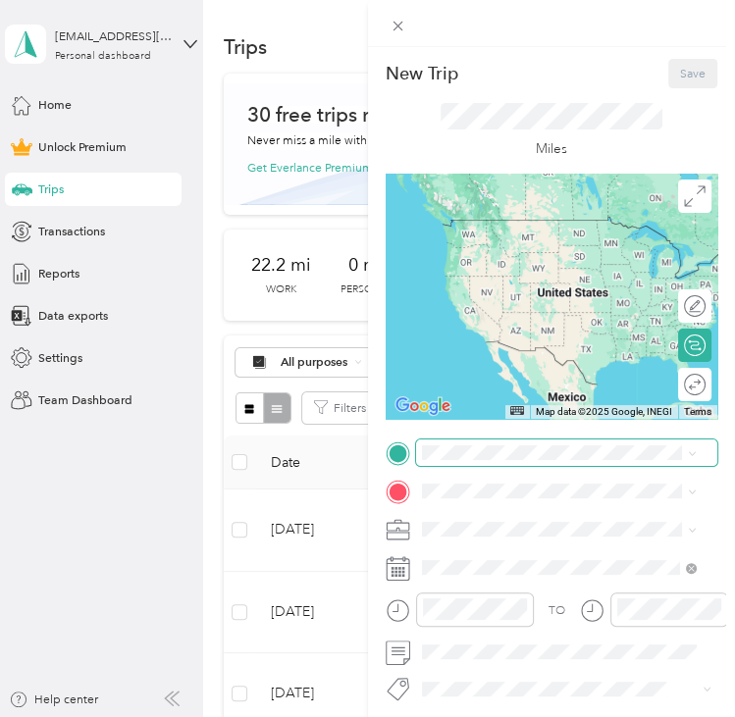
click at [445, 441] on span at bounding box center [567, 453] width 302 height 26
click at [462, 460] on span at bounding box center [567, 453] width 302 height 26
click at [459, 462] on span at bounding box center [567, 453] width 302 height 26
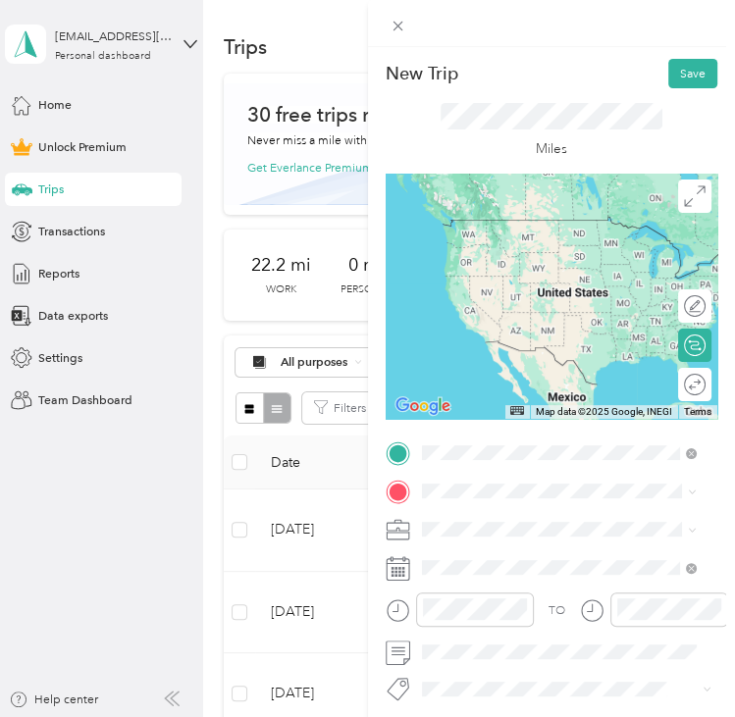
click at [498, 548] on span "[STREET_ADDRESS][US_STATE][US_STATE]" at bounding box center [572, 540] width 234 height 15
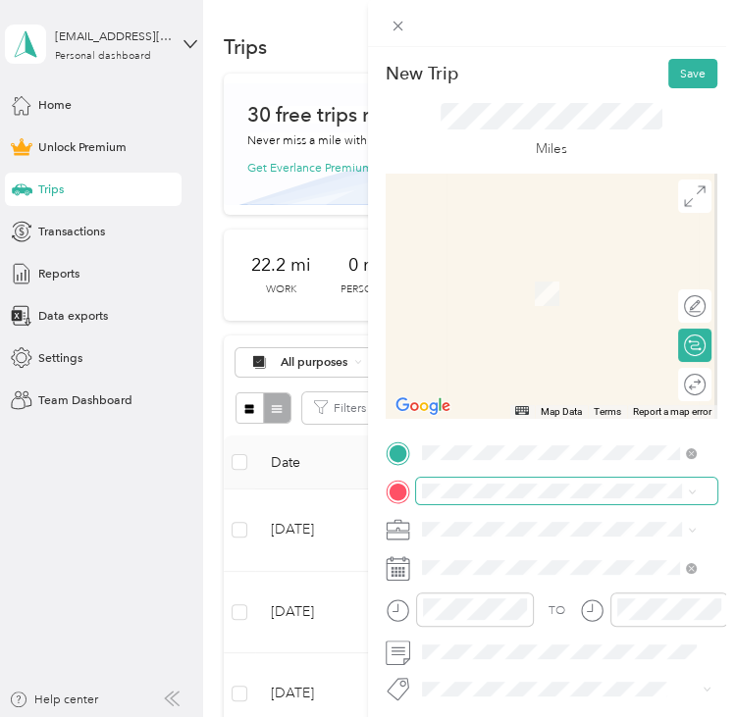
click at [480, 498] on span at bounding box center [567, 491] width 302 height 26
click at [491, 296] on span "[STREET_ADDRESS][US_STATE][US_STATE]" at bounding box center [572, 289] width 234 height 15
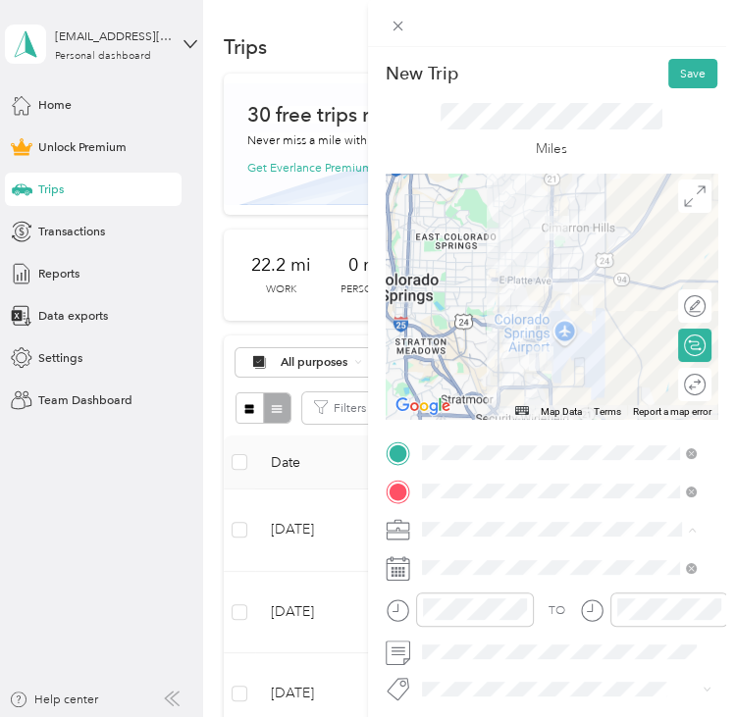
click at [470, 491] on div "Commute" at bounding box center [558, 500] width 263 height 18
click at [498, 353] on span "Adas Solutions" at bounding box center [466, 351] width 79 height 15
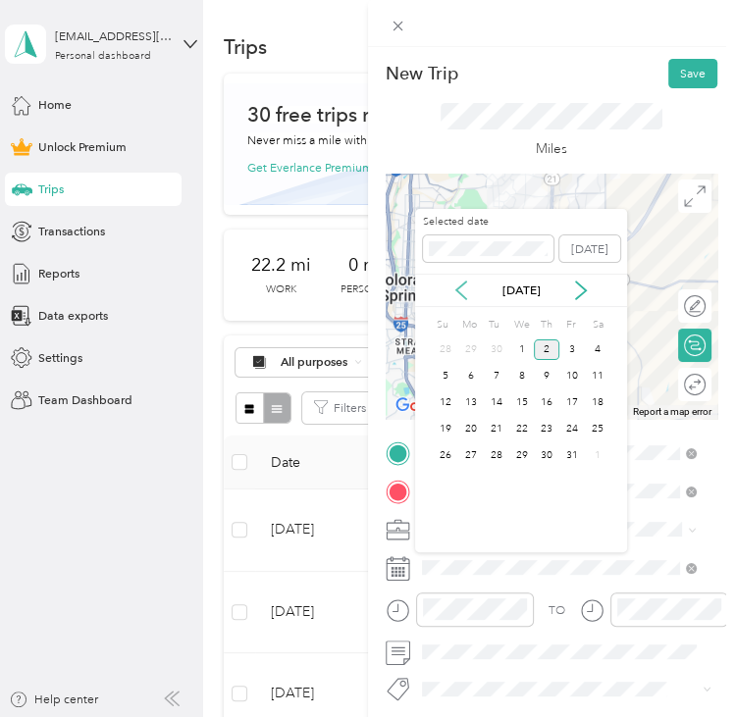
click at [467, 289] on icon at bounding box center [461, 291] width 20 height 20
click at [569, 346] on div "5" at bounding box center [572, 350] width 26 height 21
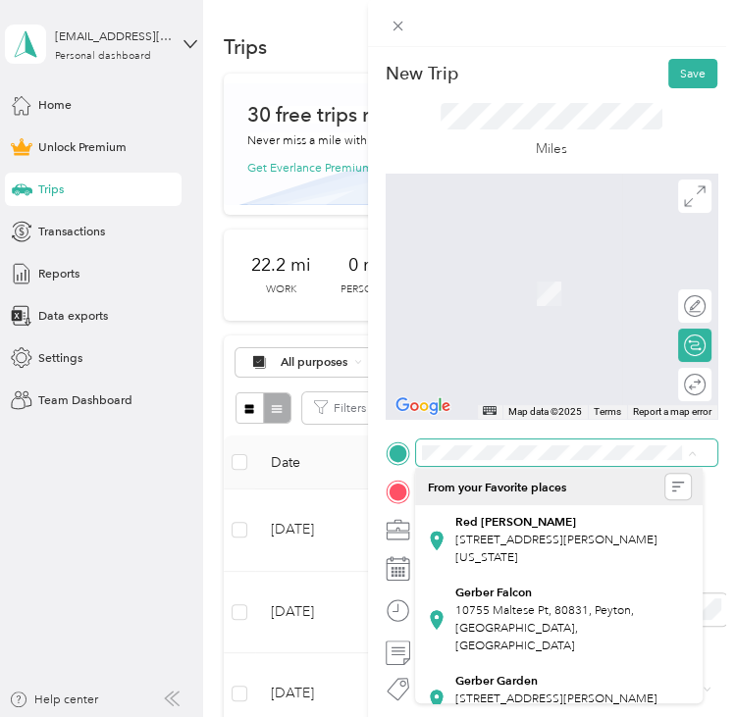
click at [460, 443] on span at bounding box center [567, 453] width 302 height 26
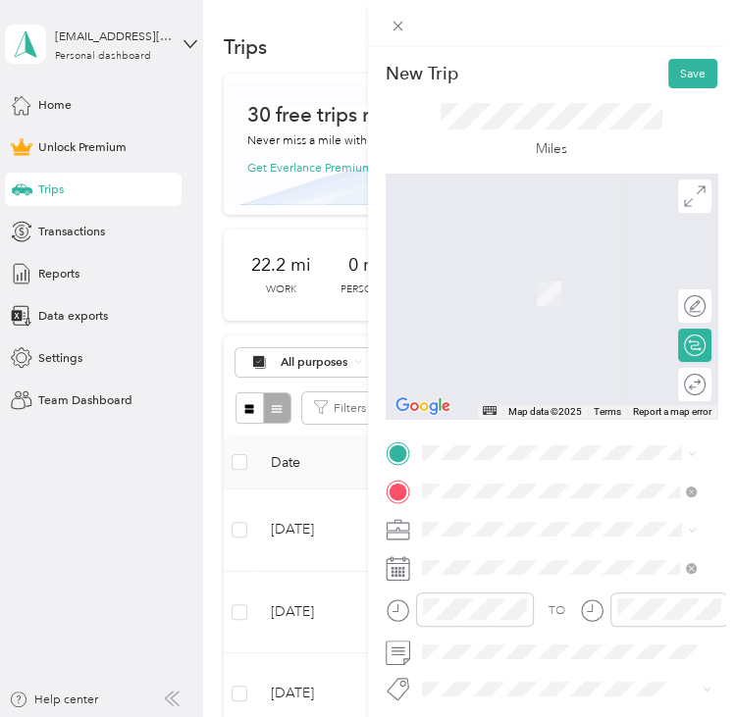
click at [553, 514] on span "[STREET_ADDRESS][US_STATE][US_STATE]" at bounding box center [572, 506] width 234 height 15
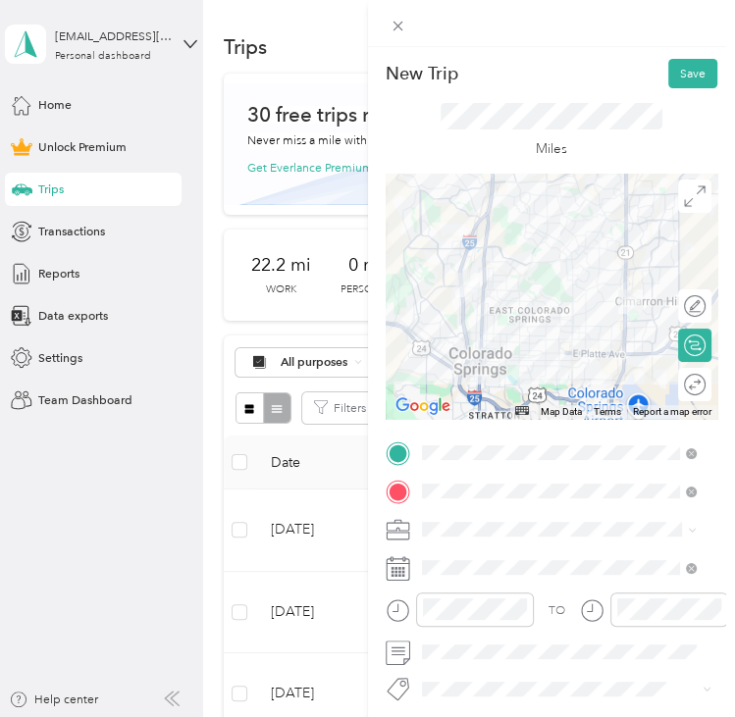
click at [592, 285] on div at bounding box center [552, 296] width 333 height 245
click at [613, 321] on div at bounding box center [552, 296] width 333 height 245
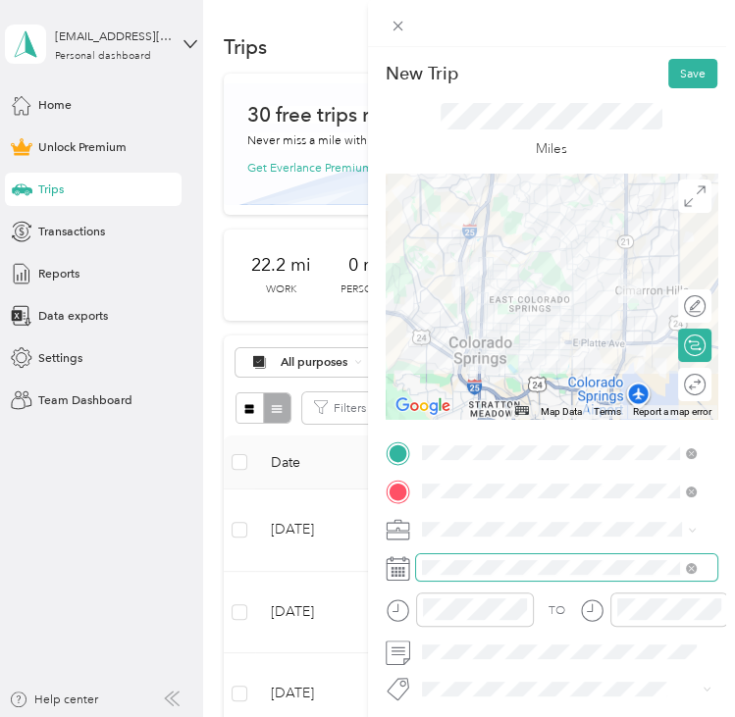
click at [485, 575] on span at bounding box center [567, 567] width 302 height 26
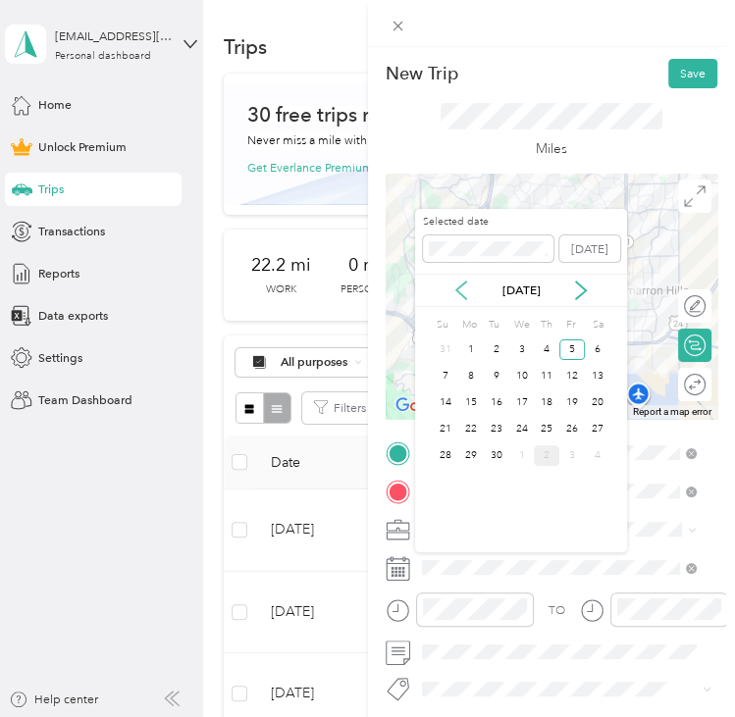
click at [463, 296] on icon at bounding box center [461, 291] width 10 height 18
click at [588, 289] on icon at bounding box center [581, 291] width 20 height 20
click at [539, 350] on div "4" at bounding box center [547, 350] width 26 height 21
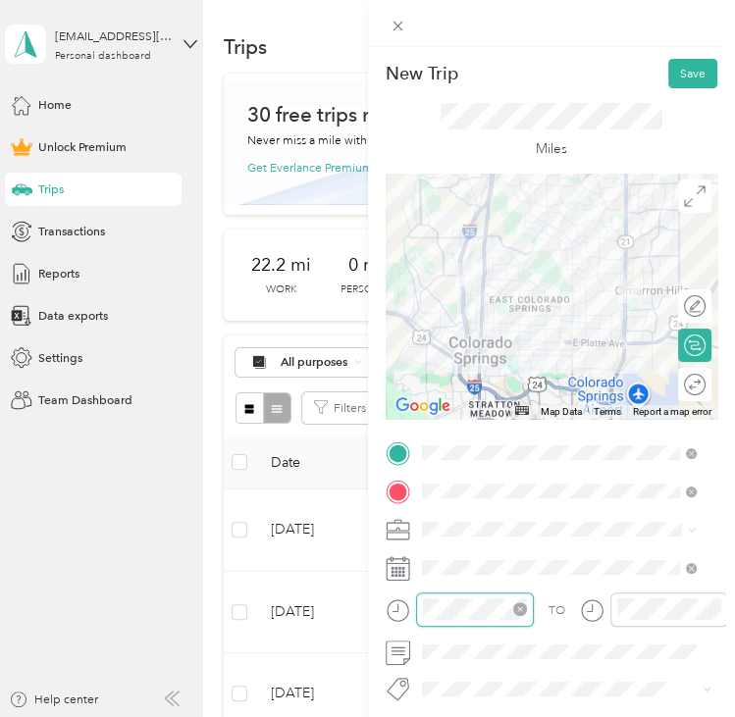
scroll to position [137, 0]
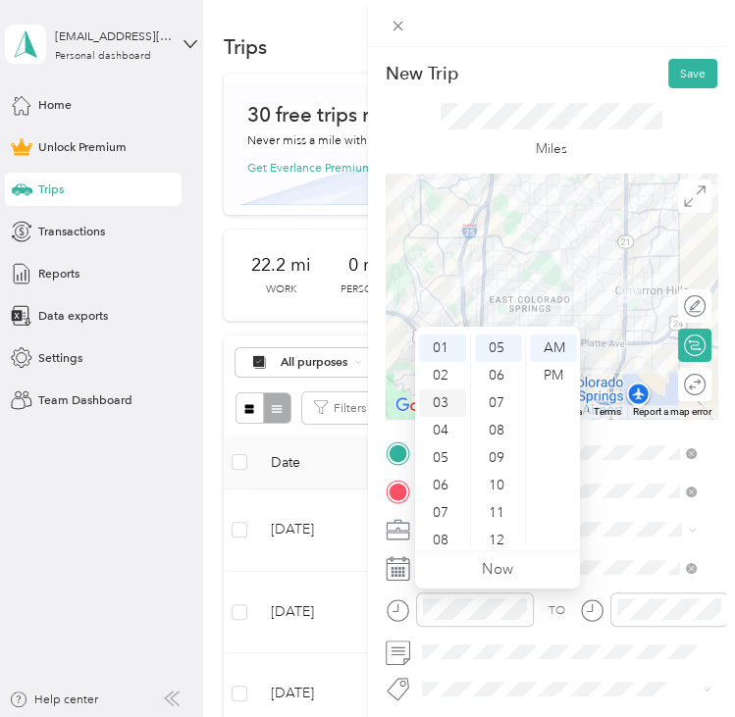
click at [448, 393] on div "03" at bounding box center [442, 403] width 47 height 27
click at [553, 375] on div "PM" at bounding box center [553, 375] width 47 height 27
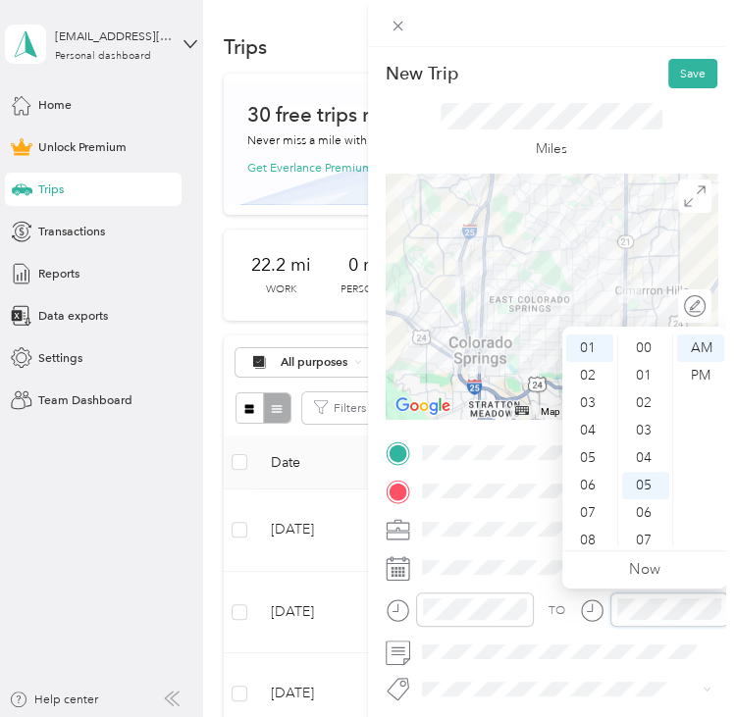
scroll to position [137, 0]
click at [707, 372] on div "PM" at bounding box center [700, 375] width 47 height 27
click at [602, 396] on div "03" at bounding box center [589, 403] width 47 height 27
click at [580, 92] on div "Miles" at bounding box center [552, 130] width 333 height 85
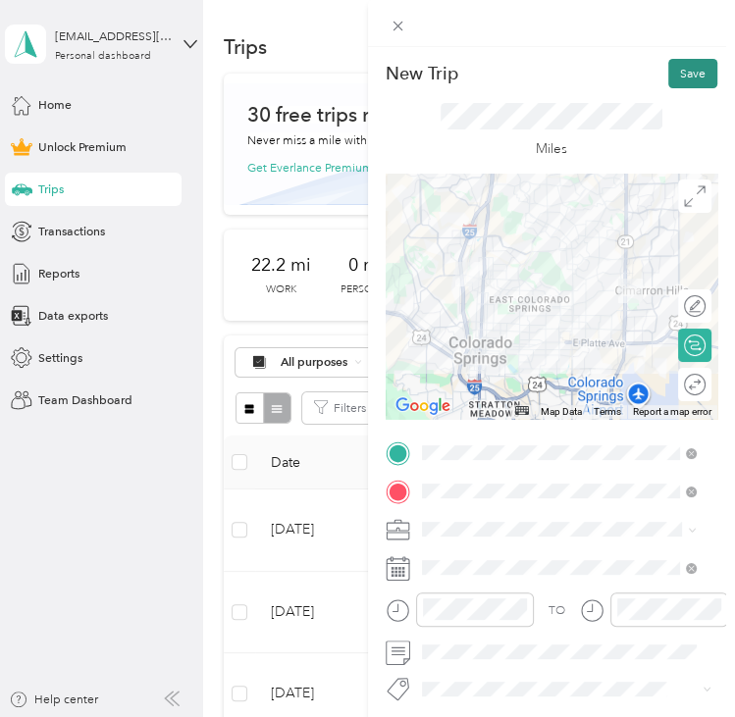
click at [699, 71] on button "Save" at bounding box center [692, 73] width 49 height 29
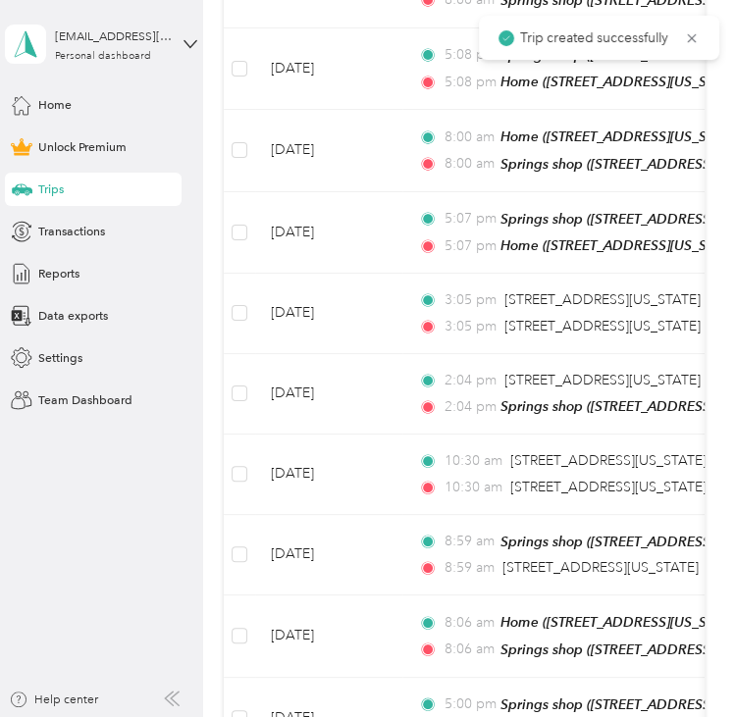
scroll to position [3336, 0]
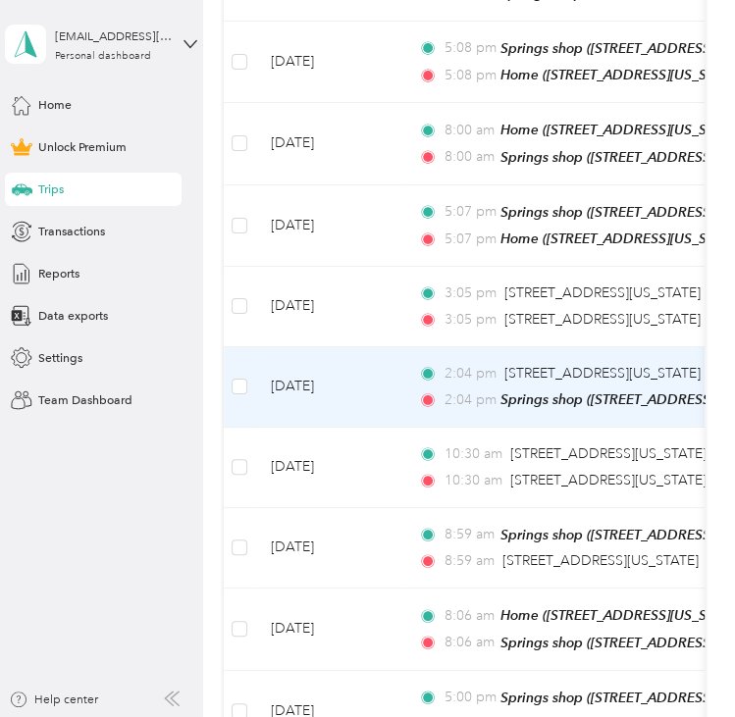
click at [369, 380] on td "[DATE]" at bounding box center [328, 387] width 147 height 81
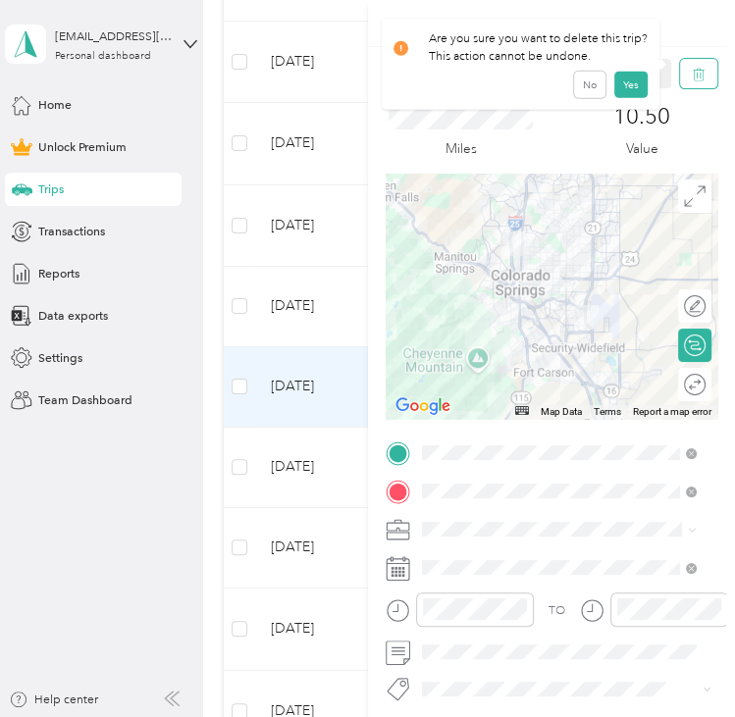
click at [692, 76] on icon "button" at bounding box center [699, 75] width 14 height 14
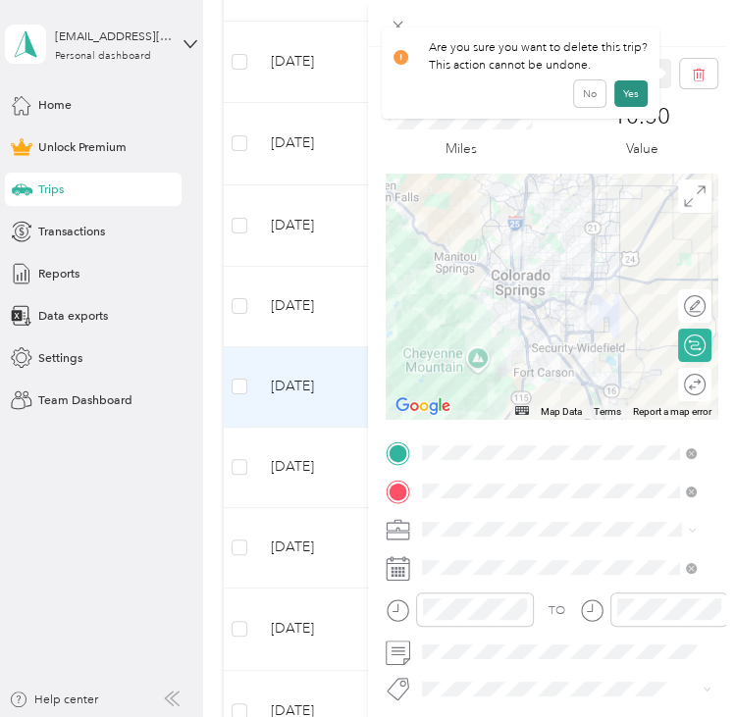
click at [625, 95] on button "Yes" at bounding box center [630, 93] width 33 height 26
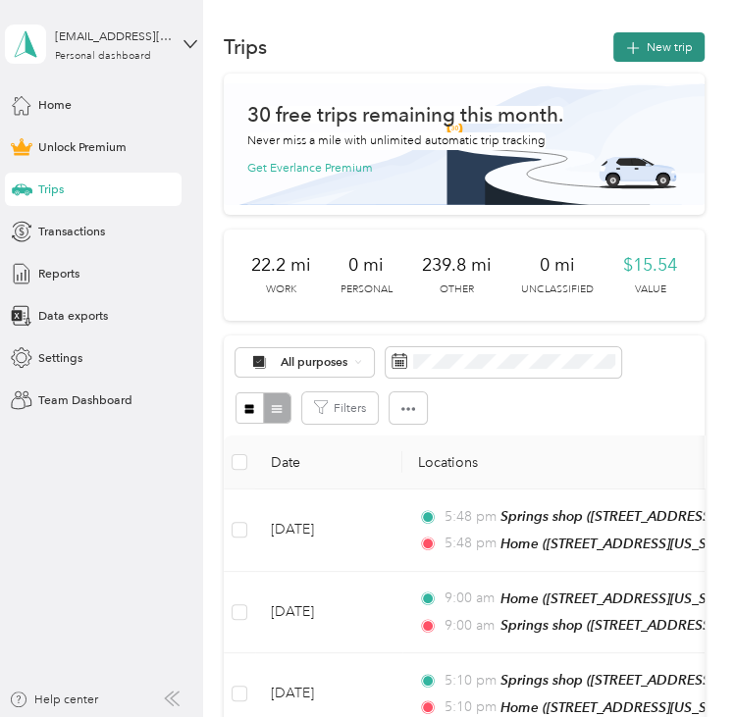
click at [663, 43] on button "New trip" at bounding box center [658, 46] width 91 height 29
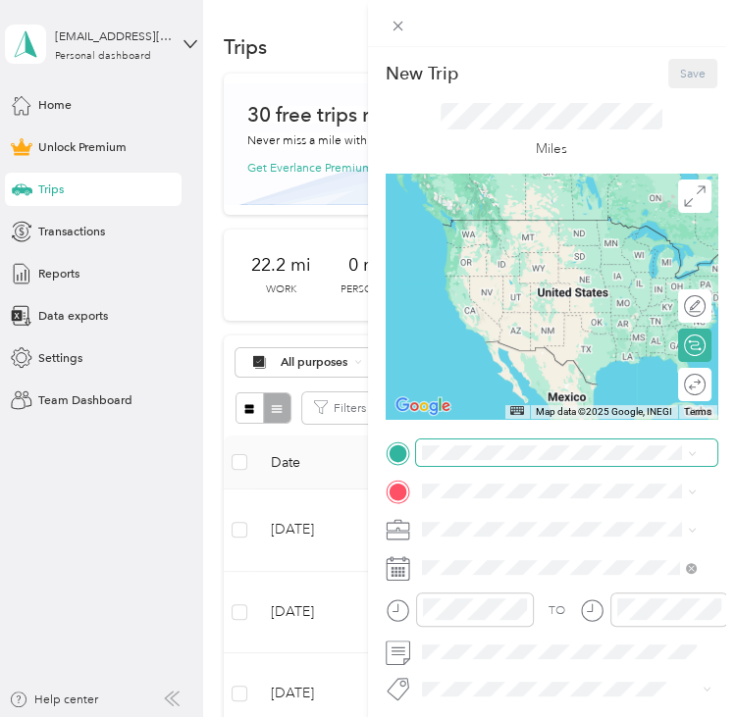
click at [569, 442] on span at bounding box center [567, 453] width 302 height 26
click at [563, 462] on span at bounding box center [567, 453] width 302 height 26
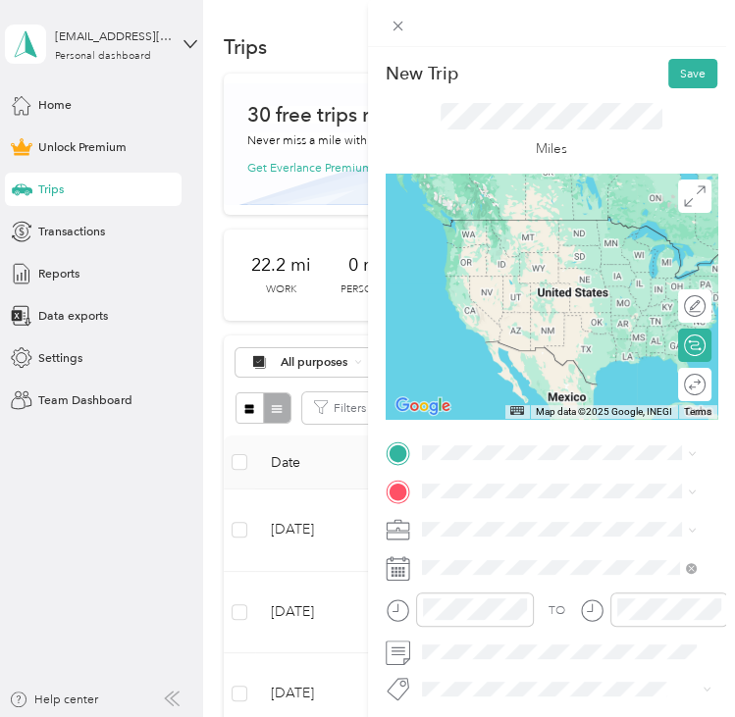
click at [530, 520] on span "[STREET_ADDRESS][US_STATE][US_STATE]" at bounding box center [572, 512] width 234 height 15
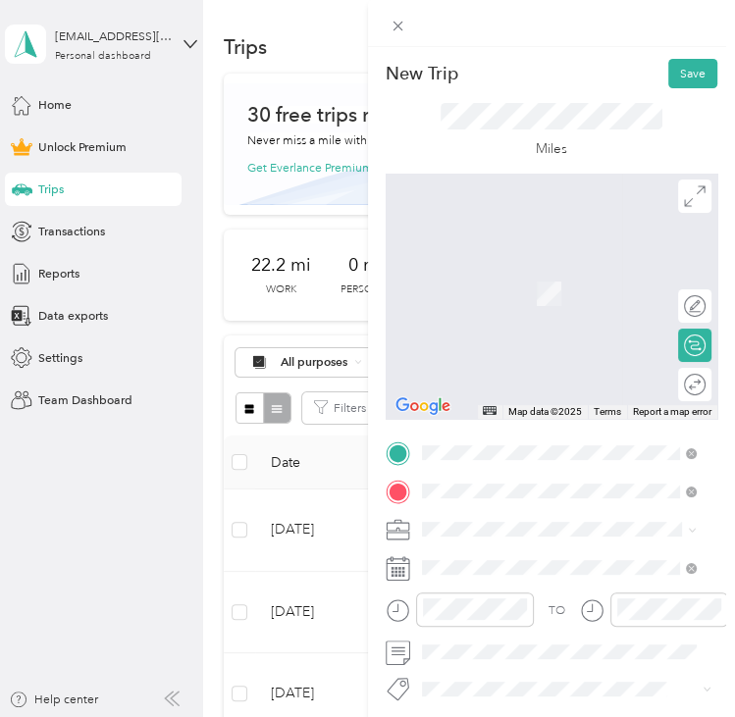
click at [565, 320] on span "[STREET_ADDRESS][US_STATE][US_STATE]" at bounding box center [572, 312] width 234 height 15
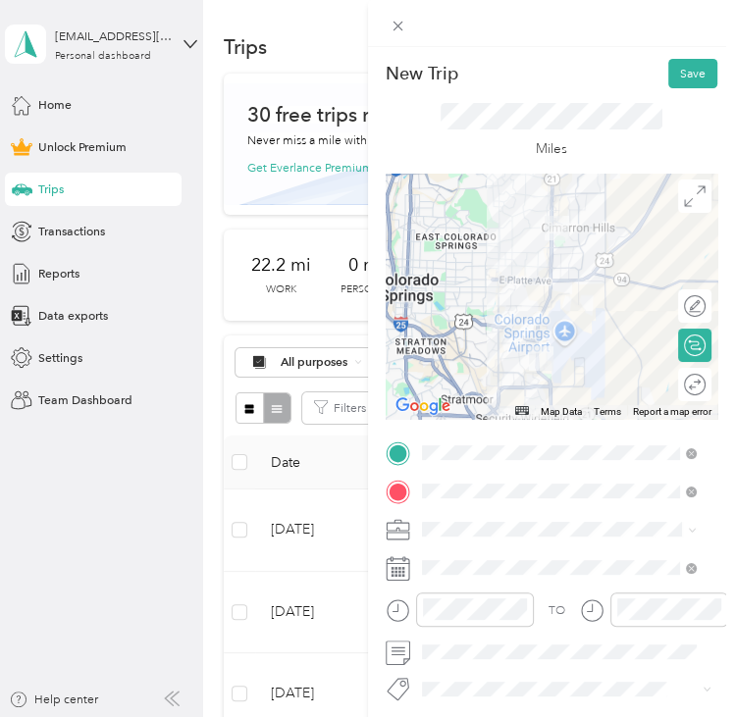
click at [470, 524] on span at bounding box center [567, 529] width 302 height 26
drag, startPoint x: 471, startPoint y: 521, endPoint x: 460, endPoint y: 537, distance: 19.1
click at [461, 537] on span at bounding box center [567, 529] width 302 height 26
click at [483, 352] on span "Adas Solutions" at bounding box center [466, 351] width 79 height 15
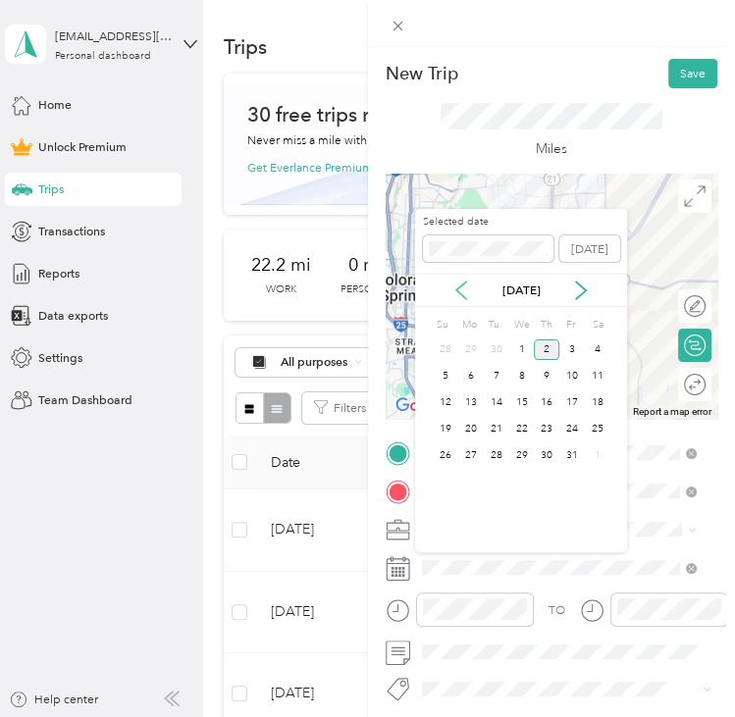
click at [457, 290] on icon at bounding box center [461, 291] width 10 height 18
click at [544, 350] on div "4" at bounding box center [547, 350] width 26 height 21
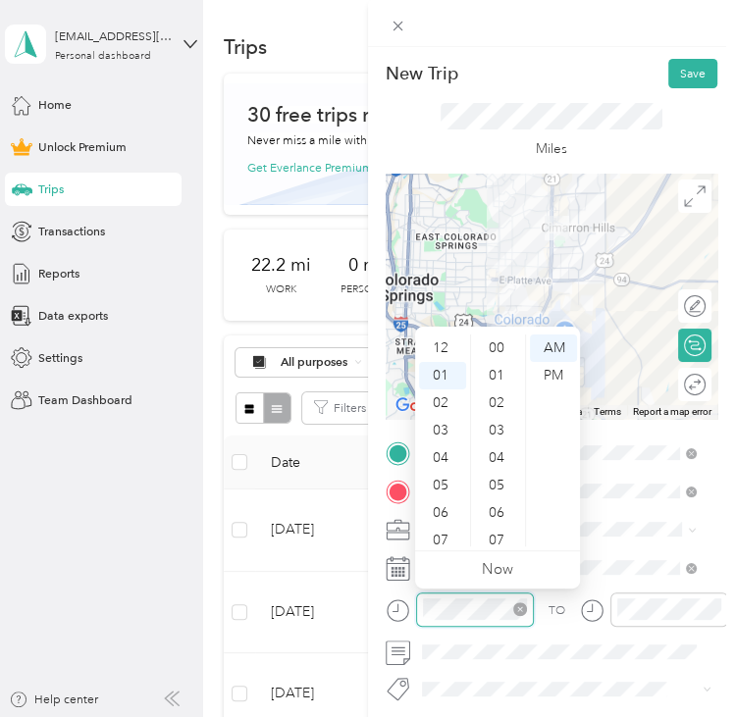
scroll to position [220, 0]
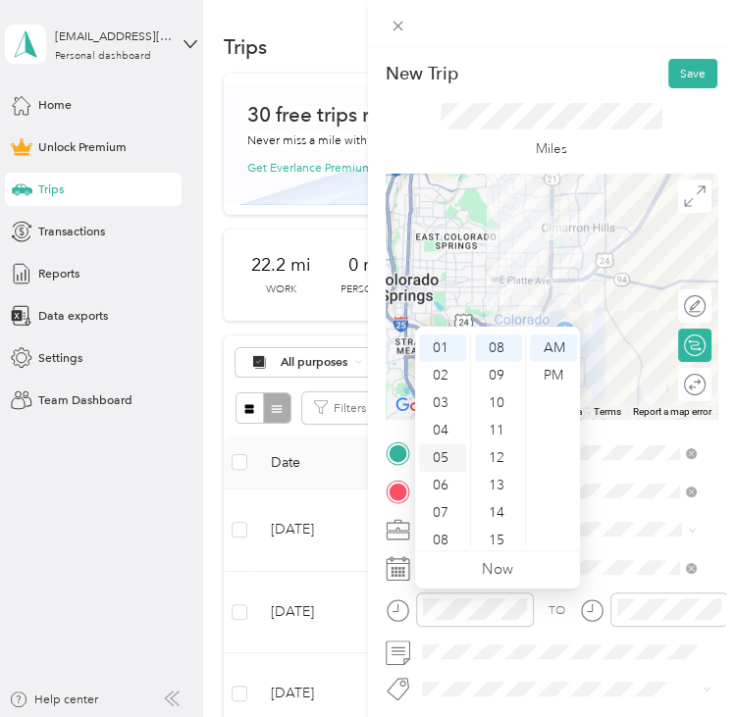
click at [439, 456] on div "05" at bounding box center [442, 458] width 47 height 27
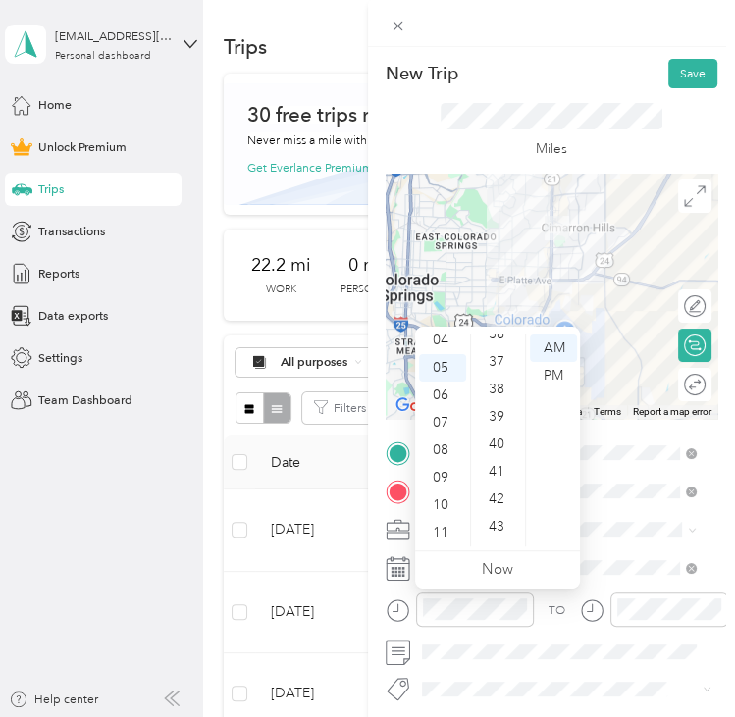
scroll to position [1005, 0]
click at [508, 442] on div "40" at bounding box center [498, 442] width 47 height 27
click at [570, 369] on div "PM" at bounding box center [553, 375] width 47 height 27
click at [660, 607] on iframe at bounding box center [680, 662] width 110 height 110
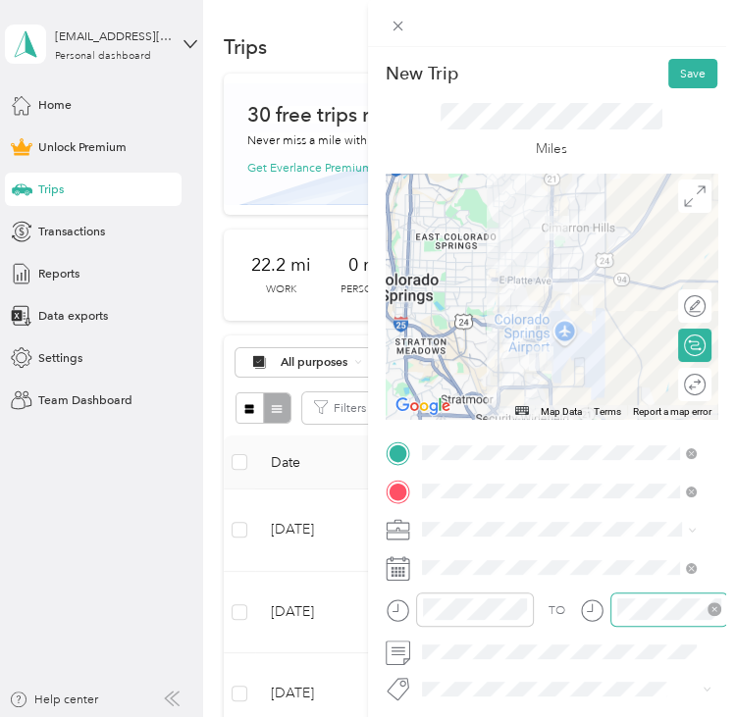
click at [612, 596] on div at bounding box center [669, 610] width 118 height 34
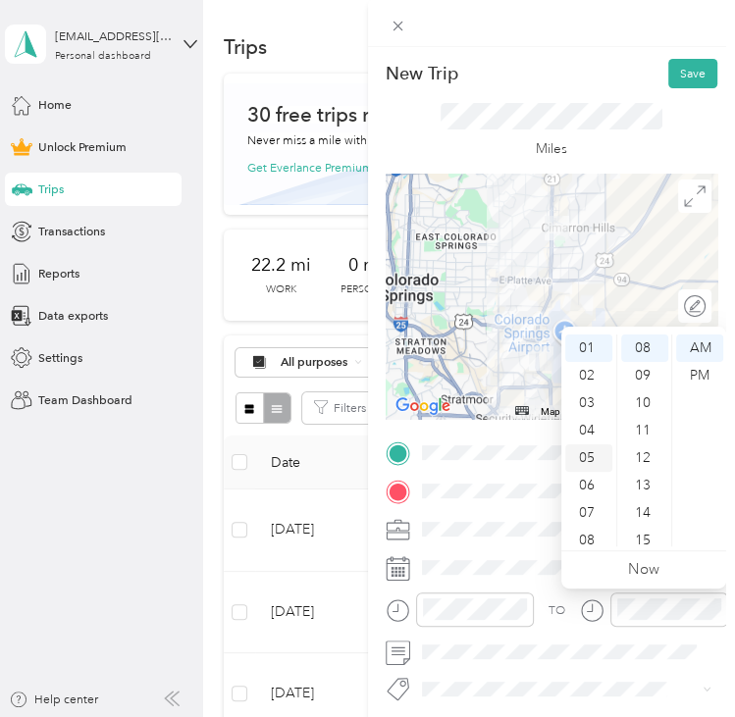
click at [591, 459] on div "05" at bounding box center [588, 458] width 47 height 27
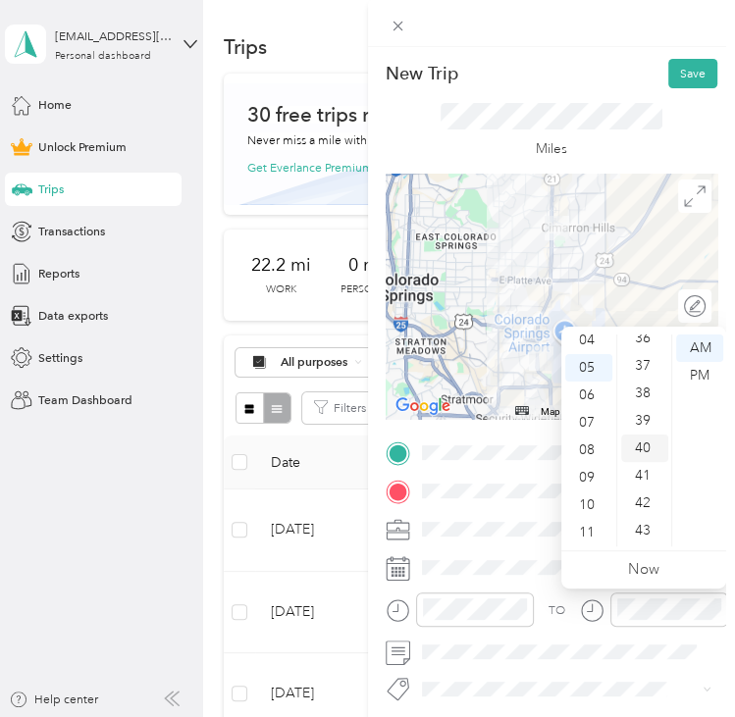
scroll to position [1005, 0]
click at [622, 439] on div "40" at bounding box center [644, 442] width 47 height 27
click at [693, 374] on div "PM" at bounding box center [699, 375] width 47 height 27
click at [593, 68] on div "New Trip Save" at bounding box center [552, 73] width 333 height 29
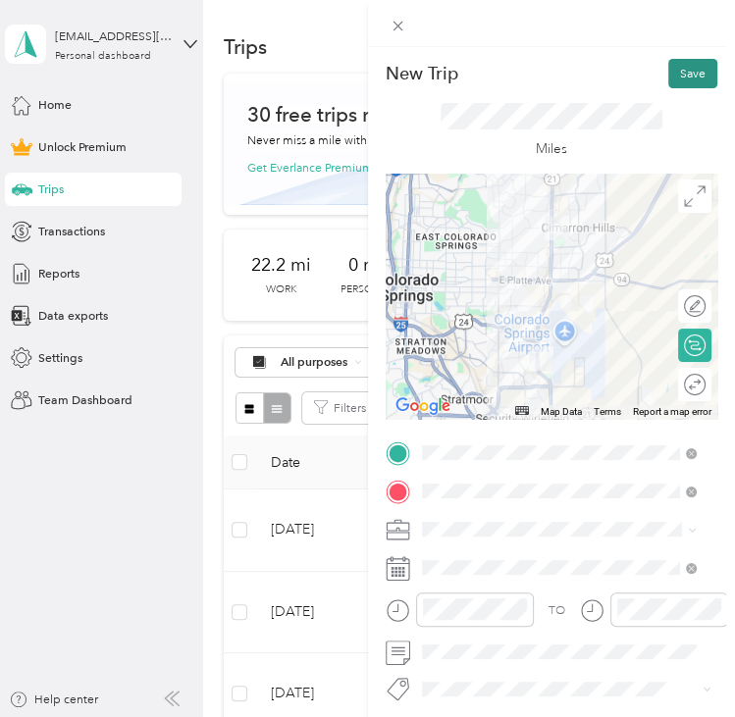
click at [685, 75] on button "Save" at bounding box center [692, 73] width 49 height 29
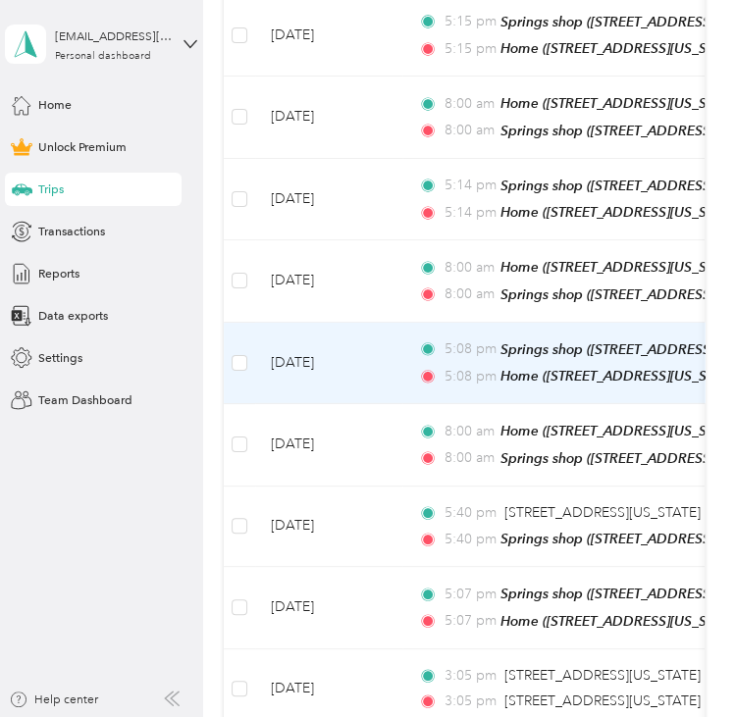
scroll to position [3140, 0]
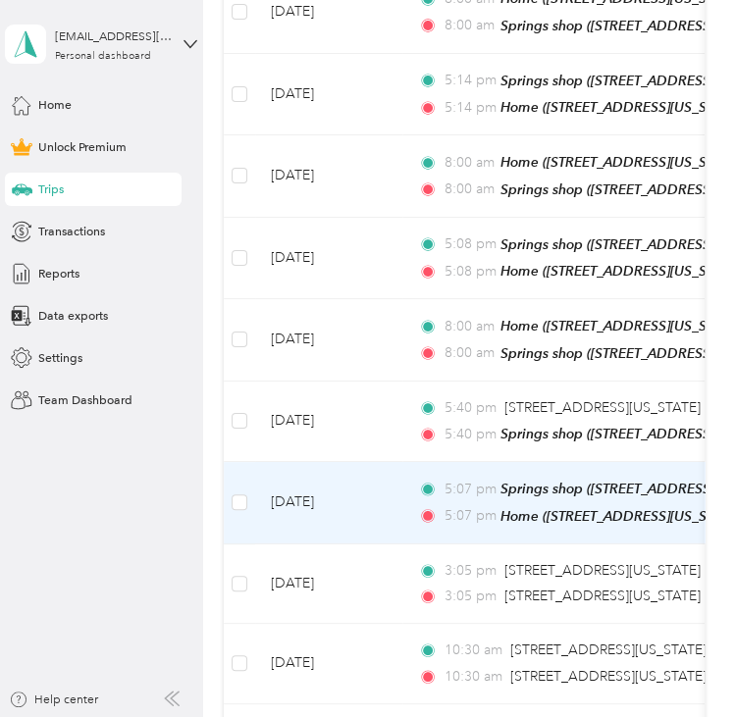
click at [380, 505] on td "[DATE]" at bounding box center [328, 503] width 147 height 82
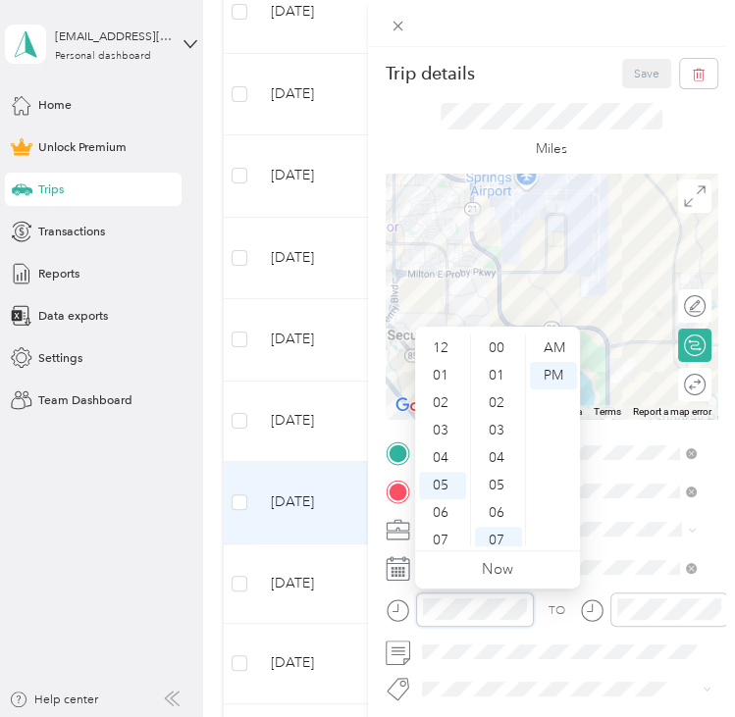
scroll to position [192, 0]
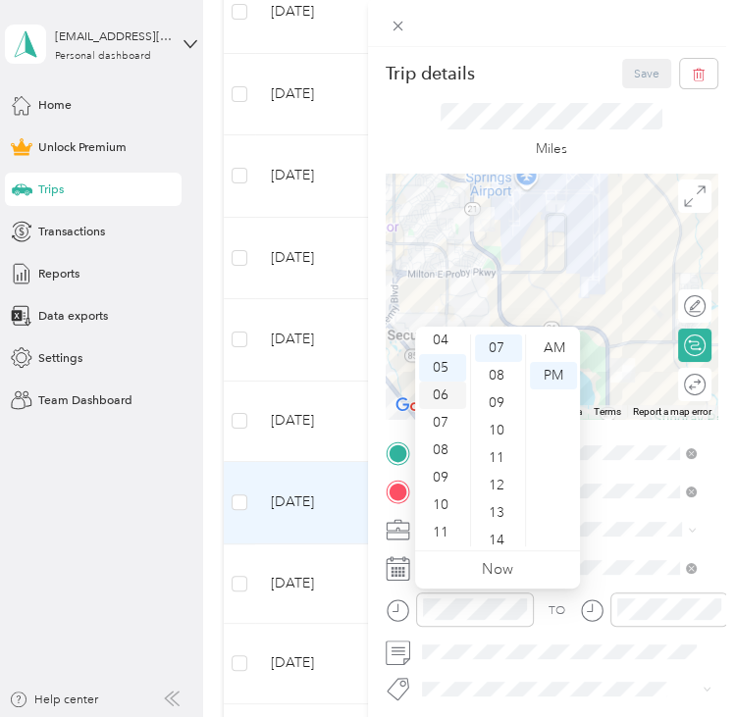
click at [440, 387] on div "06" at bounding box center [442, 395] width 47 height 27
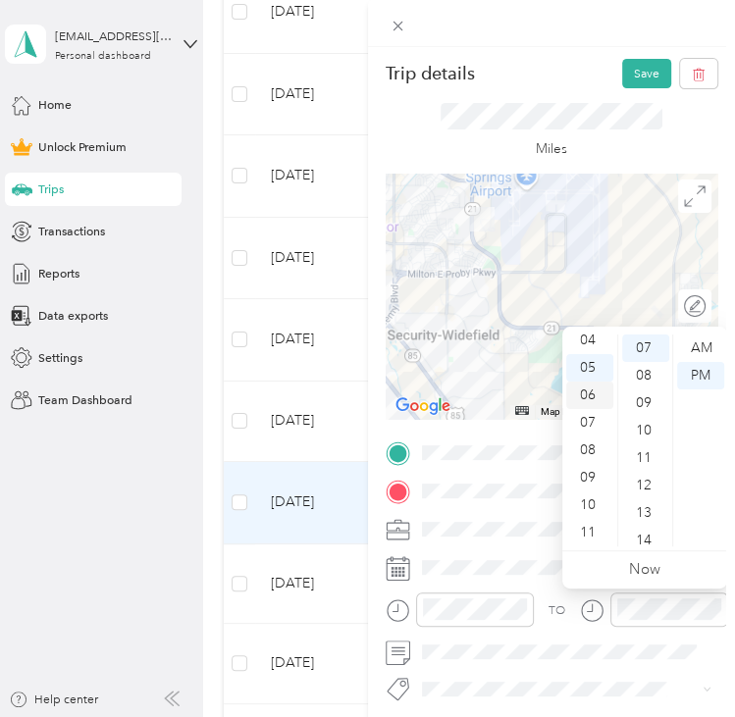
click at [584, 400] on div "06" at bounding box center [589, 395] width 47 height 27
drag, startPoint x: 542, startPoint y: 53, endPoint x: 570, endPoint y: 56, distance: 28.6
click at [544, 54] on div "Trip details Save This trip cannot be edited because it is either under review,…" at bounding box center [552, 405] width 368 height 717
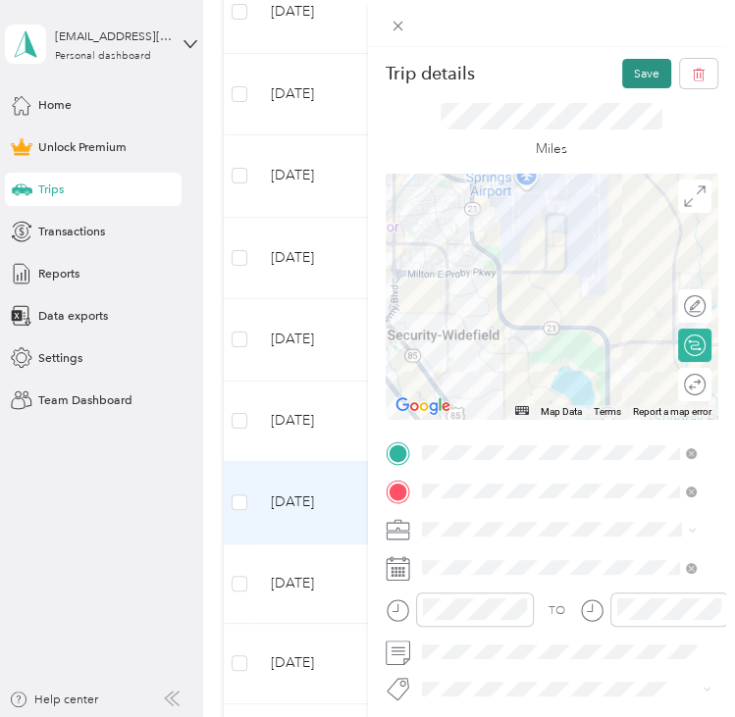
click at [631, 69] on button "Save" at bounding box center [646, 73] width 49 height 29
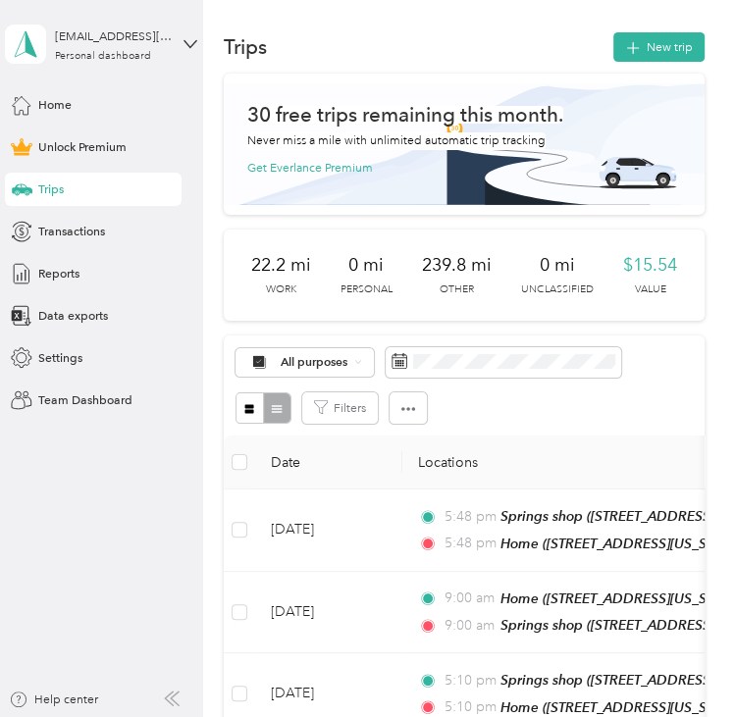
click at [316, 321] on div "22.2 mi Work 0 mi Personal 239.8 mi Other 0 mi Unclassified $15.54 Value" at bounding box center [464, 275] width 481 height 91
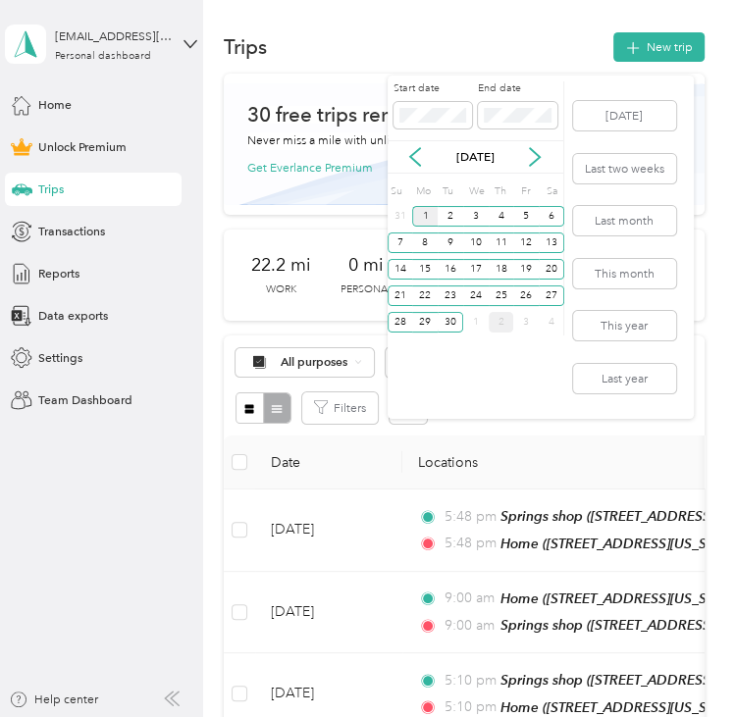
click at [428, 218] on div "1" at bounding box center [425, 216] width 26 height 21
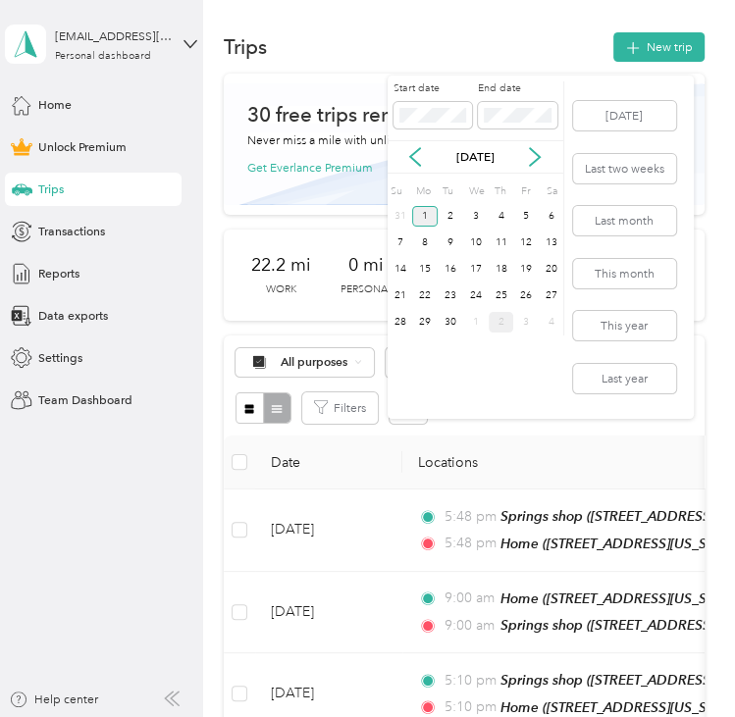
click at [428, 218] on div "1" at bounding box center [425, 216] width 26 height 21
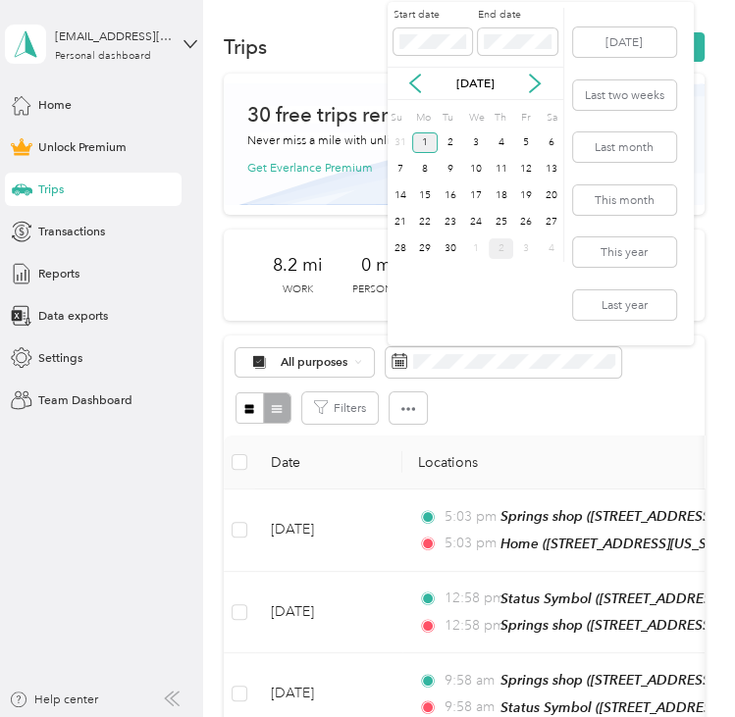
click at [432, 136] on div "1" at bounding box center [425, 142] width 26 height 21
click at [455, 252] on div "30" at bounding box center [451, 248] width 26 height 21
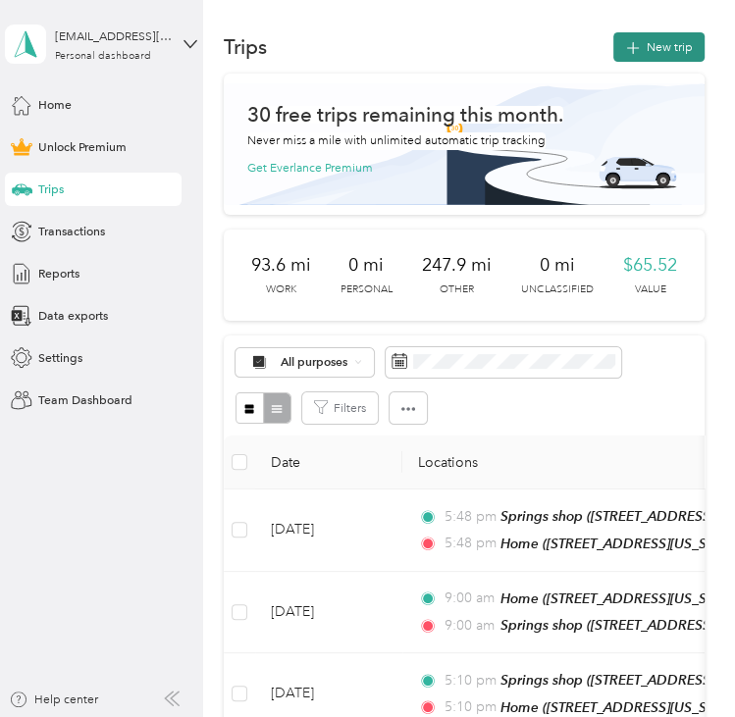
click at [638, 48] on icon "button" at bounding box center [633, 48] width 23 height 23
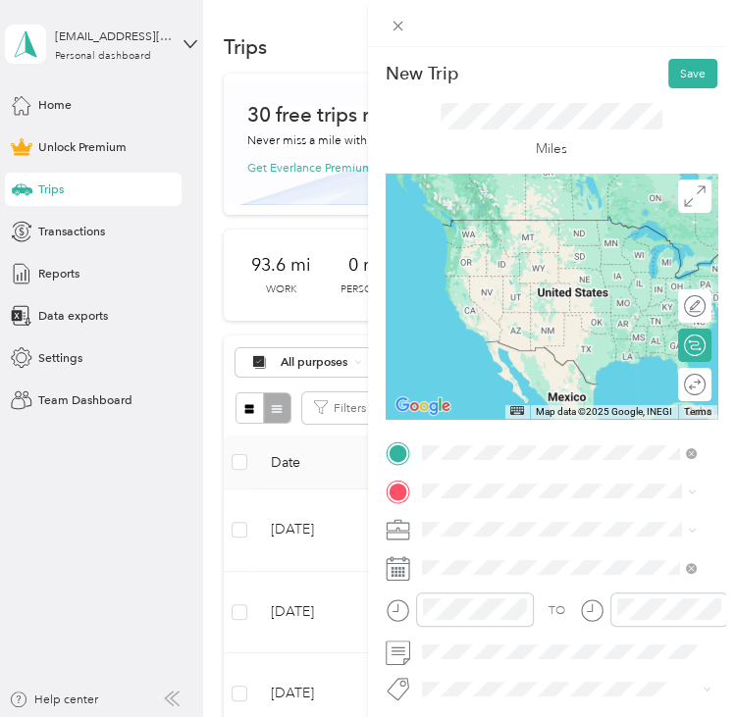
click at [497, 522] on div "Springs shop [STREET_ADDRESS][US_STATE][US_STATE]" at bounding box center [572, 531] width 234 height 35
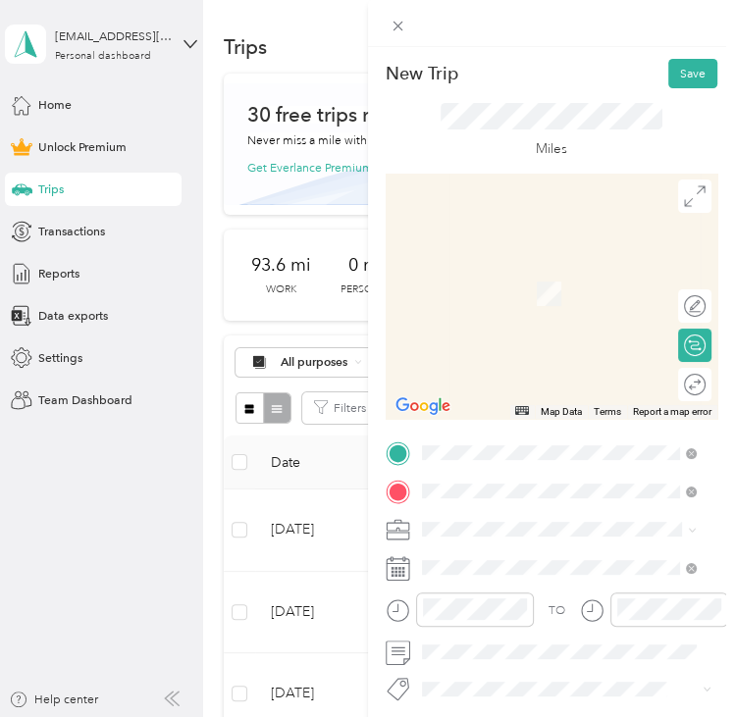
click at [520, 332] on div "Classic Arrawanna [STREET_ADDRESS][US_STATE][US_STATE][US_STATE]" at bounding box center [572, 313] width 235 height 53
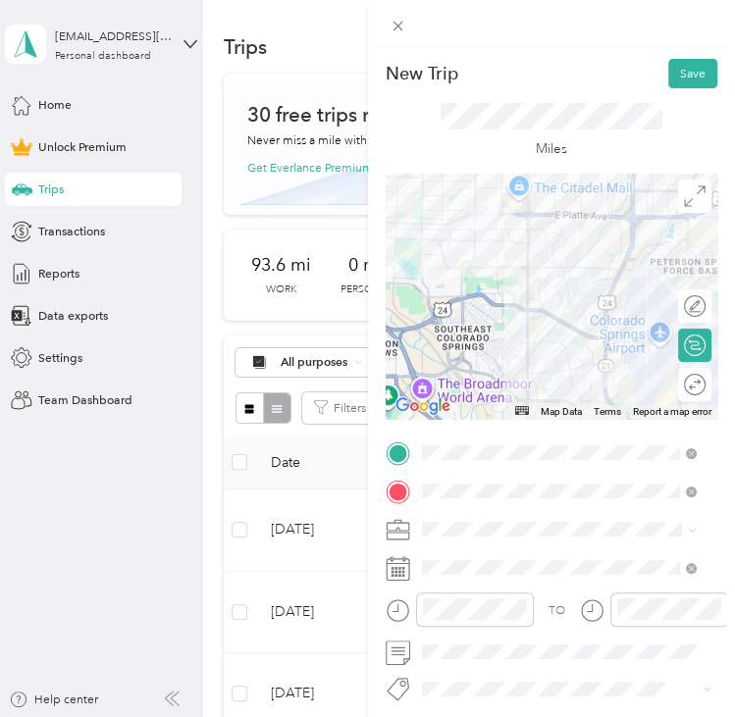
click at [624, 218] on div at bounding box center [552, 296] width 333 height 245
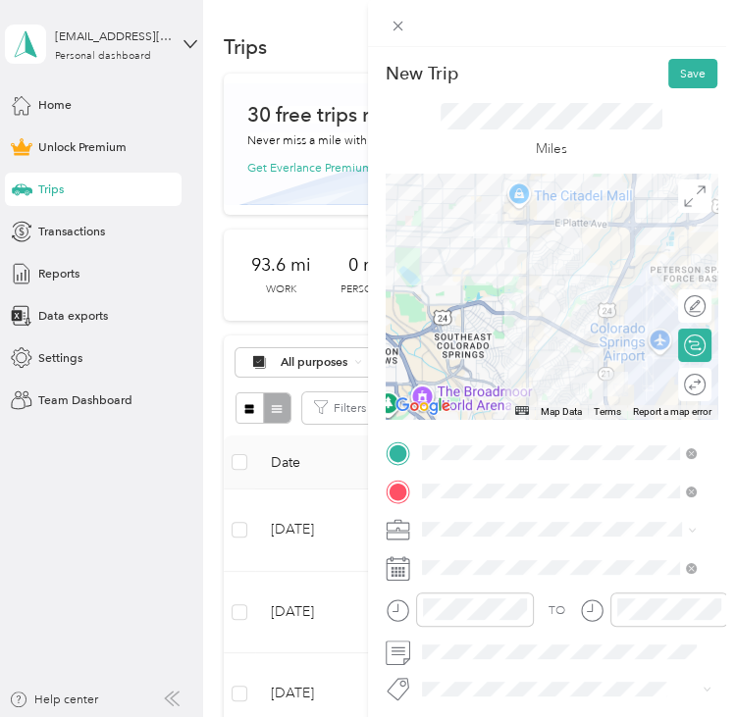
click at [625, 237] on div at bounding box center [552, 296] width 333 height 245
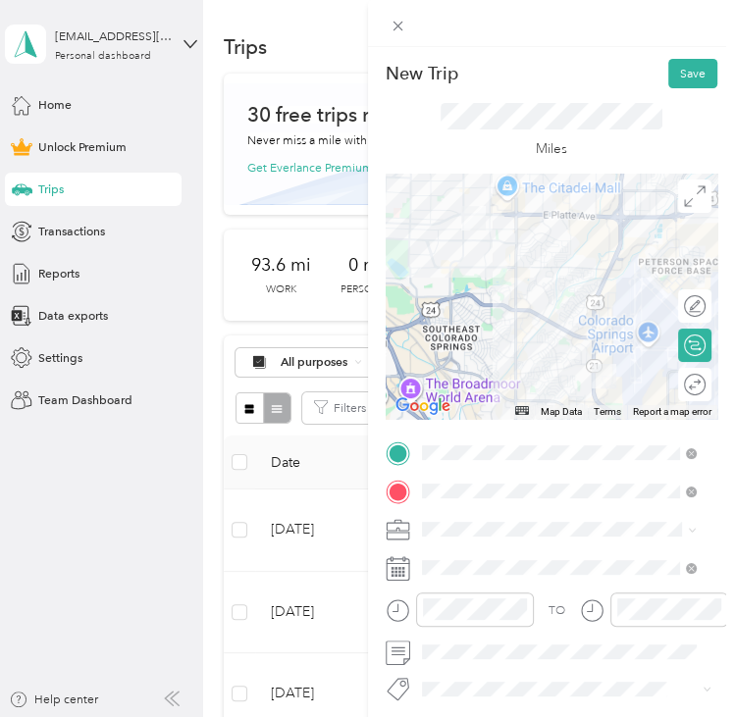
click at [497, 342] on div "Adas Solutions" at bounding box center [558, 346] width 263 height 18
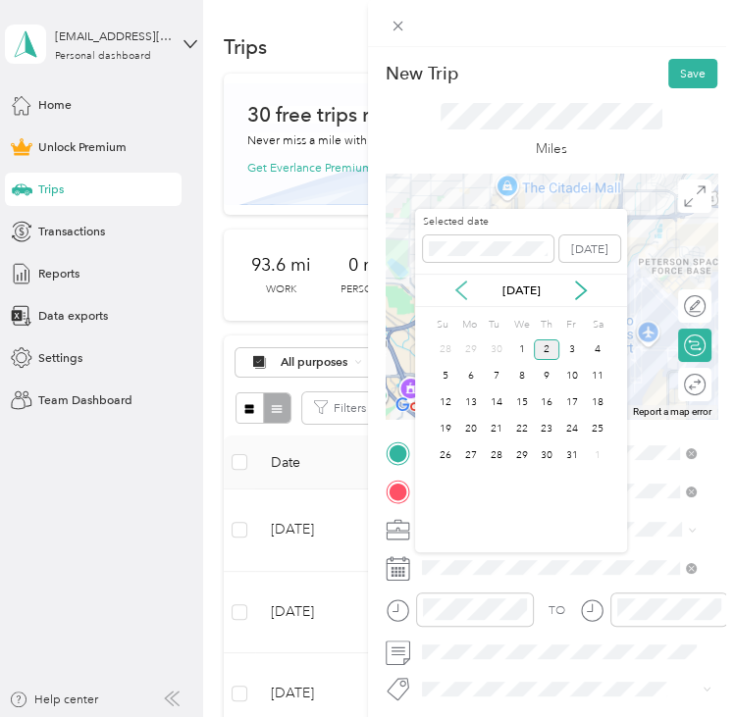
click at [462, 291] on icon at bounding box center [461, 291] width 20 height 20
click at [581, 340] on div "5" at bounding box center [572, 350] width 26 height 21
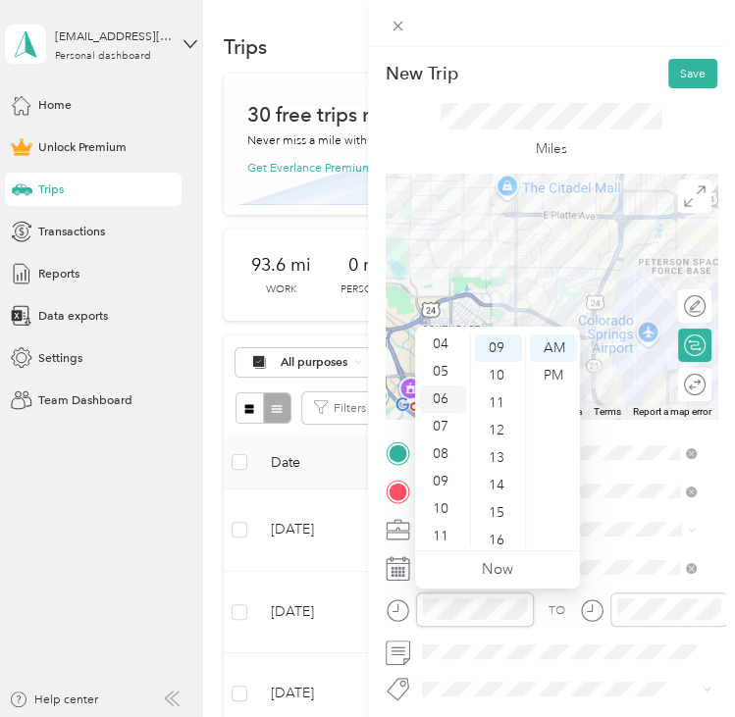
scroll to position [118, 0]
click at [448, 474] on div "09" at bounding box center [442, 477] width 47 height 27
click at [499, 523] on div "30" at bounding box center [498, 532] width 47 height 27
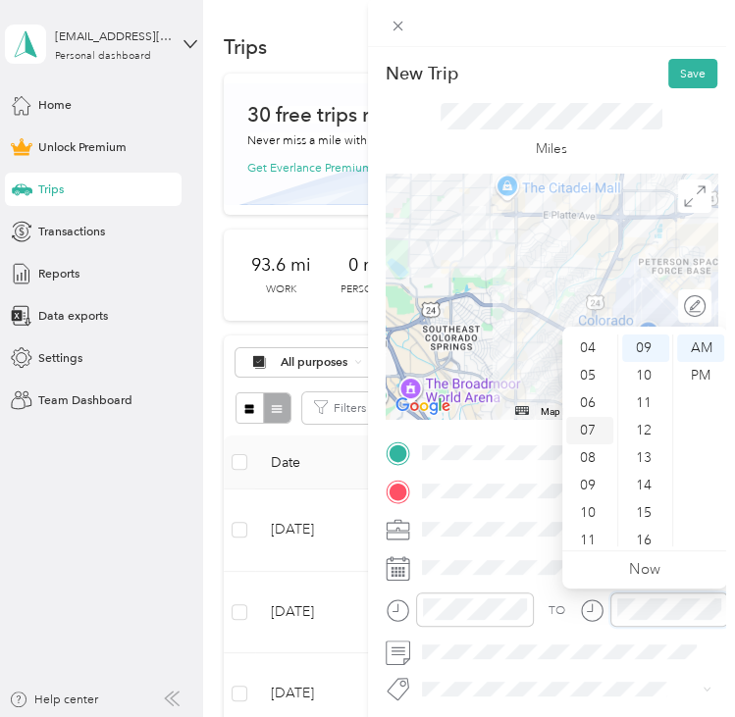
scroll to position [118, 0]
click at [585, 482] on div "09" at bounding box center [589, 477] width 47 height 27
click at [650, 527] on div "30" at bounding box center [645, 532] width 47 height 27
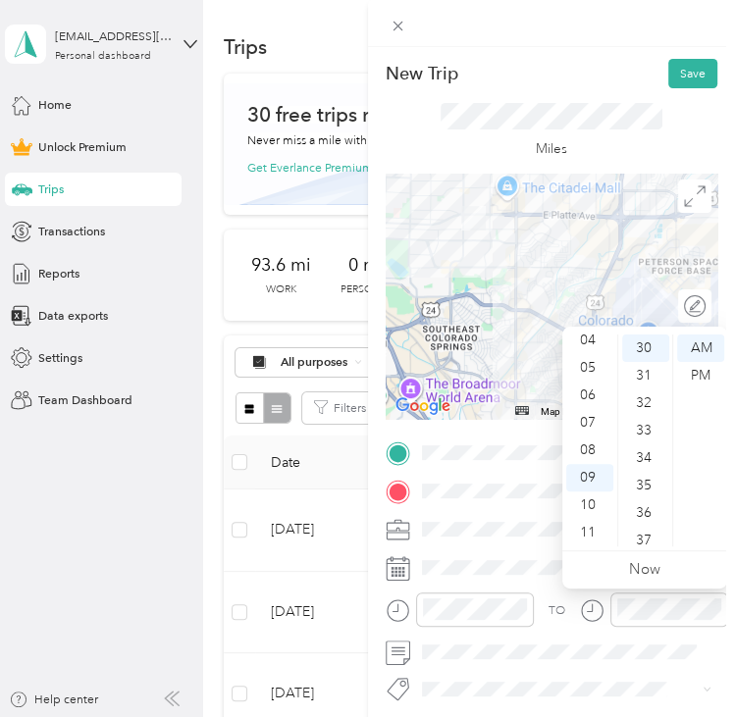
click at [600, 101] on div "Miles" at bounding box center [552, 130] width 333 height 85
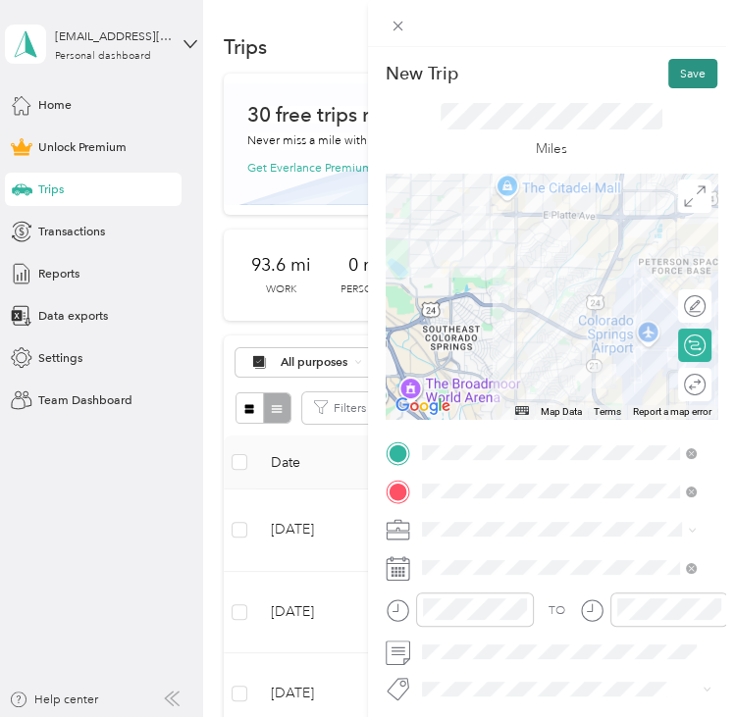
click at [668, 80] on button "Save" at bounding box center [692, 73] width 49 height 29
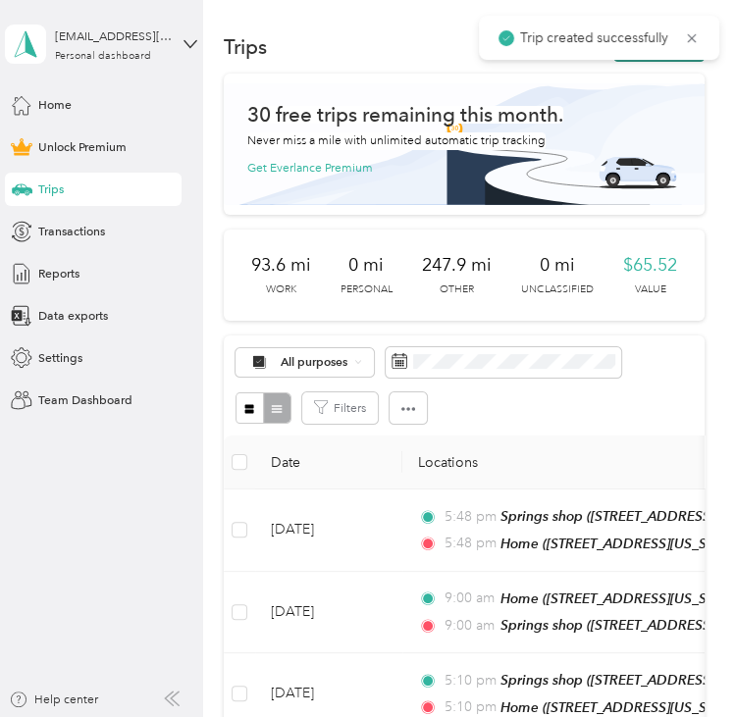
click at [668, 61] on button "New trip" at bounding box center [658, 46] width 91 height 29
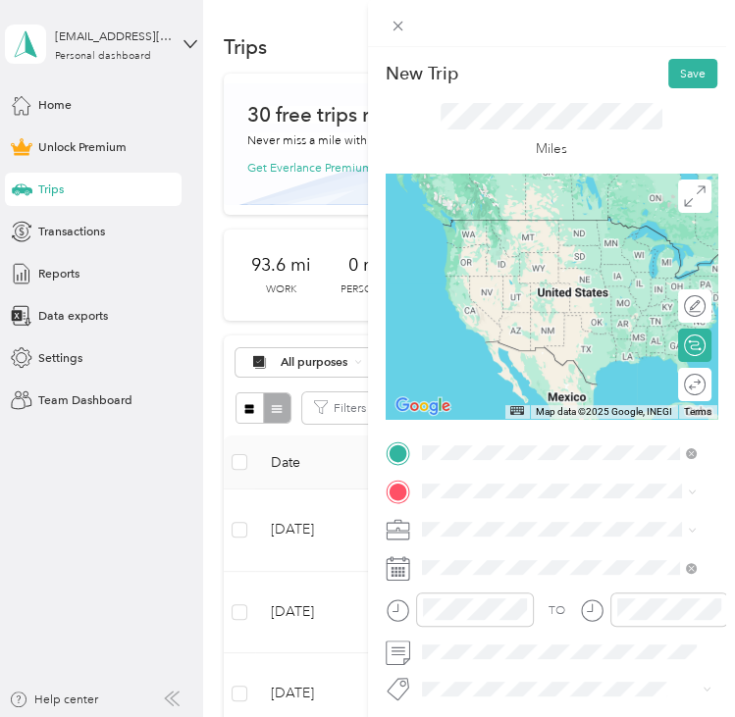
click at [563, 546] on span "[STREET_ADDRESS][US_STATE][US_STATE][US_STATE]" at bounding box center [572, 549] width 234 height 32
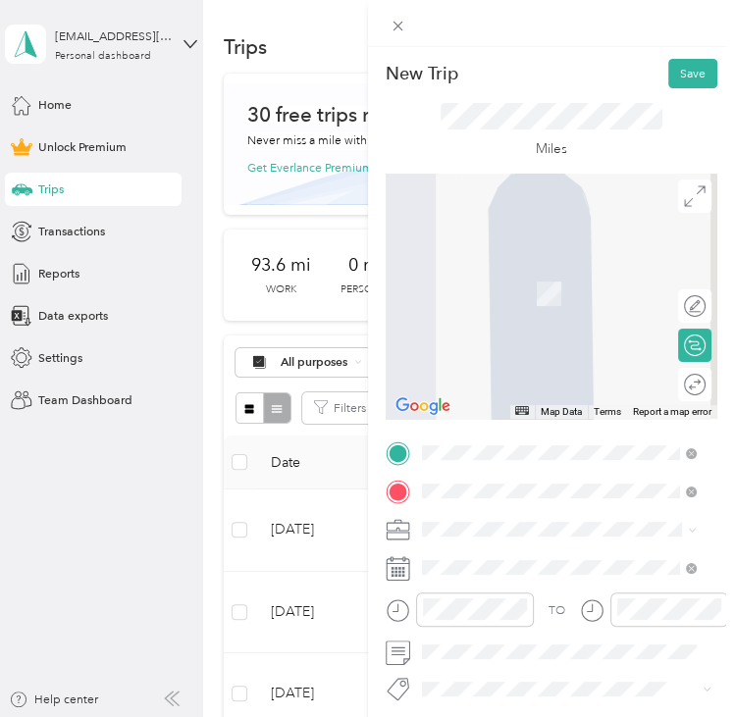
click at [511, 299] on div "Springs shop [STREET_ADDRESS][US_STATE][US_STATE]" at bounding box center [572, 304] width 234 height 35
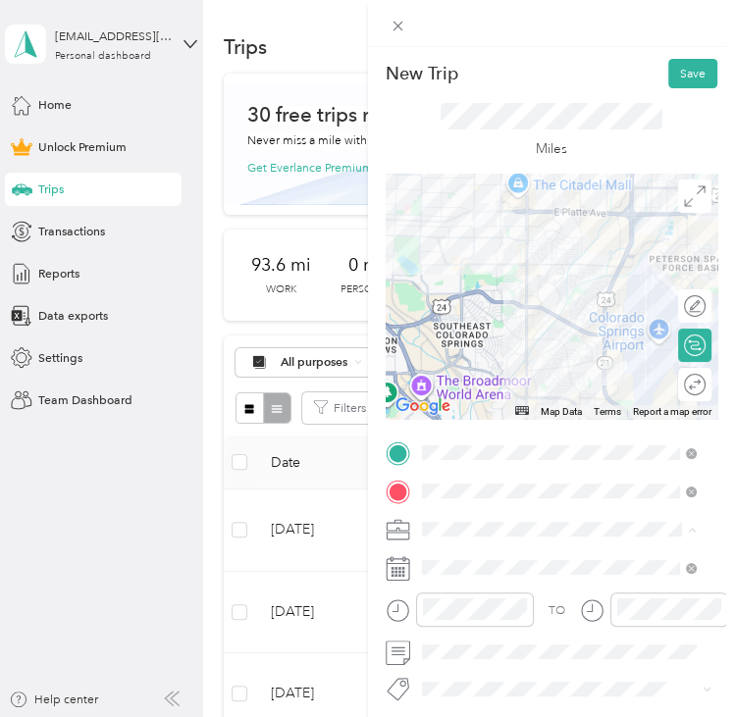
click at [495, 359] on li "Adas Solutions" at bounding box center [558, 352] width 287 height 29
click at [518, 247] on div at bounding box center [552, 296] width 333 height 245
click at [521, 242] on div at bounding box center [552, 296] width 333 height 245
click at [650, 287] on div at bounding box center [552, 296] width 333 height 245
click at [565, 274] on div at bounding box center [552, 296] width 333 height 245
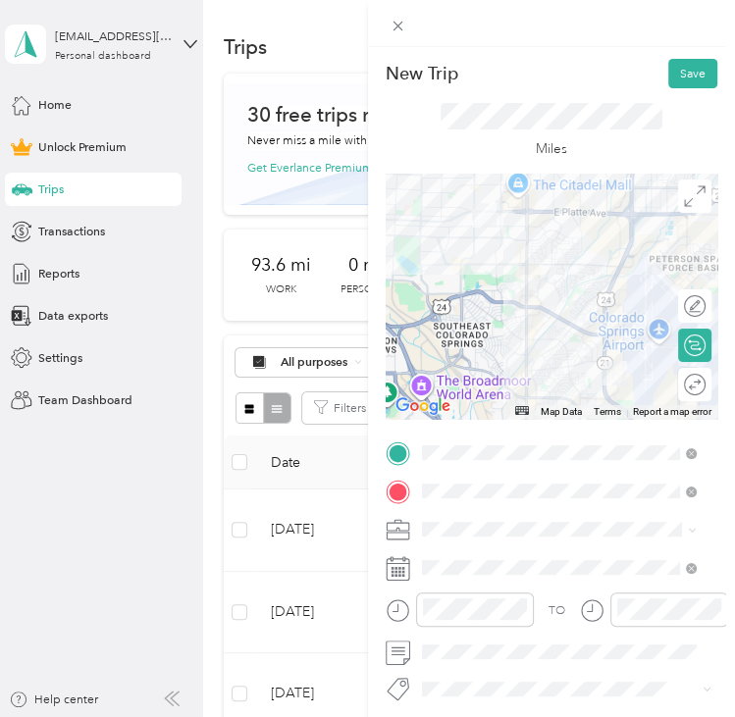
click at [516, 270] on div at bounding box center [552, 296] width 333 height 245
click at [532, 262] on div at bounding box center [552, 296] width 333 height 245
drag, startPoint x: 532, startPoint y: 262, endPoint x: 530, endPoint y: 272, distance: 10.0
click at [530, 272] on div at bounding box center [552, 296] width 333 height 245
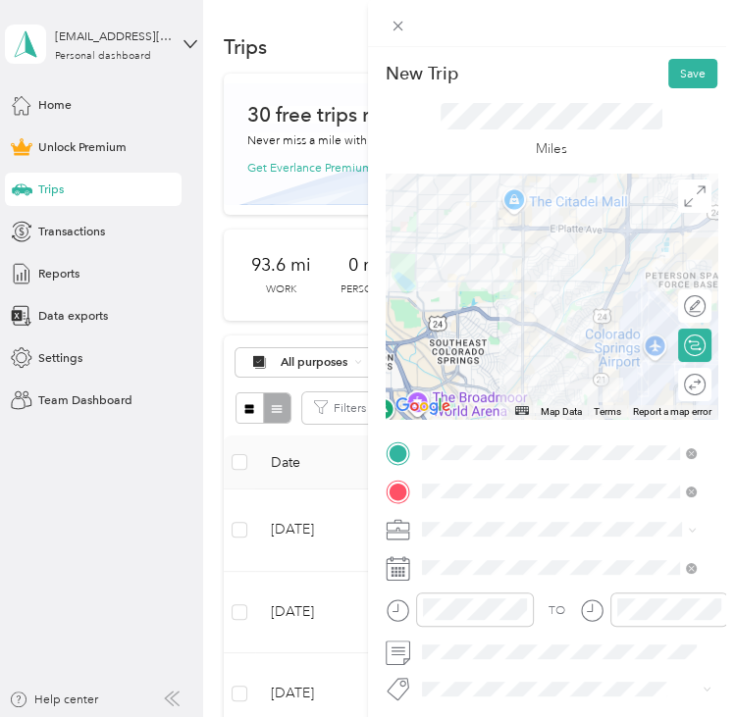
click at [526, 278] on div at bounding box center [552, 296] width 333 height 245
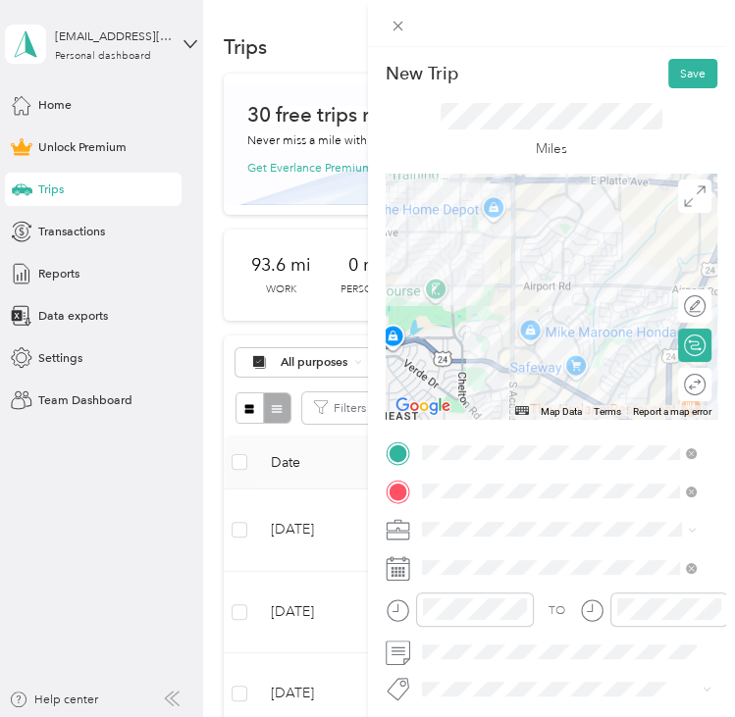
click at [500, 299] on div at bounding box center [552, 296] width 333 height 245
click at [500, 304] on div at bounding box center [552, 296] width 333 height 245
click at [506, 305] on div at bounding box center [552, 296] width 333 height 245
click at [524, 354] on div at bounding box center [552, 296] width 333 height 245
click at [527, 354] on div at bounding box center [552, 296] width 333 height 245
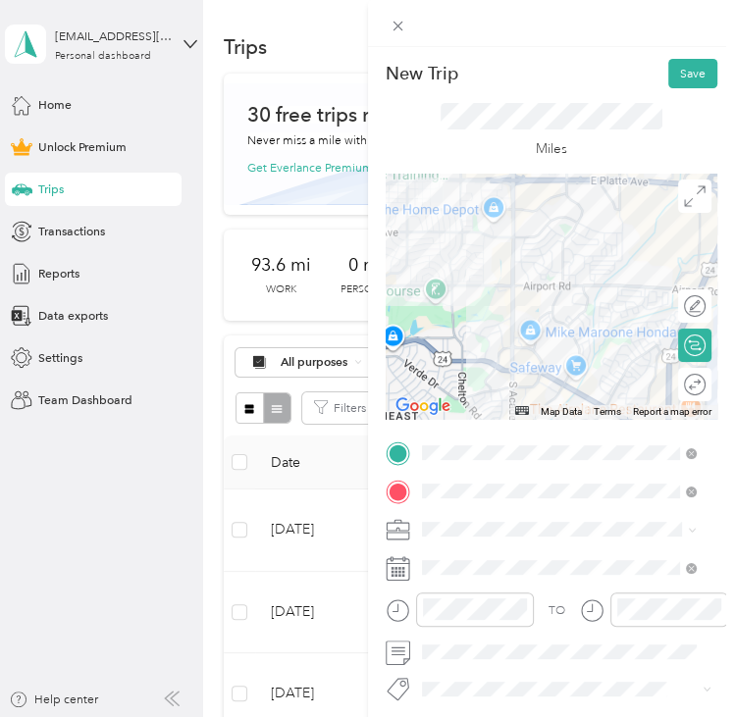
click at [527, 354] on div at bounding box center [552, 296] width 333 height 245
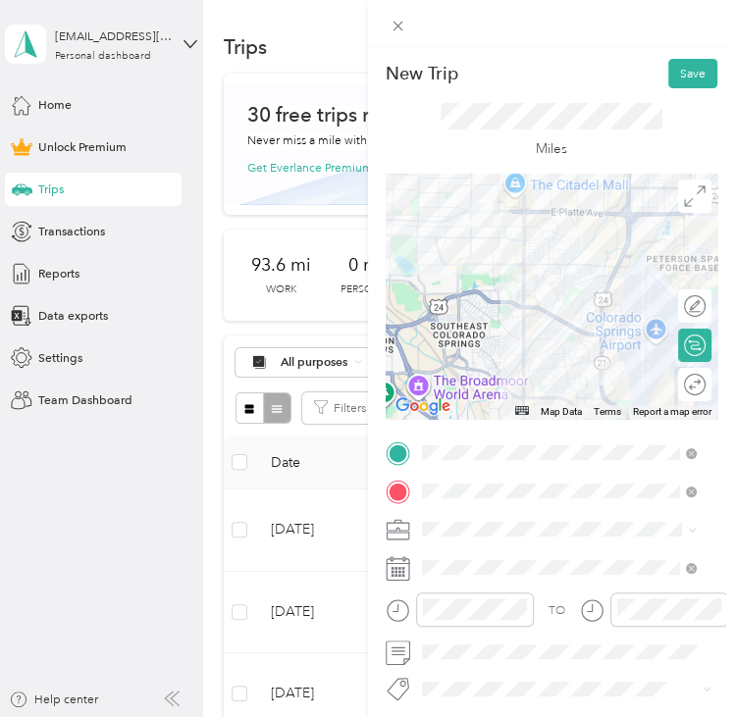
click at [619, 227] on div at bounding box center [552, 296] width 333 height 245
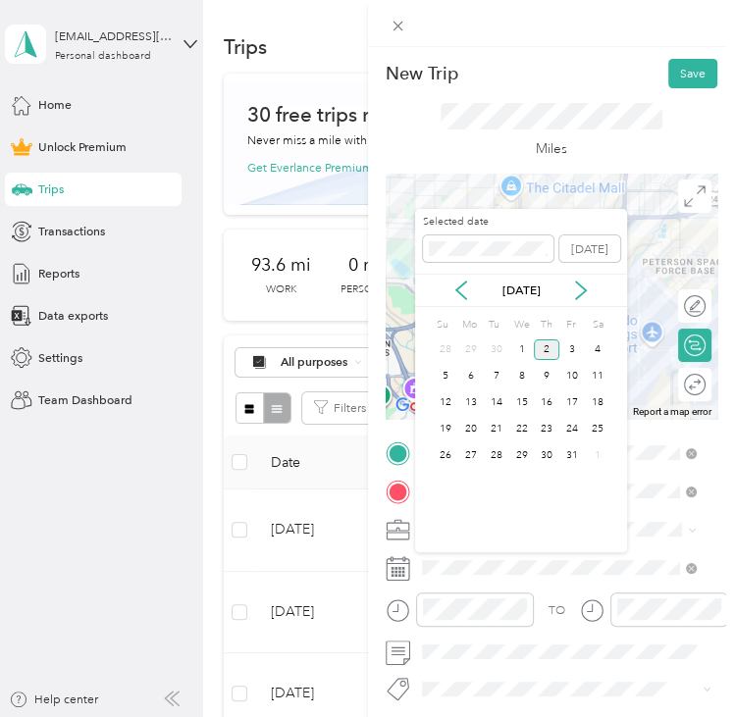
drag, startPoint x: 462, startPoint y: 292, endPoint x: 481, endPoint y: 298, distance: 19.6
click at [464, 293] on icon at bounding box center [461, 291] width 20 height 20
click at [562, 344] on div "5" at bounding box center [572, 350] width 26 height 21
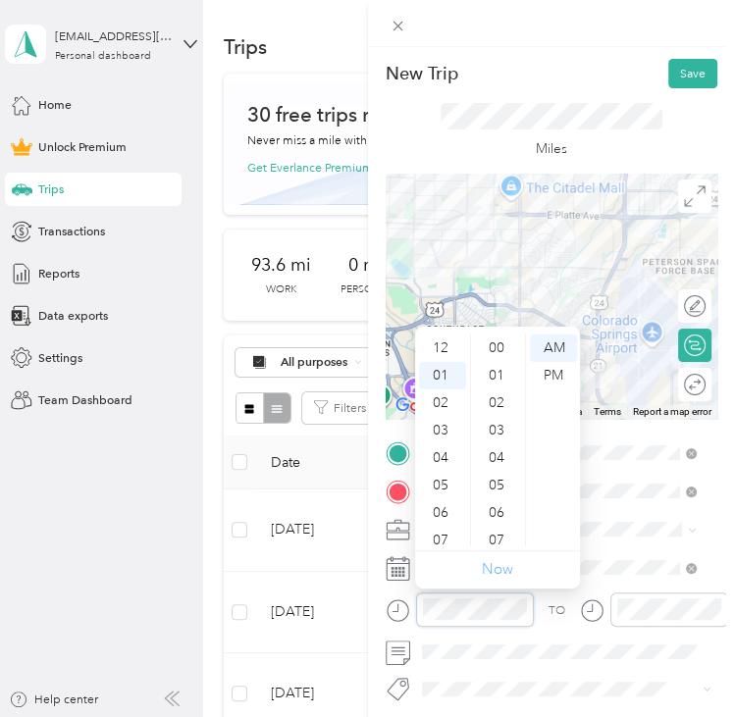
scroll to position [275, 0]
click at [447, 403] on div "03" at bounding box center [442, 403] width 47 height 27
click at [558, 369] on div "PM" at bounding box center [553, 375] width 47 height 27
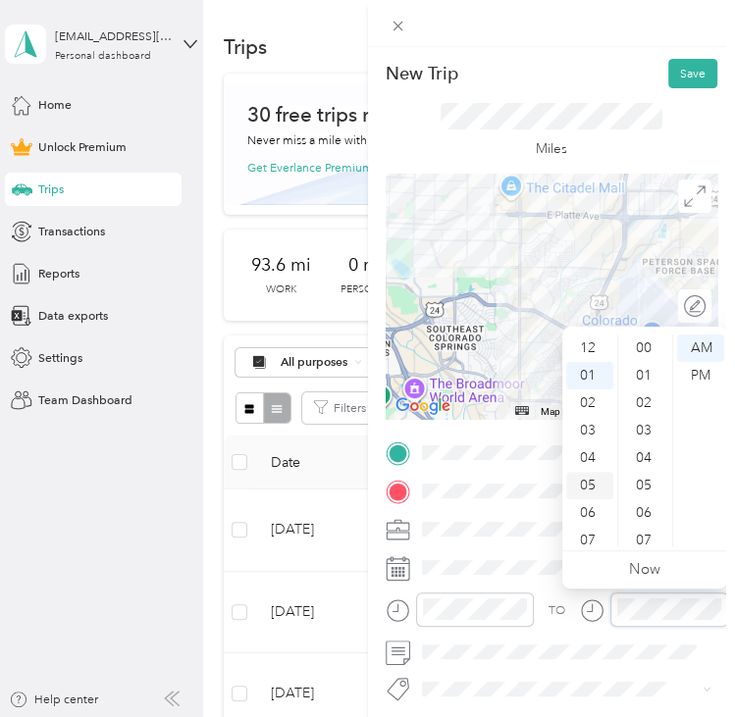
scroll to position [275, 0]
click at [584, 399] on div "03" at bounding box center [589, 403] width 47 height 27
click at [695, 373] on div "PM" at bounding box center [700, 375] width 47 height 27
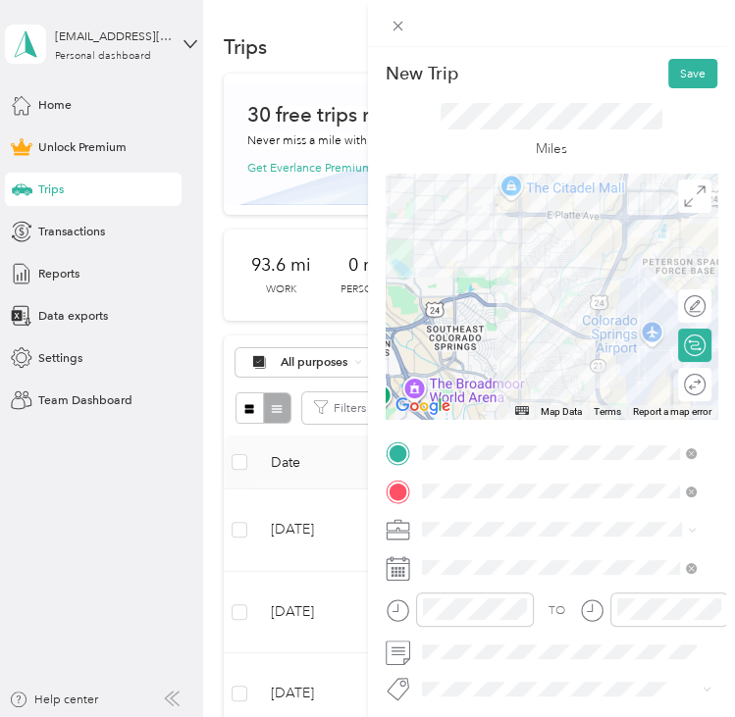
click at [638, 50] on div "New Trip Save This trip cannot be edited because it is either under review, app…" at bounding box center [552, 405] width 368 height 717
click at [684, 74] on button "Save" at bounding box center [692, 73] width 49 height 29
